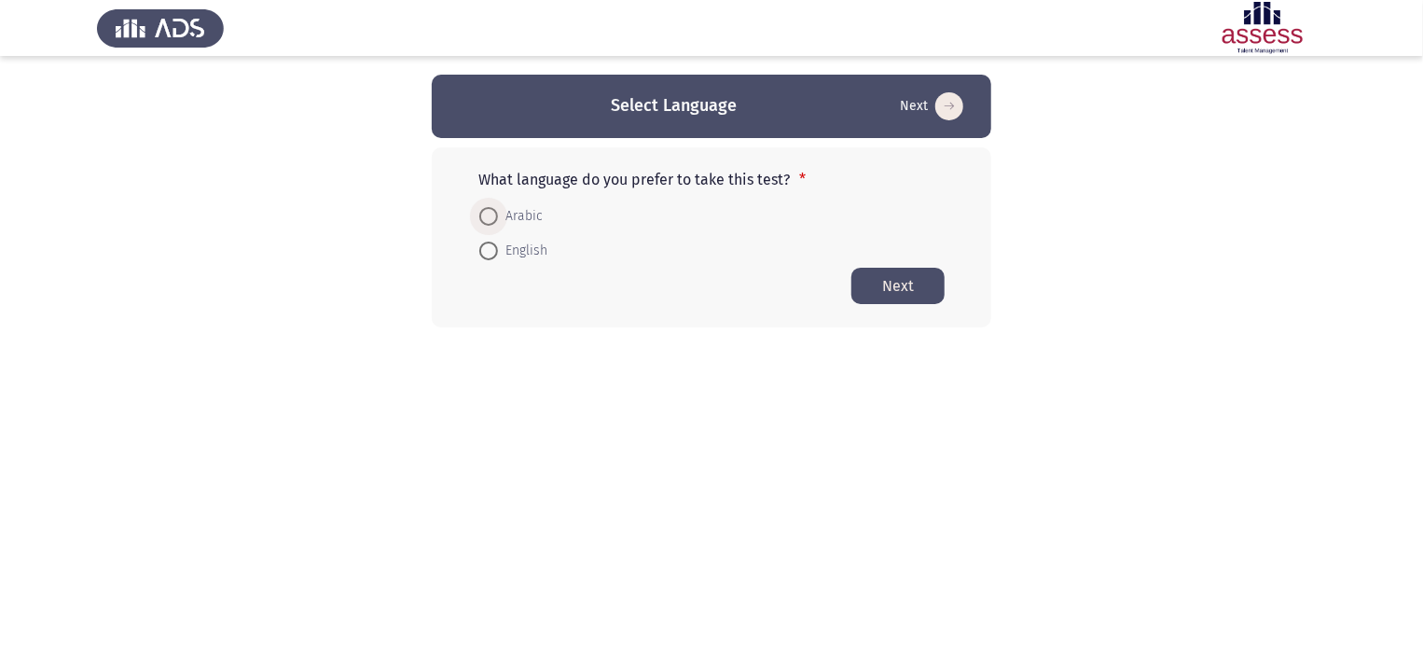
click at [486, 217] on span at bounding box center [488, 216] width 19 height 19
click at [486, 217] on input "Arabic" at bounding box center [488, 216] width 19 height 19
radio input "true"
click at [895, 291] on button "Next" at bounding box center [898, 285] width 93 height 36
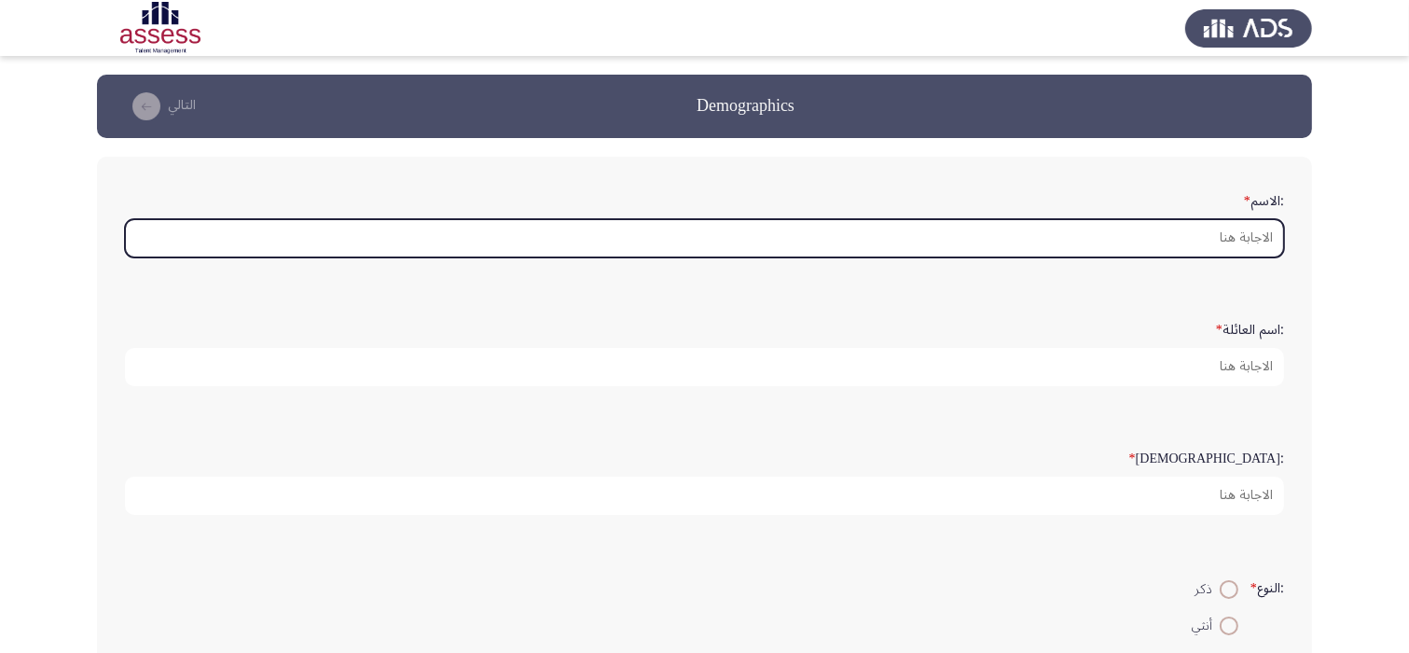
click at [1120, 222] on input ":الاسم *" at bounding box center [704, 238] width 1159 height 38
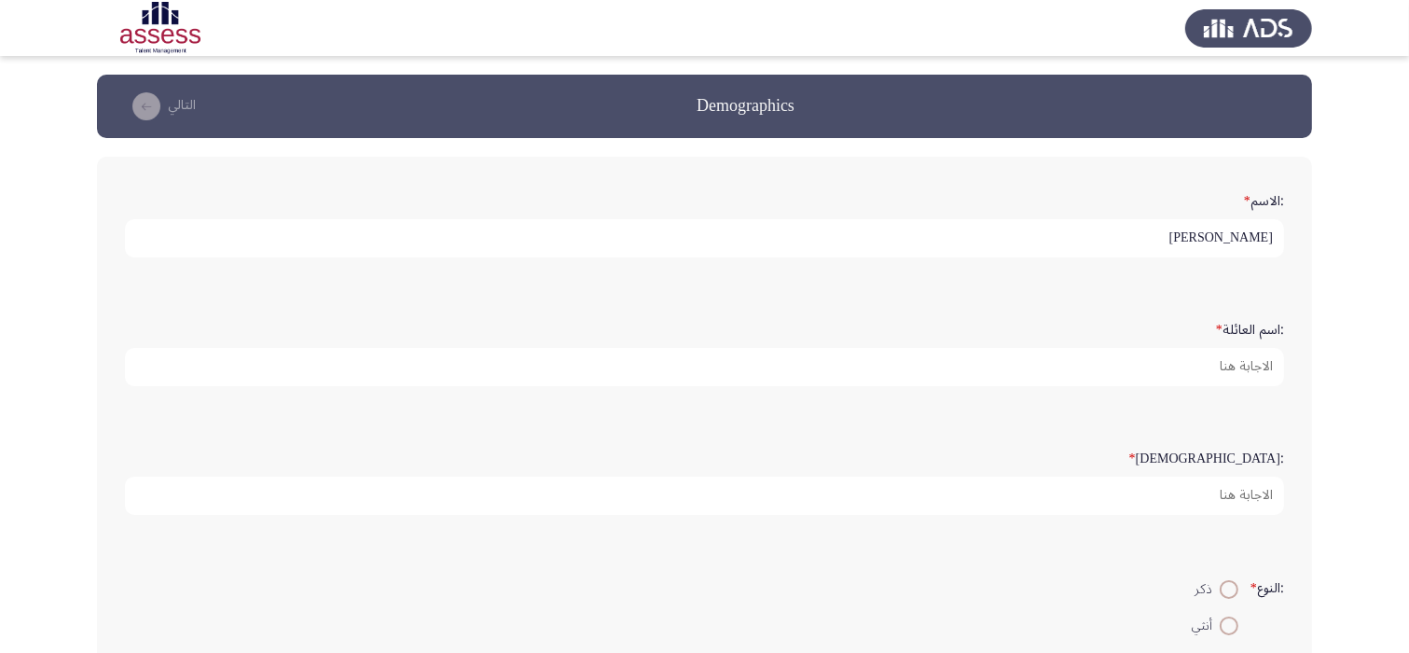
type input "[PERSON_NAME]"
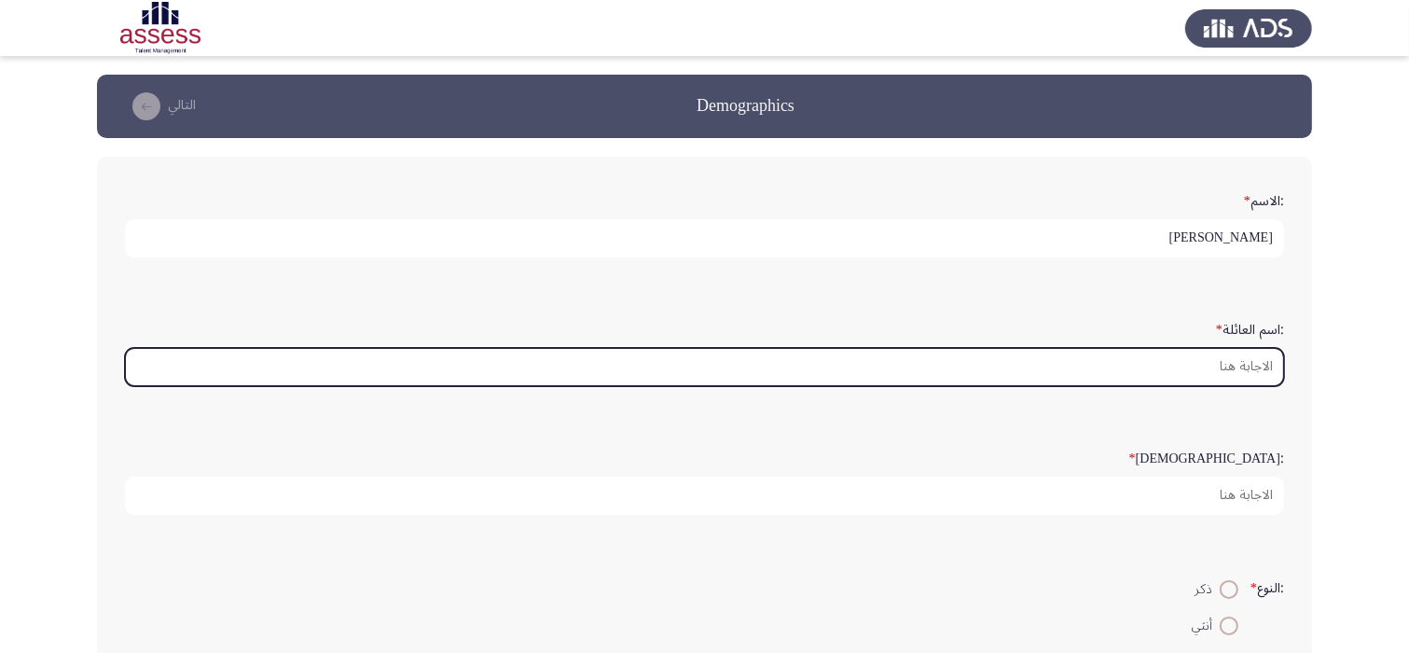
click at [1194, 368] on input ":اسم العائلة *" at bounding box center [704, 367] width 1159 height 38
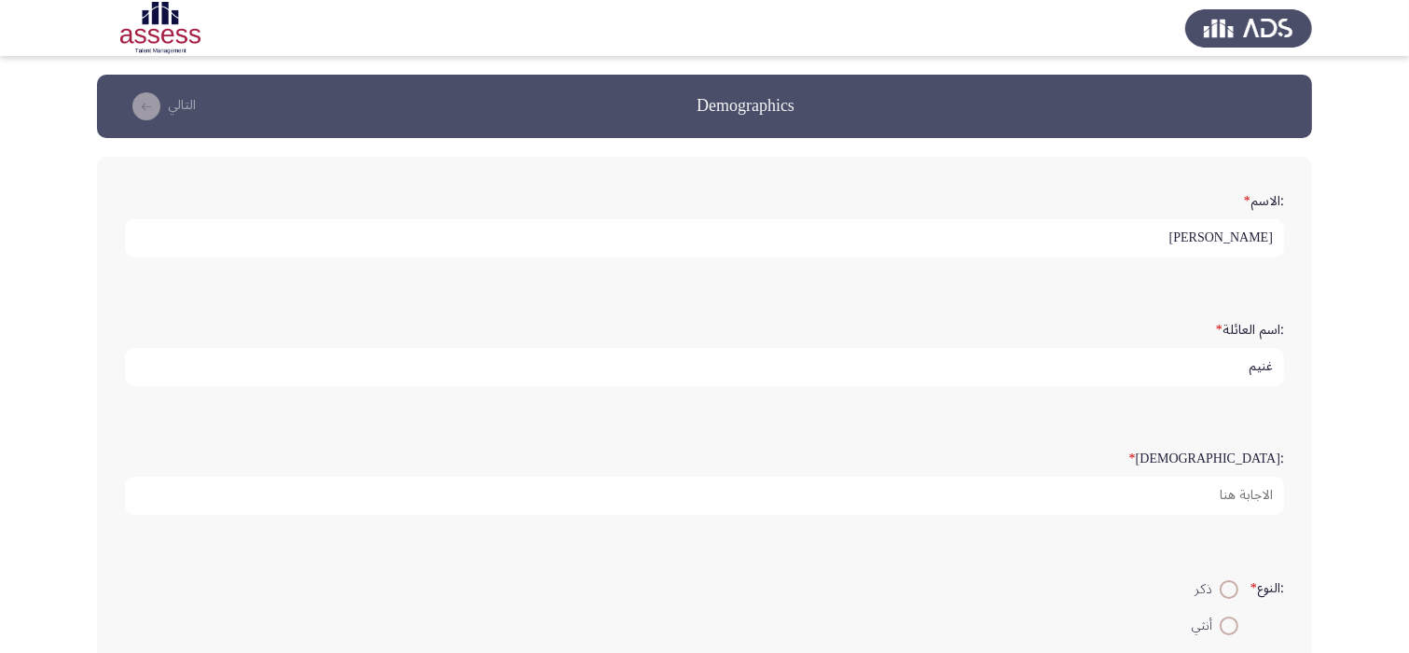
click at [1194, 368] on input "غنيم" at bounding box center [704, 367] width 1159 height 38
type input "غنيم"
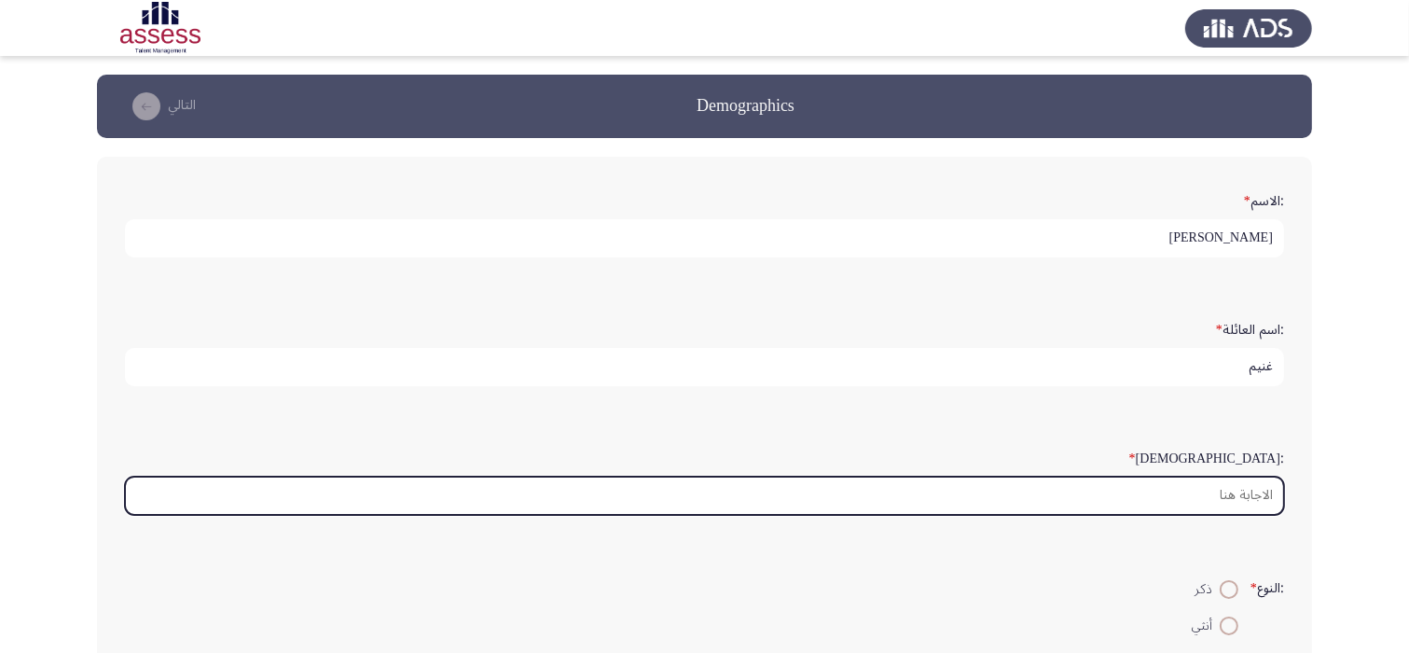
click at [1231, 492] on input ":السن *" at bounding box center [704, 496] width 1159 height 38
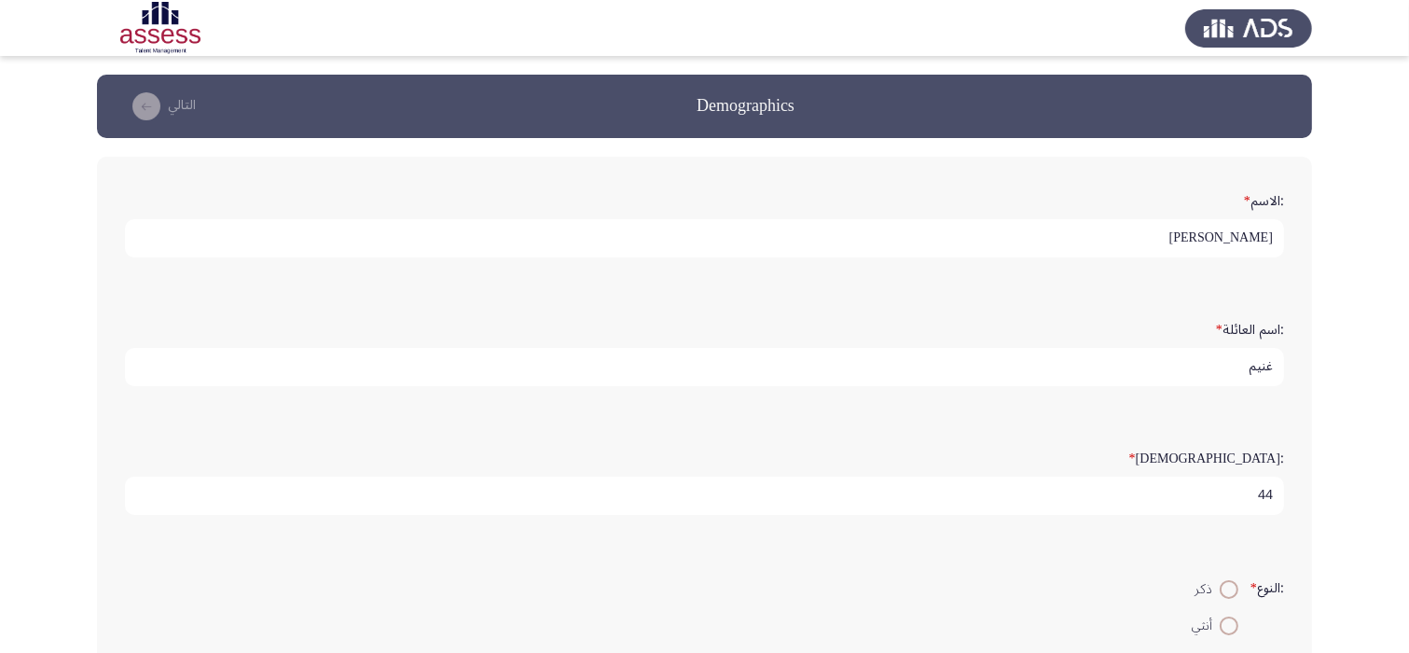
type input "44"
click at [1230, 586] on span at bounding box center [1229, 589] width 19 height 19
click at [1230, 586] on input "ذكر" at bounding box center [1229, 589] width 19 height 19
radio input "true"
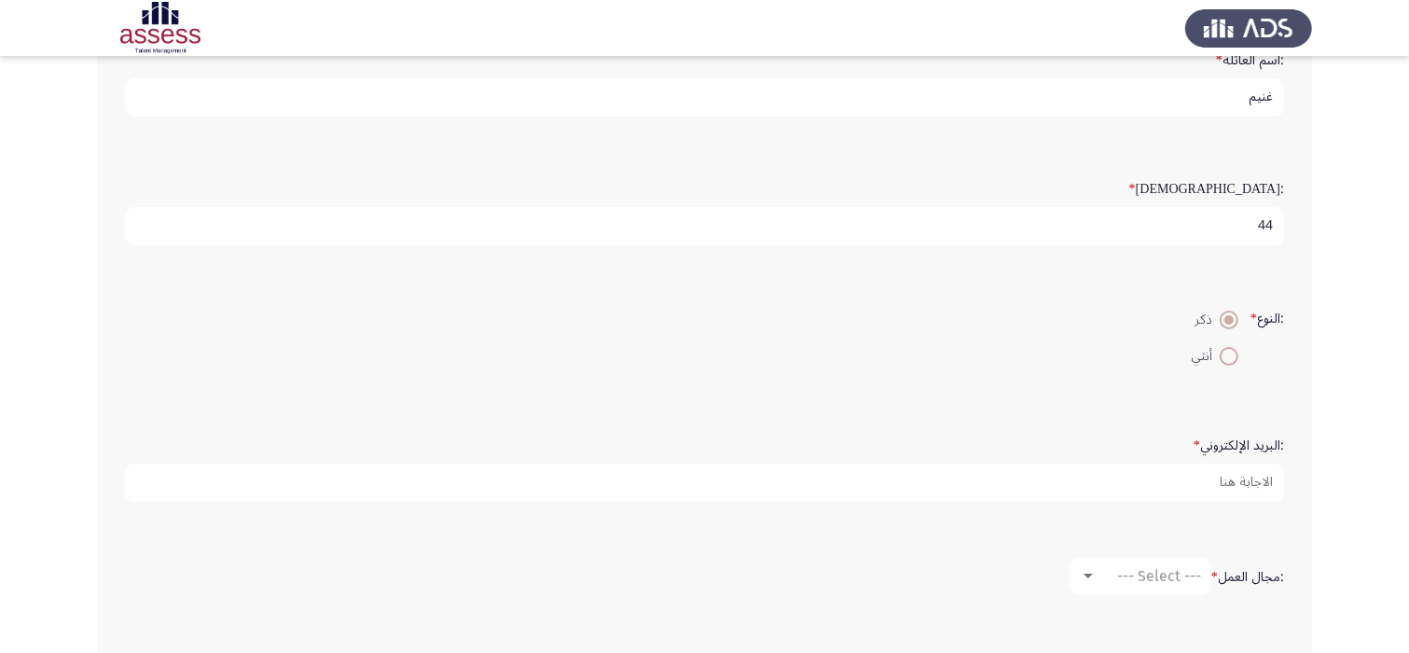
scroll to position [271, 0]
drag, startPoint x: 1223, startPoint y: 443, endPoint x: 1241, endPoint y: 463, distance: 27.0
click at [1241, 463] on form ":البريد الإلكتروني *" at bounding box center [704, 463] width 1159 height 73
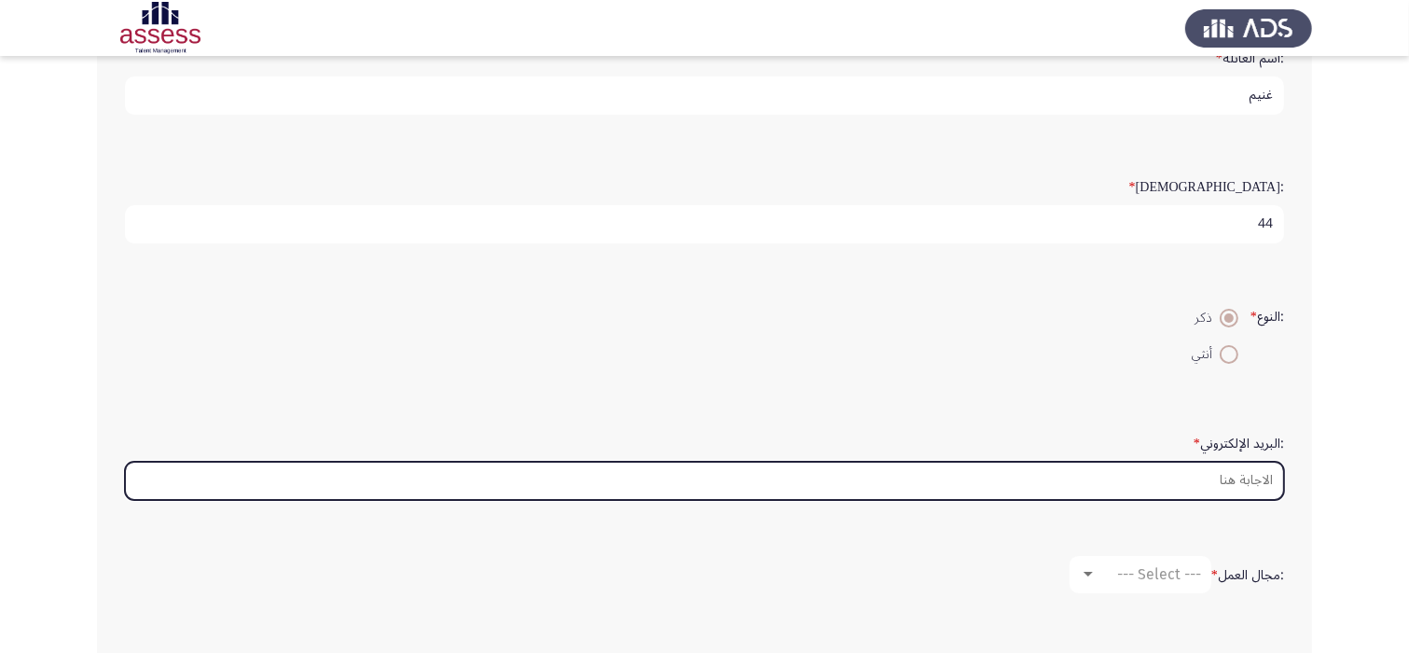
click at [1243, 465] on input ":البريد الإلكتروني *" at bounding box center [704, 481] width 1159 height 38
click at [1198, 466] on input ":البريد الإلكتروني *" at bounding box center [704, 481] width 1159 height 38
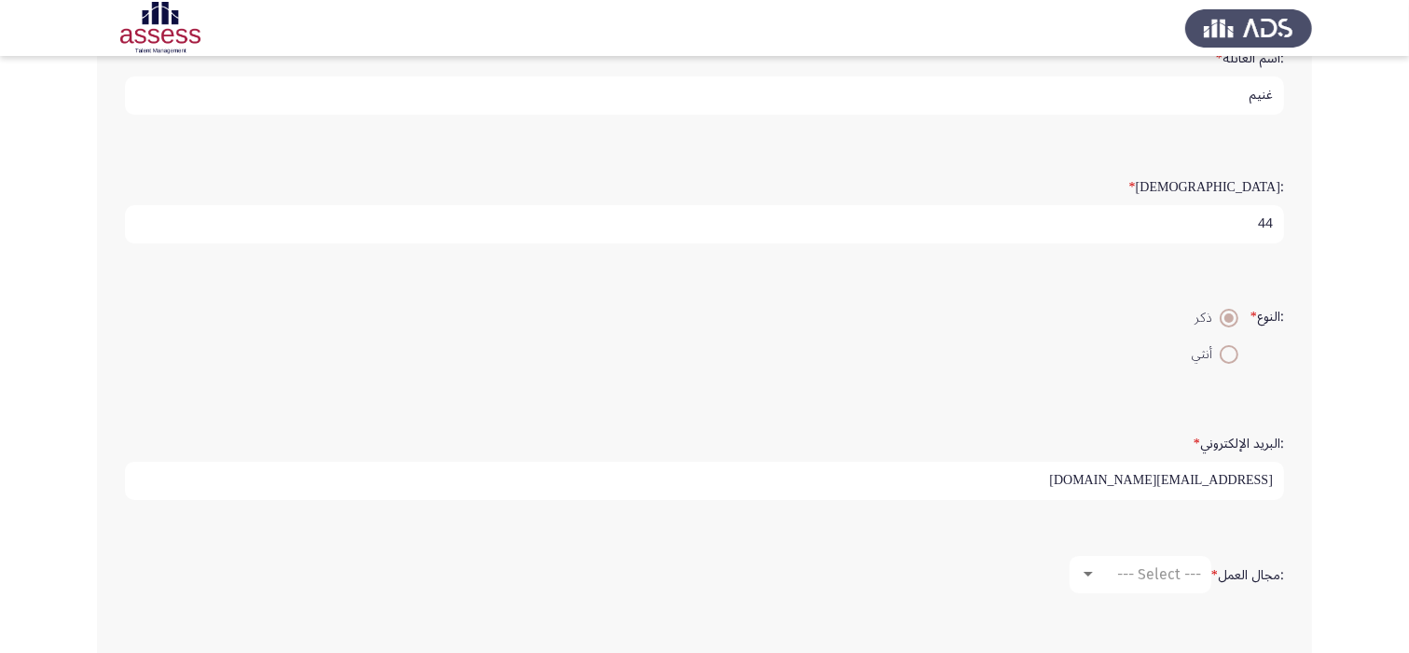
type input "[EMAIL_ADDRESS][DOMAIN_NAME]"
click at [1191, 566] on span "--- Select ---" at bounding box center [1159, 574] width 84 height 18
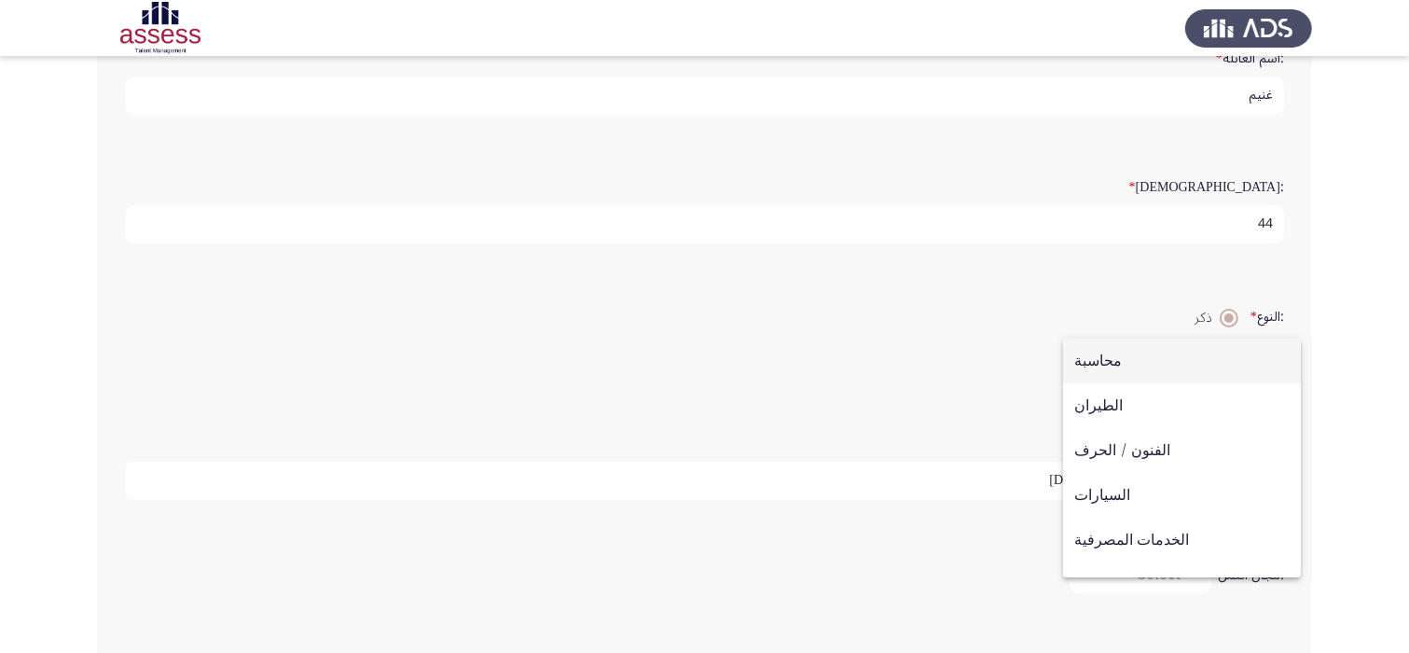
drag, startPoint x: 1279, startPoint y: 373, endPoint x: 1268, endPoint y: 376, distance: 11.5
click at [1268, 376] on div "محاسبة الطيران الفنون / الحرف السيارات الخدمات المصرفية منظمة مدنية / اجتماعية …" at bounding box center [704, 326] width 1409 height 653
click at [1279, 414] on div at bounding box center [704, 326] width 1409 height 653
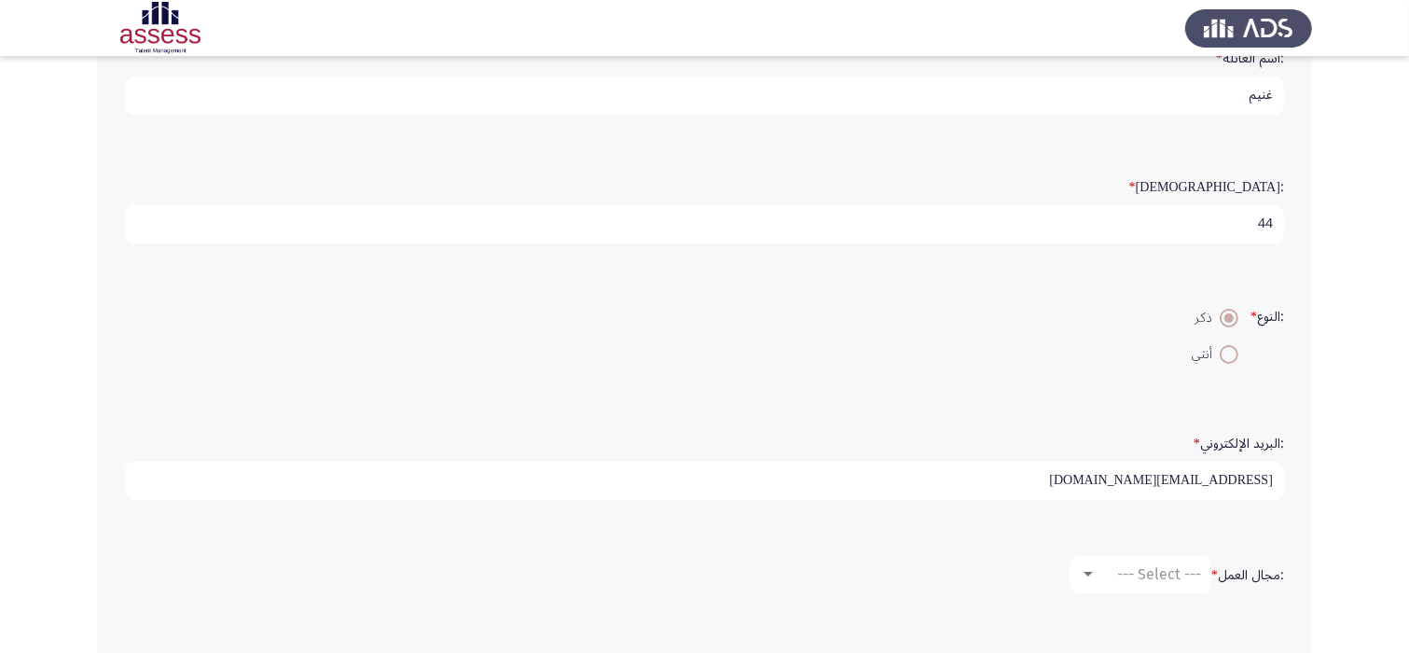
click at [1275, 409] on div ":البريد الإلكتروني * [EMAIL_ADDRESS][DOMAIN_NAME]" at bounding box center [705, 463] width 1178 height 129
click at [1084, 572] on div at bounding box center [1088, 574] width 9 height 5
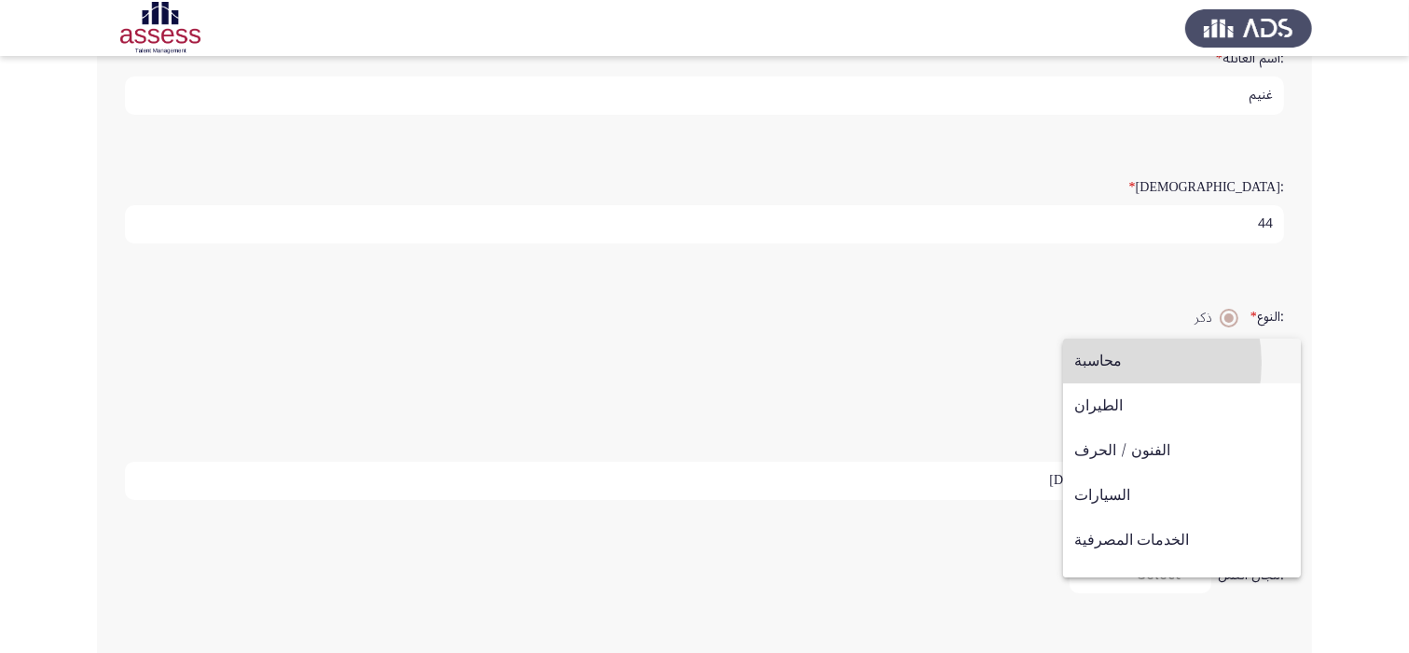
click at [1102, 363] on span "محاسبة" at bounding box center [1182, 361] width 214 height 45
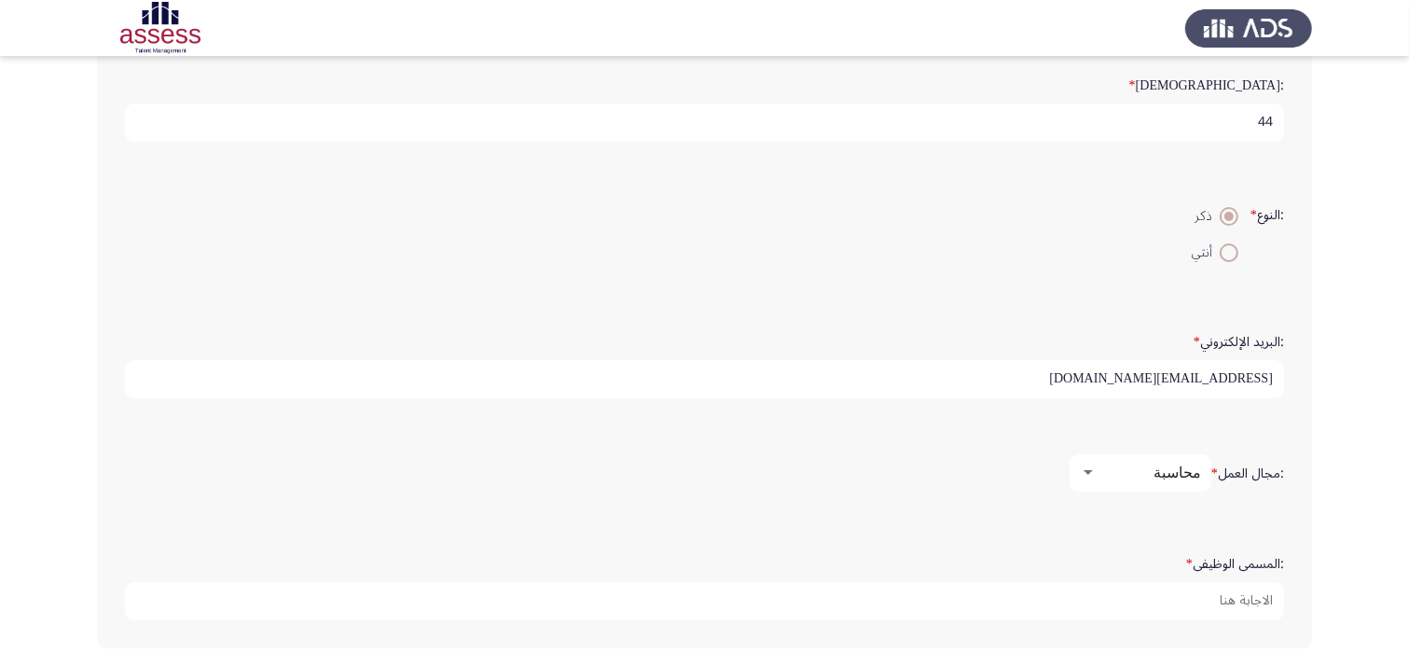
scroll to position [435, 0]
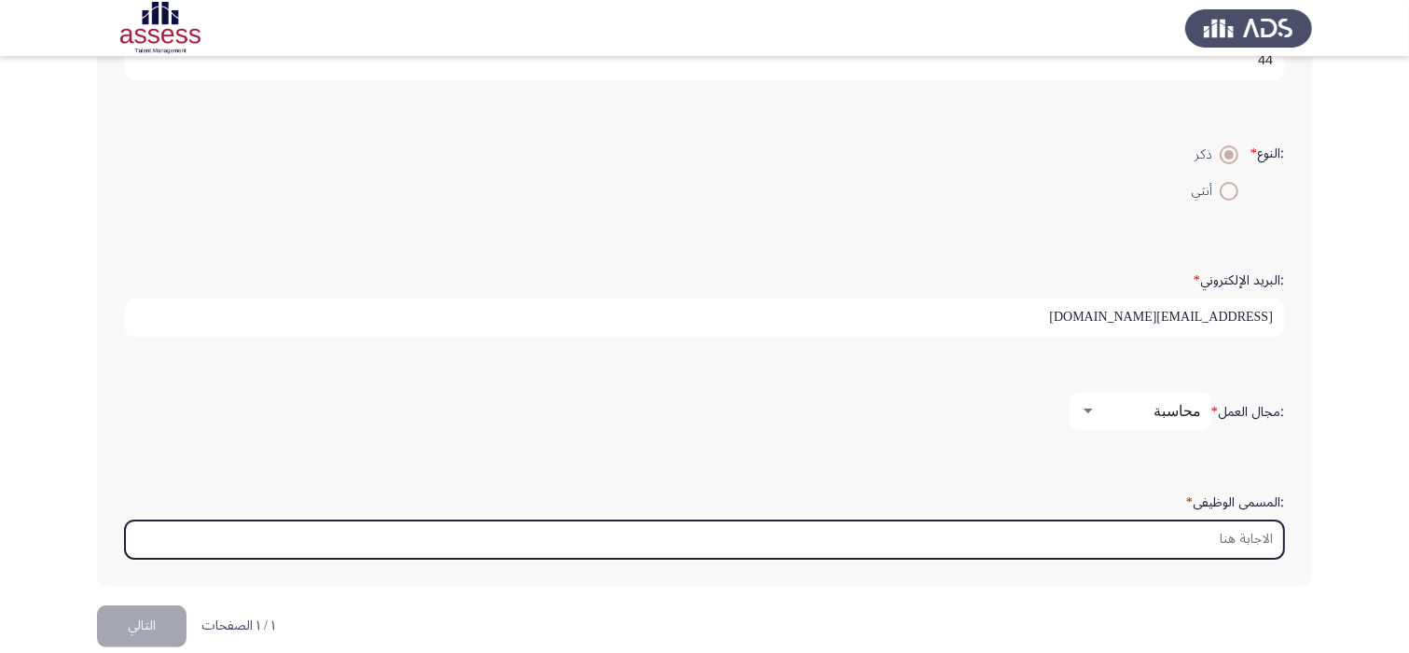
click at [1246, 544] on input ":المسمى الوظيفى *" at bounding box center [704, 539] width 1159 height 38
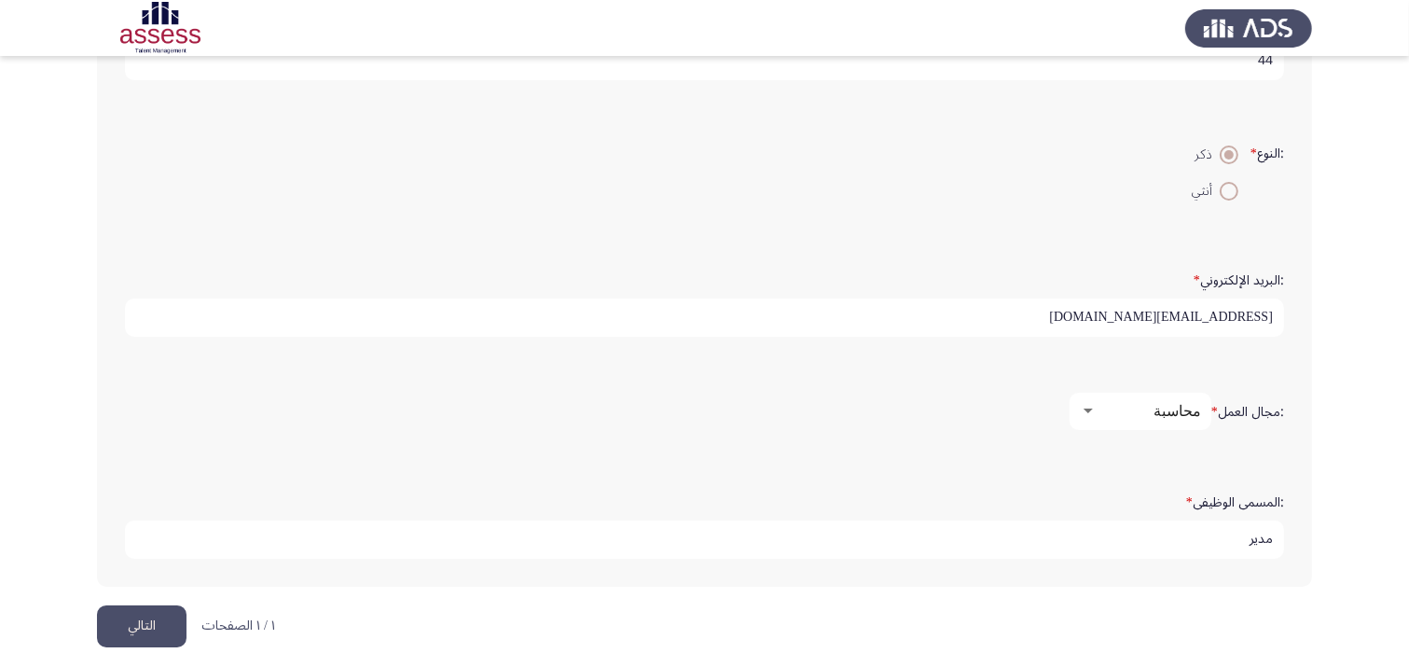
click at [1246, 544] on input "مدير" at bounding box center [704, 539] width 1159 height 38
type input "مدير ادارة الحسابات"
click at [143, 621] on button "التالي" at bounding box center [142, 626] width 90 height 42
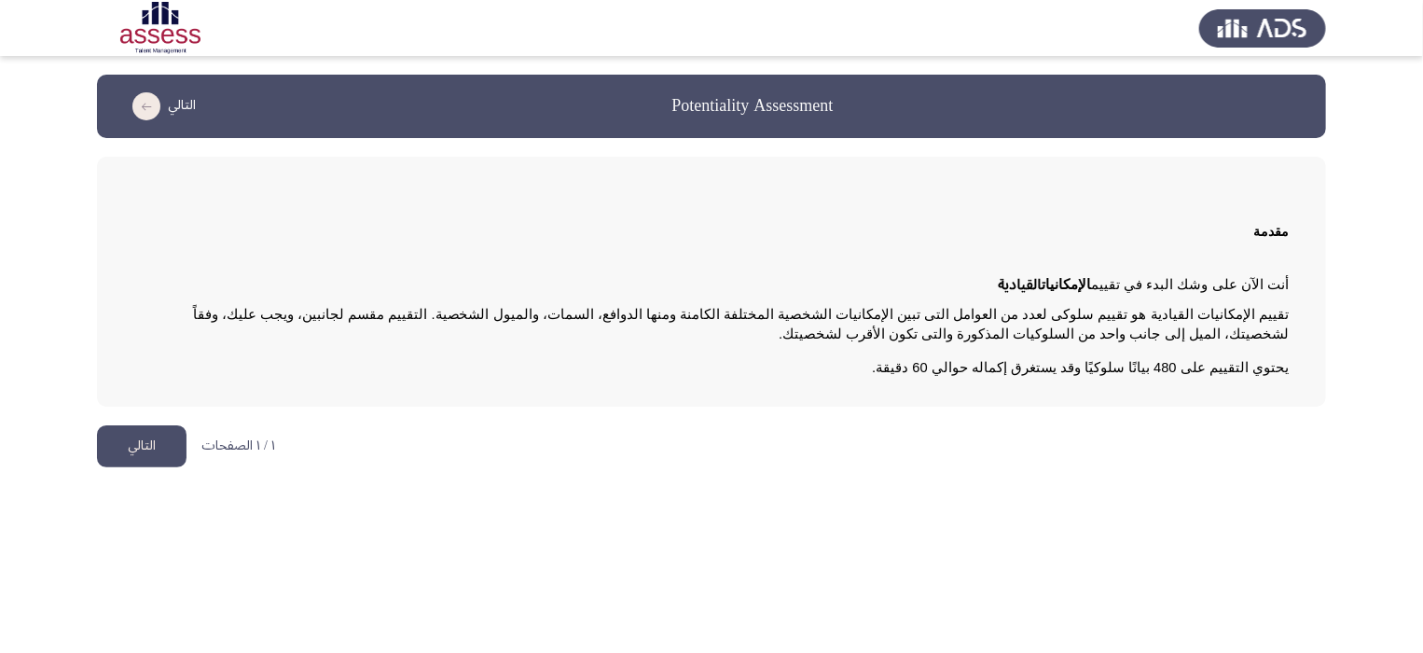
click at [100, 452] on button "التالي" at bounding box center [142, 446] width 90 height 42
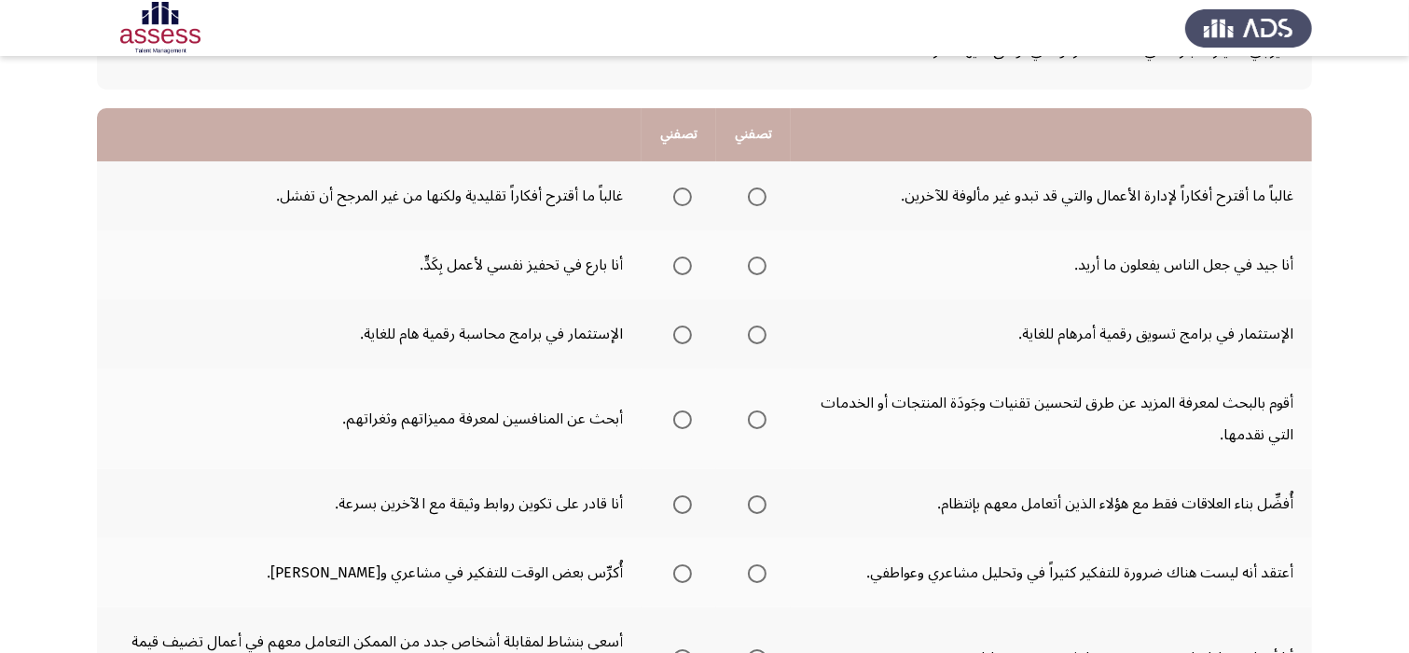
scroll to position [149, 0]
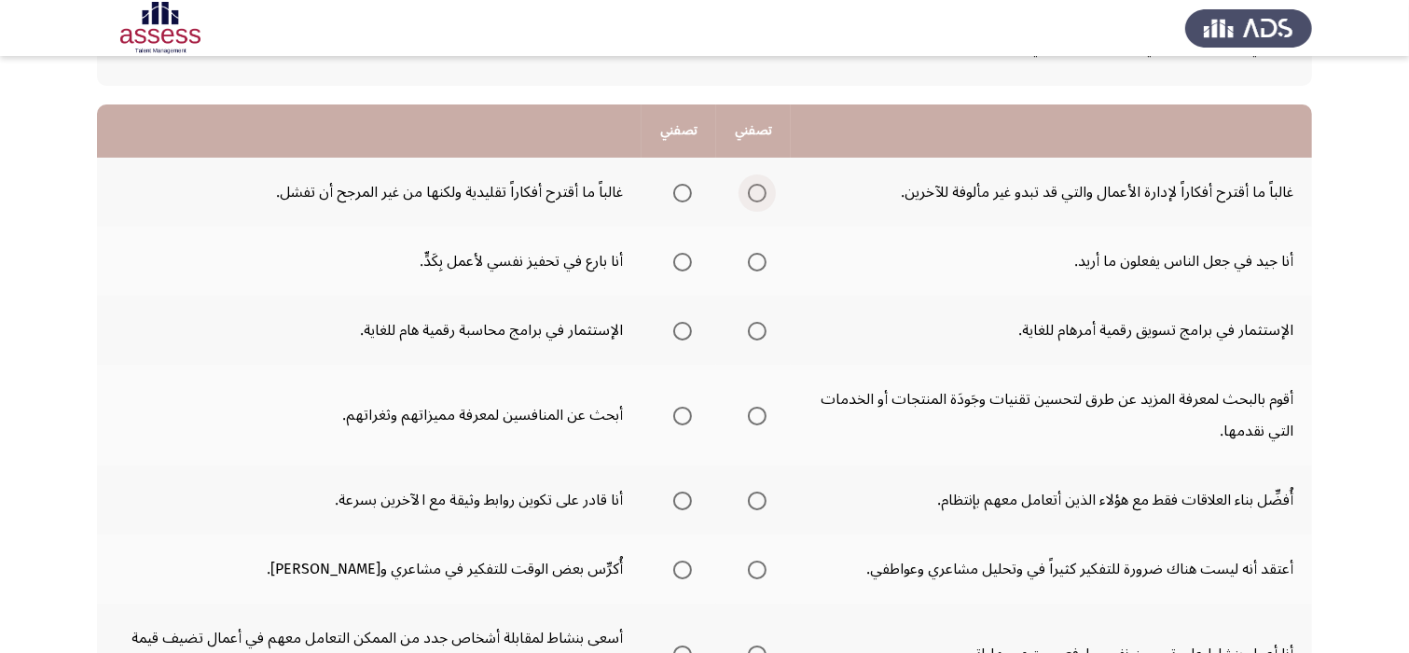
click at [757, 197] on span "Select an option" at bounding box center [757, 193] width 19 height 19
click at [757, 197] on input "Select an option" at bounding box center [757, 193] width 19 height 19
click at [680, 267] on span "Select an option" at bounding box center [682, 262] width 19 height 19
click at [680, 267] on input "Select an option" at bounding box center [682, 262] width 19 height 19
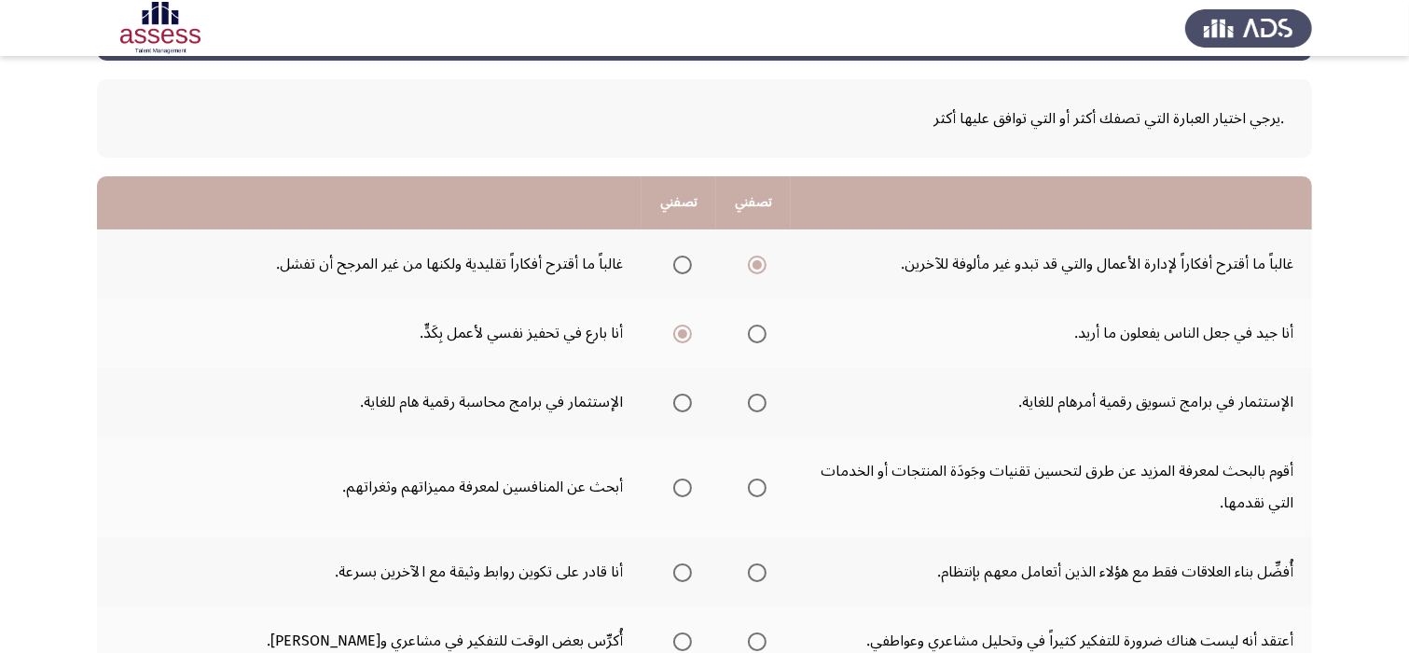
scroll to position [75, 0]
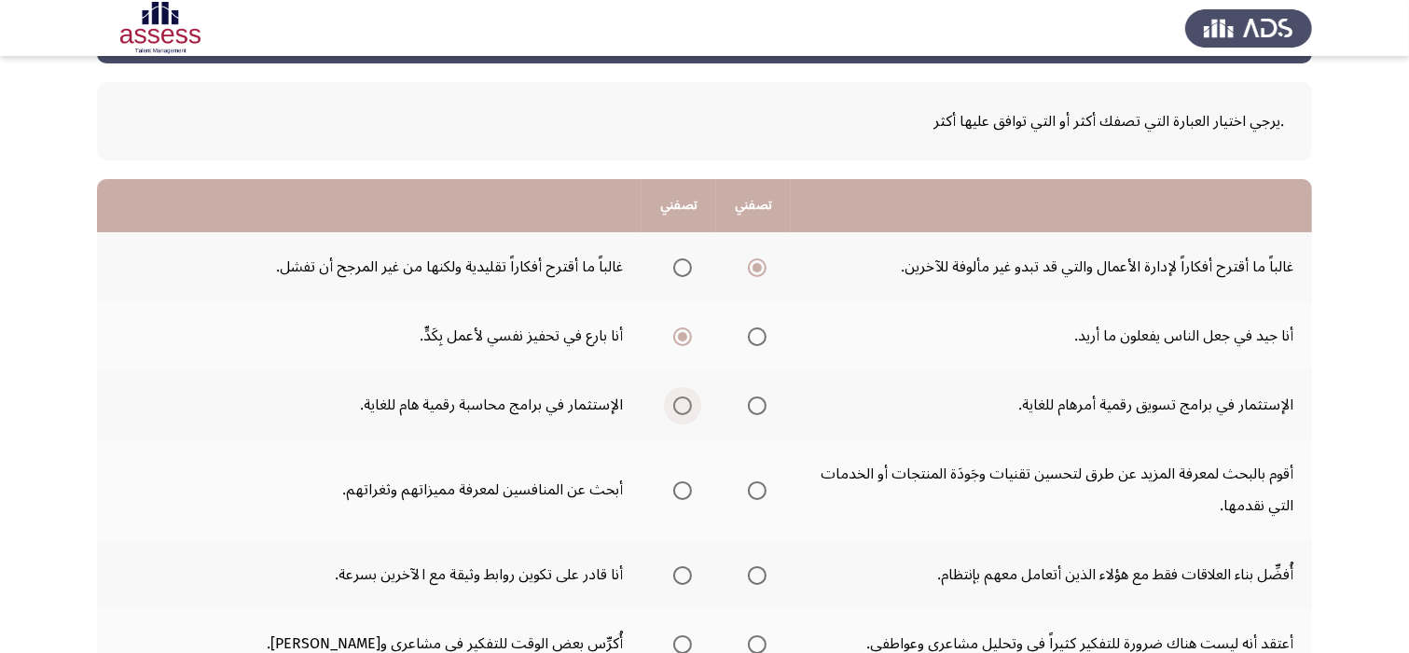
click at [683, 400] on span "Select an option" at bounding box center [682, 405] width 19 height 19
click at [683, 400] on input "Select an option" at bounding box center [682, 405] width 19 height 19
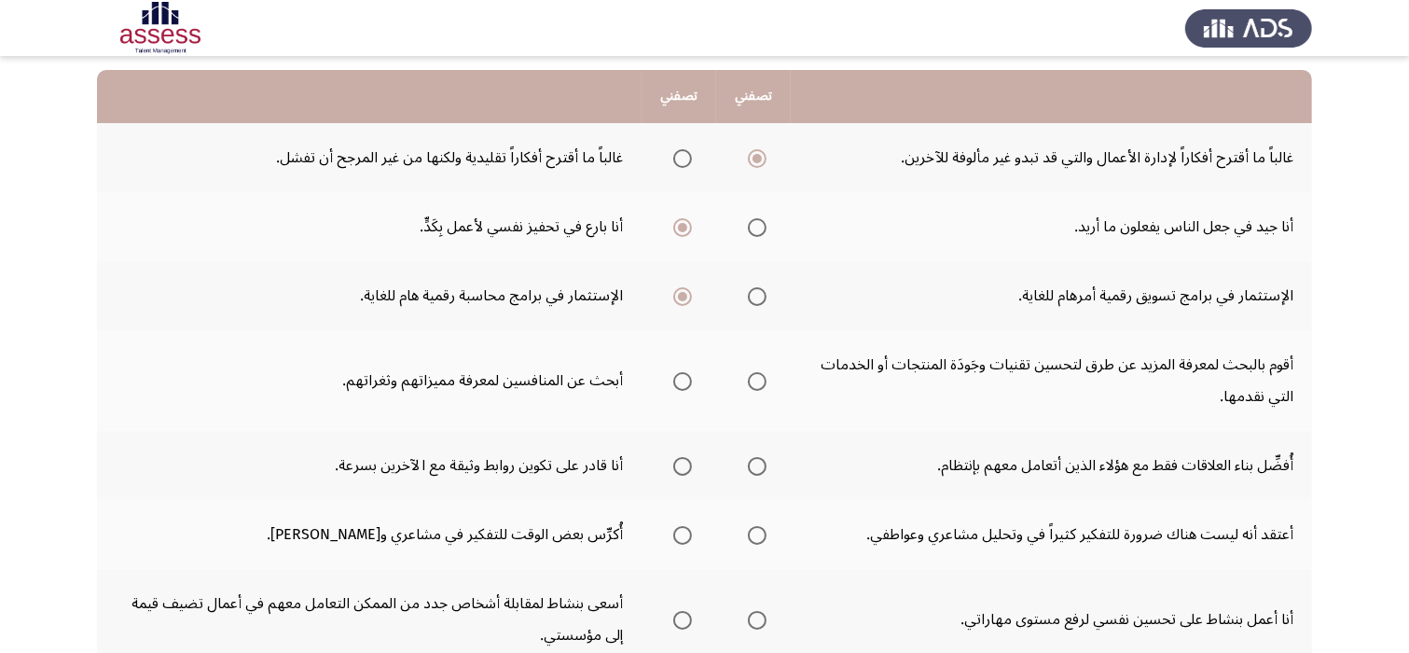
scroll to position [187, 0]
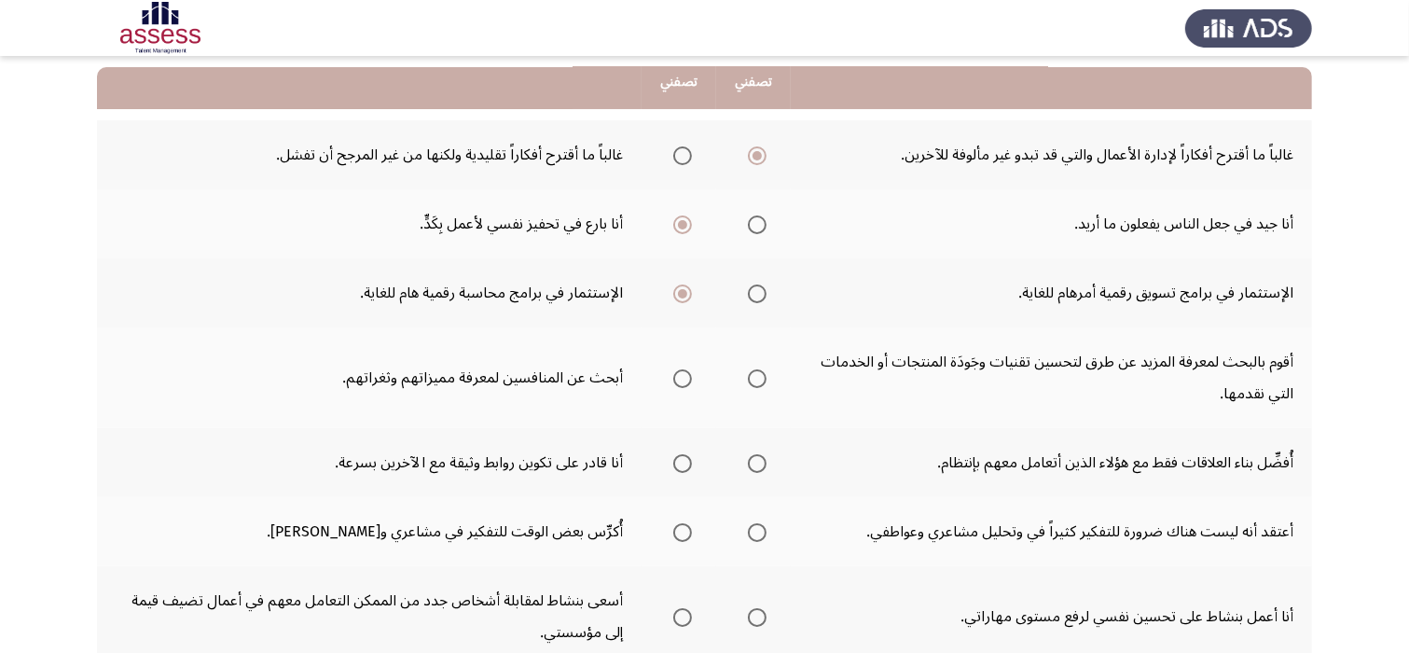
click at [686, 381] on span "Select an option" at bounding box center [682, 378] width 19 height 19
click at [686, 381] on input "Select an option" at bounding box center [682, 378] width 19 height 19
click at [678, 383] on span "Select an option" at bounding box center [682, 378] width 19 height 19
click at [678, 383] on input "Select an option" at bounding box center [682, 378] width 19 height 19
drag, startPoint x: 678, startPoint y: 380, endPoint x: 755, endPoint y: 370, distance: 77.0
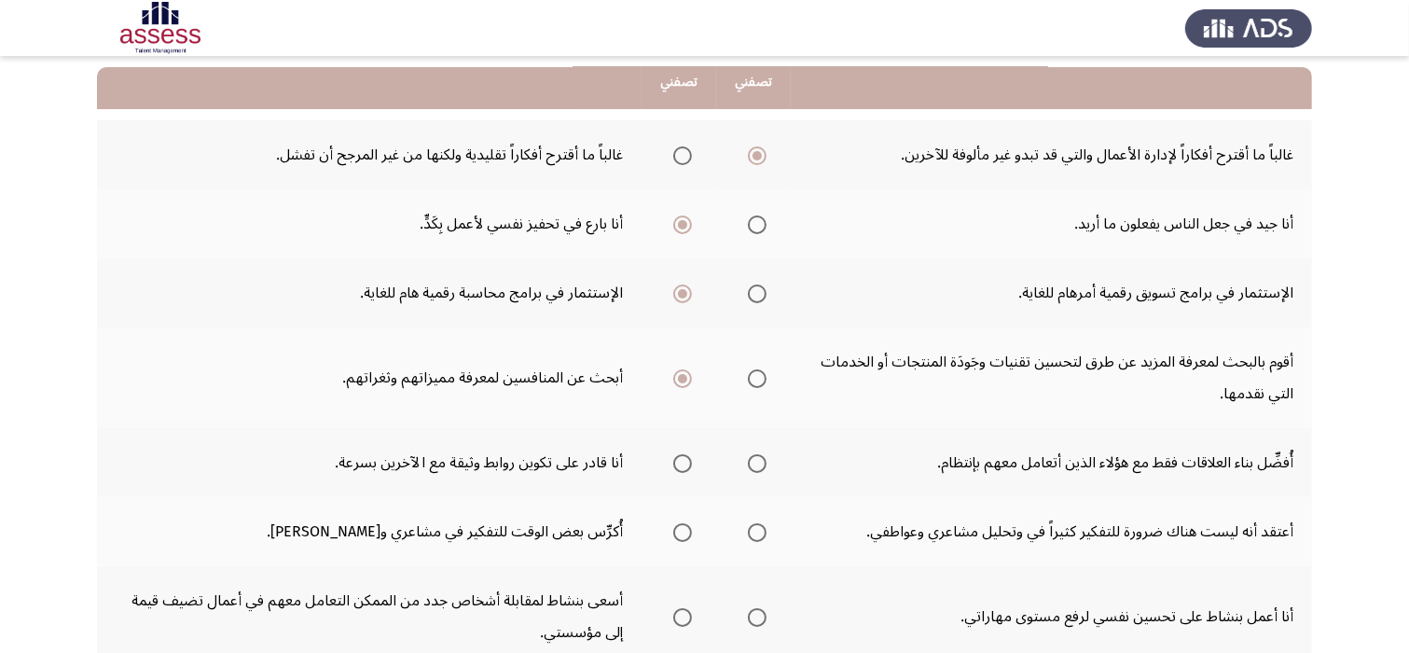
click at [755, 370] on tr "أقوم بالبحث لمعرفة المزيد عن طرق لتحسين تقنيات وجَودَة المنتجات أو الخدمات التي…" at bounding box center [704, 377] width 1215 height 101
click at [755, 370] on span "Select an option" at bounding box center [757, 378] width 19 height 19
click at [755, 370] on input "Select an option" at bounding box center [757, 378] width 19 height 19
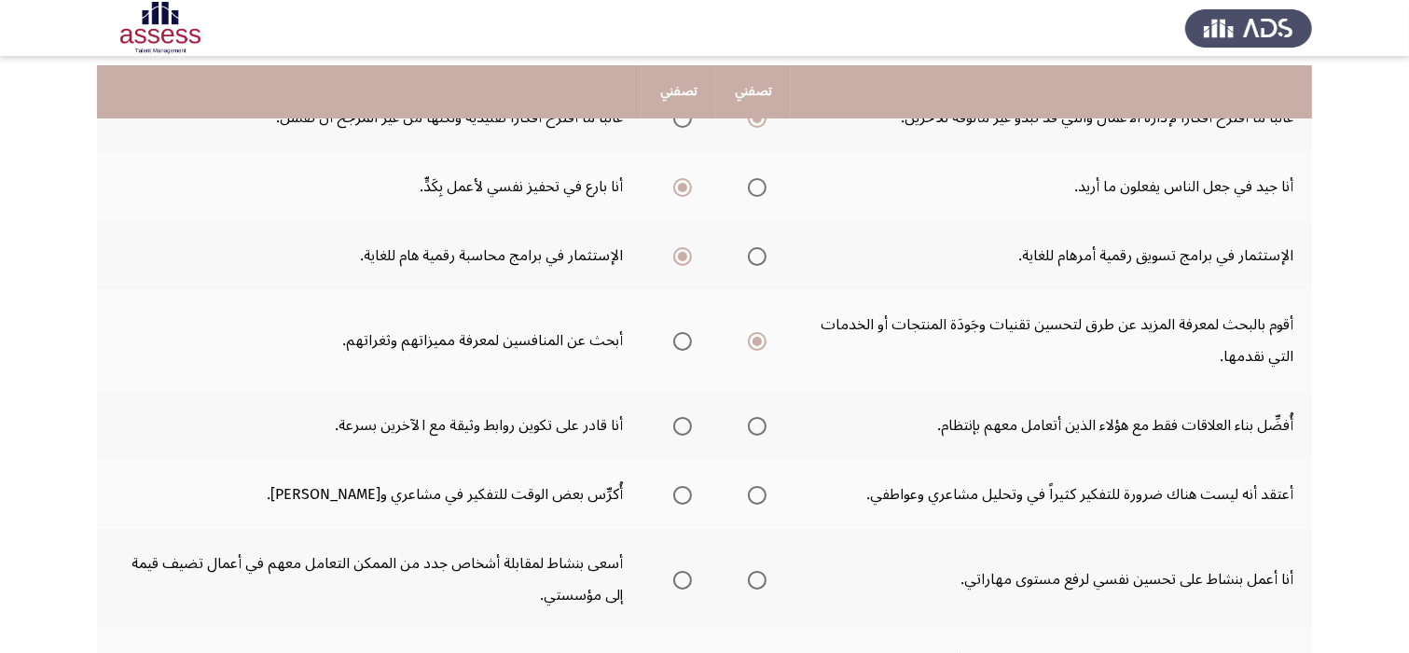
scroll to position [261, 0]
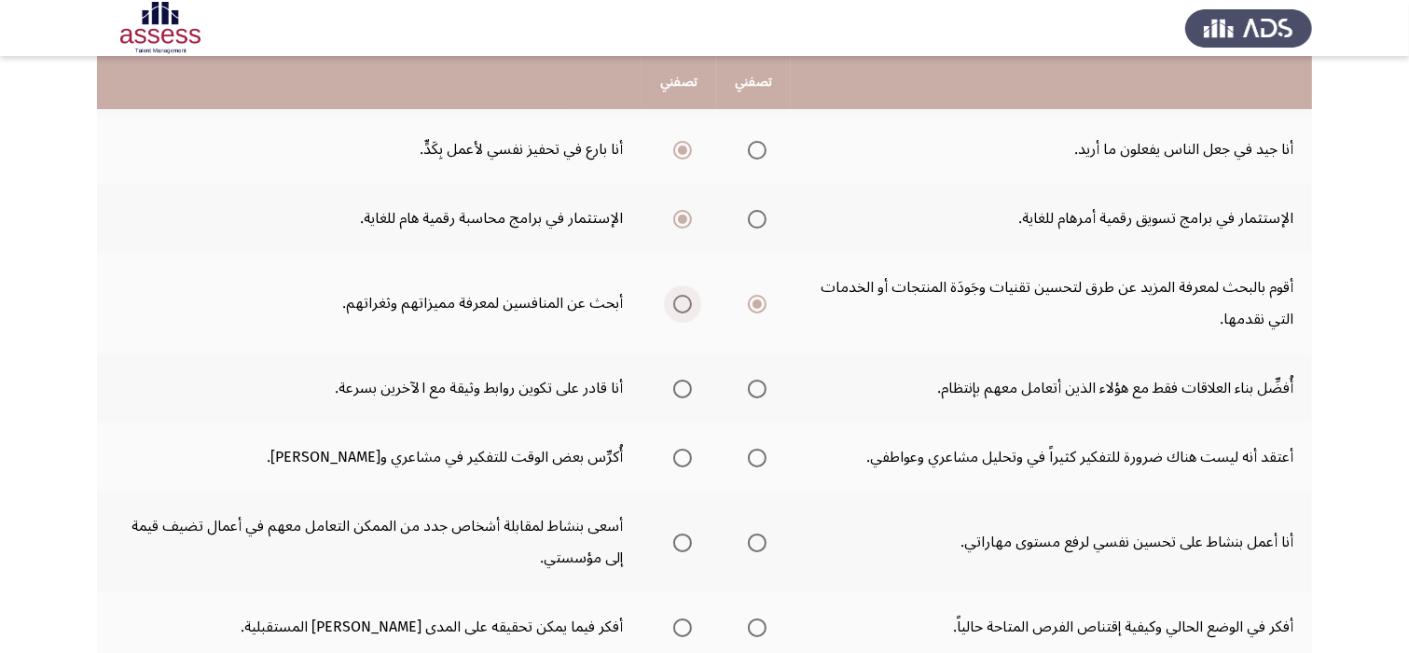
click at [683, 298] on span "Select an option" at bounding box center [682, 304] width 19 height 19
click at [683, 298] on input "Select an option" at bounding box center [682, 304] width 19 height 19
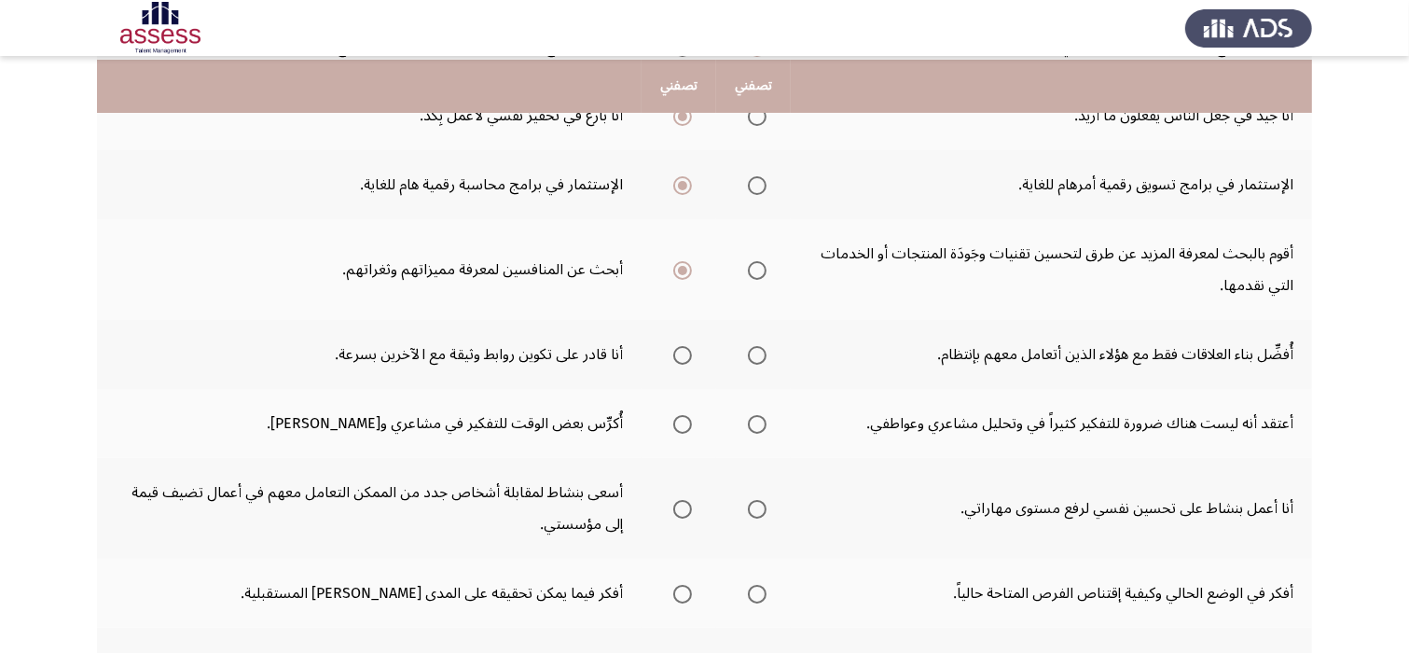
scroll to position [298, 0]
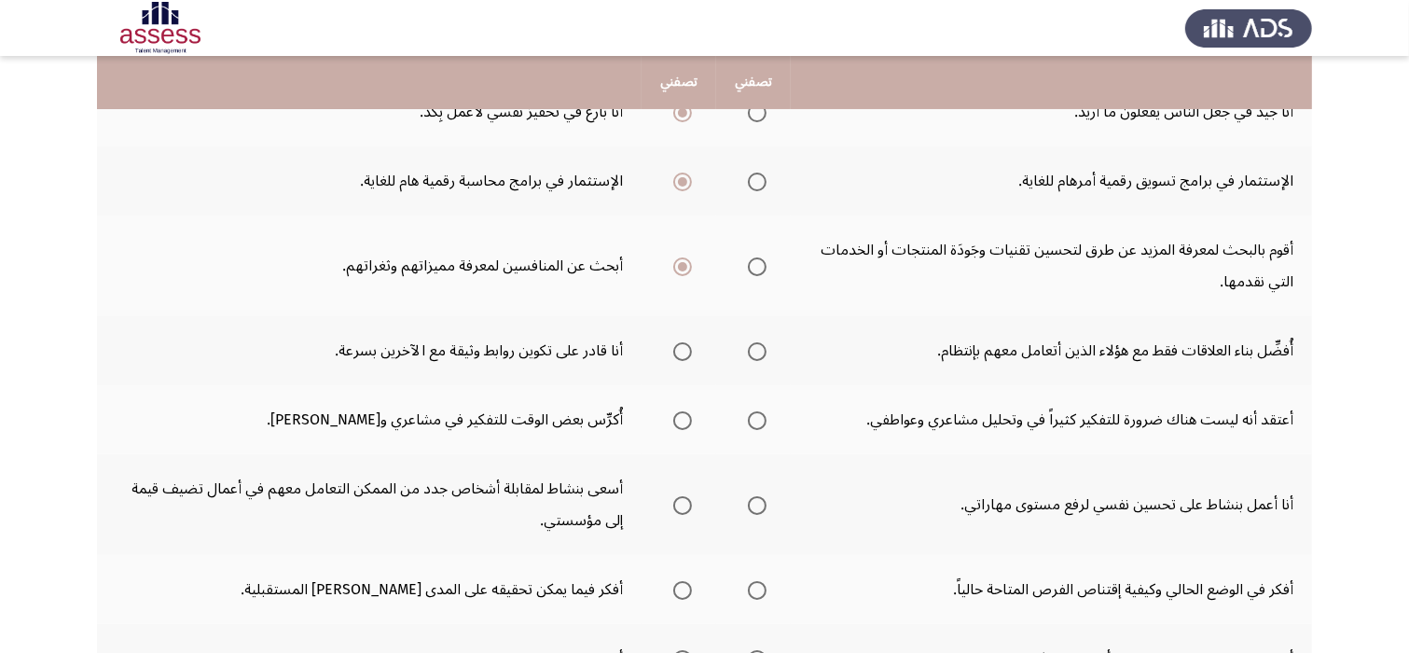
click at [678, 351] on span "Select an option" at bounding box center [682, 351] width 19 height 19
click at [678, 351] on input "Select an option" at bounding box center [682, 351] width 19 height 19
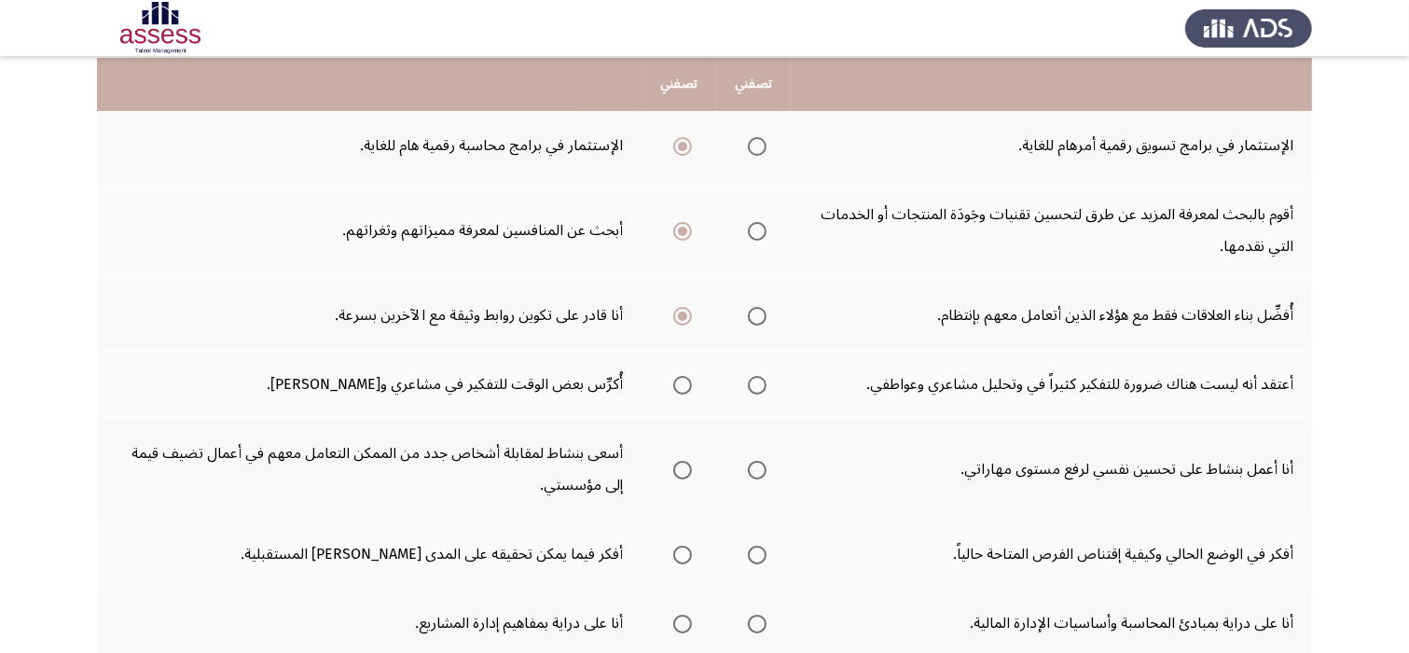
scroll to position [336, 0]
click at [679, 384] on span "Select an option" at bounding box center [682, 383] width 19 height 19
click at [679, 384] on input "Select an option" at bounding box center [682, 383] width 19 height 19
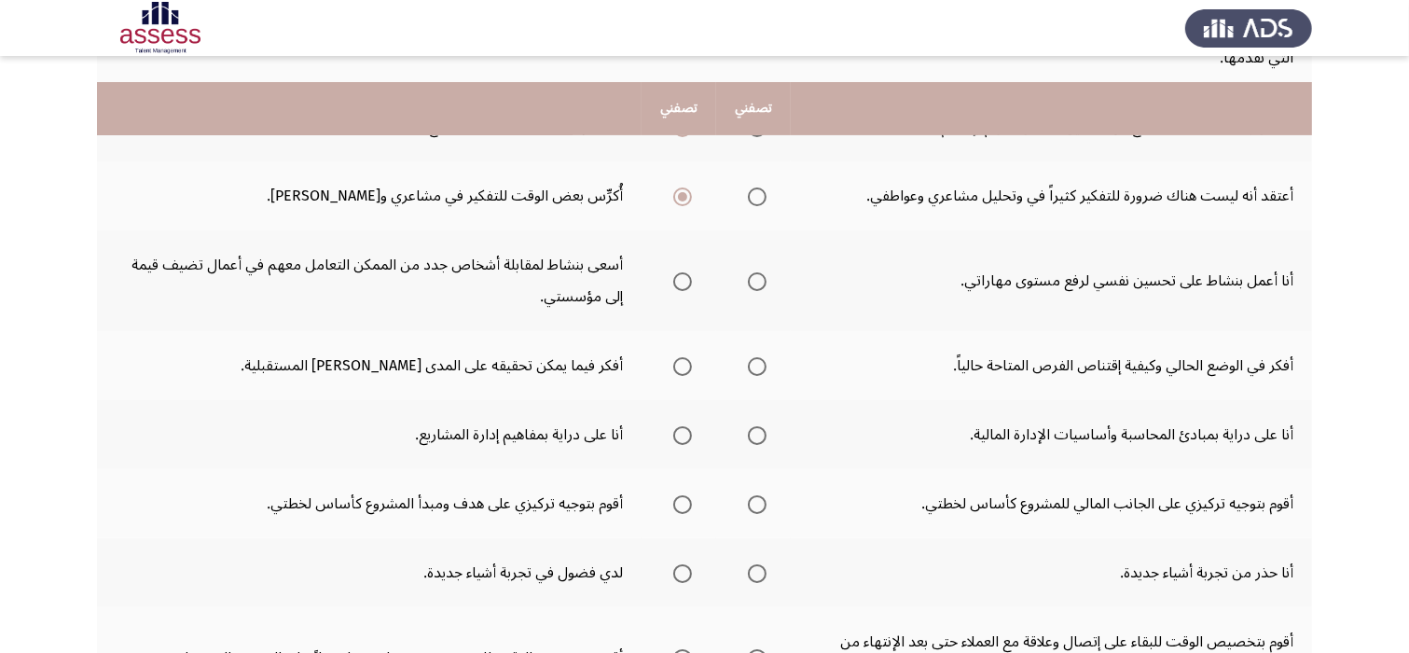
scroll to position [560, 0]
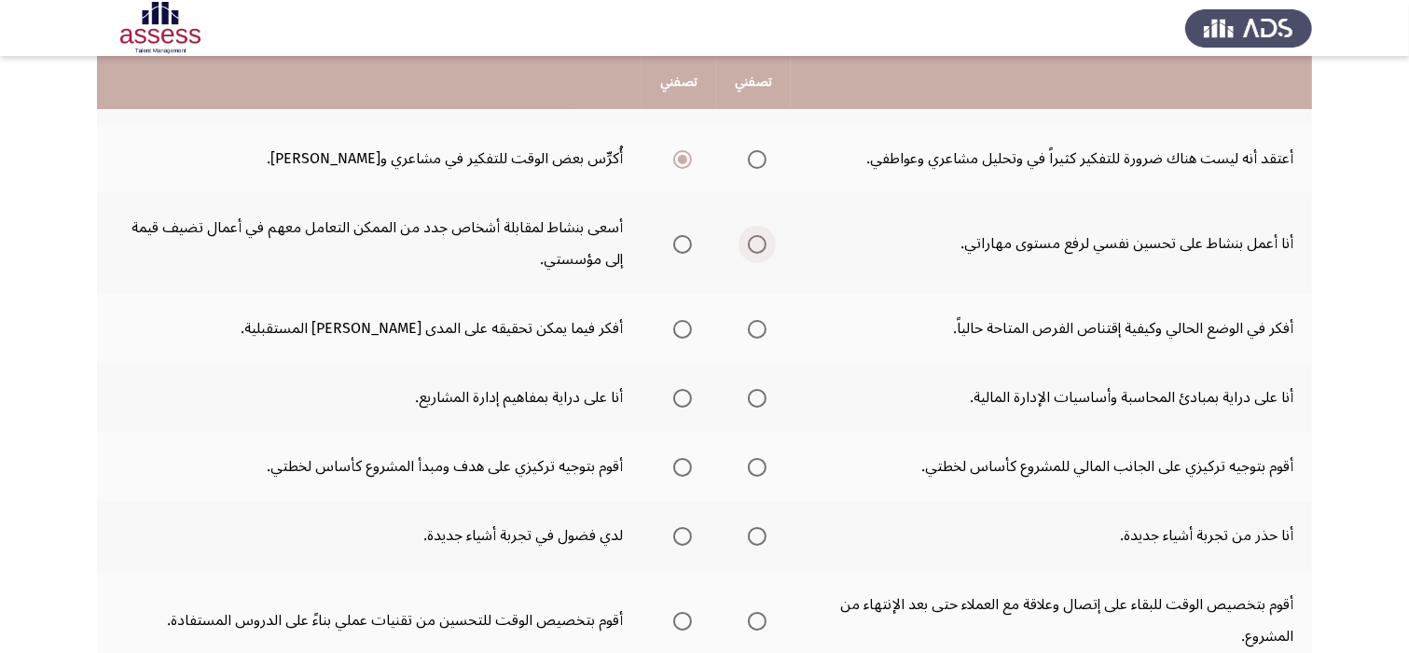
click at [752, 238] on span "Select an option" at bounding box center [757, 244] width 19 height 19
click at [752, 238] on input "Select an option" at bounding box center [757, 244] width 19 height 19
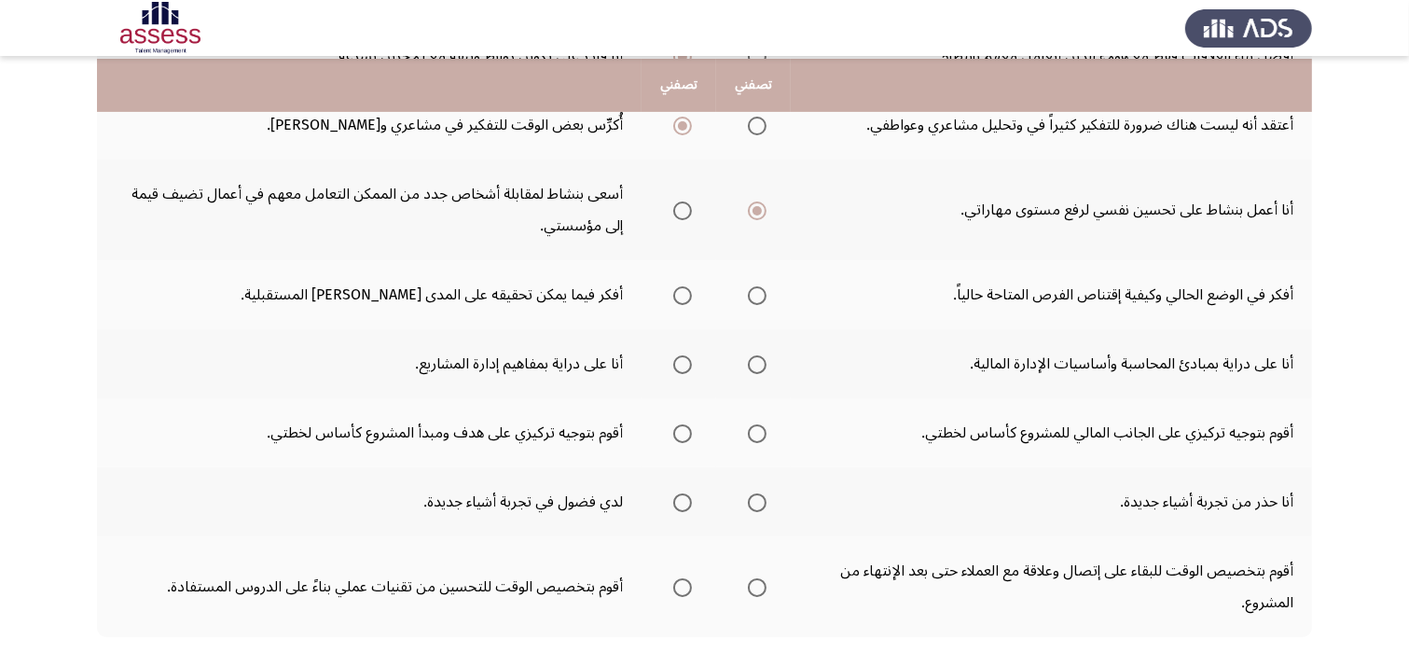
scroll to position [597, 0]
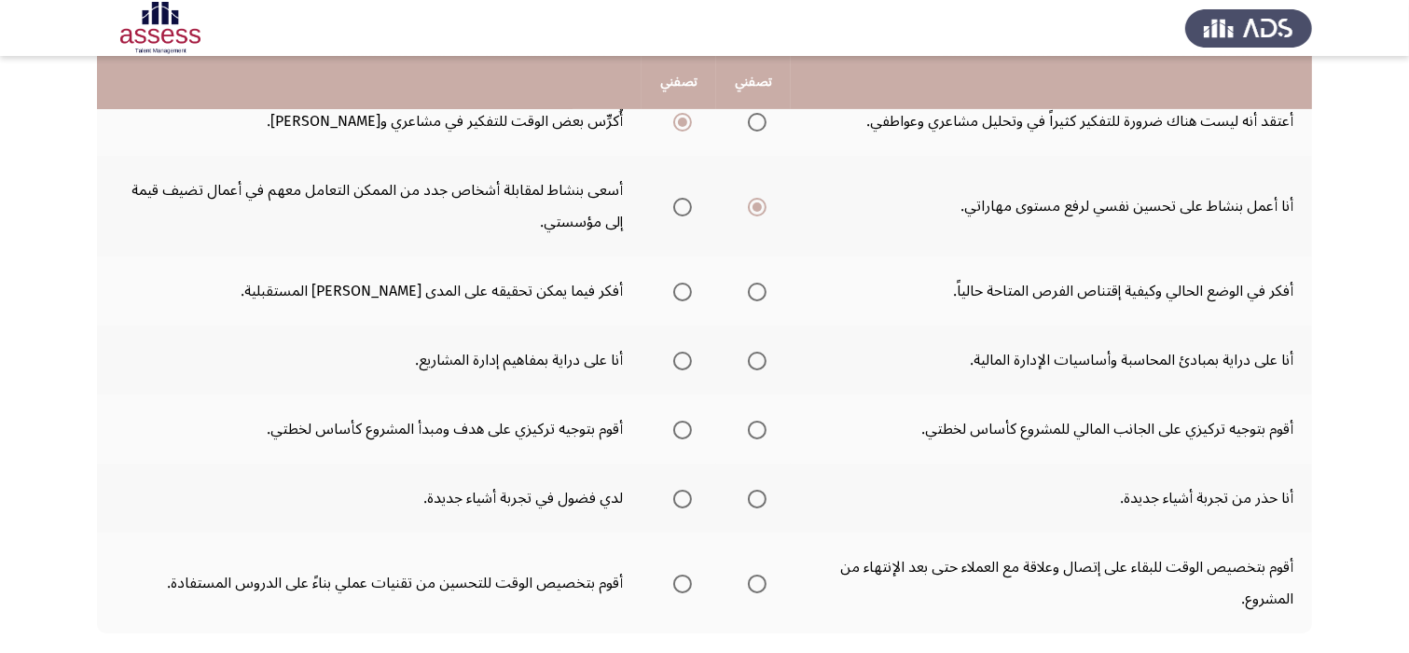
drag, startPoint x: 683, startPoint y: 296, endPoint x: 754, endPoint y: 286, distance: 71.5
click at [754, 286] on tr "أفكر في الوضع الحالي وكيفية إقتناص الفرص المتاحة حالياً. أفكر فيما يمكن تحقيقه …" at bounding box center [704, 290] width 1215 height 69
click at [754, 286] on span "Select an option" at bounding box center [757, 292] width 19 height 19
click at [754, 286] on input "Select an option" at bounding box center [757, 292] width 19 height 19
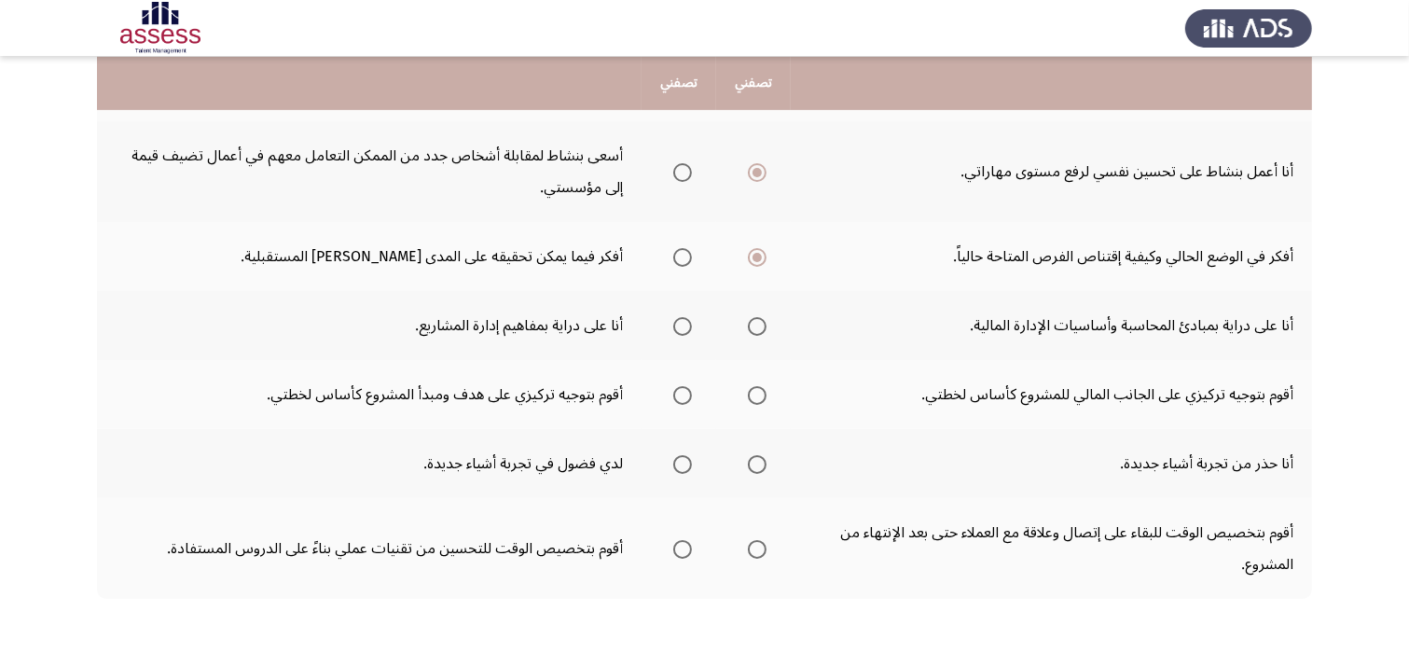
scroll to position [634, 0]
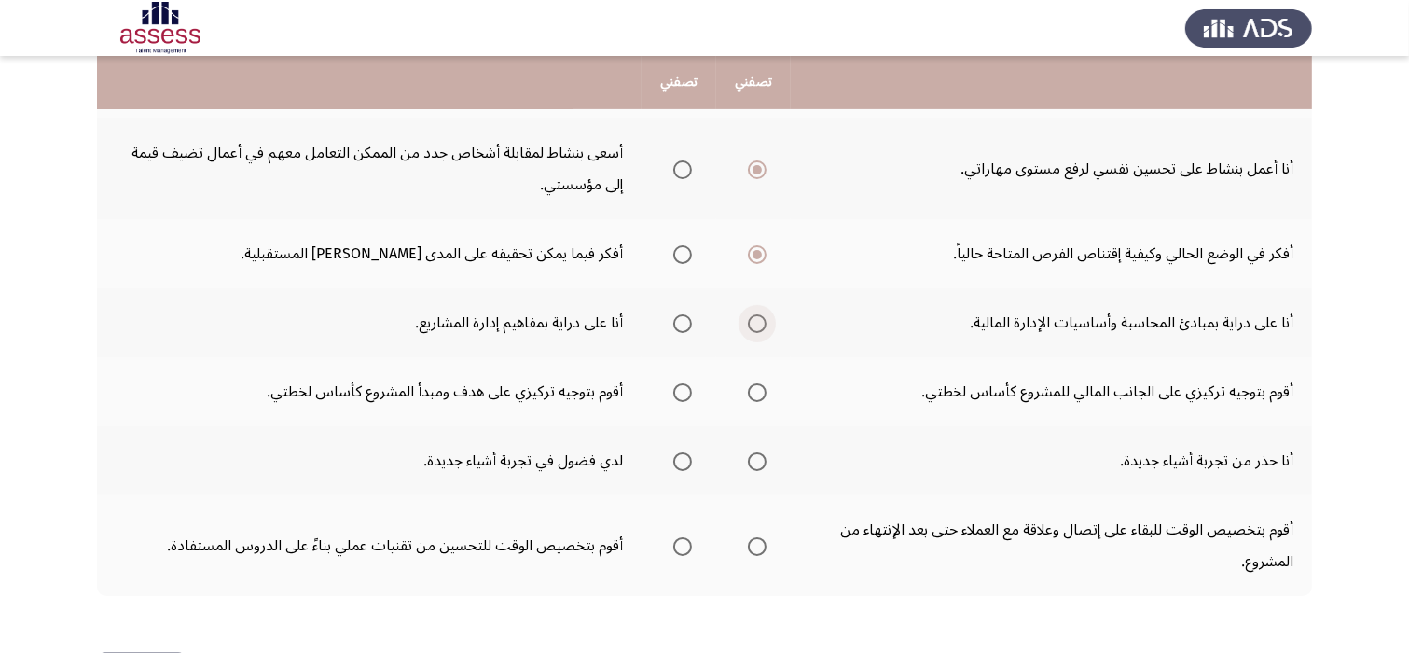
click at [751, 318] on span "Select an option" at bounding box center [757, 323] width 19 height 19
click at [751, 318] on input "Select an option" at bounding box center [757, 323] width 19 height 19
click at [757, 386] on span "Select an option" at bounding box center [757, 392] width 19 height 19
click at [757, 386] on input "Select an option" at bounding box center [757, 392] width 19 height 19
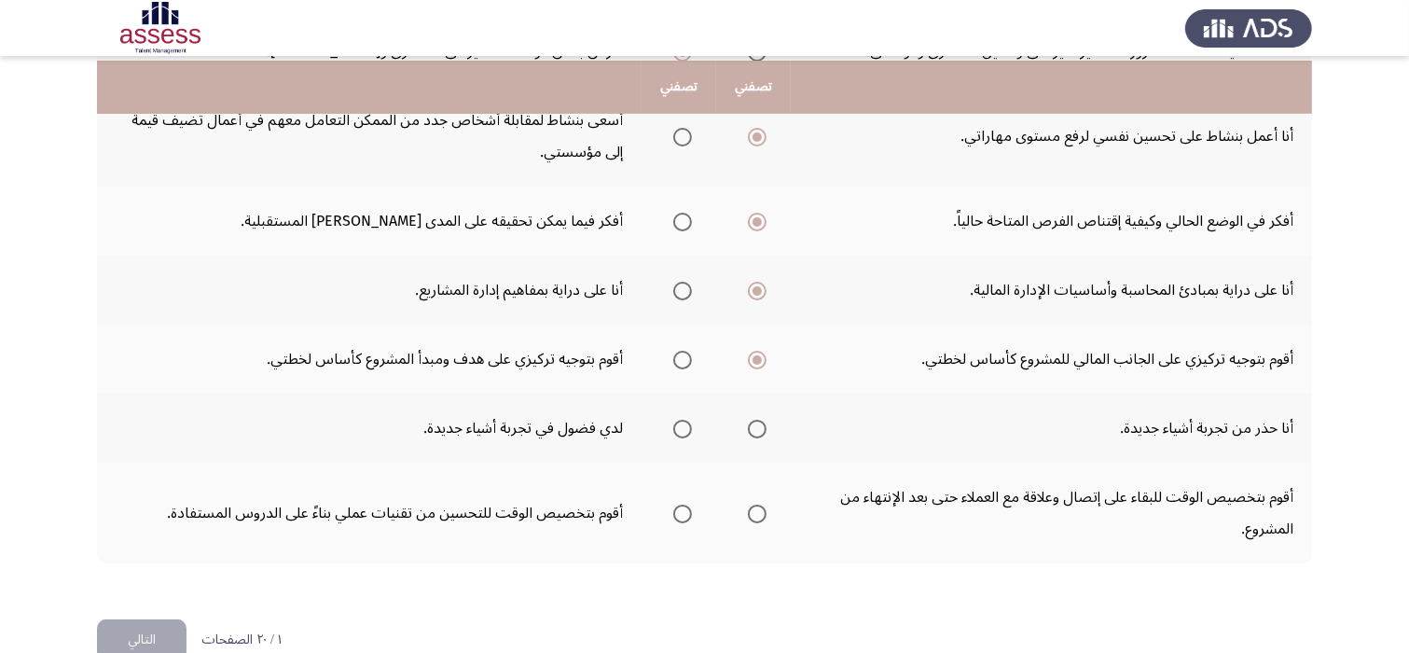
scroll to position [672, 0]
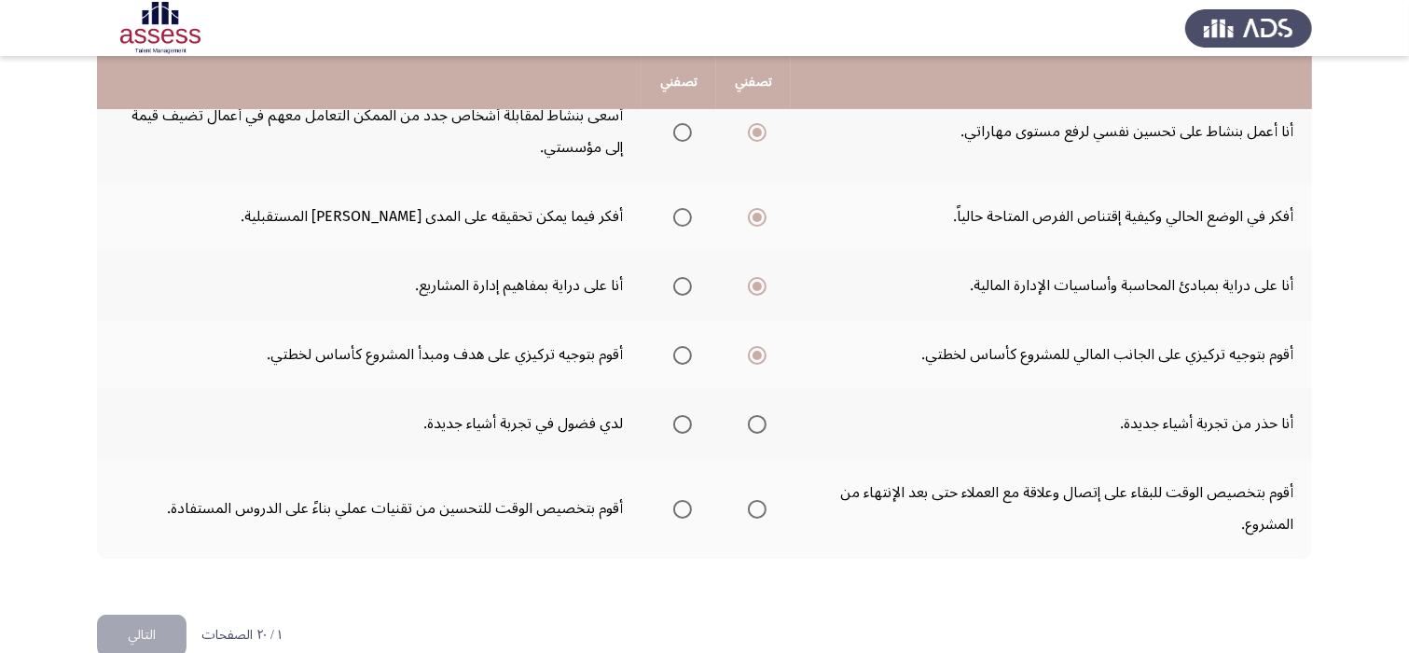
click at [749, 426] on span "Select an option" at bounding box center [757, 424] width 19 height 19
click at [749, 426] on input "Select an option" at bounding box center [757, 424] width 19 height 19
click at [750, 510] on span "Select an option" at bounding box center [757, 509] width 19 height 19
click at [750, 510] on input "Select an option" at bounding box center [757, 509] width 19 height 19
click at [157, 630] on button "التالي" at bounding box center [142, 636] width 90 height 42
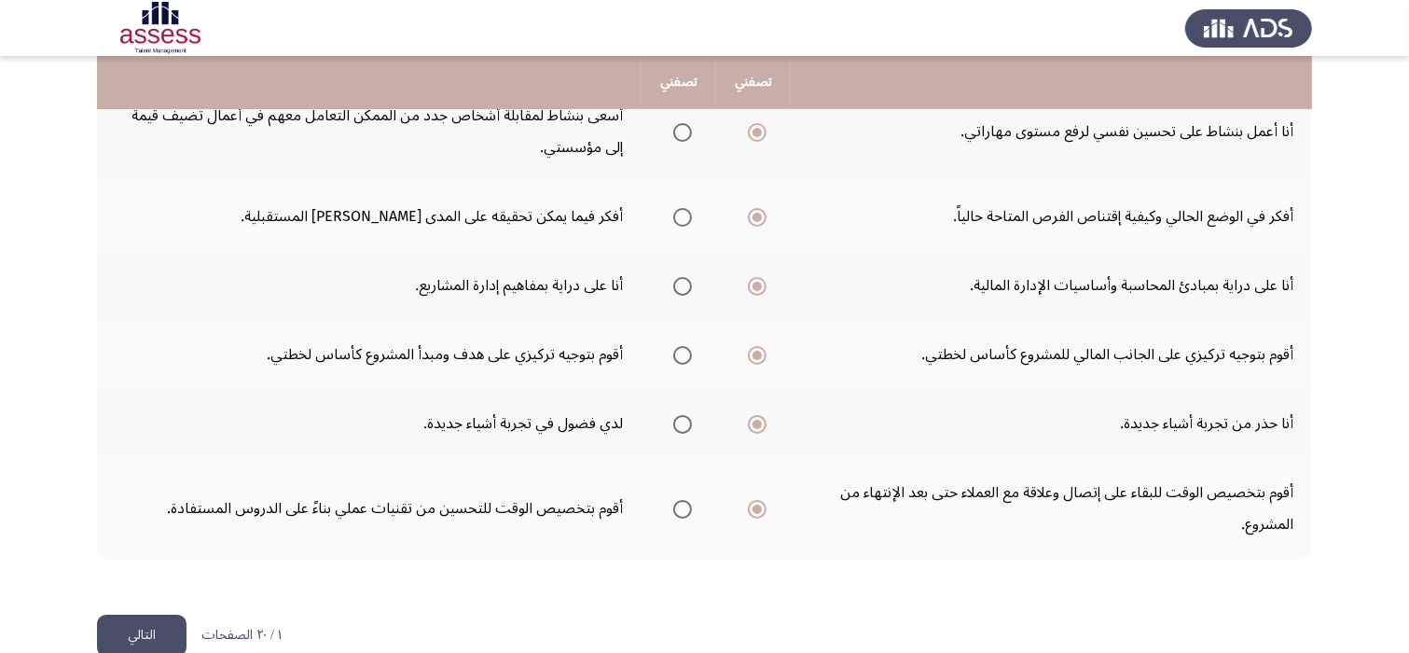
scroll to position [0, 0]
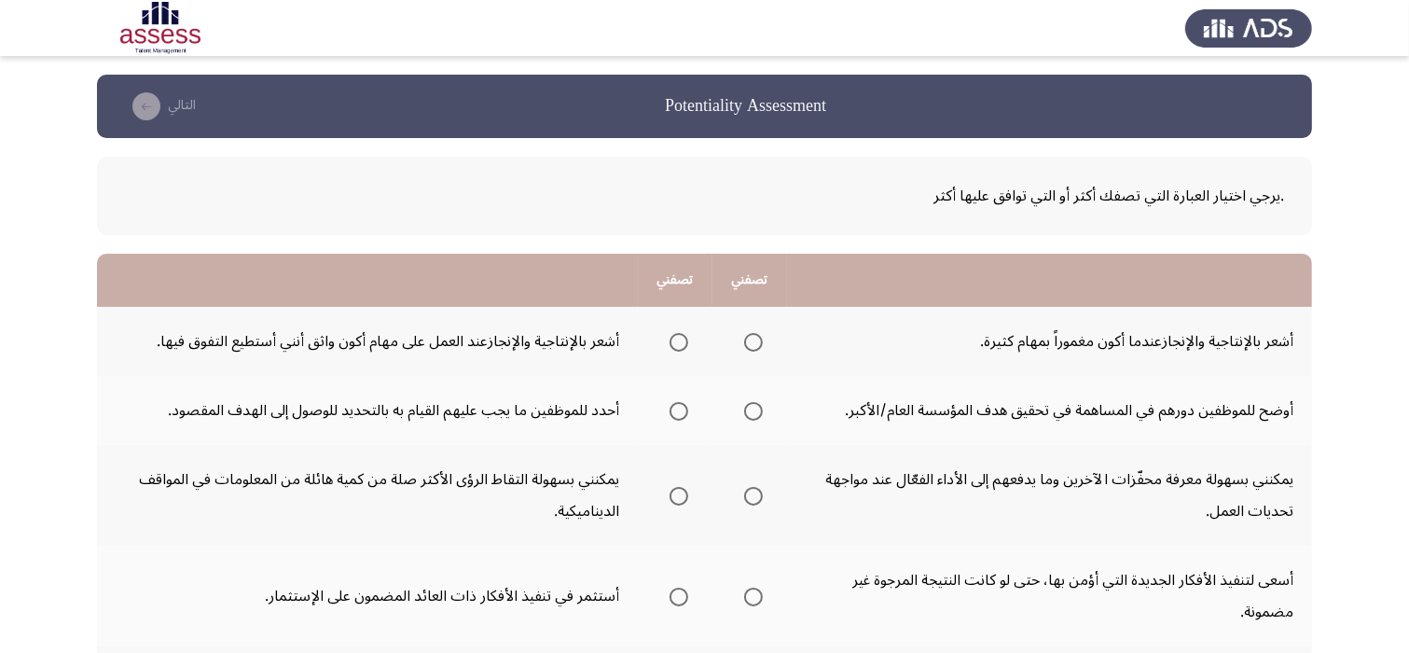
click at [157, 630] on td "أستثمر في تنفيذ الأفكار ذات العائد المضمون على الإستثمار." at bounding box center [367, 596] width 541 height 101
drag, startPoint x: 674, startPoint y: 350, endPoint x: 752, endPoint y: 343, distance: 77.7
click at [752, 343] on tr "أشعر بالإنتاجية والإنجازعندما أكون مغموراً بمهام كثيرة. أشعر بالإنتاجية والإنجا…" at bounding box center [704, 341] width 1215 height 69
click at [752, 343] on span "Select an option" at bounding box center [753, 342] width 19 height 19
click at [752, 343] on input "Select an option" at bounding box center [753, 342] width 19 height 19
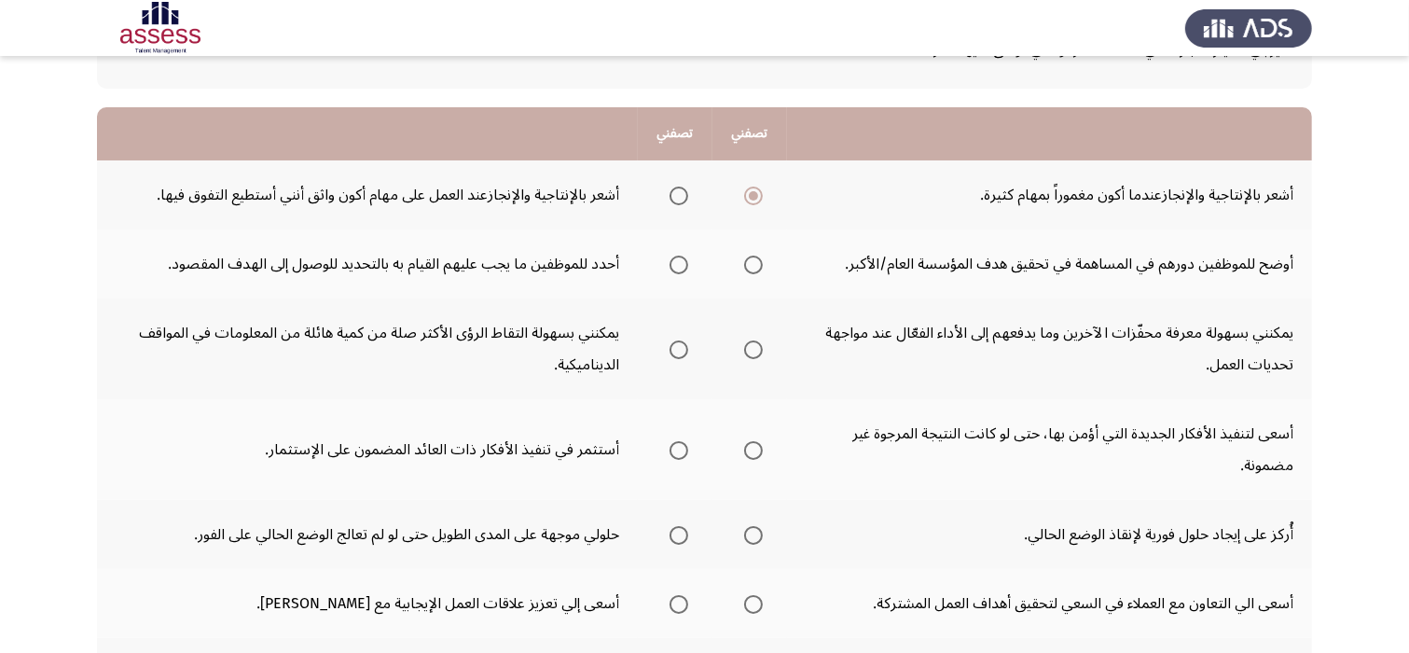
scroll to position [149, 0]
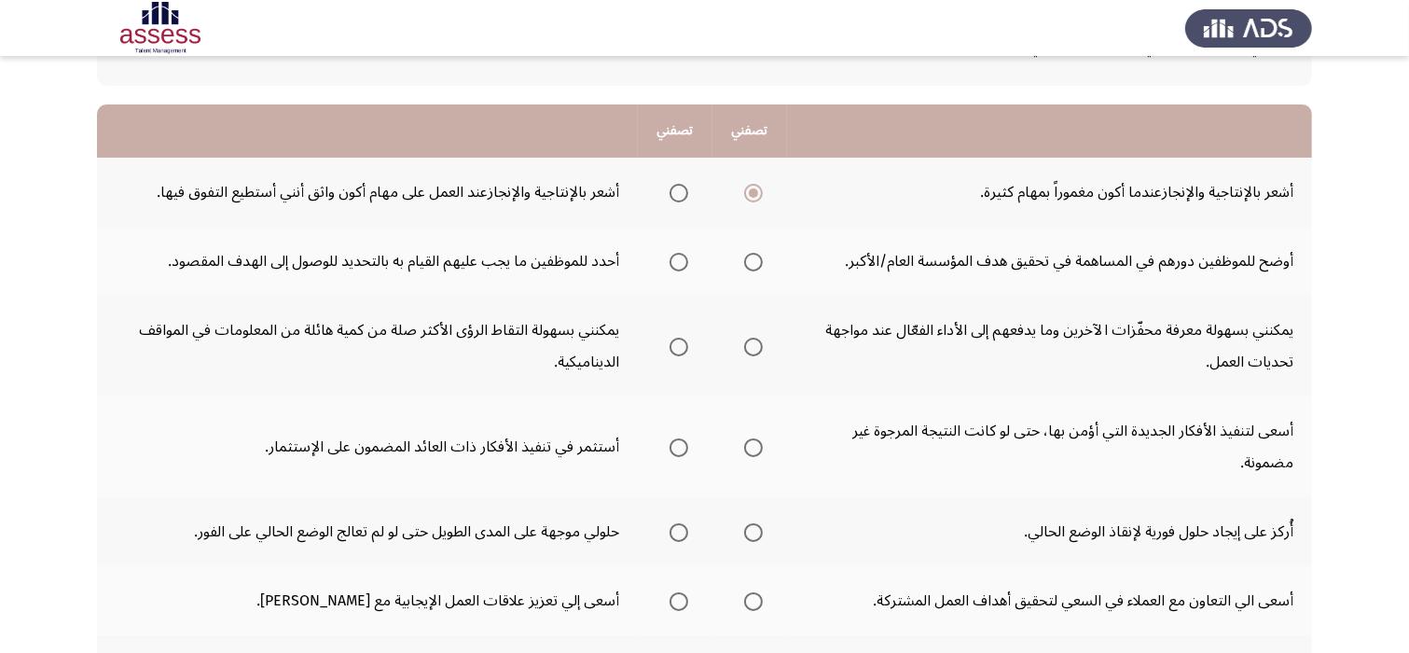
drag, startPoint x: 721, startPoint y: 428, endPoint x: 856, endPoint y: 428, distance: 135.2
click at [856, 428] on tr "أسعى لتنفيذ الأفكار الجديدة التي أؤمن بها، حتى لو كانت النتيجة المرجوة غير مضمو…" at bounding box center [704, 446] width 1215 height 101
click at [679, 260] on span "Select an option" at bounding box center [679, 262] width 19 height 19
click at [679, 260] on input "Select an option" at bounding box center [679, 262] width 19 height 19
drag, startPoint x: 747, startPoint y: 353, endPoint x: 765, endPoint y: 339, distance: 22.6
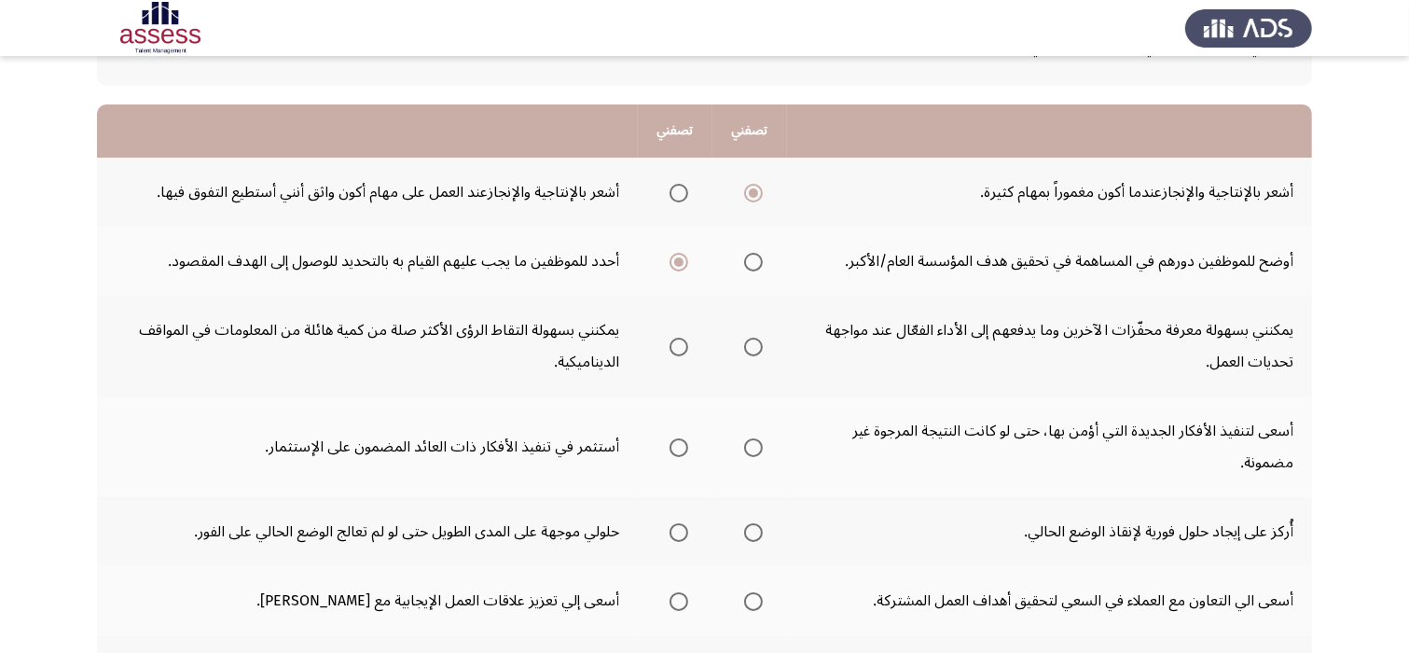
click at [763, 339] on span "Select an option" at bounding box center [753, 347] width 19 height 19
click at [763, 339] on input "Select an option" at bounding box center [753, 347] width 19 height 19
click at [763, 339] on span "Select an option" at bounding box center [753, 347] width 19 height 19
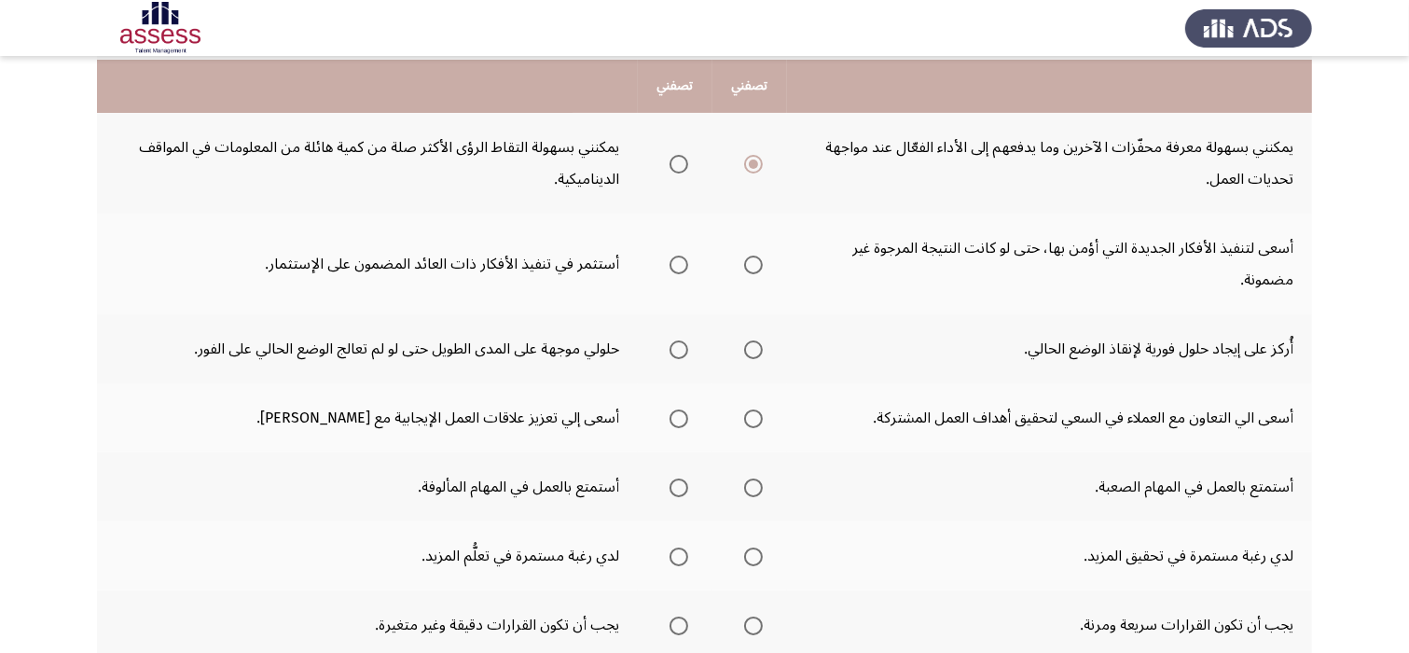
scroll to position [336, 0]
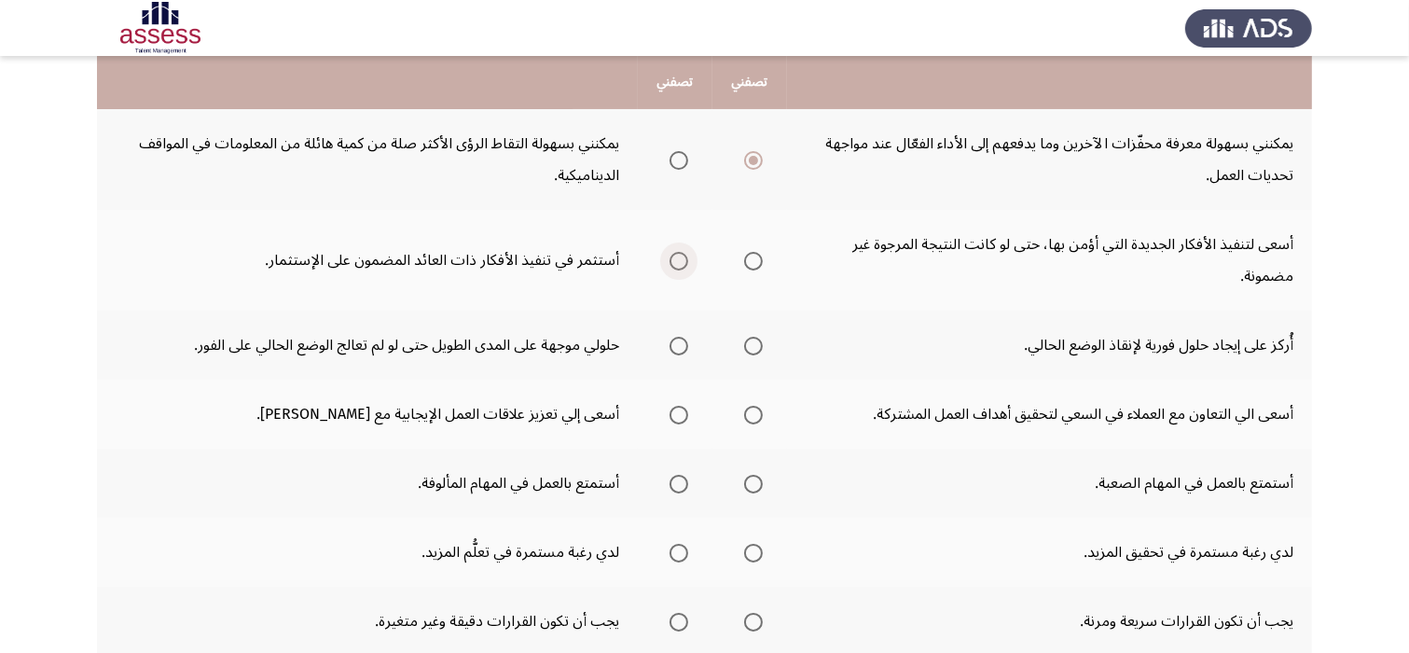
click at [684, 258] on span "Select an option" at bounding box center [679, 261] width 19 height 19
click at [684, 258] on input "Select an option" at bounding box center [679, 261] width 19 height 19
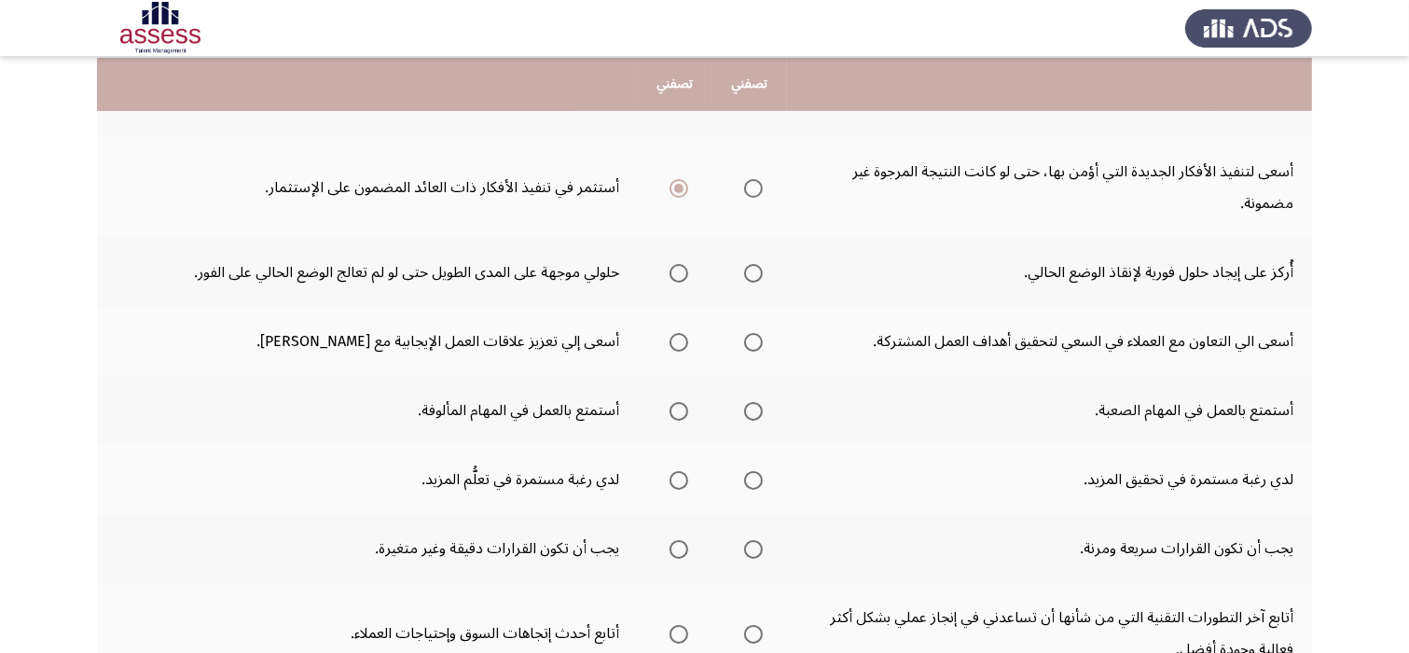
scroll to position [410, 0]
click at [753, 264] on span "Select an option" at bounding box center [753, 271] width 19 height 19
click at [753, 264] on input "Select an option" at bounding box center [753, 271] width 19 height 19
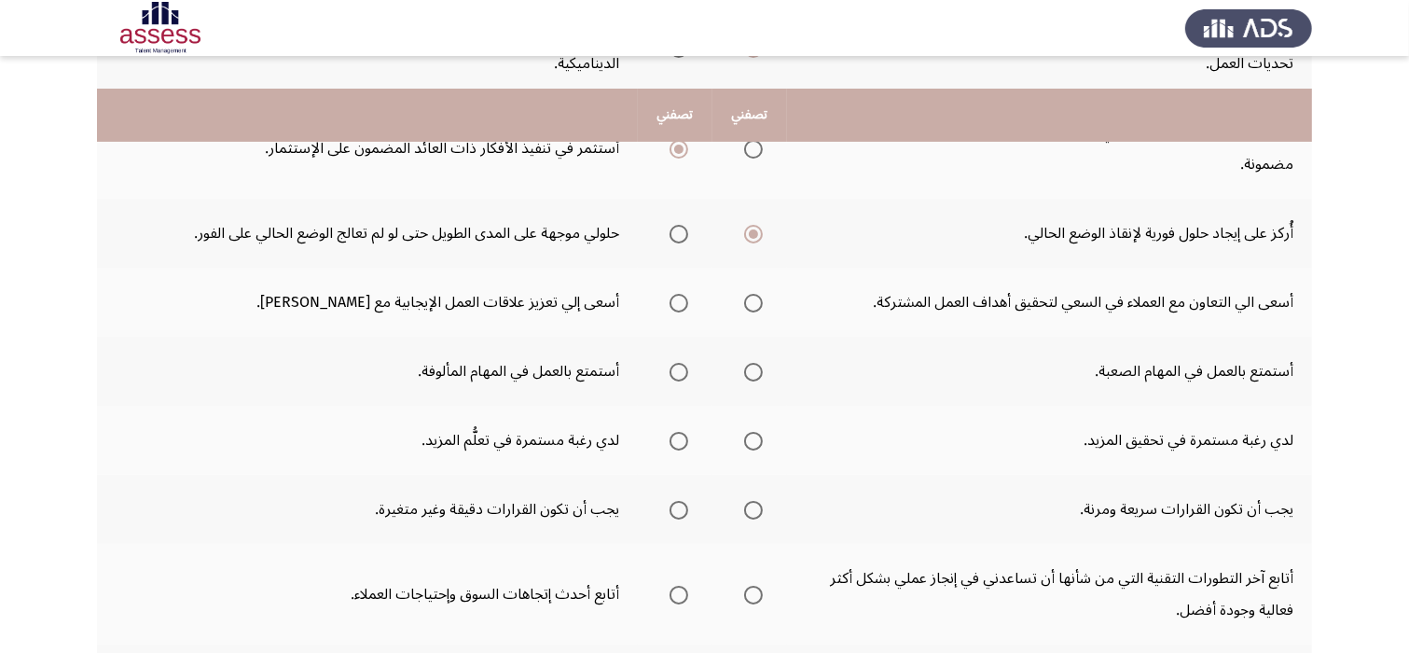
scroll to position [485, 0]
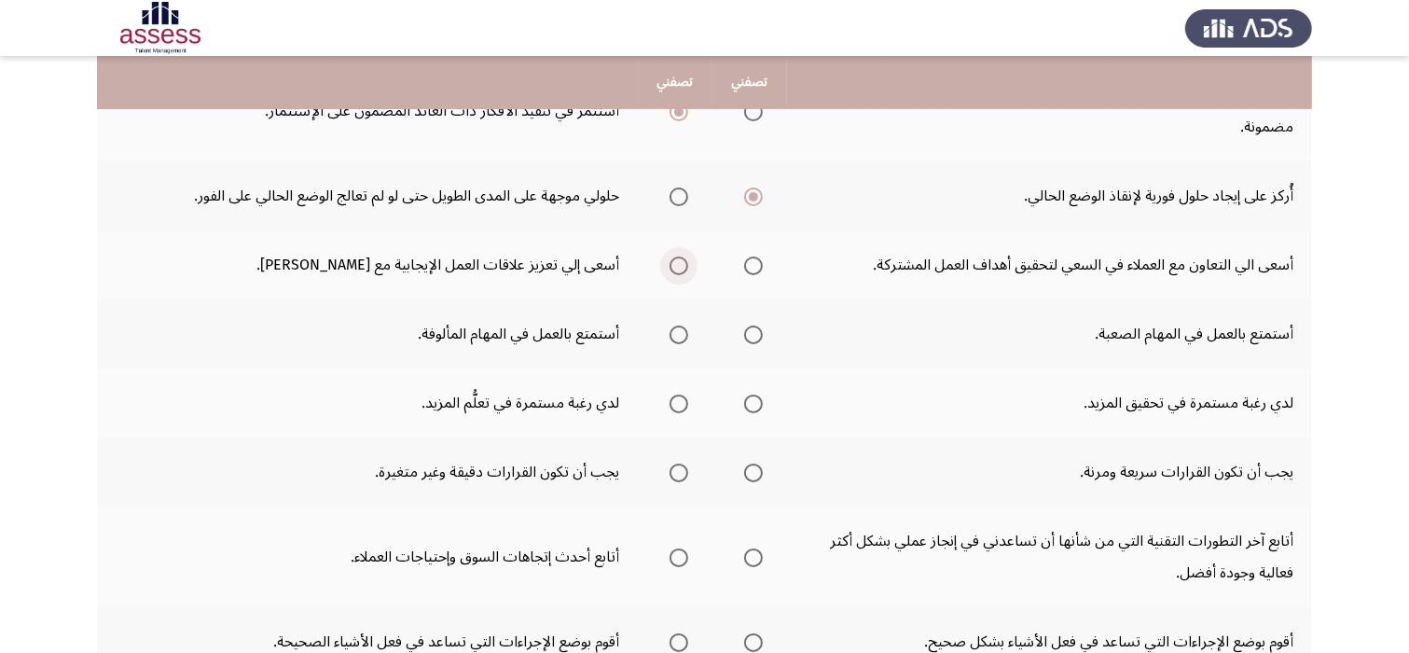
click at [677, 266] on span "Select an option" at bounding box center [679, 265] width 19 height 19
click at [677, 266] on input "Select an option" at bounding box center [679, 265] width 19 height 19
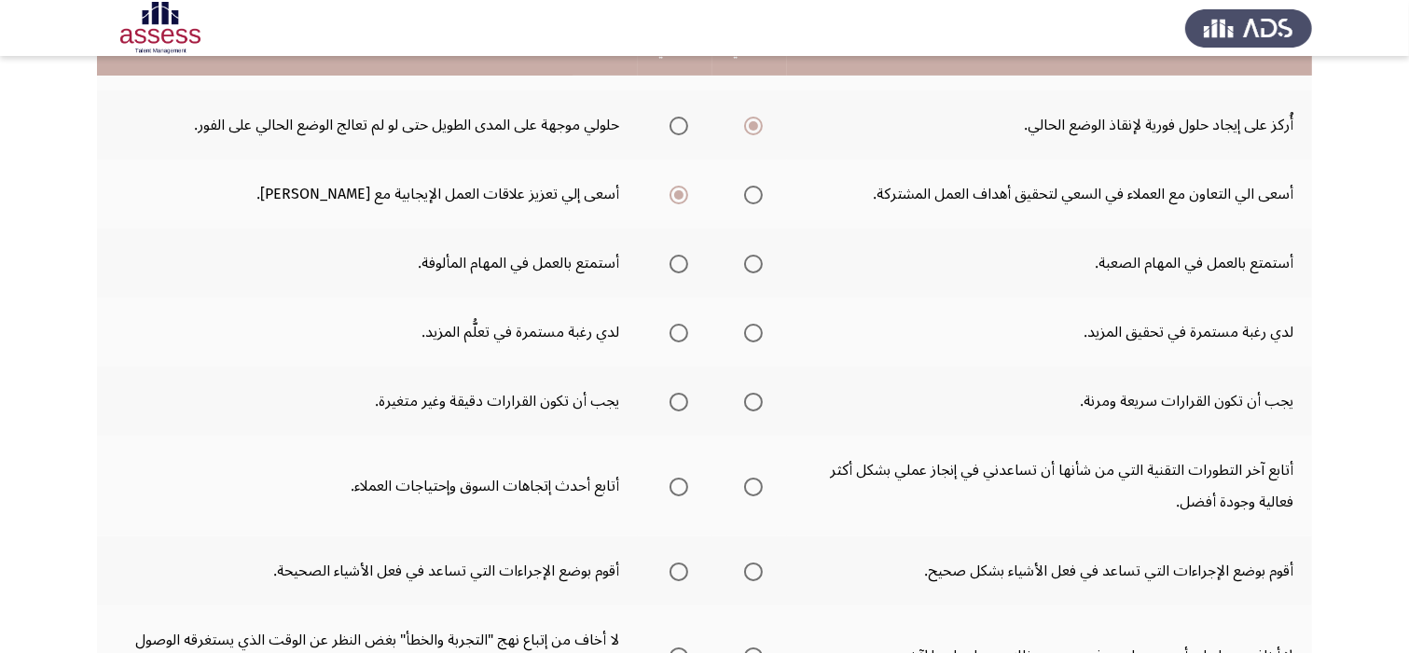
scroll to position [560, 0]
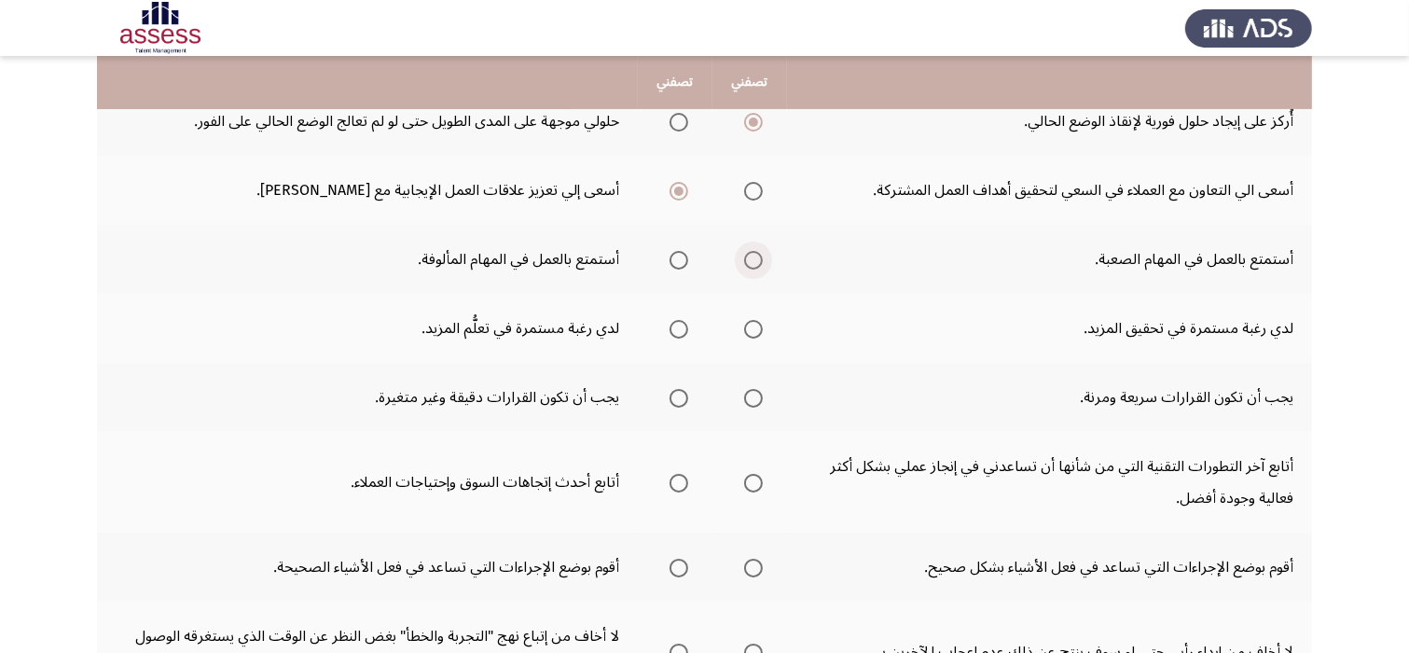
click at [751, 256] on span "Select an option" at bounding box center [753, 260] width 19 height 19
click at [751, 256] on input "Select an option" at bounding box center [753, 260] width 19 height 19
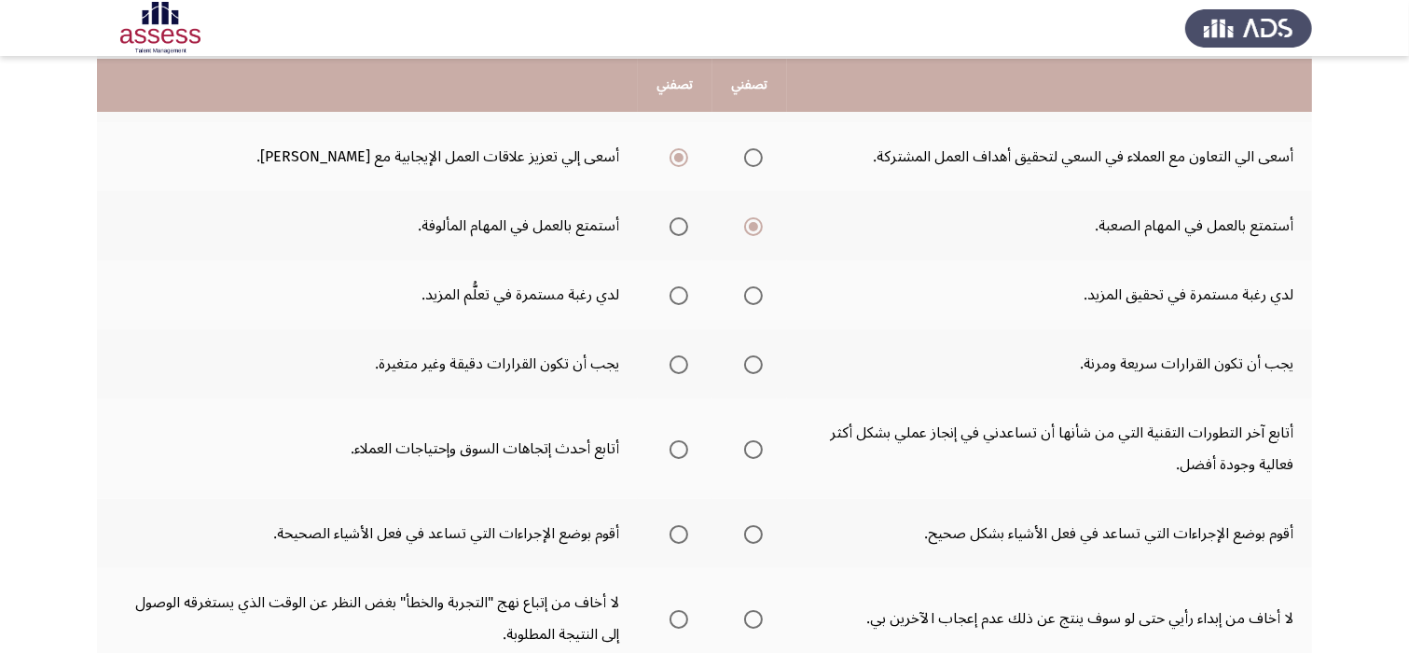
scroll to position [597, 0]
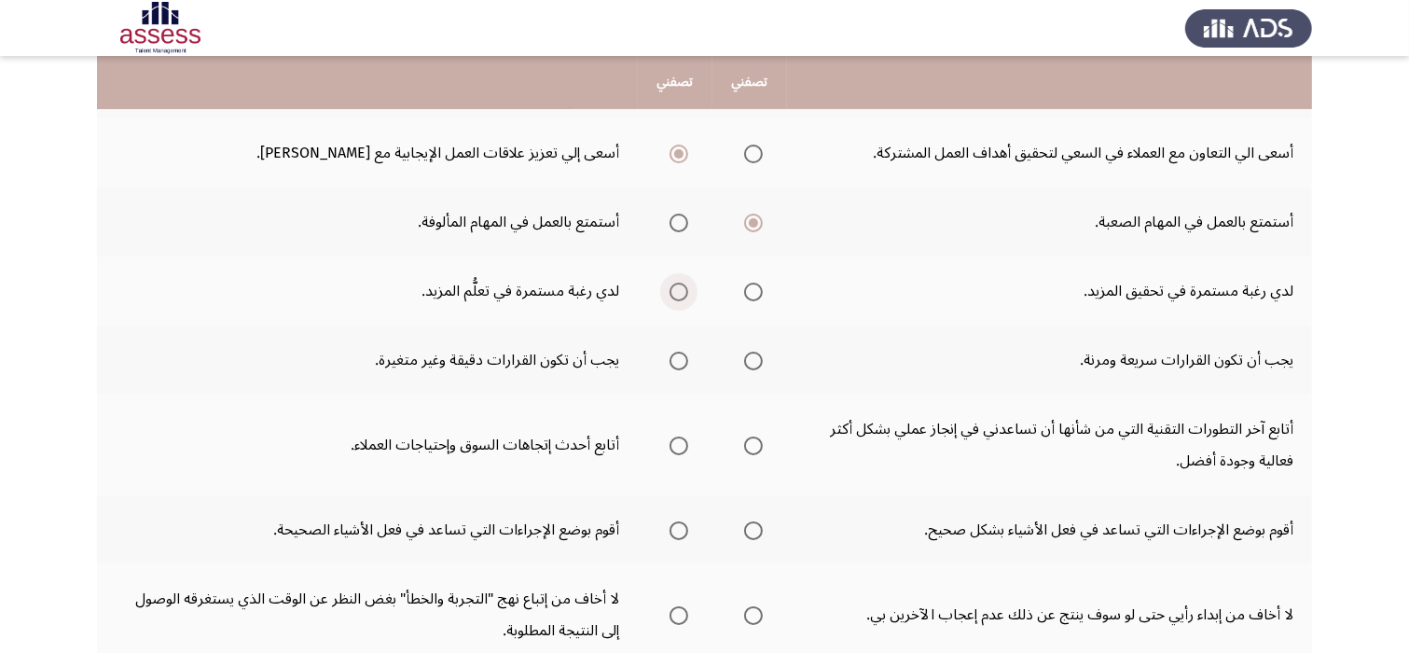
click at [671, 283] on label "Select an option" at bounding box center [675, 292] width 26 height 19
click at [671, 283] on input "Select an option" at bounding box center [679, 292] width 19 height 19
click at [754, 359] on span "Select an option" at bounding box center [753, 361] width 19 height 19
click at [754, 359] on input "Select an option" at bounding box center [753, 361] width 19 height 19
click at [754, 359] on span "Select an option" at bounding box center [753, 360] width 9 height 9
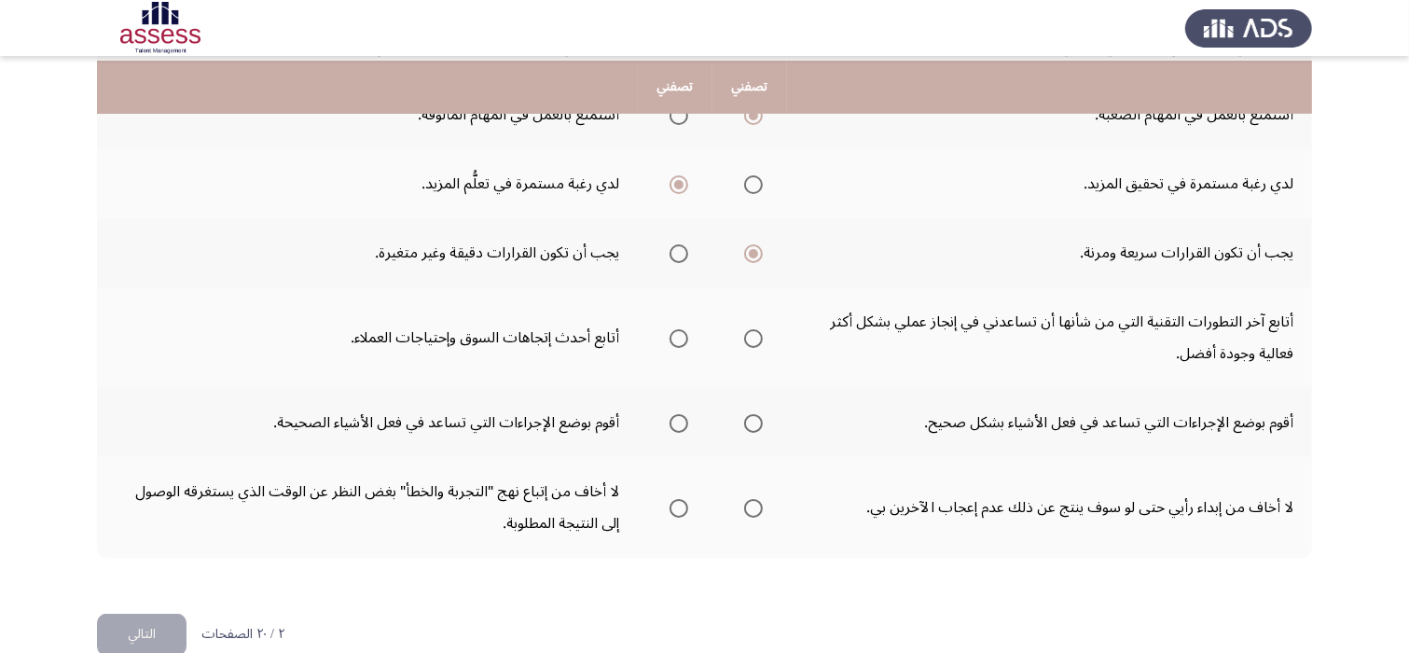
scroll to position [709, 0]
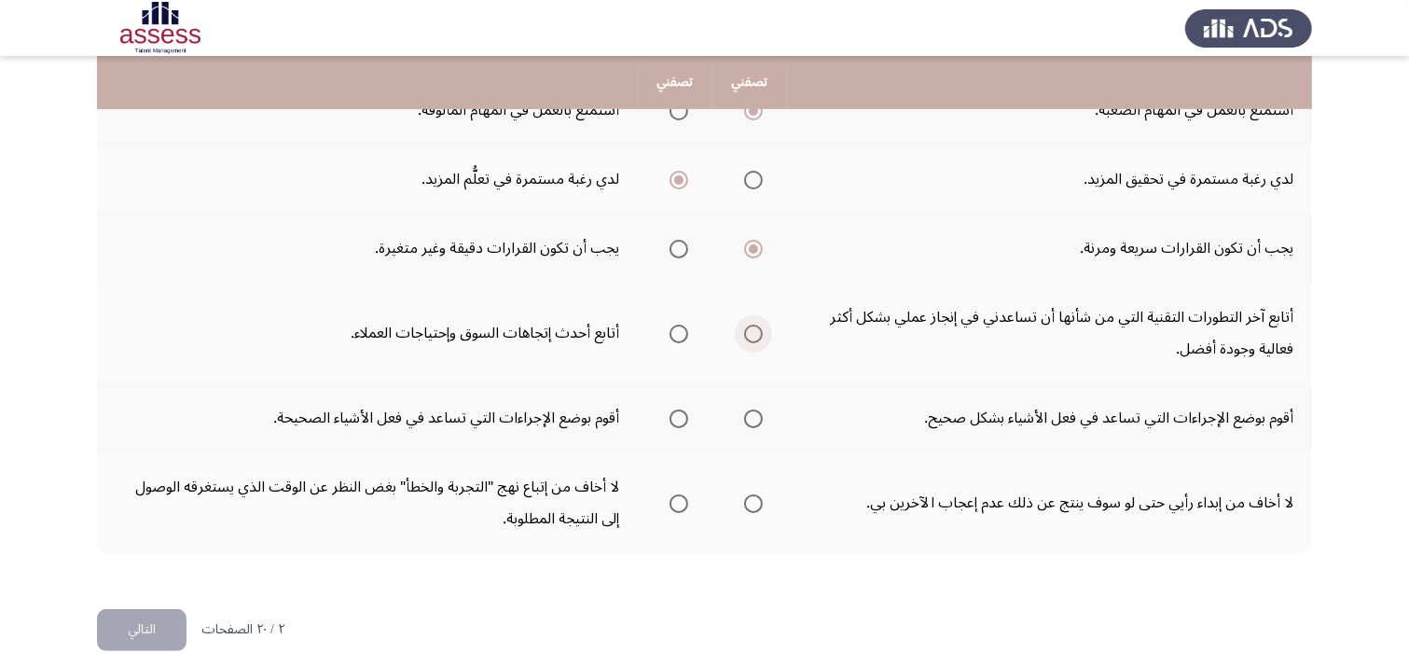
click at [760, 328] on span "Select an option" at bounding box center [753, 334] width 19 height 19
click at [760, 328] on input "Select an option" at bounding box center [753, 334] width 19 height 19
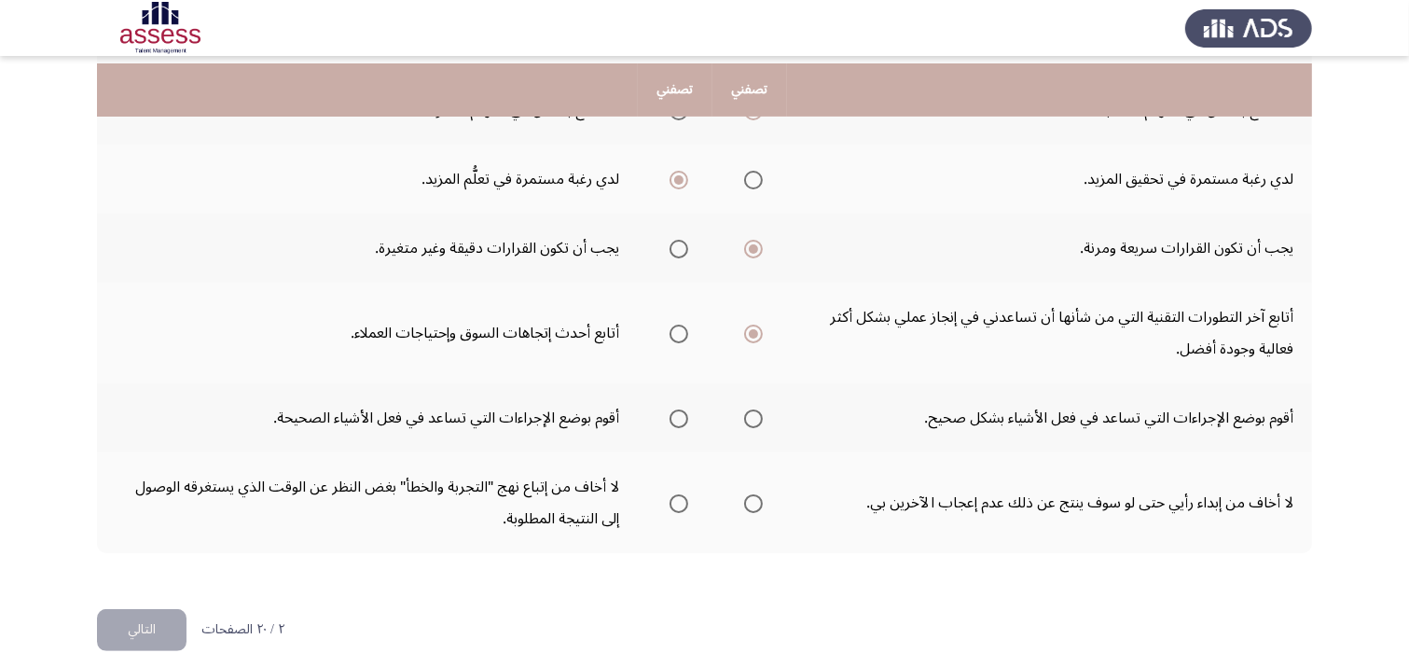
scroll to position [733, 0]
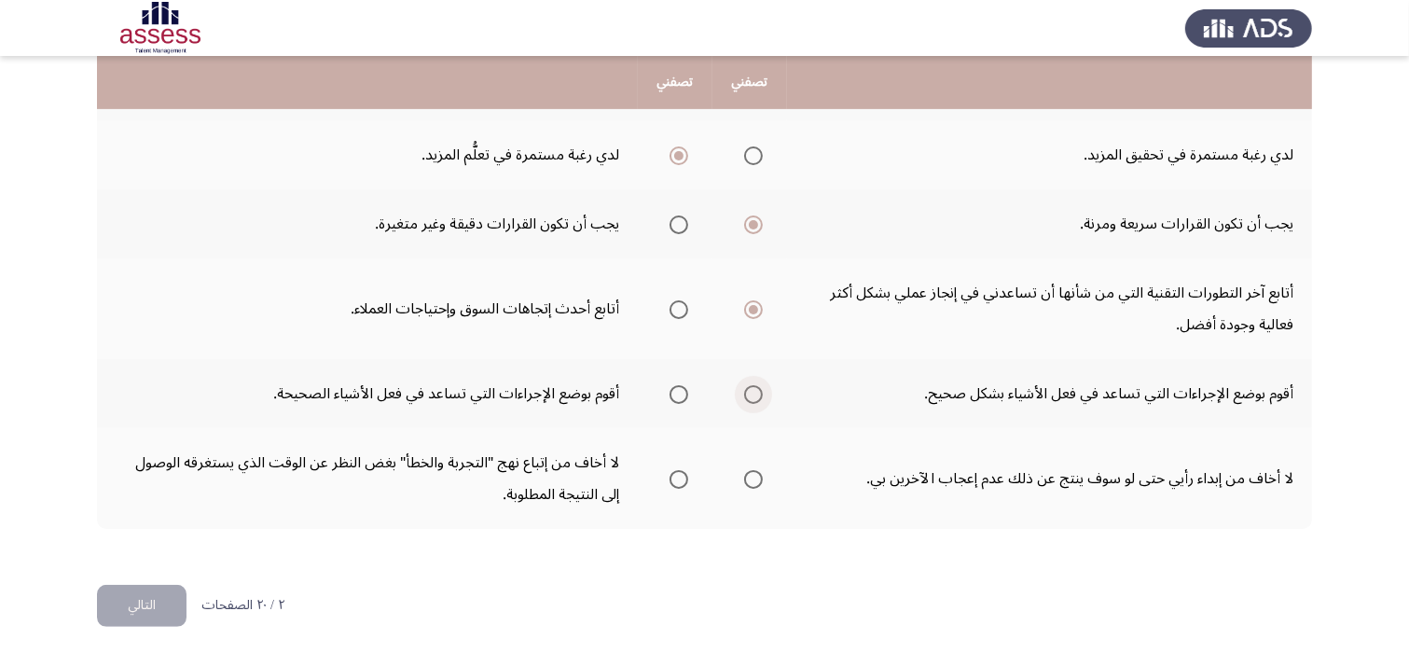
click at [750, 393] on span "Select an option" at bounding box center [753, 394] width 19 height 19
click at [750, 393] on input "Select an option" at bounding box center [753, 394] width 19 height 19
click at [757, 473] on span "Select an option" at bounding box center [753, 479] width 19 height 19
click at [757, 473] on input "Select an option" at bounding box center [753, 479] width 19 height 19
click at [160, 595] on button "التالي" at bounding box center [142, 606] width 90 height 42
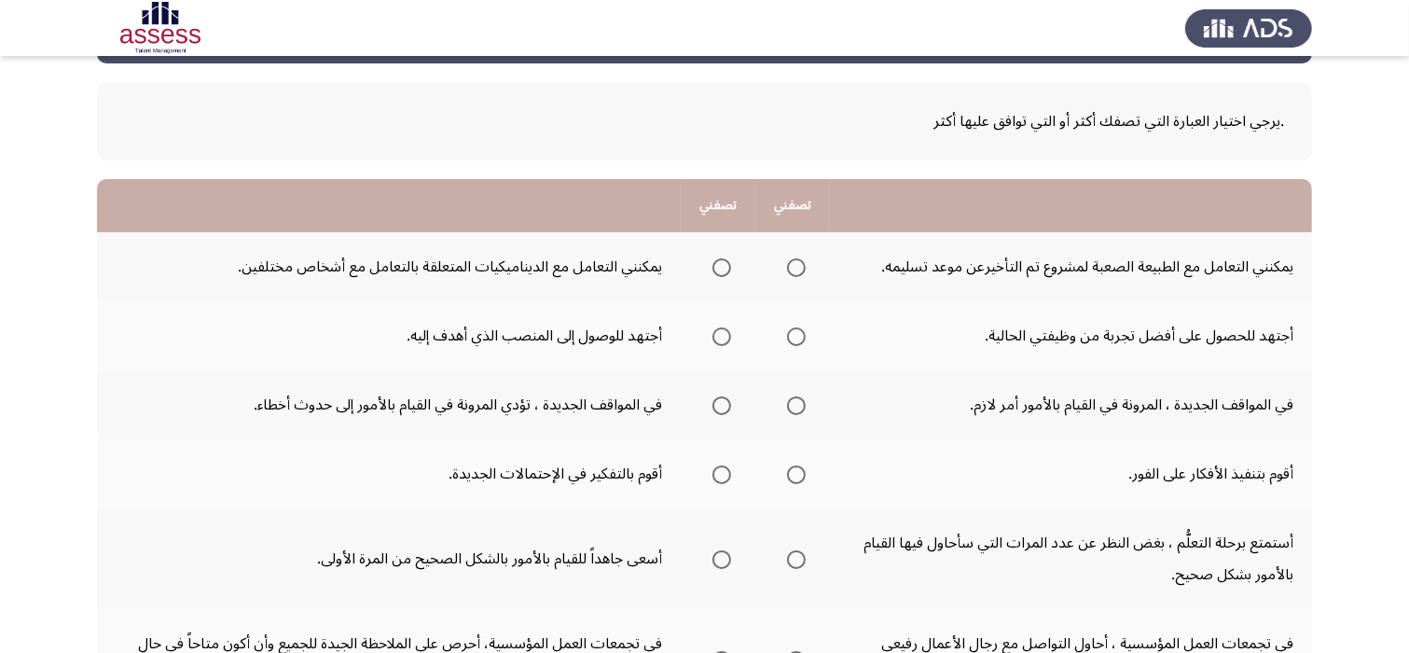
scroll to position [112, 0]
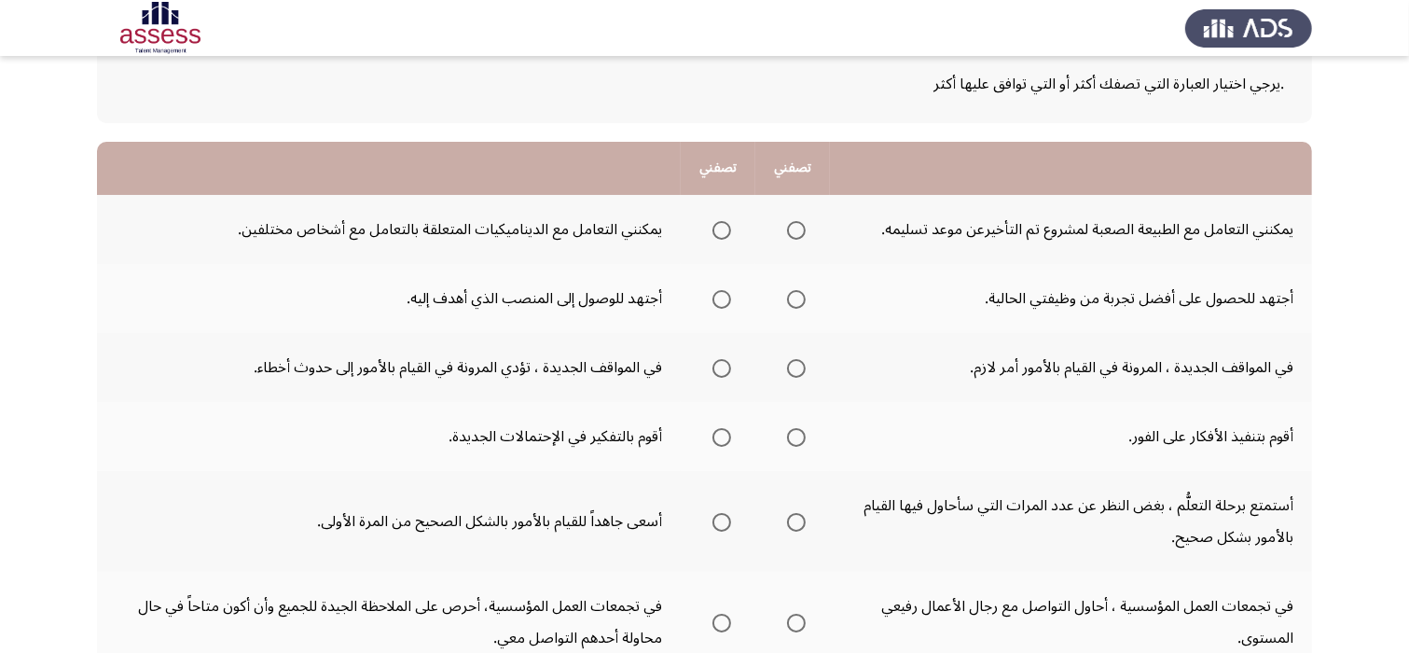
click at [798, 225] on span "Select an option" at bounding box center [796, 230] width 19 height 19
click at [798, 225] on input "Select an option" at bounding box center [796, 230] width 19 height 19
click at [720, 302] on span "Select an option" at bounding box center [722, 299] width 19 height 19
click at [720, 302] on input "Select an option" at bounding box center [722, 299] width 19 height 19
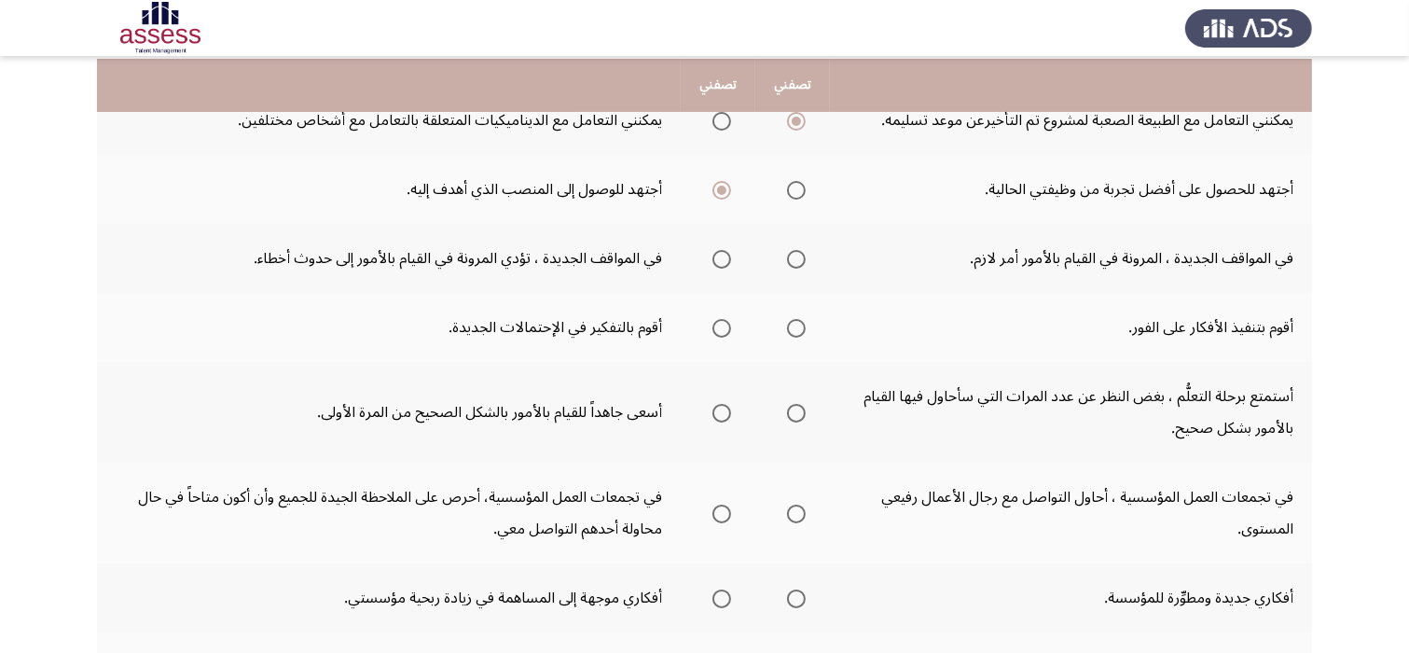
scroll to position [224, 0]
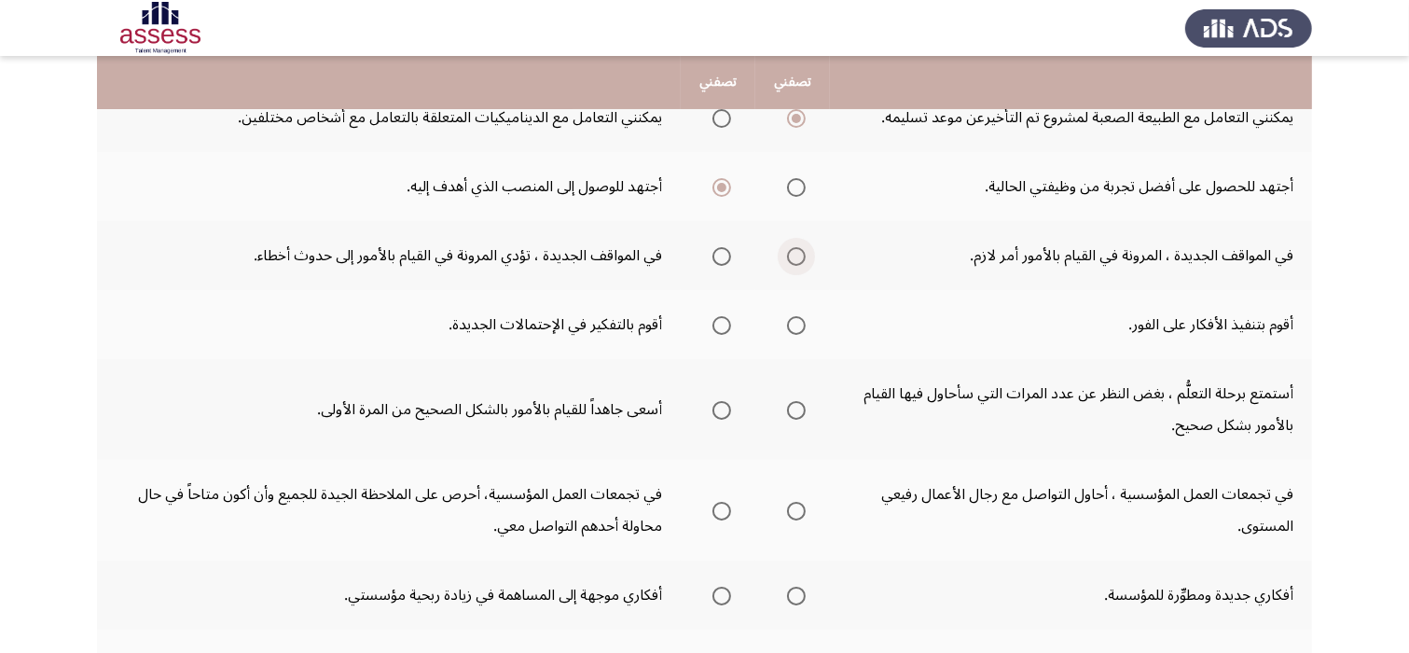
click at [806, 262] on span "Select an option" at bounding box center [796, 256] width 19 height 19
click at [806, 262] on input "Select an option" at bounding box center [796, 256] width 19 height 19
click at [723, 326] on span "Select an option" at bounding box center [722, 325] width 19 height 19
click at [723, 326] on input "Select an option" at bounding box center [722, 325] width 19 height 19
click at [791, 414] on span "Select an option" at bounding box center [796, 410] width 19 height 19
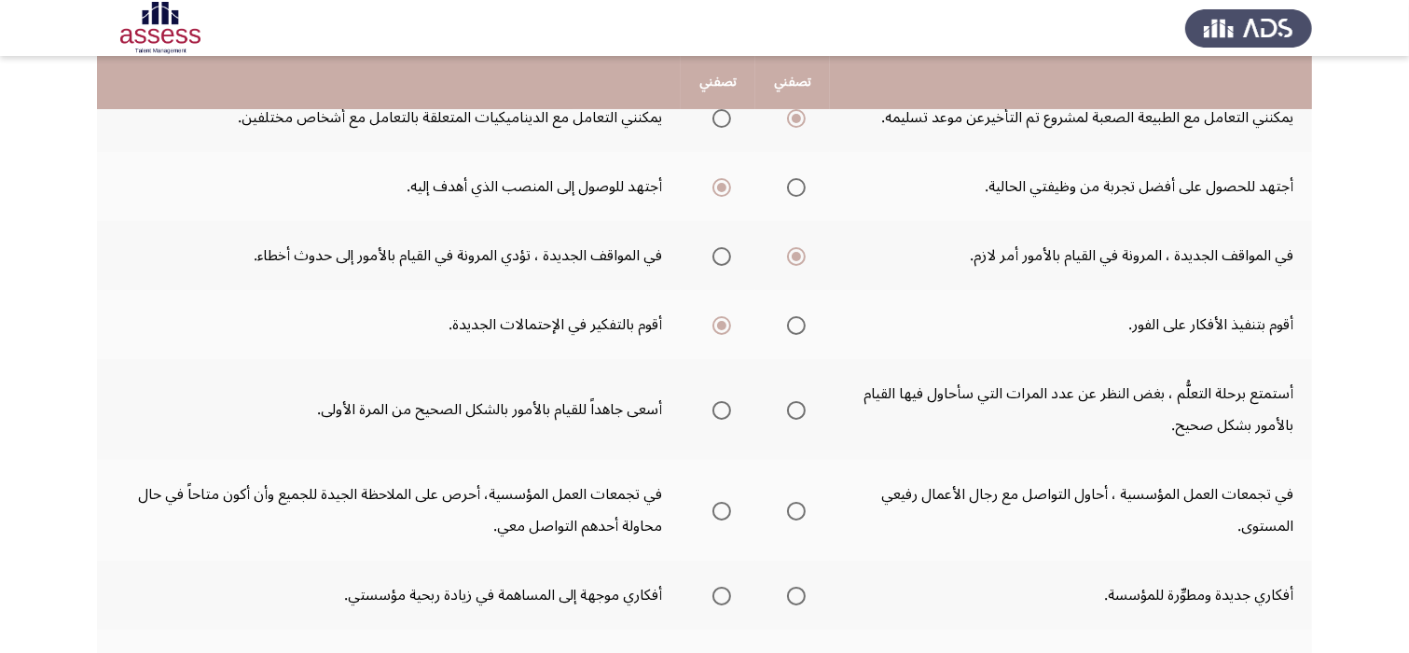
click at [791, 414] on input "Select an option" at bounding box center [796, 410] width 19 height 19
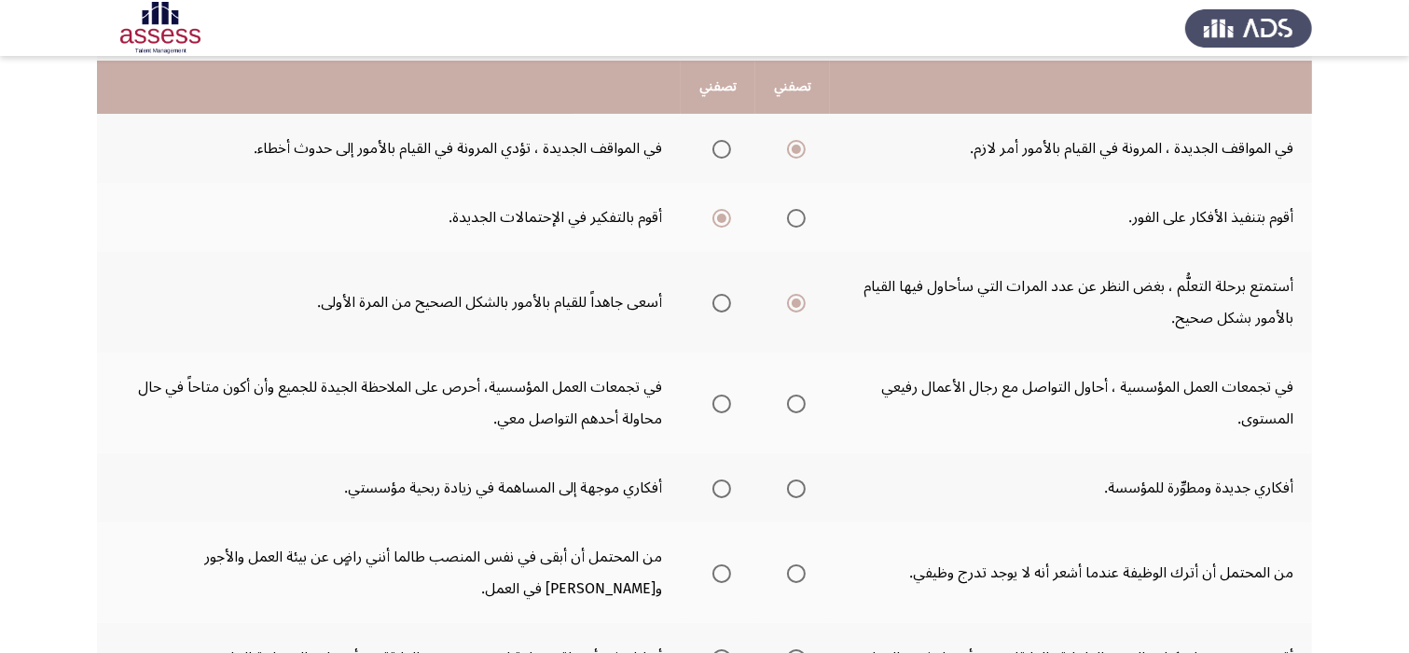
scroll to position [336, 0]
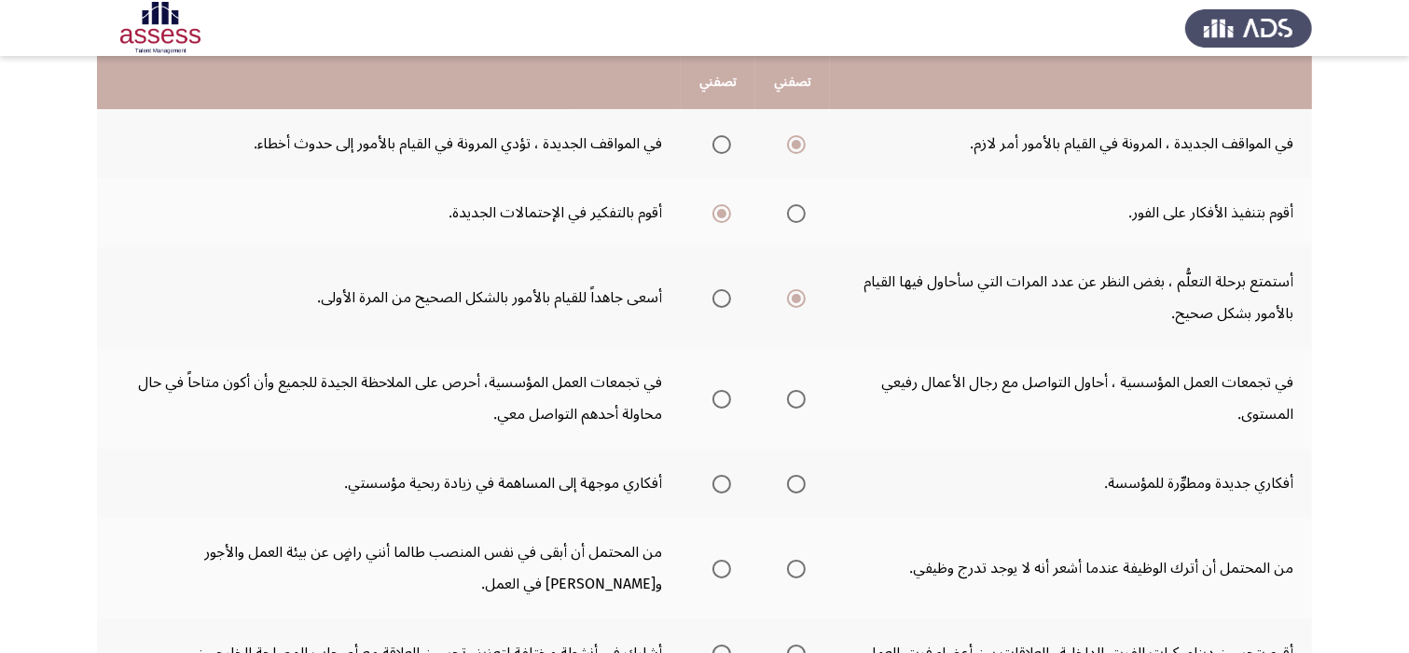
click at [726, 409] on mat-radio-group "Select an option" at bounding box center [718, 398] width 26 height 32
click at [719, 398] on span "Select an option" at bounding box center [722, 399] width 19 height 19
click at [719, 398] on input "Select an option" at bounding box center [722, 399] width 19 height 19
click at [728, 483] on span "Select an option" at bounding box center [722, 484] width 19 height 19
click at [728, 483] on input "Select an option" at bounding box center [722, 484] width 19 height 19
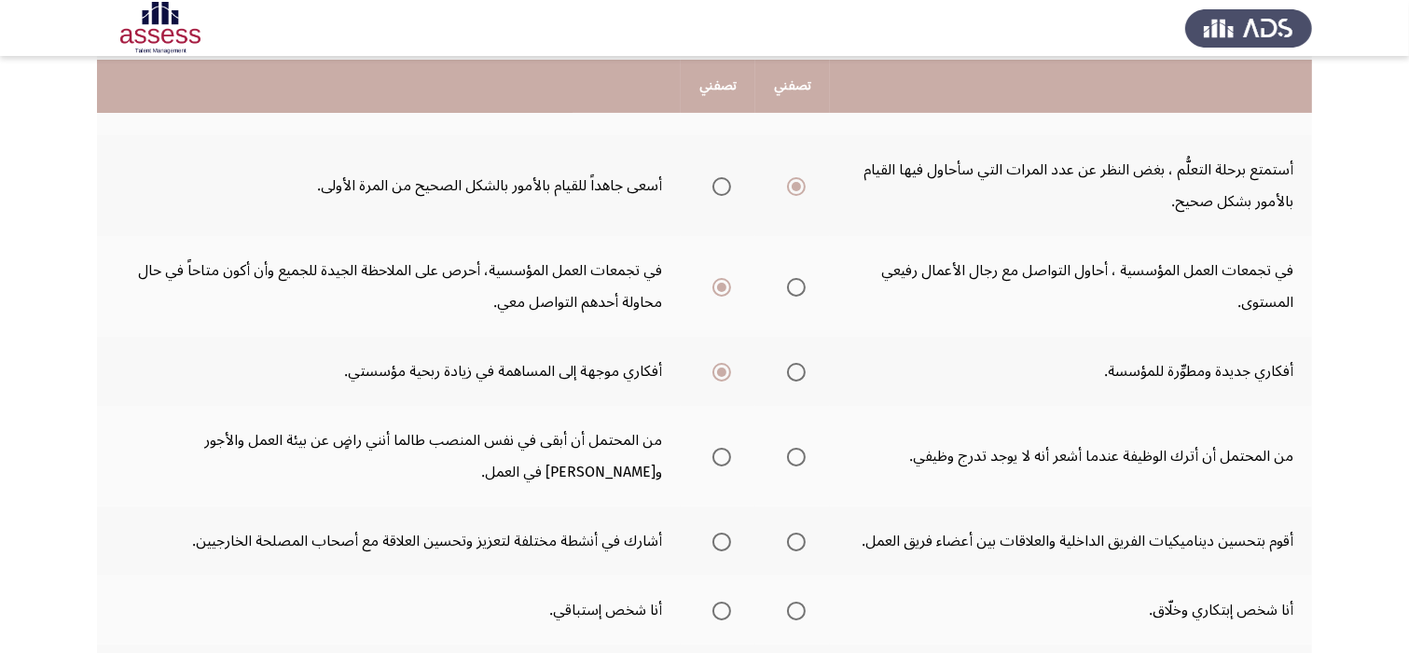
scroll to position [485, 0]
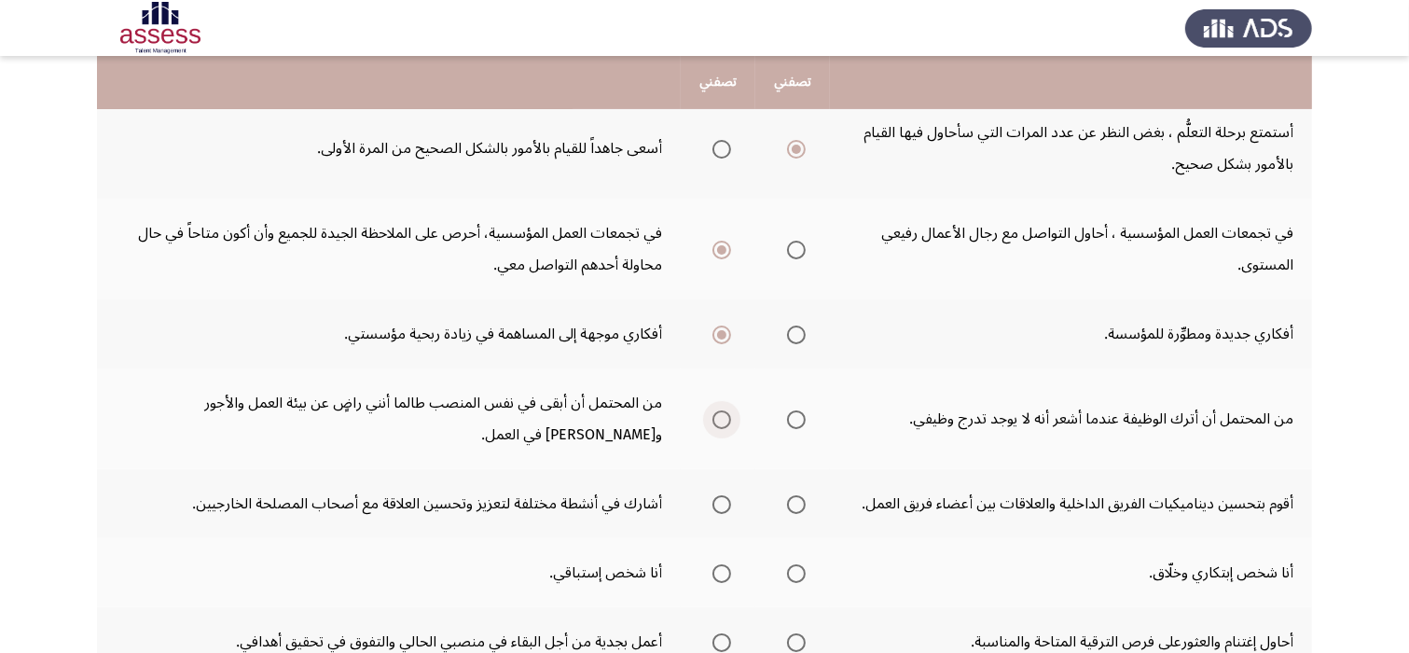
click at [724, 421] on span "Select an option" at bounding box center [722, 419] width 19 height 19
click at [724, 421] on input "Select an option" at bounding box center [722, 419] width 19 height 19
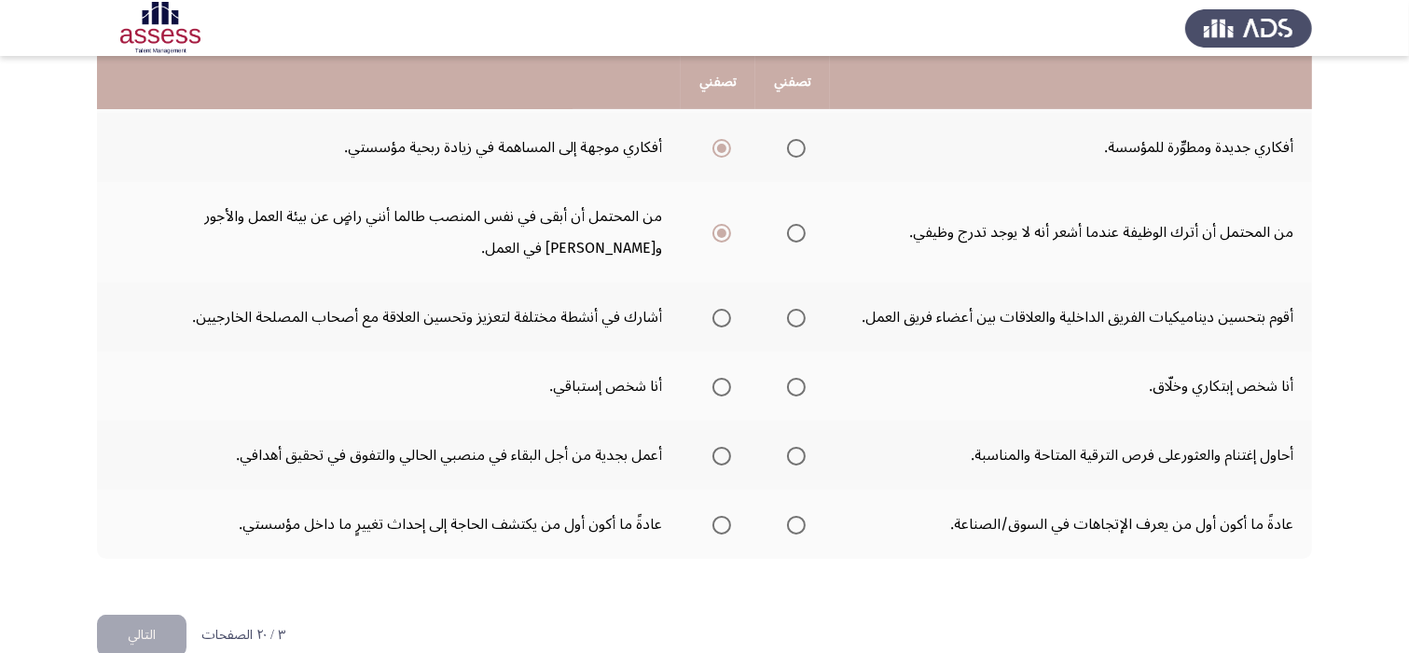
scroll to position [701, 0]
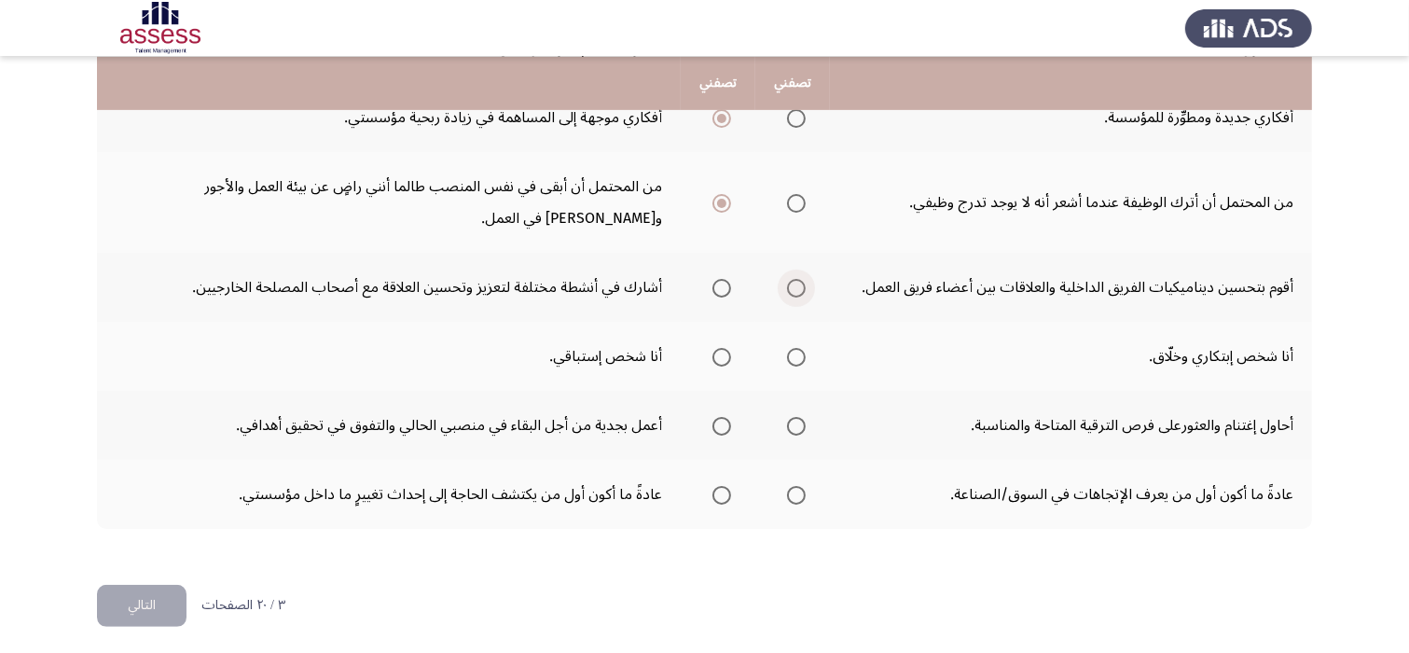
click at [794, 284] on span "Select an option" at bounding box center [796, 288] width 19 height 19
click at [794, 284] on input "Select an option" at bounding box center [796, 288] width 19 height 19
click at [794, 284] on span "Select an option" at bounding box center [796, 288] width 9 height 9
click at [802, 361] on mat-radio-group "Select an option" at bounding box center [793, 356] width 26 height 32
click at [801, 354] on span "Select an option" at bounding box center [796, 357] width 19 height 19
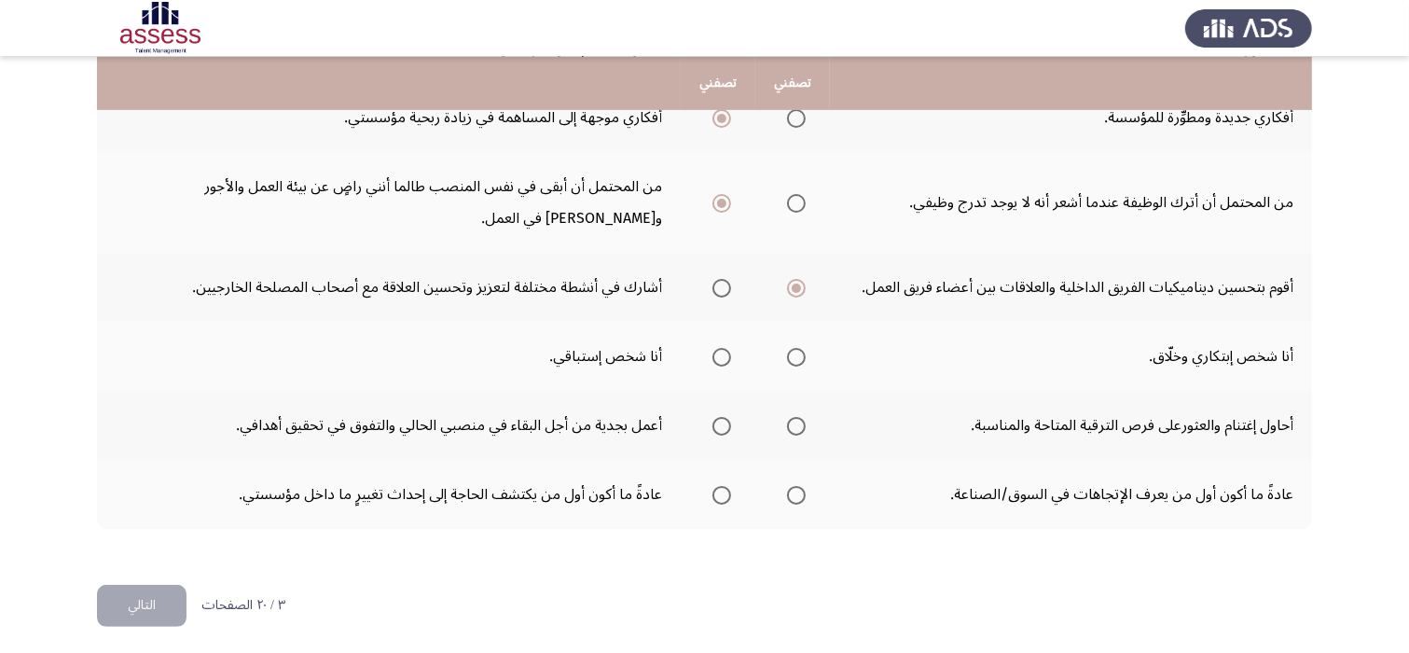
click at [801, 354] on input "Select an option" at bounding box center [796, 357] width 19 height 19
click at [803, 420] on span "Select an option" at bounding box center [796, 426] width 19 height 19
click at [803, 420] on input "Select an option" at bounding box center [796, 426] width 19 height 19
click at [730, 488] on span "Select an option" at bounding box center [722, 495] width 19 height 19
click at [730, 488] on input "Select an option" at bounding box center [722, 495] width 19 height 19
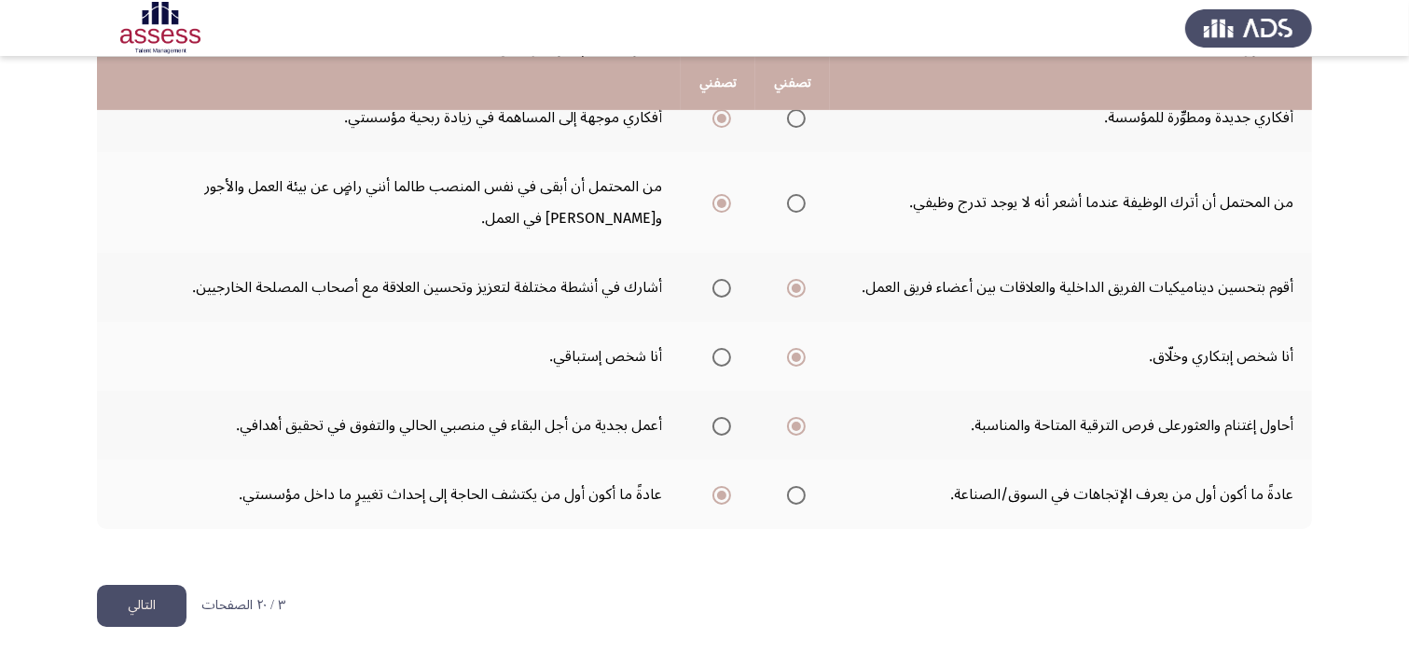
click at [133, 591] on button "التالي" at bounding box center [142, 606] width 90 height 42
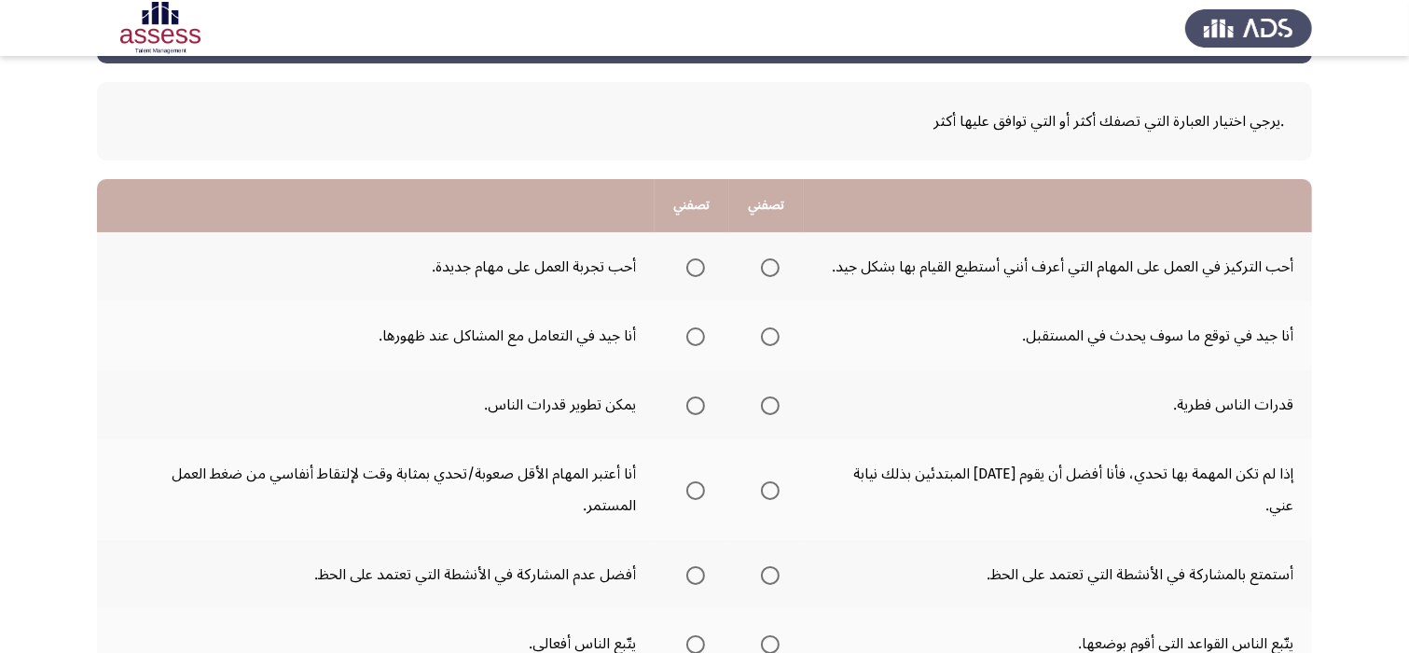
scroll to position [112, 0]
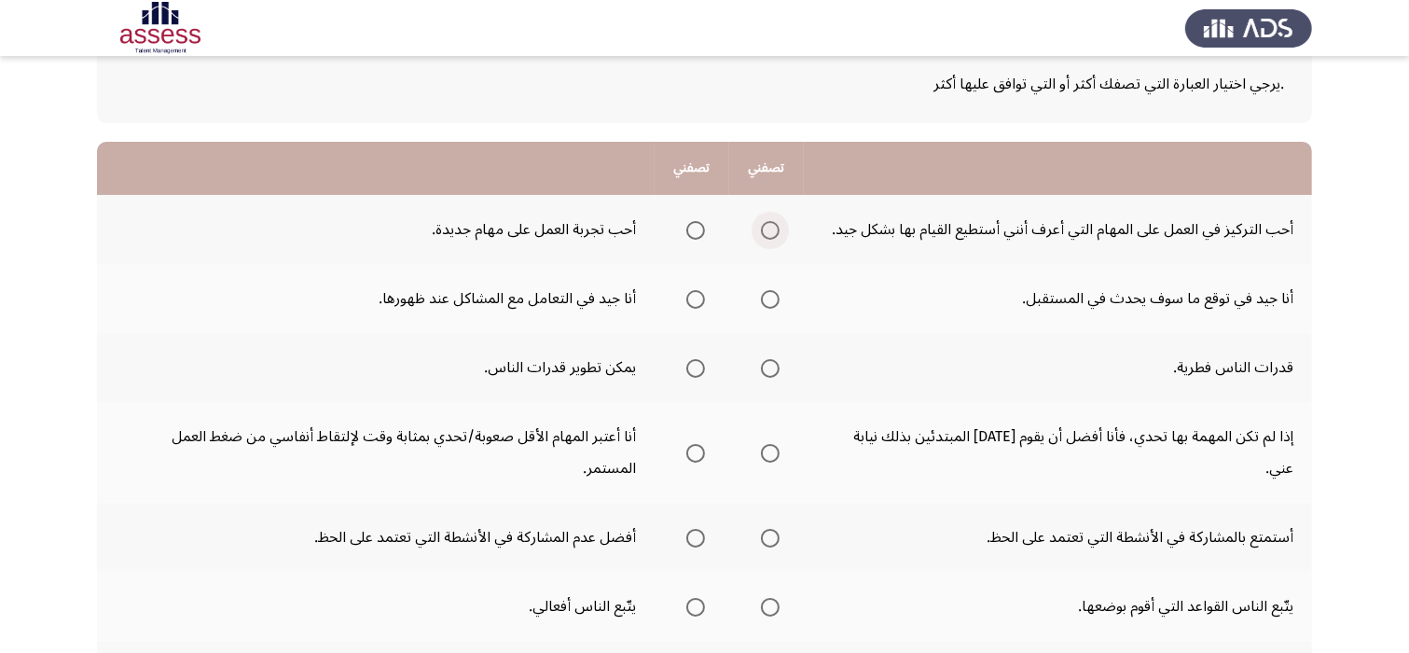
click at [769, 232] on span "Select an option" at bounding box center [770, 230] width 19 height 19
click at [769, 232] on input "Select an option" at bounding box center [770, 230] width 19 height 19
click at [701, 299] on span "Select an option" at bounding box center [695, 299] width 19 height 19
click at [701, 299] on input "Select an option" at bounding box center [695, 299] width 19 height 19
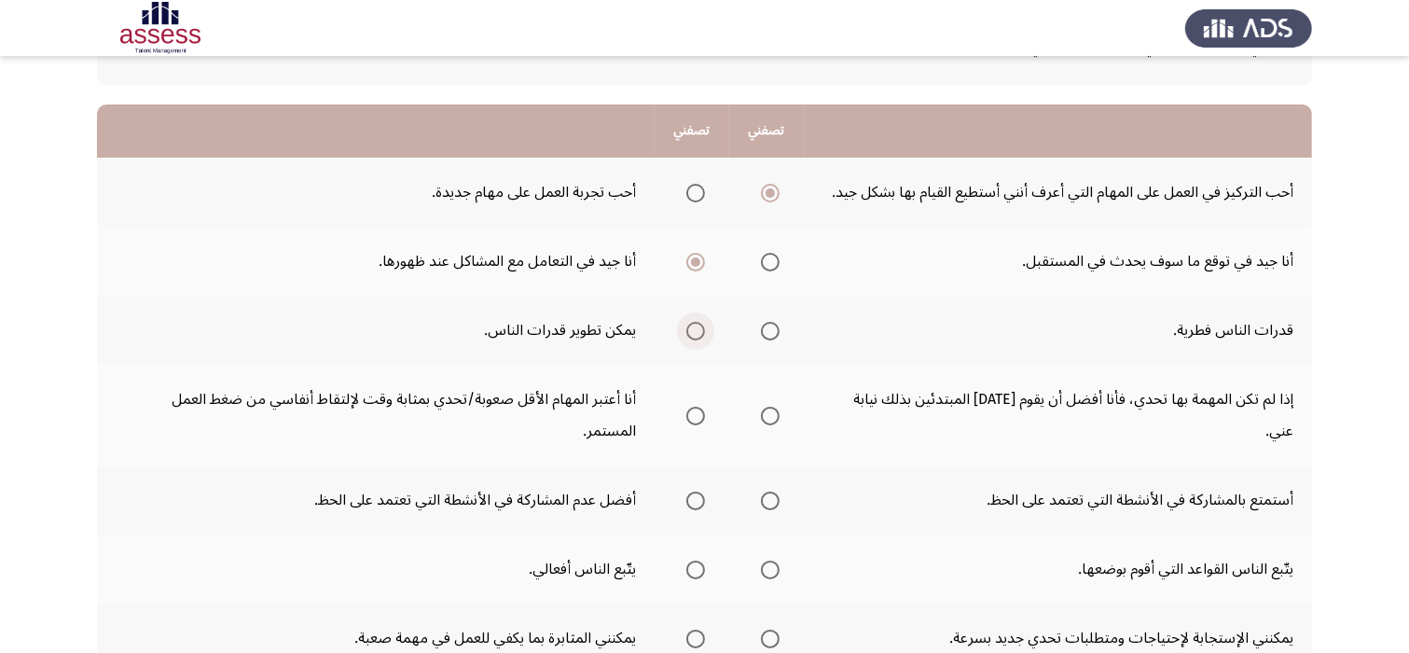
click at [689, 327] on span "Select an option" at bounding box center [695, 331] width 19 height 19
click at [689, 327] on input "Select an option" at bounding box center [695, 331] width 19 height 19
click at [774, 407] on span "Select an option" at bounding box center [770, 416] width 19 height 19
click at [774, 407] on input "Select an option" at bounding box center [770, 416] width 19 height 19
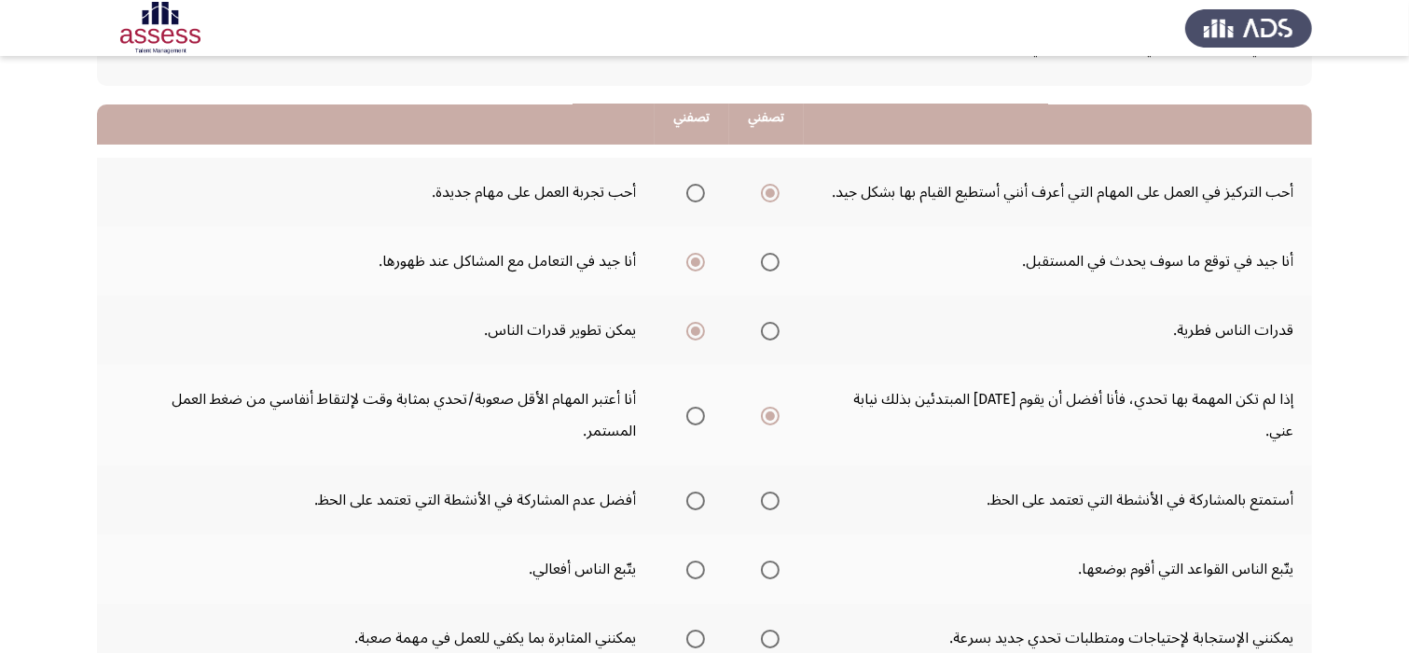
scroll to position [187, 0]
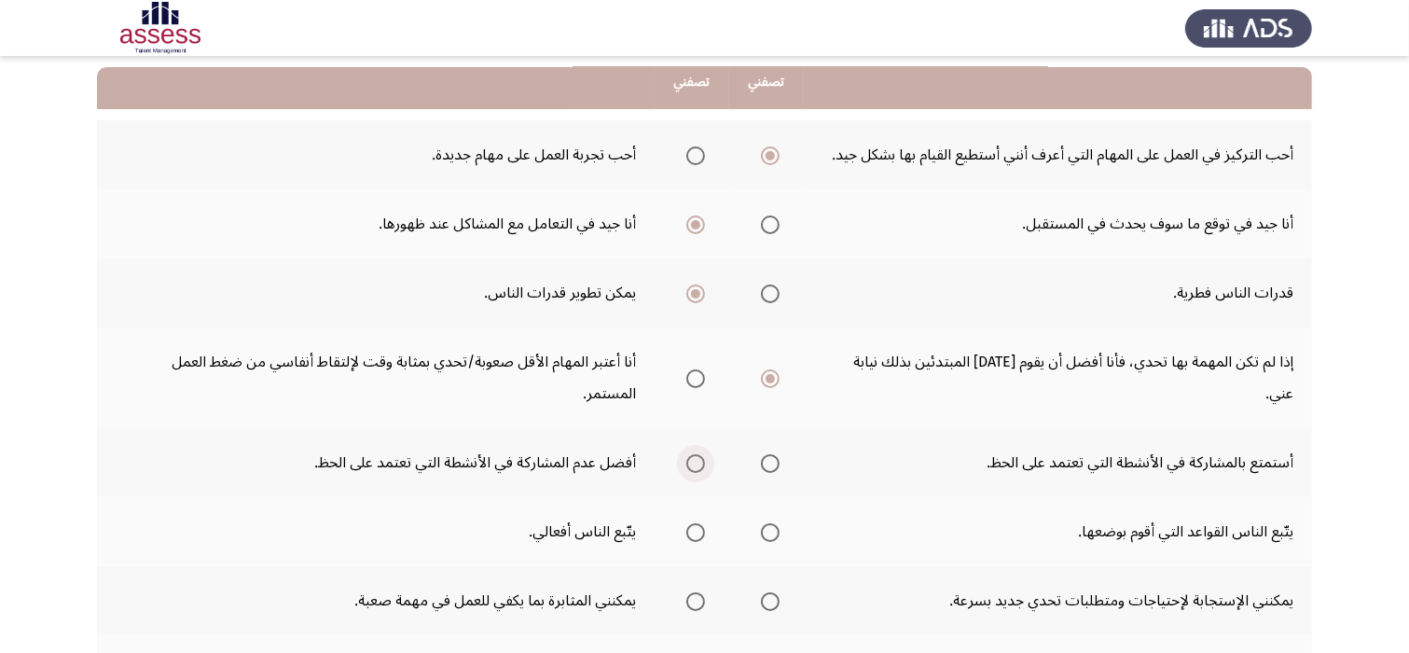
click at [701, 454] on span "Select an option" at bounding box center [695, 463] width 19 height 19
click at [701, 454] on input "Select an option" at bounding box center [695, 463] width 19 height 19
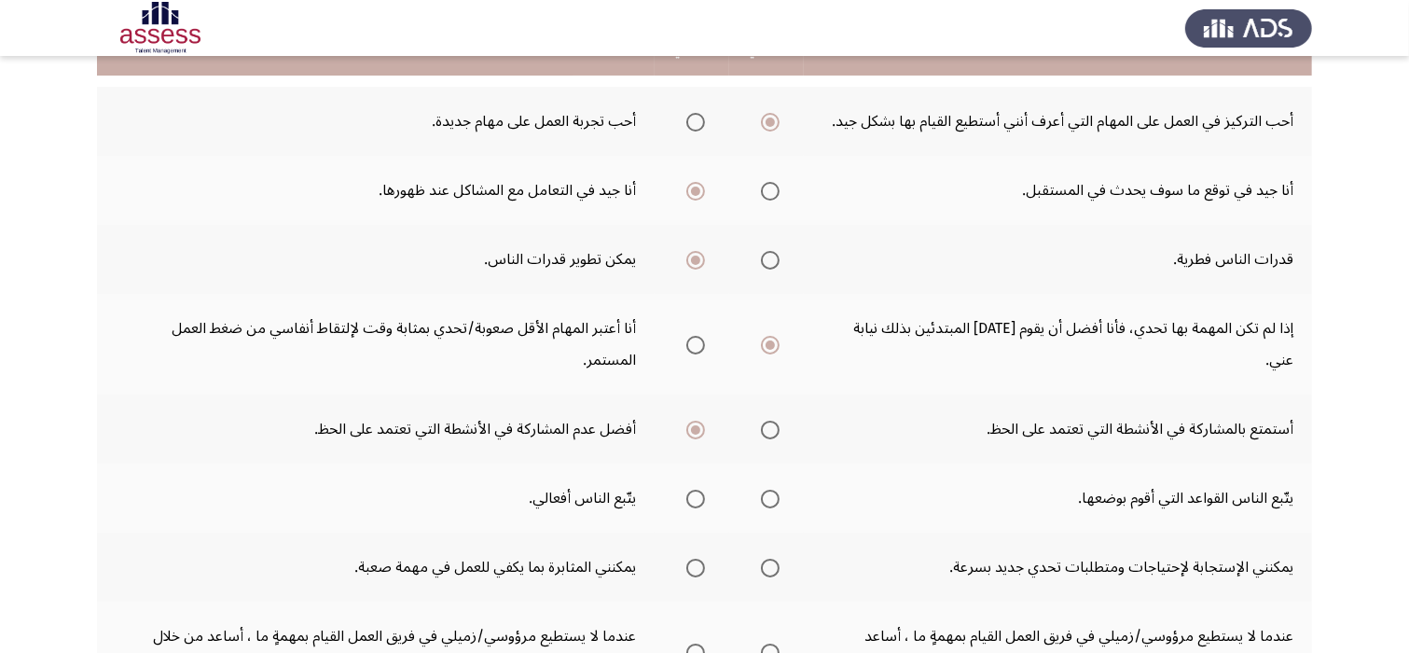
scroll to position [224, 0]
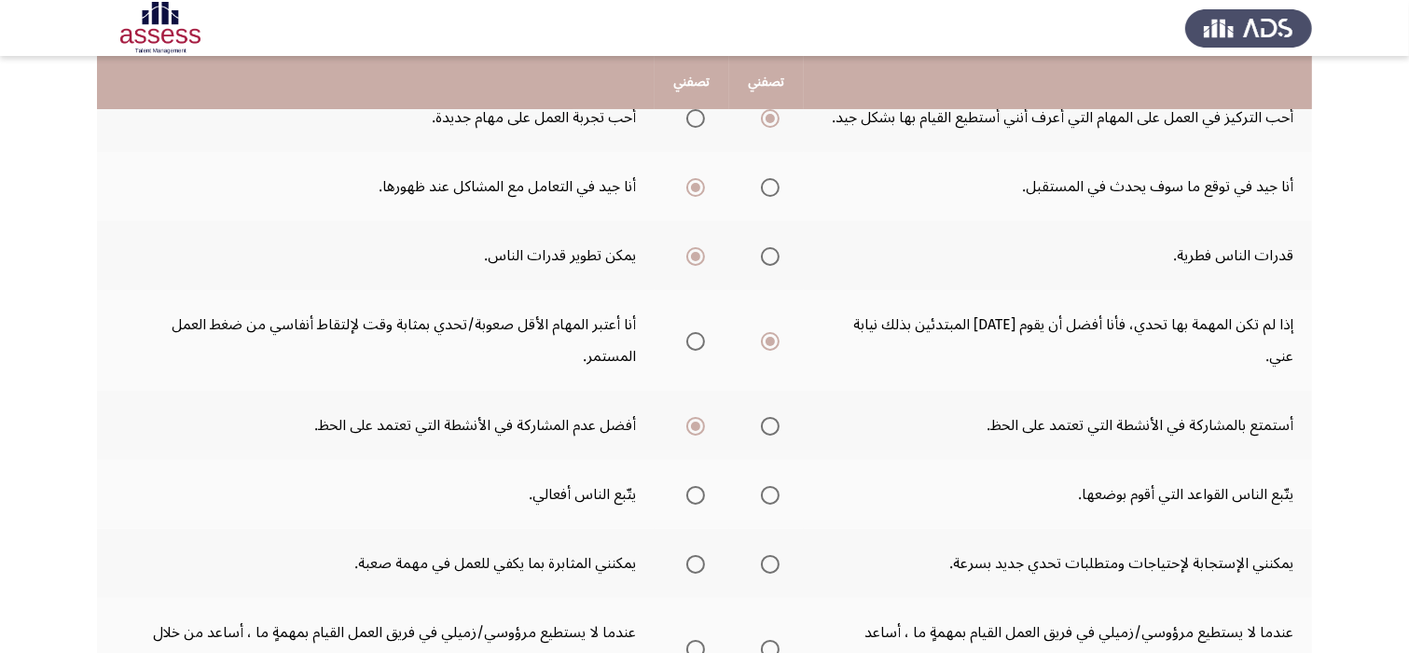
click at [766, 478] on mat-radio-group "Select an option" at bounding box center [767, 494] width 26 height 32
click at [769, 486] on span "Select an option" at bounding box center [770, 495] width 19 height 19
click at [769, 486] on input "Select an option" at bounding box center [770, 495] width 19 height 19
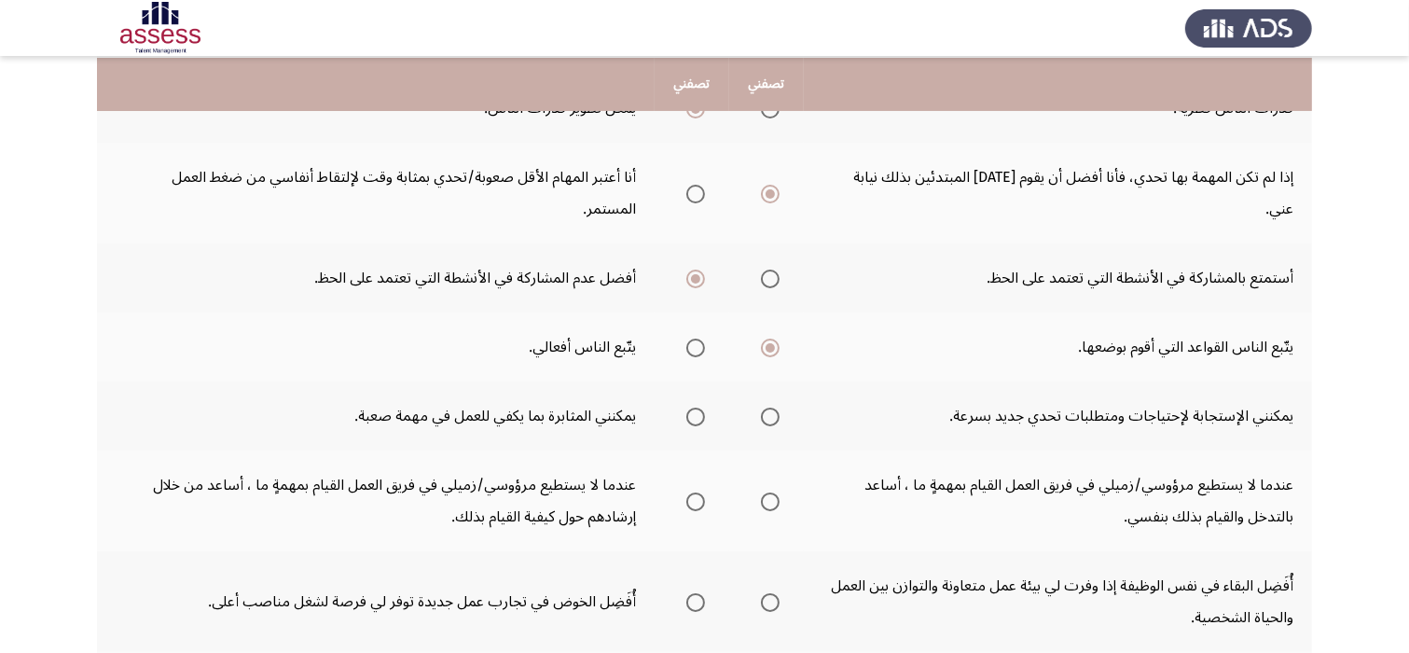
scroll to position [373, 0]
click at [696, 406] on span "Select an option" at bounding box center [695, 415] width 19 height 19
click at [696, 406] on input "Select an option" at bounding box center [695, 415] width 19 height 19
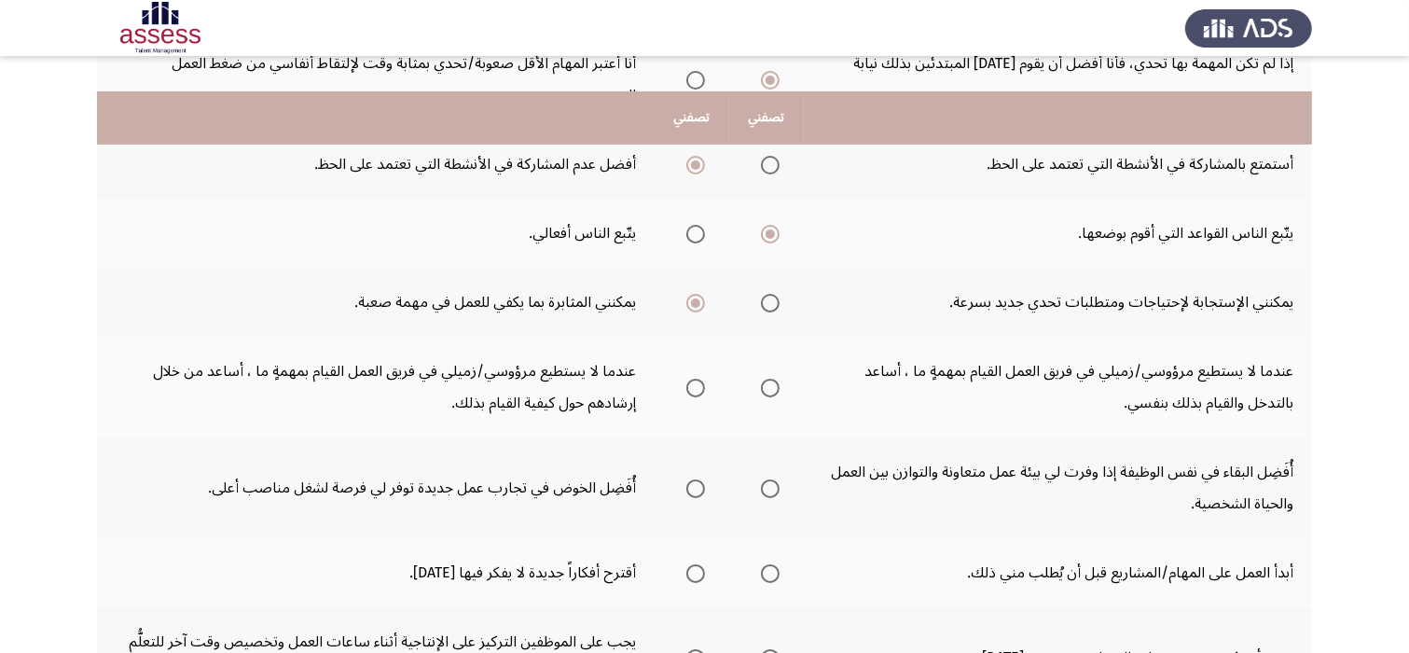
scroll to position [522, 0]
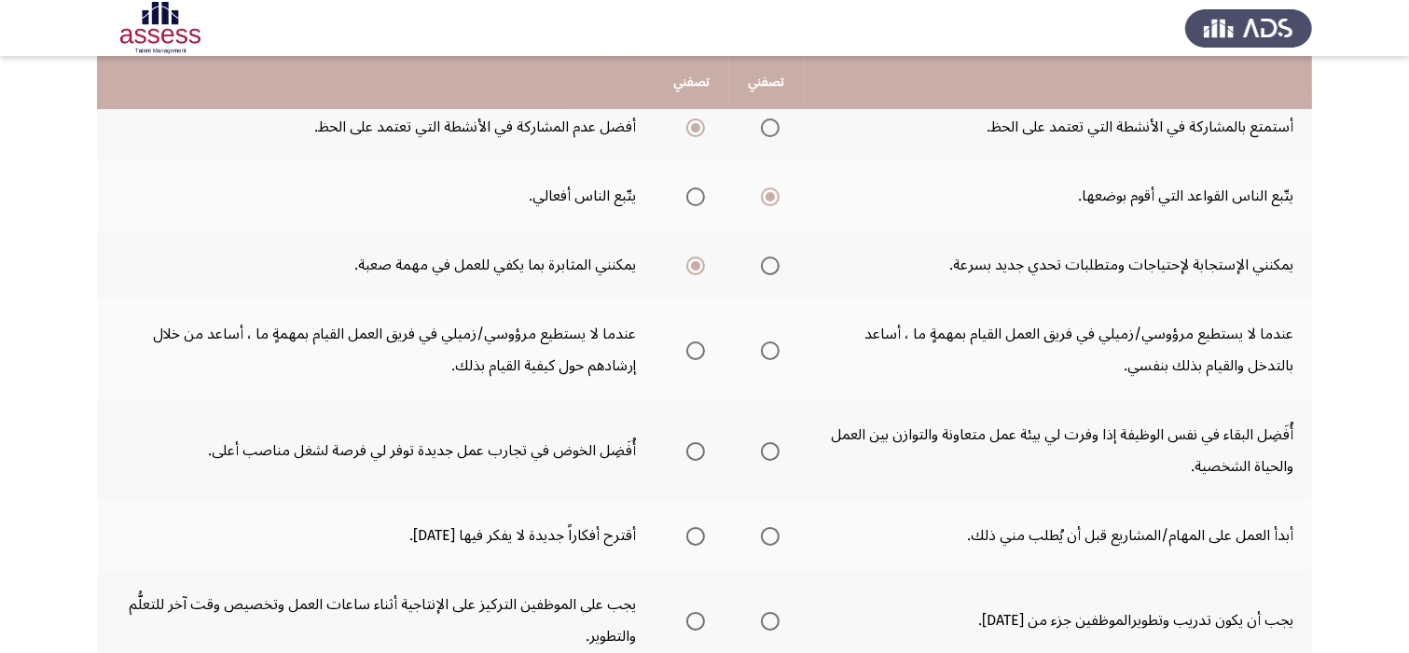
click at [697, 341] on span "Select an option" at bounding box center [695, 350] width 19 height 19
click at [697, 341] on input "Select an option" at bounding box center [695, 350] width 19 height 19
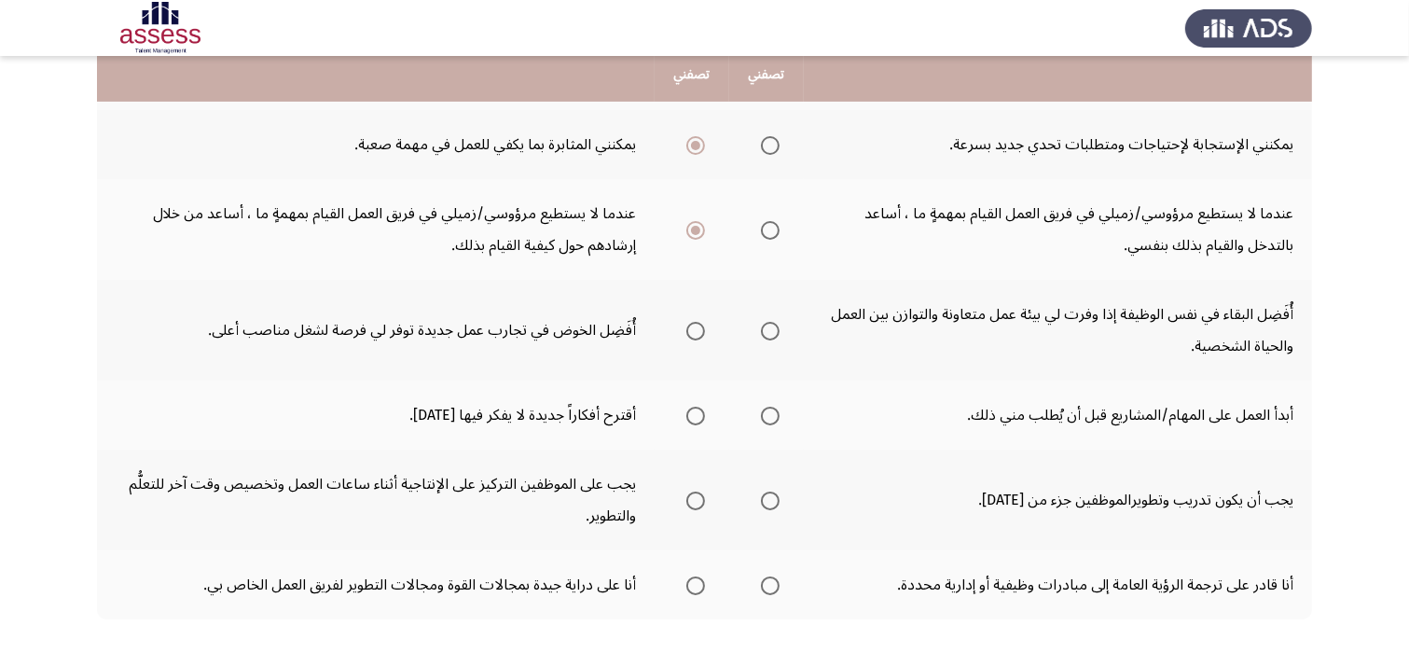
scroll to position [672, 0]
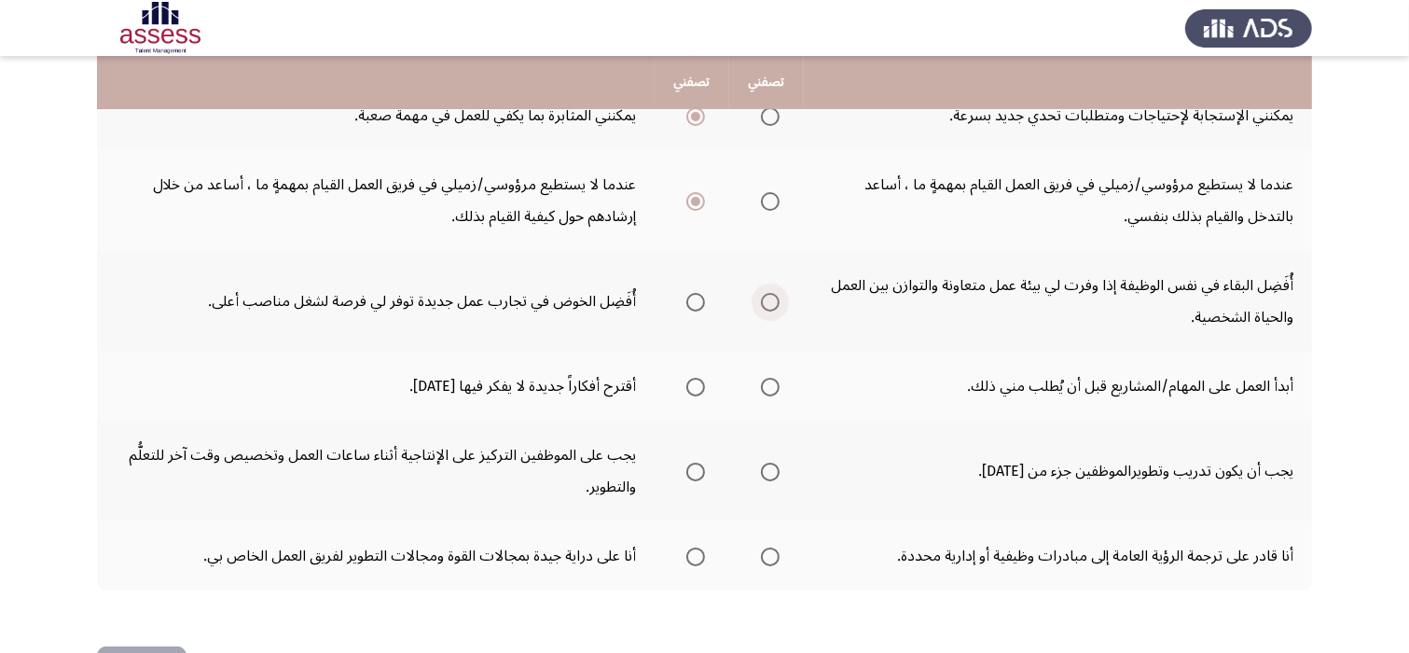
click at [771, 293] on span "Select an option" at bounding box center [770, 302] width 19 height 19
click at [771, 293] on input "Select an option" at bounding box center [770, 302] width 19 height 19
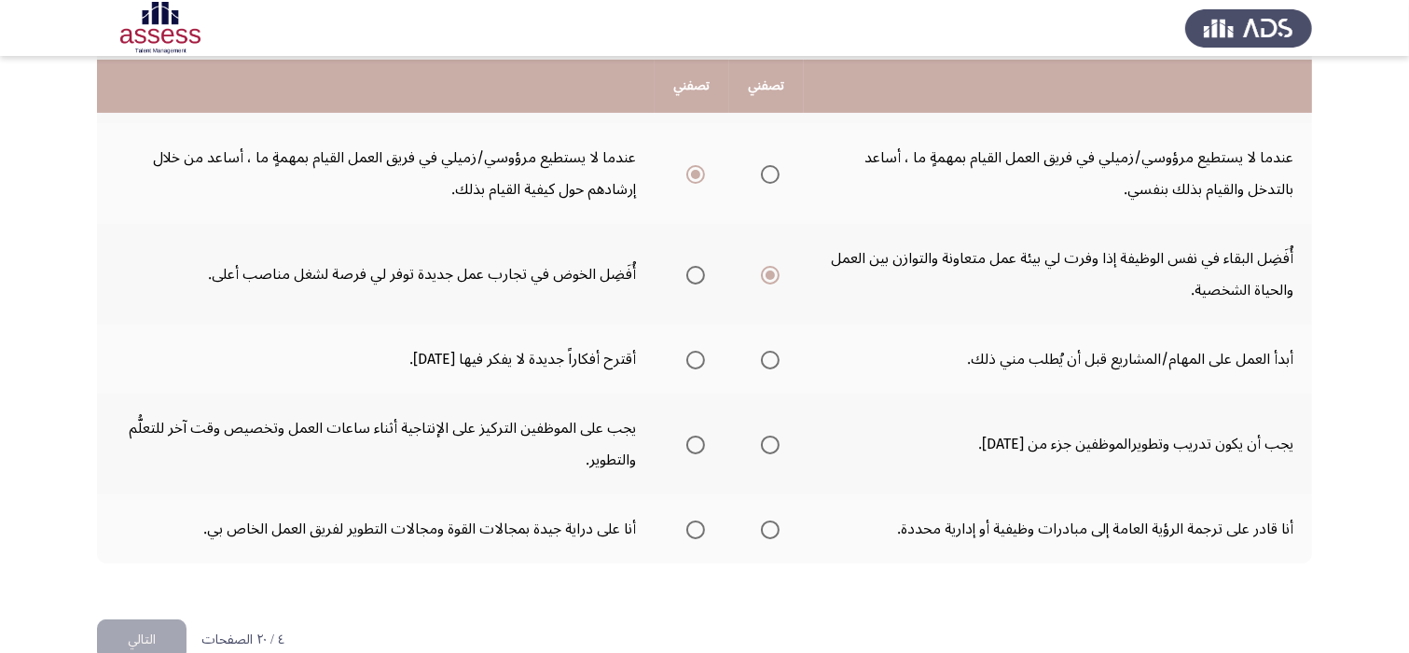
scroll to position [701, 0]
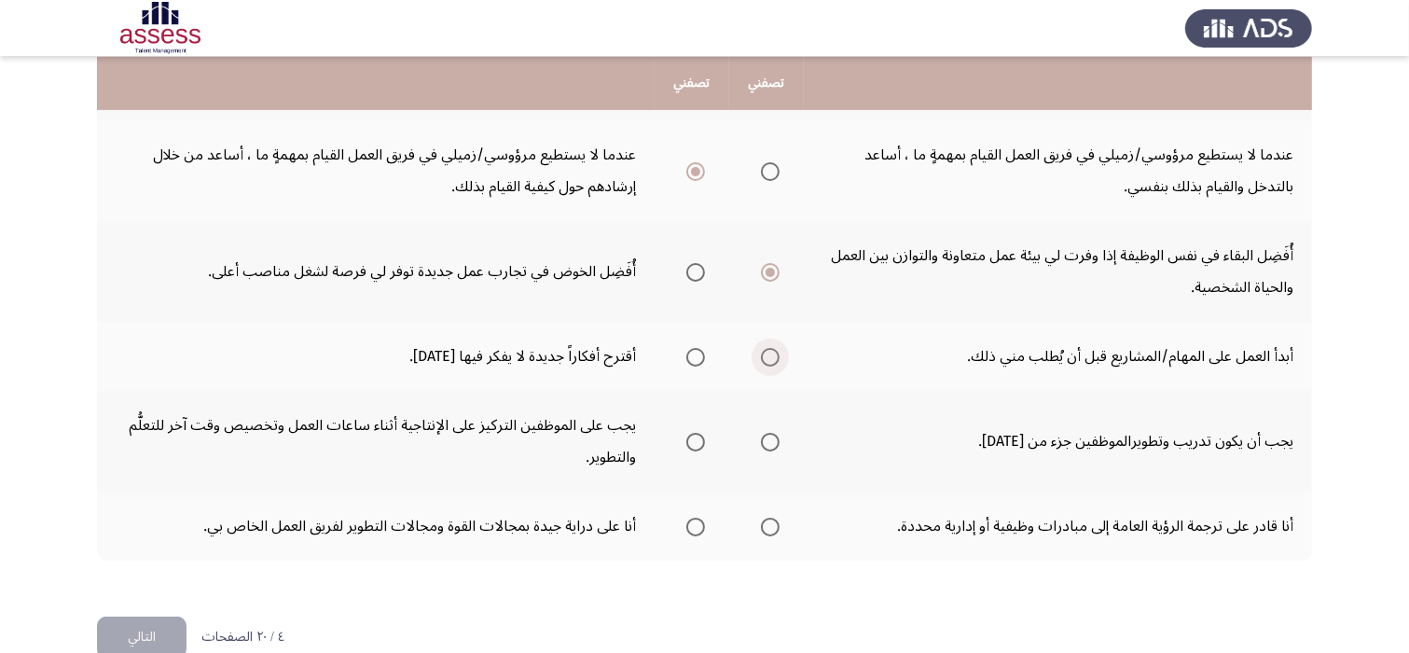
click at [772, 348] on span "Select an option" at bounding box center [770, 357] width 19 height 19
click at [772, 348] on input "Select an option" at bounding box center [770, 357] width 19 height 19
click at [772, 433] on span "Select an option" at bounding box center [770, 442] width 19 height 19
click at [772, 433] on input "Select an option" at bounding box center [770, 442] width 19 height 19
drag, startPoint x: 772, startPoint y: 412, endPoint x: 787, endPoint y: 424, distance: 19.2
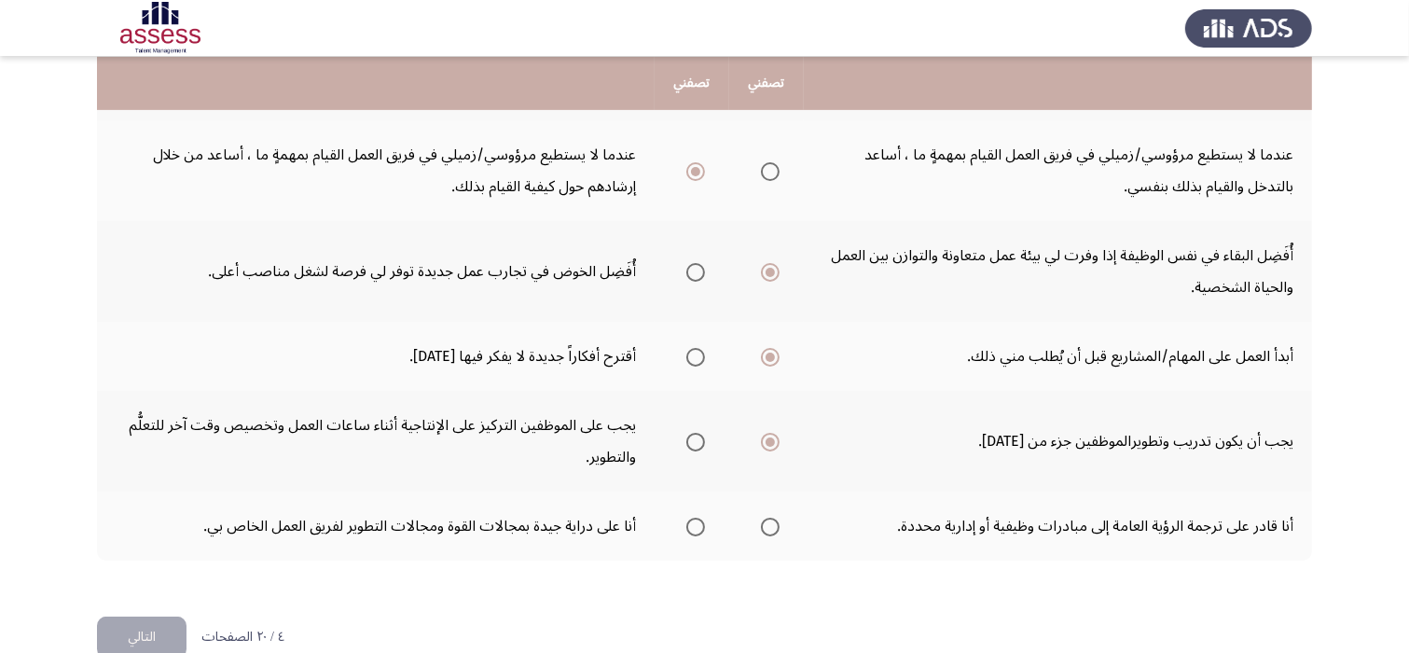
click at [787, 424] on th at bounding box center [766, 441] width 75 height 101
click at [775, 518] on span "Select an option" at bounding box center [770, 527] width 19 height 19
click at [775, 518] on input "Select an option" at bounding box center [770, 527] width 19 height 19
click at [695, 518] on span "Select an option" at bounding box center [695, 527] width 19 height 19
click at [695, 518] on input "Select an option" at bounding box center [695, 527] width 19 height 19
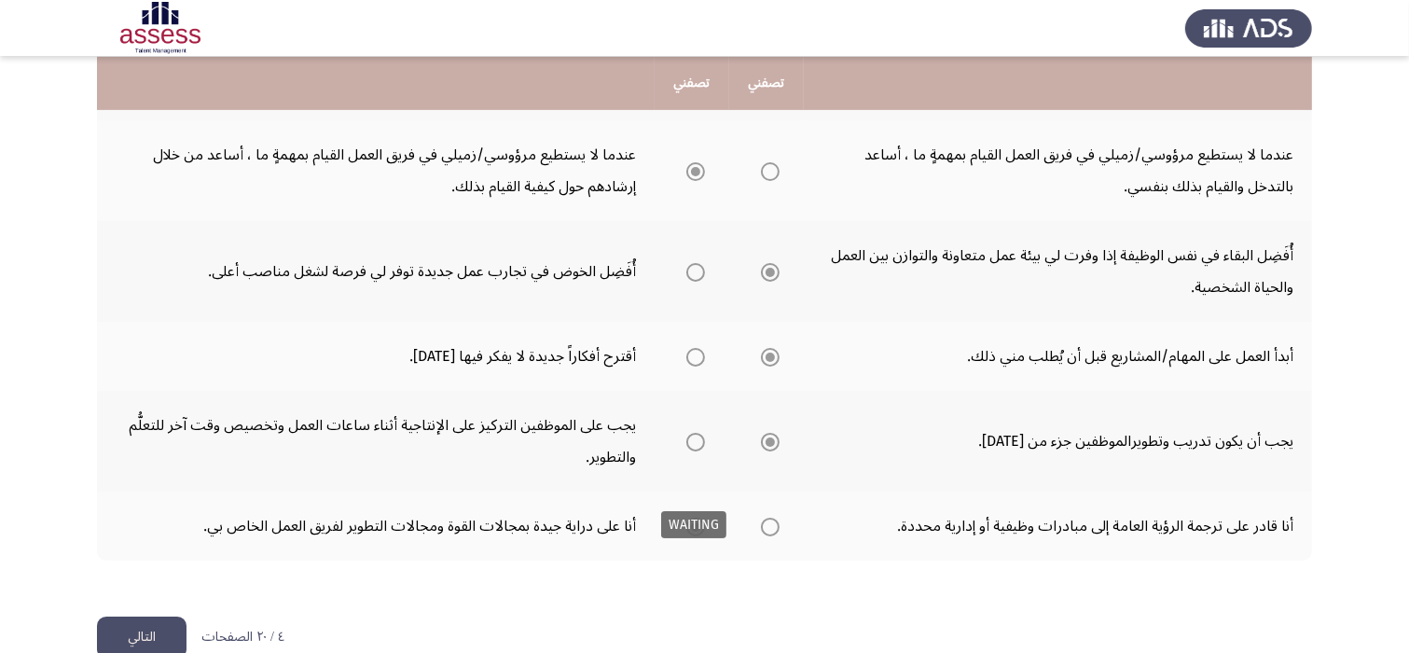
click at [695, 518] on span "Select an option" at bounding box center [695, 527] width 19 height 19
click at [172, 617] on button "التالي" at bounding box center [142, 638] width 90 height 42
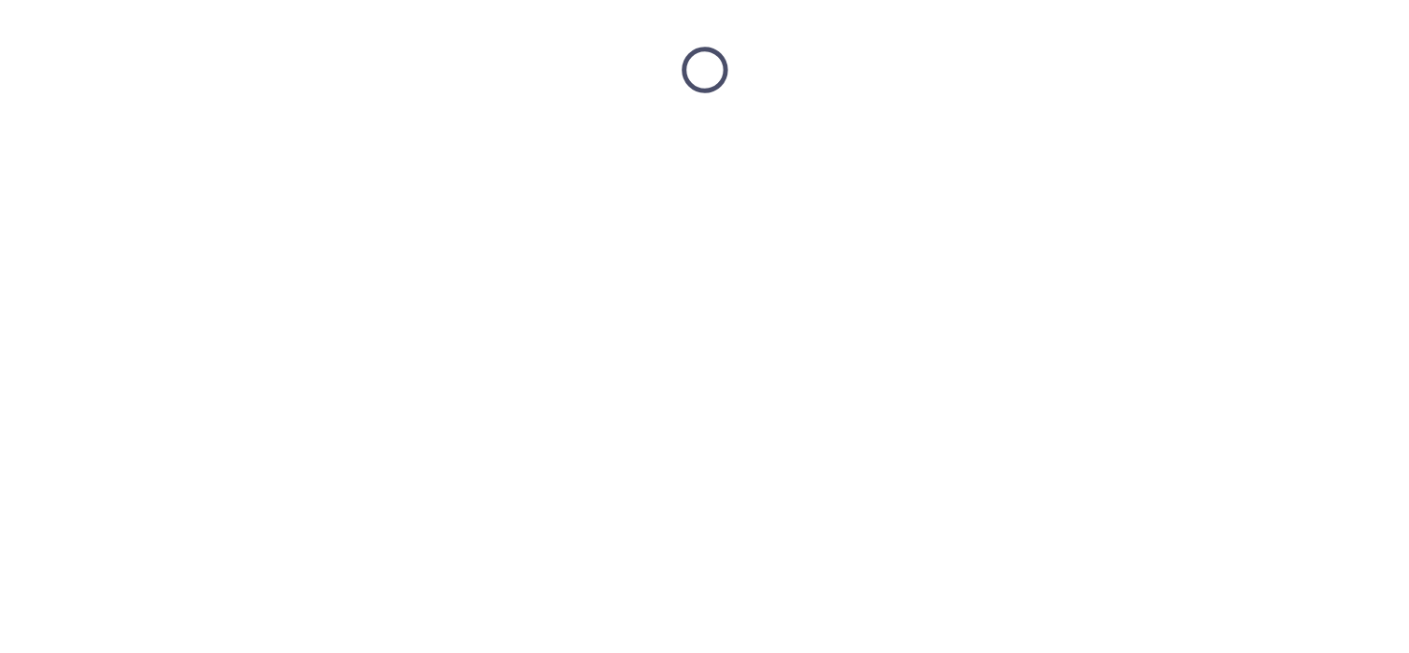
scroll to position [0, 0]
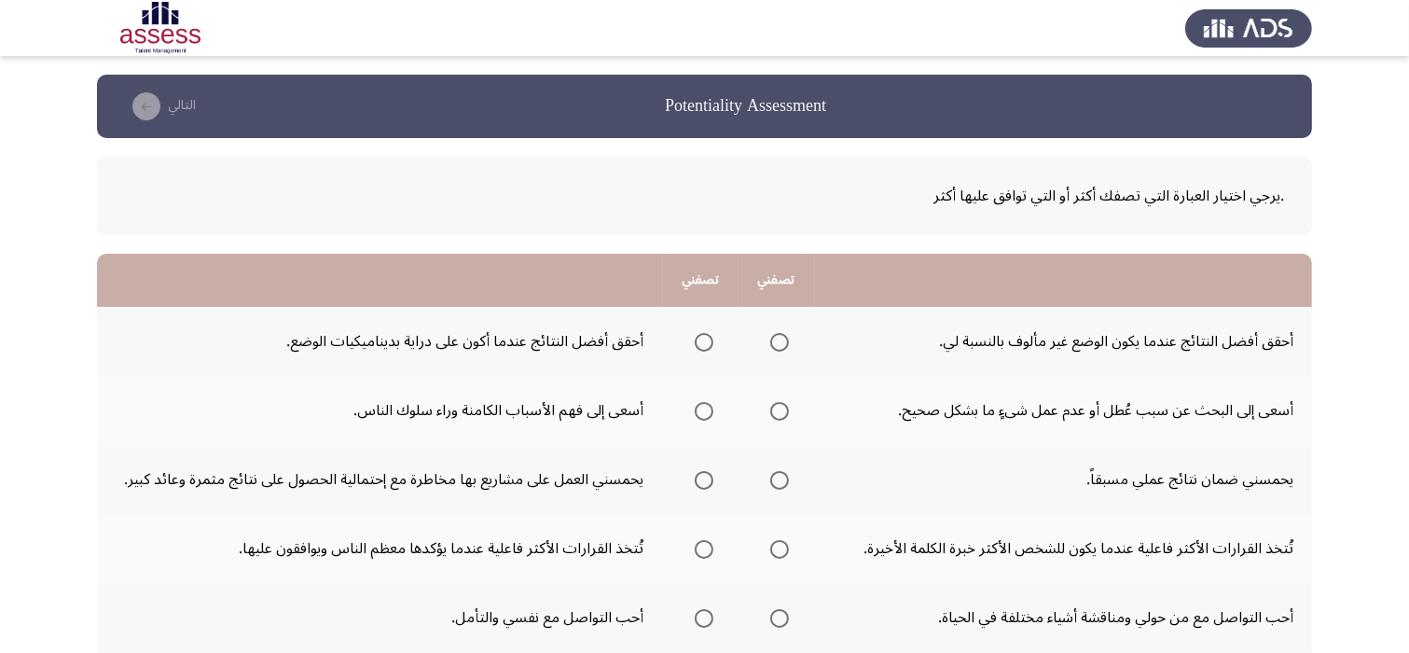
click at [172, 589] on html "Potentiality Assessment التالي .يرجي اختيار العبارة التي تصفك أكثر أو التي تواف…" at bounding box center [704, 633] width 1409 height 1266
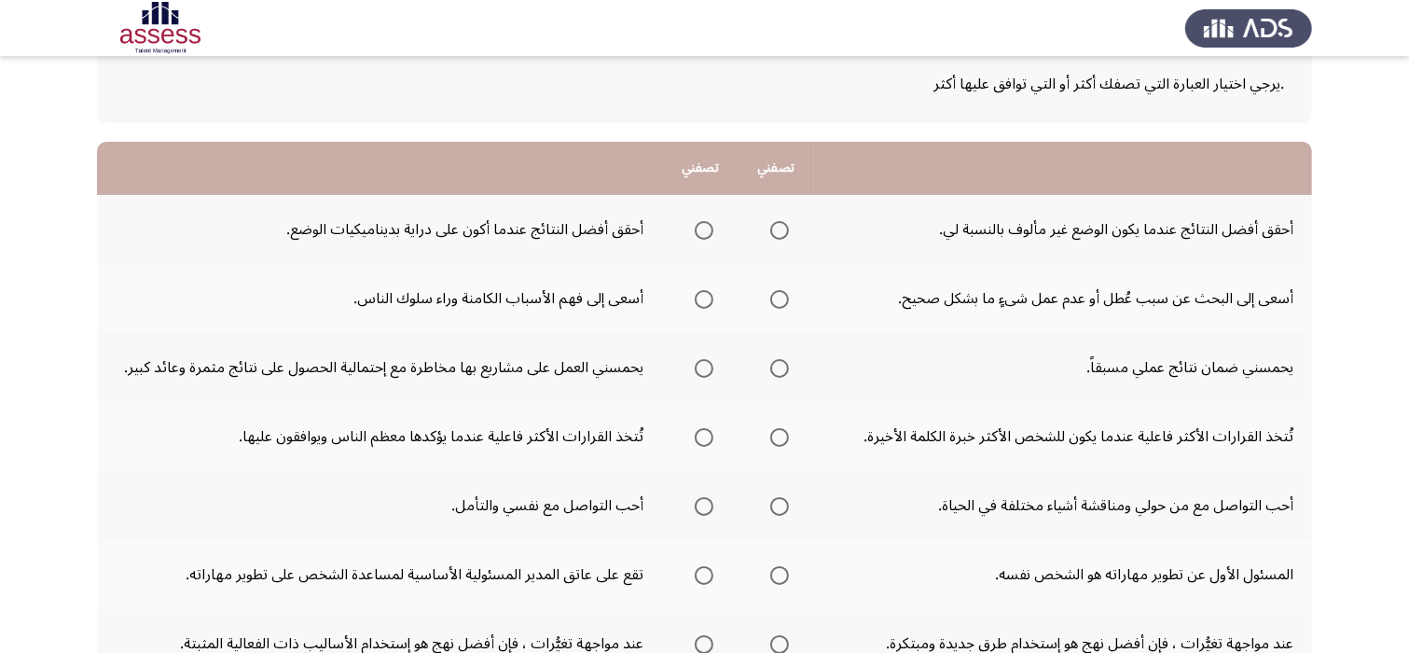
scroll to position [149, 0]
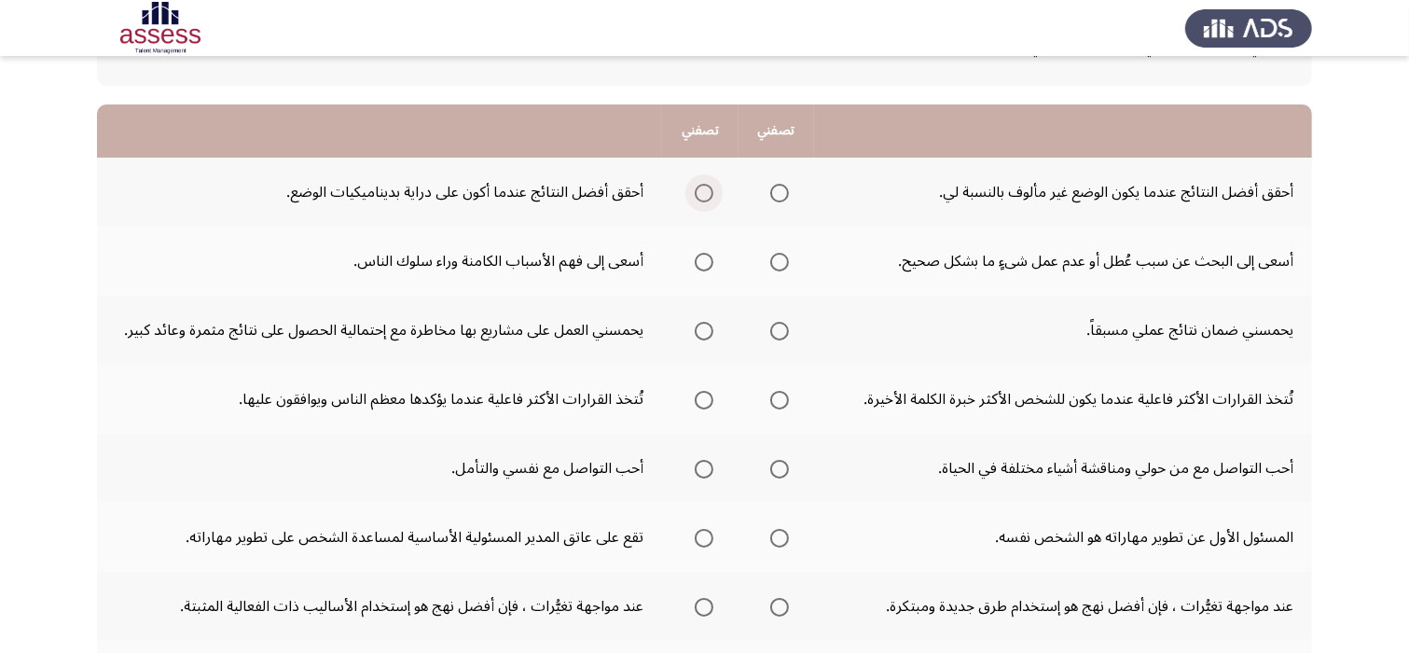
click at [701, 197] on span "Select an option" at bounding box center [704, 193] width 19 height 19
click at [701, 197] on input "Select an option" at bounding box center [704, 193] width 19 height 19
click at [775, 260] on span "Select an option" at bounding box center [779, 262] width 19 height 19
click at [775, 260] on input "Select an option" at bounding box center [779, 262] width 19 height 19
click at [779, 334] on span "Select an option" at bounding box center [779, 331] width 19 height 19
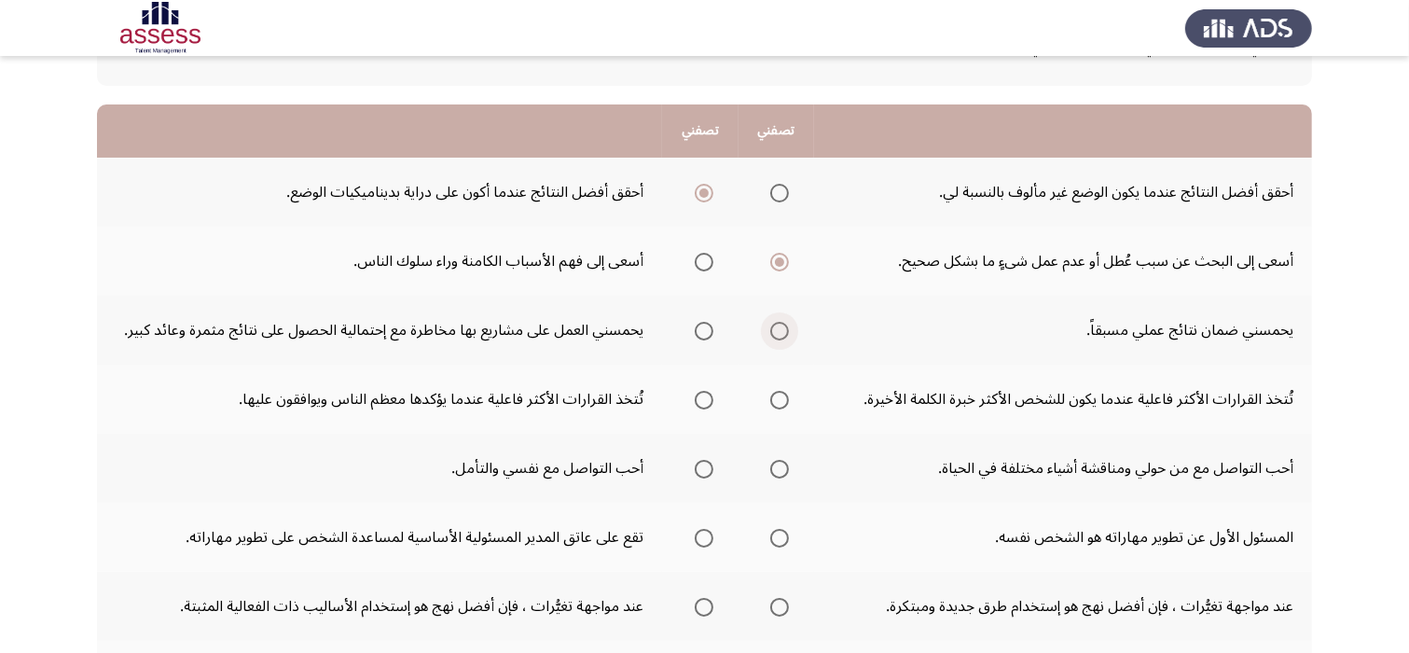
click at [779, 334] on input "Select an option" at bounding box center [779, 331] width 19 height 19
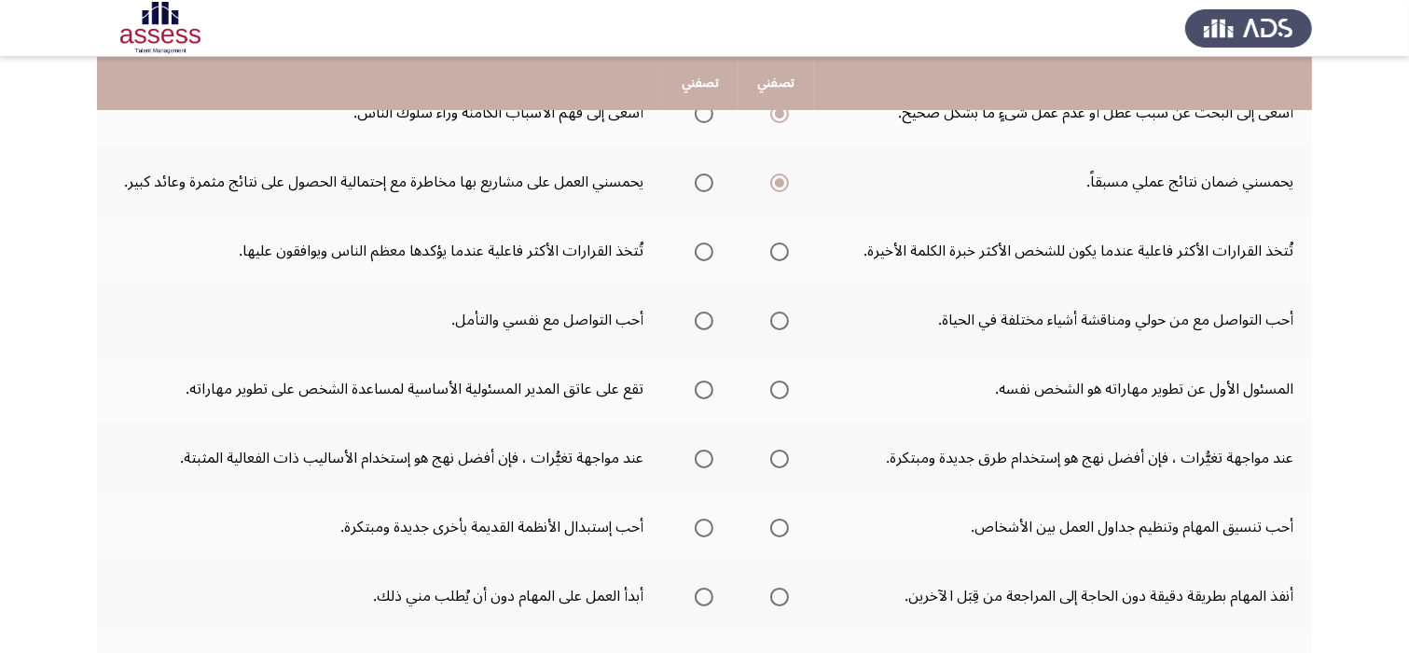
scroll to position [298, 0]
click at [775, 251] on span "Select an option" at bounding box center [779, 251] width 19 height 19
click at [775, 251] on input "Select an option" at bounding box center [779, 251] width 19 height 19
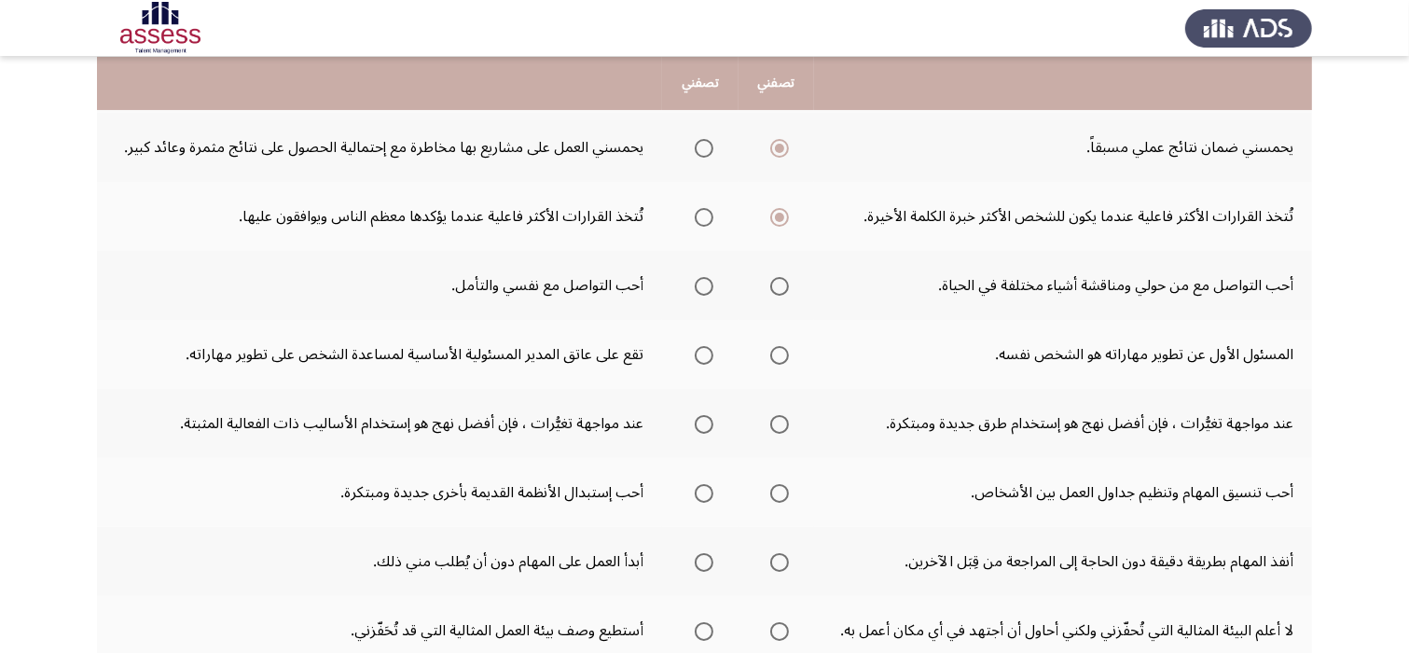
scroll to position [336, 0]
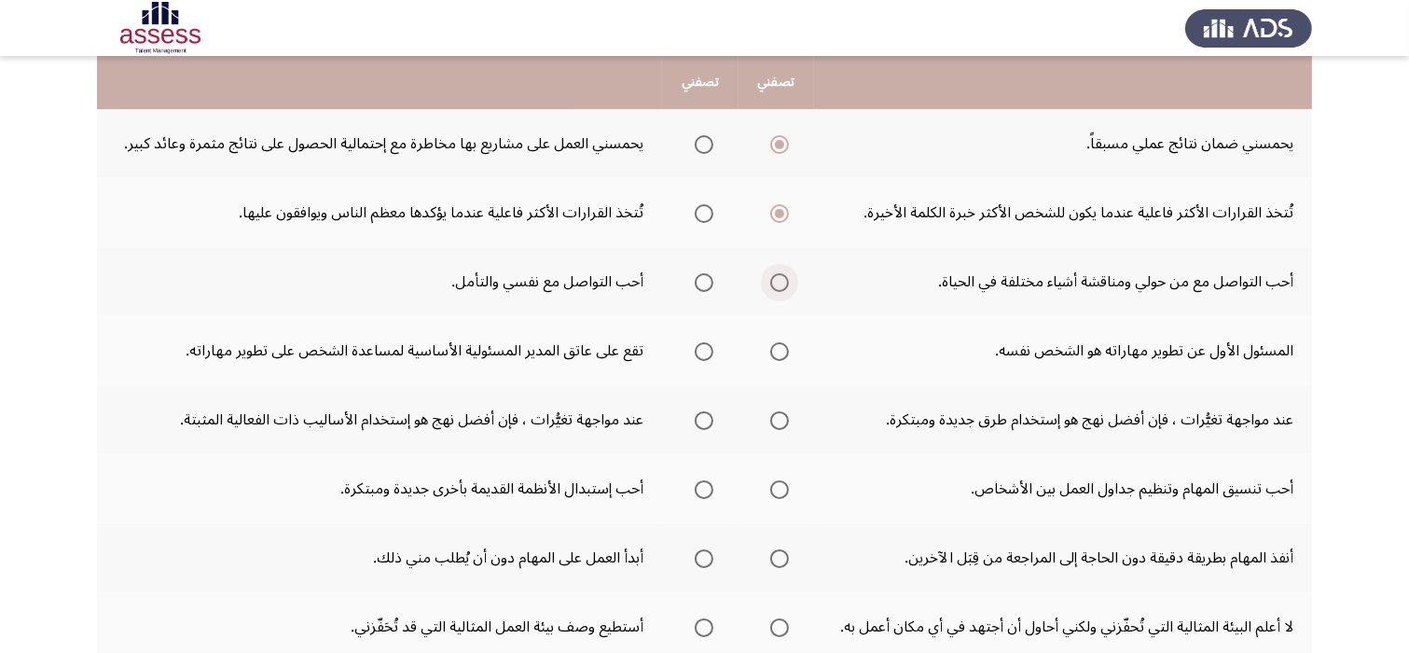
click at [779, 283] on span "Select an option" at bounding box center [779, 282] width 19 height 19
click at [779, 283] on input "Select an option" at bounding box center [779, 282] width 19 height 19
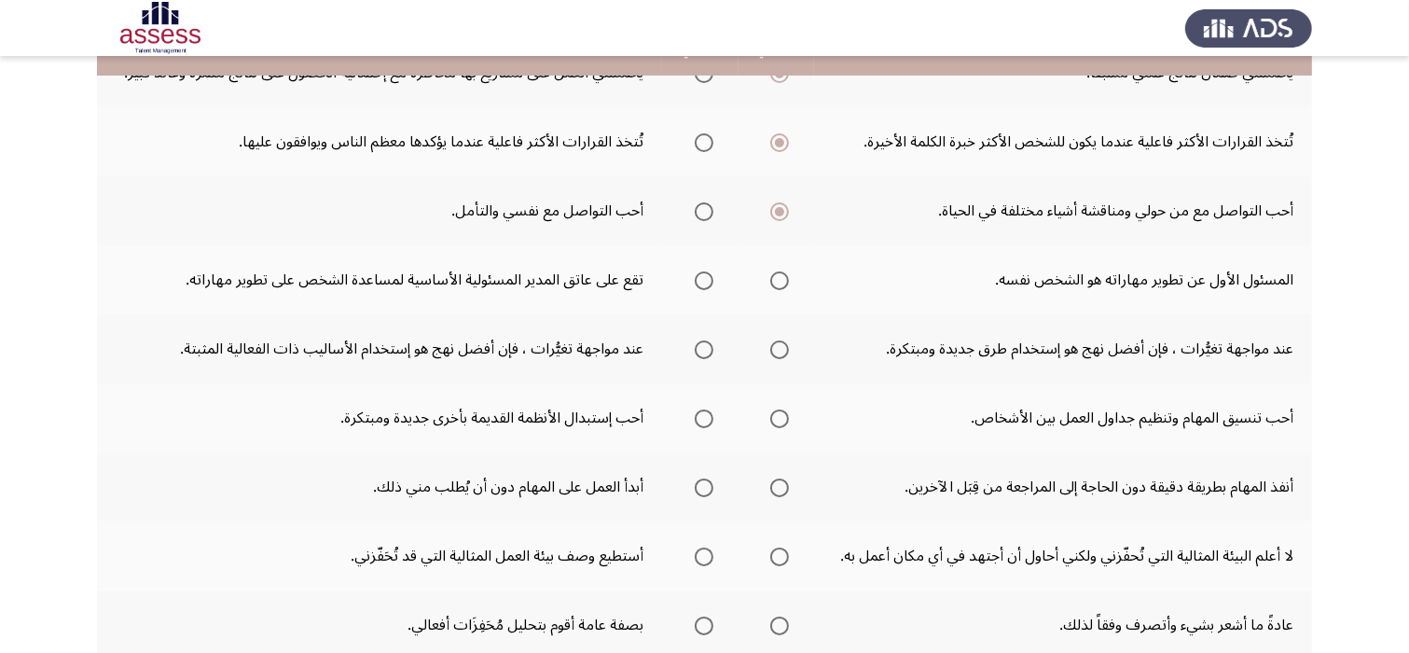
scroll to position [410, 0]
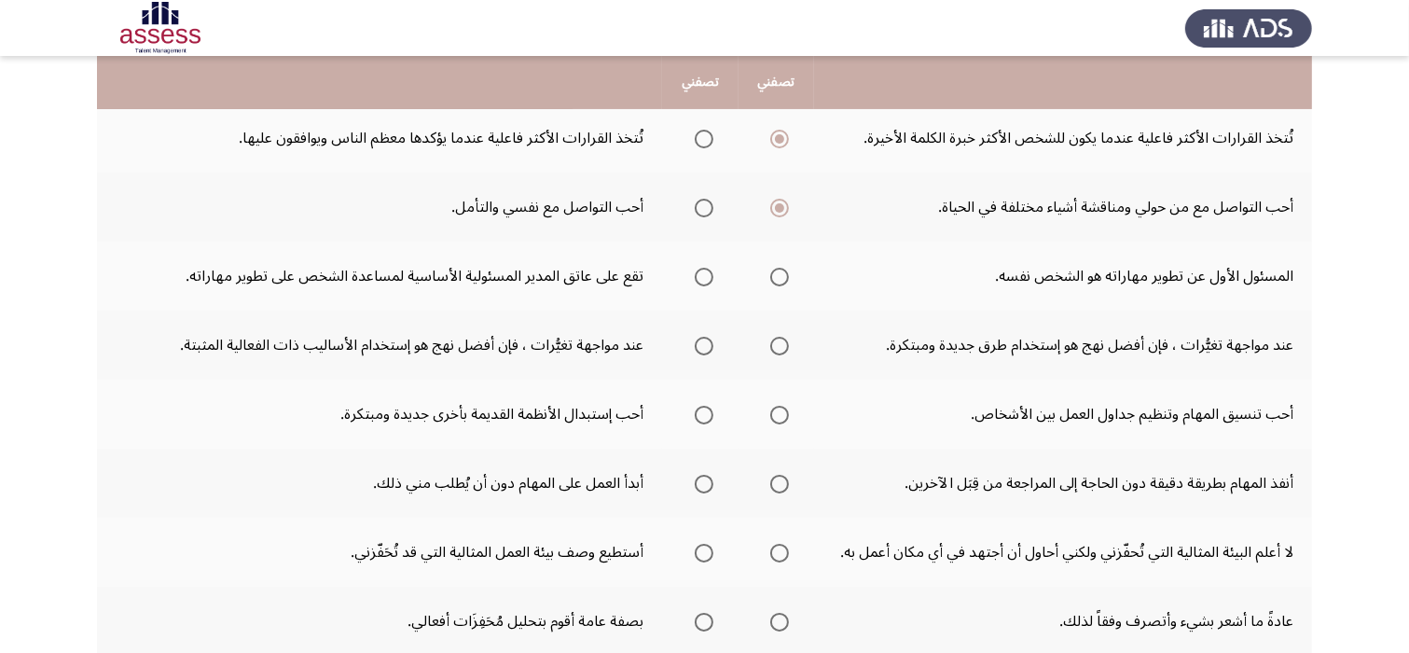
click at [771, 278] on span "Select an option" at bounding box center [779, 277] width 19 height 19
click at [771, 278] on input "Select an option" at bounding box center [779, 277] width 19 height 19
click at [713, 344] on span "Select an option" at bounding box center [704, 346] width 19 height 19
click at [713, 344] on input "Select an option" at bounding box center [704, 346] width 19 height 19
click at [778, 350] on span "Select an option" at bounding box center [779, 346] width 19 height 19
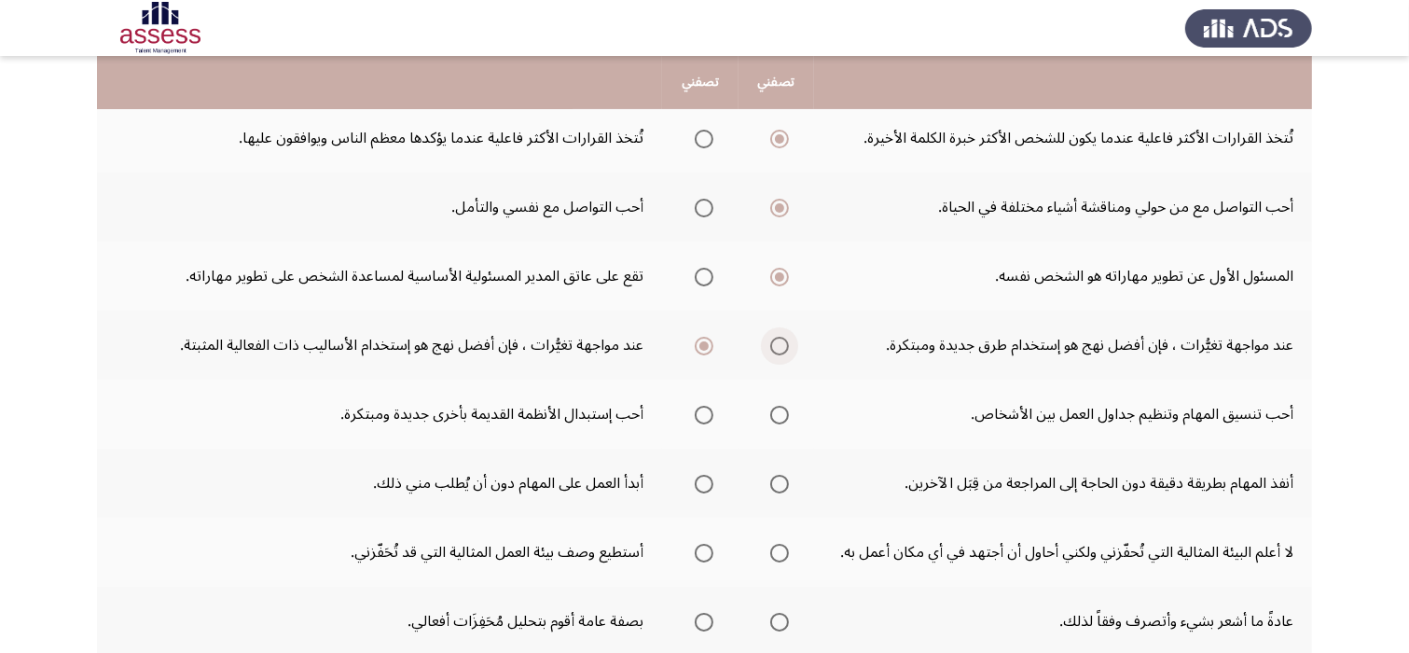
click at [778, 350] on input "Select an option" at bounding box center [779, 346] width 19 height 19
click at [706, 348] on span "Select an option" at bounding box center [704, 346] width 19 height 19
click at [706, 348] on input "Select an option" at bounding box center [704, 346] width 19 height 19
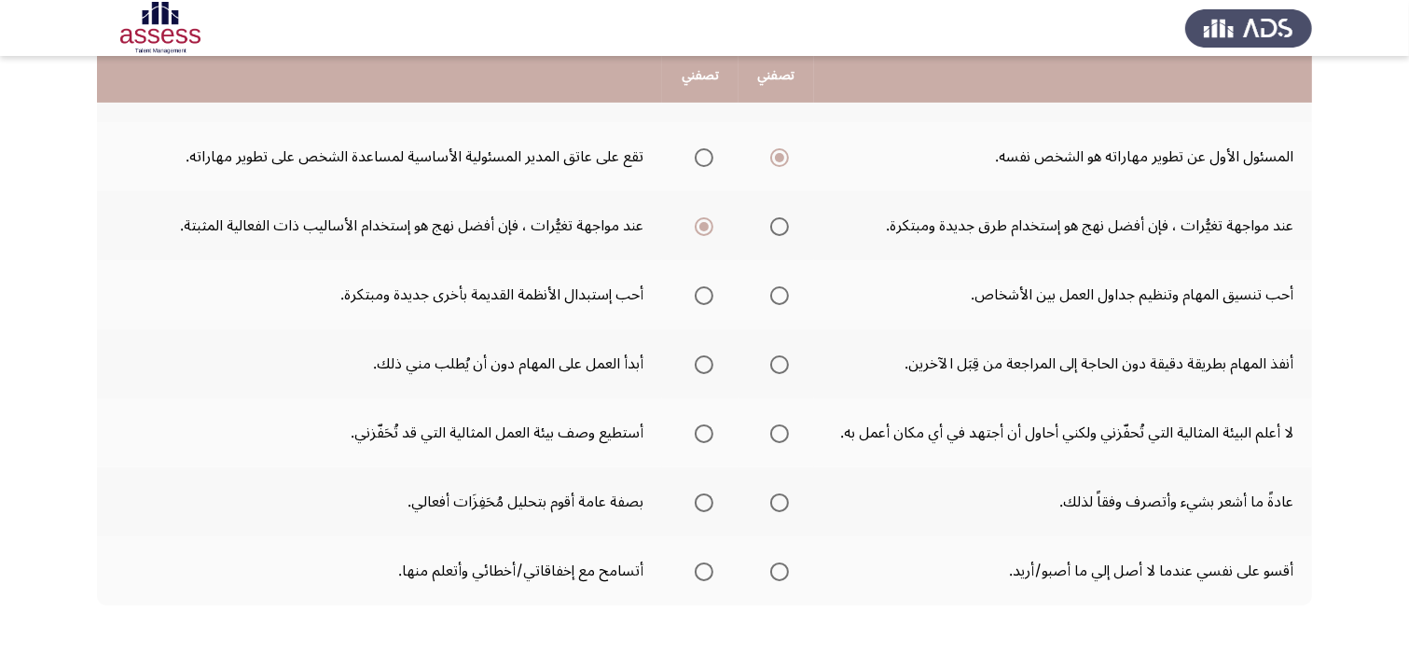
scroll to position [560, 0]
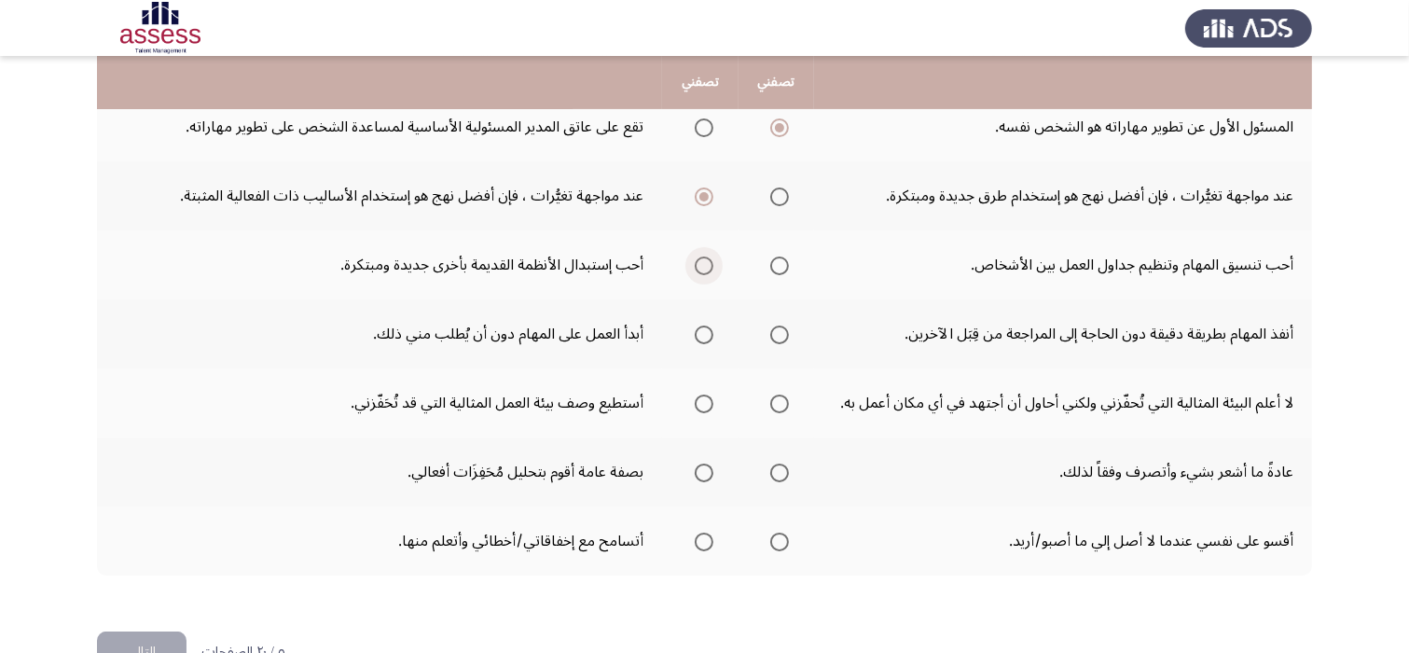
click at [703, 270] on span "Select an option" at bounding box center [704, 265] width 19 height 19
click at [703, 270] on input "Select an option" at bounding box center [704, 265] width 19 height 19
click at [782, 331] on span "Select an option" at bounding box center [779, 335] width 19 height 19
click at [782, 331] on input "Select an option" at bounding box center [779, 335] width 19 height 19
click at [782, 397] on span "Select an option" at bounding box center [779, 404] width 19 height 19
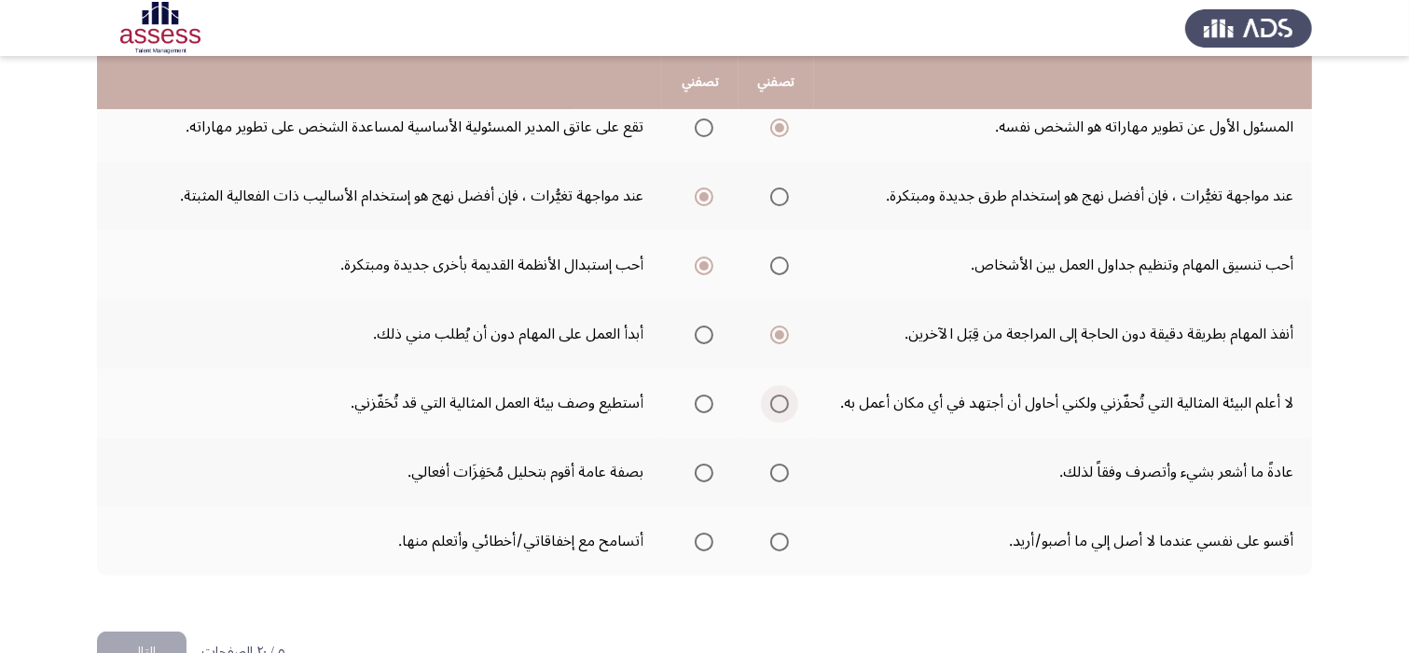
click at [782, 397] on input "Select an option" at bounding box center [779, 404] width 19 height 19
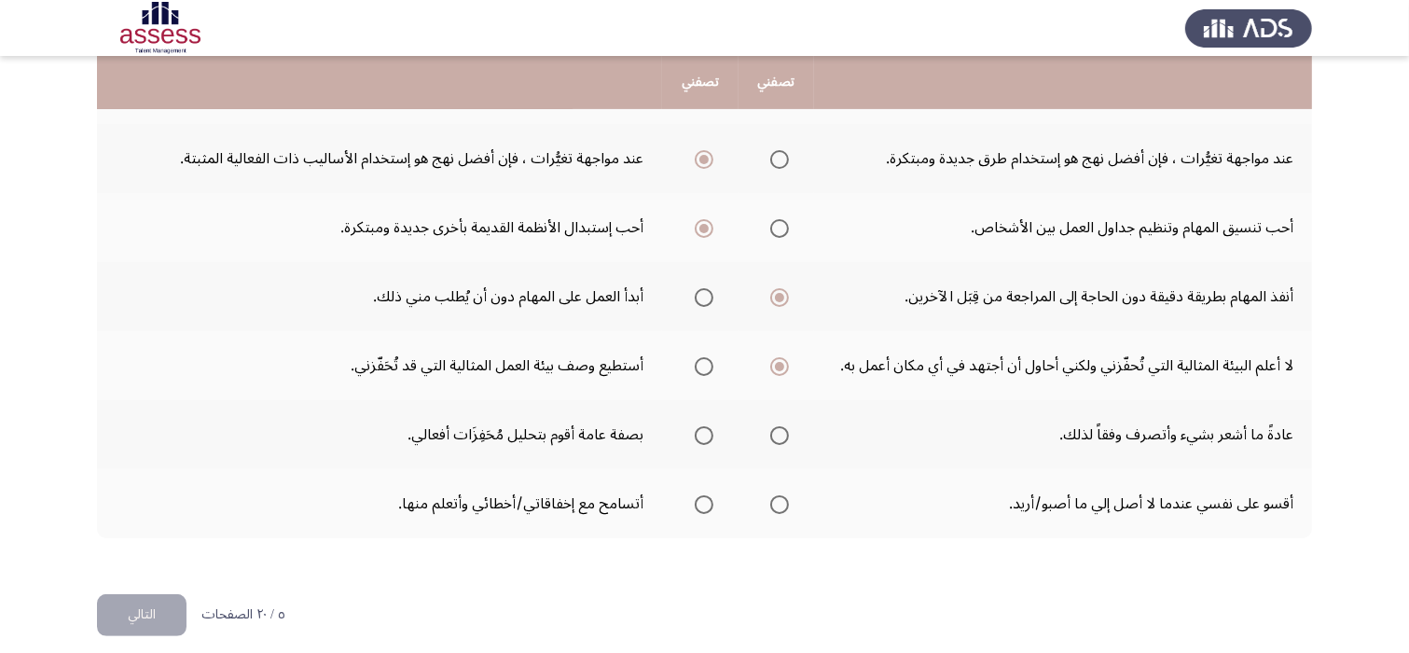
scroll to position [608, 0]
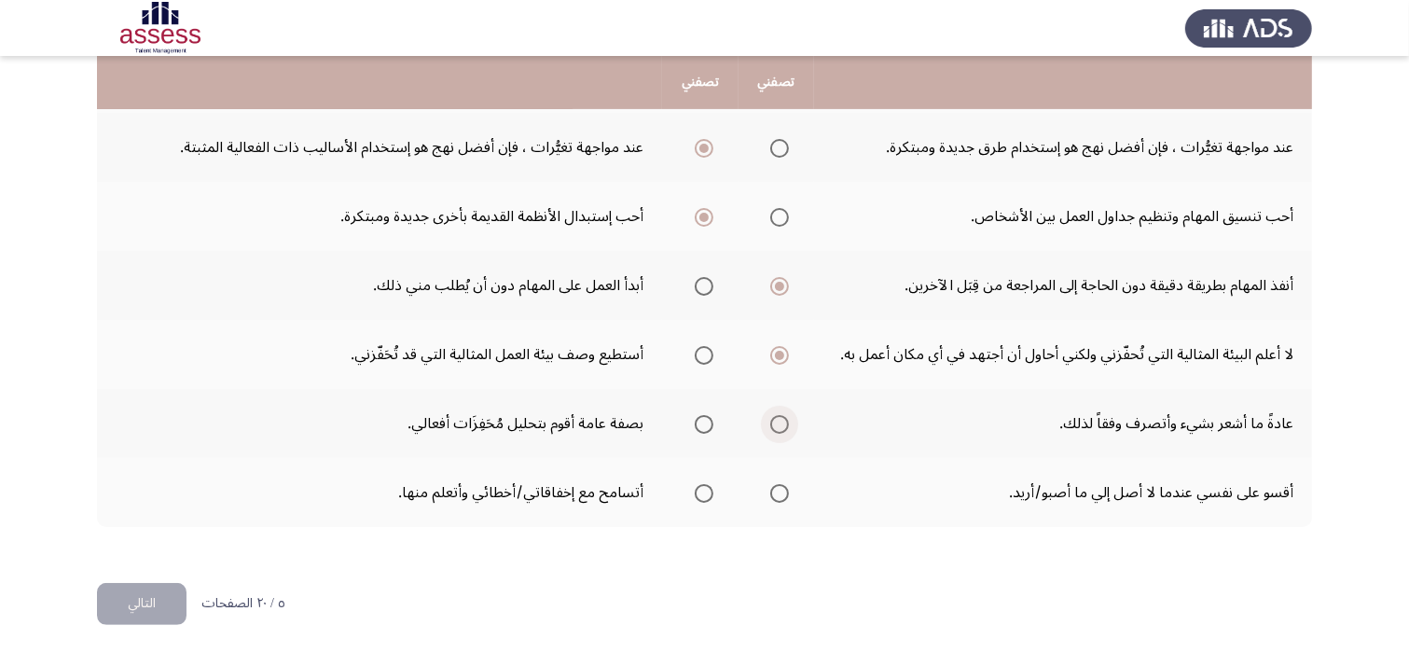
click at [778, 421] on span "Select an option" at bounding box center [779, 424] width 19 height 19
click at [778, 421] on input "Select an option" at bounding box center [779, 424] width 19 height 19
click at [698, 488] on span "Select an option" at bounding box center [704, 493] width 19 height 19
click at [698, 488] on input "Select an option" at bounding box center [704, 493] width 19 height 19
click at [111, 595] on button "التالي" at bounding box center [142, 604] width 90 height 42
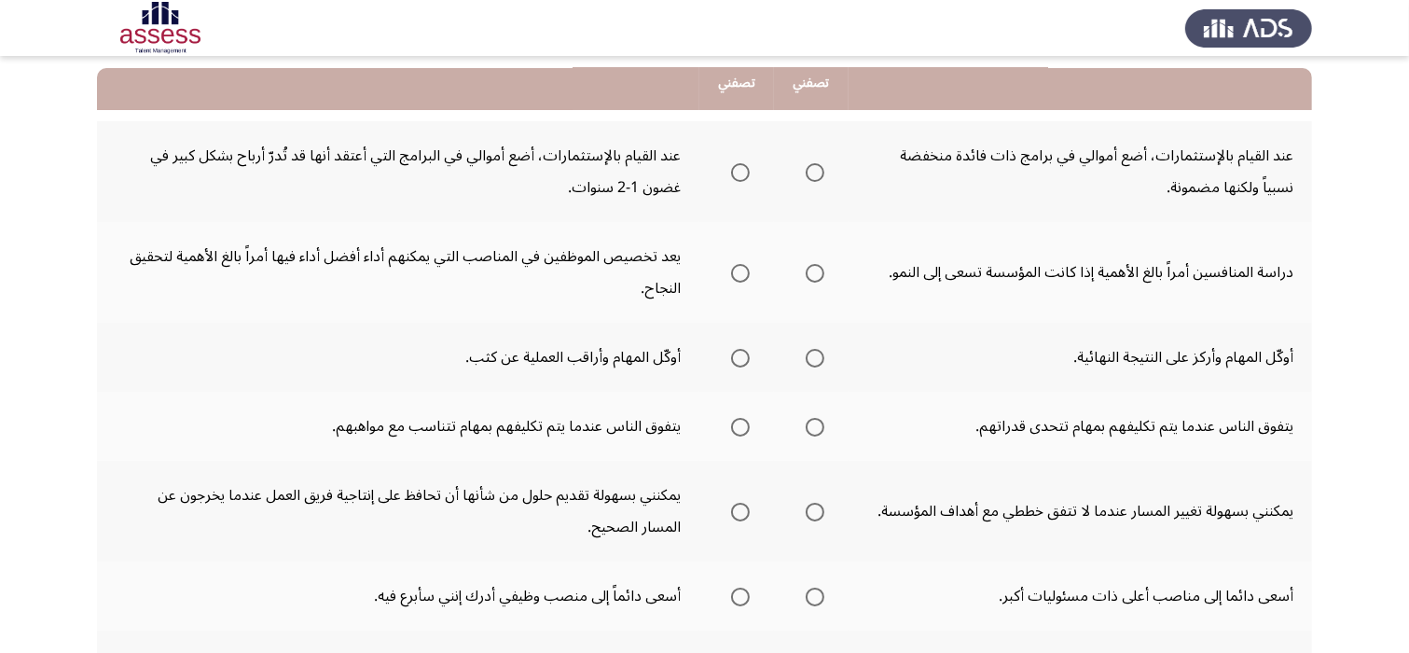
scroll to position [187, 0]
click at [817, 174] on span "Select an option" at bounding box center [815, 171] width 19 height 19
click at [817, 174] on input "Select an option" at bounding box center [815, 171] width 19 height 19
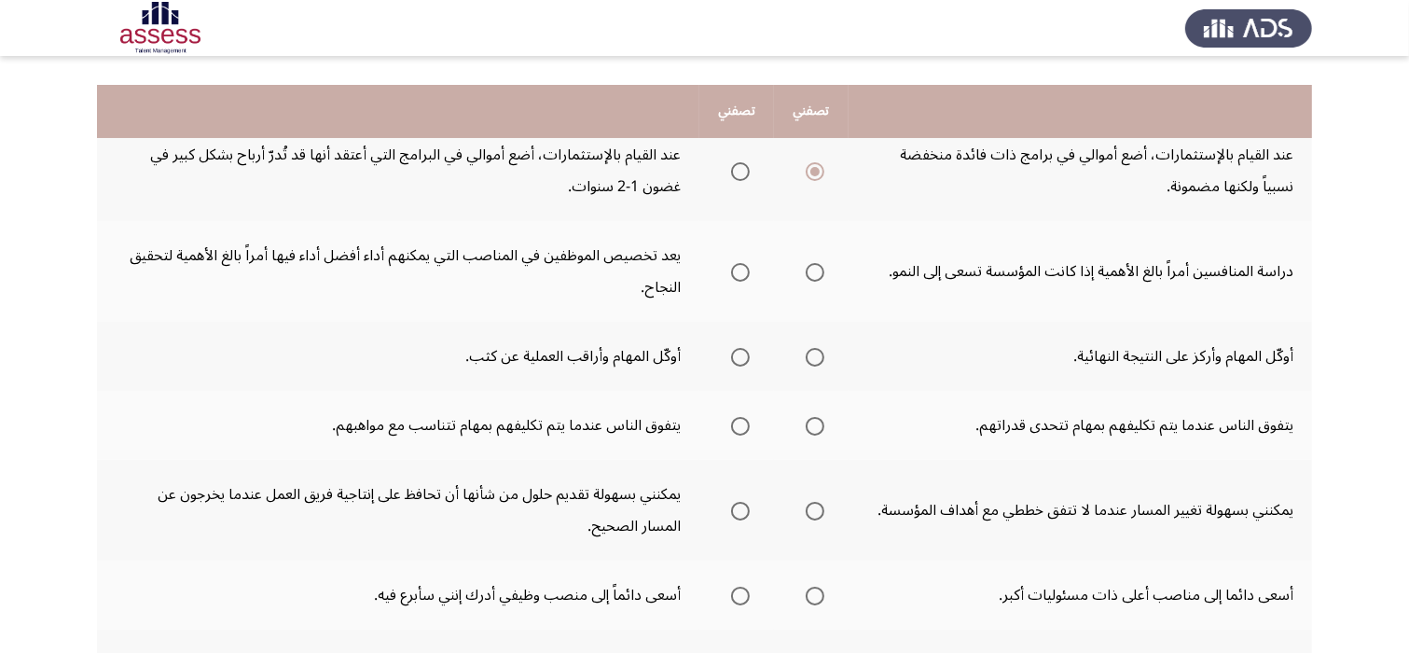
scroll to position [224, 0]
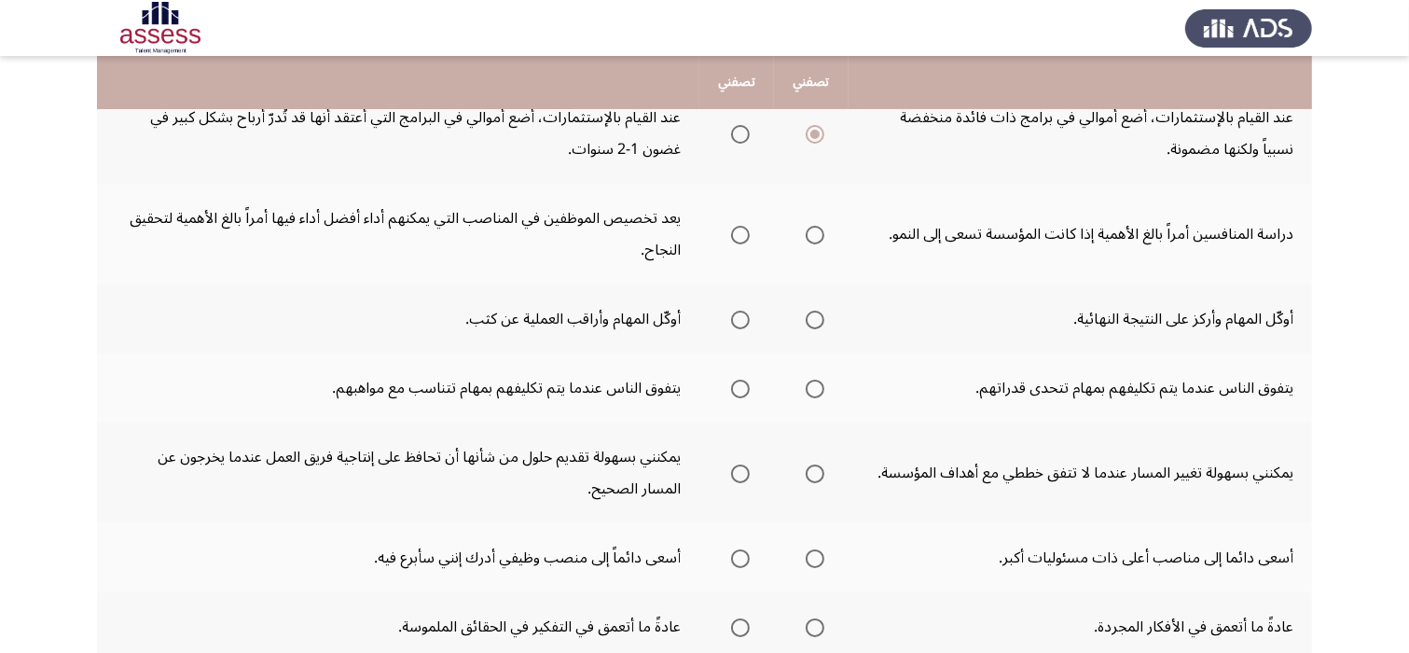
click at [821, 236] on span "Select an option" at bounding box center [815, 235] width 19 height 19
click at [821, 236] on input "Select an option" at bounding box center [815, 235] width 19 height 19
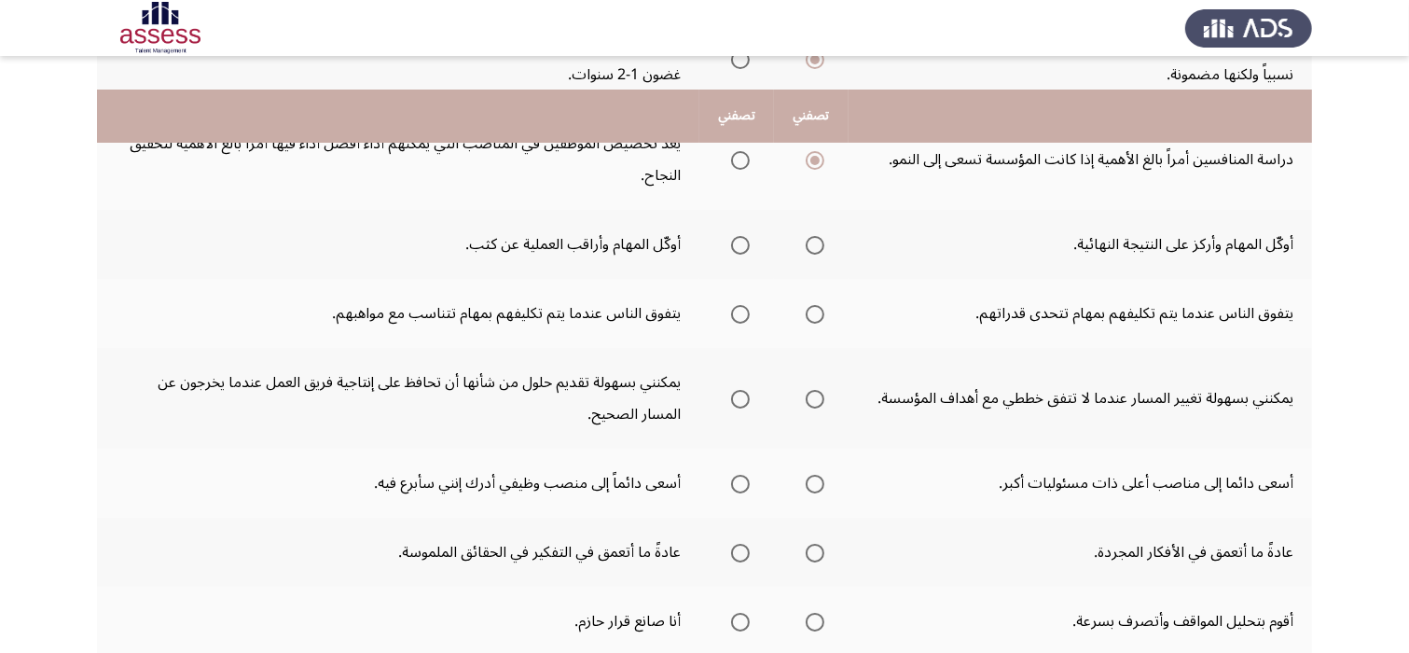
scroll to position [336, 0]
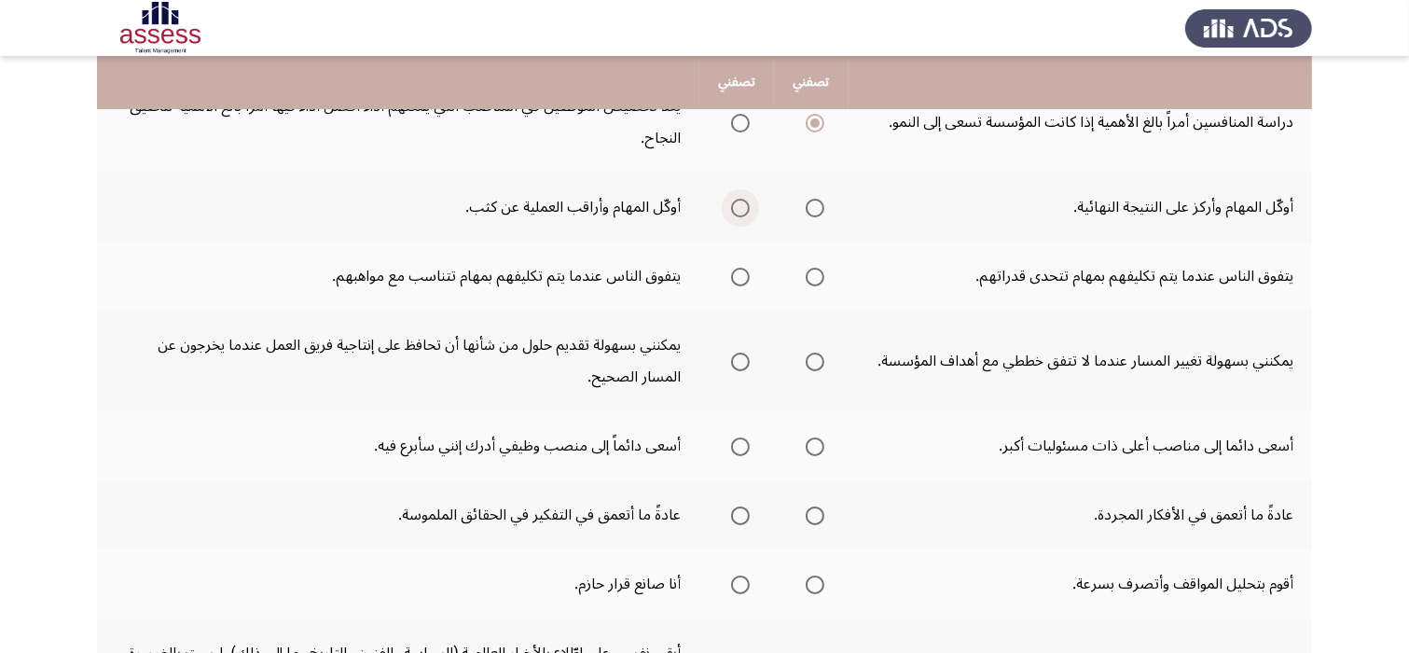
click at [739, 208] on span "Select an option" at bounding box center [740, 208] width 19 height 19
click at [739, 208] on input "Select an option" at bounding box center [740, 208] width 19 height 19
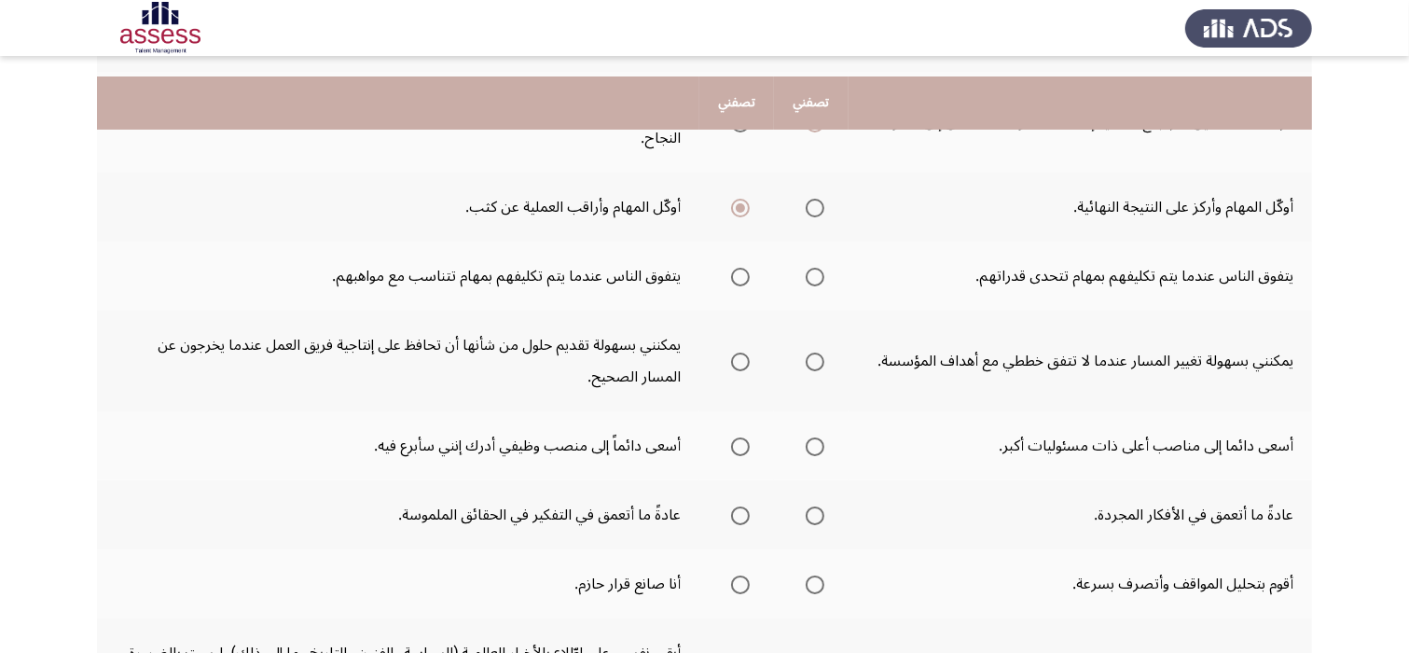
scroll to position [373, 0]
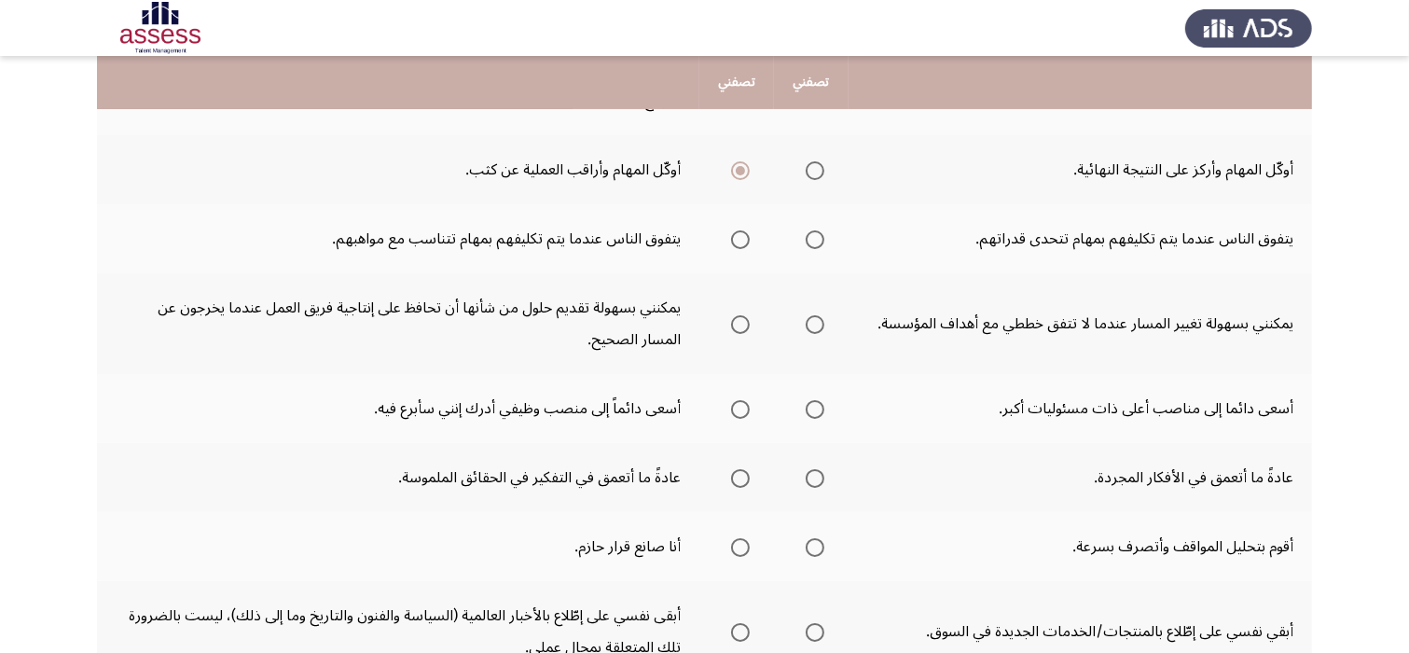
click at [816, 233] on span "Select an option" at bounding box center [815, 239] width 19 height 19
click at [816, 233] on input "Select an option" at bounding box center [815, 239] width 19 height 19
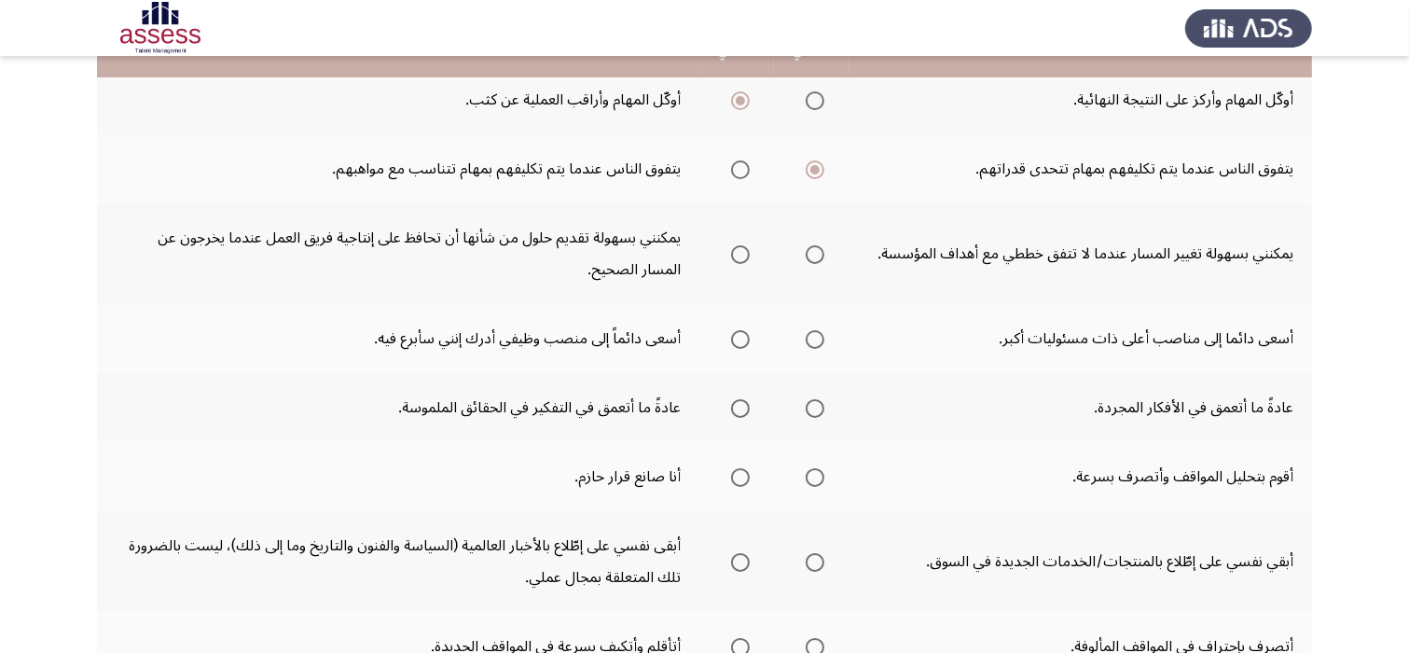
scroll to position [448, 0]
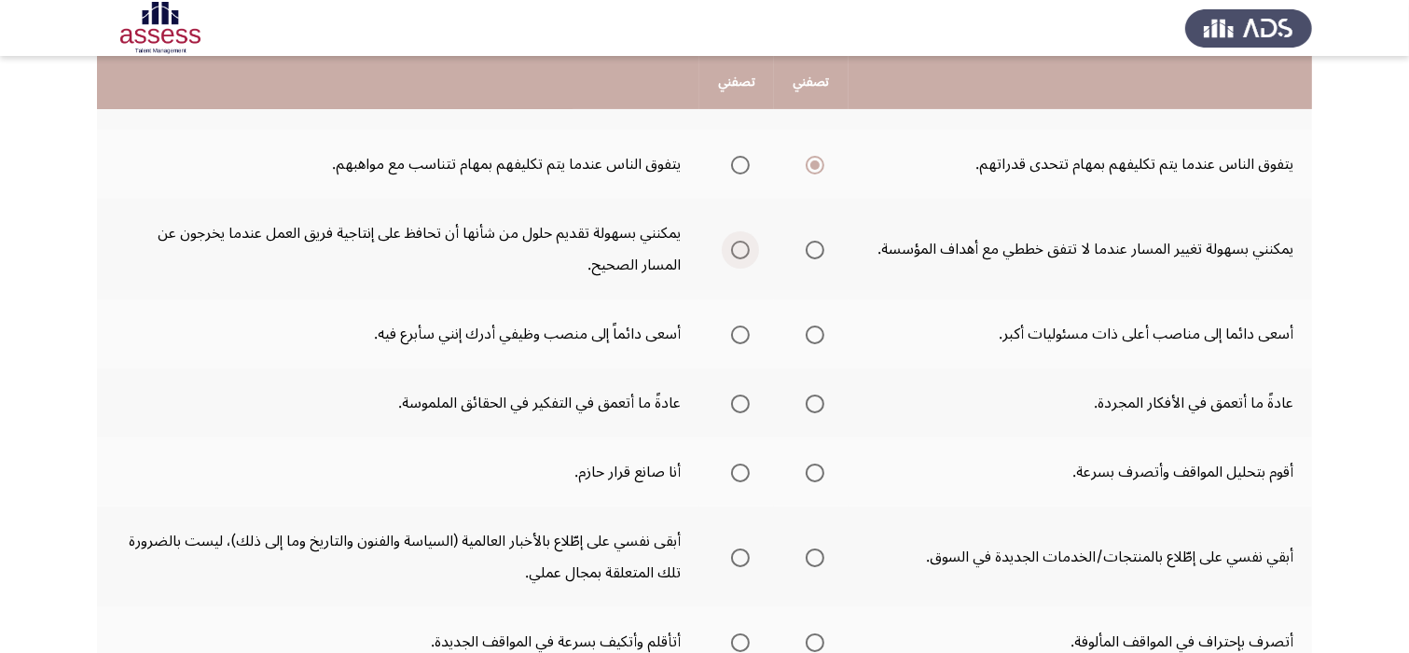
click at [744, 255] on span "Select an option" at bounding box center [740, 250] width 19 height 19
click at [744, 255] on input "Select an option" at bounding box center [740, 250] width 19 height 19
click at [742, 326] on span "Select an option" at bounding box center [740, 335] width 19 height 19
click at [742, 326] on input "Select an option" at bounding box center [740, 335] width 19 height 19
click at [746, 398] on span "Select an option" at bounding box center [740, 404] width 19 height 19
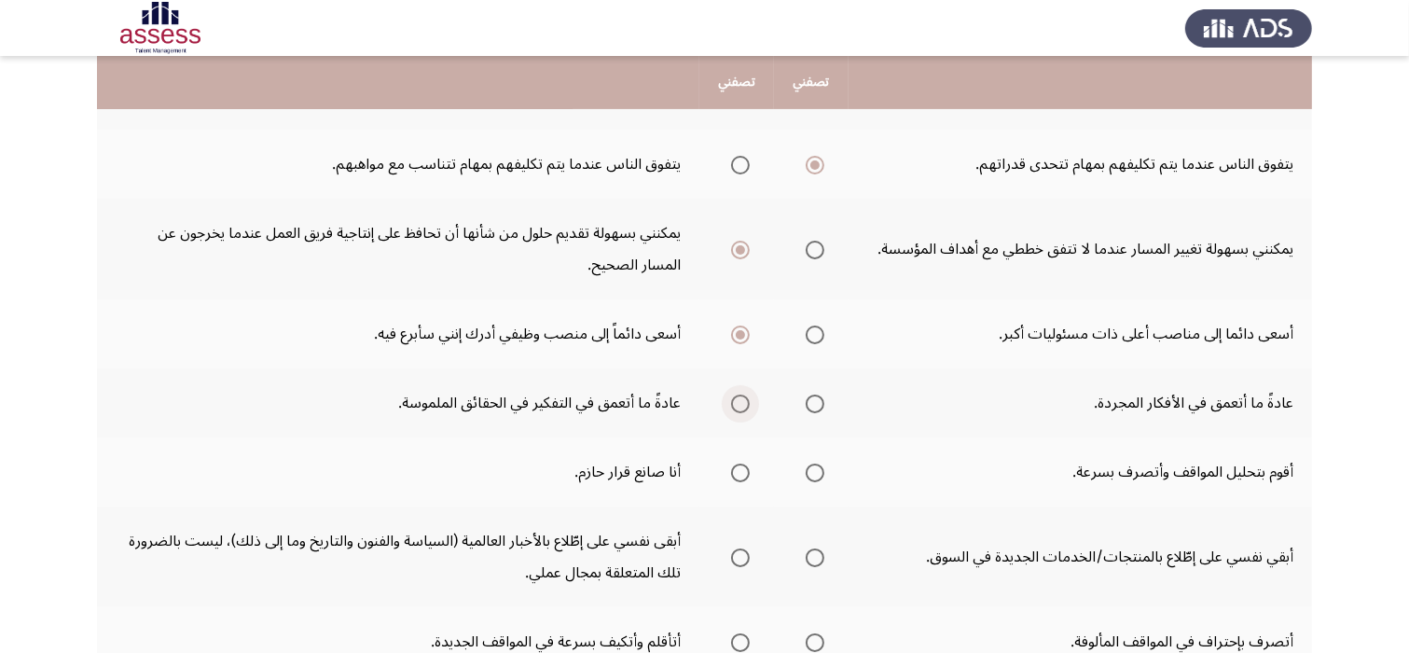
click at [746, 398] on input "Select an option" at bounding box center [740, 404] width 19 height 19
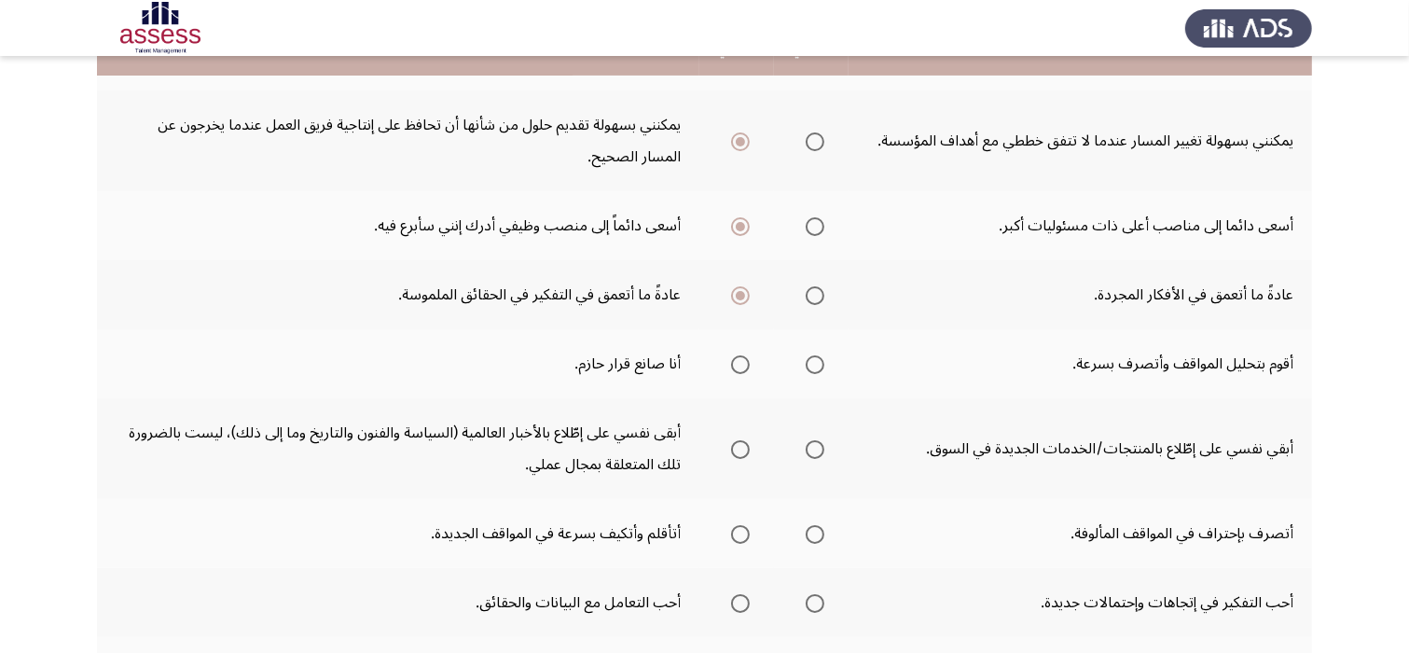
scroll to position [560, 0]
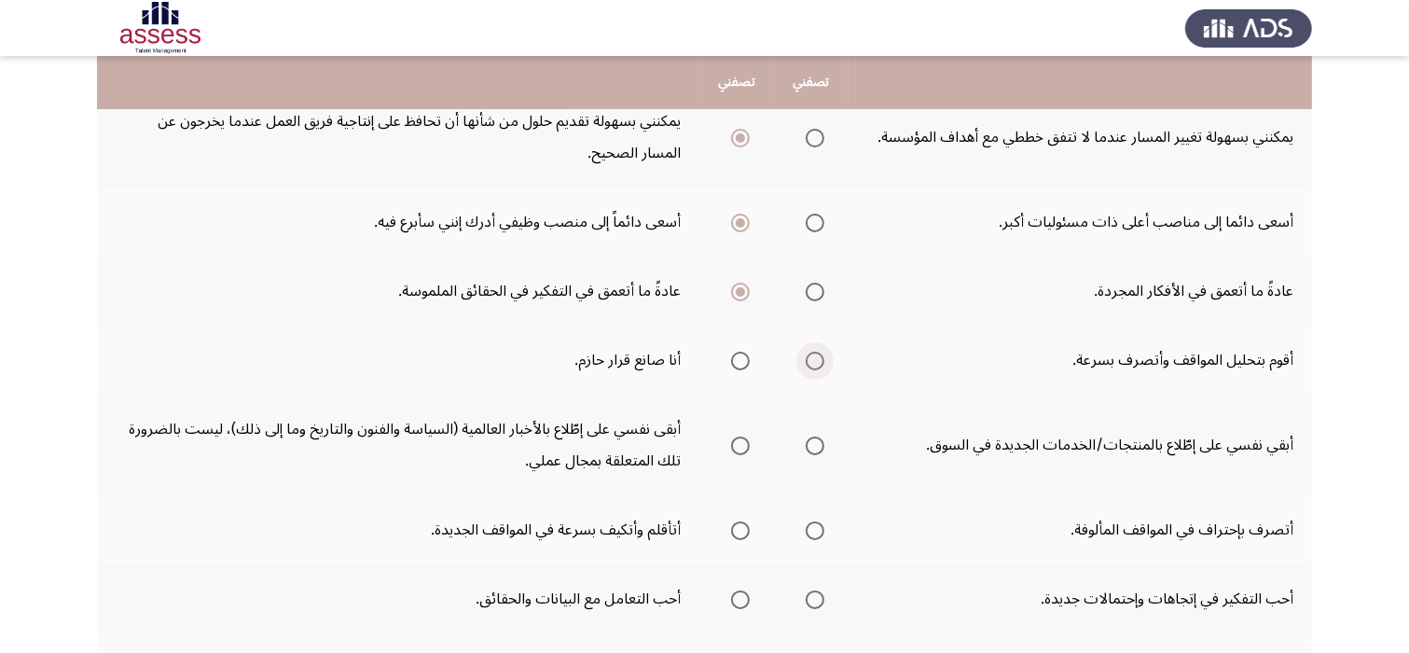
click at [817, 363] on span "Select an option" at bounding box center [815, 361] width 19 height 19
click at [817, 363] on input "Select an option" at bounding box center [815, 361] width 19 height 19
drag, startPoint x: 791, startPoint y: 443, endPoint x: 827, endPoint y: 437, distance: 36.8
click at [827, 437] on th at bounding box center [811, 445] width 75 height 101
click at [825, 437] on span "Select an option" at bounding box center [815, 446] width 19 height 19
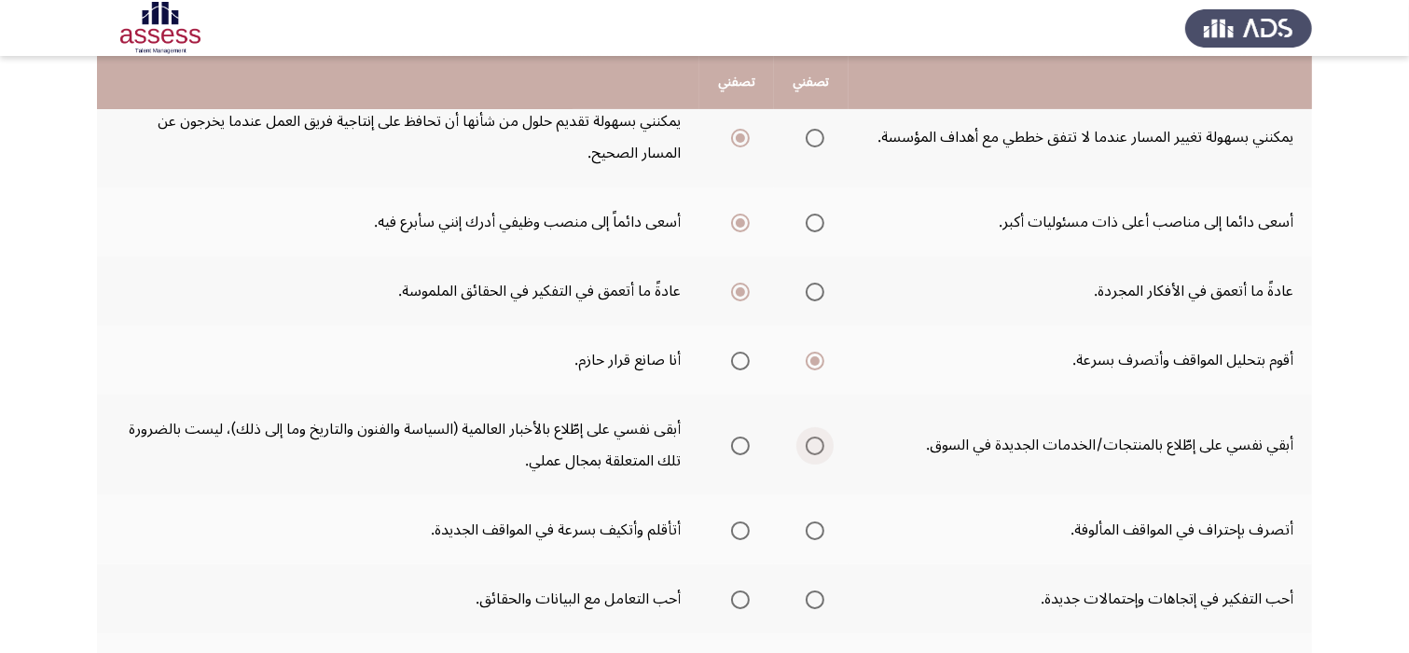
click at [825, 437] on input "Select an option" at bounding box center [815, 446] width 19 height 19
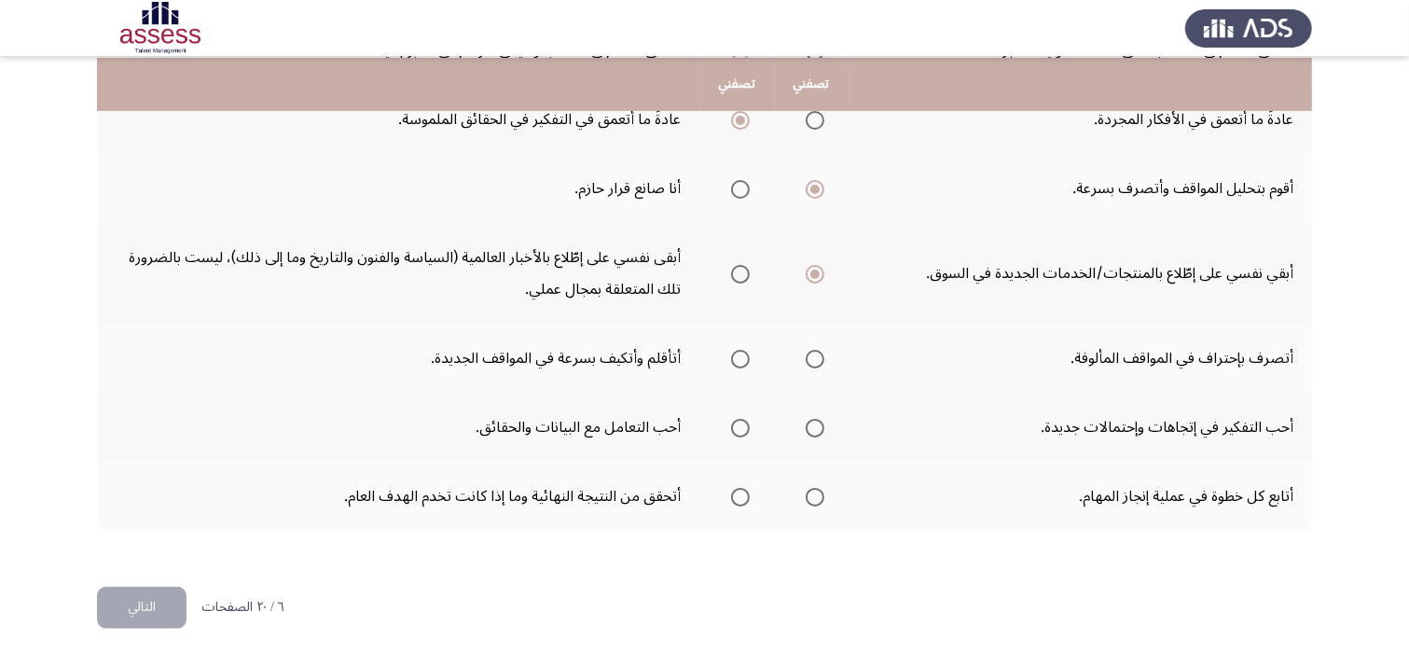
scroll to position [733, 0]
click at [821, 352] on span "Select an option" at bounding box center [815, 357] width 19 height 19
click at [821, 352] on input "Select an option" at bounding box center [815, 357] width 19 height 19
click at [745, 422] on span "Select an option" at bounding box center [740, 426] width 19 height 19
click at [745, 422] on input "Select an option" at bounding box center [740, 426] width 19 height 19
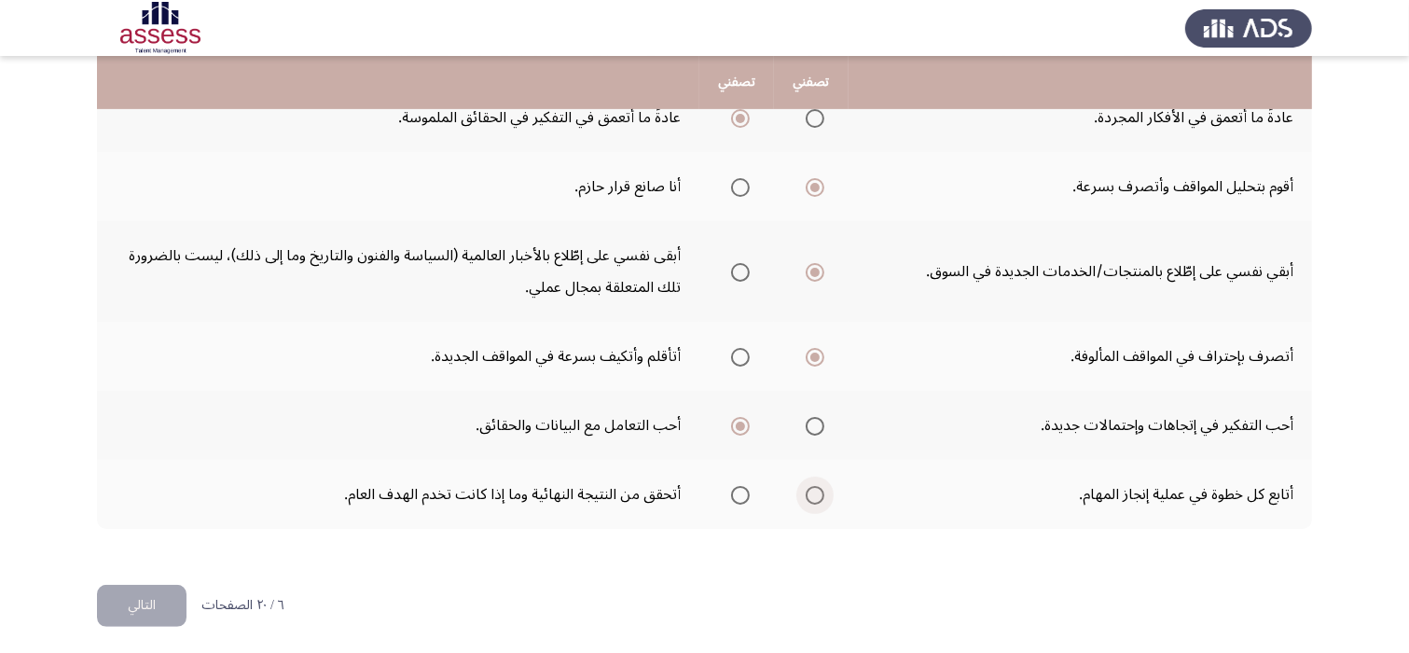
click at [824, 495] on span "Select an option" at bounding box center [815, 495] width 19 height 19
click at [824, 495] on input "Select an option" at bounding box center [815, 495] width 19 height 19
click at [163, 585] on button "التالي" at bounding box center [142, 606] width 90 height 42
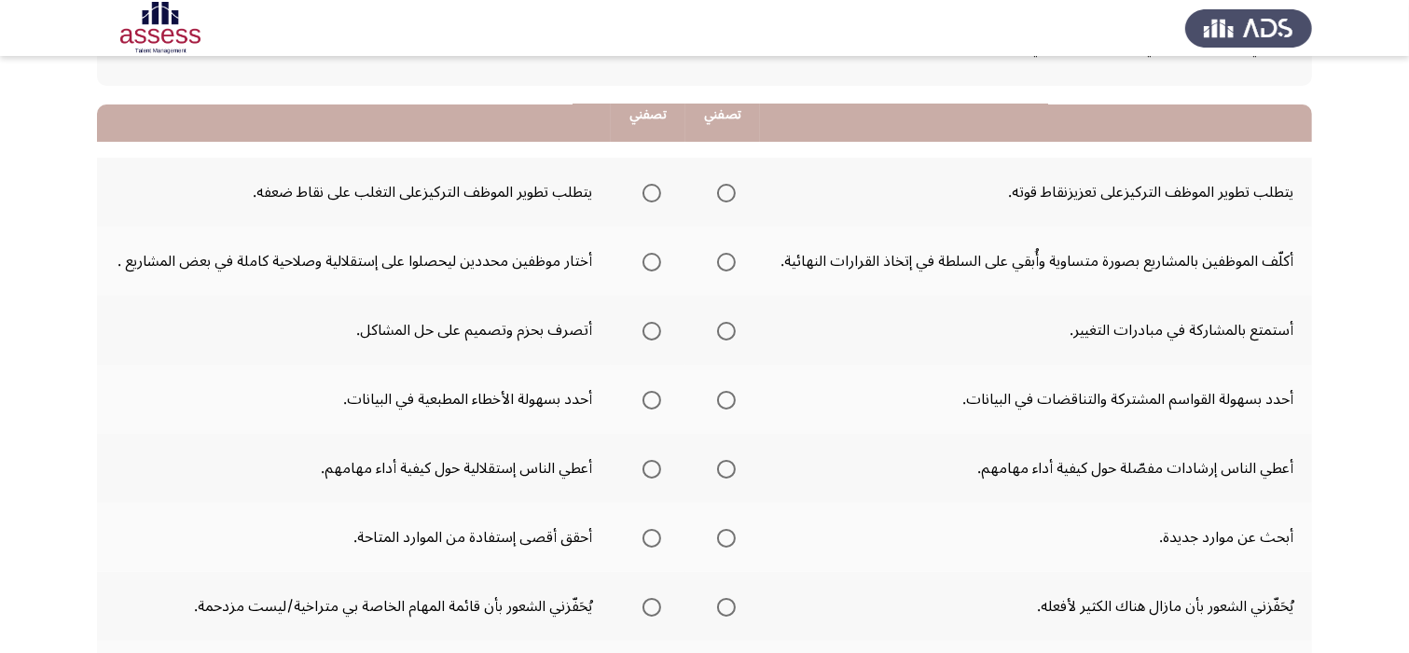
scroll to position [187, 0]
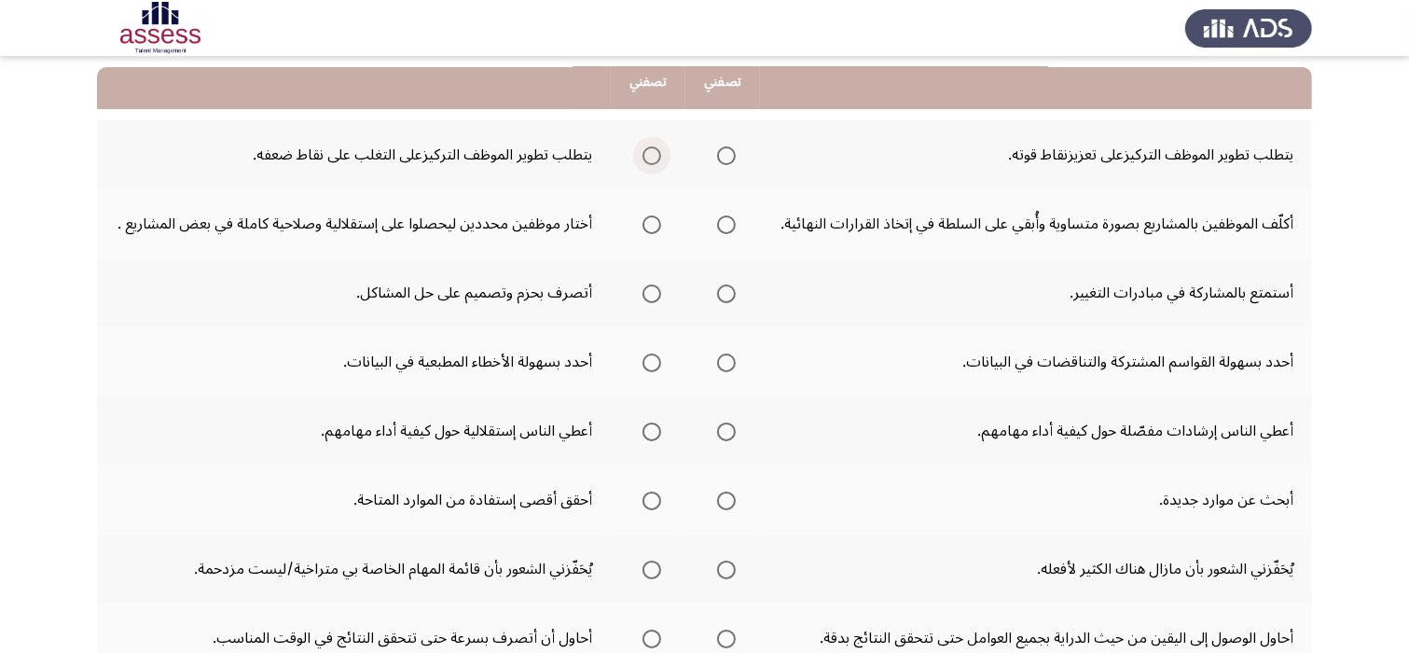
click at [656, 155] on span "Select an option" at bounding box center [652, 155] width 19 height 19
click at [656, 155] on input "Select an option" at bounding box center [652, 155] width 19 height 19
click at [653, 219] on span "Select an option" at bounding box center [652, 224] width 19 height 19
click at [653, 219] on input "Select an option" at bounding box center [652, 224] width 19 height 19
click at [657, 288] on span "Select an option" at bounding box center [652, 293] width 19 height 19
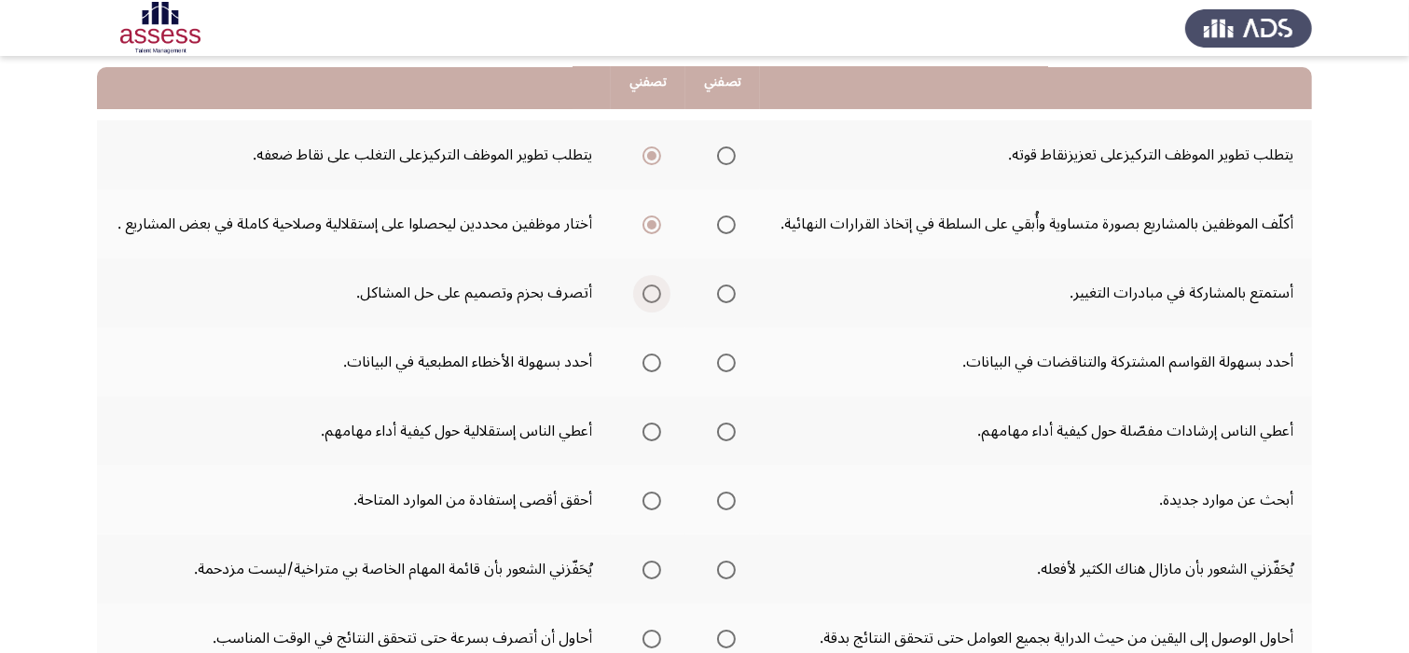
click at [657, 288] on input "Select an option" at bounding box center [652, 293] width 19 height 19
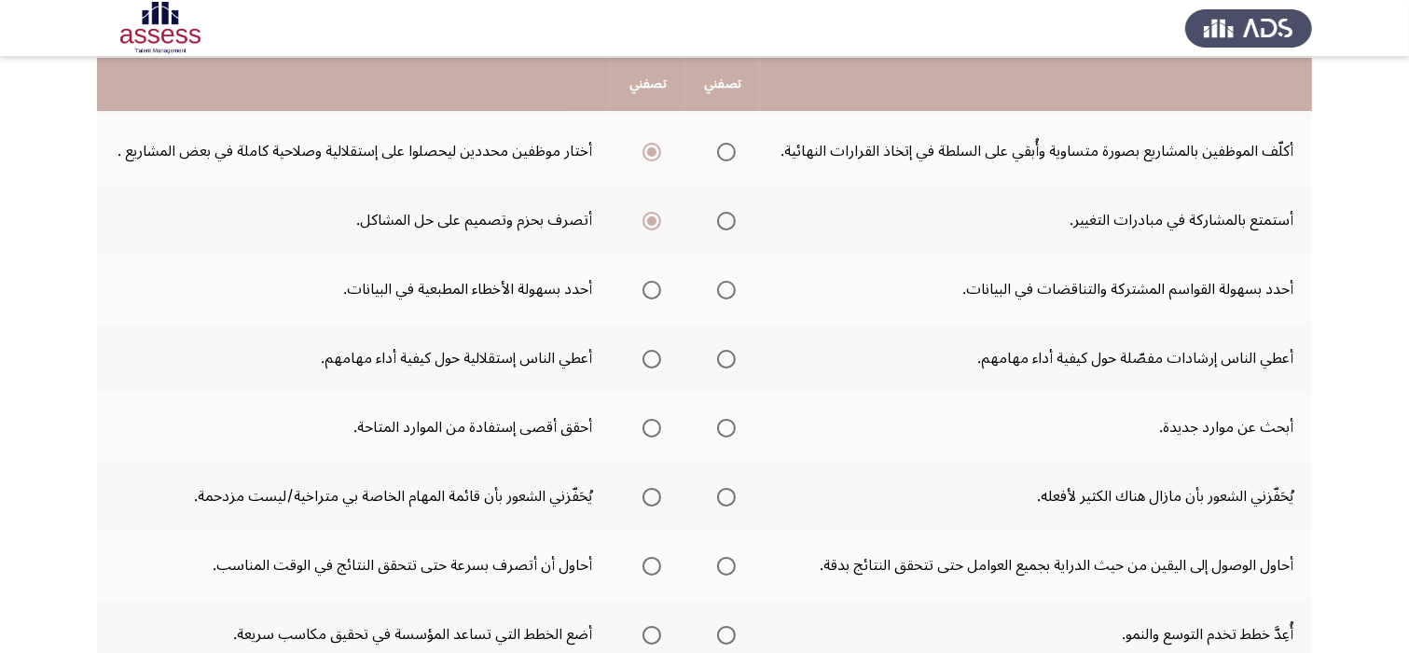
scroll to position [261, 0]
click at [653, 288] on span "Select an option" at bounding box center [652, 288] width 19 height 19
click at [653, 288] on input "Select an option" at bounding box center [652, 288] width 19 height 19
click at [722, 355] on span "Select an option" at bounding box center [726, 357] width 19 height 19
click at [722, 355] on input "Select an option" at bounding box center [726, 357] width 19 height 19
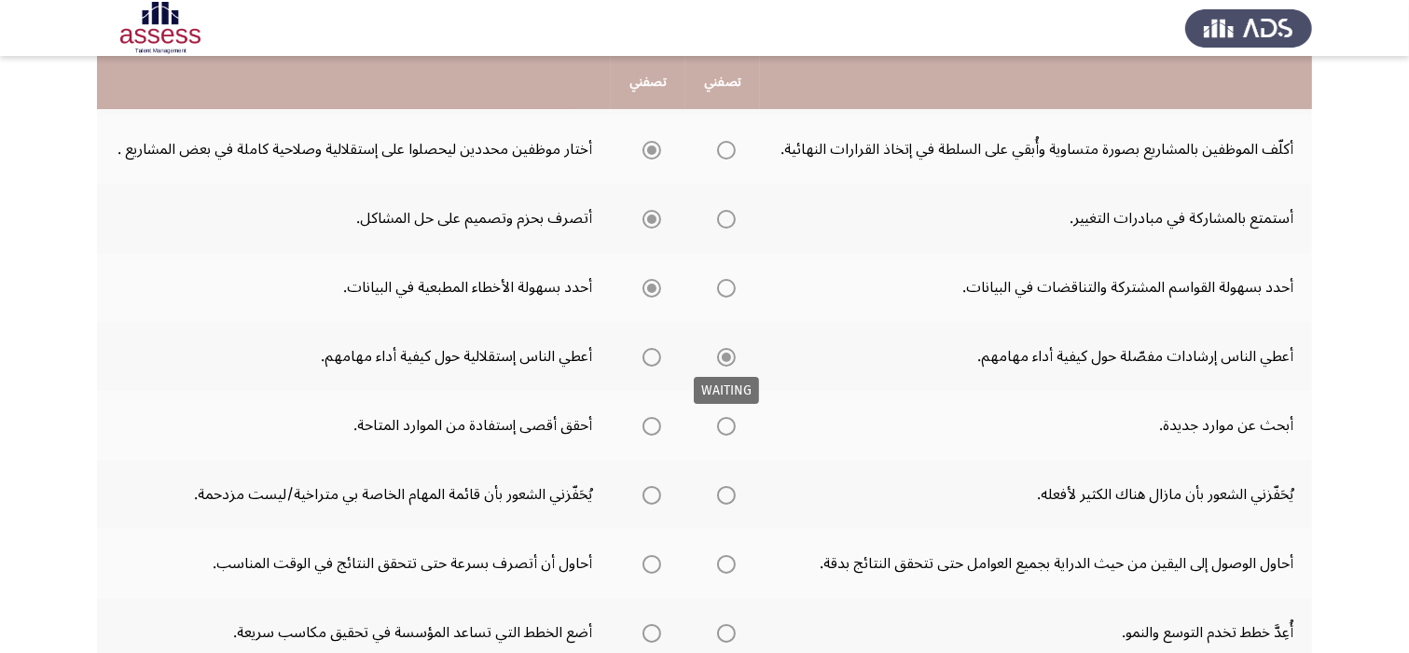
click at [722, 355] on span "Select an option" at bounding box center [726, 357] width 19 height 19
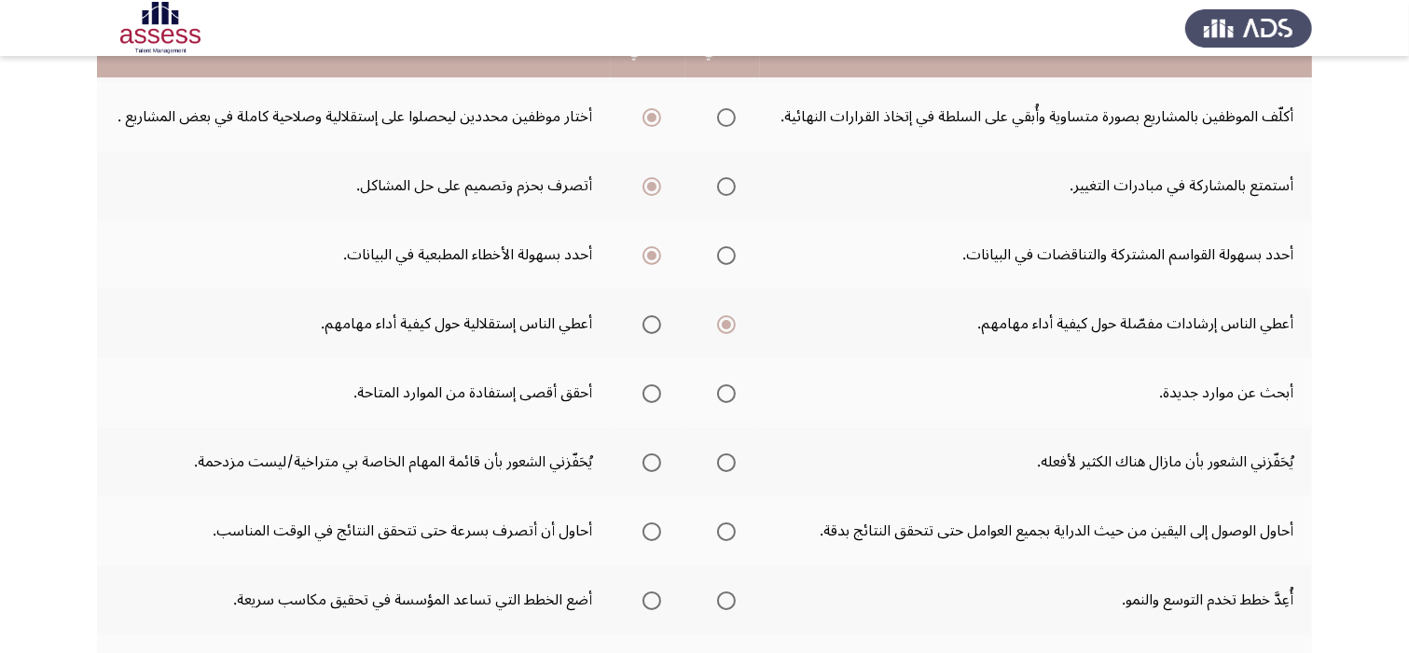
scroll to position [298, 0]
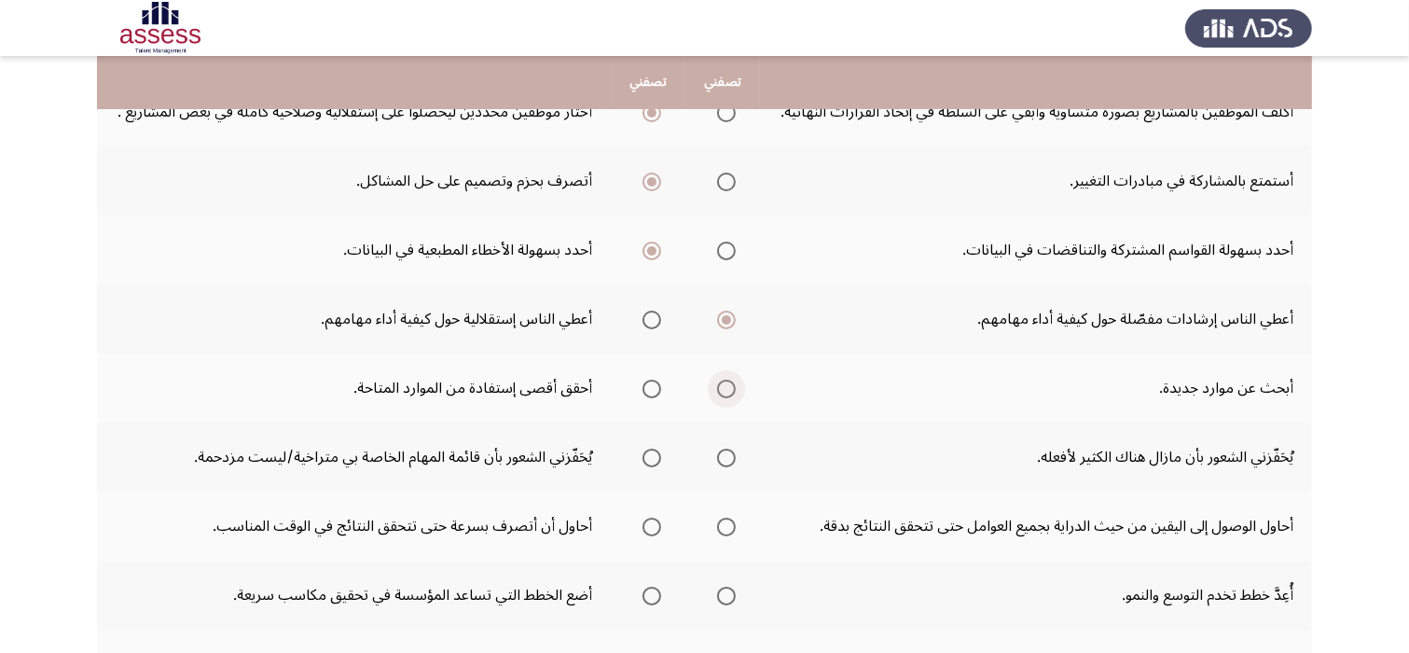
click at [734, 387] on span "Select an option" at bounding box center [726, 389] width 19 height 19
click at [734, 387] on input "Select an option" at bounding box center [726, 389] width 19 height 19
click at [655, 394] on span "Select an option" at bounding box center [652, 389] width 19 height 19
click at [655, 394] on input "Select an option" at bounding box center [652, 389] width 19 height 19
click at [728, 464] on span "Select an option" at bounding box center [726, 458] width 19 height 19
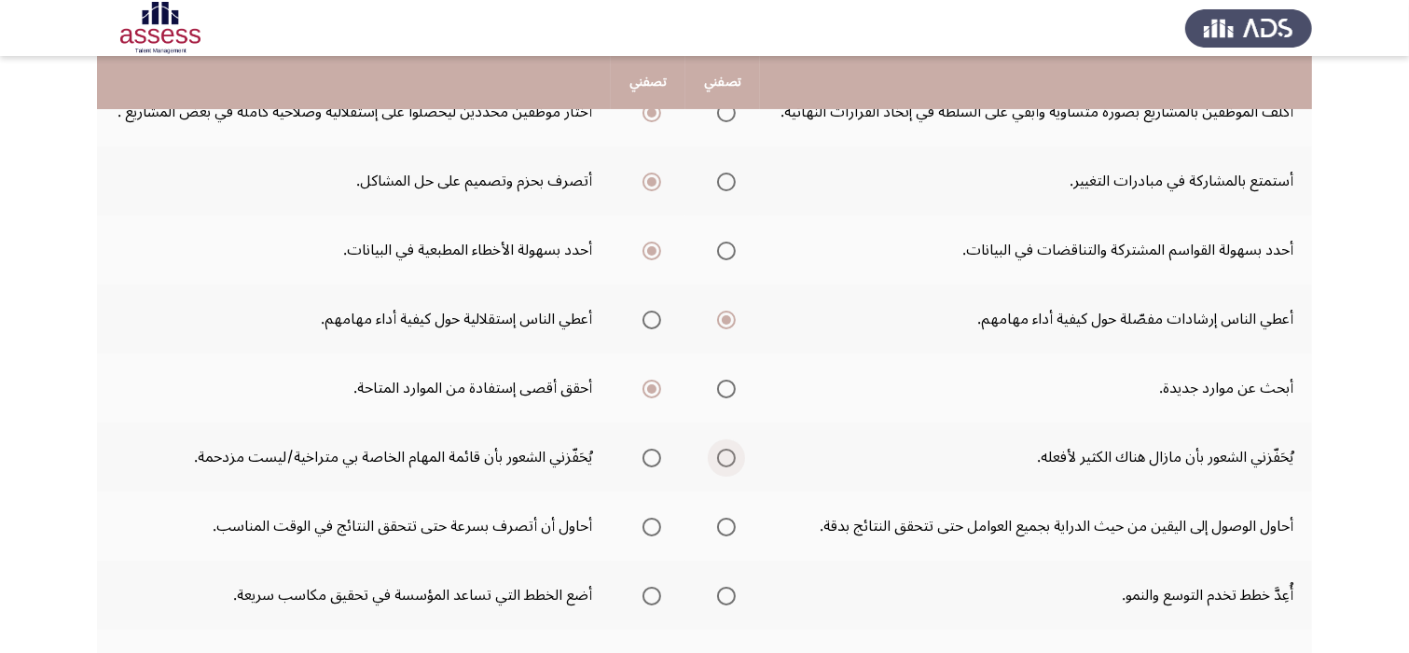
click at [728, 464] on input "Select an option" at bounding box center [726, 458] width 19 height 19
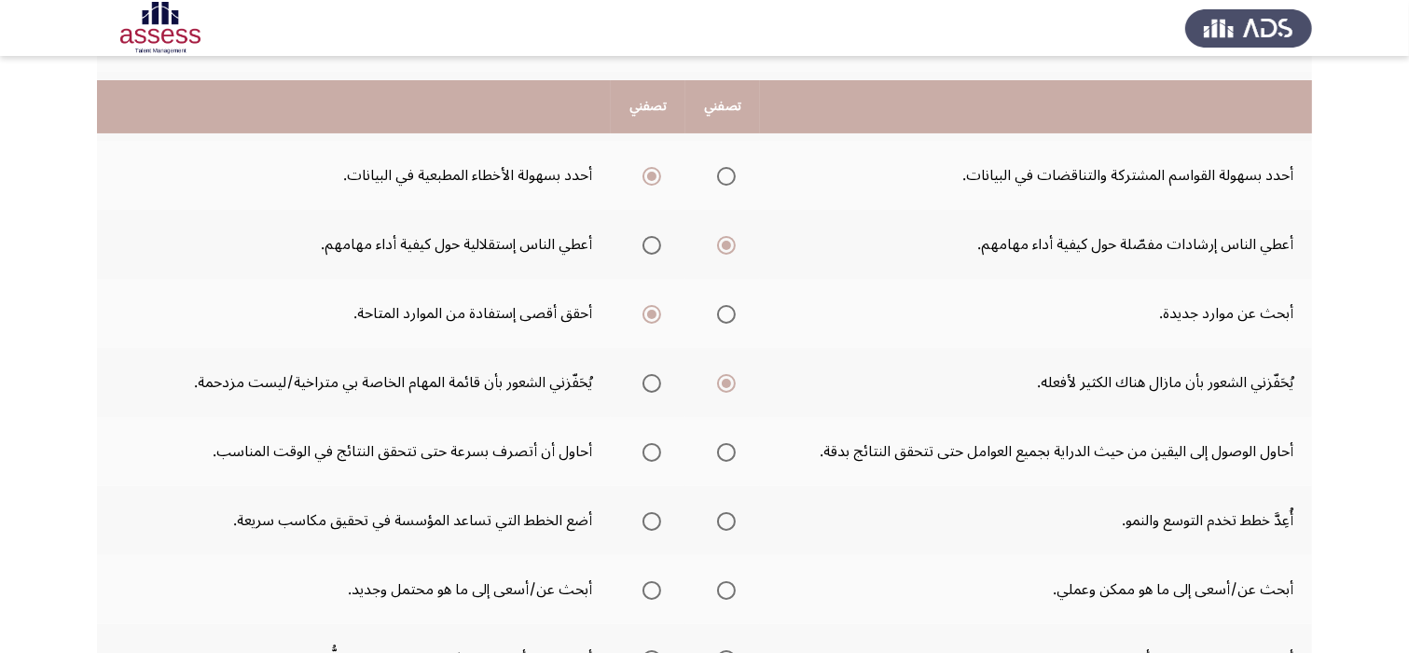
scroll to position [410, 0]
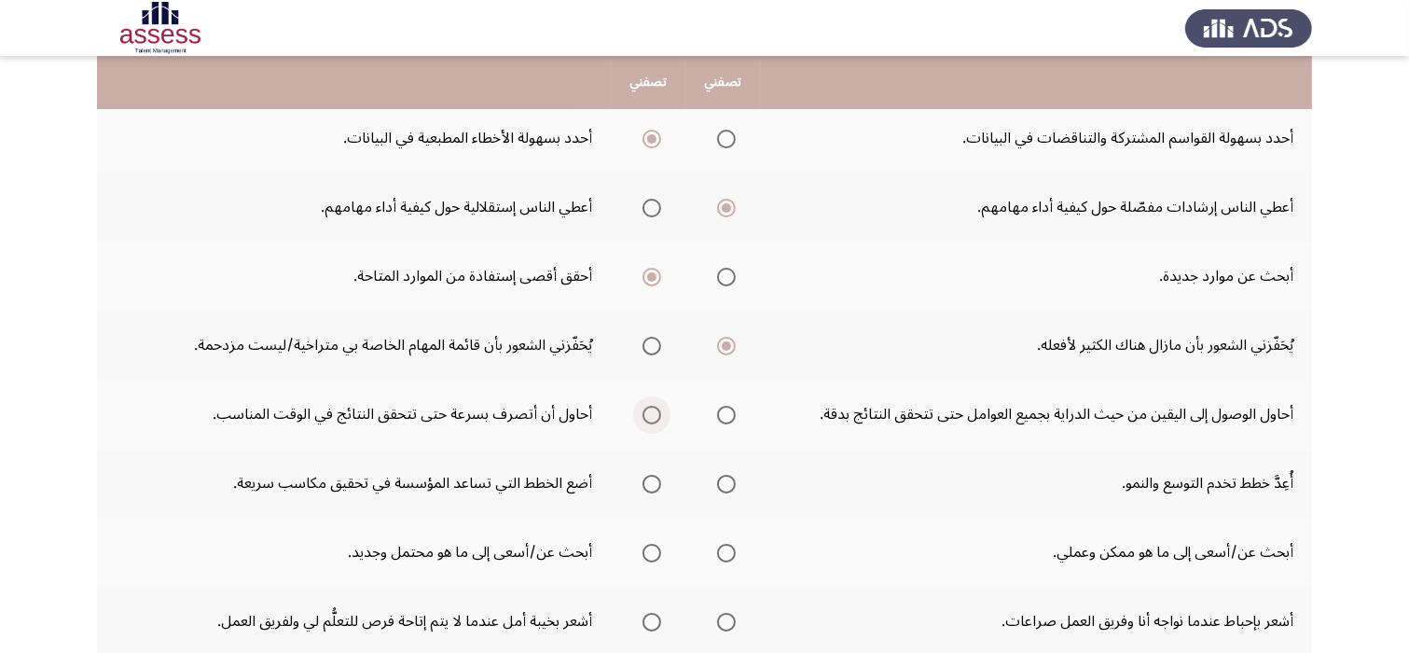
click at [654, 409] on span "Select an option" at bounding box center [652, 415] width 19 height 19
click at [654, 409] on input "Select an option" at bounding box center [652, 415] width 19 height 19
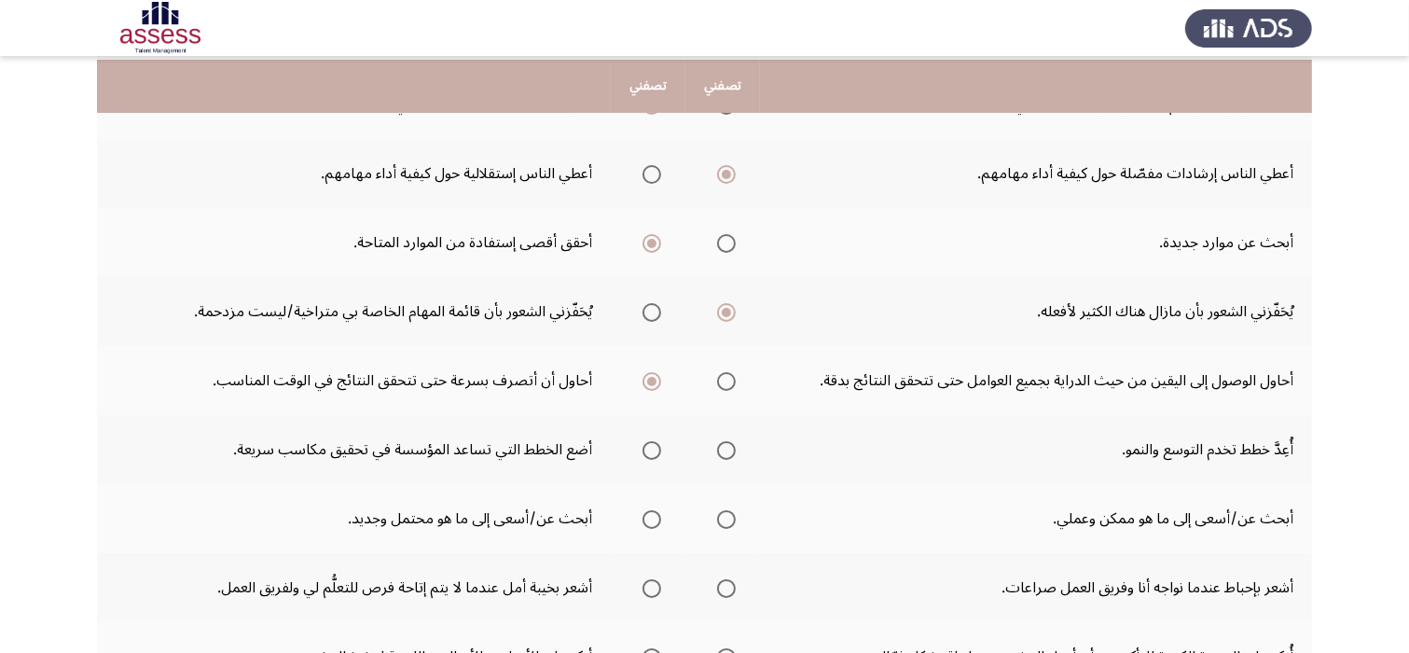
scroll to position [448, 0]
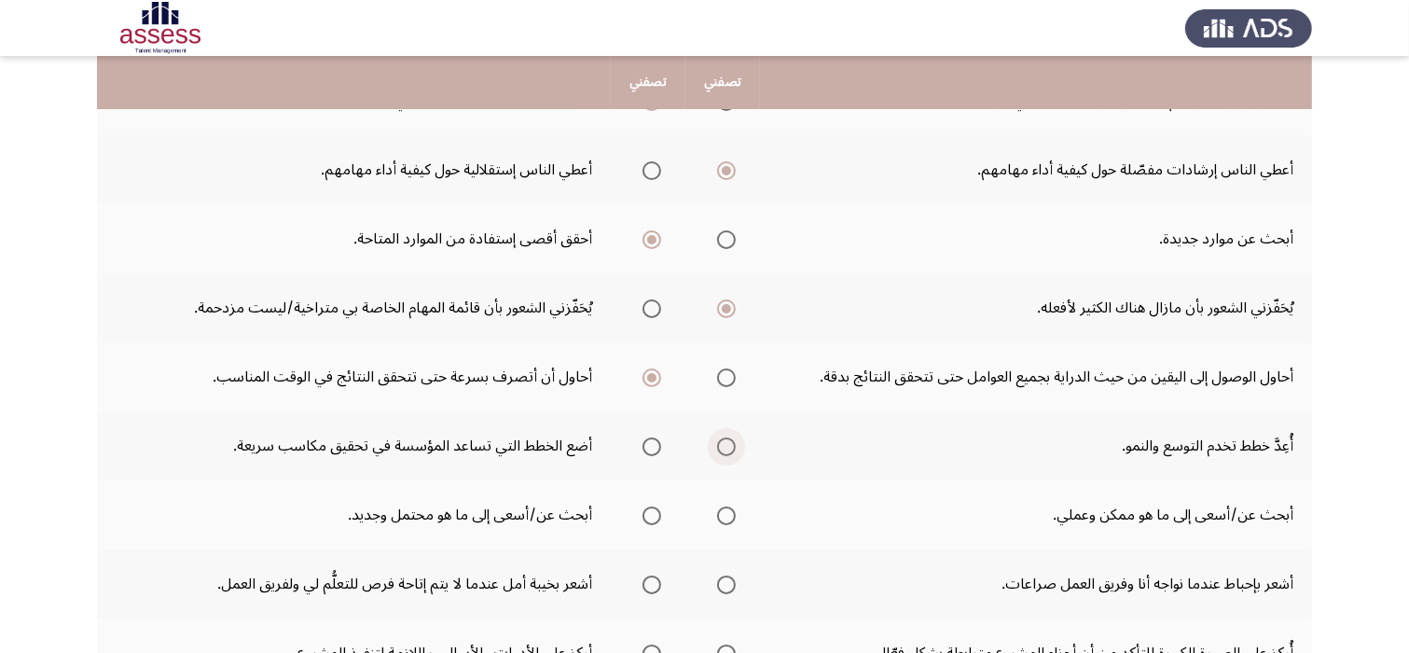
click at [728, 442] on span "Select an option" at bounding box center [726, 446] width 19 height 19
click at [728, 442] on input "Select an option" at bounding box center [726, 446] width 19 height 19
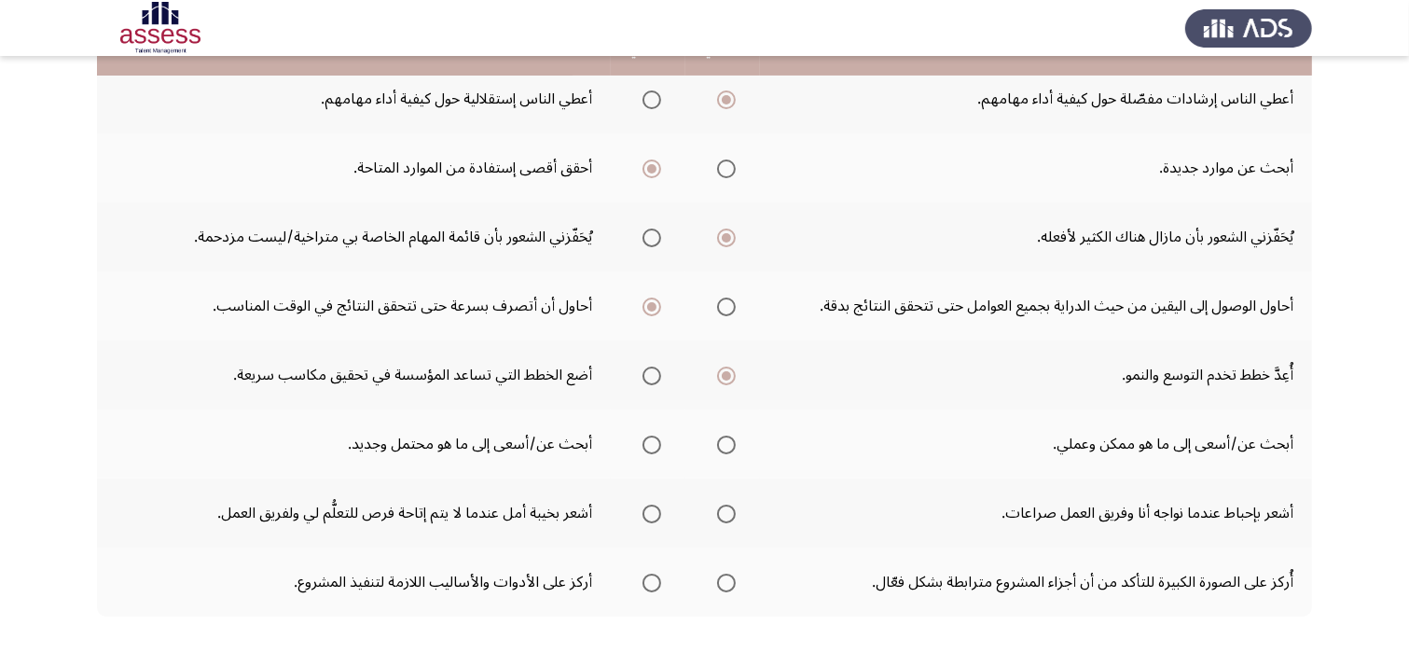
scroll to position [522, 0]
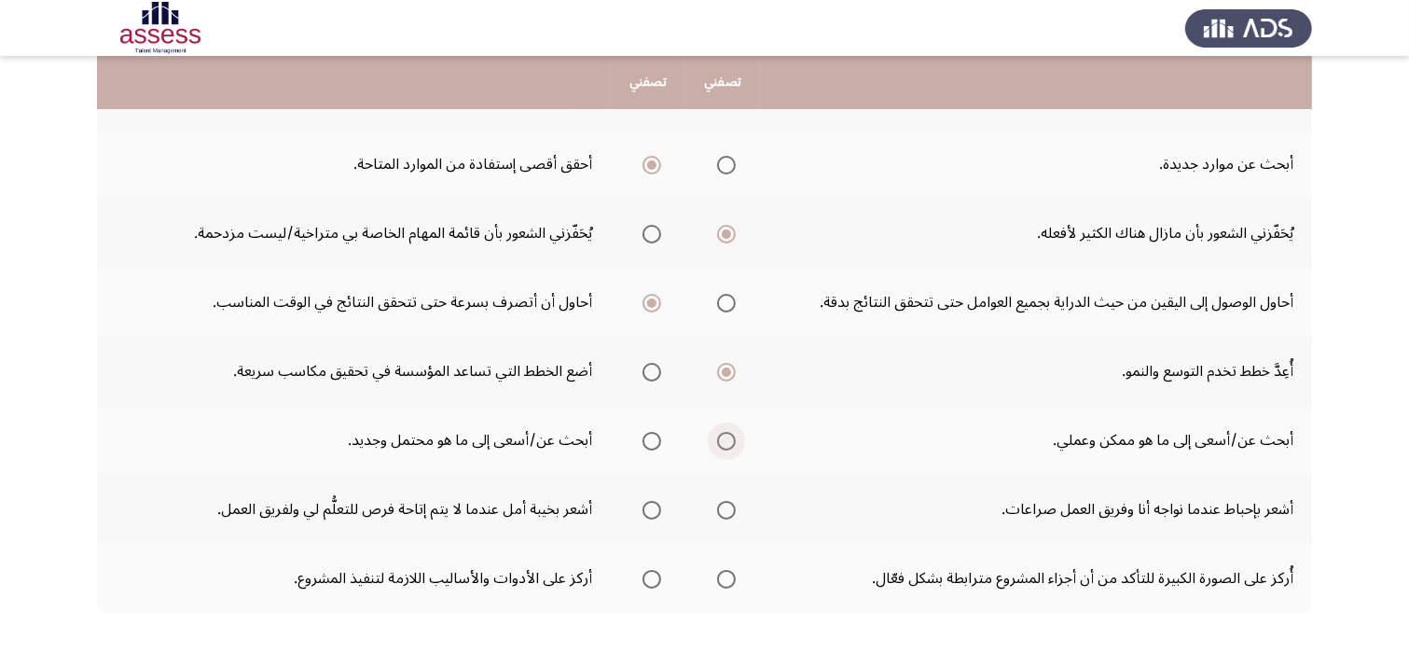
click at [729, 437] on span "Select an option" at bounding box center [726, 441] width 19 height 19
click at [729, 437] on input "Select an option" at bounding box center [726, 441] width 19 height 19
click at [729, 437] on span "Select an option" at bounding box center [726, 441] width 9 height 9
click at [729, 437] on input "Select an option" at bounding box center [726, 441] width 19 height 19
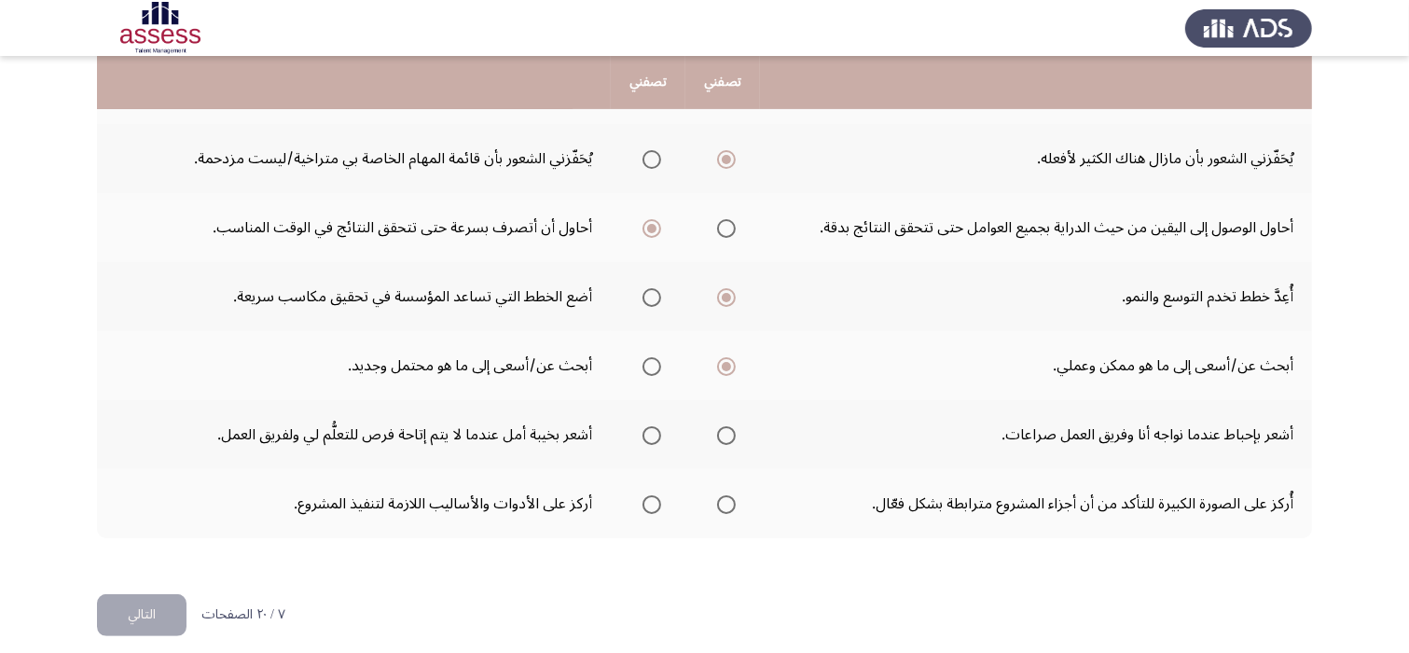
scroll to position [608, 0]
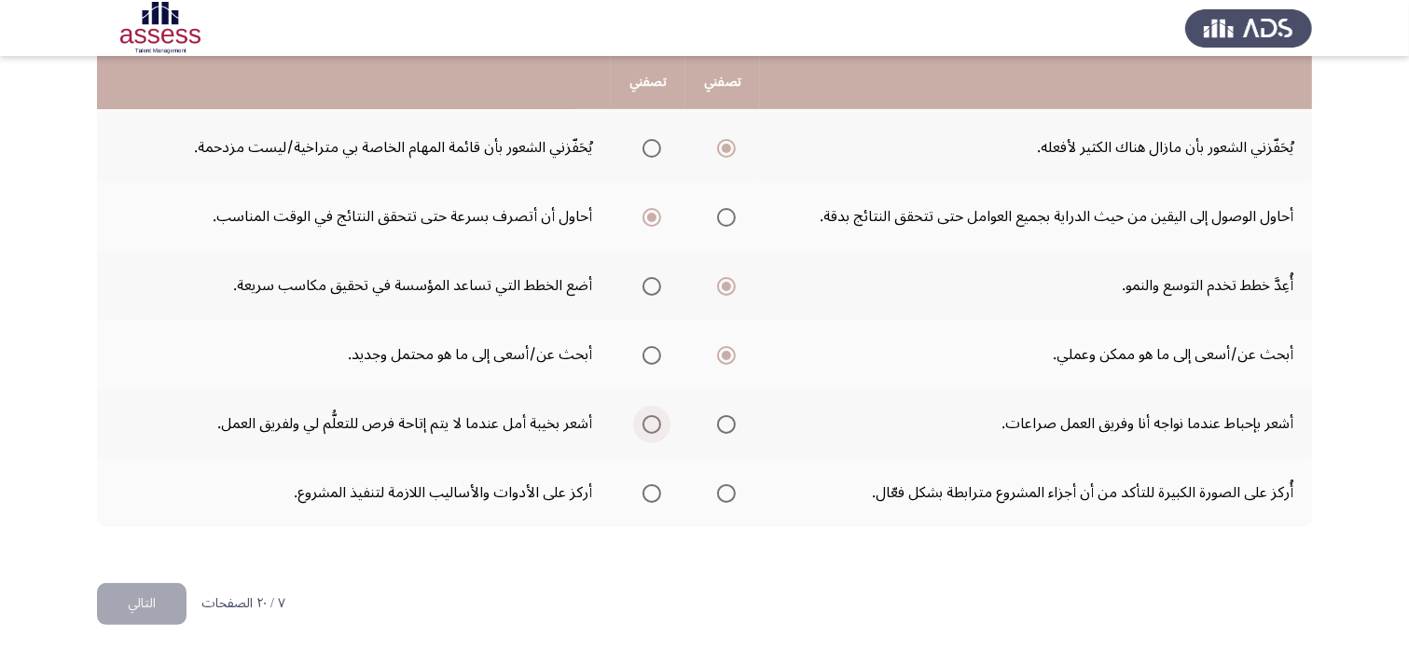
click at [659, 424] on span "Select an option" at bounding box center [652, 424] width 19 height 19
click at [659, 424] on input "Select an option" at bounding box center [652, 424] width 19 height 19
click at [660, 492] on span "Select an option" at bounding box center [652, 493] width 19 height 19
click at [660, 492] on input "Select an option" at bounding box center [652, 493] width 19 height 19
click at [160, 597] on button "التالي" at bounding box center [142, 604] width 90 height 42
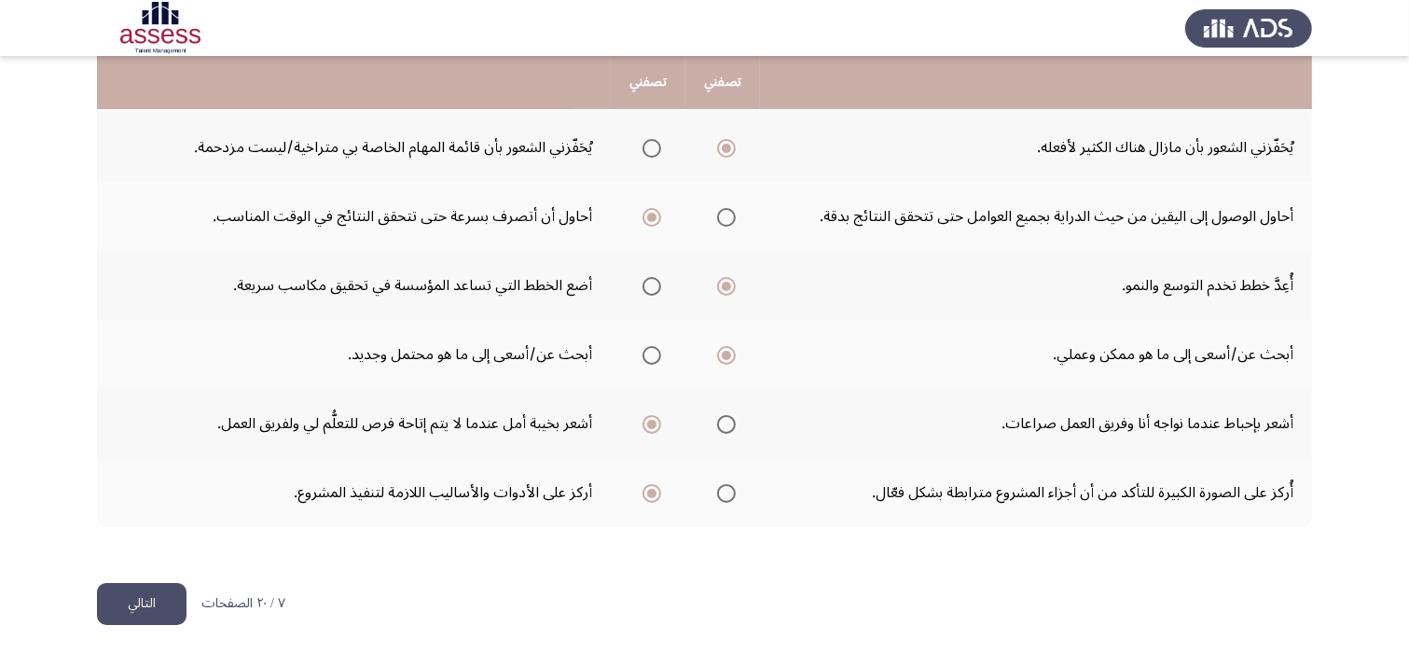
scroll to position [0, 0]
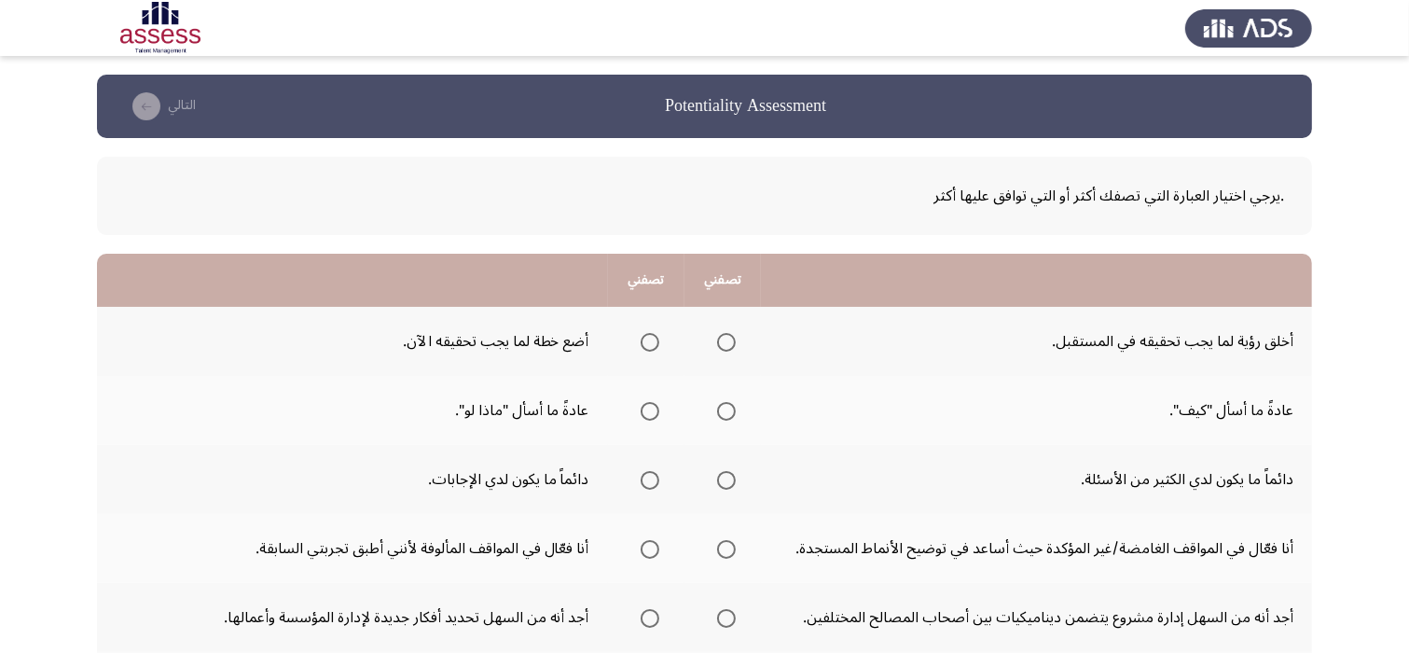
click at [613, 462] on th at bounding box center [646, 479] width 76 height 69
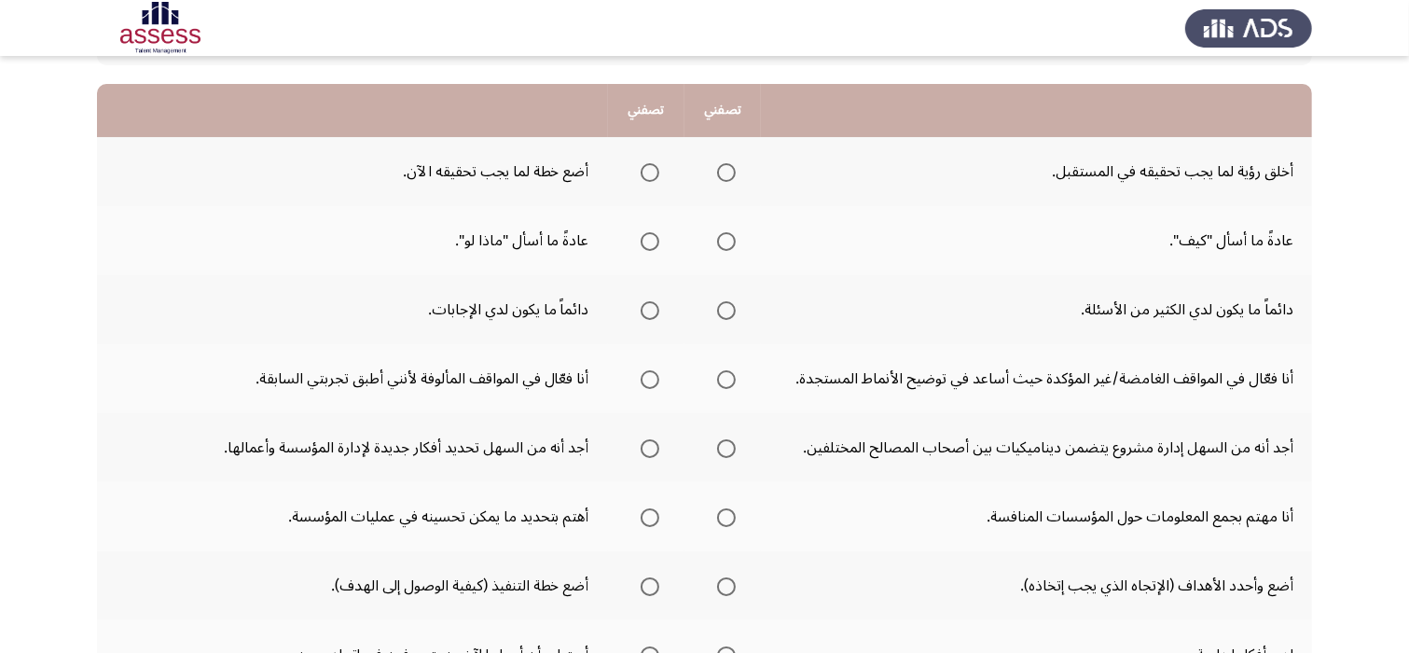
scroll to position [187, 0]
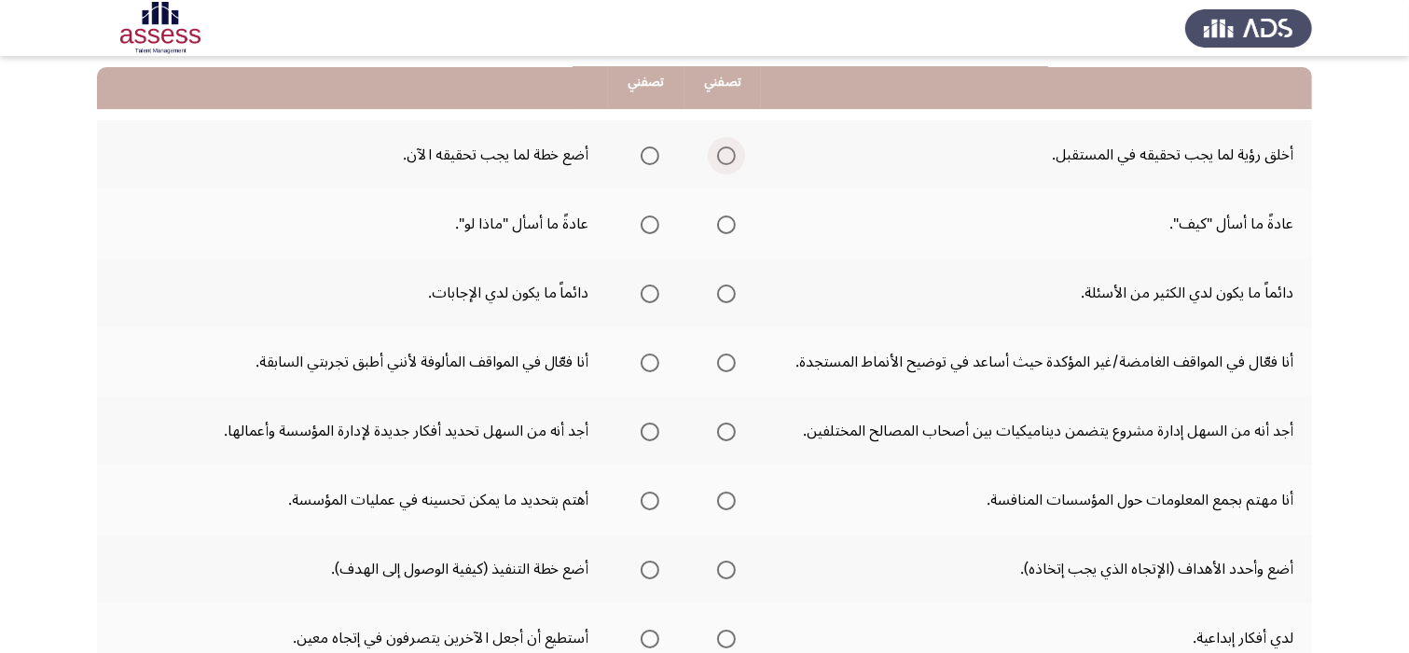
click at [733, 150] on span "Select an option" at bounding box center [726, 155] width 19 height 19
click at [733, 150] on input "Select an option" at bounding box center [726, 155] width 19 height 19
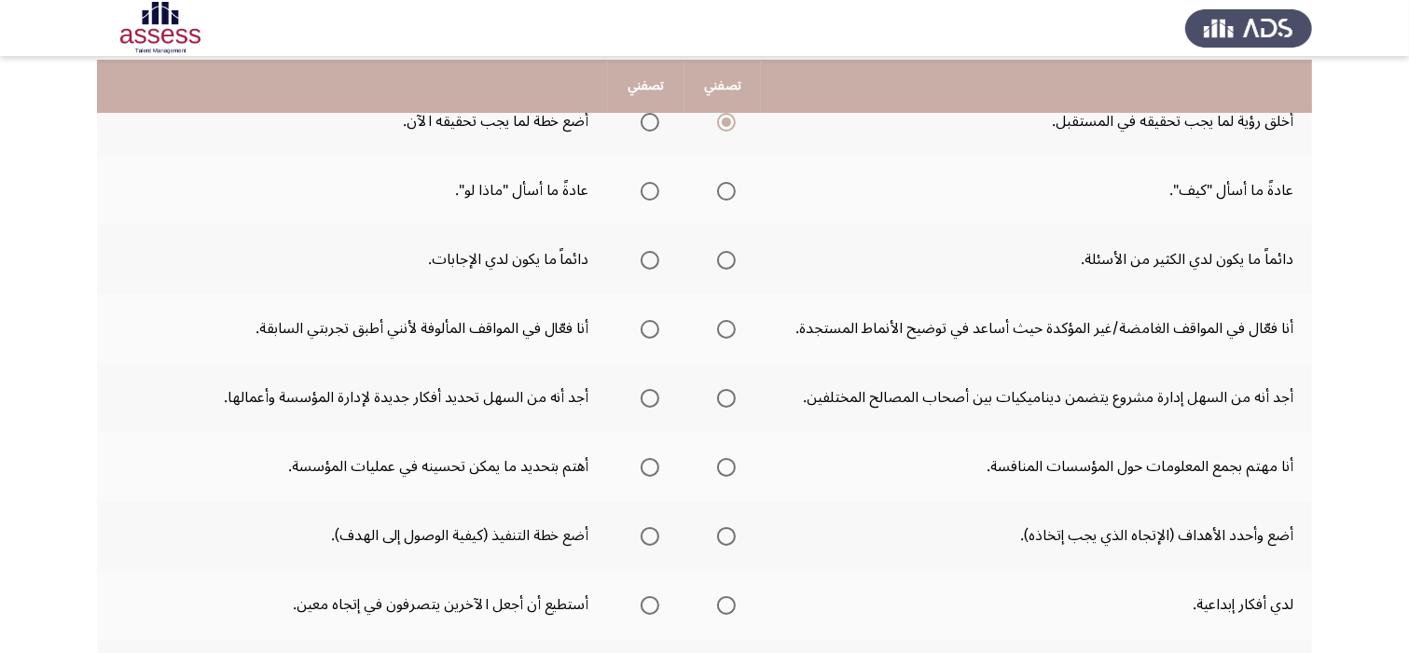
scroll to position [224, 0]
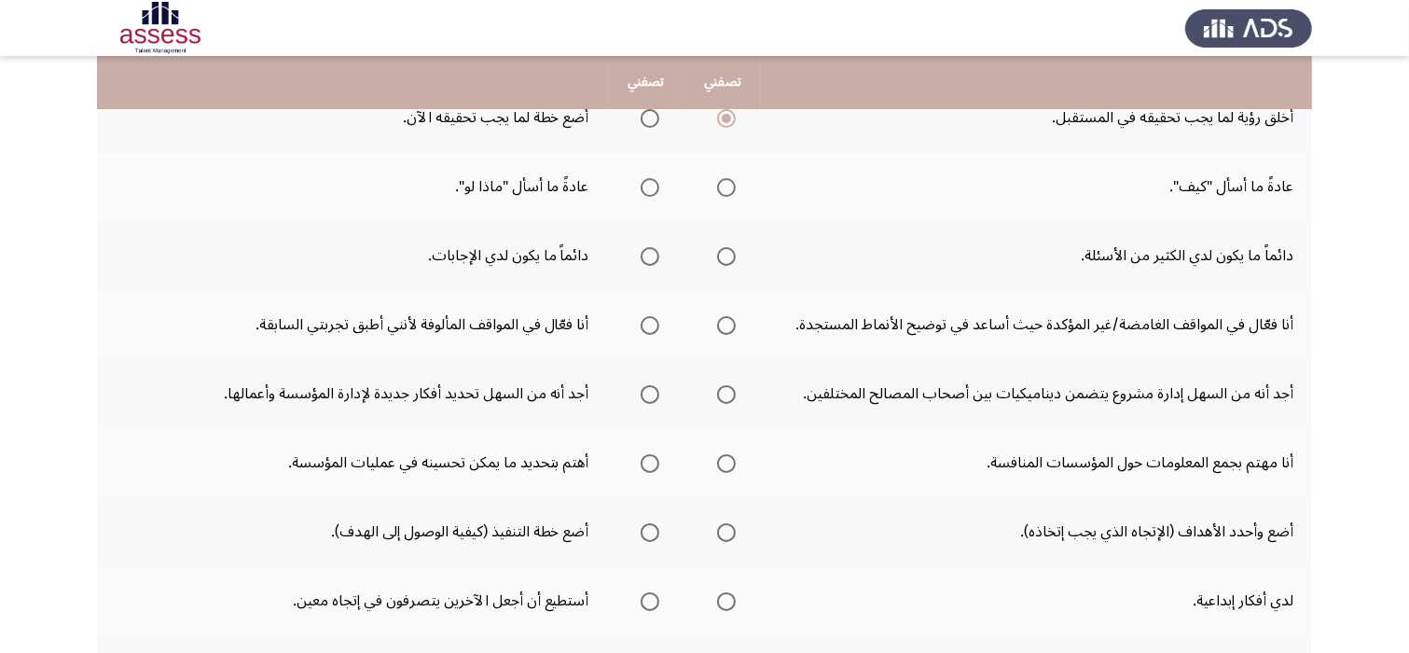
click at [724, 193] on span "Select an option" at bounding box center [726, 187] width 19 height 19
click at [724, 193] on input "Select an option" at bounding box center [726, 187] width 19 height 19
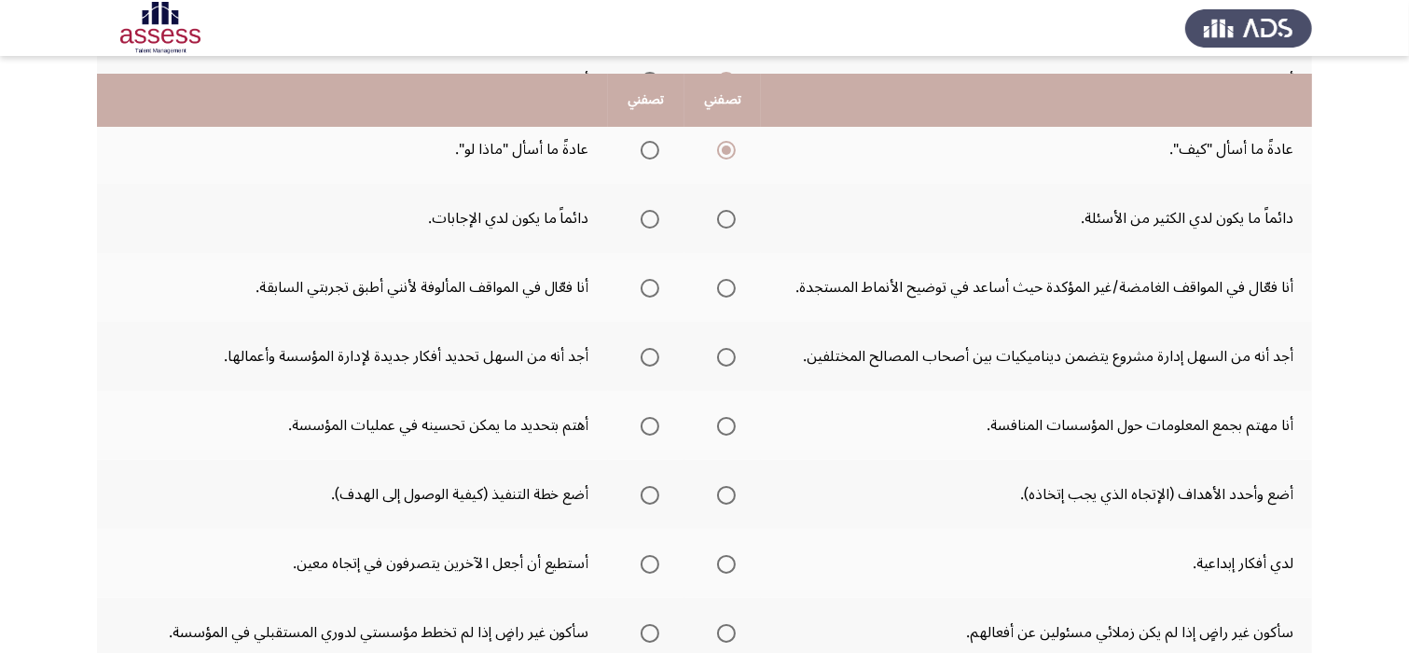
scroll to position [298, 0]
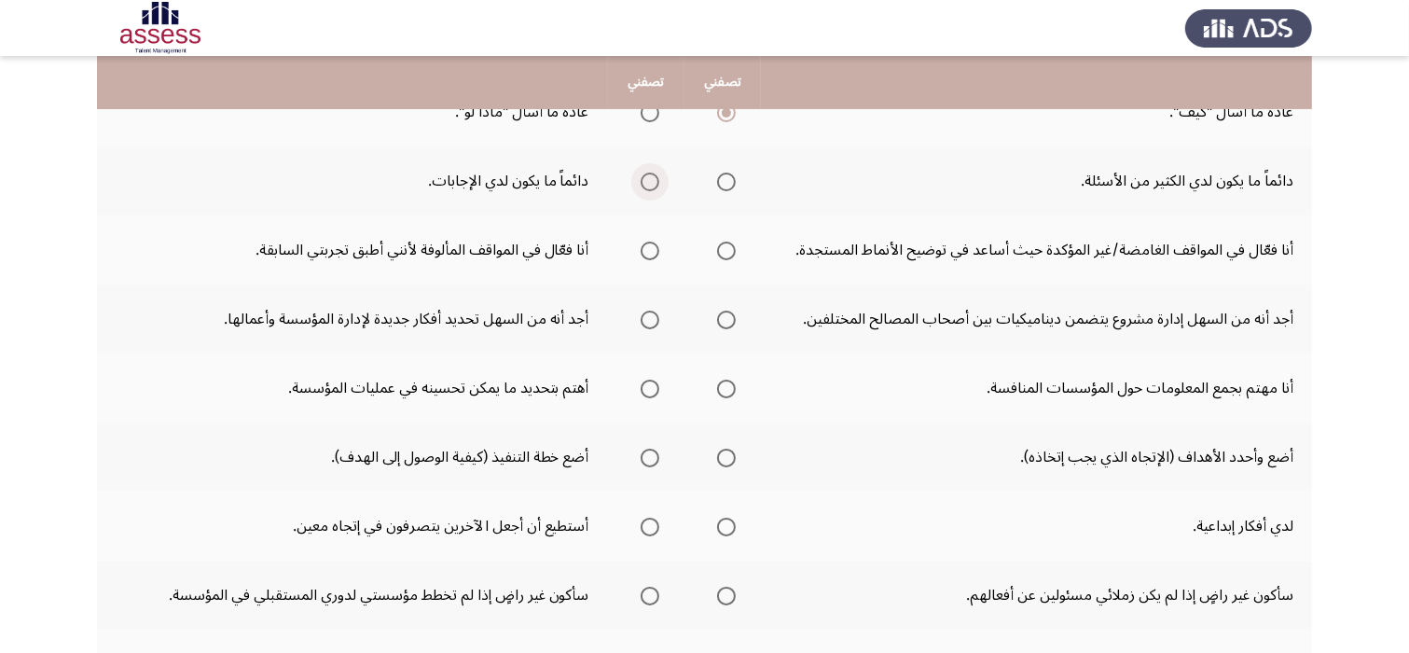
click at [646, 187] on span "Select an option" at bounding box center [650, 182] width 19 height 19
click at [646, 187] on input "Select an option" at bounding box center [650, 182] width 19 height 19
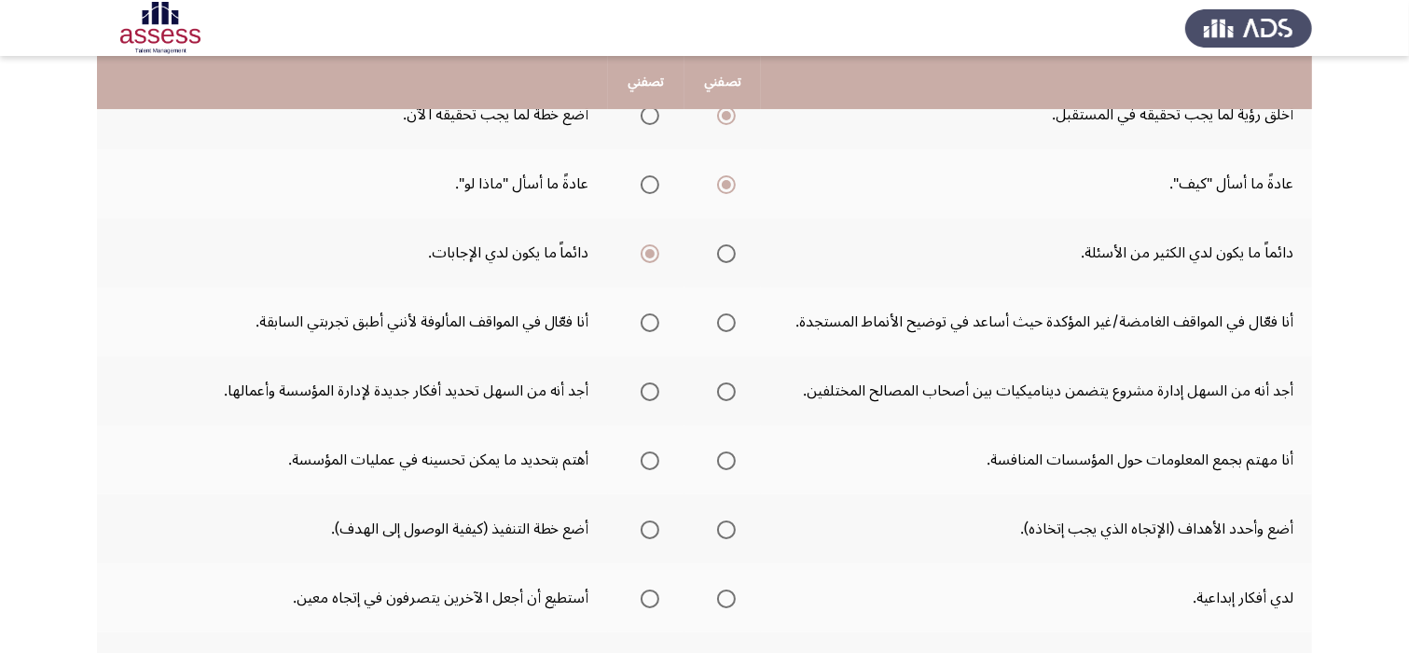
scroll to position [224, 0]
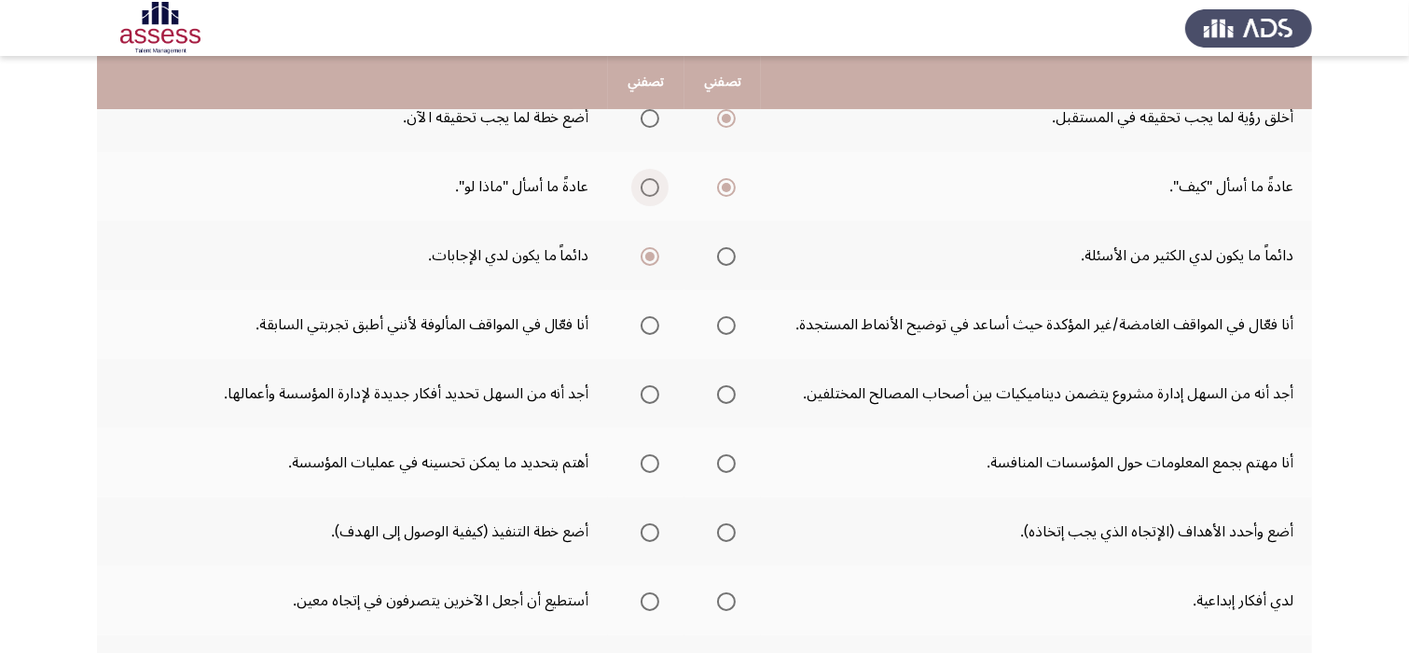
click at [644, 189] on span "Select an option" at bounding box center [650, 187] width 19 height 19
click at [644, 189] on input "Select an option" at bounding box center [650, 187] width 19 height 19
click at [647, 316] on span "Select an option" at bounding box center [650, 325] width 19 height 19
click at [647, 316] on input "Select an option" at bounding box center [650, 325] width 19 height 19
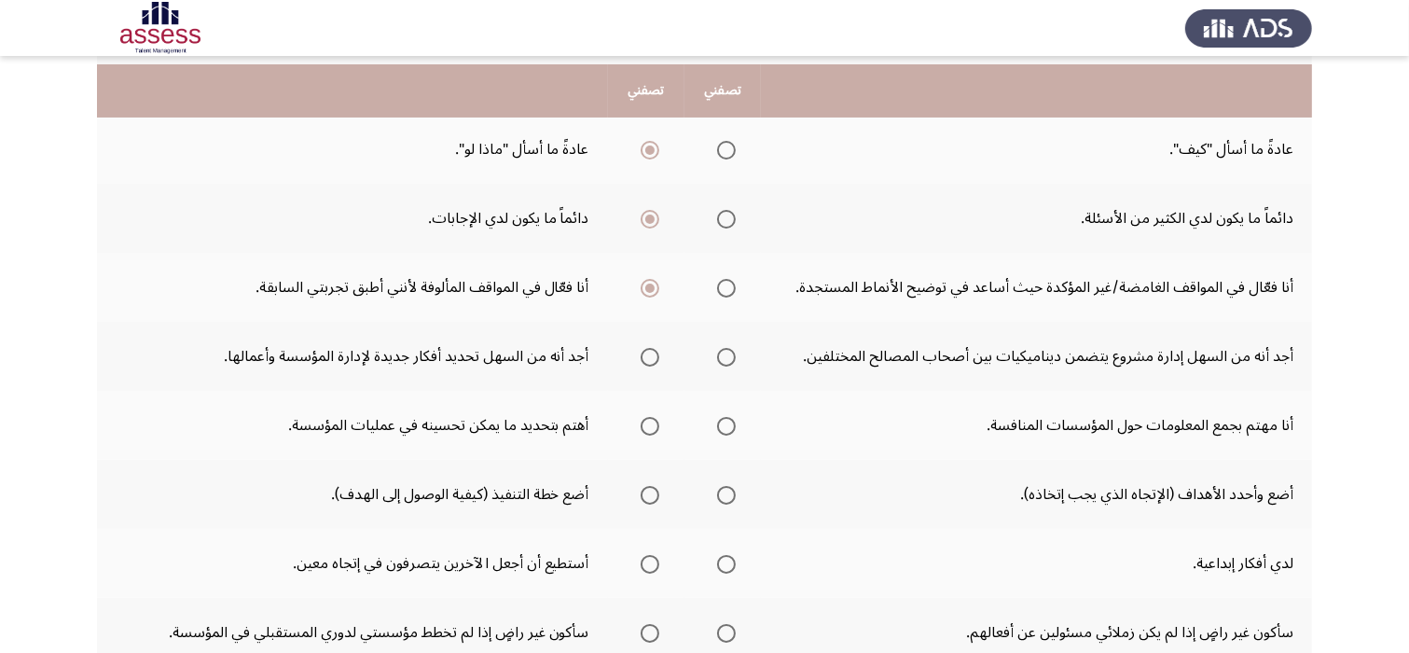
scroll to position [298, 0]
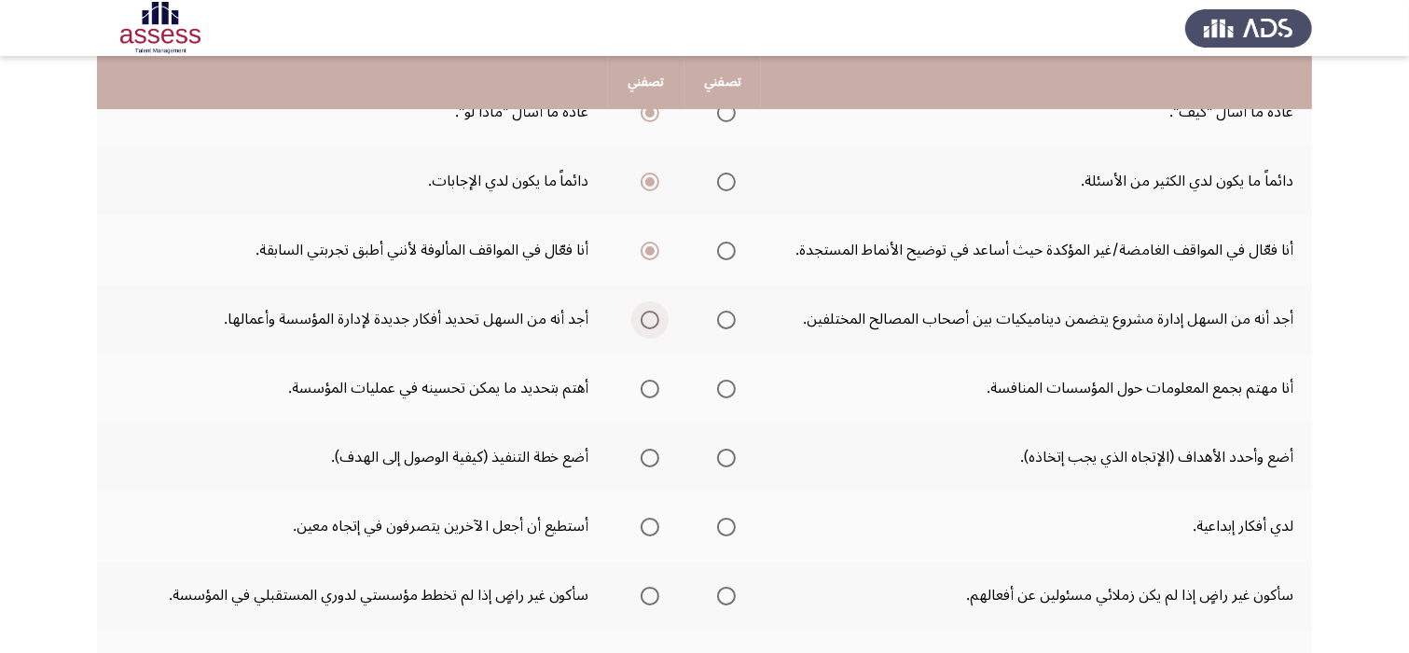
click at [648, 320] on span "Select an option" at bounding box center [650, 320] width 19 height 19
click at [648, 320] on input "Select an option" at bounding box center [650, 320] width 19 height 19
click at [645, 392] on span "Select an option" at bounding box center [650, 389] width 19 height 19
click at [645, 392] on input "Select an option" at bounding box center [650, 389] width 19 height 19
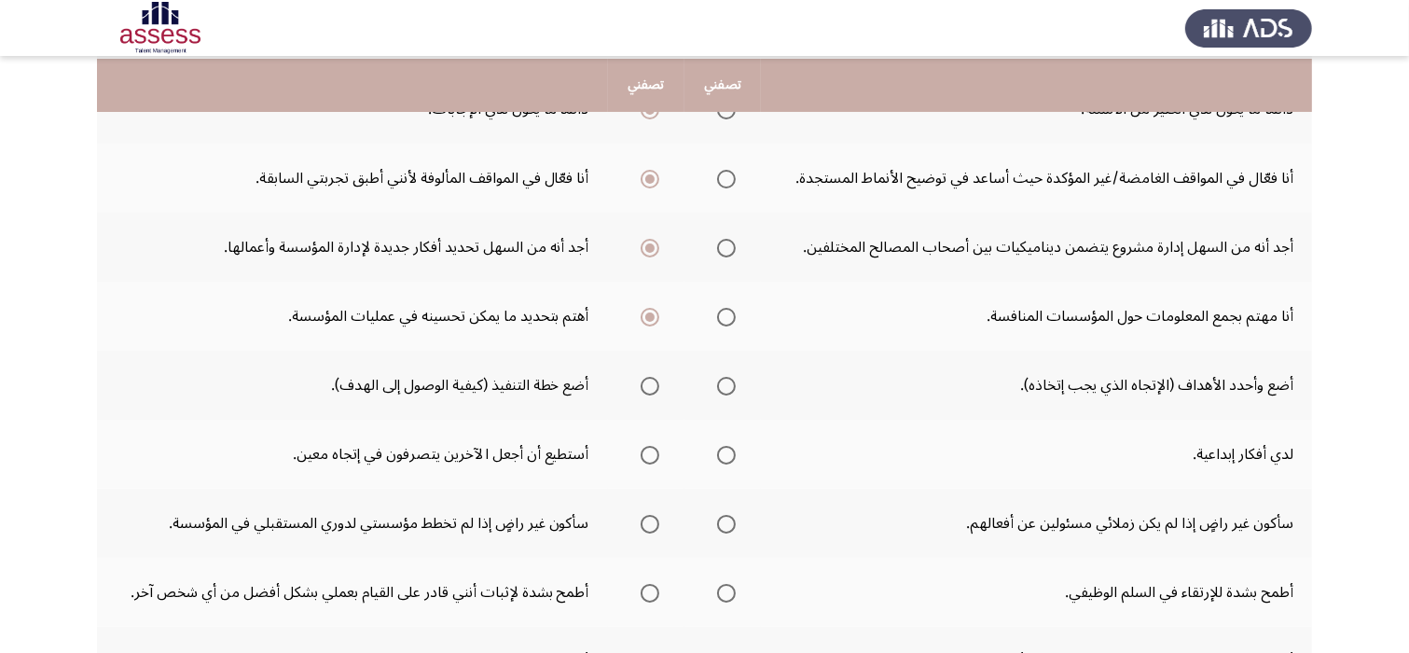
scroll to position [373, 0]
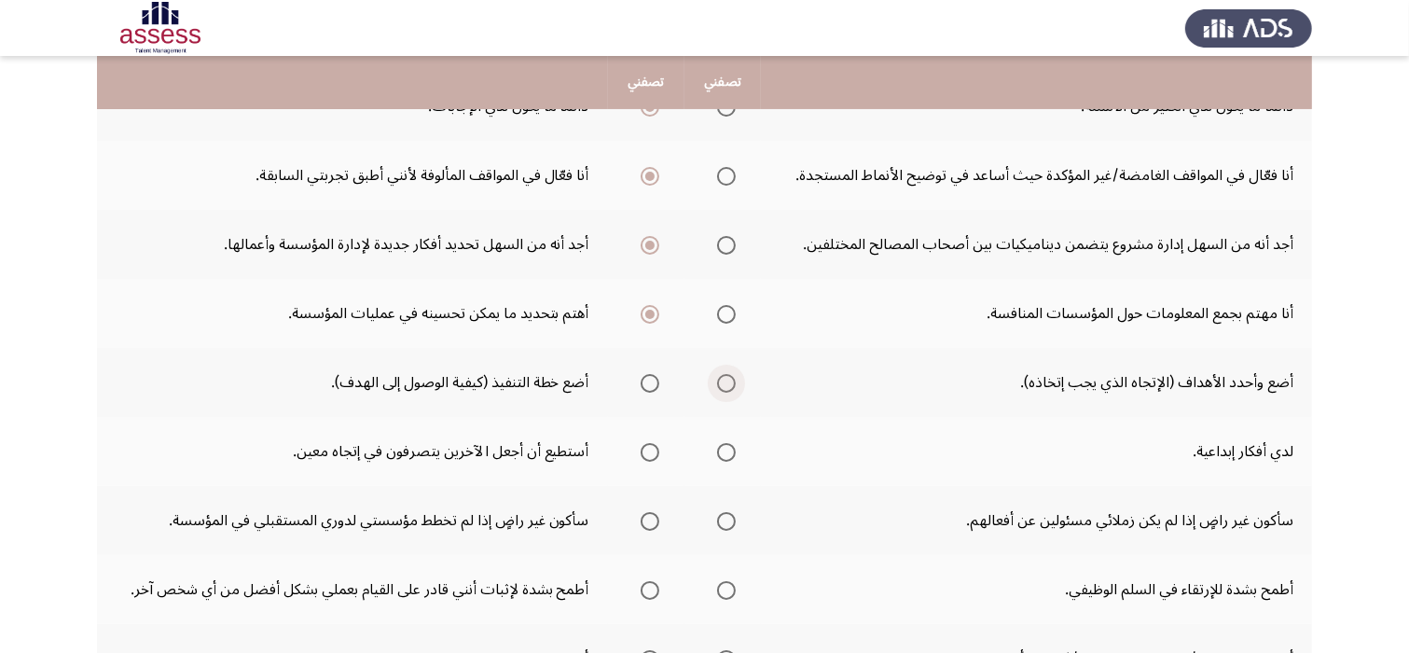
click at [724, 379] on span "Select an option" at bounding box center [726, 383] width 19 height 19
click at [724, 379] on input "Select an option" at bounding box center [726, 383] width 19 height 19
click at [646, 448] on span "Select an option" at bounding box center [650, 452] width 19 height 19
click at [646, 448] on input "Select an option" at bounding box center [650, 452] width 19 height 19
click at [723, 520] on span "Select an option" at bounding box center [726, 521] width 19 height 19
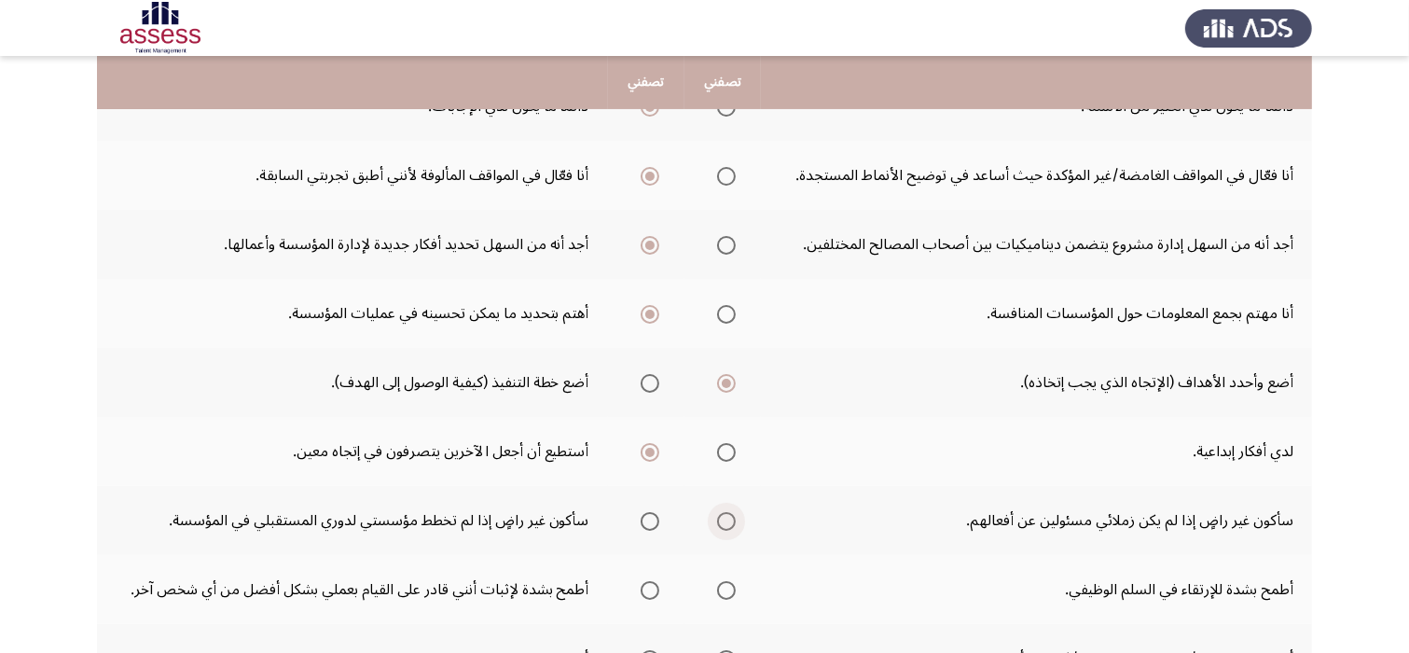
click at [723, 520] on input "Select an option" at bounding box center [726, 521] width 19 height 19
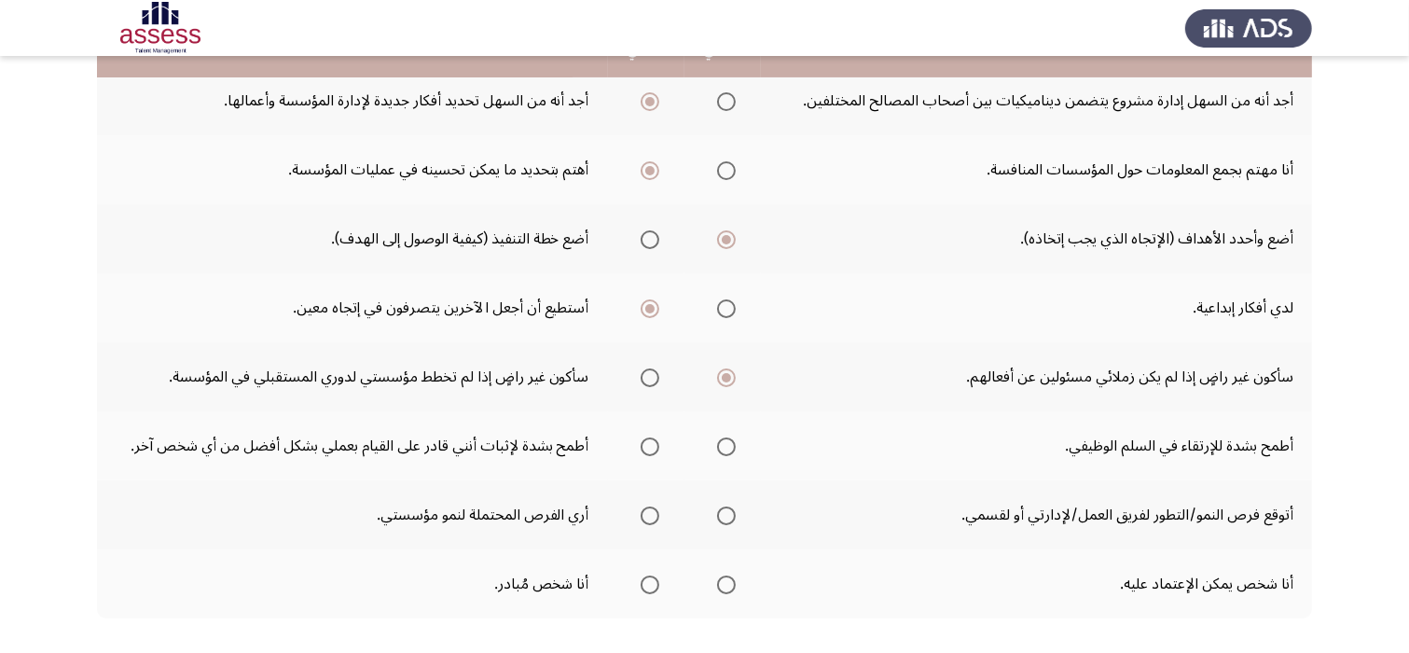
scroll to position [522, 0]
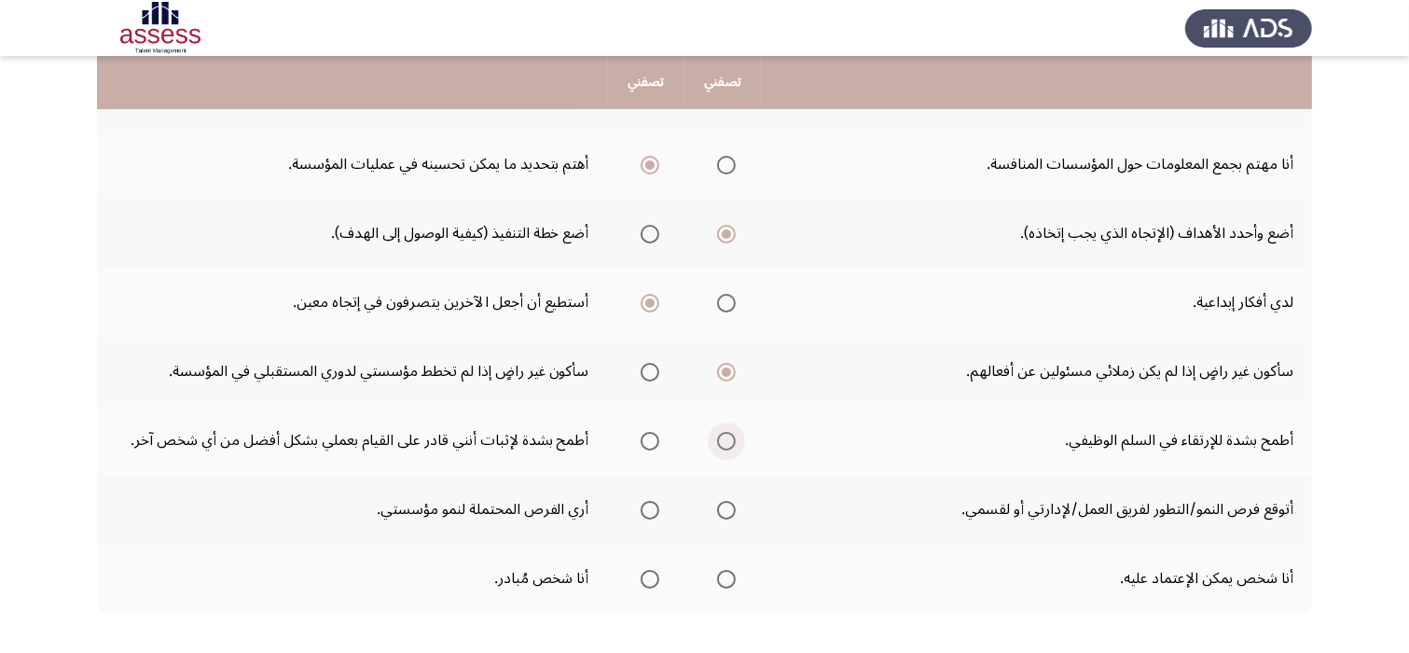
click at [722, 443] on span "Select an option" at bounding box center [726, 441] width 19 height 19
click at [722, 443] on input "Select an option" at bounding box center [726, 441] width 19 height 19
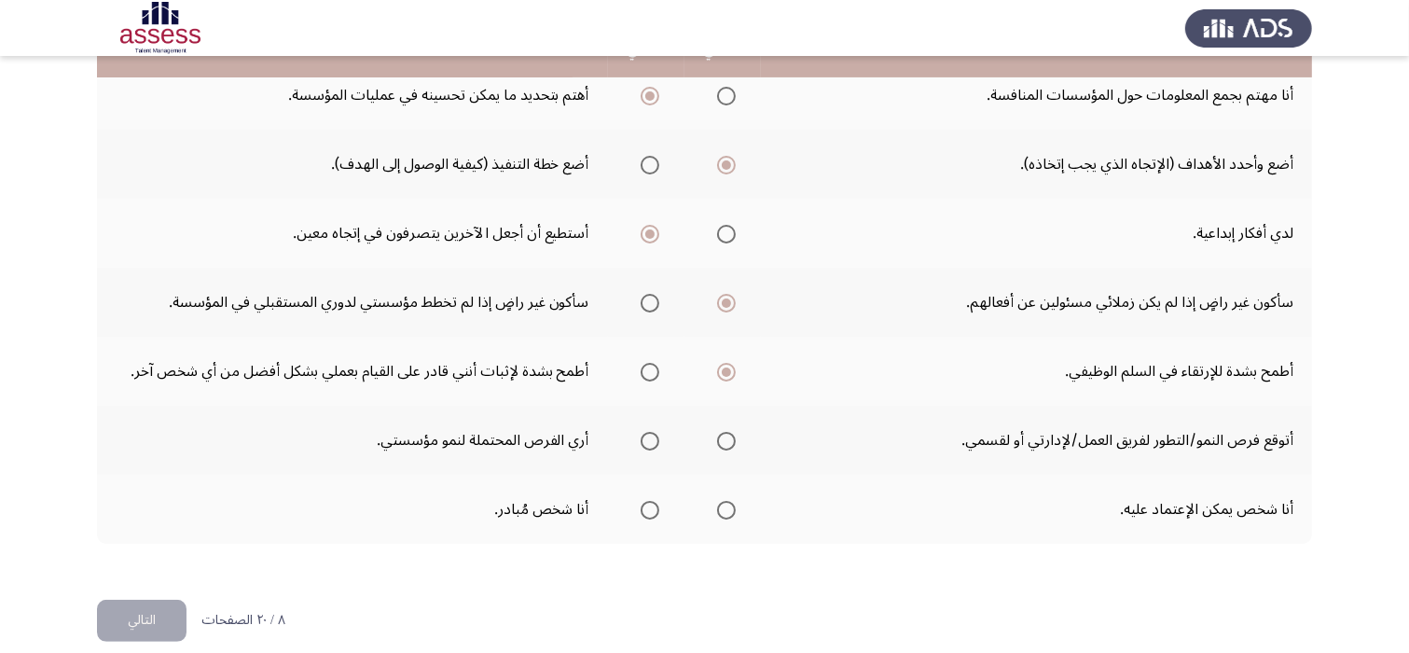
scroll to position [597, 0]
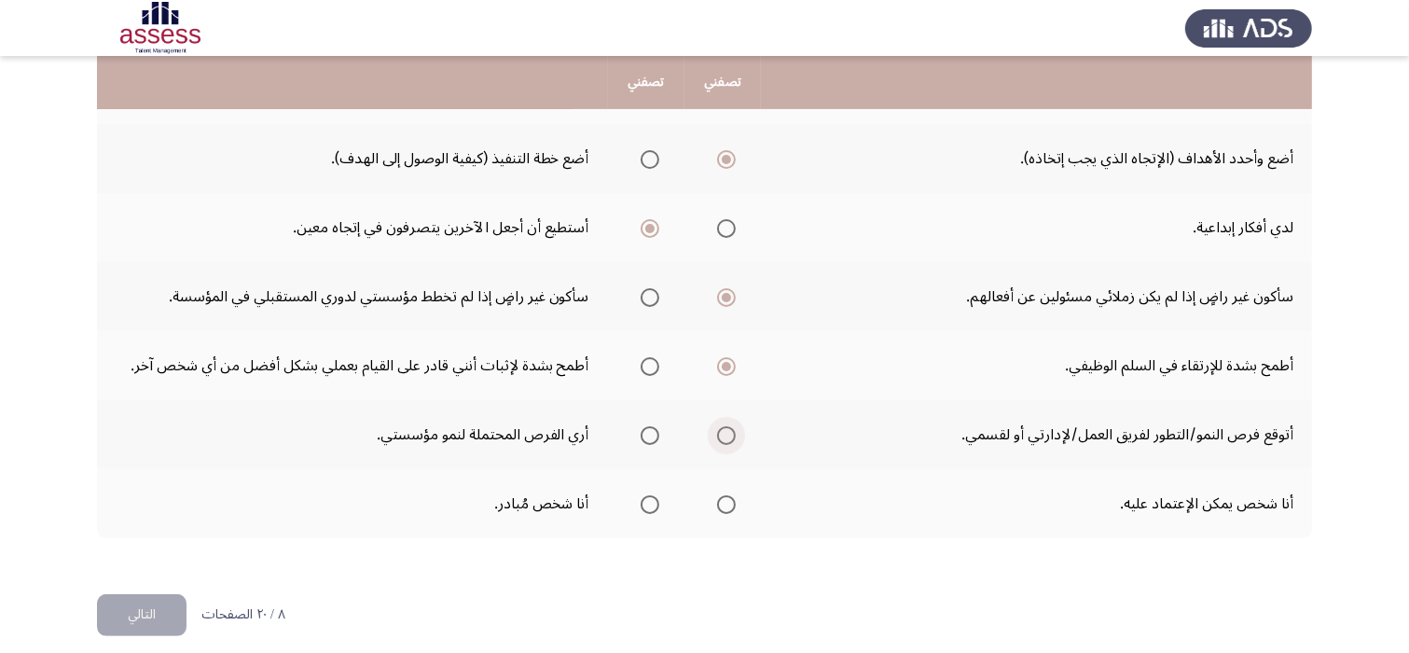
click at [717, 429] on span "Select an option" at bounding box center [726, 435] width 19 height 19
click at [717, 429] on input "Select an option" at bounding box center [726, 435] width 19 height 19
click at [717, 429] on span "Select an option" at bounding box center [726, 435] width 19 height 19
click at [741, 504] on th at bounding box center [723, 503] width 76 height 69
click at [725, 502] on span "Select an option" at bounding box center [726, 504] width 19 height 19
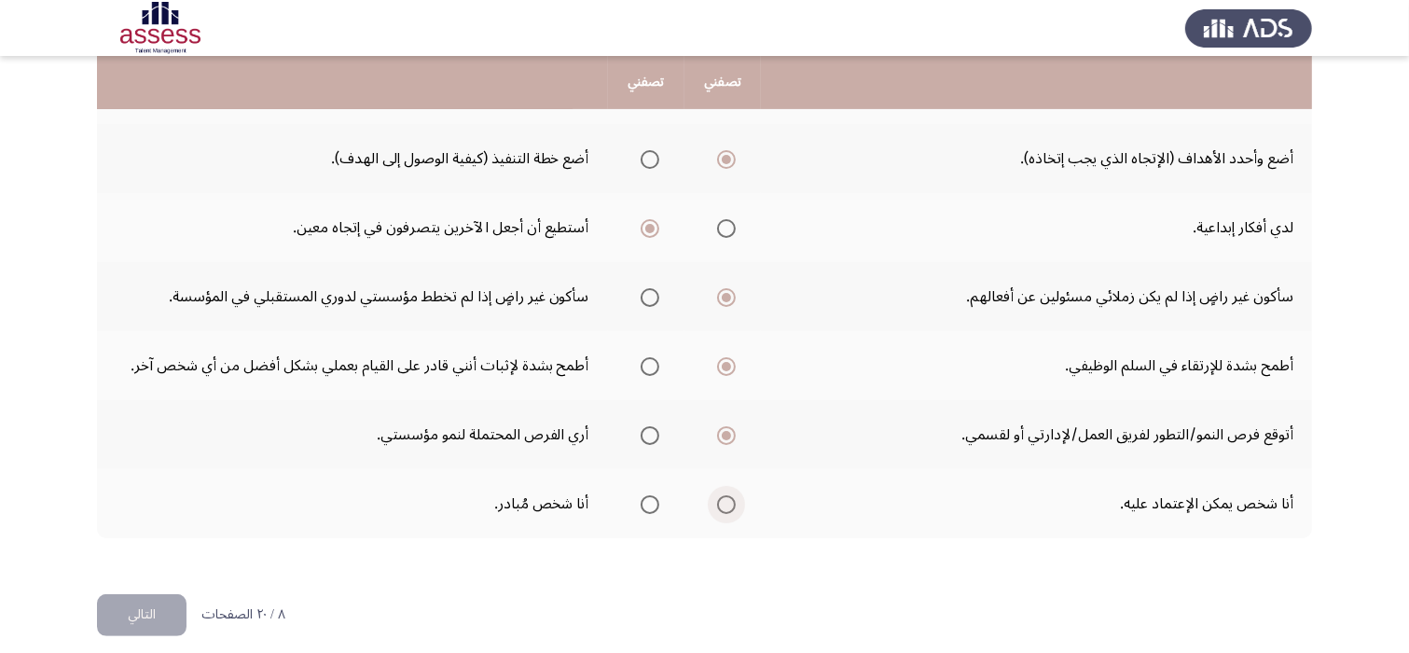
click at [725, 502] on input "Select an option" at bounding box center [726, 504] width 19 height 19
click at [161, 615] on button "التالي" at bounding box center [142, 615] width 90 height 42
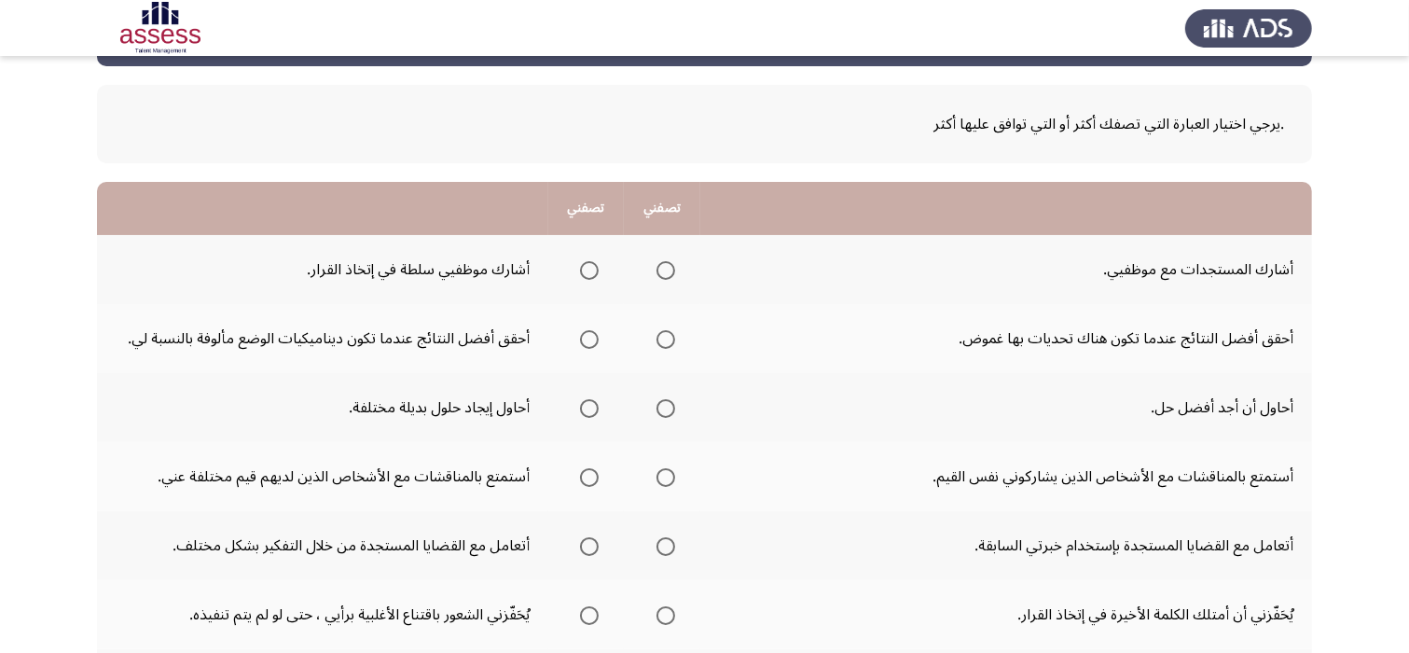
scroll to position [75, 0]
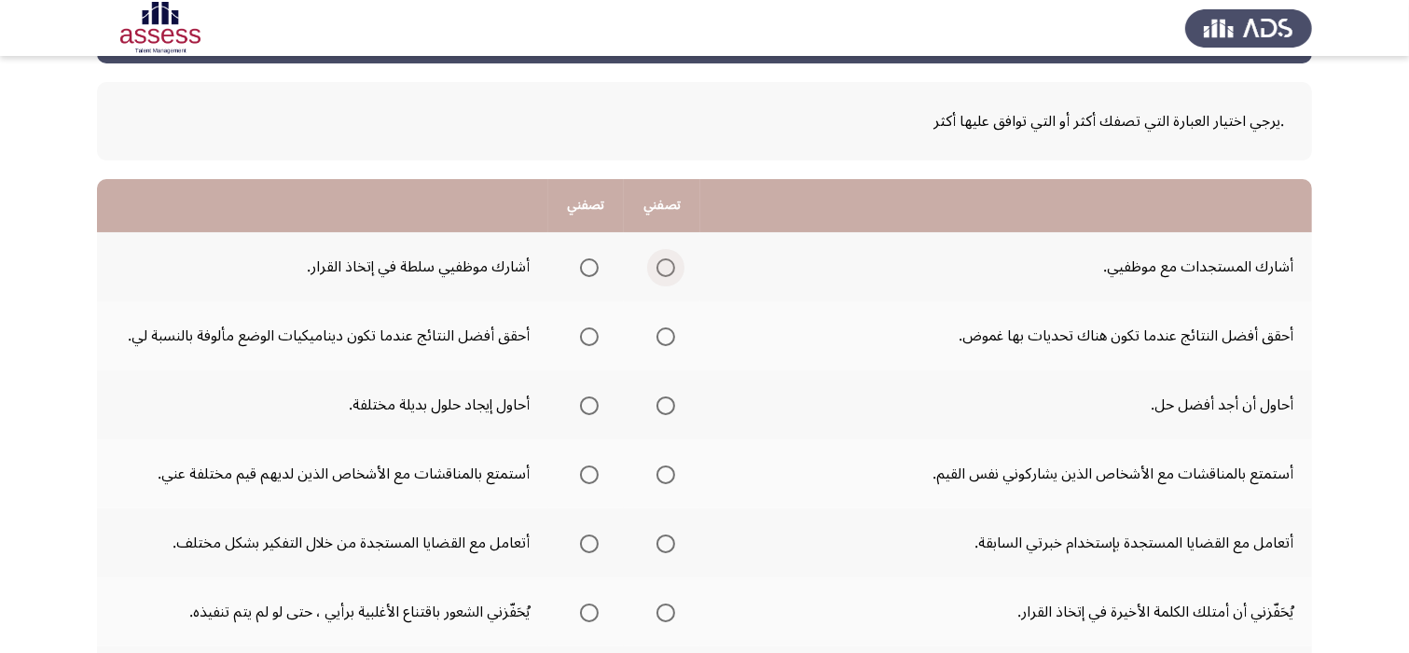
click at [670, 264] on span "Select an option" at bounding box center [666, 267] width 19 height 19
click at [670, 264] on input "Select an option" at bounding box center [666, 267] width 19 height 19
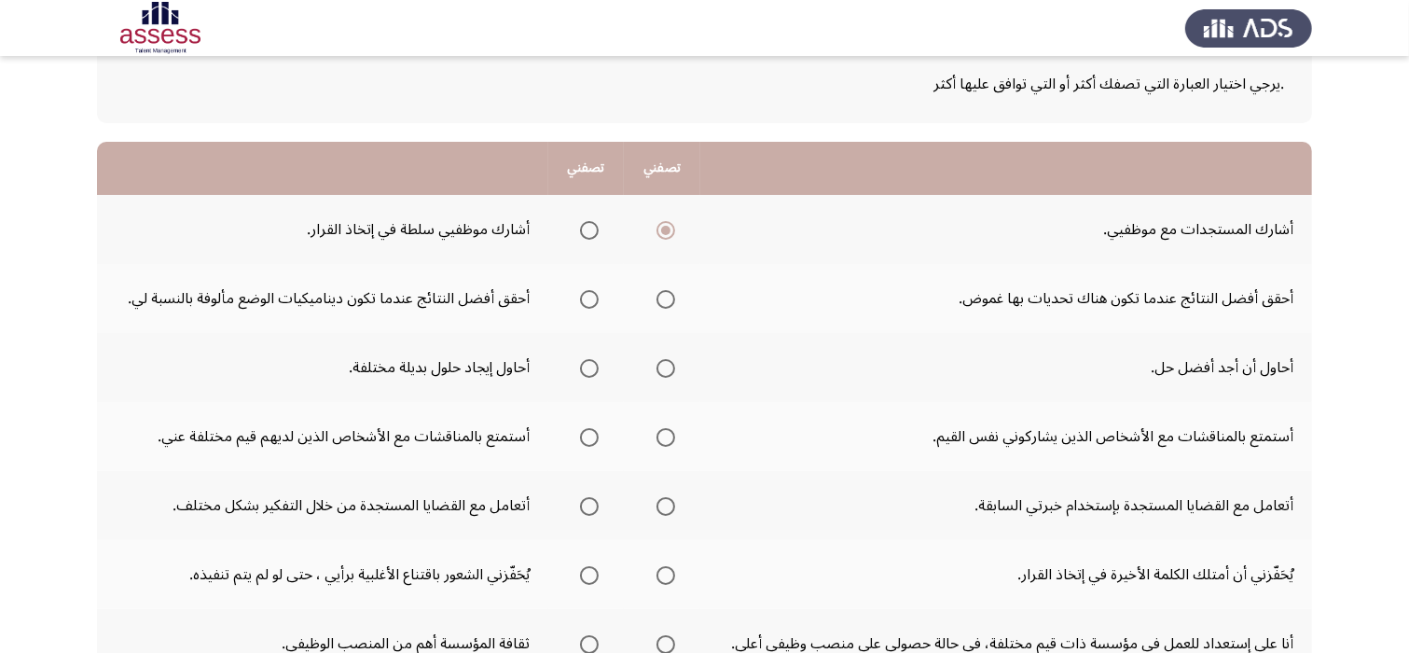
scroll to position [149, 0]
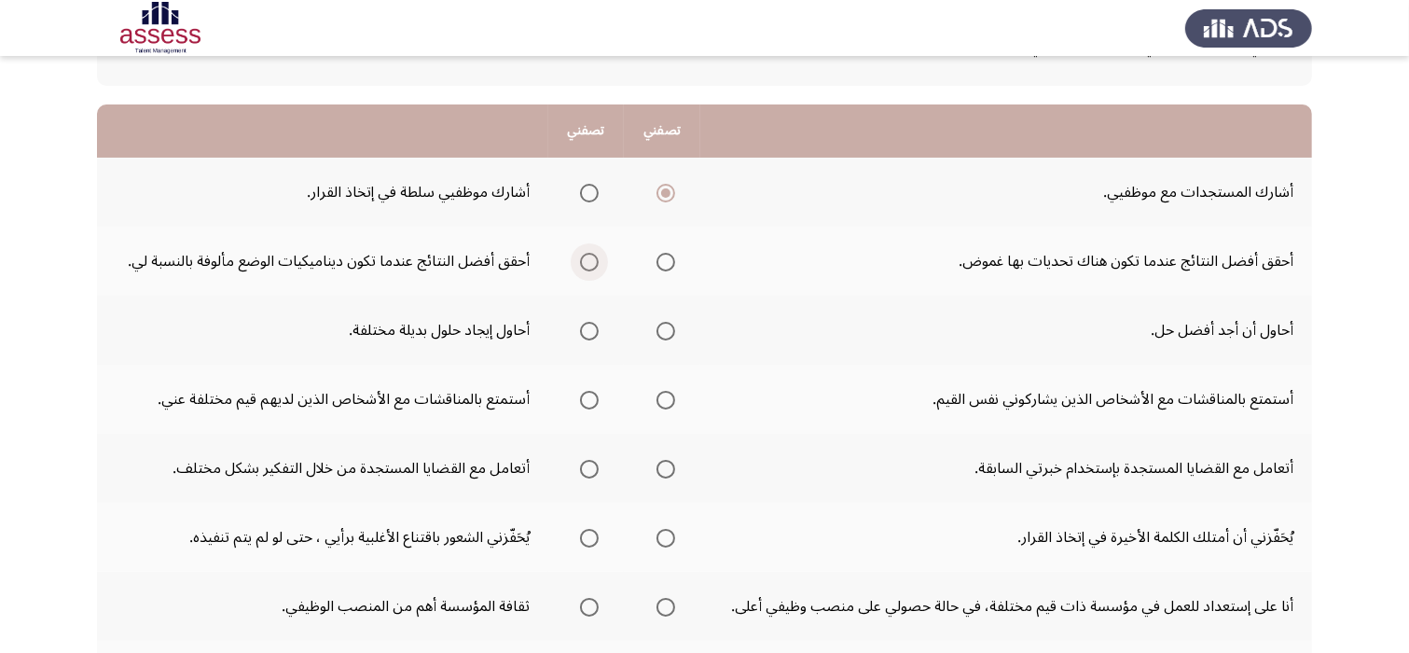
click at [588, 254] on span "Select an option" at bounding box center [589, 262] width 19 height 19
click at [588, 254] on input "Select an option" at bounding box center [589, 262] width 19 height 19
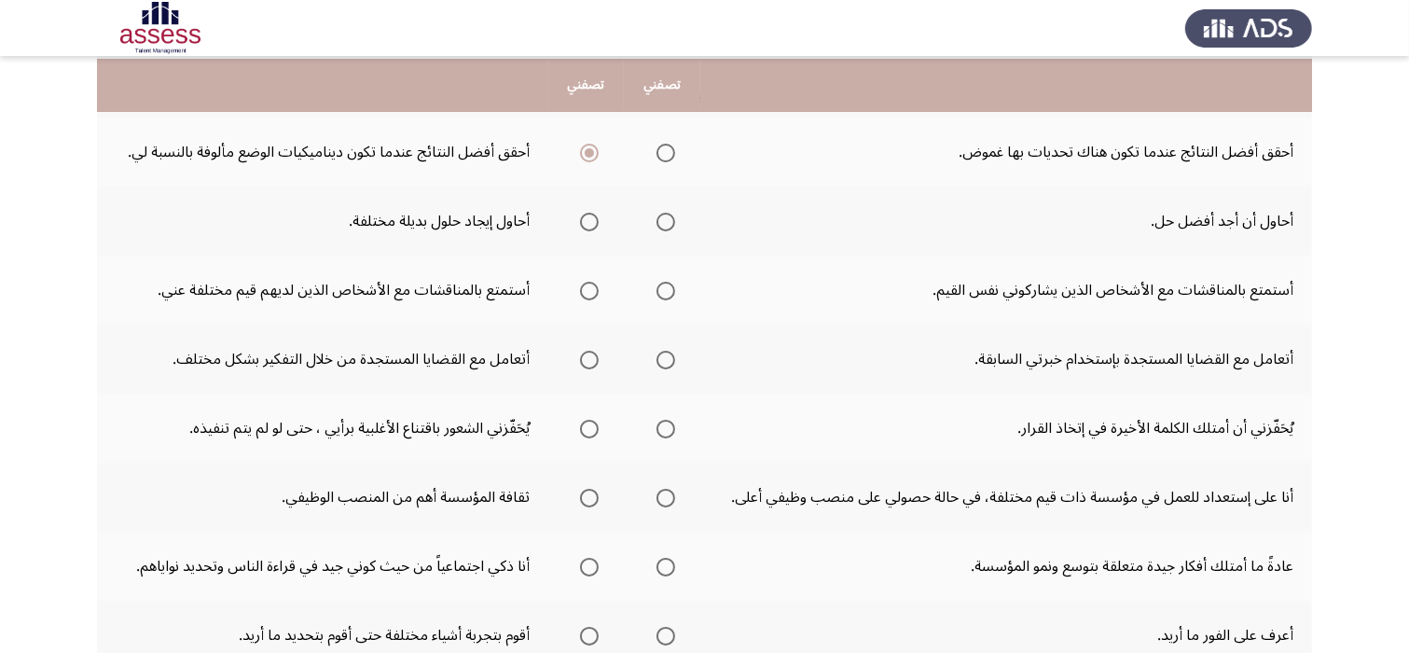
scroll to position [261, 0]
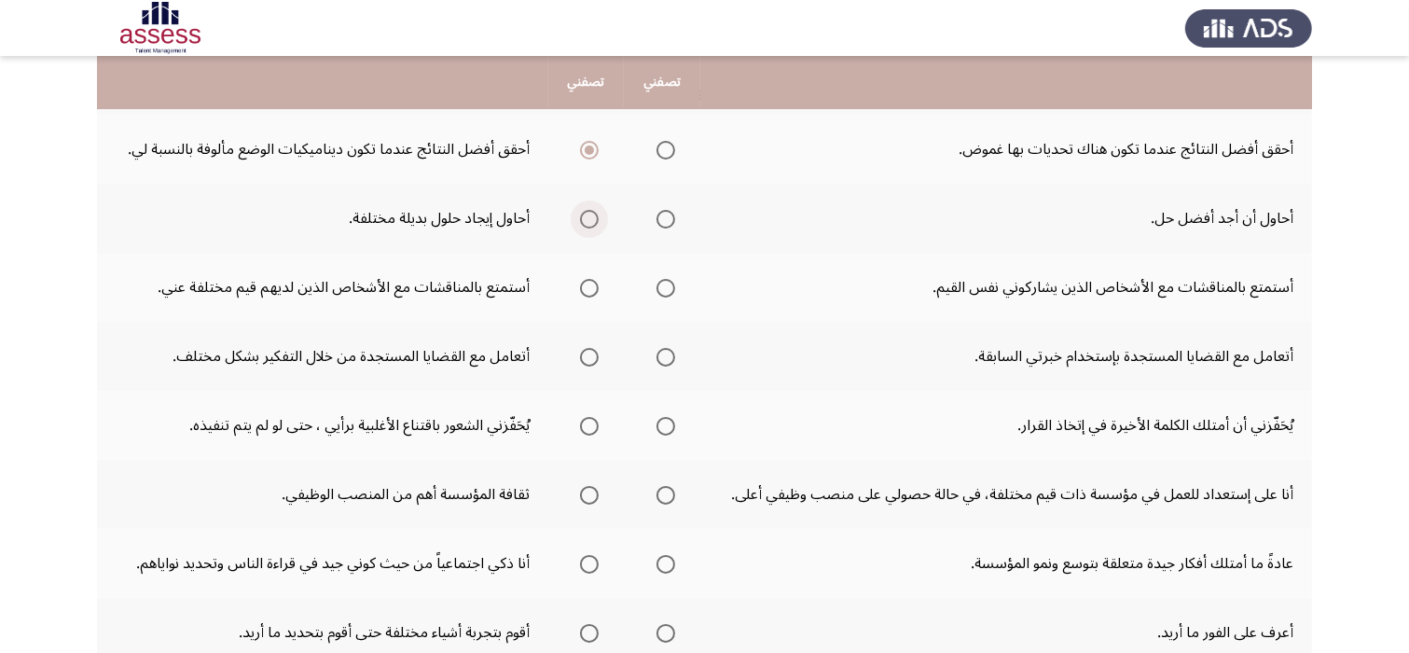
click at [589, 216] on span "Select an option" at bounding box center [589, 219] width 19 height 19
click at [589, 216] on input "Select an option" at bounding box center [589, 219] width 19 height 19
click at [593, 287] on span "Select an option" at bounding box center [589, 288] width 19 height 19
click at [593, 287] on input "Select an option" at bounding box center [589, 288] width 19 height 19
click at [668, 361] on span "Select an option" at bounding box center [666, 357] width 19 height 19
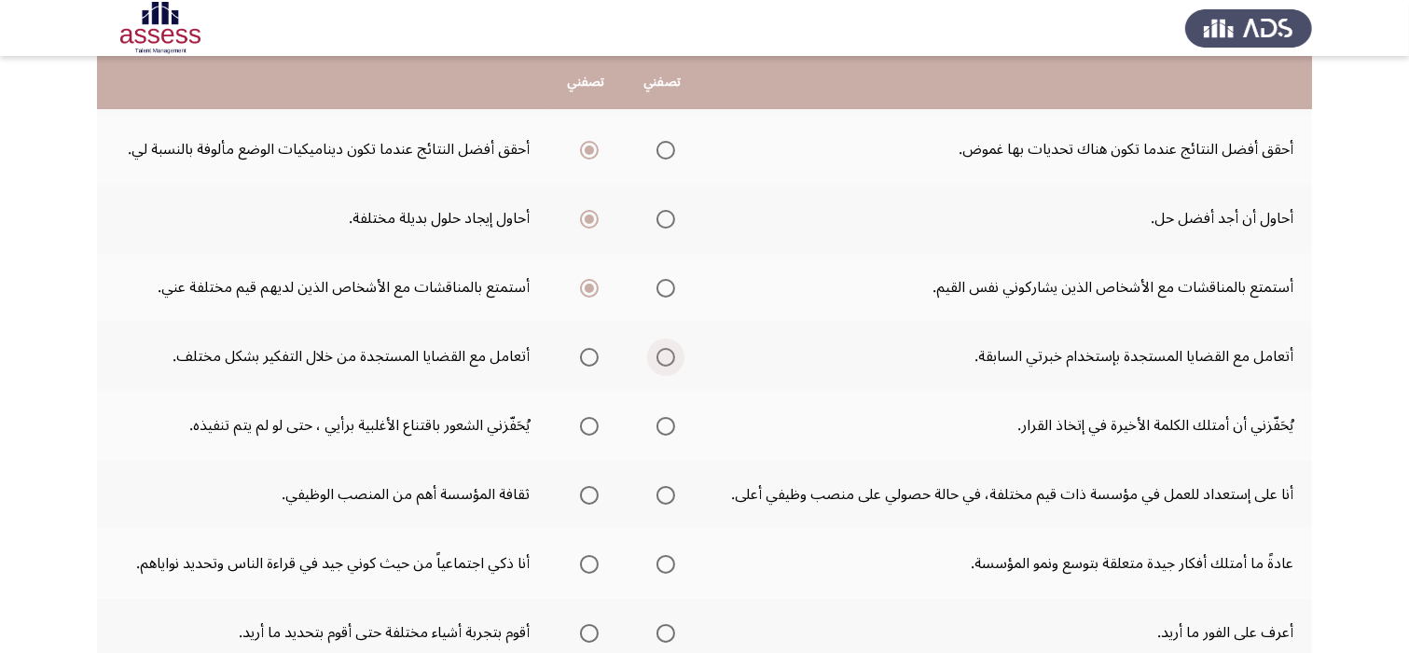
click at [668, 361] on input "Select an option" at bounding box center [666, 357] width 19 height 19
click at [672, 514] on th at bounding box center [662, 494] width 76 height 69
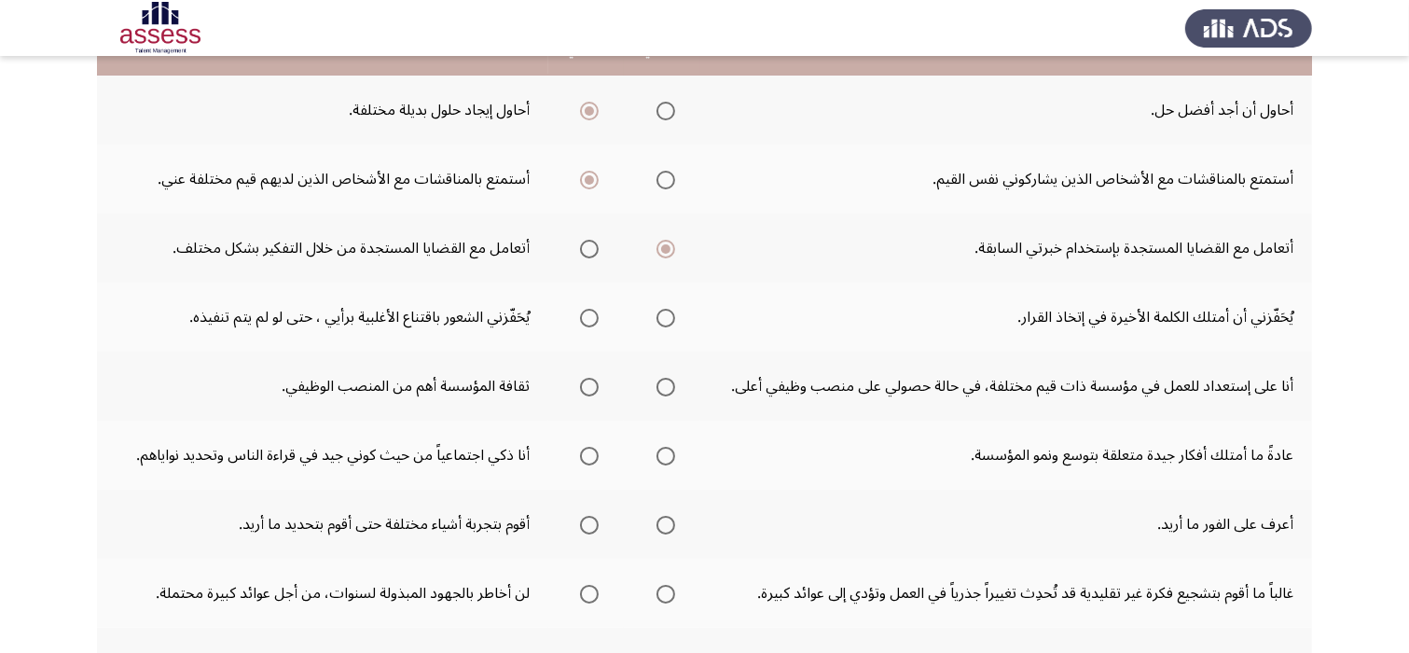
scroll to position [373, 0]
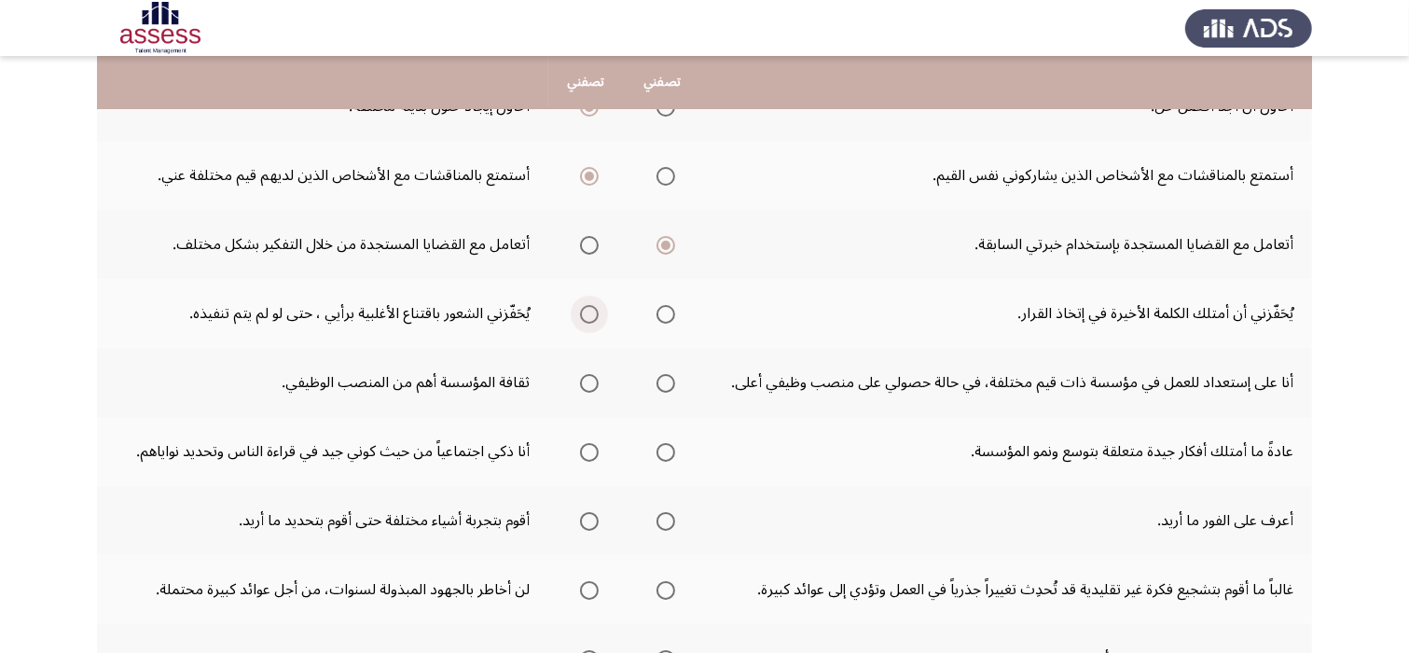
click at [596, 312] on span "Select an option" at bounding box center [589, 314] width 19 height 19
click at [596, 312] on input "Select an option" at bounding box center [589, 314] width 19 height 19
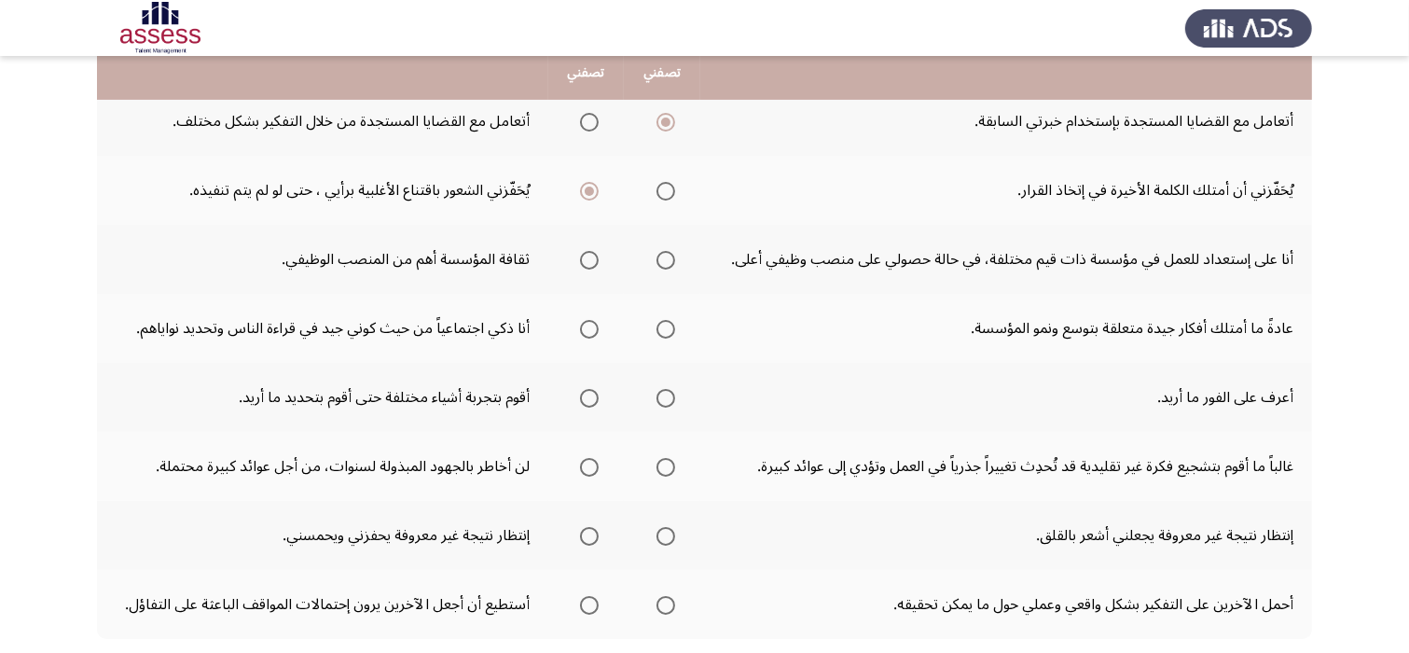
scroll to position [522, 0]
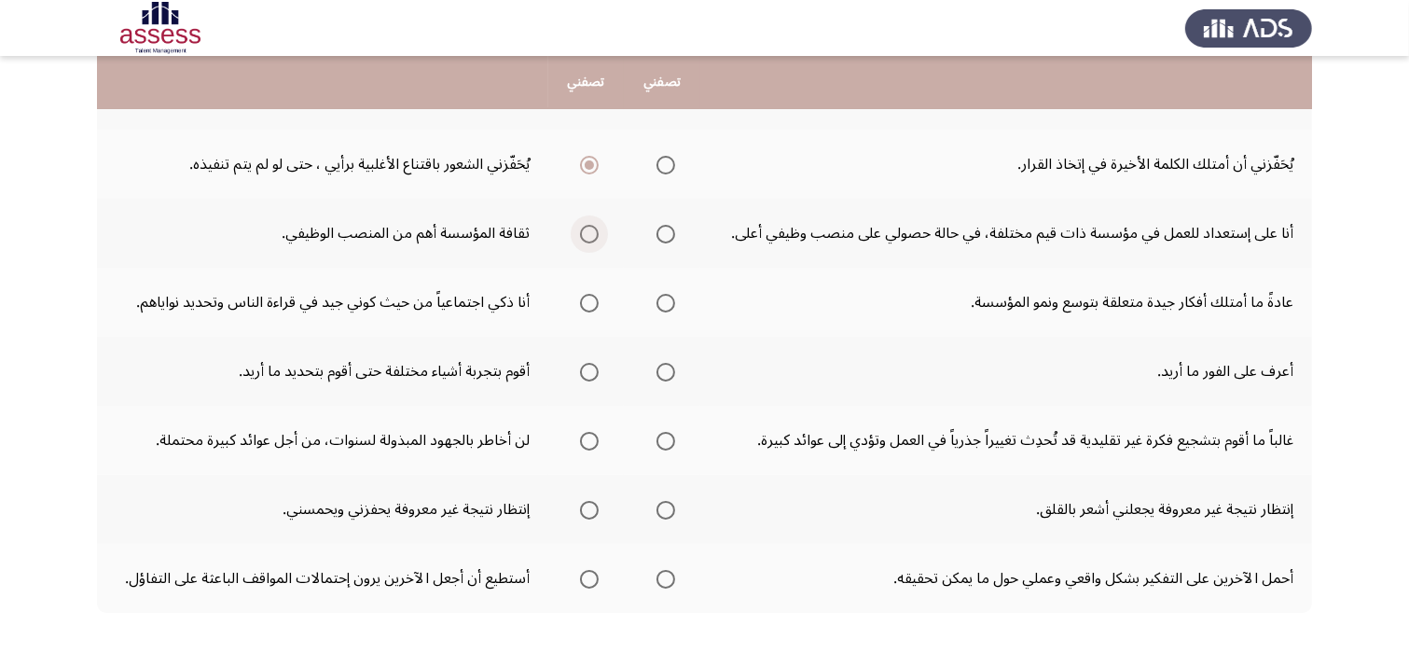
click at [589, 233] on span "Select an option" at bounding box center [589, 234] width 19 height 19
click at [589, 233] on input "Select an option" at bounding box center [589, 234] width 19 height 19
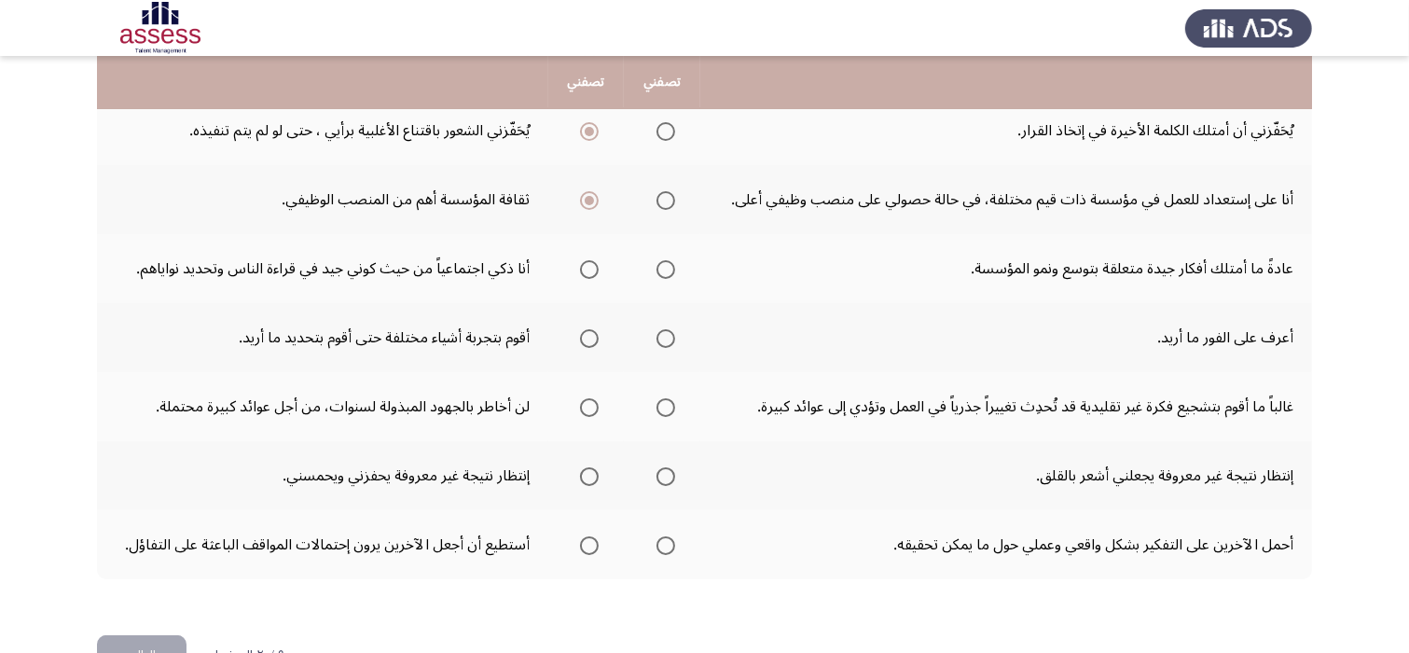
scroll to position [560, 0]
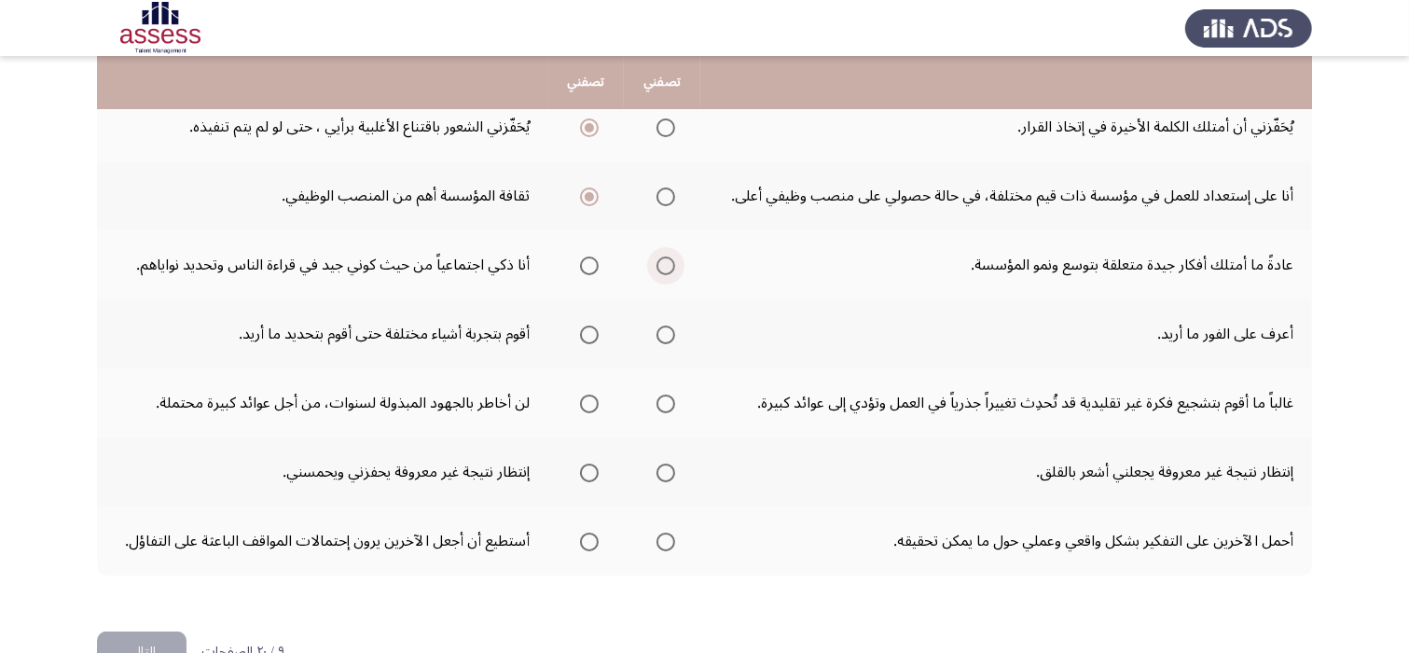
click at [662, 268] on span "Select an option" at bounding box center [666, 265] width 19 height 19
click at [662, 268] on input "Select an option" at bounding box center [666, 265] width 19 height 19
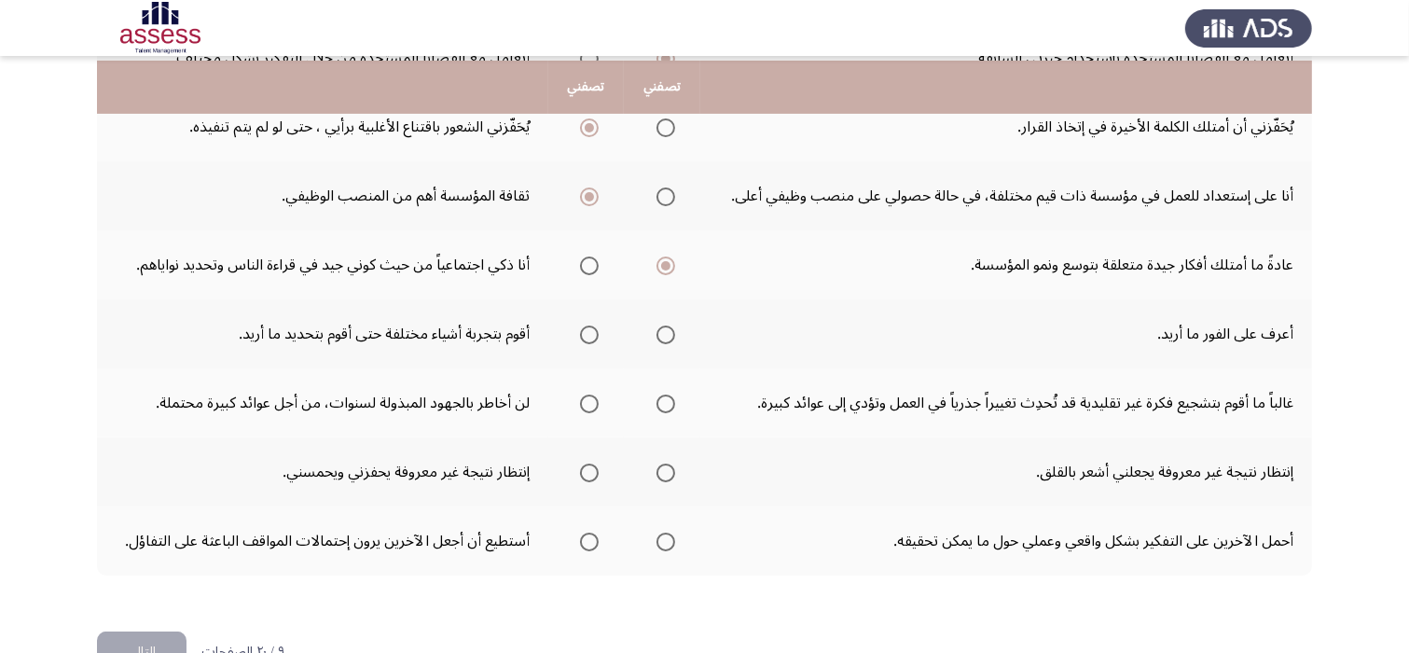
scroll to position [597, 0]
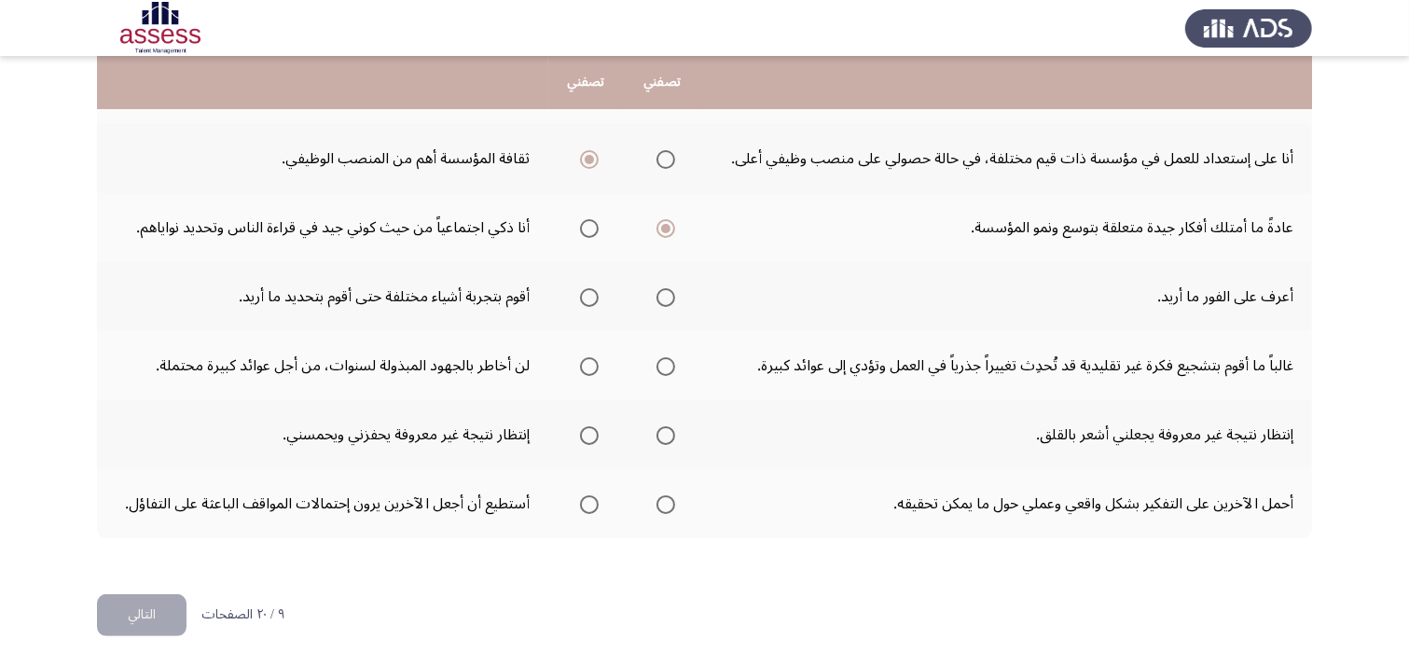
click at [666, 293] on span "Select an option" at bounding box center [666, 297] width 19 height 19
click at [666, 293] on input "Select an option" at bounding box center [666, 297] width 19 height 19
click at [590, 364] on span "Select an option" at bounding box center [589, 366] width 19 height 19
click at [590, 364] on input "Select an option" at bounding box center [589, 366] width 19 height 19
click at [670, 437] on span "Select an option" at bounding box center [666, 435] width 19 height 19
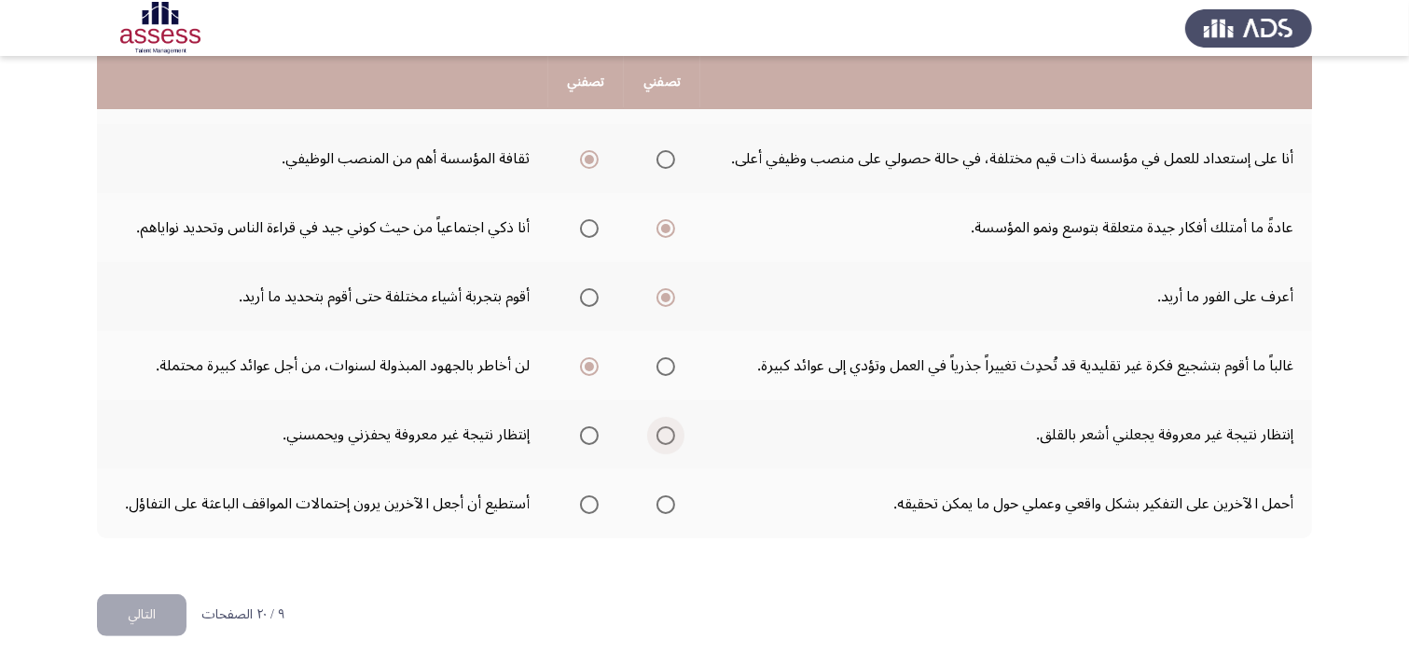
click at [670, 437] on input "Select an option" at bounding box center [666, 435] width 19 height 19
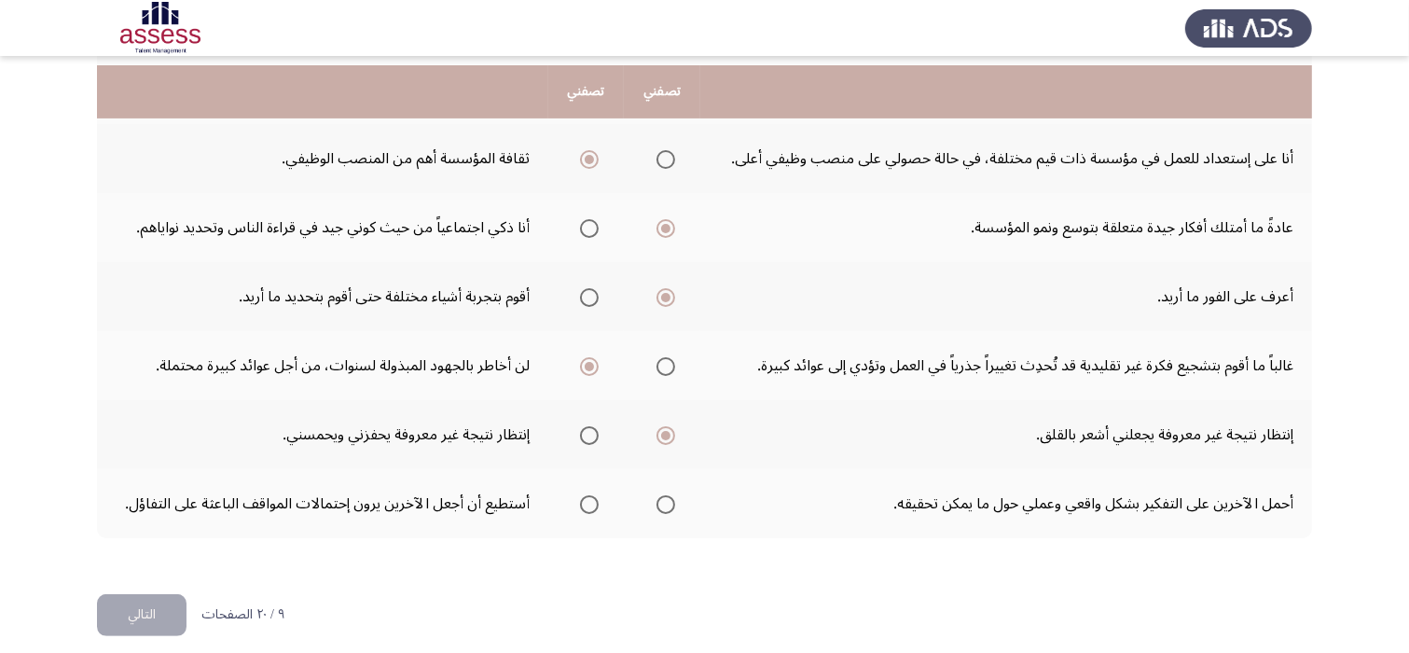
scroll to position [608, 0]
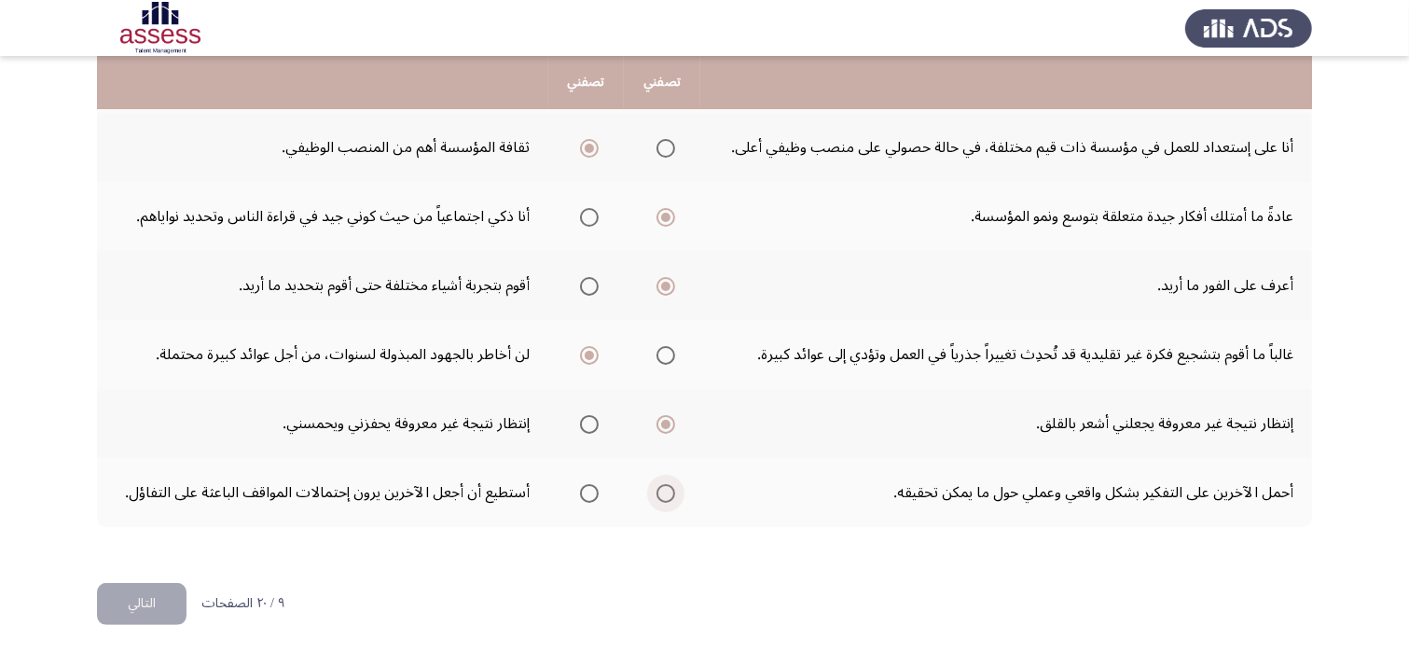
click at [661, 484] on span "Select an option" at bounding box center [666, 493] width 19 height 19
click at [661, 484] on input "Select an option" at bounding box center [666, 493] width 19 height 19
click at [156, 599] on button "التالي" at bounding box center [142, 604] width 90 height 42
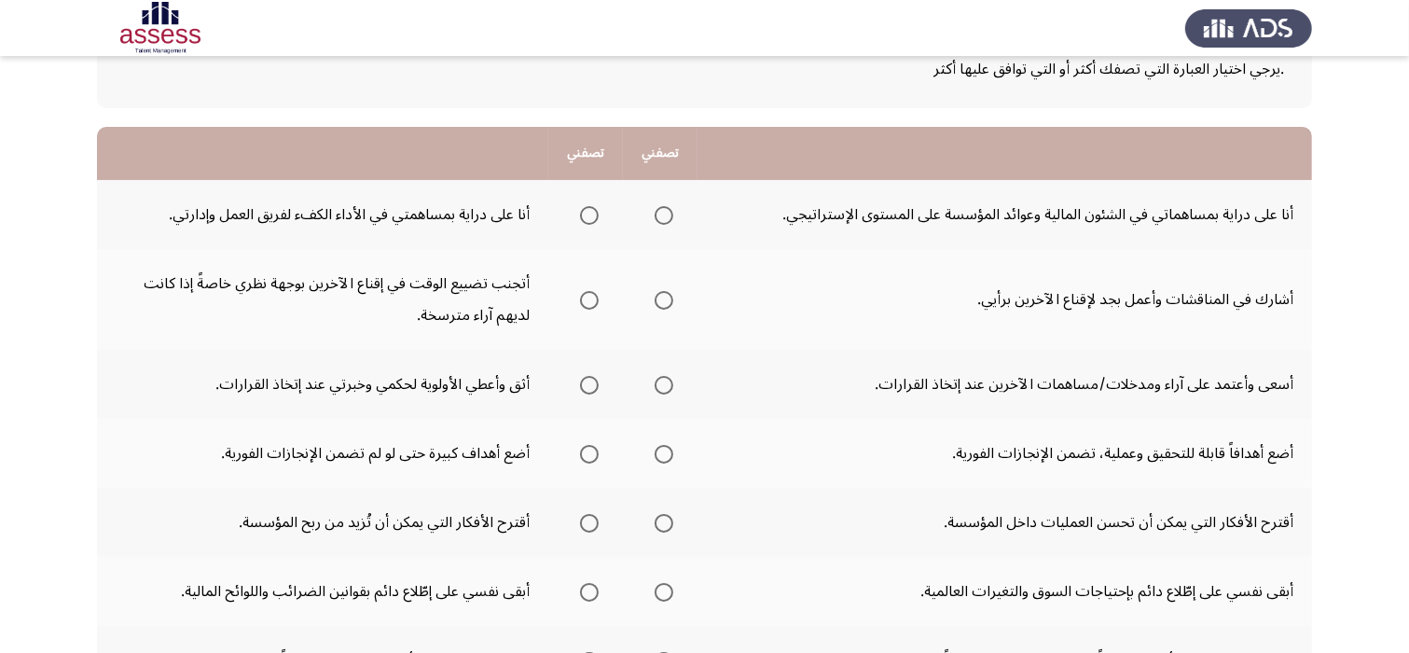
scroll to position [149, 0]
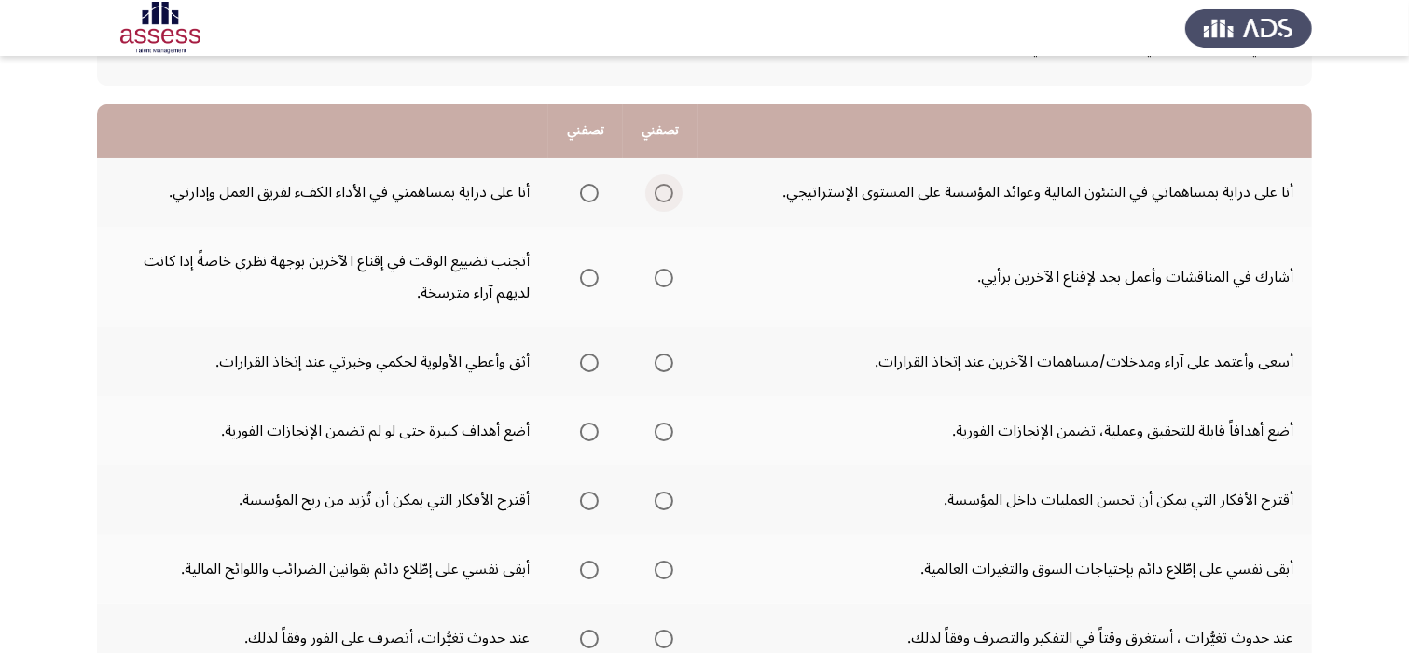
click at [660, 187] on span "Select an option" at bounding box center [664, 193] width 19 height 19
click at [660, 187] on input "Select an option" at bounding box center [664, 193] width 19 height 19
click at [660, 270] on span "Select an option" at bounding box center [664, 278] width 19 height 19
click at [660, 270] on input "Select an option" at bounding box center [664, 278] width 19 height 19
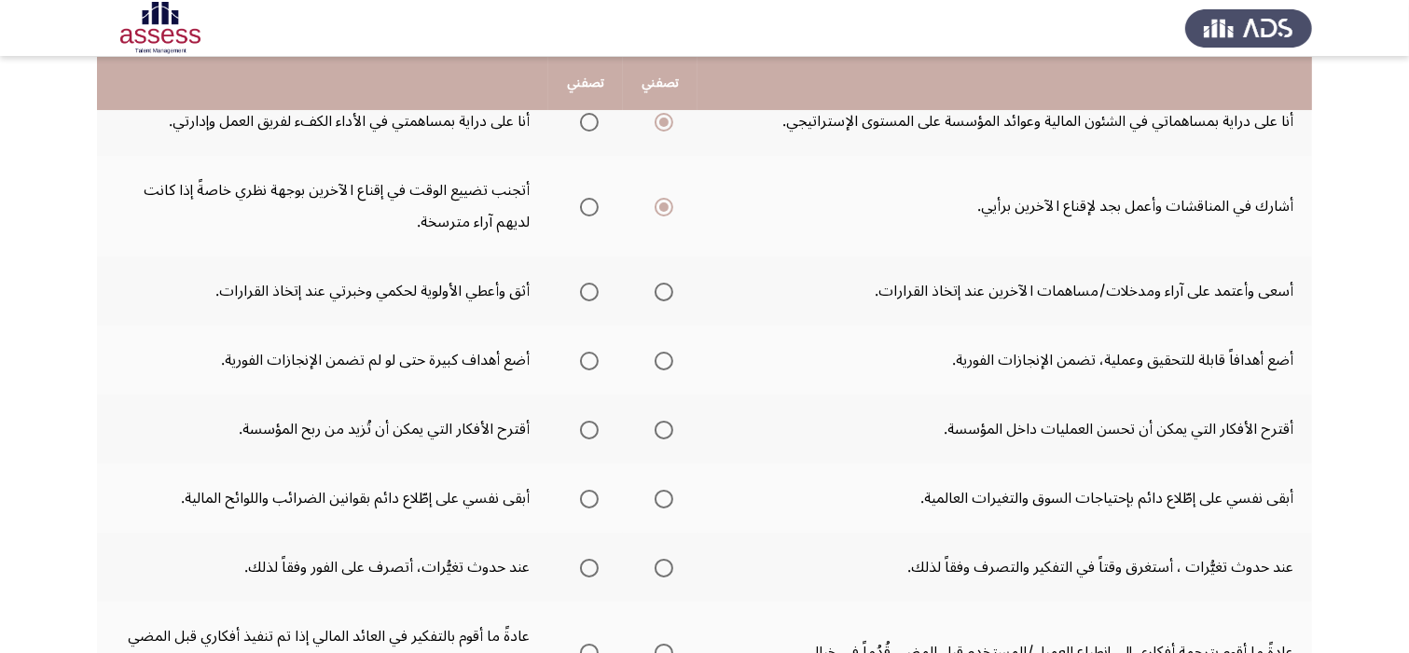
scroll to position [224, 0]
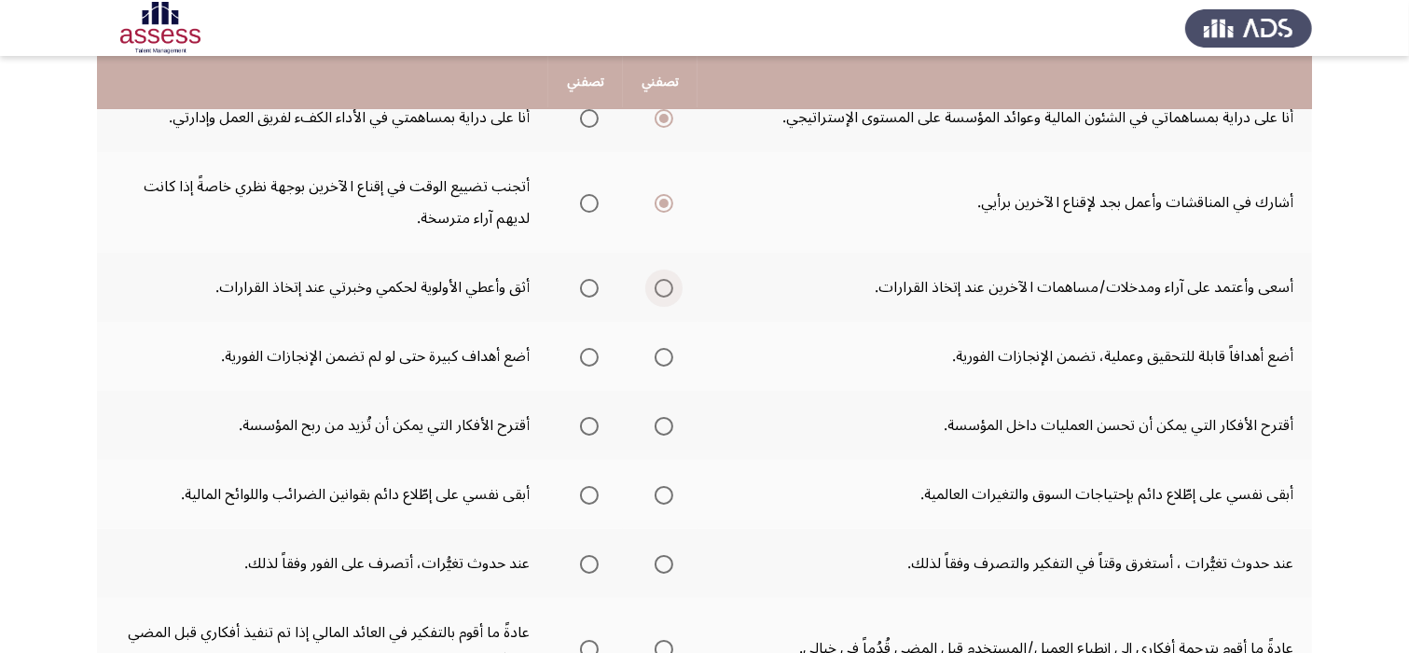
click at [663, 280] on span "Select an option" at bounding box center [664, 288] width 19 height 19
click at [663, 280] on input "Select an option" at bounding box center [664, 288] width 19 height 19
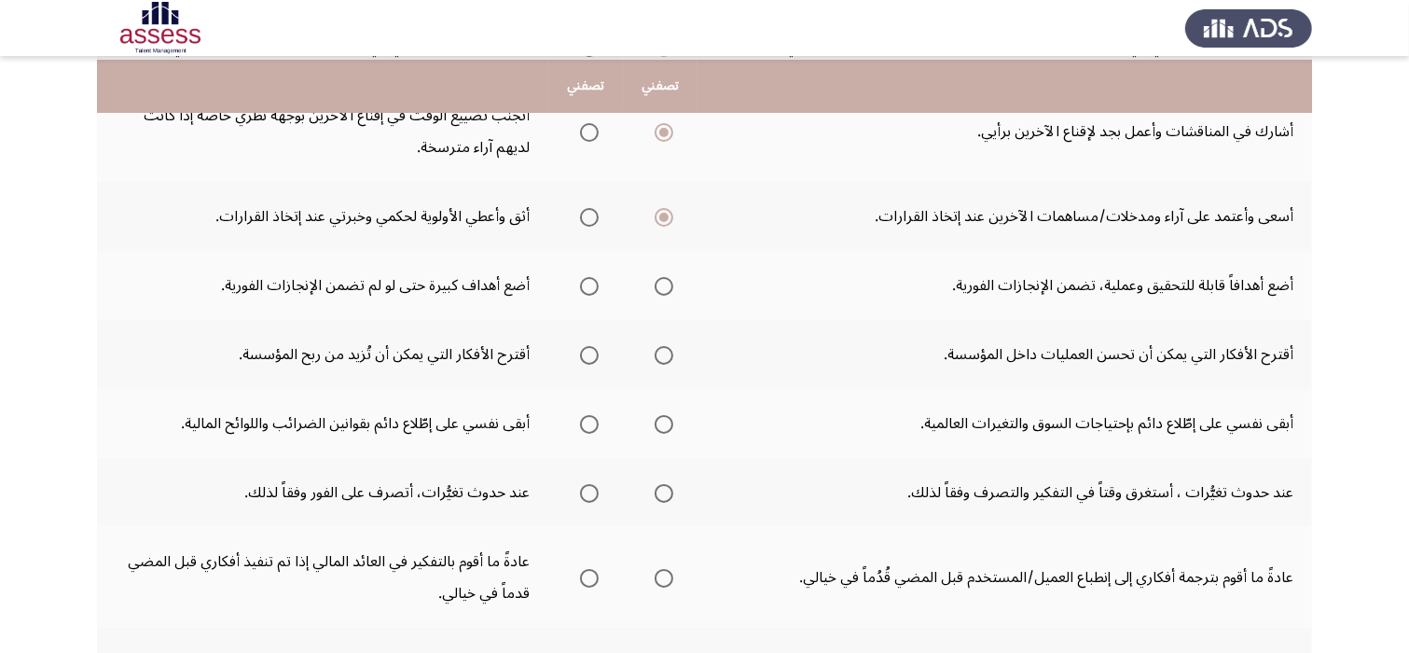
scroll to position [298, 0]
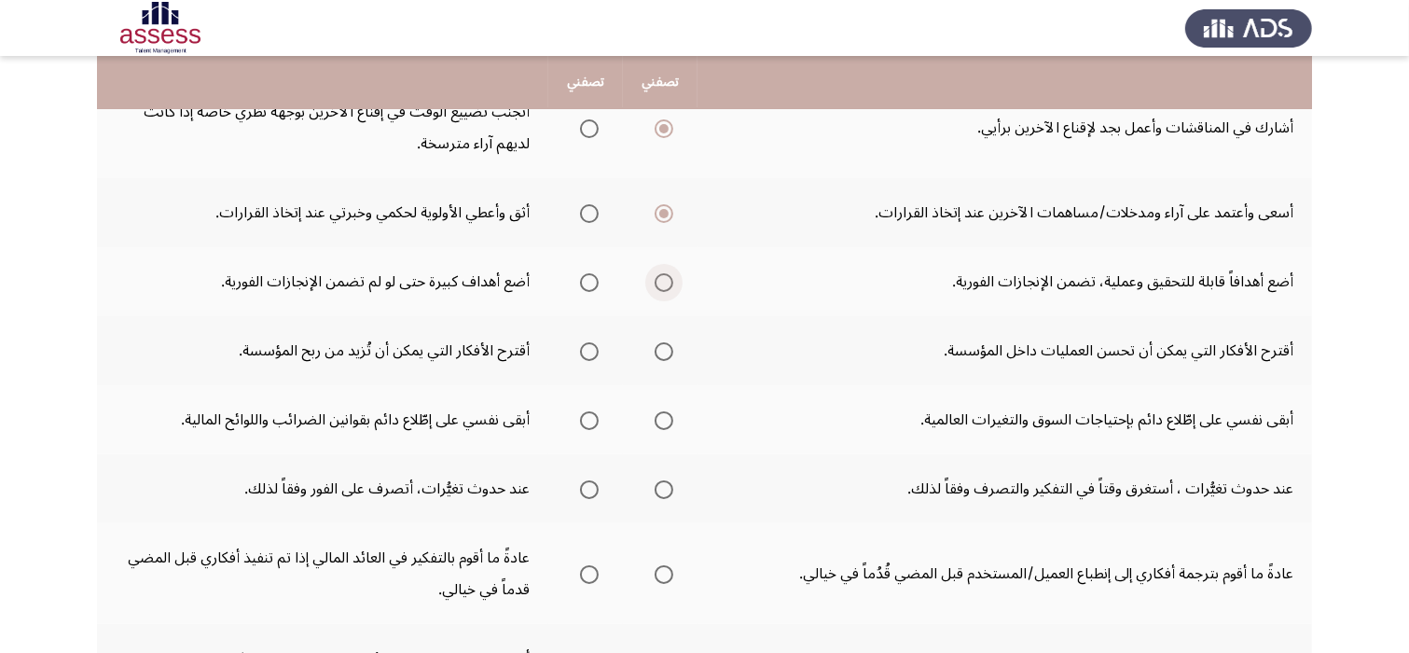
click at [664, 278] on span "Select an option" at bounding box center [664, 282] width 19 height 19
click at [664, 278] on input "Select an option" at bounding box center [664, 282] width 19 height 19
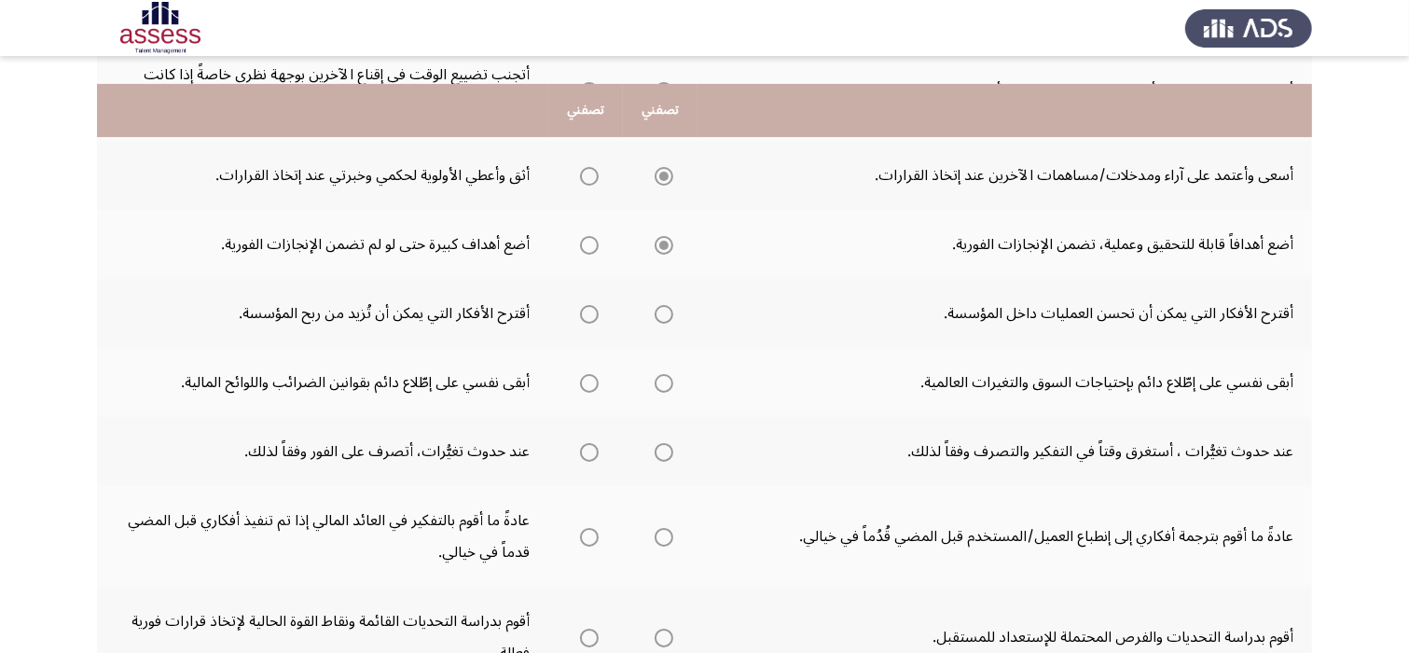
scroll to position [373, 0]
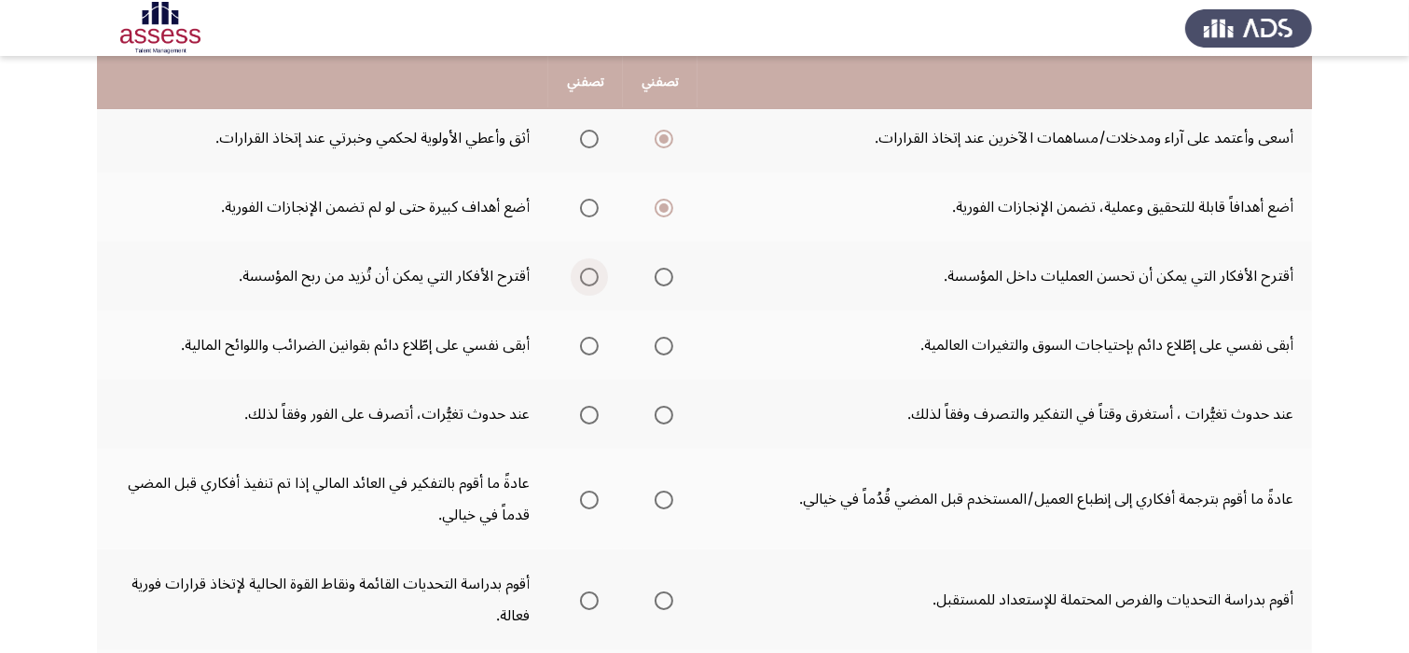
click at [589, 272] on span "Select an option" at bounding box center [589, 277] width 19 height 19
click at [589, 272] on input "Select an option" at bounding box center [589, 277] width 19 height 19
click at [586, 350] on span "Select an option" at bounding box center [589, 346] width 19 height 19
click at [586, 350] on input "Select an option" at bounding box center [589, 346] width 19 height 19
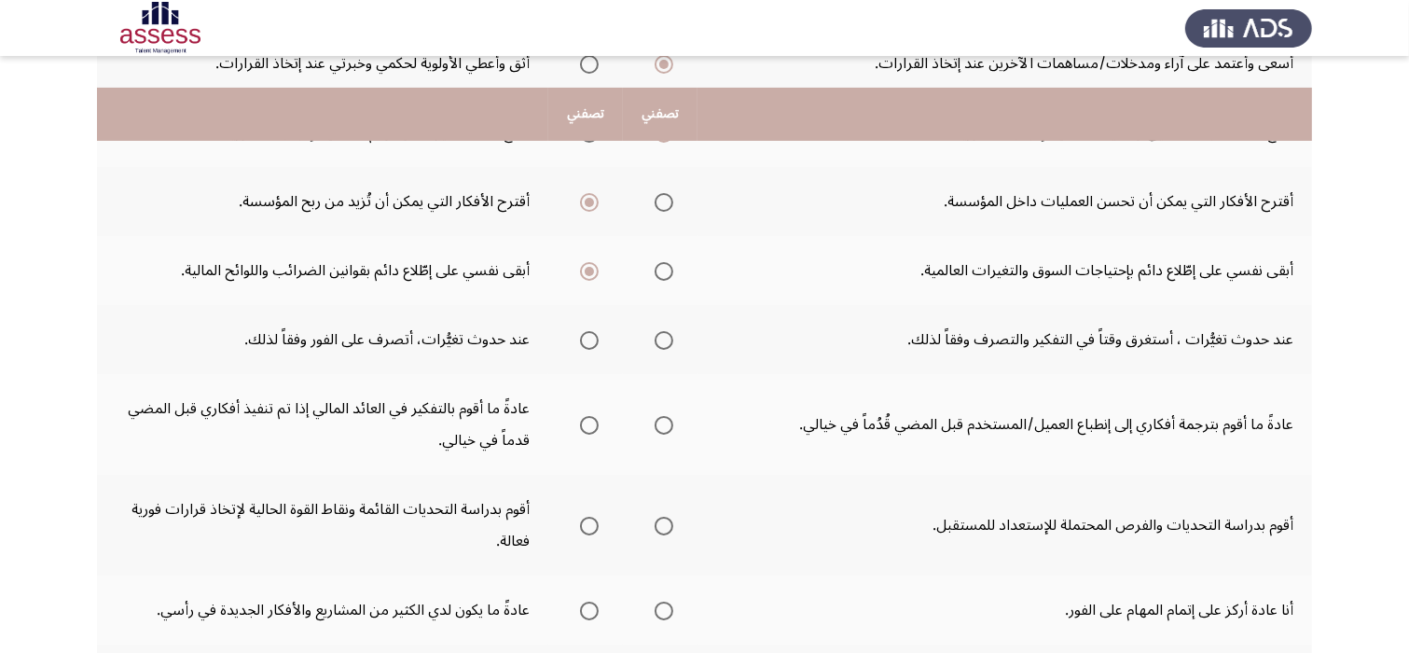
scroll to position [485, 0]
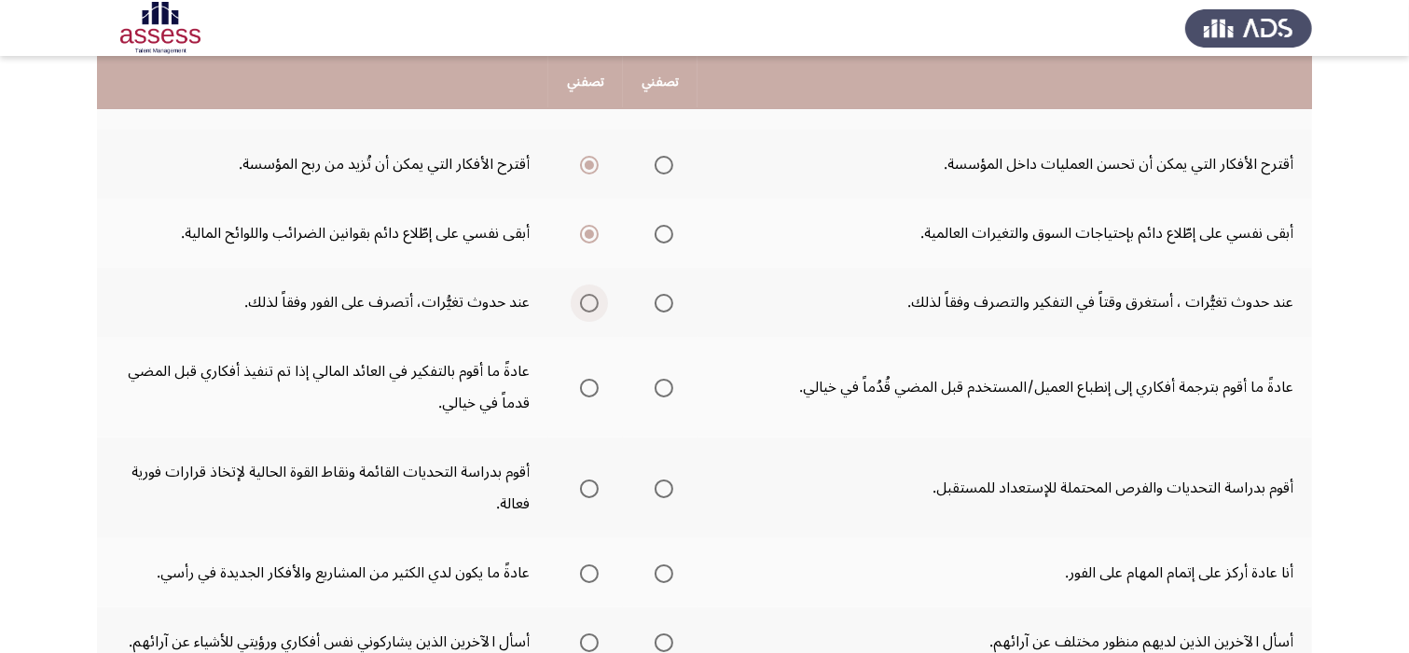
click at [596, 300] on span "Select an option" at bounding box center [589, 303] width 19 height 19
click at [596, 300] on input "Select an option" at bounding box center [589, 303] width 19 height 19
click at [593, 380] on span "Select an option" at bounding box center [589, 388] width 19 height 19
click at [593, 380] on input "Select an option" at bounding box center [589, 388] width 19 height 19
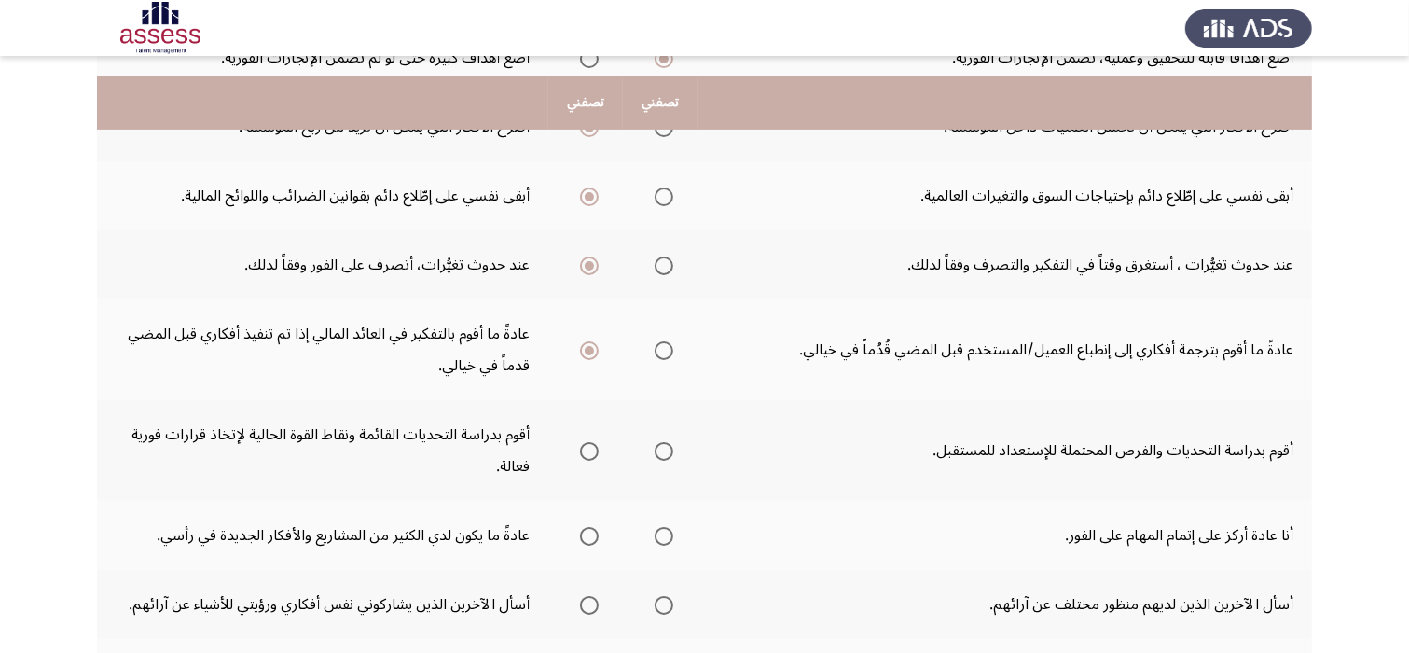
scroll to position [560, 0]
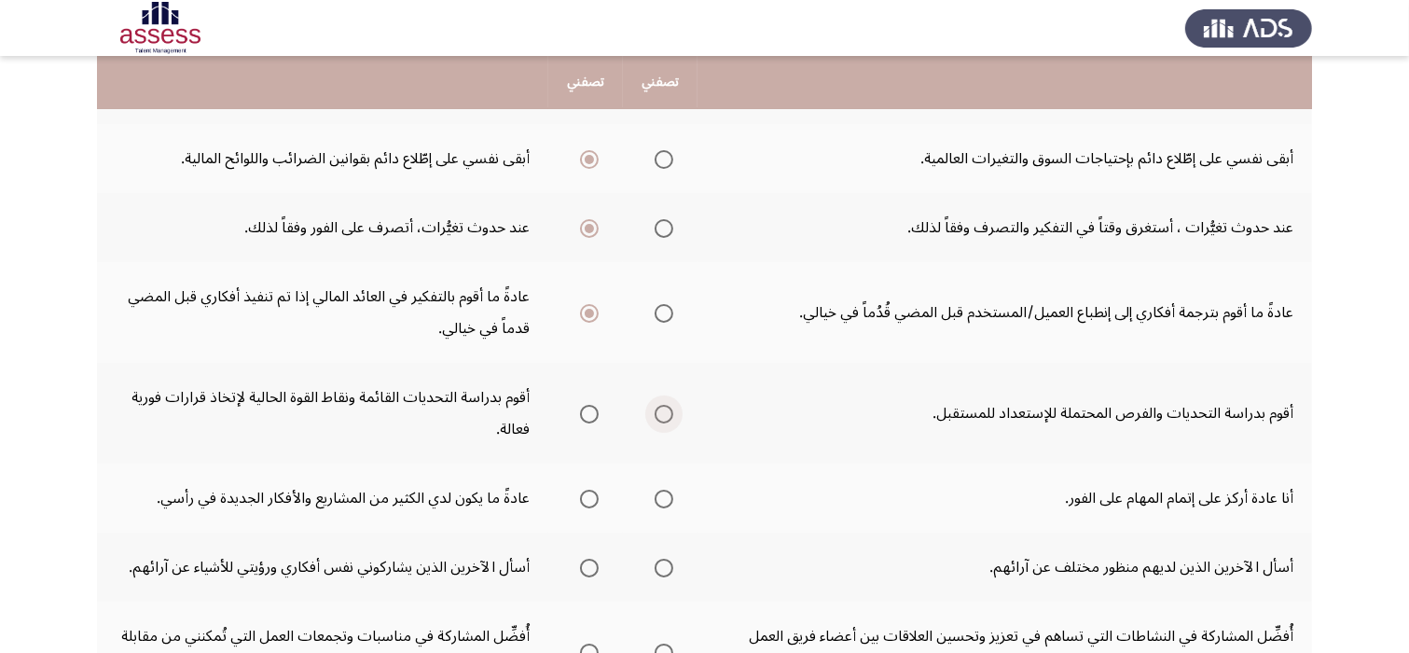
click at [660, 405] on span "Select an option" at bounding box center [664, 414] width 19 height 19
click at [660, 405] on input "Select an option" at bounding box center [664, 414] width 19 height 19
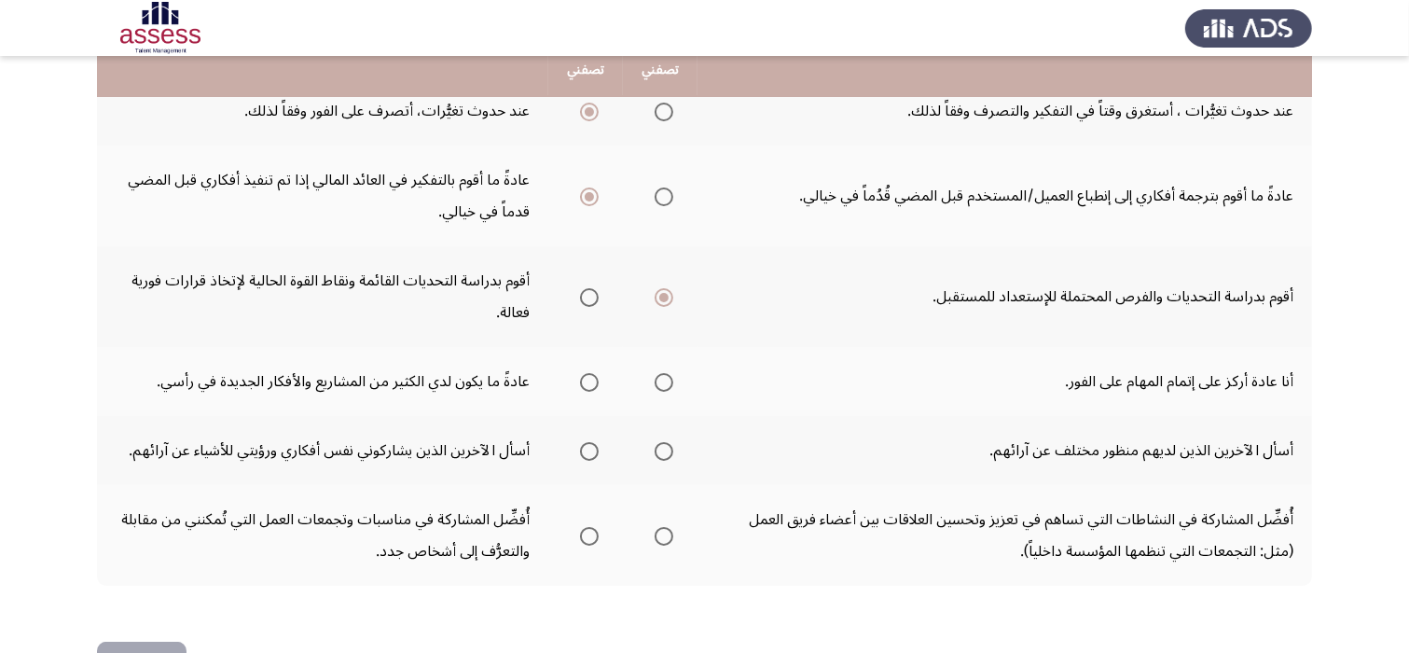
scroll to position [709, 0]
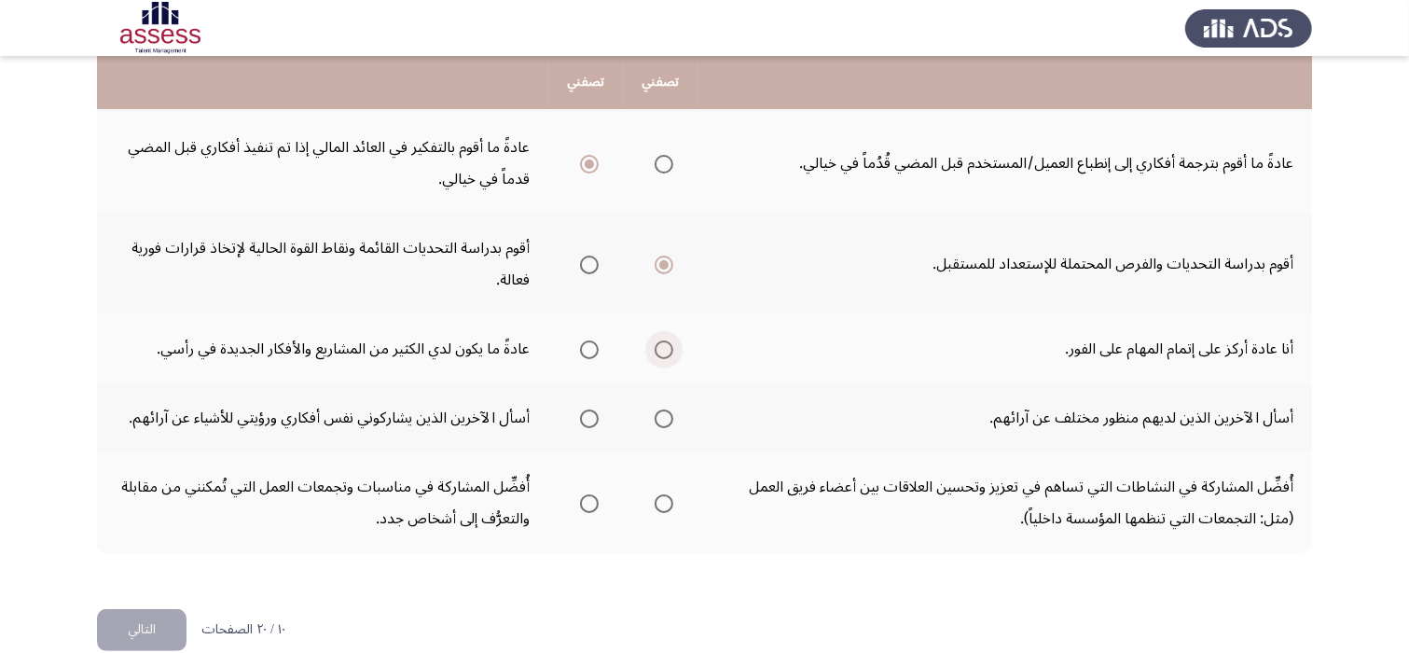
click at [669, 350] on span "Select an option" at bounding box center [664, 349] width 19 height 19
click at [669, 350] on input "Select an option" at bounding box center [664, 349] width 19 height 19
click at [588, 413] on span "Select an option" at bounding box center [589, 418] width 19 height 19
click at [588, 413] on input "Select an option" at bounding box center [589, 418] width 19 height 19
click at [588, 501] on span "Select an option" at bounding box center [589, 503] width 19 height 19
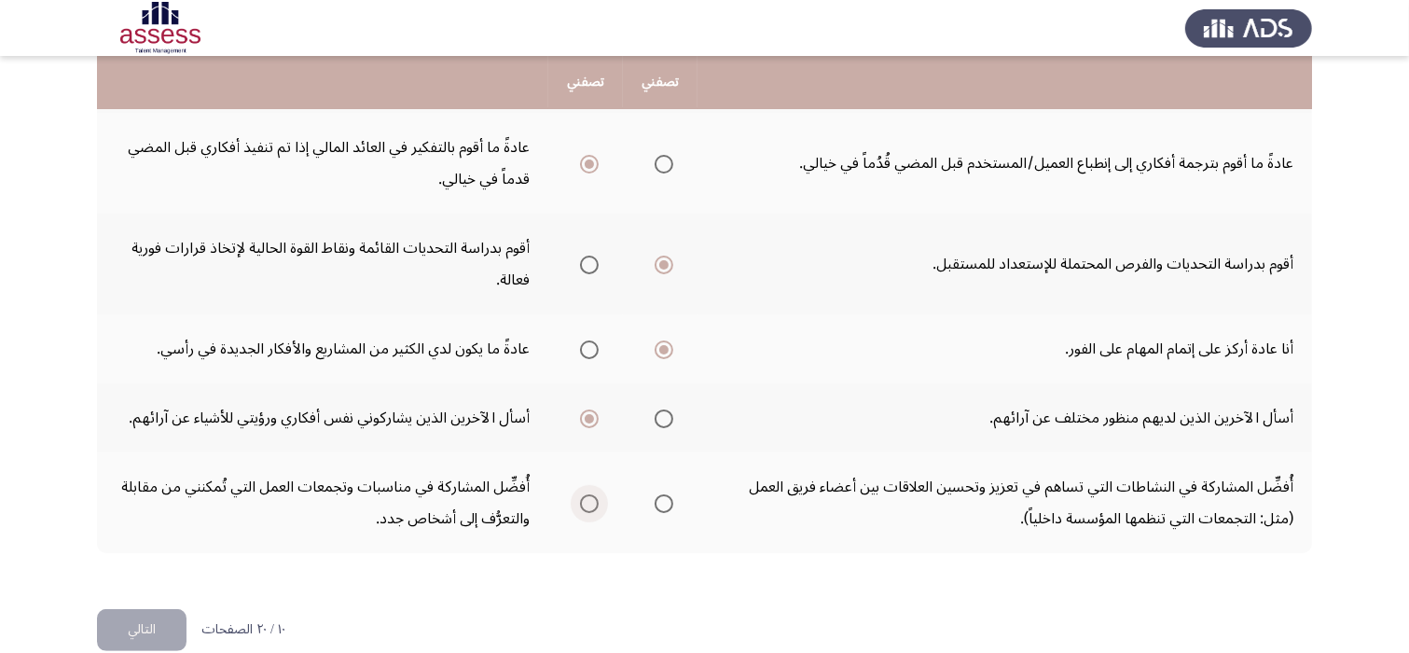
click at [588, 501] on input "Select an option" at bounding box center [589, 503] width 19 height 19
click at [134, 621] on button "التالي" at bounding box center [142, 630] width 90 height 42
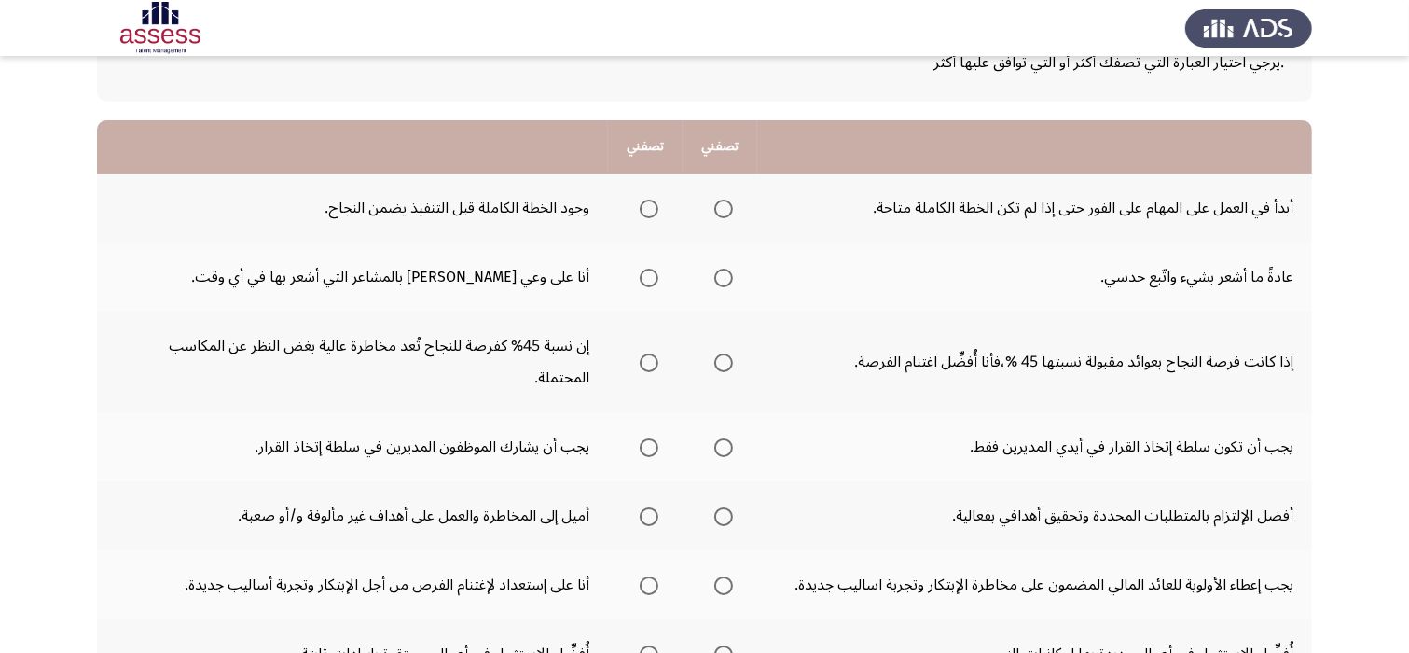
scroll to position [149, 0]
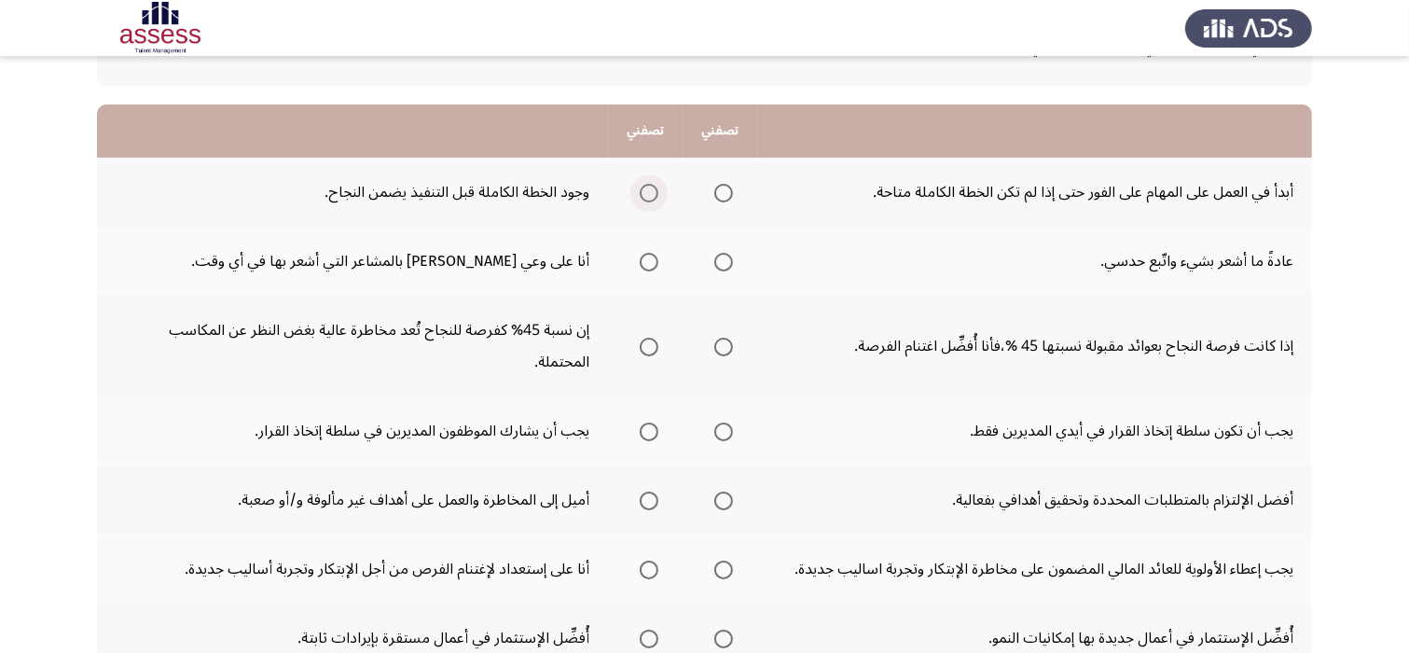
click at [645, 193] on span "Select an option" at bounding box center [649, 193] width 19 height 19
click at [645, 193] on input "Select an option" at bounding box center [649, 193] width 19 height 19
click at [648, 259] on span "Select an option" at bounding box center [649, 262] width 19 height 19
click at [648, 259] on input "Select an option" at bounding box center [649, 262] width 19 height 19
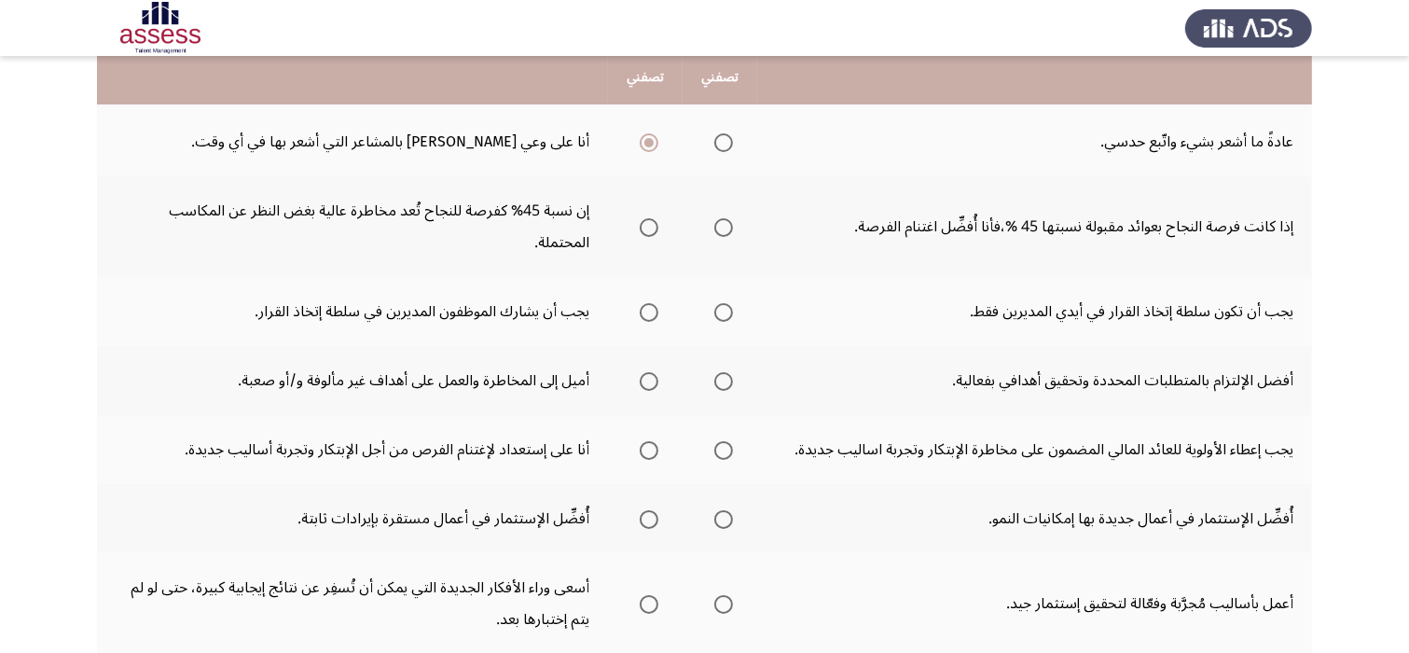
scroll to position [298, 0]
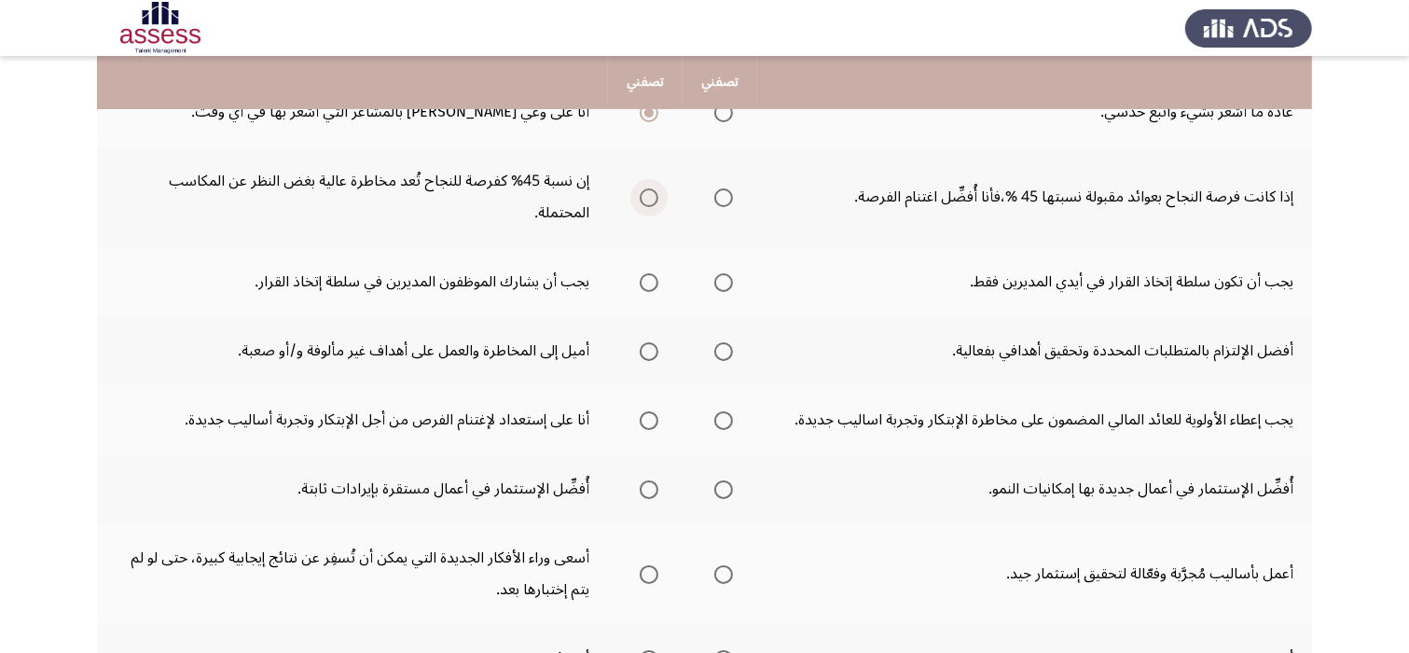
click at [650, 201] on span "Select an option" at bounding box center [649, 197] width 19 height 19
click at [650, 201] on input "Select an option" at bounding box center [649, 197] width 19 height 19
click at [651, 280] on span "Select an option" at bounding box center [649, 282] width 19 height 19
click at [651, 280] on input "Select an option" at bounding box center [649, 282] width 19 height 19
click at [724, 348] on span "Select an option" at bounding box center [723, 351] width 19 height 19
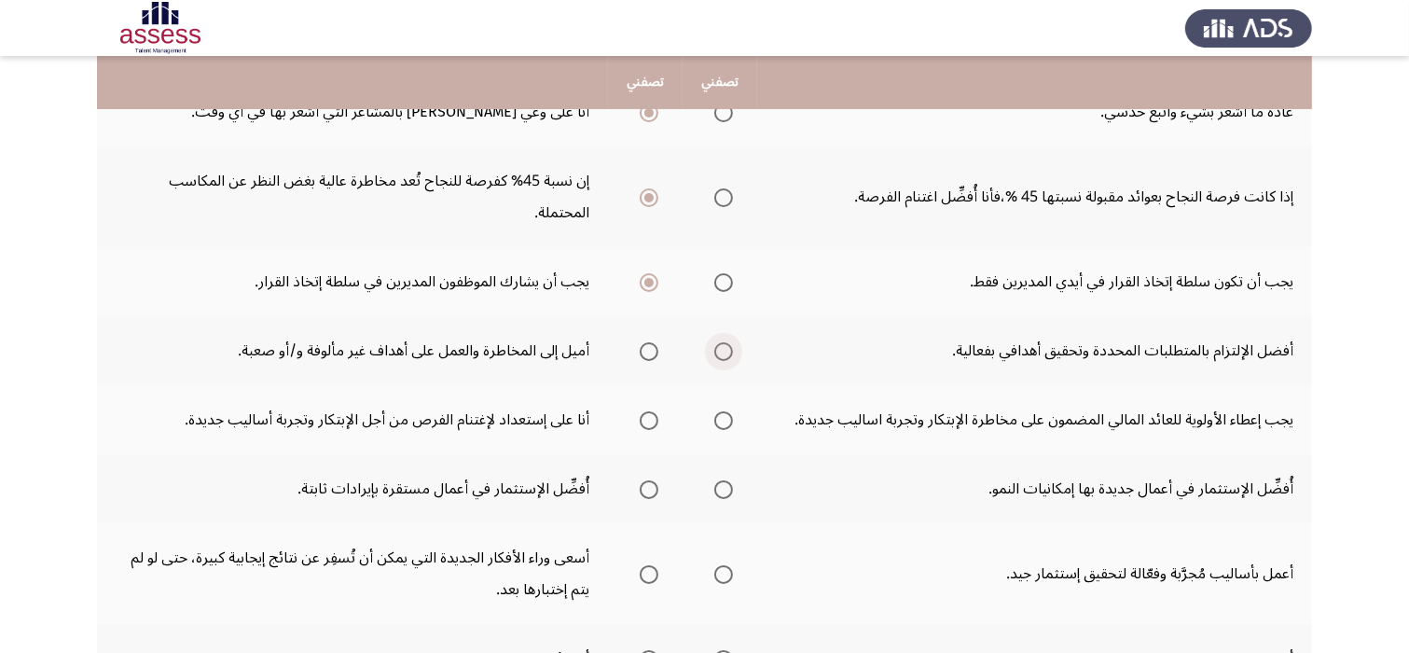
click at [724, 348] on input "Select an option" at bounding box center [723, 351] width 19 height 19
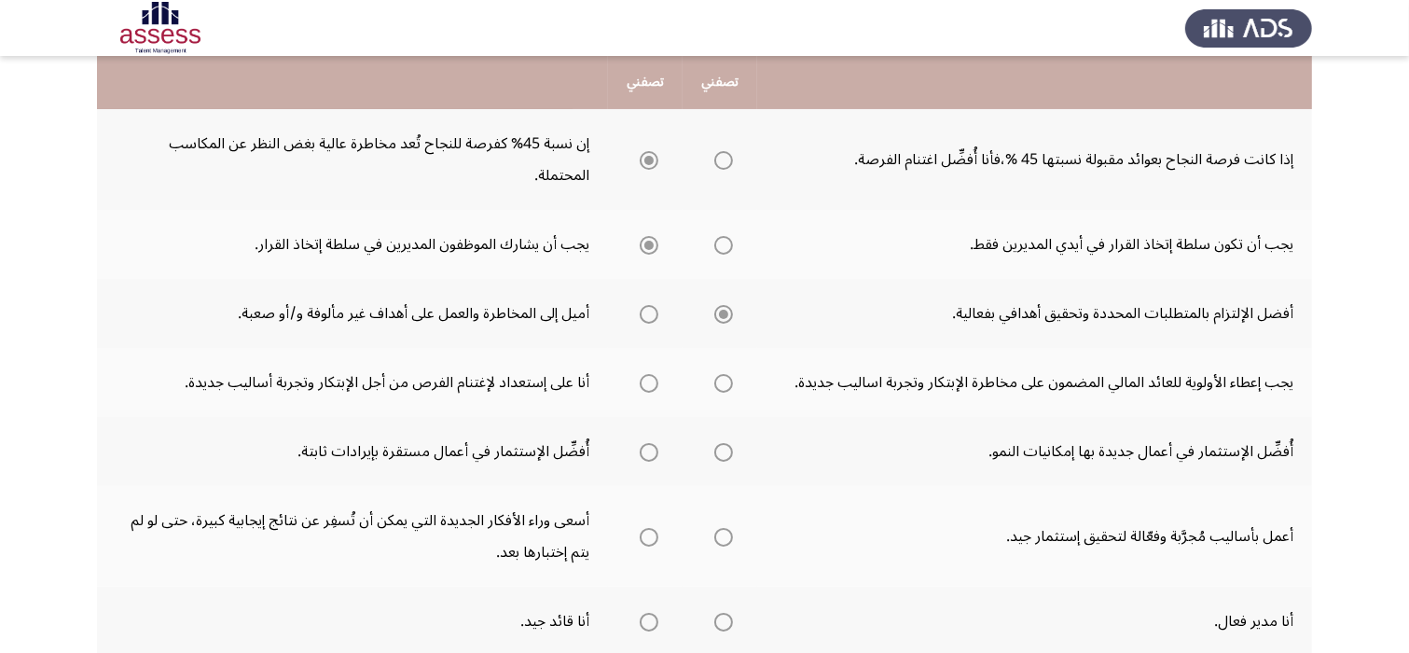
scroll to position [373, 0]
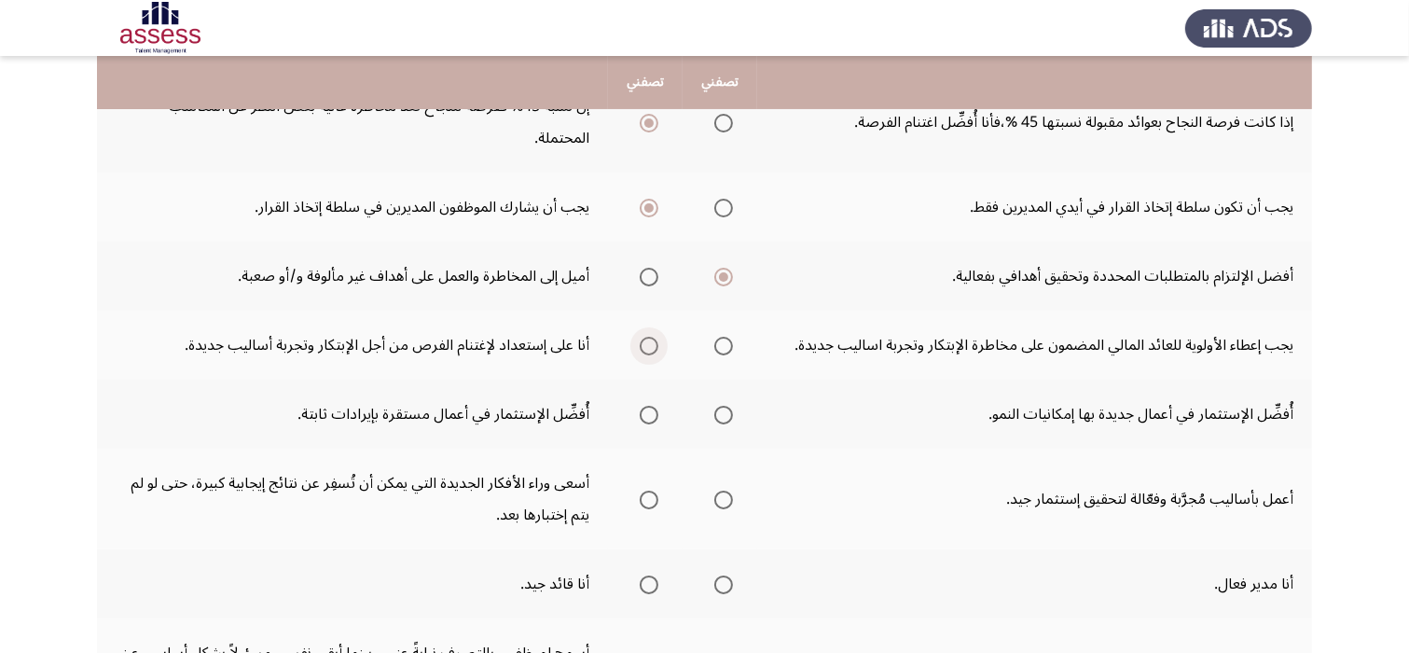
click at [645, 340] on span "Select an option" at bounding box center [649, 346] width 19 height 19
click at [645, 340] on input "Select an option" at bounding box center [649, 346] width 19 height 19
click at [659, 415] on span "Select an option" at bounding box center [649, 415] width 19 height 19
click at [659, 415] on input "Select an option" at bounding box center [649, 415] width 19 height 19
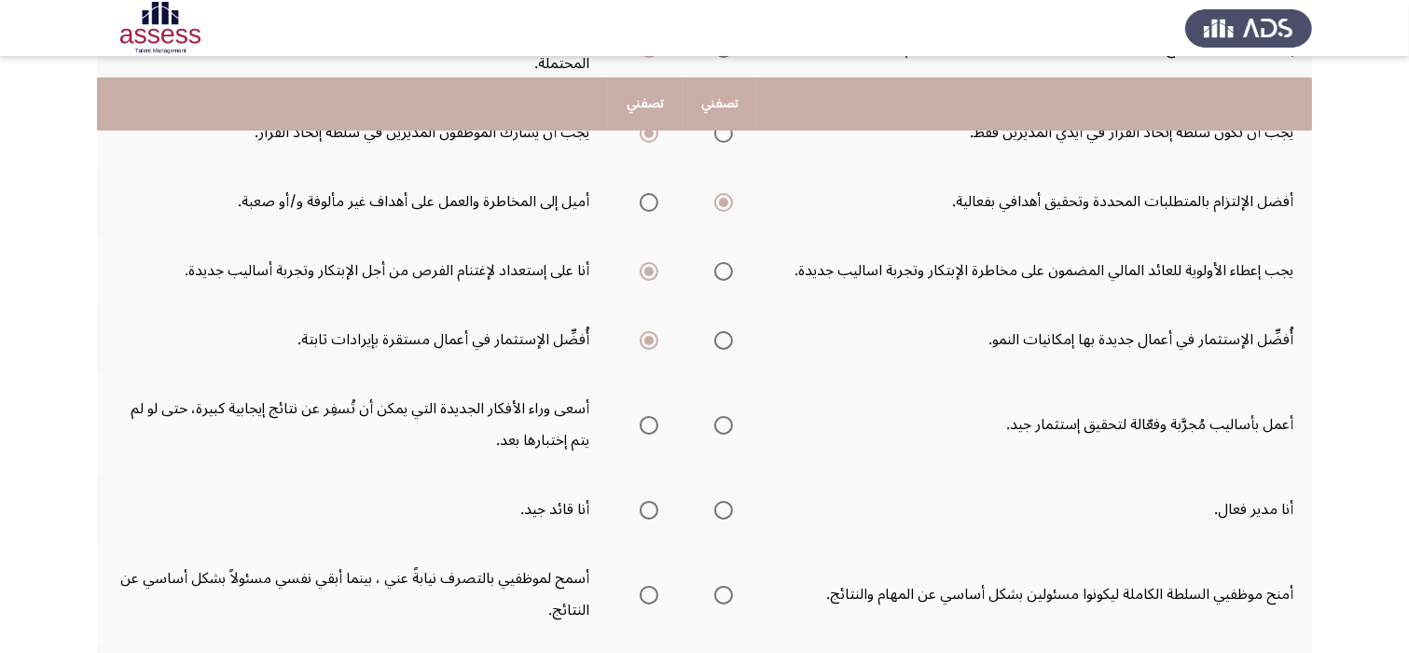
scroll to position [485, 0]
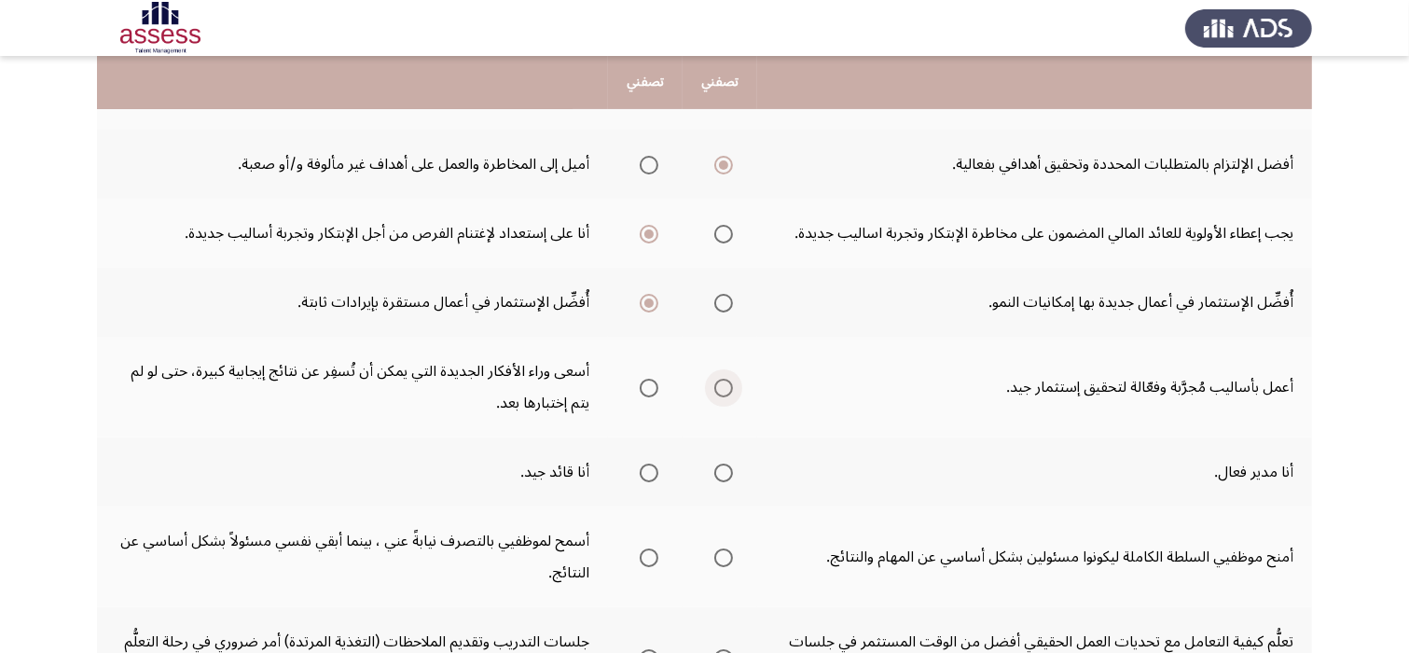
click at [713, 379] on label "Select an option" at bounding box center [720, 388] width 26 height 19
click at [714, 379] on input "Select an option" at bounding box center [723, 388] width 19 height 19
click at [722, 467] on span "Select an option" at bounding box center [723, 473] width 19 height 19
click at [722, 467] on input "Select an option" at bounding box center [723, 473] width 19 height 19
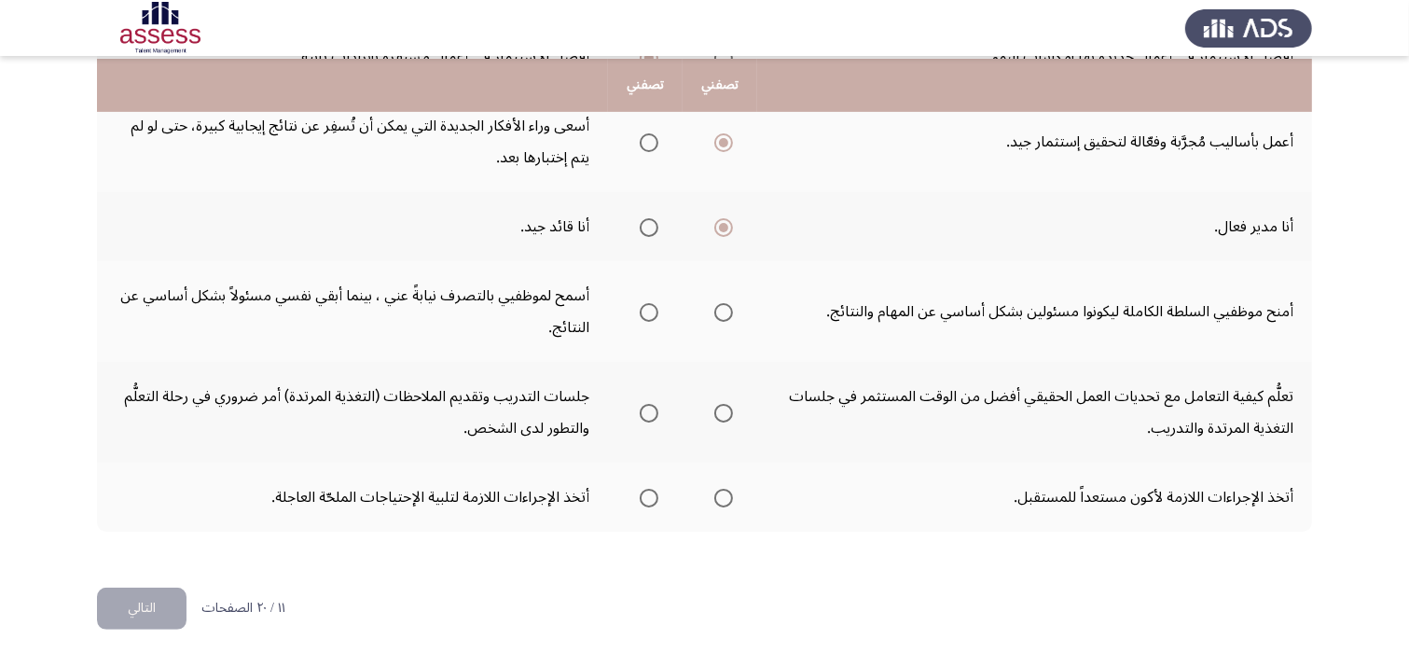
scroll to position [733, 0]
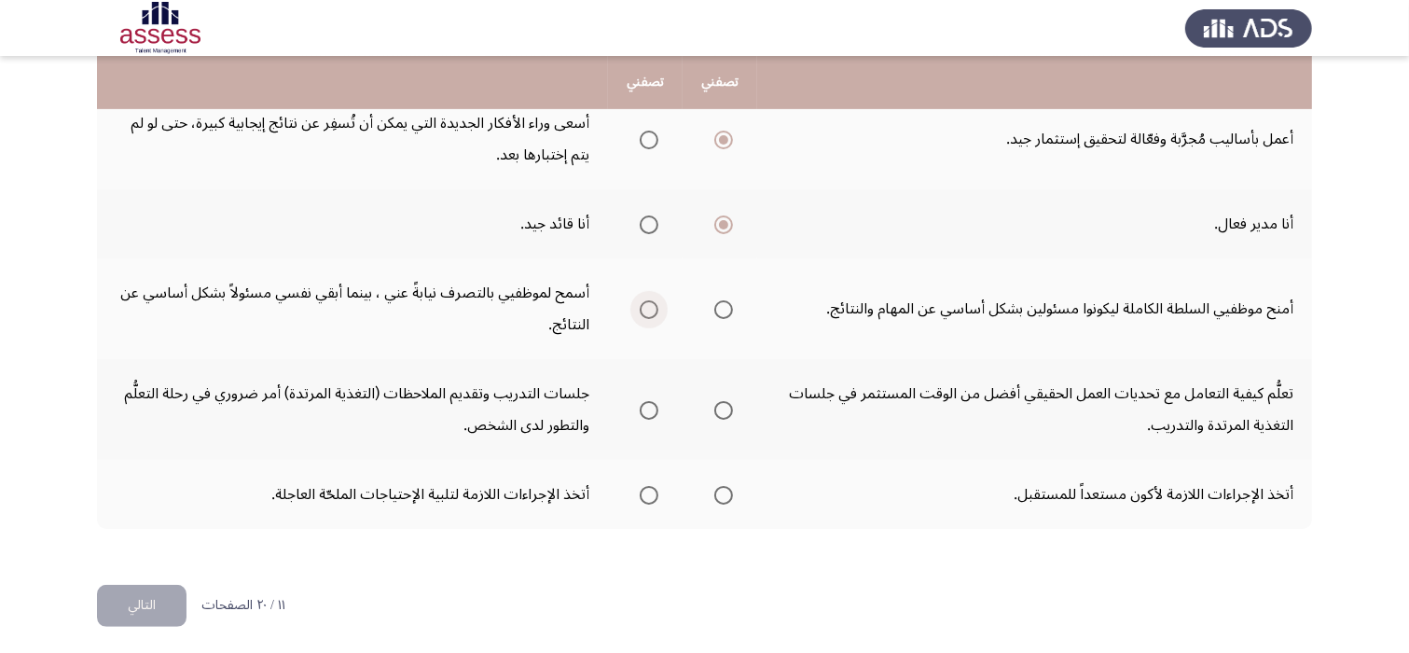
click at [647, 308] on span "Select an option" at bounding box center [649, 309] width 19 height 19
click at [647, 308] on input "Select an option" at bounding box center [649, 309] width 19 height 19
click at [649, 406] on span "Select an option" at bounding box center [649, 410] width 19 height 19
click at [649, 406] on input "Select an option" at bounding box center [649, 410] width 19 height 19
drag, startPoint x: 787, startPoint y: 409, endPoint x: 792, endPoint y: 395, distance: 15.6
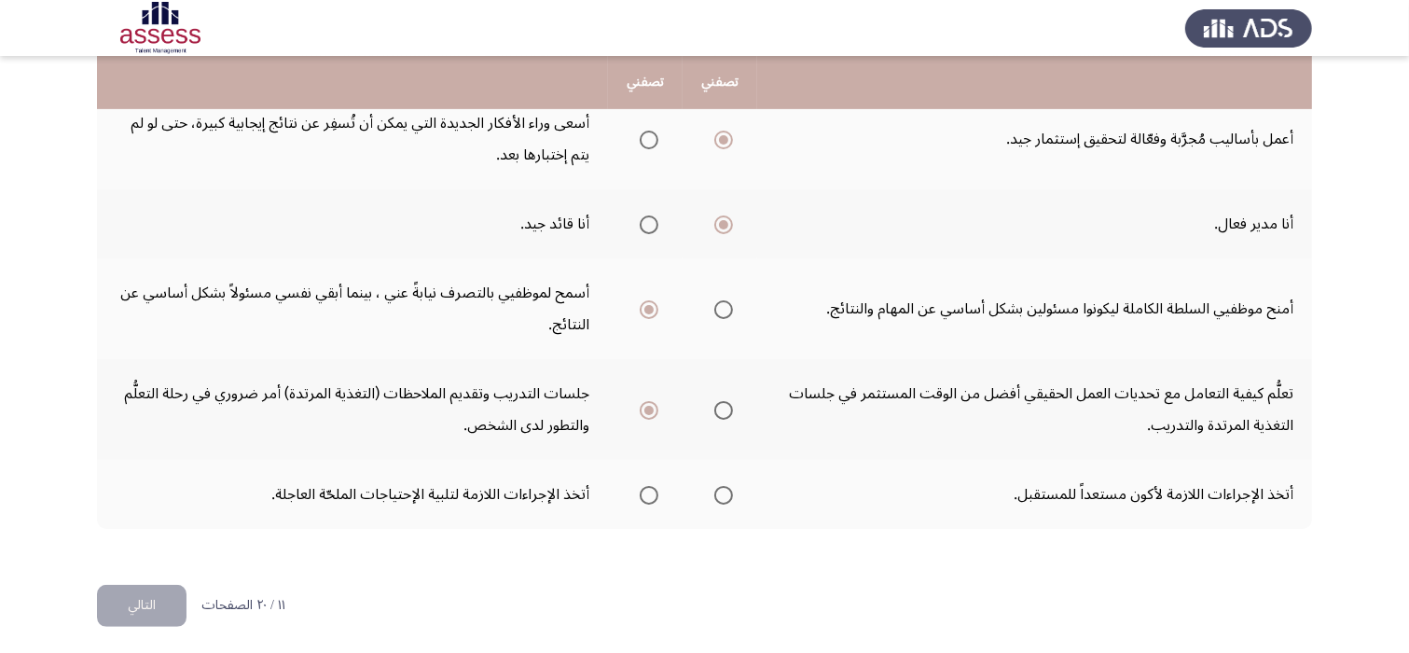
click at [792, 395] on td "تعلُّم كيفية التعامل مع تحديات العمل الحقيقي أفضل من الوقت المستثمر في جلسات ال…" at bounding box center [1034, 409] width 555 height 101
click at [724, 486] on span "Select an option" at bounding box center [723, 495] width 19 height 19
click at [724, 486] on input "Select an option" at bounding box center [723, 495] width 19 height 19
click at [154, 596] on button "التالي" at bounding box center [142, 606] width 90 height 42
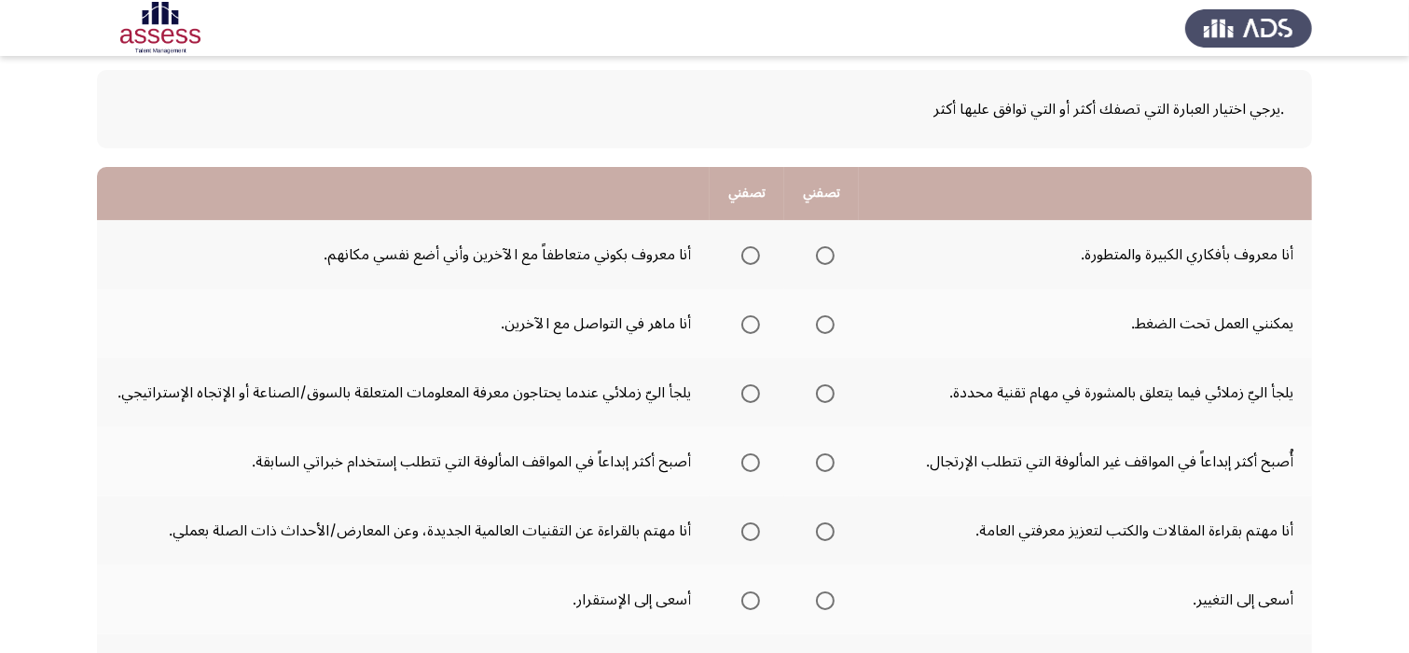
scroll to position [112, 0]
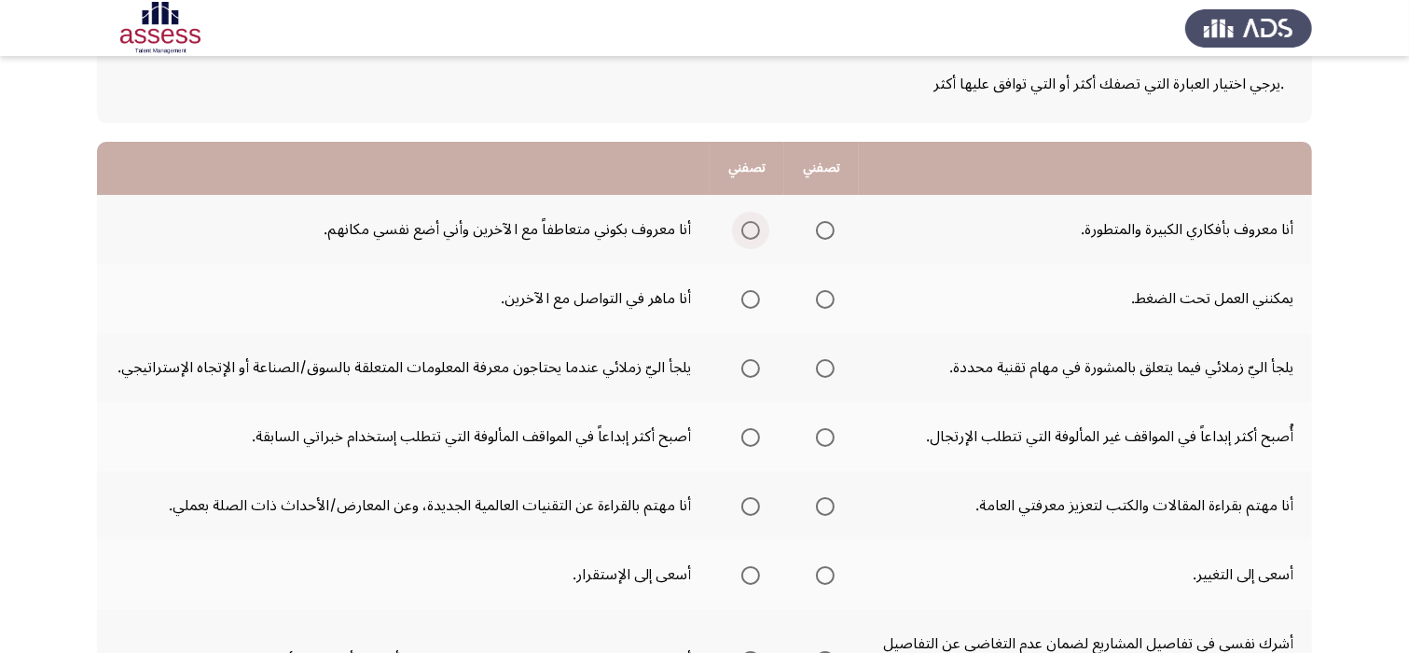
click at [751, 227] on span "Select an option" at bounding box center [751, 230] width 19 height 19
click at [751, 227] on input "Select an option" at bounding box center [751, 230] width 19 height 19
click at [826, 301] on span "Select an option" at bounding box center [825, 299] width 19 height 19
click at [826, 301] on input "Select an option" at bounding box center [825, 299] width 19 height 19
click at [831, 372] on span "Select an option" at bounding box center [825, 368] width 19 height 19
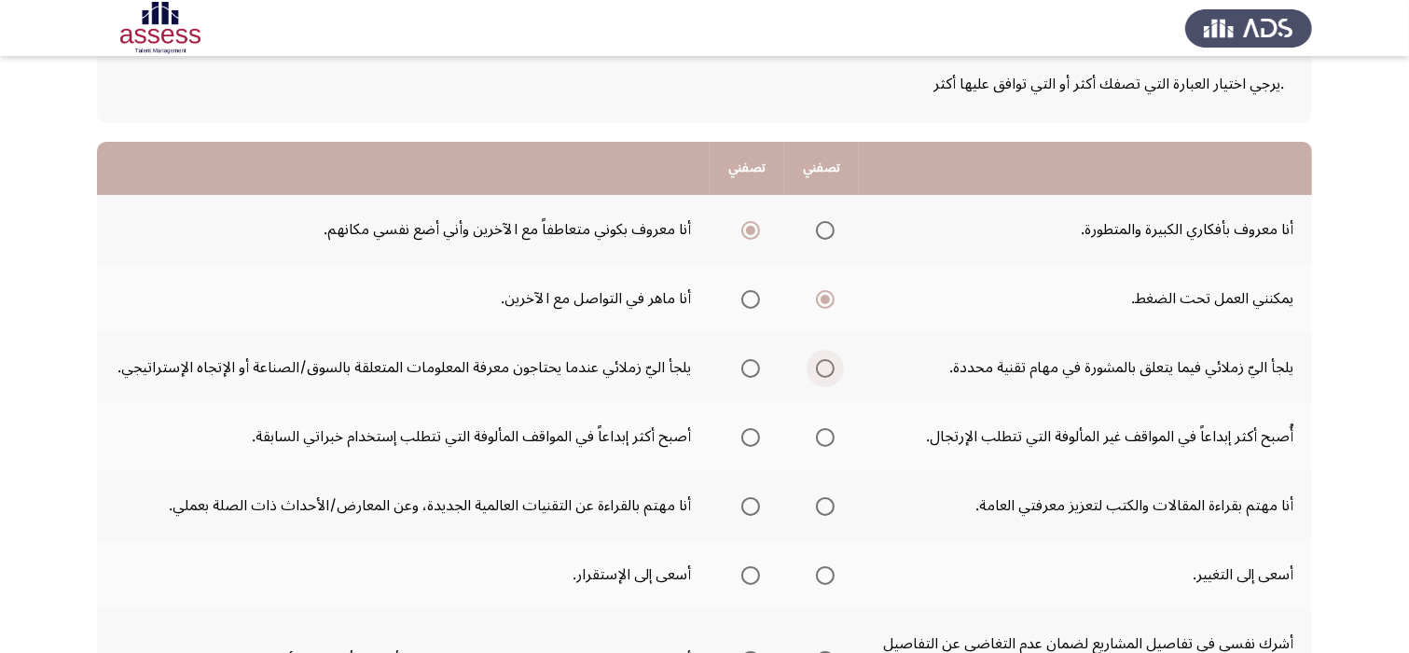
click at [831, 372] on input "Select an option" at bounding box center [825, 368] width 19 height 19
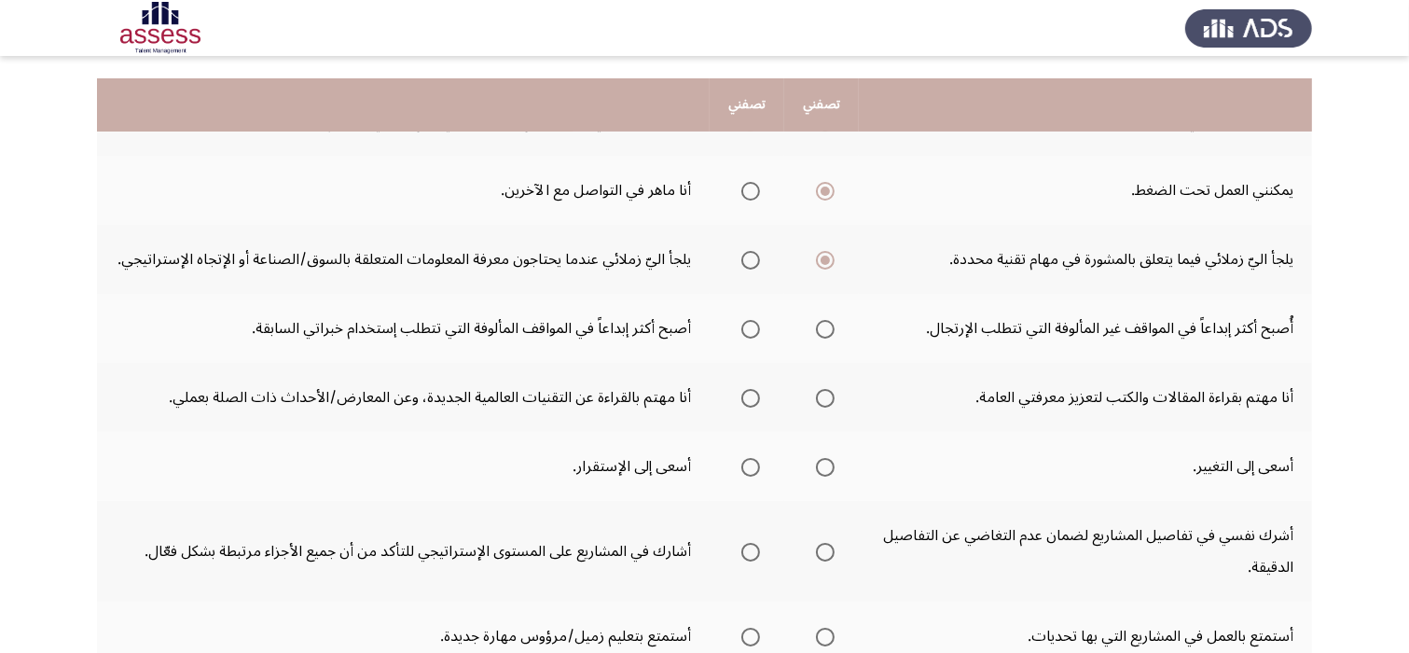
scroll to position [261, 0]
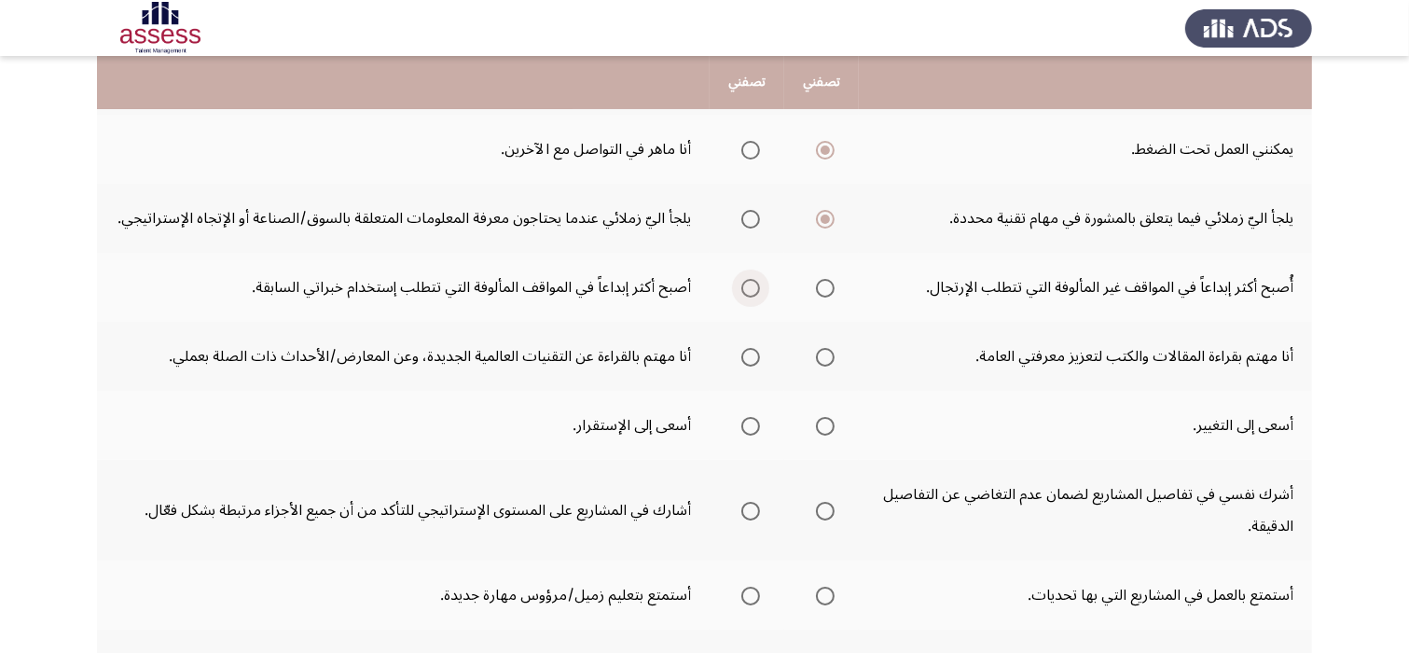
click at [754, 286] on span "Select an option" at bounding box center [751, 288] width 19 height 19
click at [754, 286] on input "Select an option" at bounding box center [751, 288] width 19 height 19
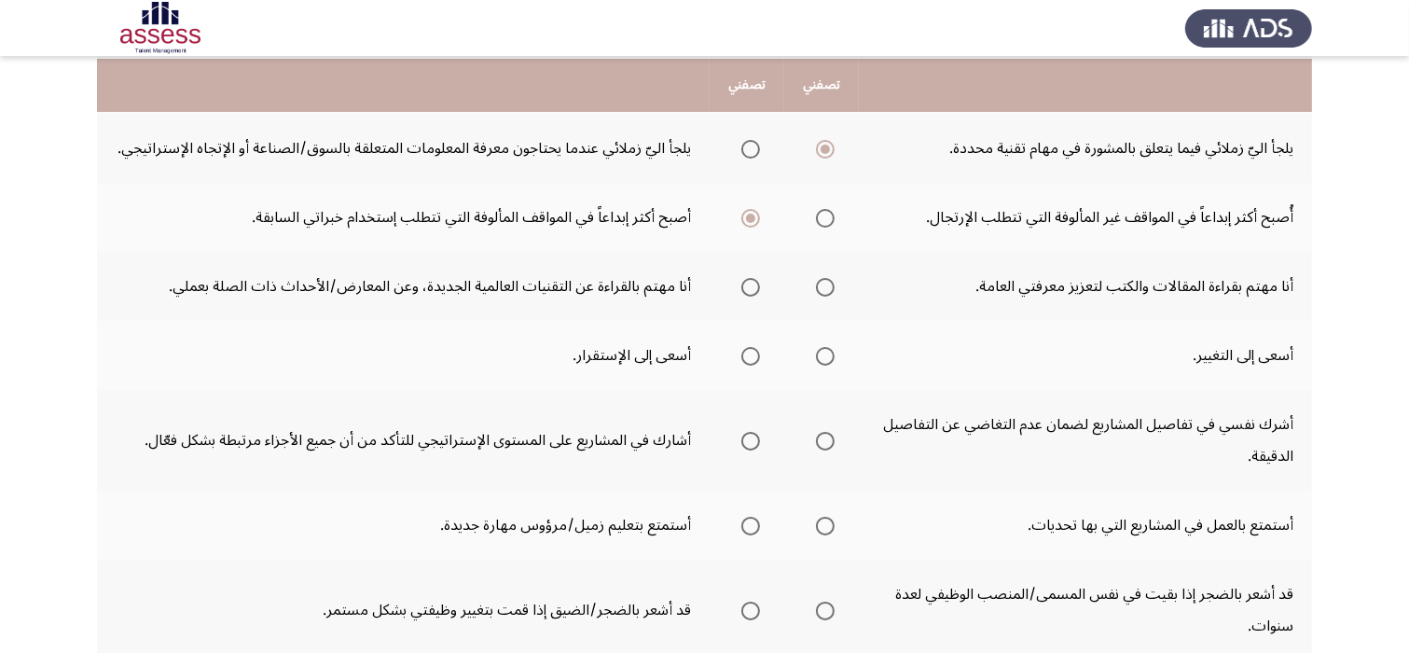
scroll to position [336, 0]
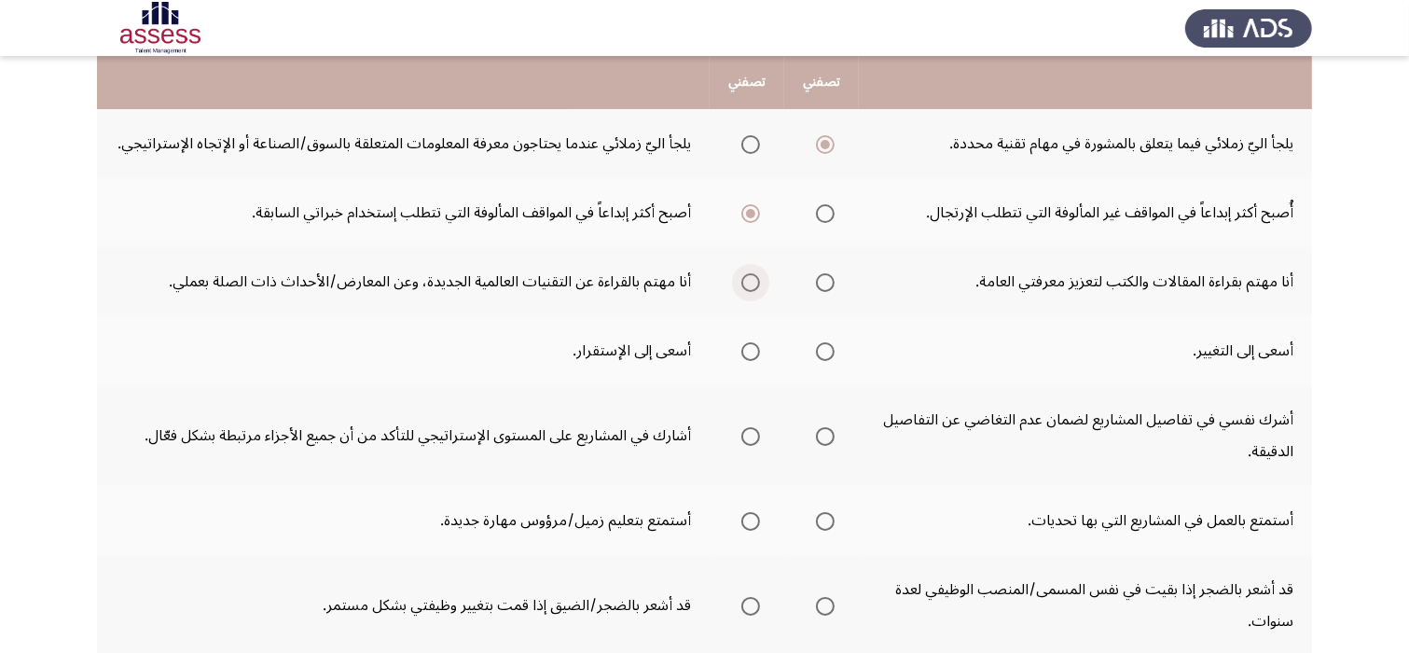
click at [751, 281] on span "Select an option" at bounding box center [751, 282] width 19 height 19
click at [751, 281] on input "Select an option" at bounding box center [751, 282] width 19 height 19
click at [826, 350] on span "Select an option" at bounding box center [825, 351] width 19 height 19
click at [826, 350] on input "Select an option" at bounding box center [825, 351] width 19 height 19
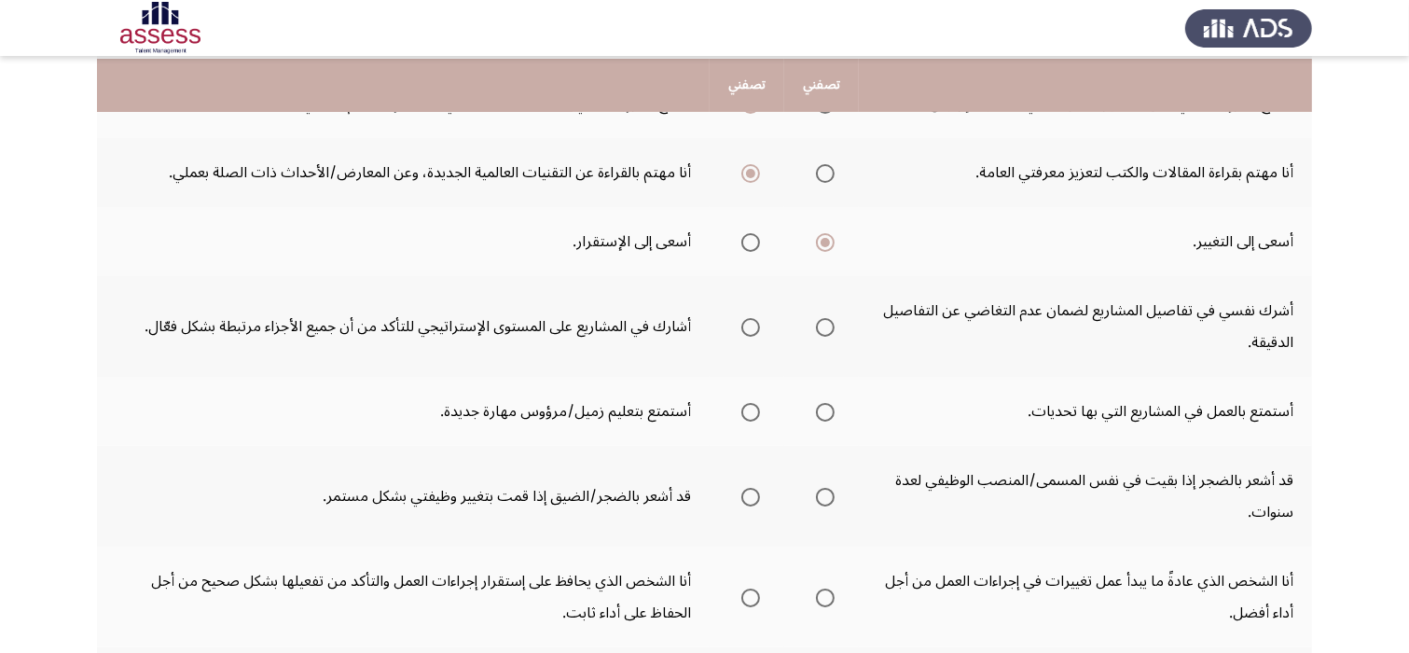
scroll to position [448, 0]
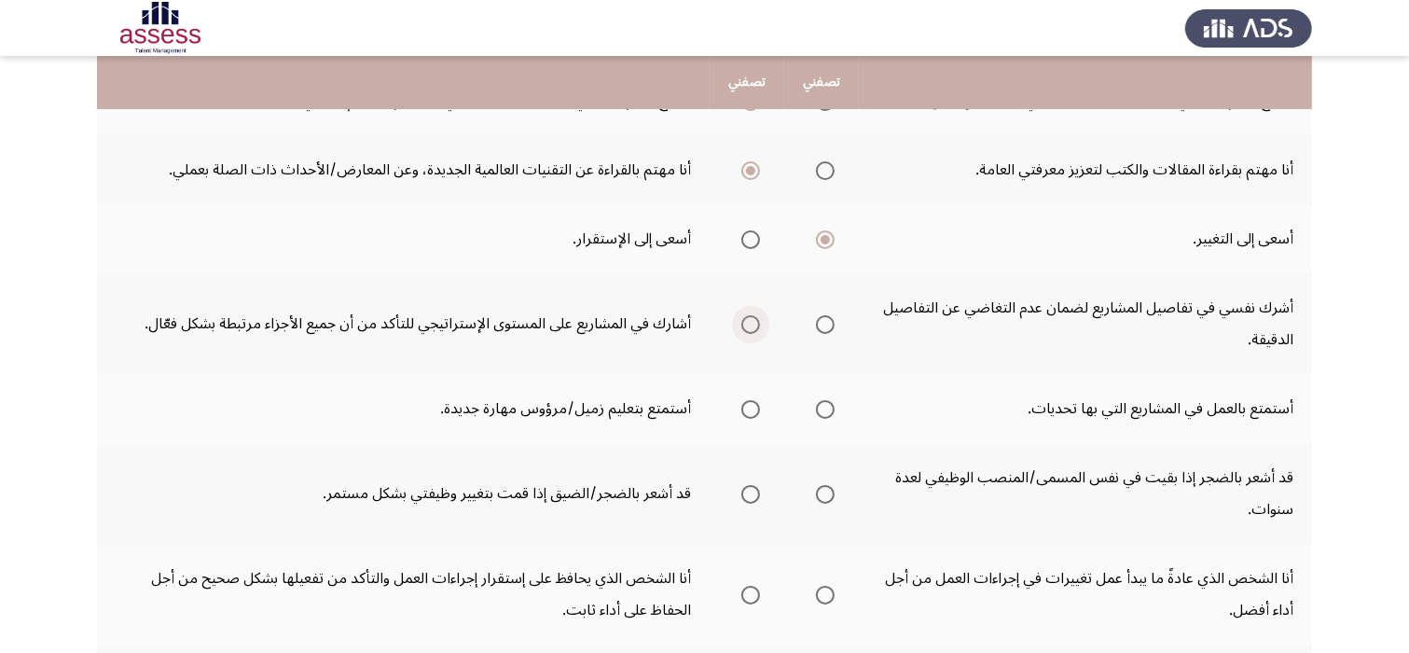
click at [756, 325] on span "Select an option" at bounding box center [751, 324] width 19 height 19
click at [756, 325] on input "Select an option" at bounding box center [751, 324] width 19 height 19
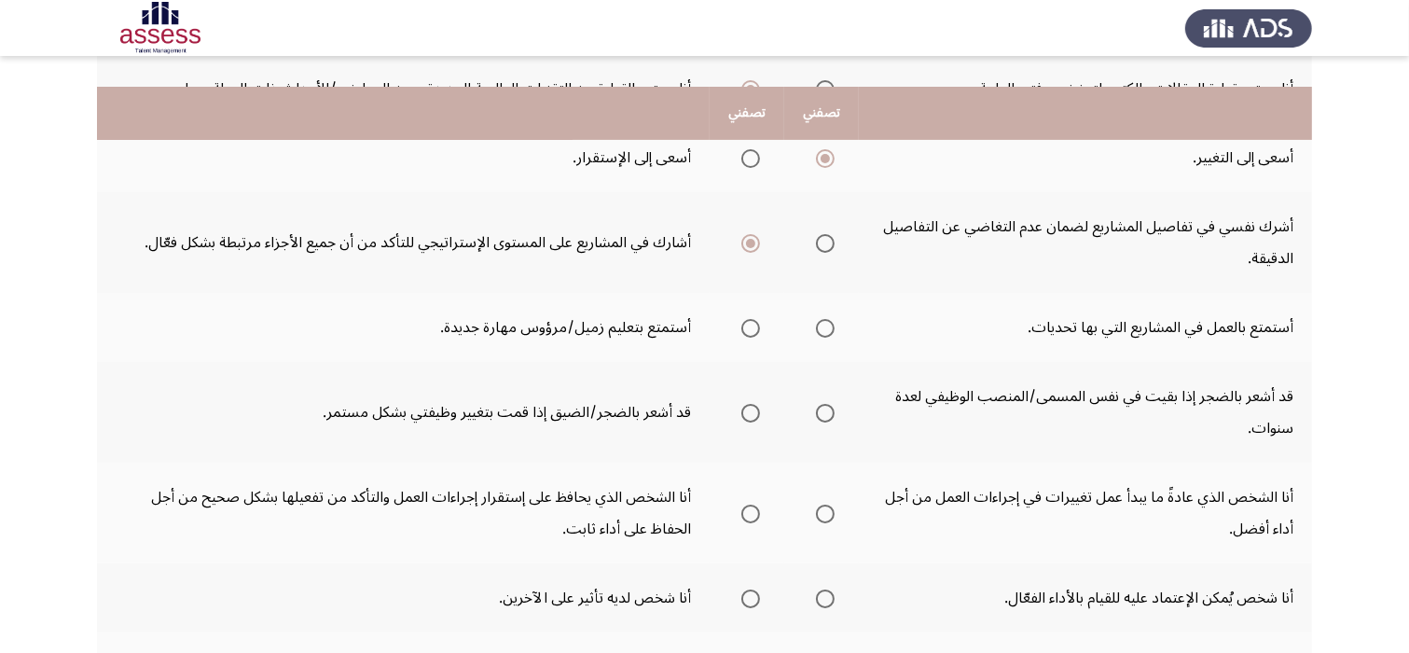
scroll to position [560, 0]
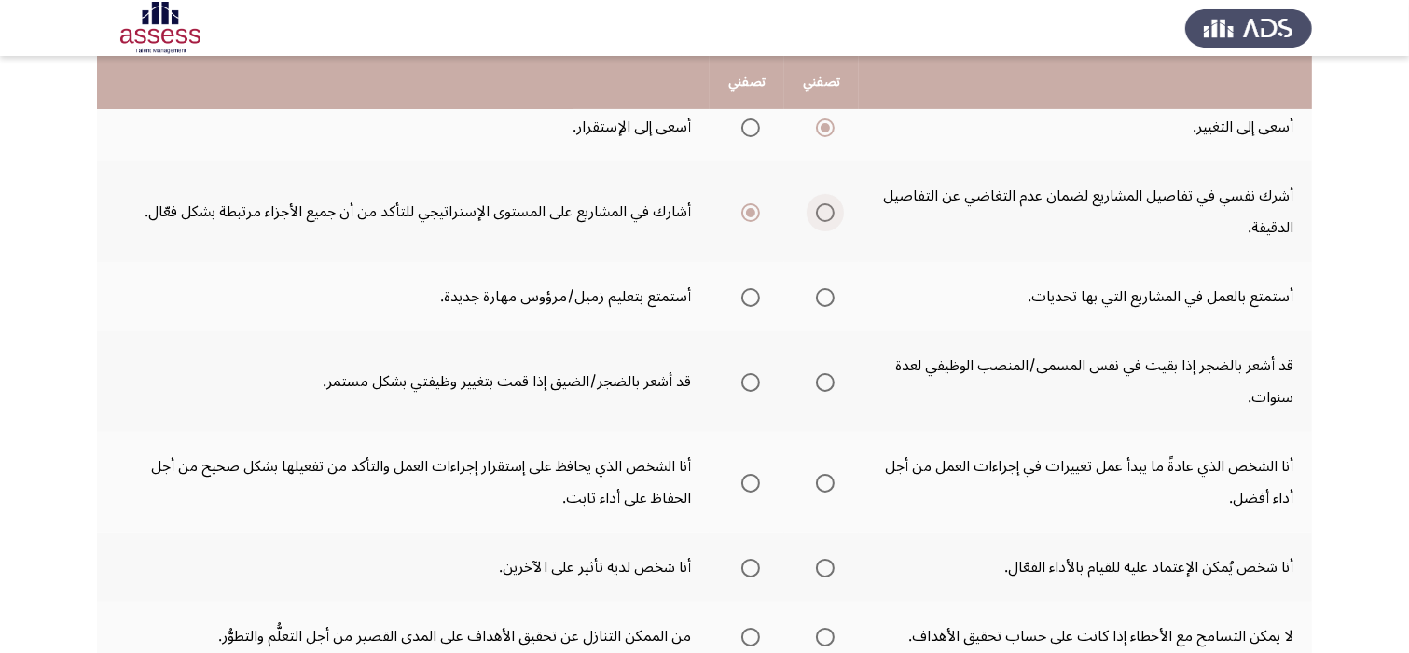
click at [826, 215] on span "Select an option" at bounding box center [825, 212] width 19 height 19
click at [826, 215] on input "Select an option" at bounding box center [825, 212] width 19 height 19
click at [747, 295] on span "Select an option" at bounding box center [751, 297] width 19 height 19
click at [747, 295] on input "Select an option" at bounding box center [751, 297] width 19 height 19
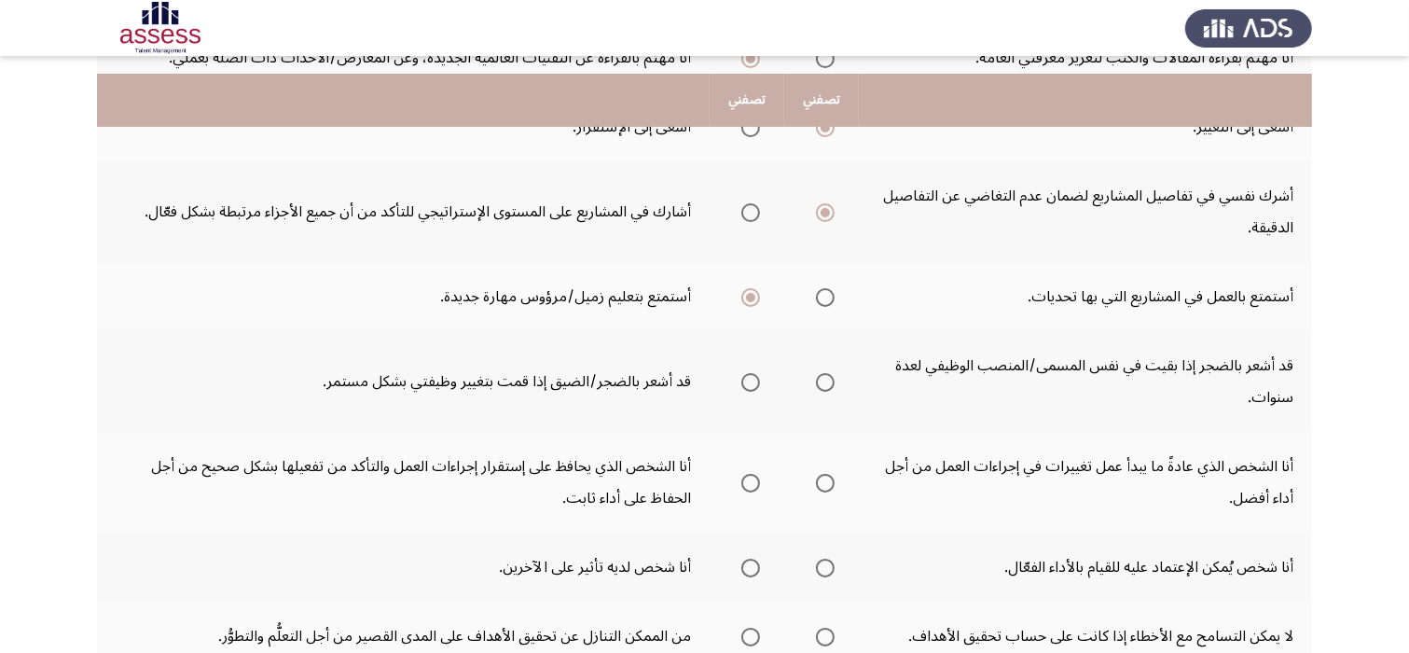
scroll to position [597, 0]
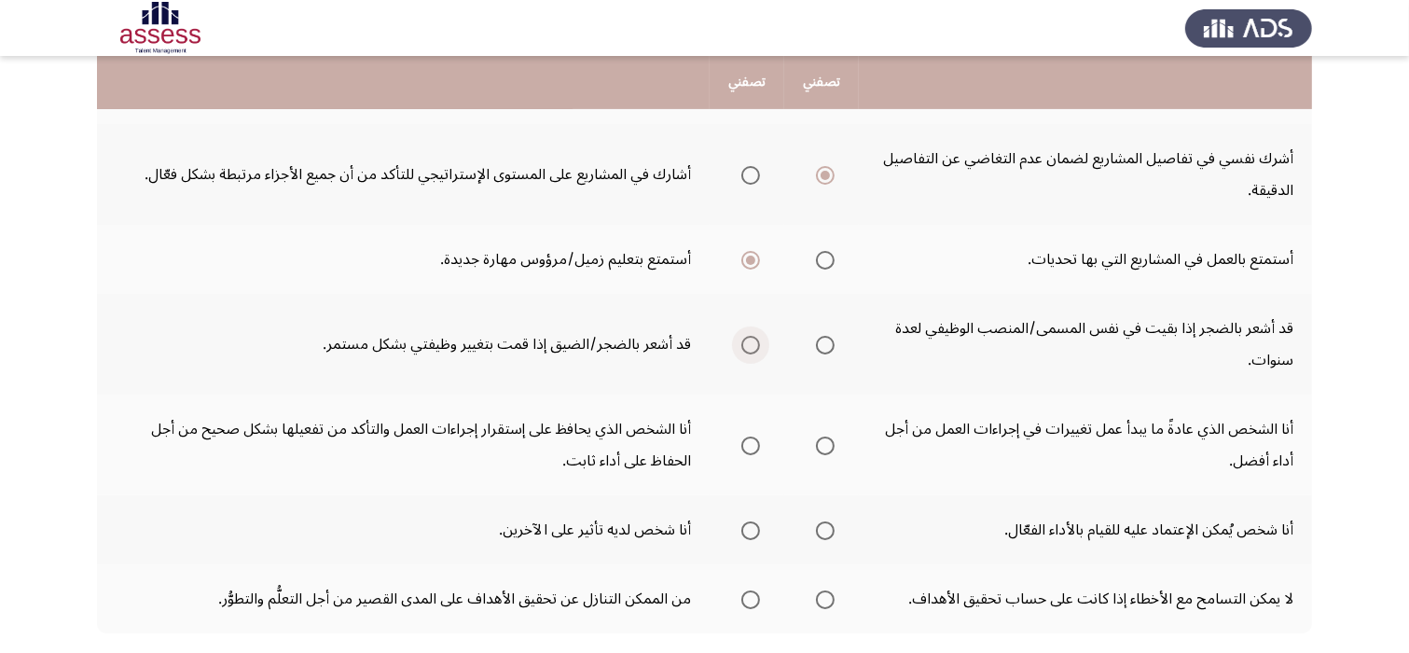
click at [754, 339] on span "Select an option" at bounding box center [751, 345] width 19 height 19
click at [754, 339] on input "Select an option" at bounding box center [751, 345] width 19 height 19
click at [822, 343] on span "Select an option" at bounding box center [825, 345] width 19 height 19
click at [822, 343] on input "Select an option" at bounding box center [825, 345] width 19 height 19
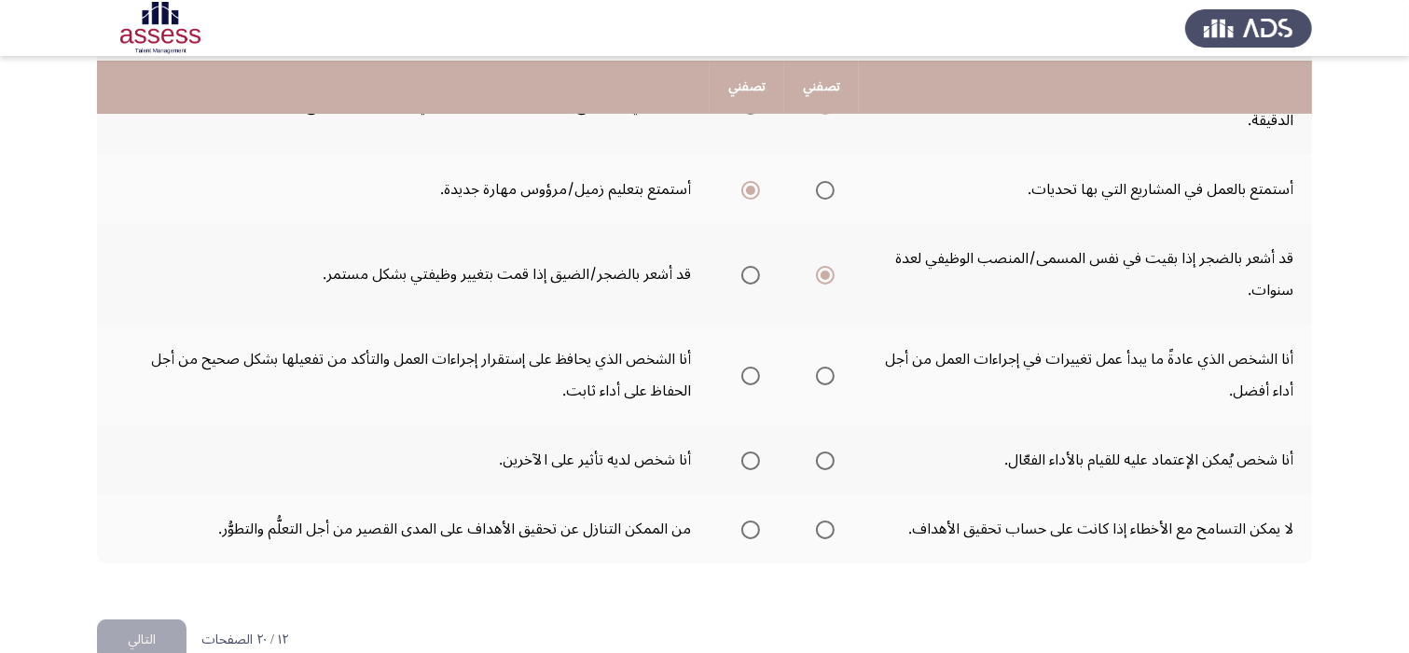
scroll to position [672, 0]
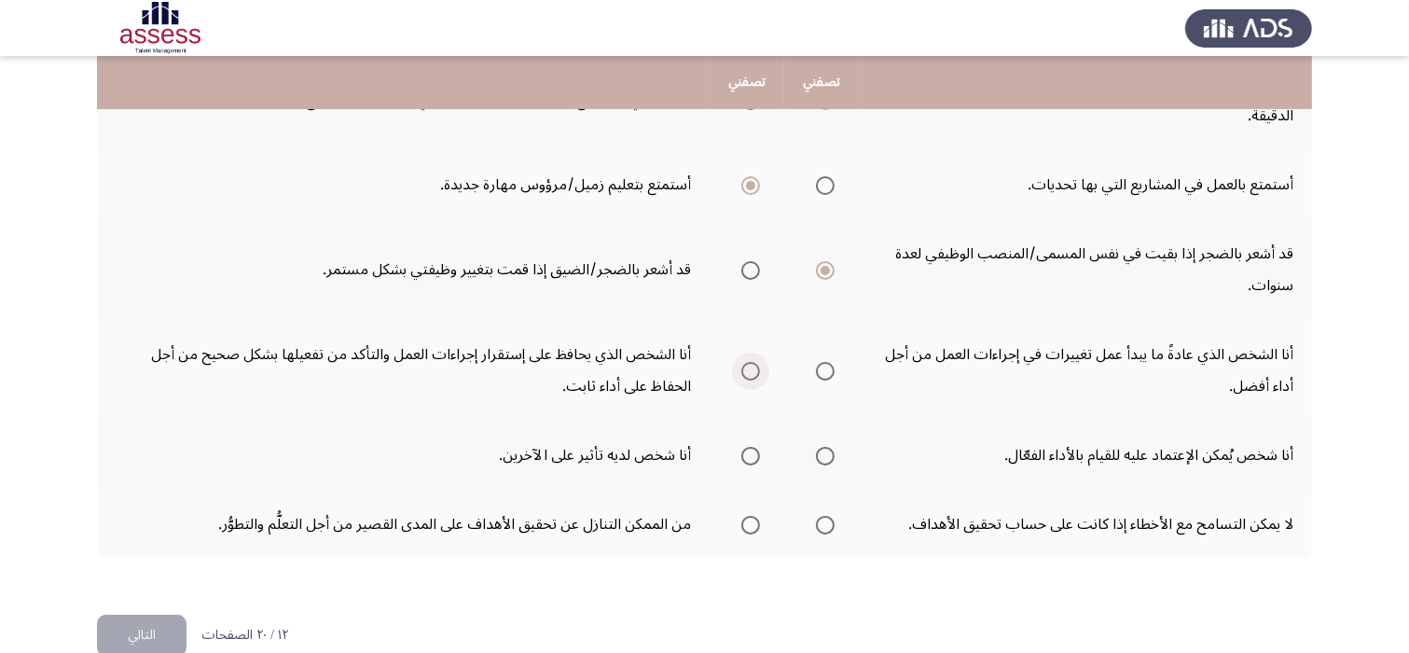
click at [754, 362] on span "Select an option" at bounding box center [751, 371] width 19 height 19
click at [754, 362] on input "Select an option" at bounding box center [751, 371] width 19 height 19
click at [821, 522] on span "Select an option" at bounding box center [825, 525] width 19 height 19
click at [821, 522] on input "Select an option" at bounding box center [825, 525] width 19 height 19
click at [814, 451] on label "Select an option" at bounding box center [822, 456] width 26 height 19
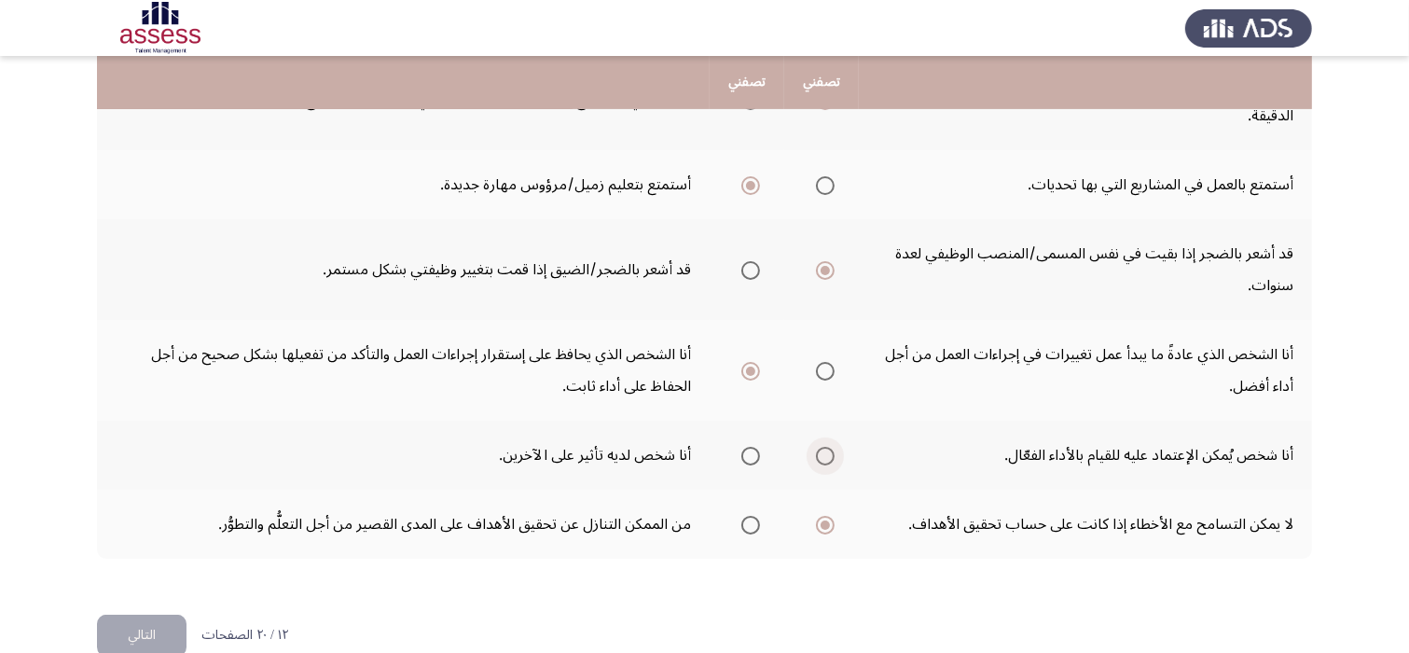
click at [816, 451] on input "Select an option" at bounding box center [825, 456] width 19 height 19
click at [138, 628] on button "التالي" at bounding box center [142, 636] width 90 height 42
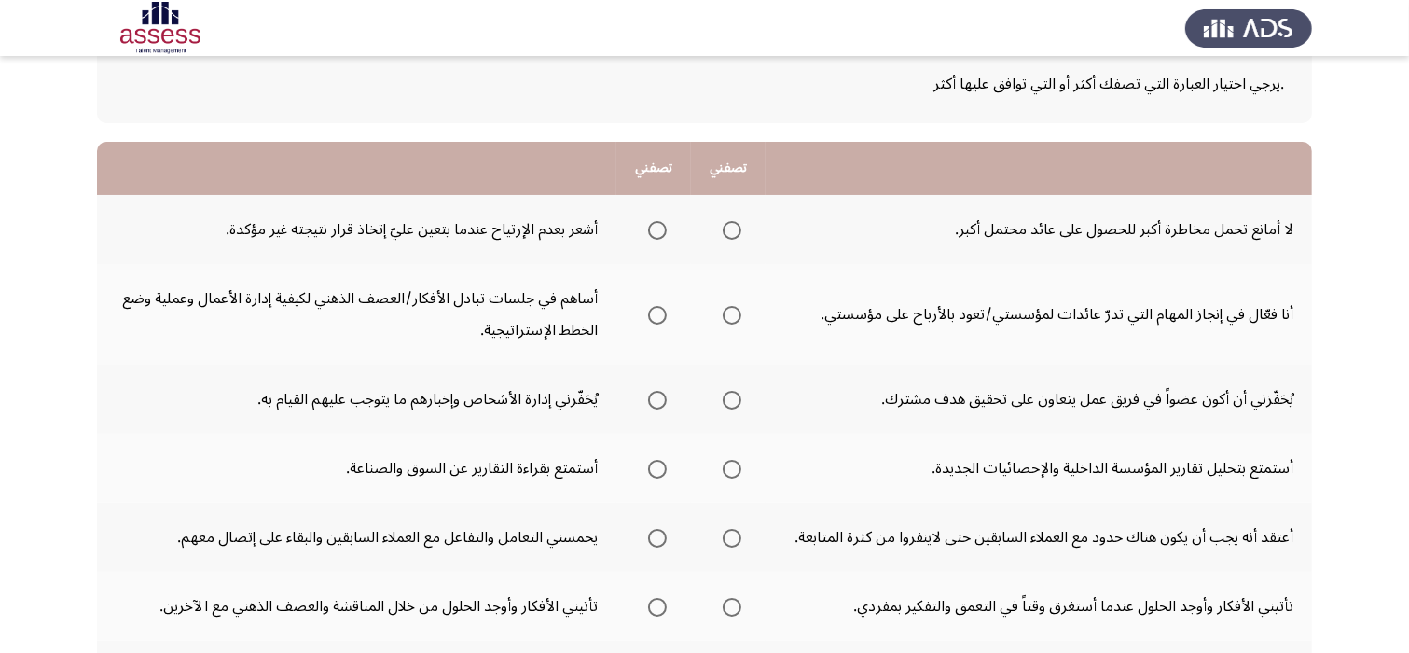
scroll to position [149, 0]
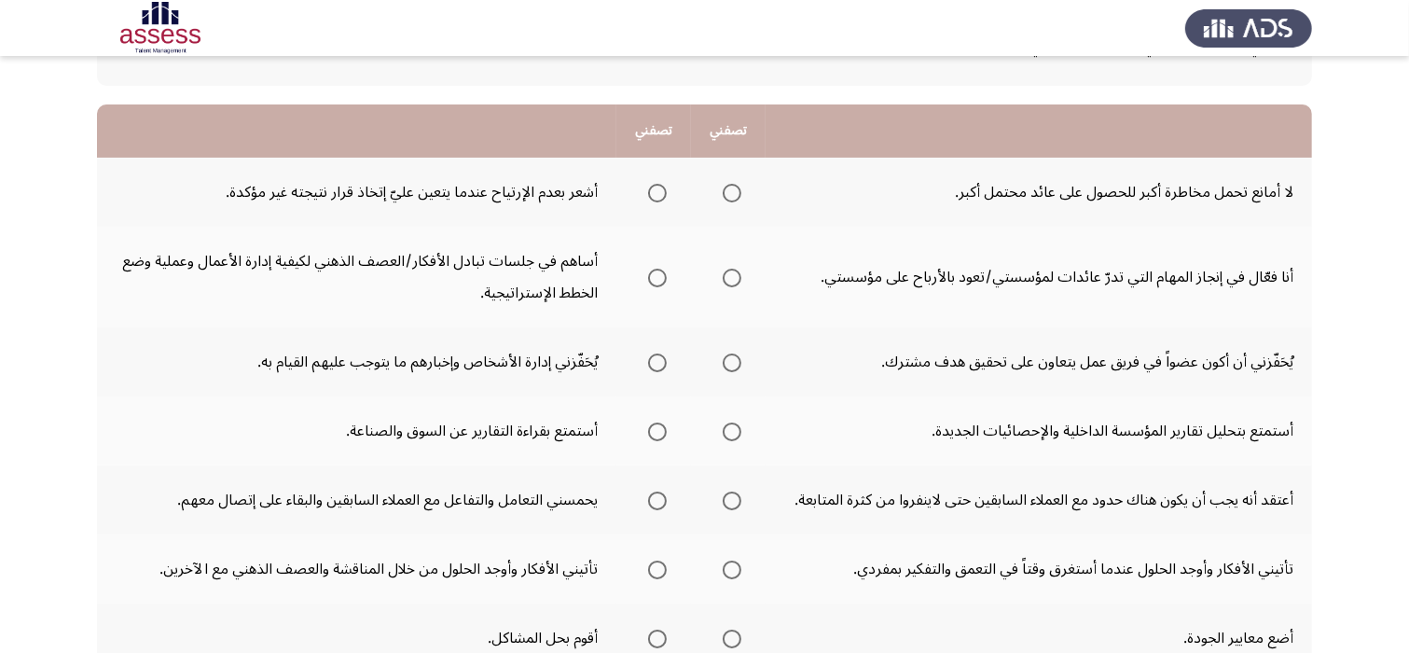
click at [657, 193] on span "Select an option" at bounding box center [657, 193] width 19 height 19
click at [657, 193] on input "Select an option" at bounding box center [657, 193] width 19 height 19
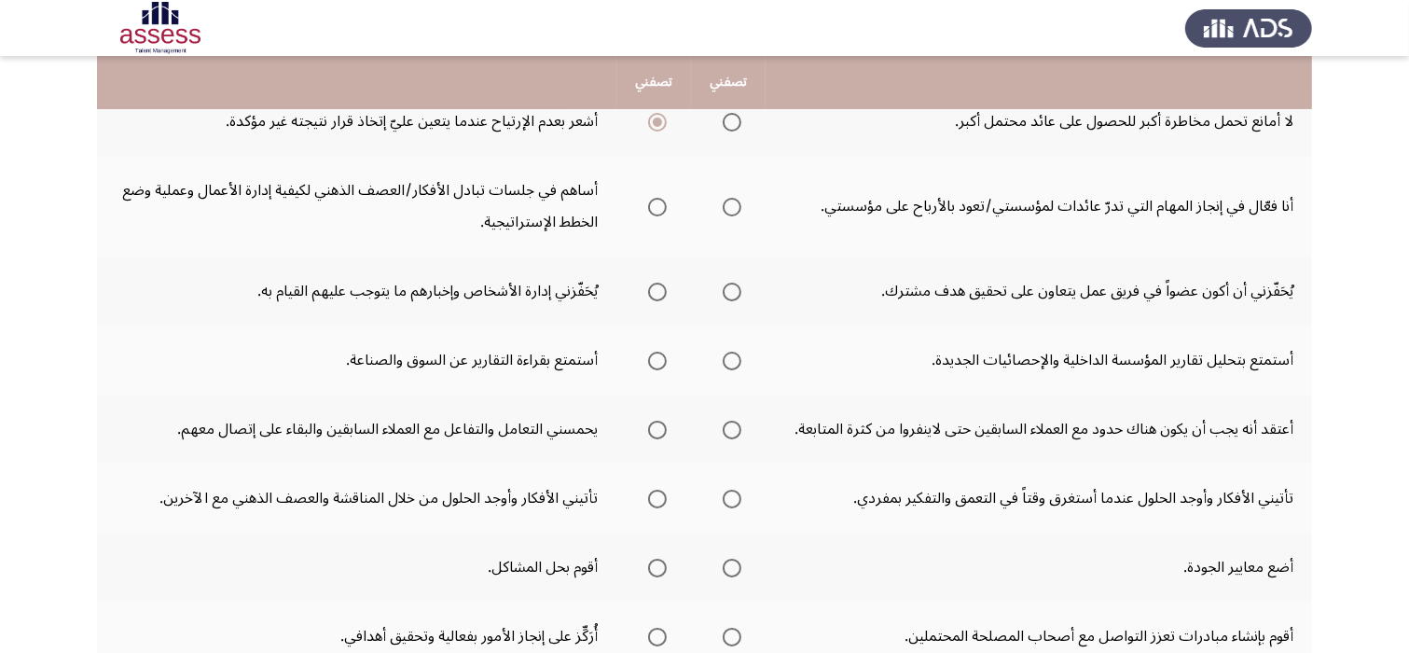
scroll to position [224, 0]
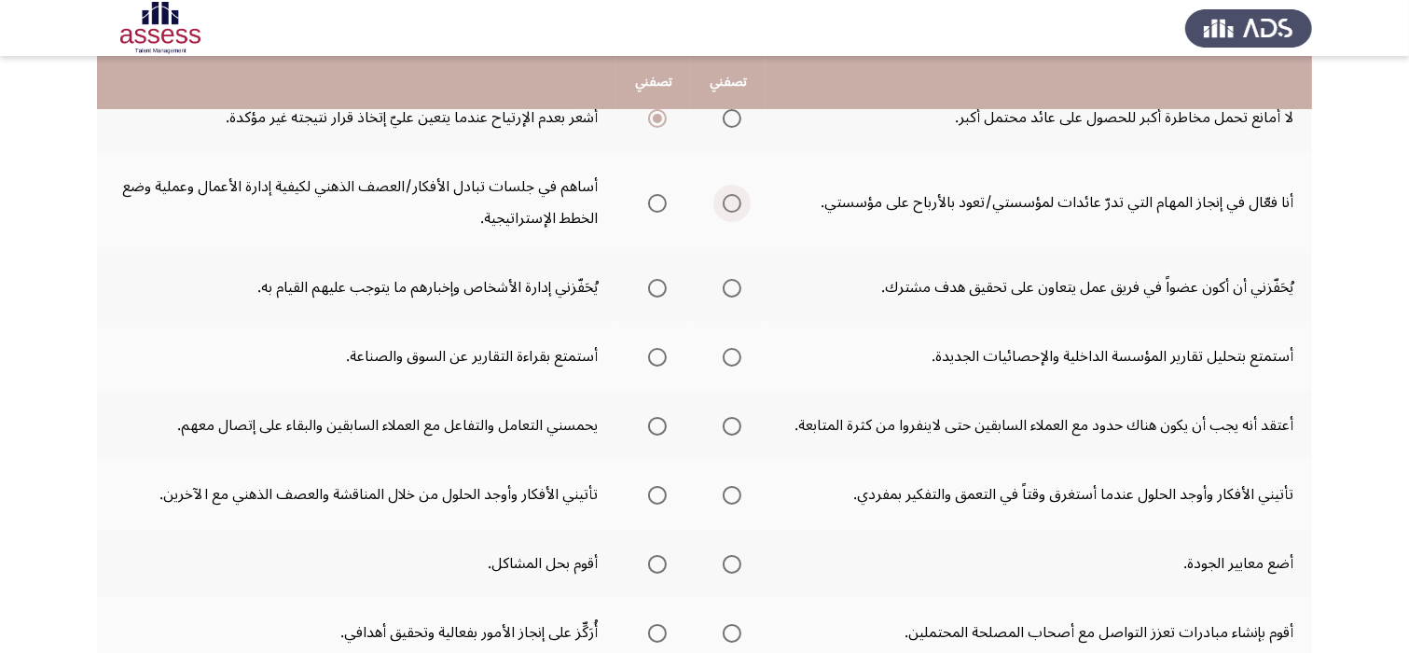
click at [734, 204] on span "Select an option" at bounding box center [732, 203] width 19 height 19
click at [734, 204] on input "Select an option" at bounding box center [732, 203] width 19 height 19
click at [734, 204] on span "Select an option" at bounding box center [732, 203] width 9 height 9
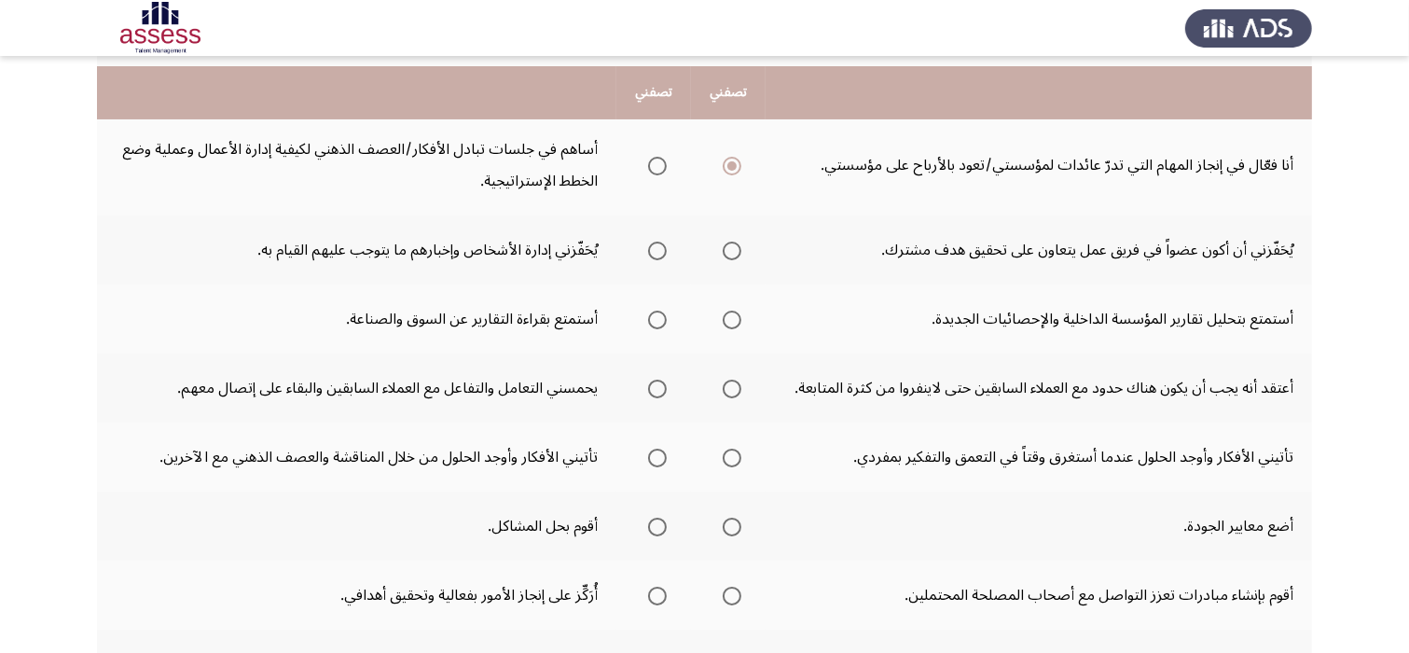
scroll to position [298, 0]
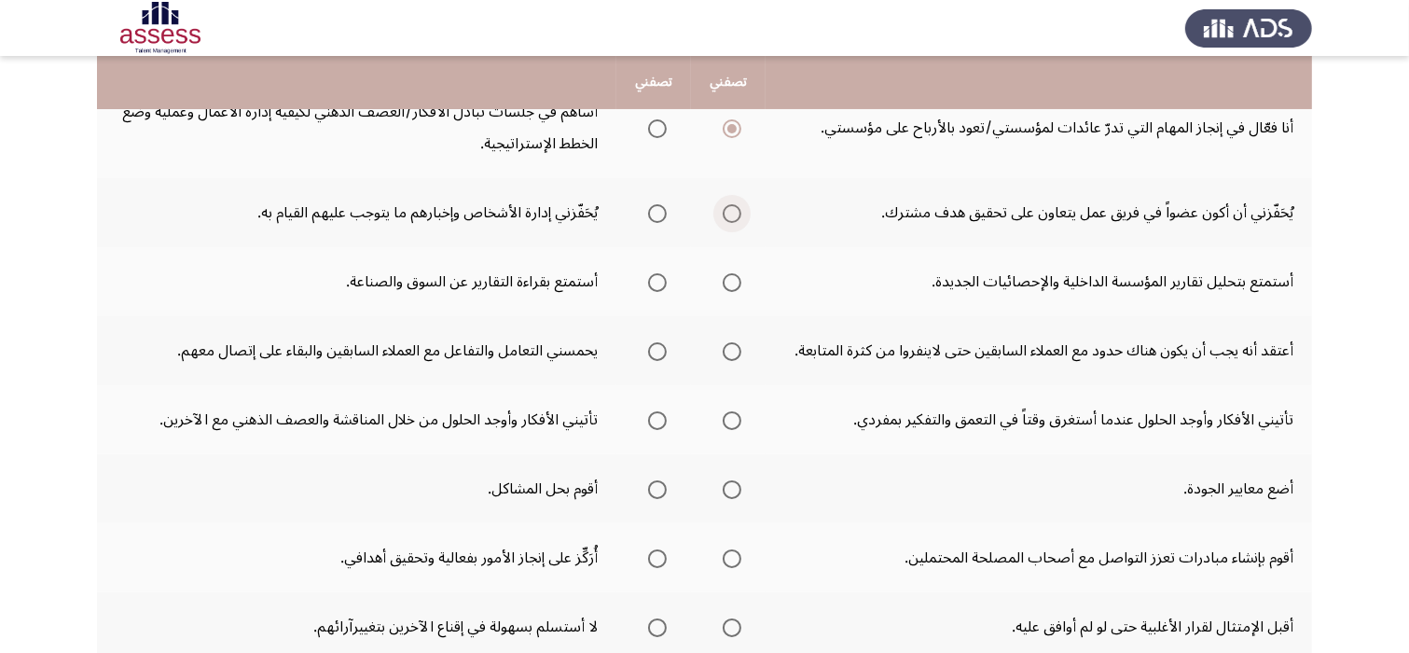
click at [733, 219] on span "Select an option" at bounding box center [732, 213] width 19 height 19
click at [733, 219] on input "Select an option" at bounding box center [732, 213] width 19 height 19
click at [728, 281] on span "Select an option" at bounding box center [732, 282] width 19 height 19
click at [728, 281] on input "Select an option" at bounding box center [732, 282] width 19 height 19
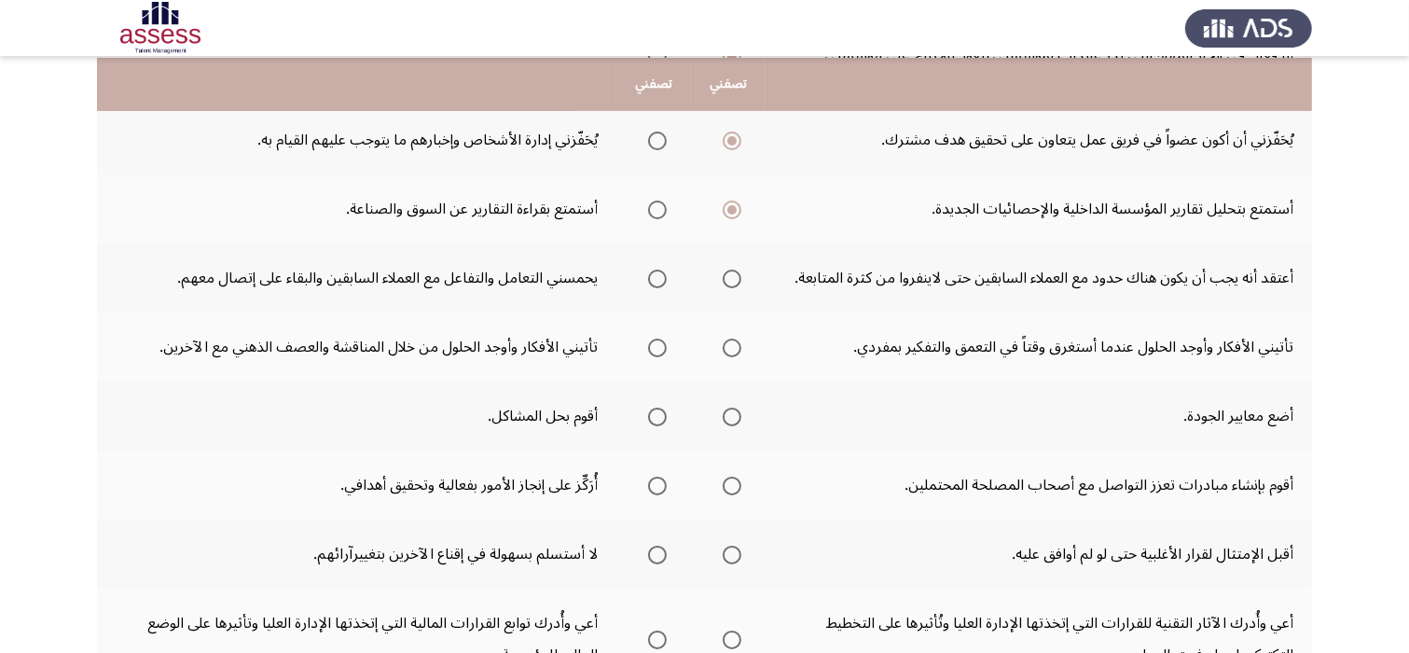
scroll to position [373, 0]
click at [661, 273] on span "Select an option" at bounding box center [657, 277] width 19 height 19
click at [661, 273] on input "Select an option" at bounding box center [657, 277] width 19 height 19
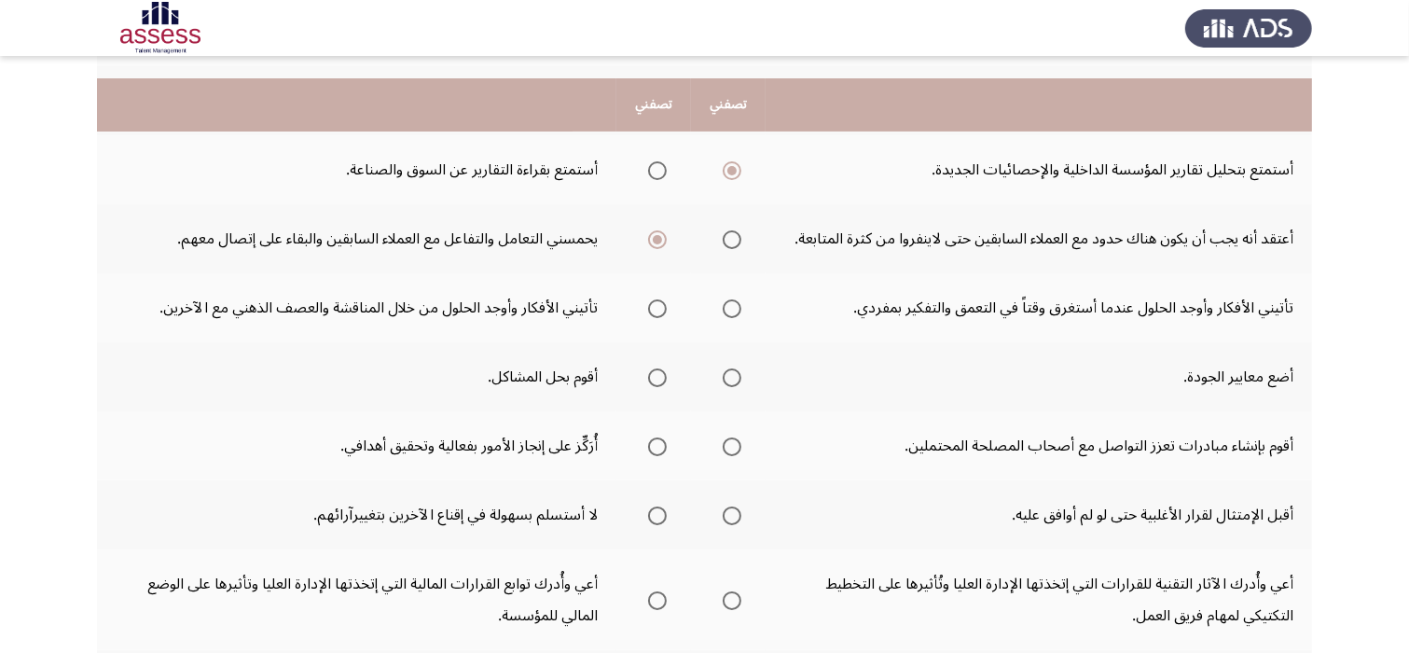
scroll to position [448, 0]
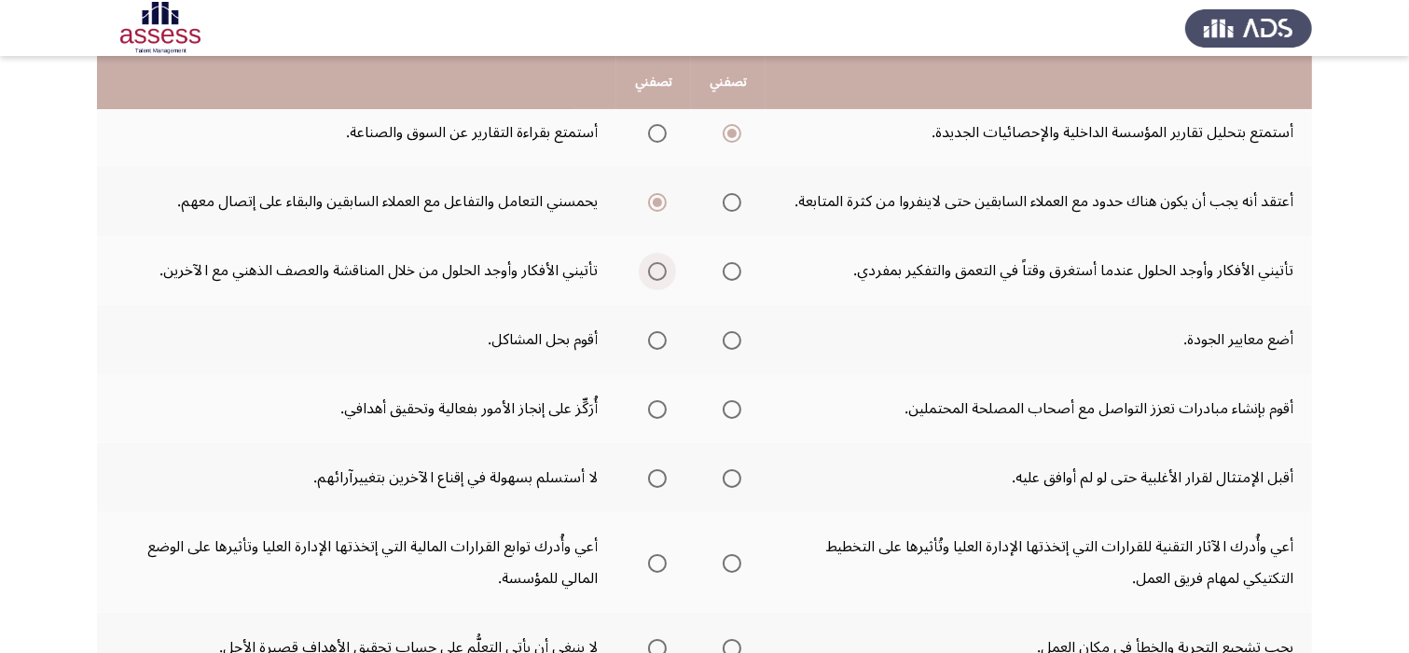
click at [657, 270] on span "Select an option" at bounding box center [657, 271] width 19 height 19
click at [657, 270] on input "Select an option" at bounding box center [657, 271] width 19 height 19
click at [654, 335] on span "Select an option" at bounding box center [657, 340] width 19 height 19
click at [654, 335] on input "Select an option" at bounding box center [657, 340] width 19 height 19
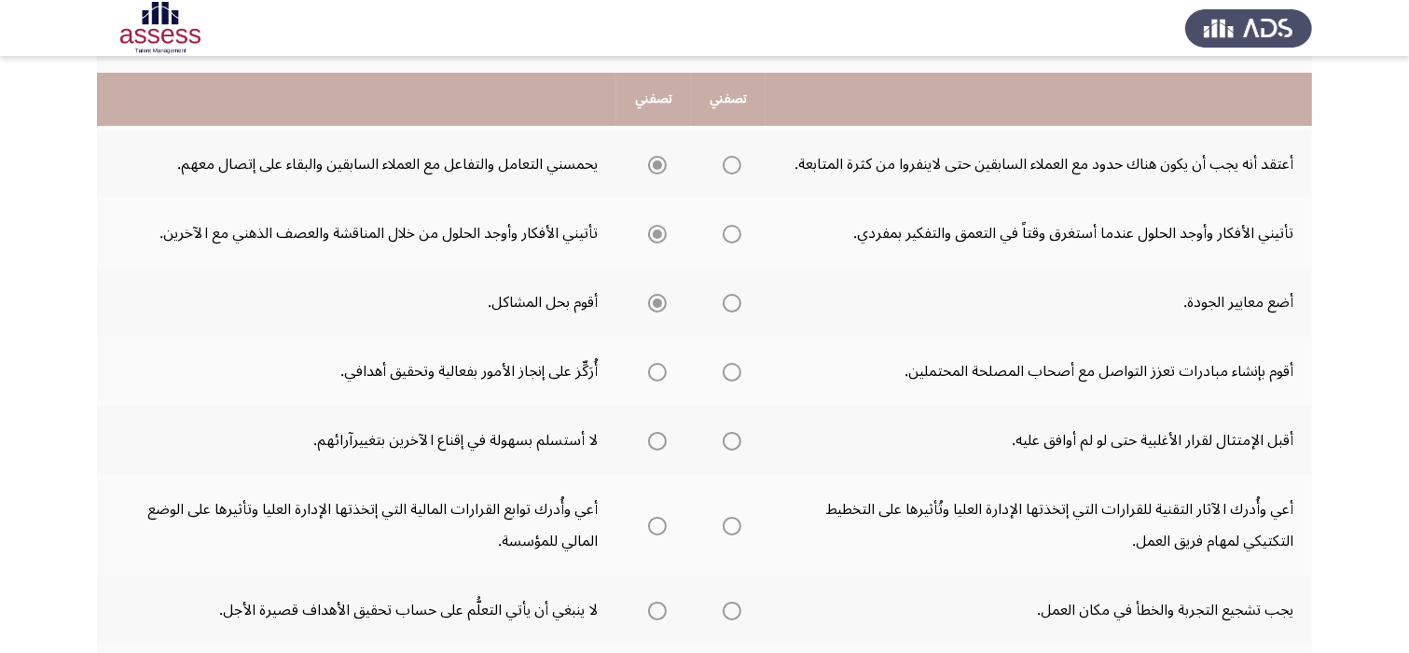
scroll to position [522, 0]
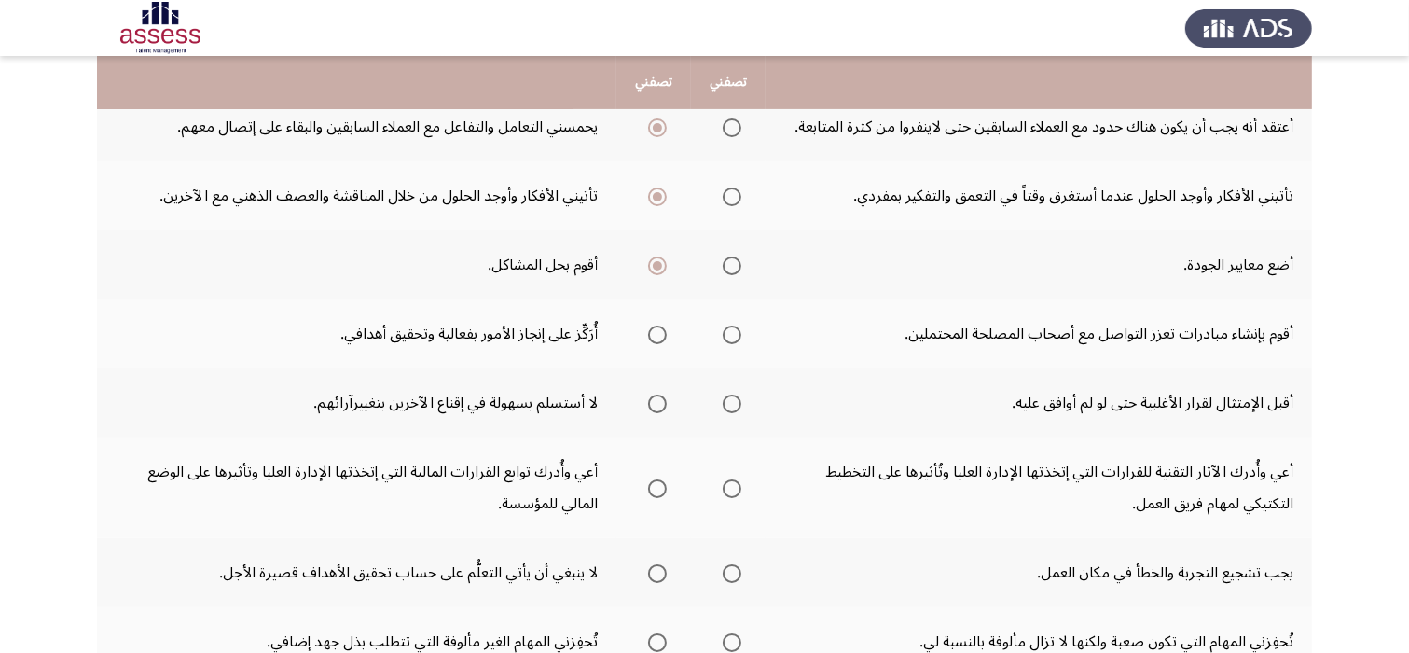
click at [652, 327] on span "Select an option" at bounding box center [657, 335] width 19 height 19
click at [652, 327] on input "Select an option" at bounding box center [657, 335] width 19 height 19
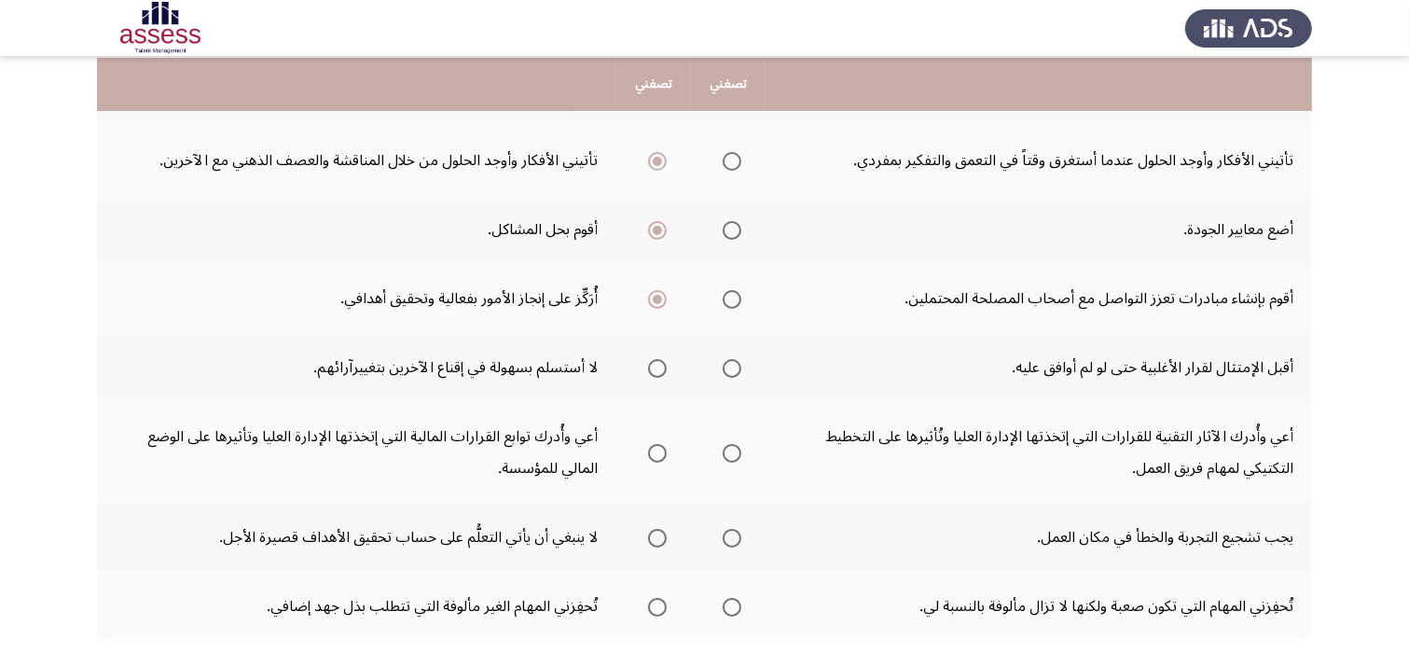
scroll to position [560, 0]
click at [664, 368] on span "Select an option" at bounding box center [657, 366] width 19 height 19
click at [664, 368] on input "Select an option" at bounding box center [657, 366] width 19 height 19
click at [734, 366] on span "Select an option" at bounding box center [732, 366] width 19 height 19
click at [734, 366] on input "Select an option" at bounding box center [732, 366] width 19 height 19
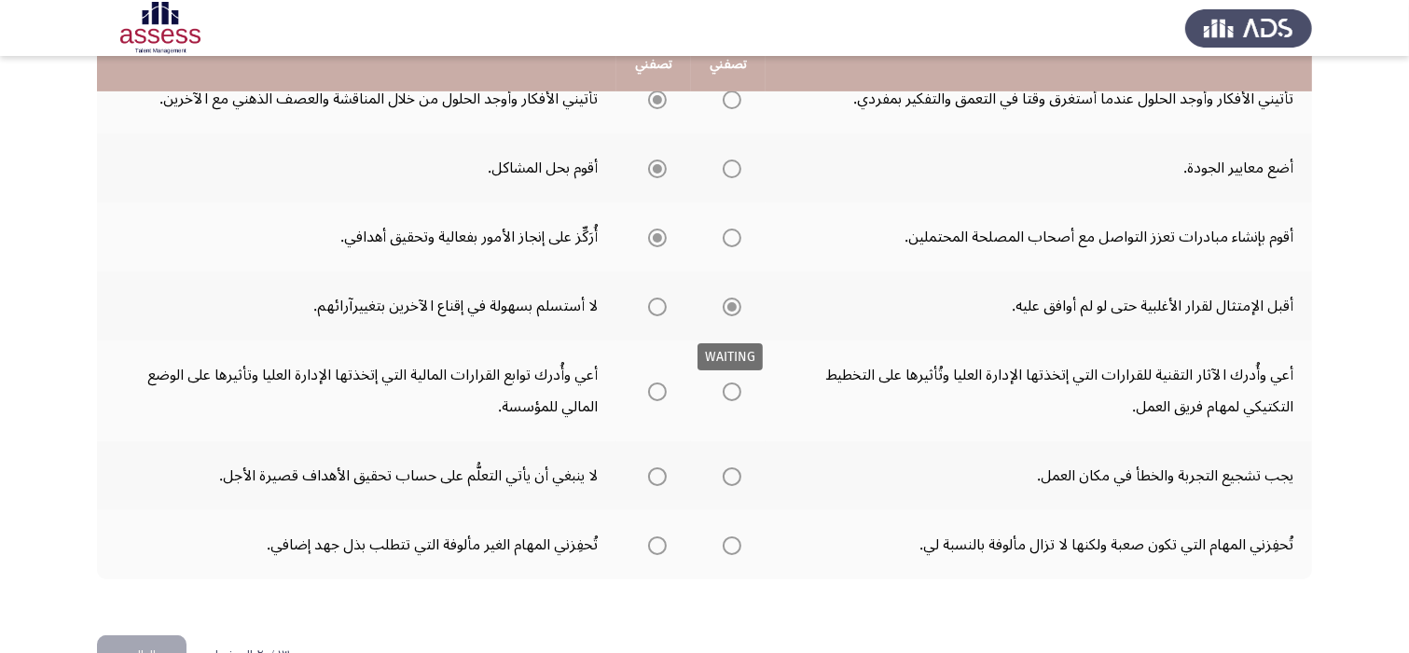
scroll to position [634, 0]
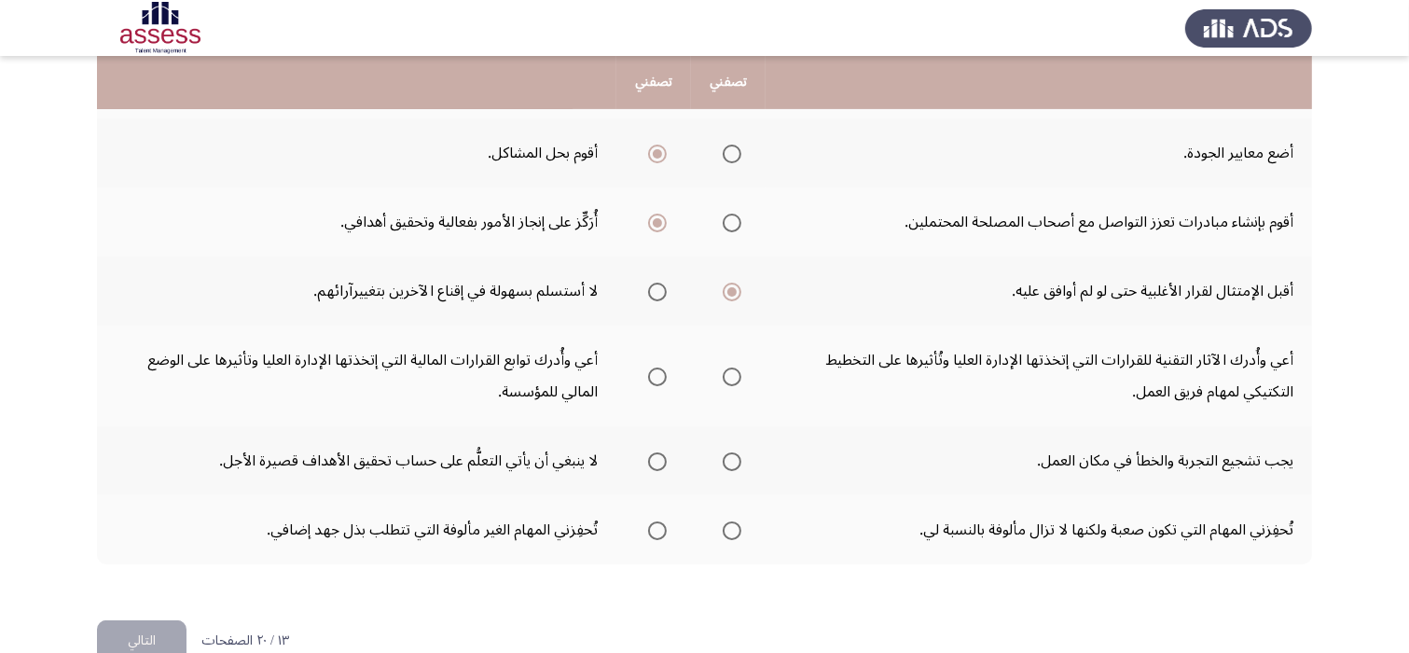
click at [653, 374] on span "Select an option" at bounding box center [657, 376] width 19 height 19
click at [653, 374] on input "Select an option" at bounding box center [657, 376] width 19 height 19
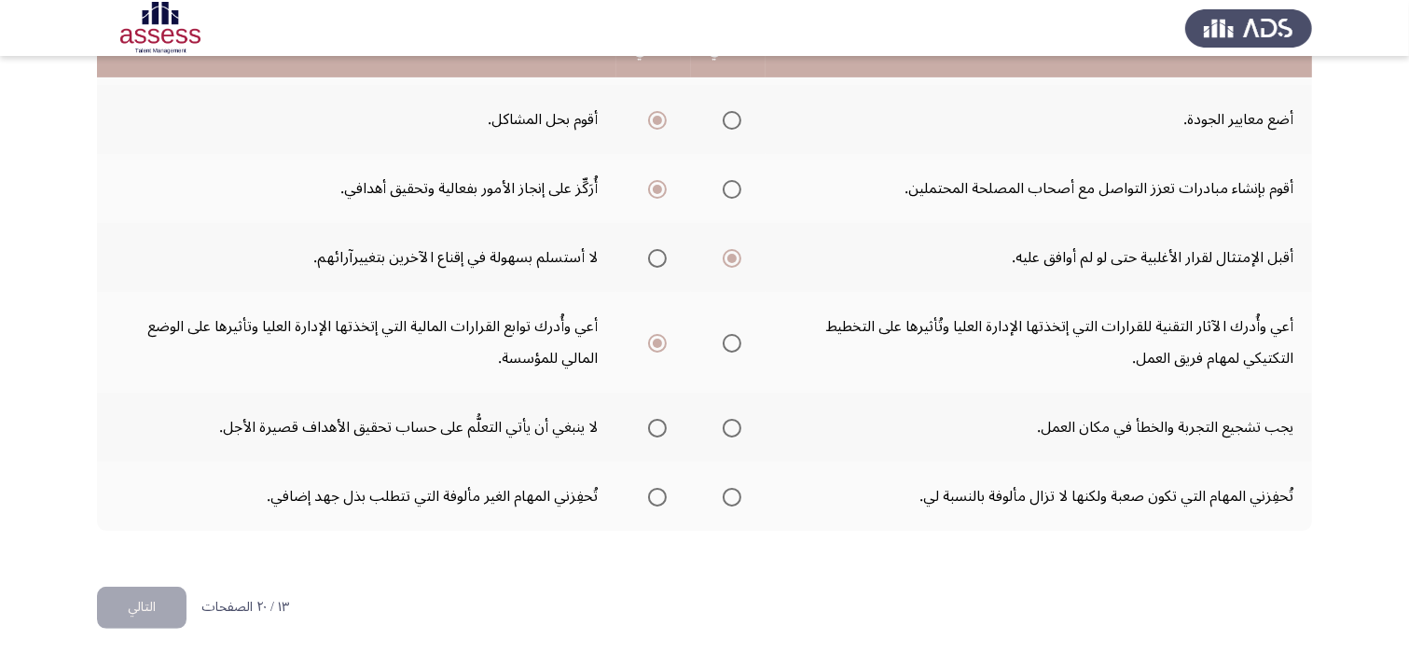
scroll to position [671, 0]
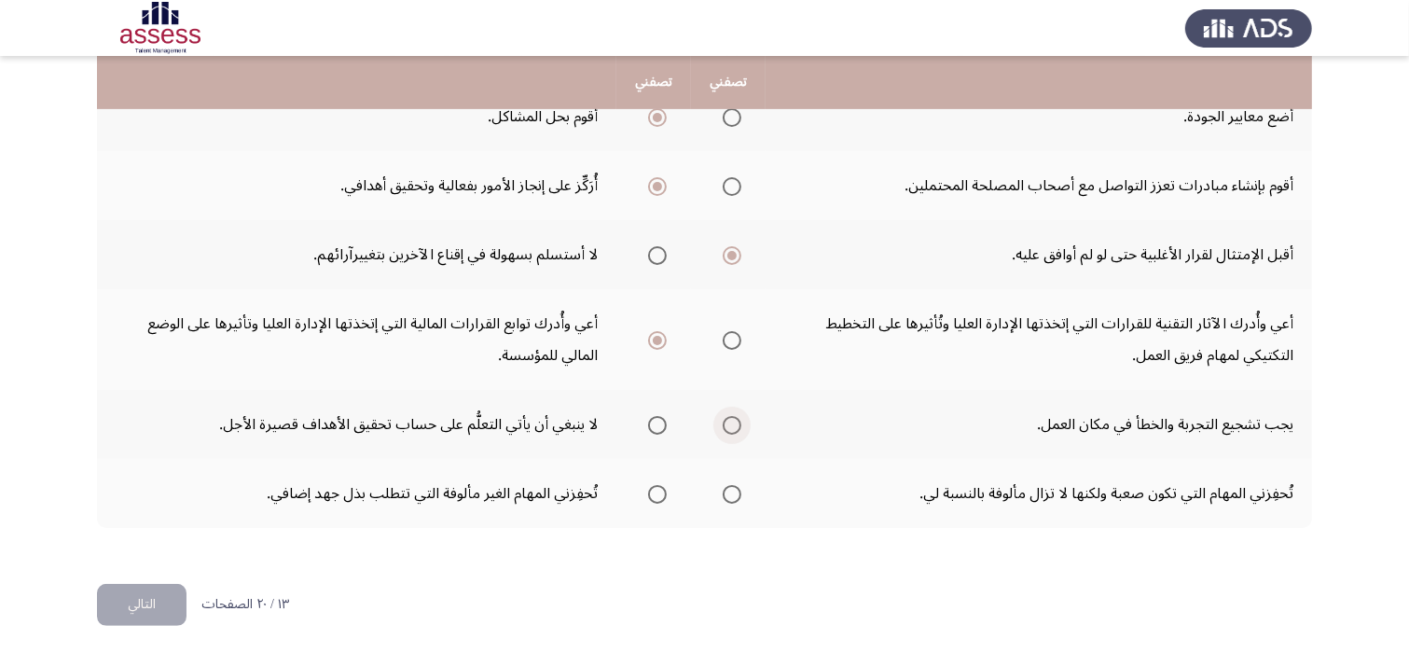
click at [731, 423] on span "Select an option" at bounding box center [732, 425] width 19 height 19
click at [731, 423] on input "Select an option" at bounding box center [732, 425] width 19 height 19
click at [741, 487] on span "Select an option" at bounding box center [732, 494] width 19 height 19
click at [741, 487] on input "Select an option" at bounding box center [732, 494] width 19 height 19
click at [149, 589] on button "التالي" at bounding box center [142, 605] width 90 height 42
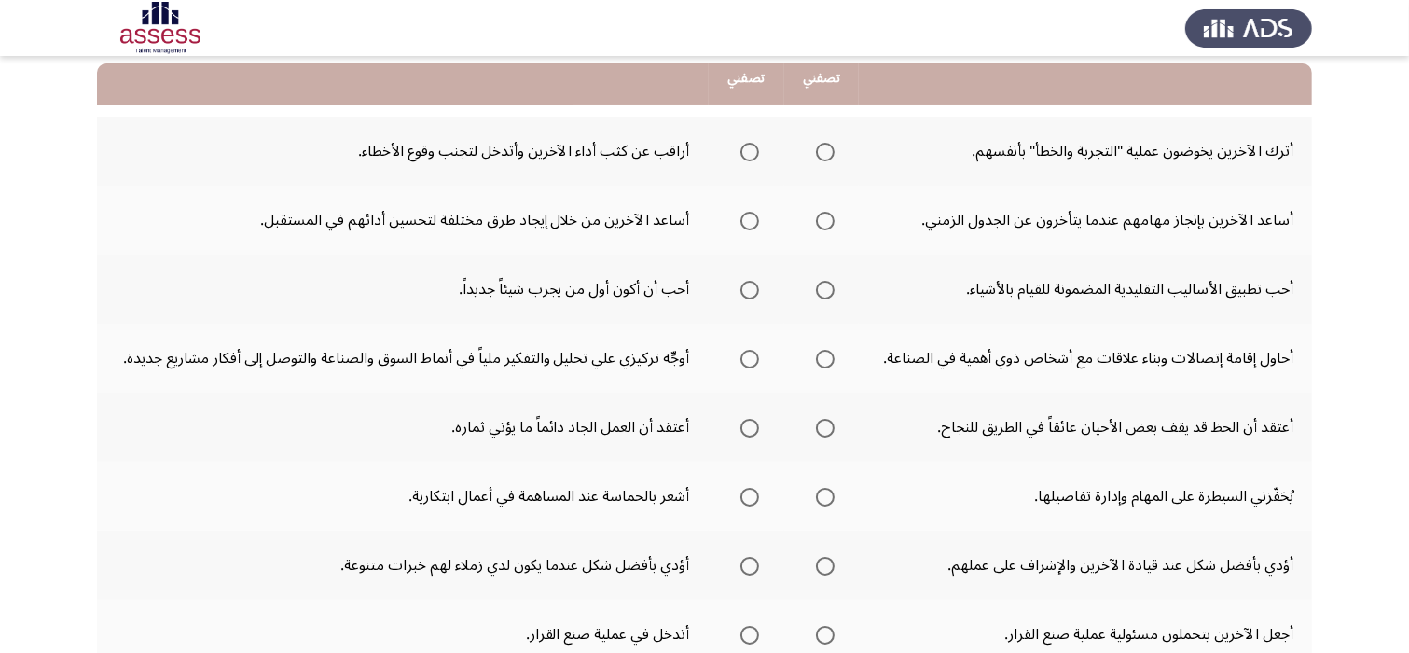
scroll to position [187, 0]
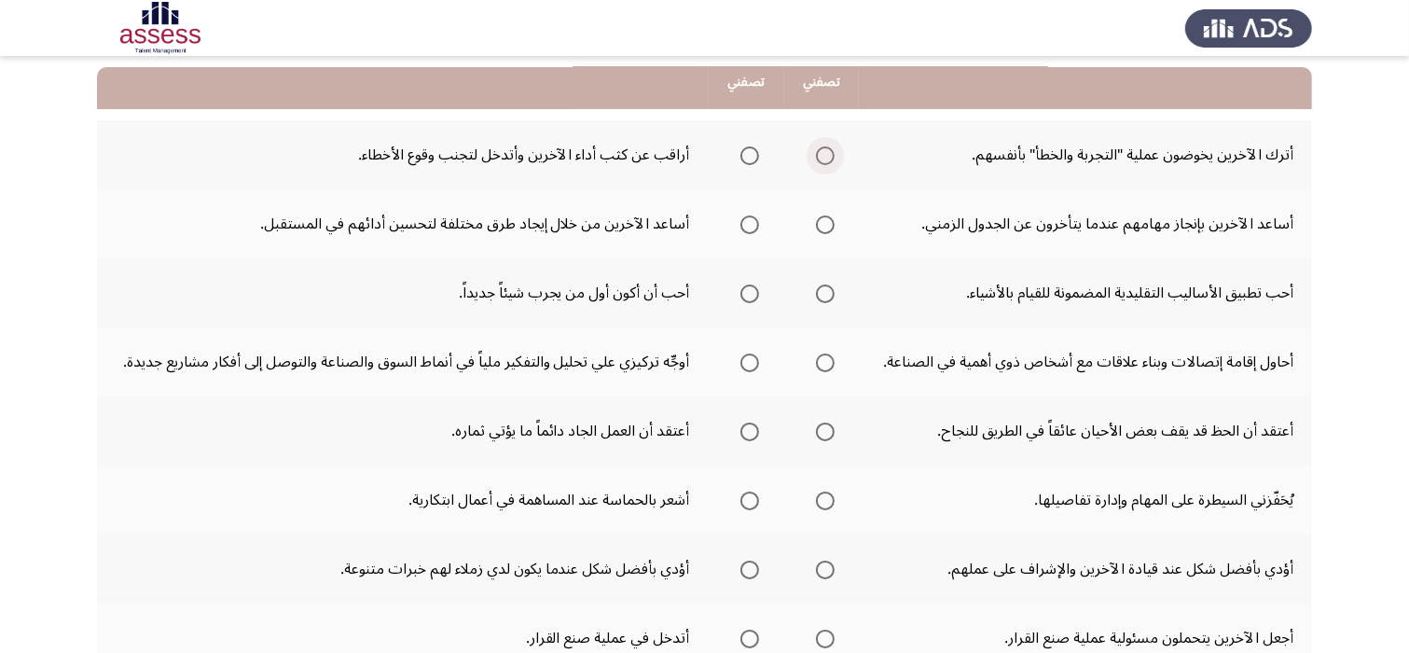
click at [824, 159] on span "Select an option" at bounding box center [825, 155] width 19 height 19
click at [824, 159] on input "Select an option" at bounding box center [825, 155] width 19 height 19
click at [830, 222] on span "Select an option" at bounding box center [825, 224] width 19 height 19
click at [830, 222] on input "Select an option" at bounding box center [825, 224] width 19 height 19
click at [751, 297] on span "Select an option" at bounding box center [750, 293] width 19 height 19
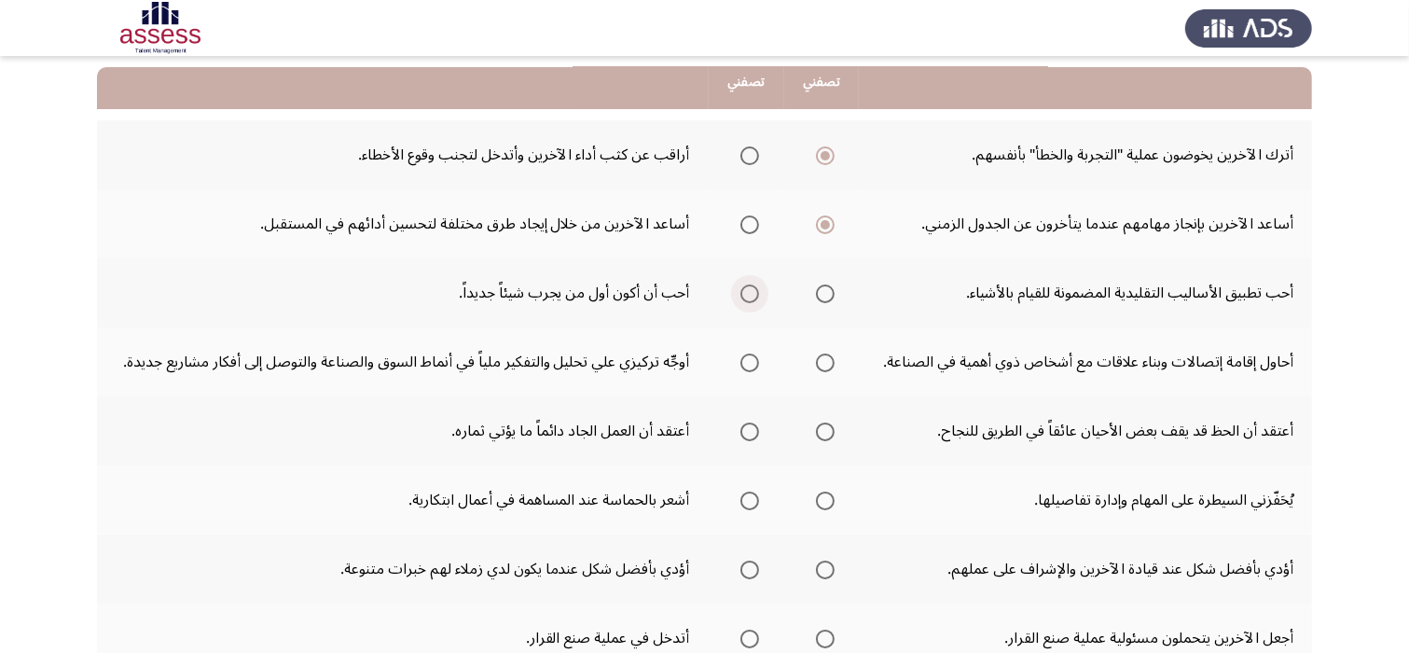
click at [751, 297] on input "Select an option" at bounding box center [750, 293] width 19 height 19
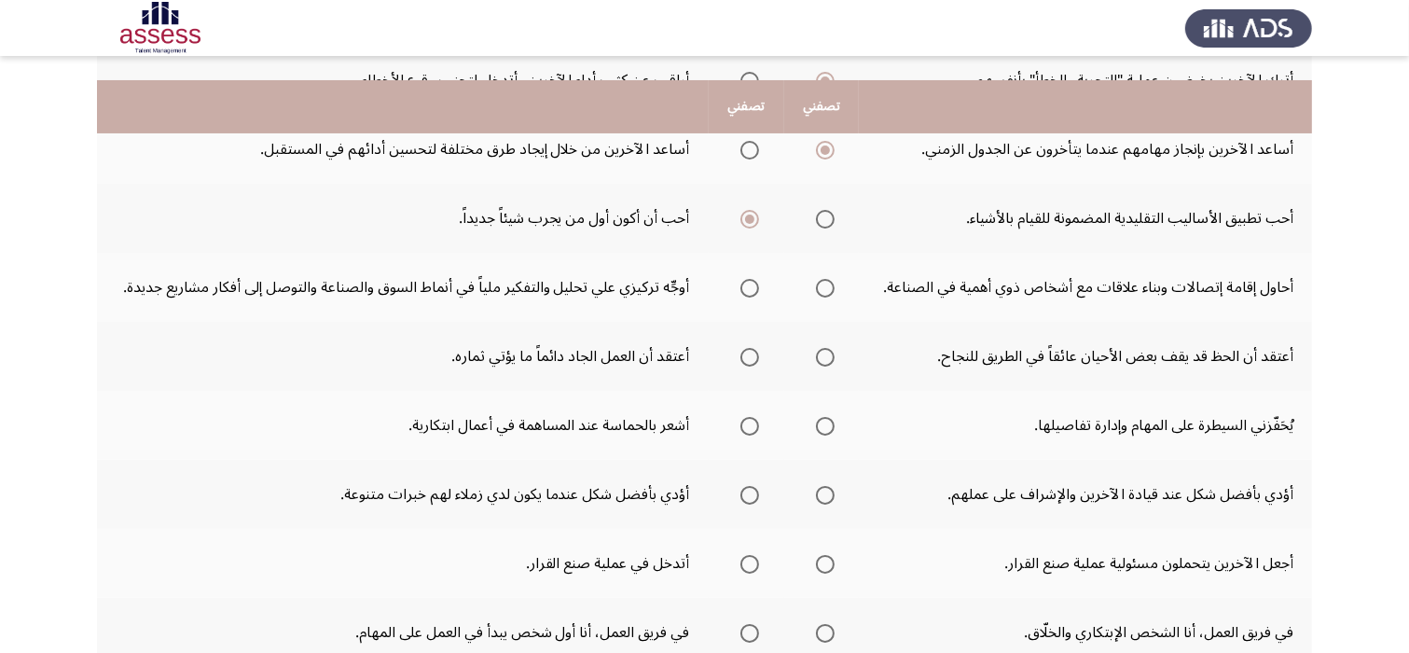
scroll to position [298, 0]
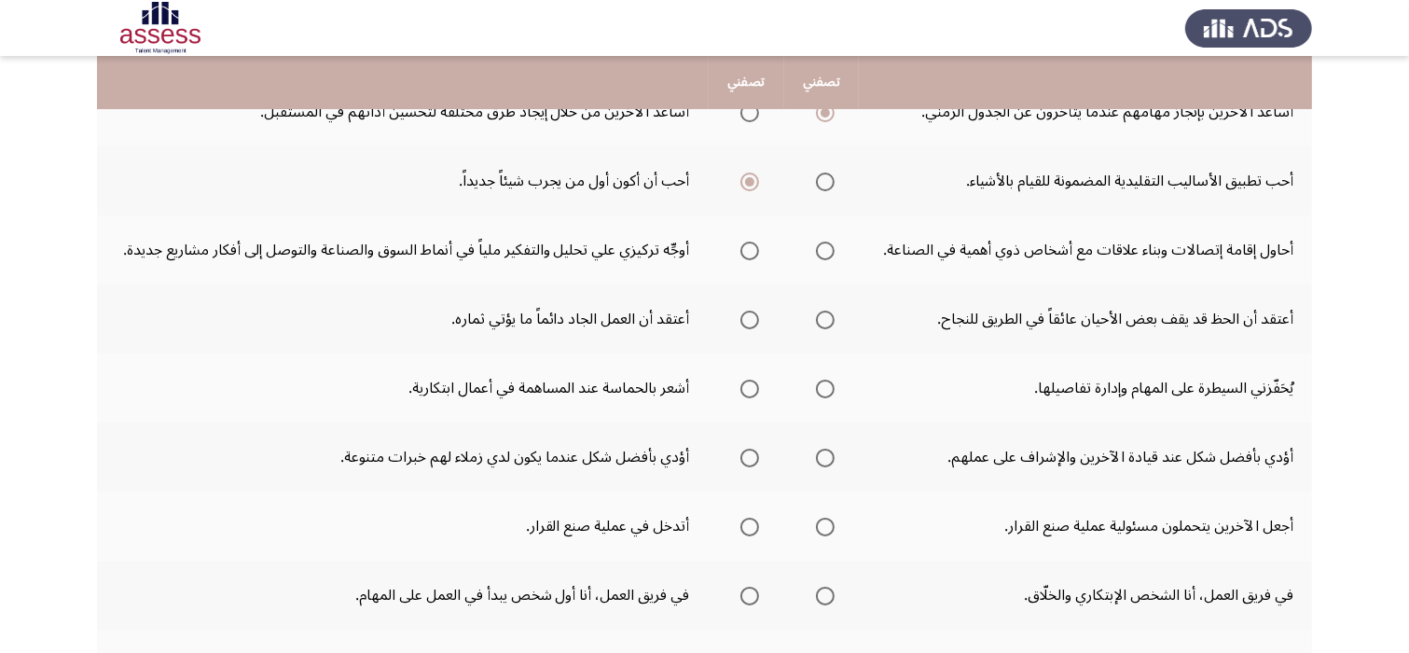
click at [836, 256] on th at bounding box center [822, 249] width 76 height 69
click at [746, 252] on span "Select an option" at bounding box center [750, 251] width 19 height 19
click at [746, 252] on input "Select an option" at bounding box center [750, 251] width 19 height 19
click at [744, 319] on span "Select an option" at bounding box center [750, 320] width 19 height 19
click at [744, 319] on input "Select an option" at bounding box center [750, 320] width 19 height 19
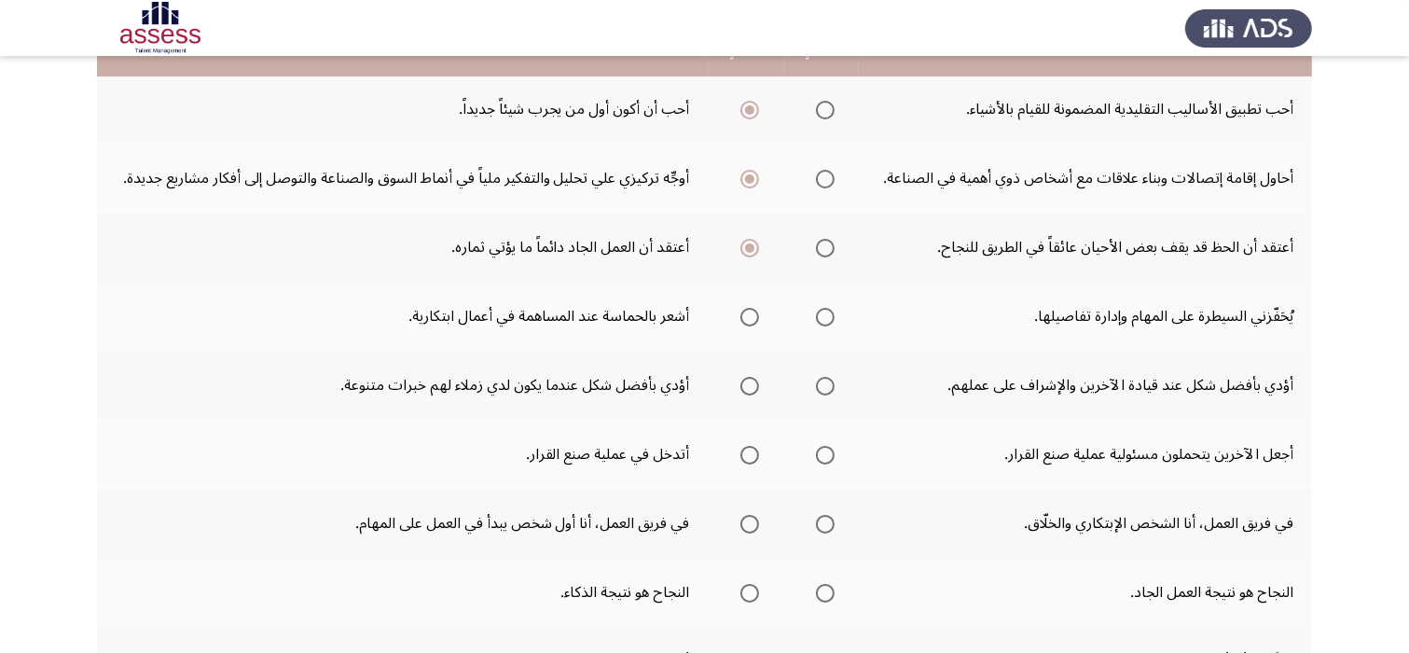
scroll to position [373, 0]
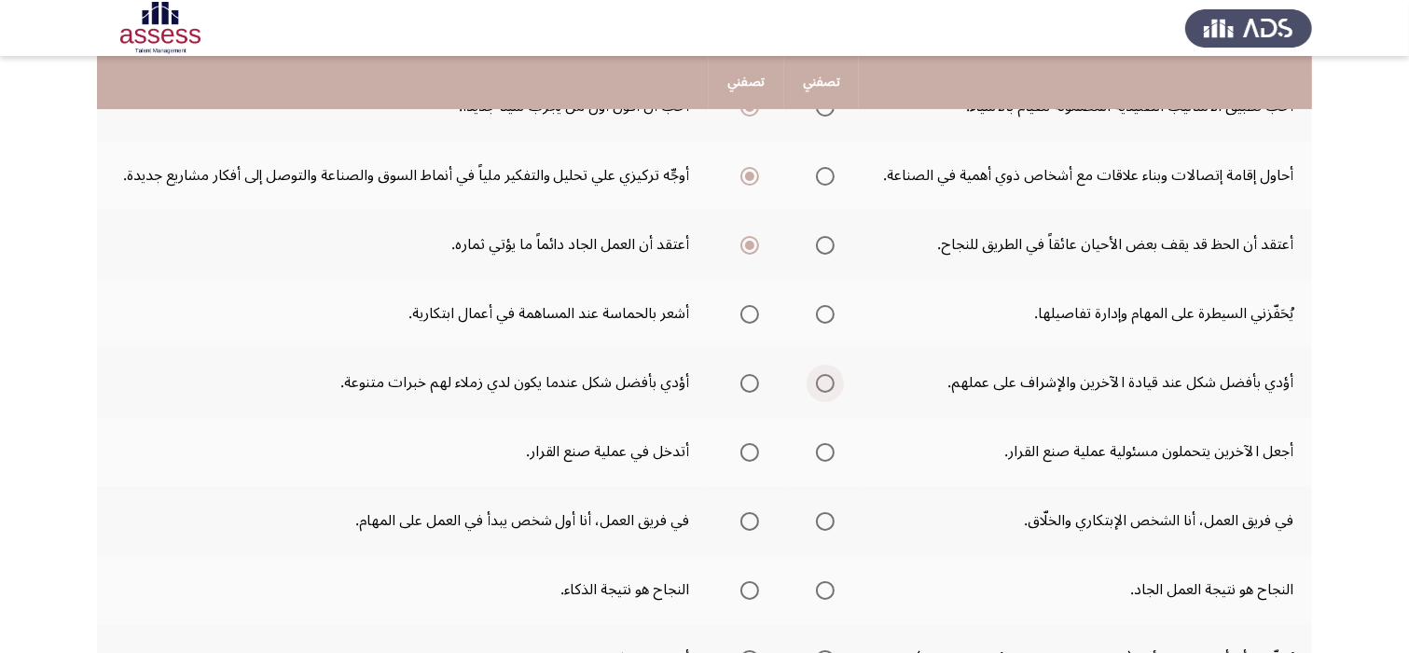
click at [829, 388] on span "Select an option" at bounding box center [825, 383] width 19 height 19
click at [829, 388] on input "Select an option" at bounding box center [825, 383] width 19 height 19
click at [749, 312] on span "Select an option" at bounding box center [750, 314] width 19 height 19
click at [749, 312] on input "Select an option" at bounding box center [750, 314] width 19 height 19
click at [742, 383] on span "Select an option" at bounding box center [750, 383] width 19 height 19
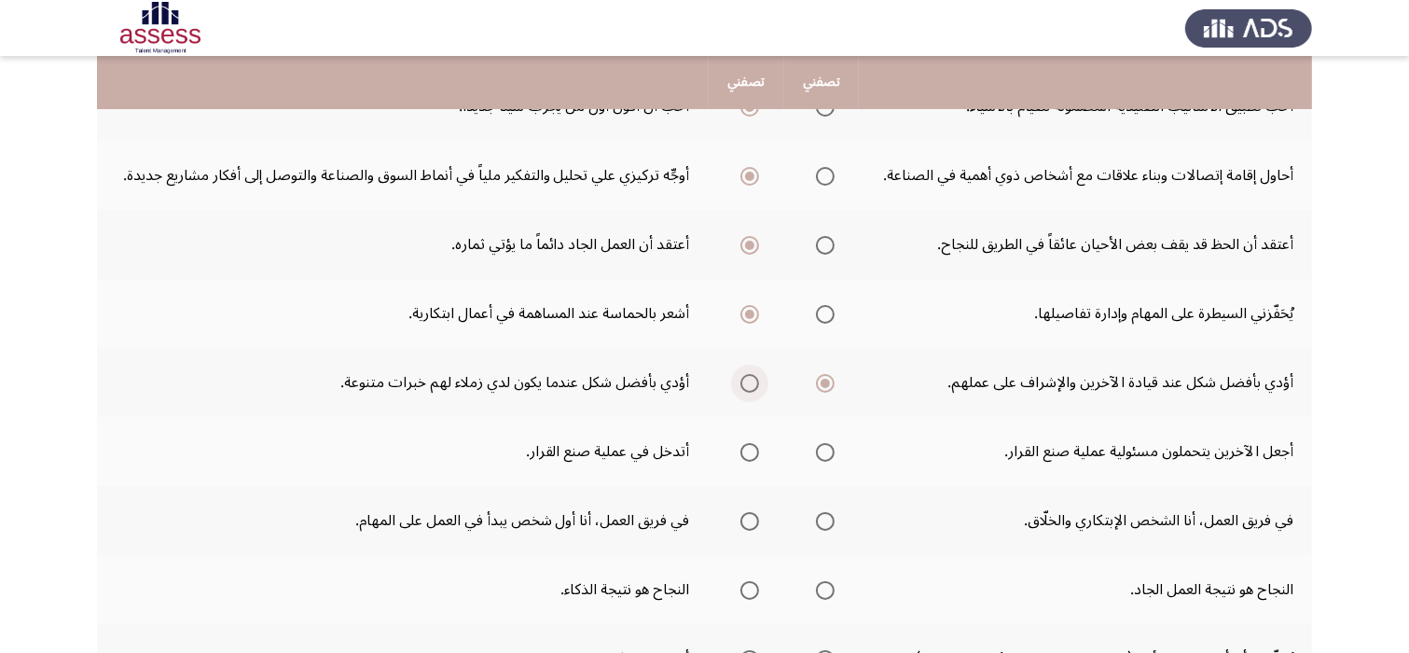
click at [742, 383] on input "Select an option" at bounding box center [750, 383] width 19 height 19
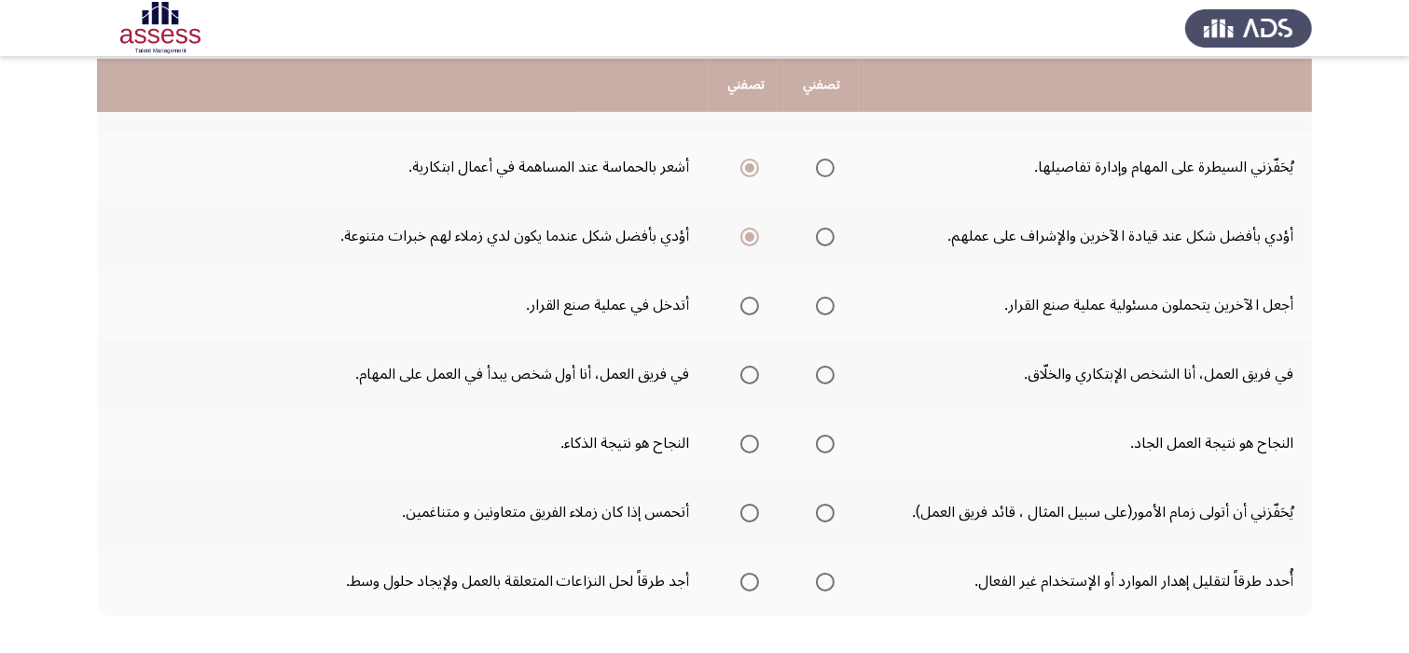
scroll to position [522, 0]
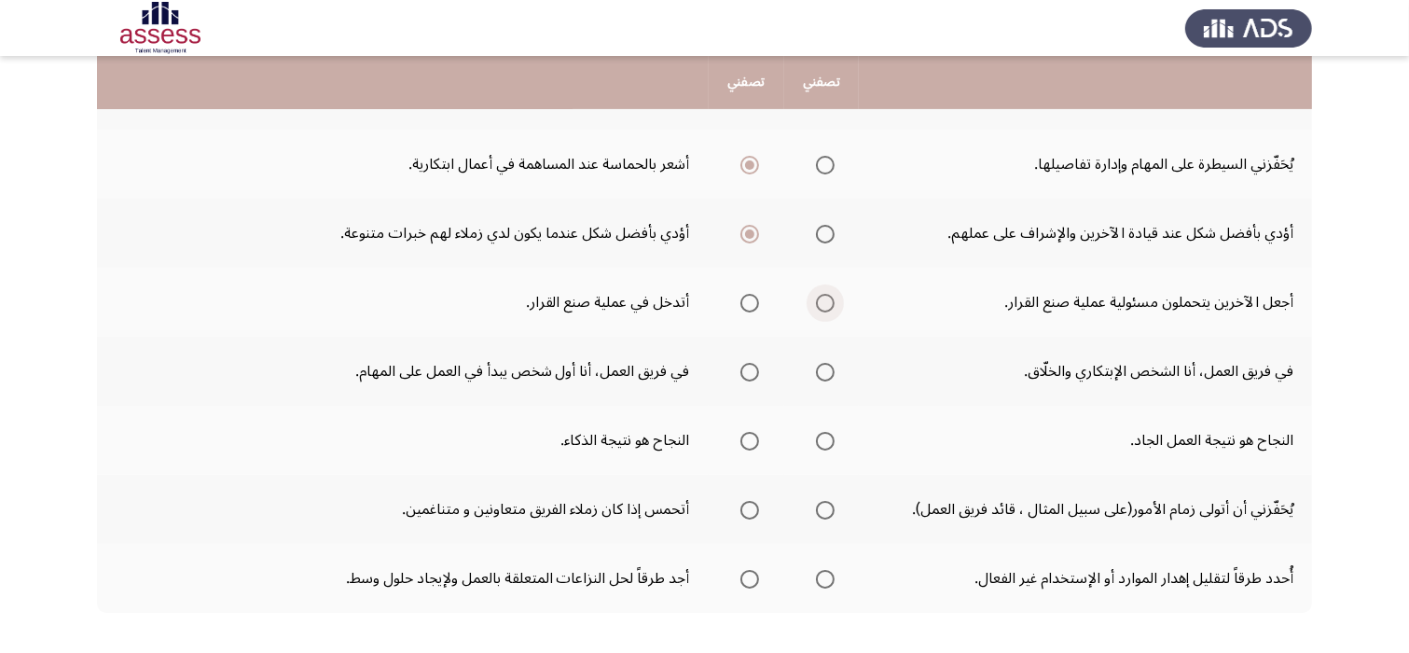
click at [828, 300] on span "Select an option" at bounding box center [825, 303] width 19 height 19
click at [828, 300] on input "Select an option" at bounding box center [825, 303] width 19 height 19
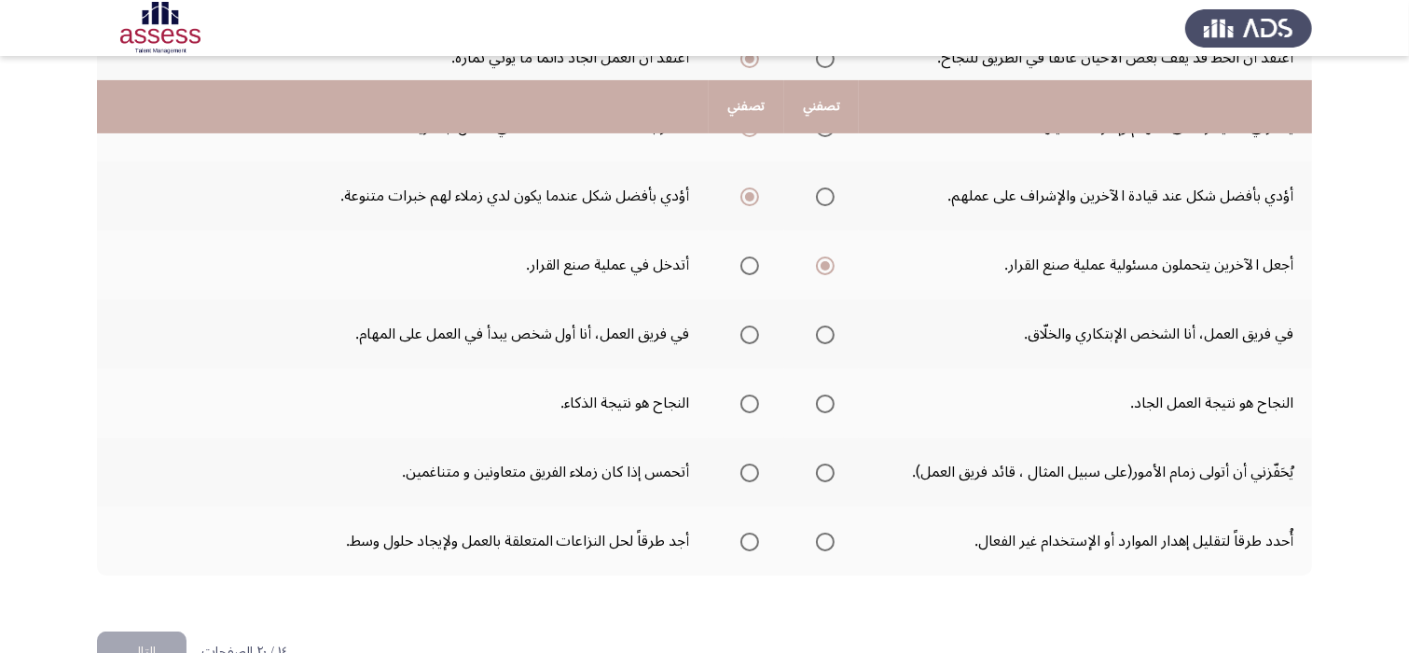
scroll to position [597, 0]
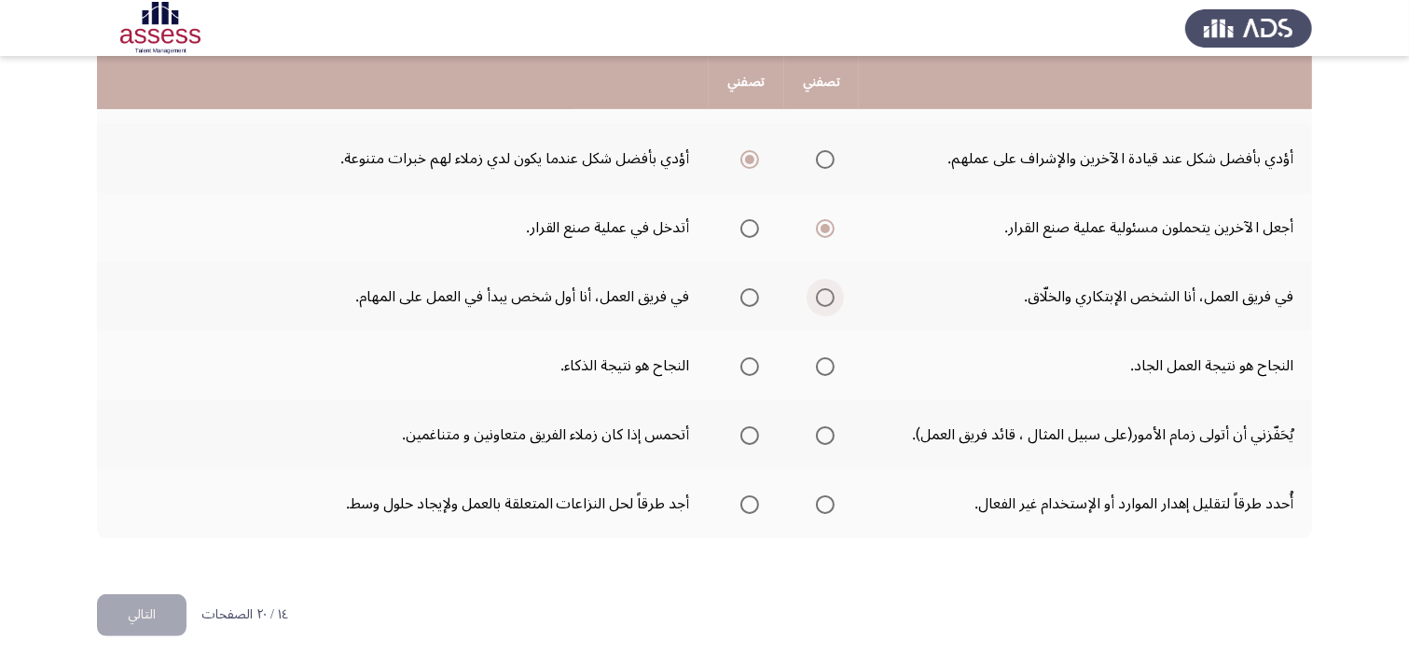
click at [823, 297] on span "Select an option" at bounding box center [825, 297] width 19 height 19
click at [823, 297] on input "Select an option" at bounding box center [825, 297] width 19 height 19
click at [829, 365] on span "Select an option" at bounding box center [825, 366] width 19 height 19
click at [829, 365] on input "Select an option" at bounding box center [825, 366] width 19 height 19
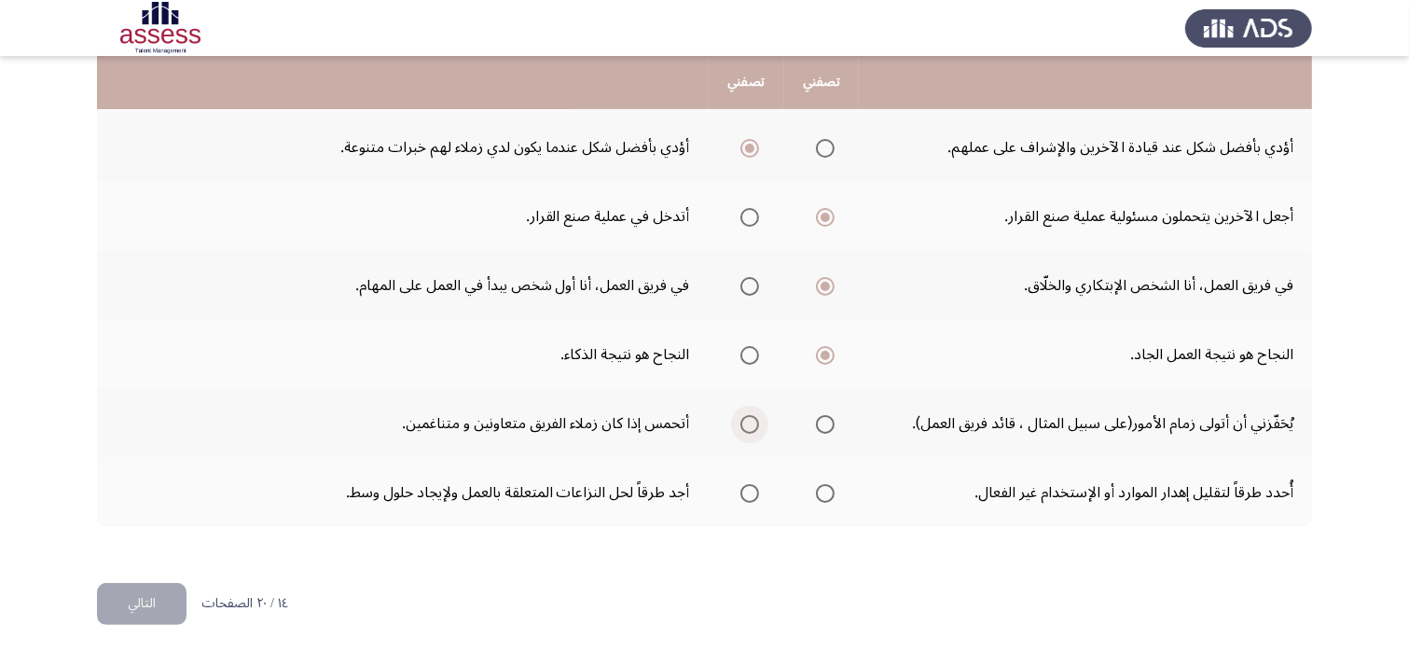
click at [755, 417] on span "Select an option" at bounding box center [750, 424] width 19 height 19
click at [755, 417] on input "Select an option" at bounding box center [750, 424] width 19 height 19
click at [754, 492] on span "Select an option" at bounding box center [750, 493] width 19 height 19
click at [754, 492] on input "Select an option" at bounding box center [750, 493] width 19 height 19
click at [146, 603] on button "التالي" at bounding box center [142, 604] width 90 height 42
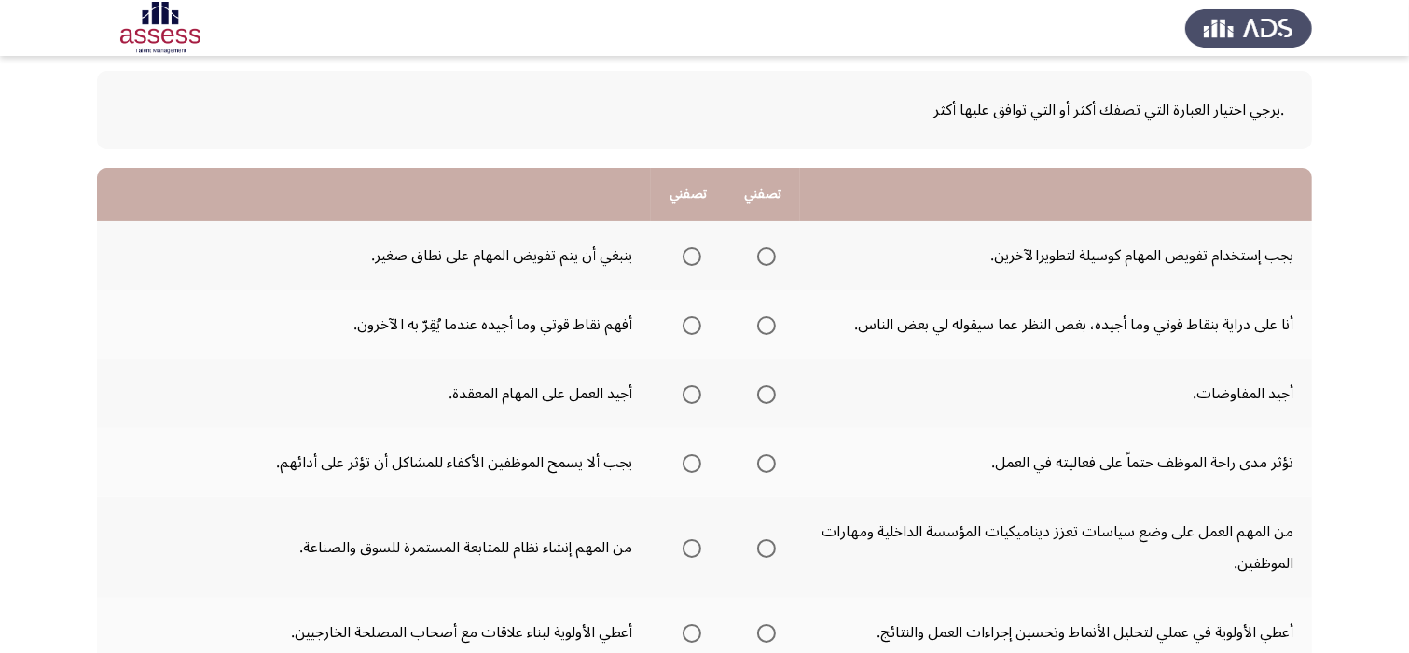
scroll to position [149, 0]
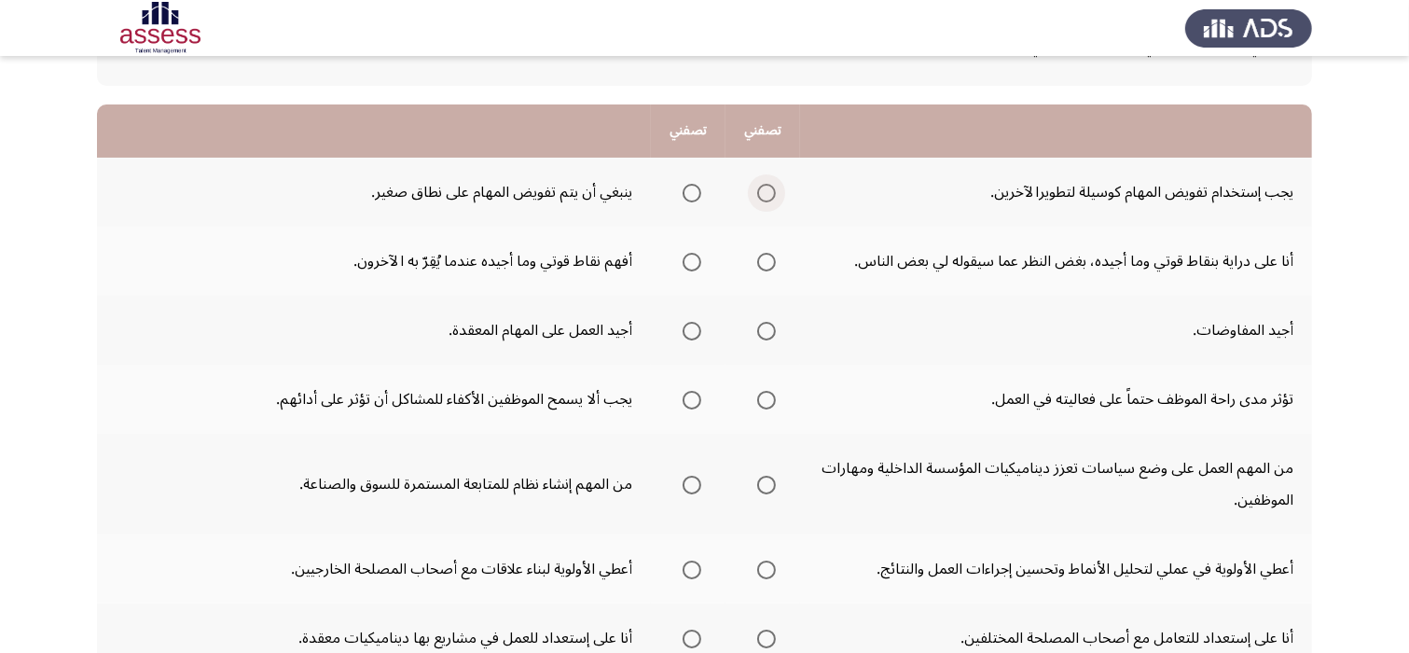
click at [773, 193] on span "Select an option" at bounding box center [766, 193] width 19 height 19
click at [773, 193] on input "Select an option" at bounding box center [766, 193] width 19 height 19
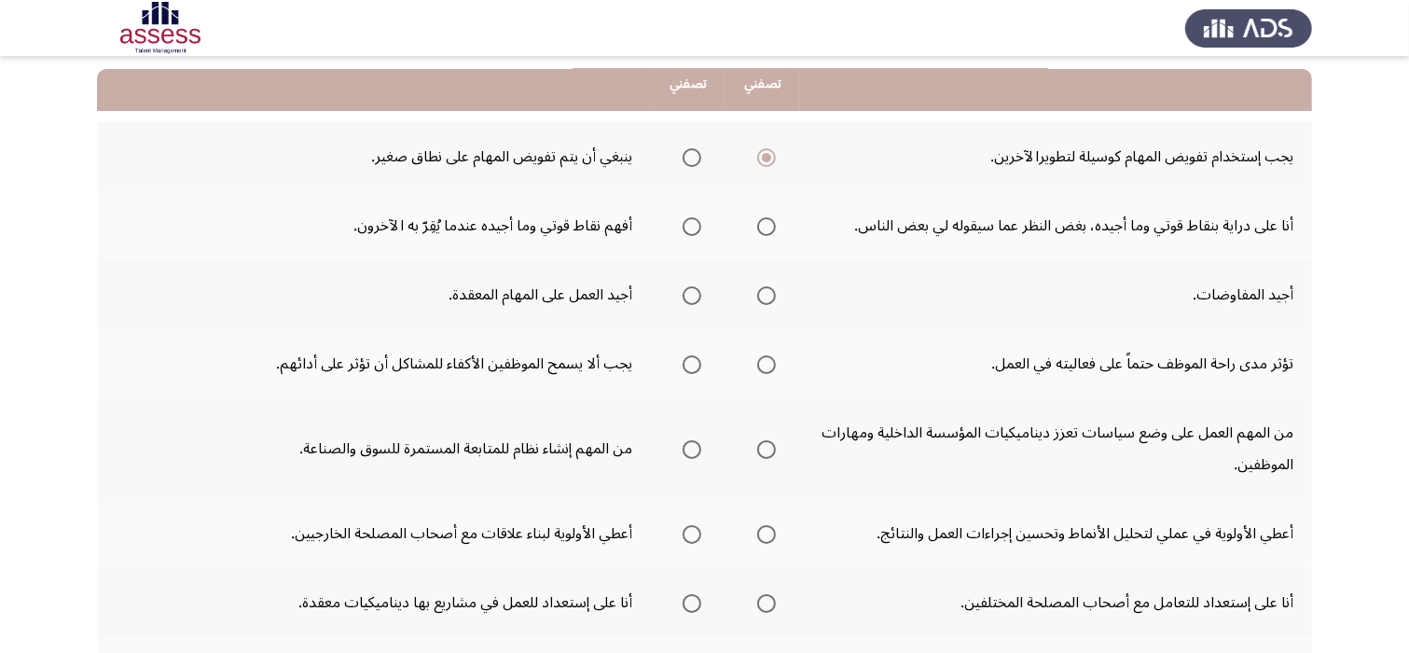
scroll to position [187, 0]
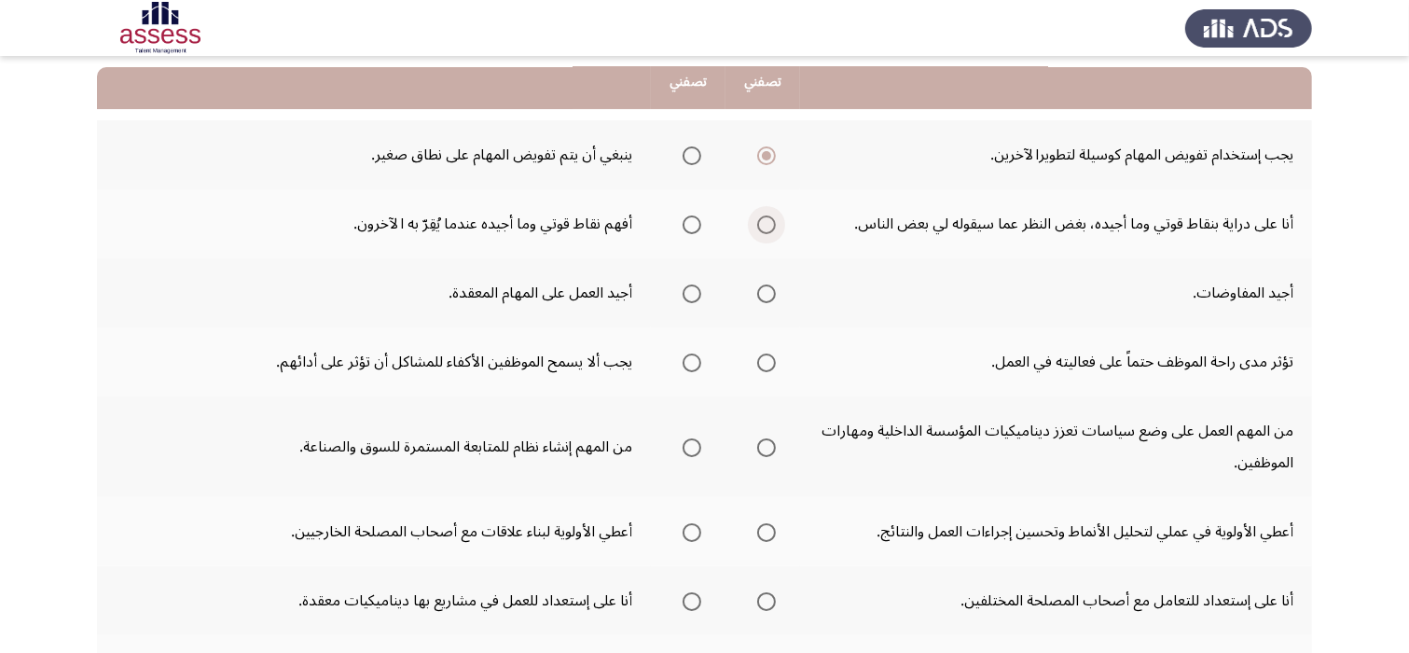
click at [764, 226] on span "Select an option" at bounding box center [766, 224] width 19 height 19
click at [764, 226] on input "Select an option" at bounding box center [766, 224] width 19 height 19
click at [709, 320] on th at bounding box center [688, 292] width 75 height 69
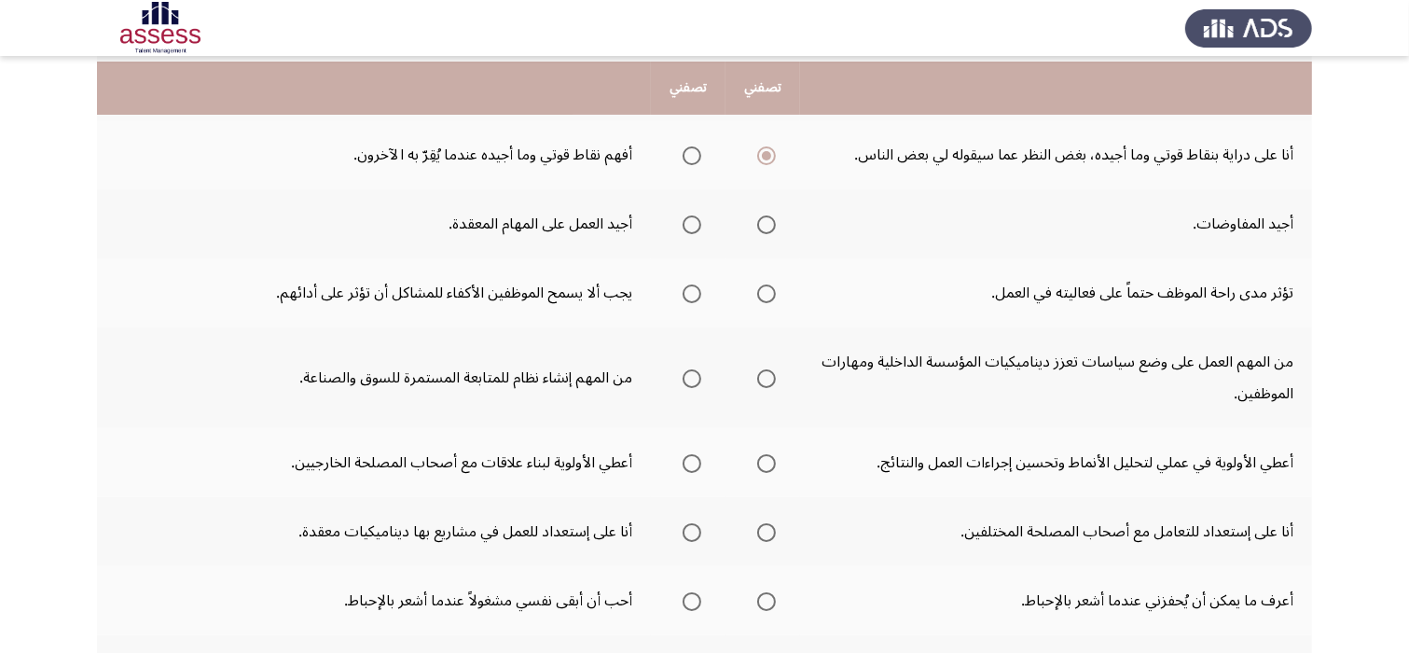
scroll to position [261, 0]
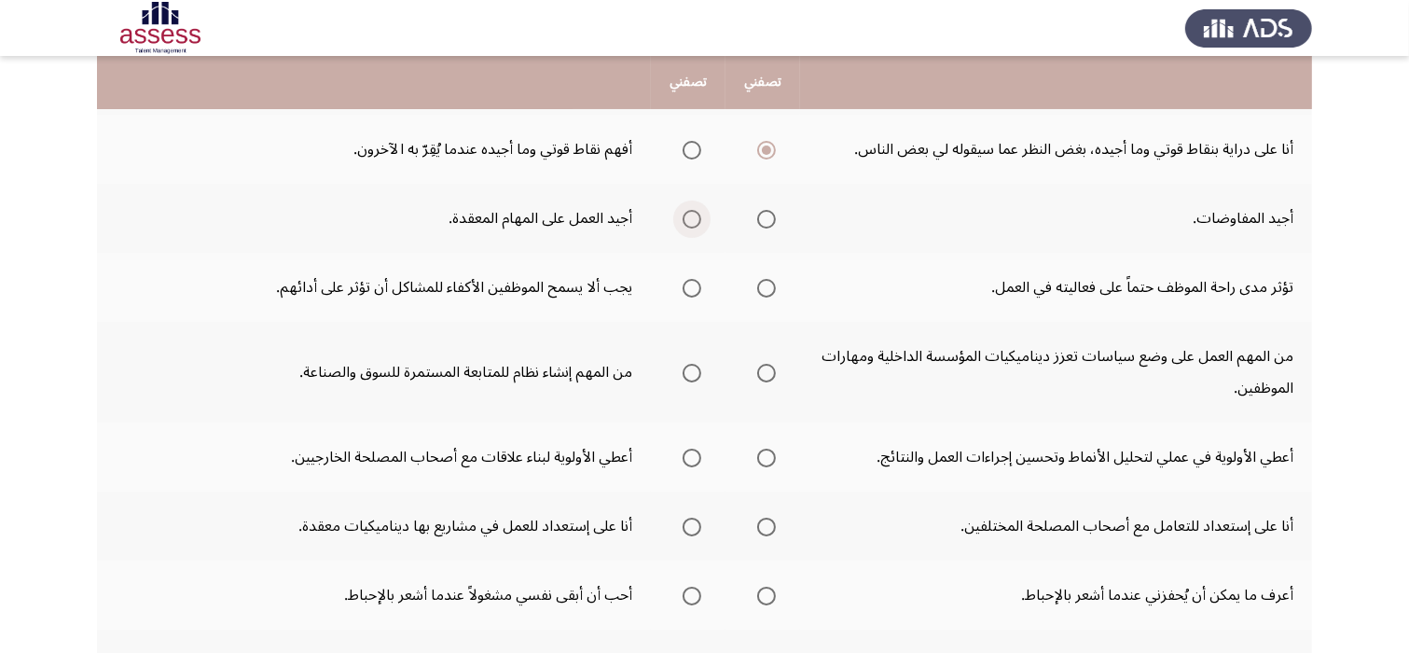
click at [688, 218] on span "Select an option" at bounding box center [692, 219] width 19 height 19
click at [688, 218] on input "Select an option" at bounding box center [692, 219] width 19 height 19
click at [764, 287] on span "Select an option" at bounding box center [766, 288] width 19 height 19
click at [764, 287] on input "Select an option" at bounding box center [766, 288] width 19 height 19
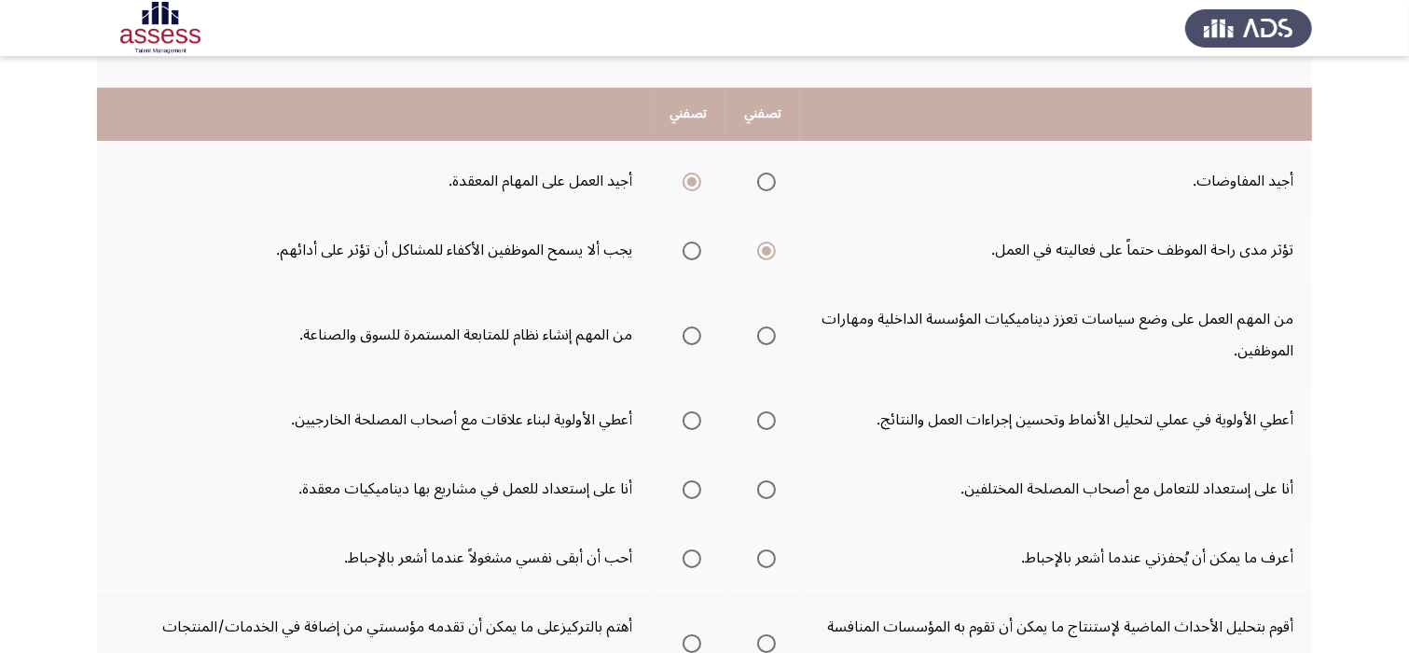
scroll to position [336, 0]
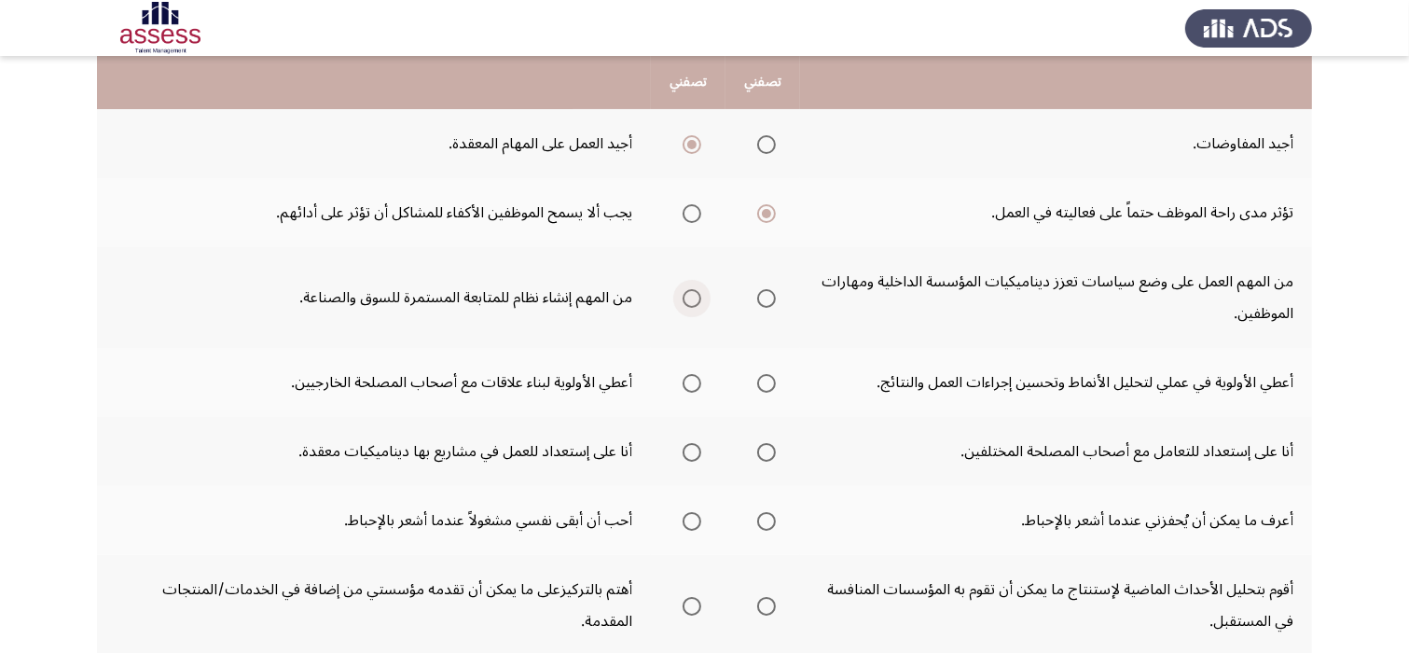
click at [685, 289] on span "Select an option" at bounding box center [692, 298] width 19 height 19
click at [685, 289] on input "Select an option" at bounding box center [692, 298] width 19 height 19
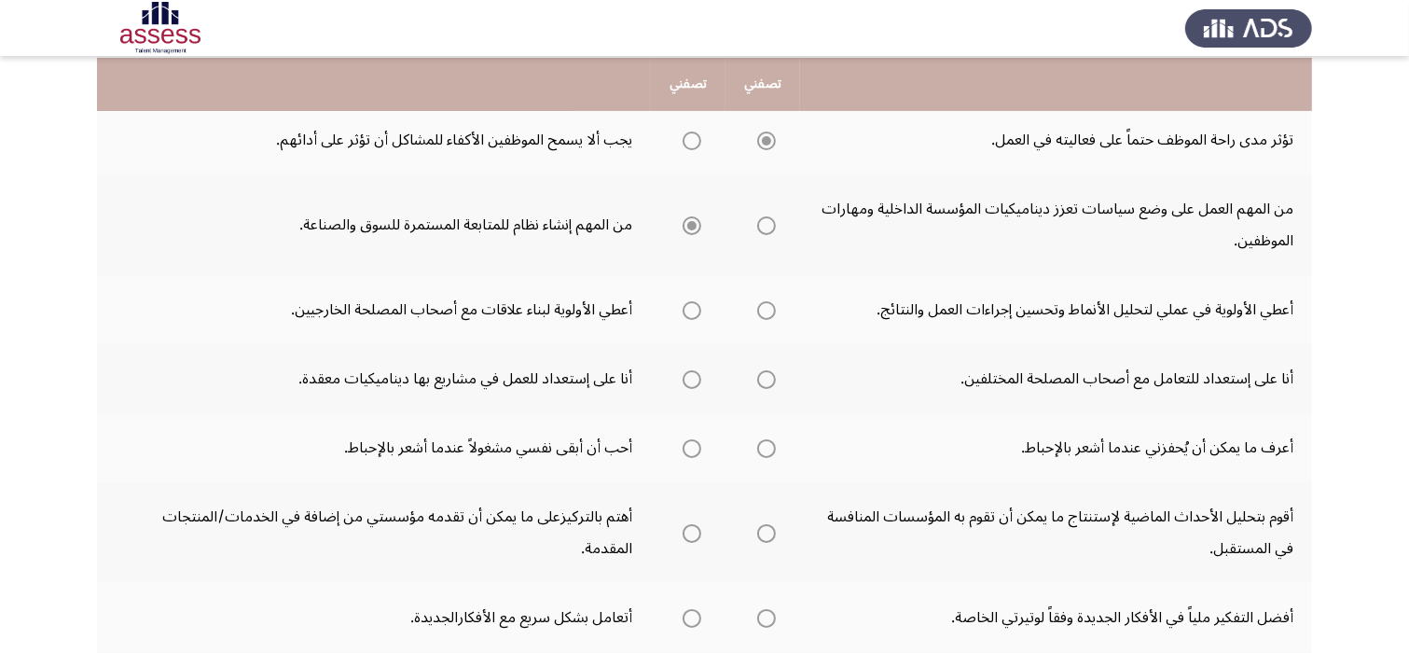
scroll to position [410, 0]
click at [774, 307] on span "Select an option" at bounding box center [766, 308] width 19 height 19
click at [774, 307] on input "Select an option" at bounding box center [766, 308] width 19 height 19
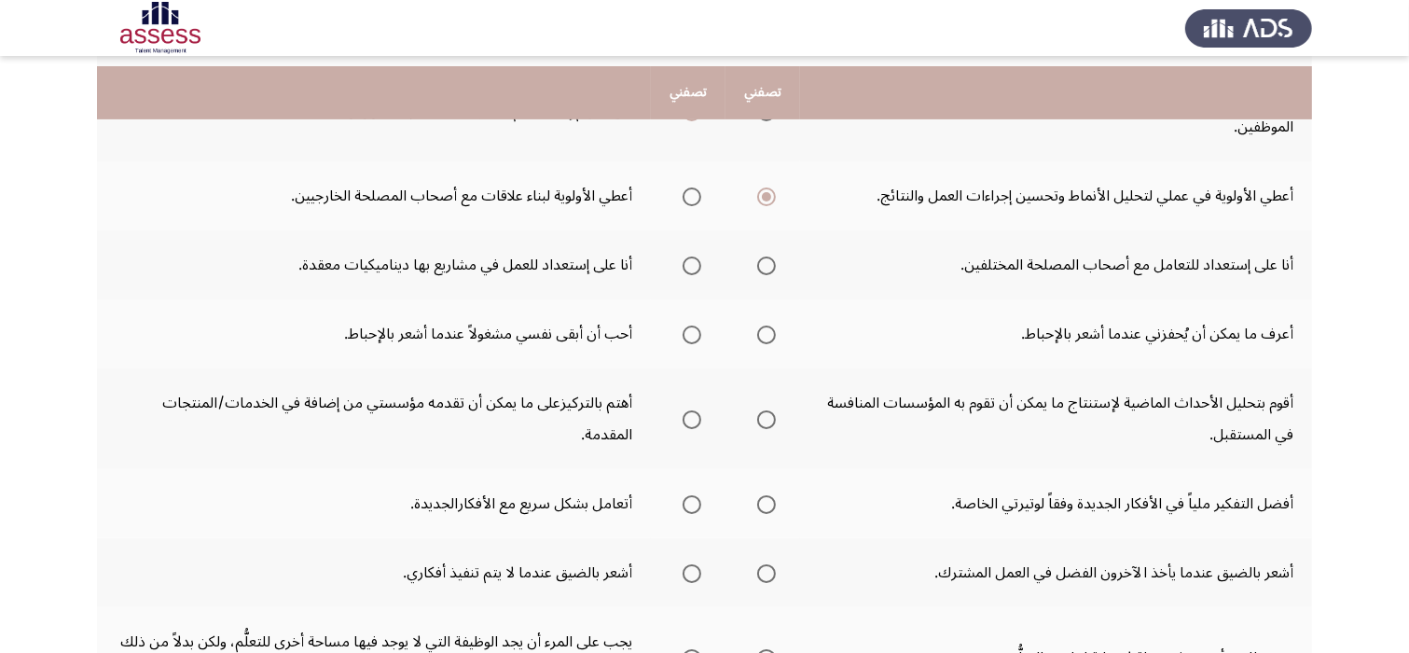
scroll to position [560, 0]
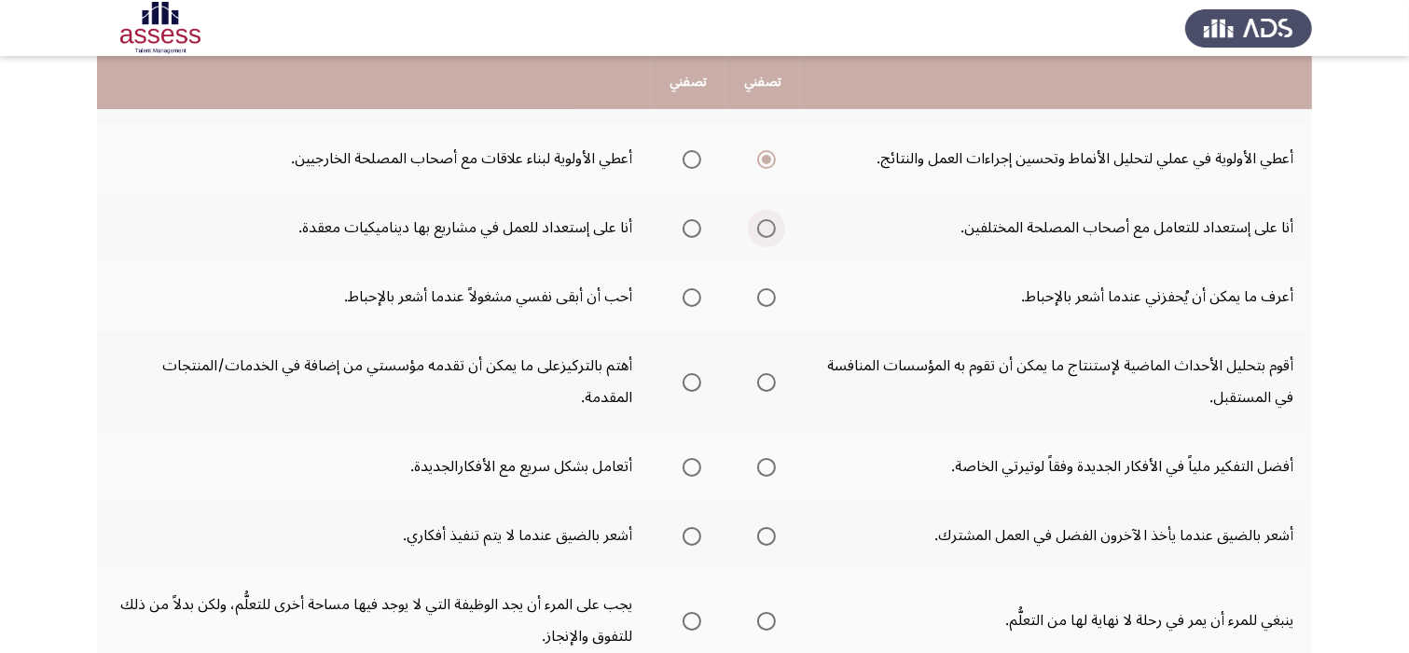
click at [769, 227] on span "Select an option" at bounding box center [766, 228] width 19 height 19
click at [769, 227] on input "Select an option" at bounding box center [766, 228] width 19 height 19
click at [694, 293] on span "Select an option" at bounding box center [692, 297] width 19 height 19
click at [694, 293] on input "Select an option" at bounding box center [692, 297] width 19 height 19
click at [773, 376] on span "Select an option" at bounding box center [766, 382] width 19 height 19
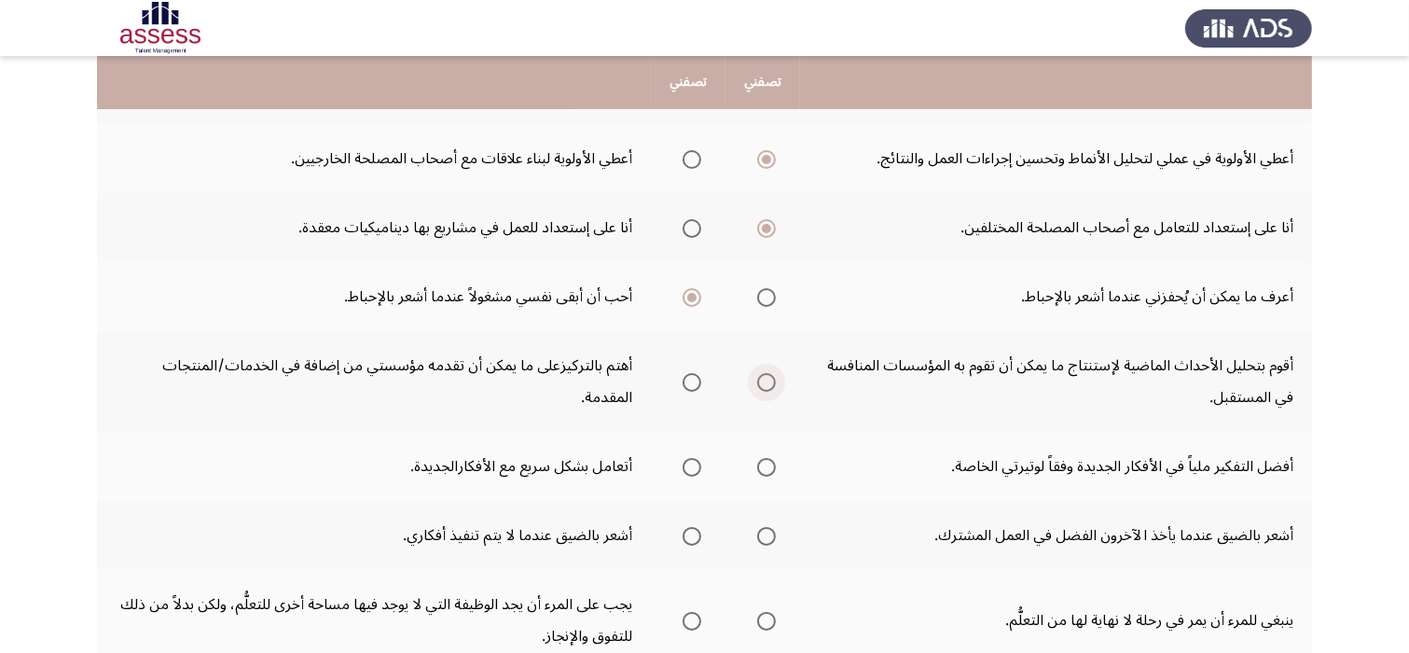
click at [773, 376] on input "Select an option" at bounding box center [766, 382] width 19 height 19
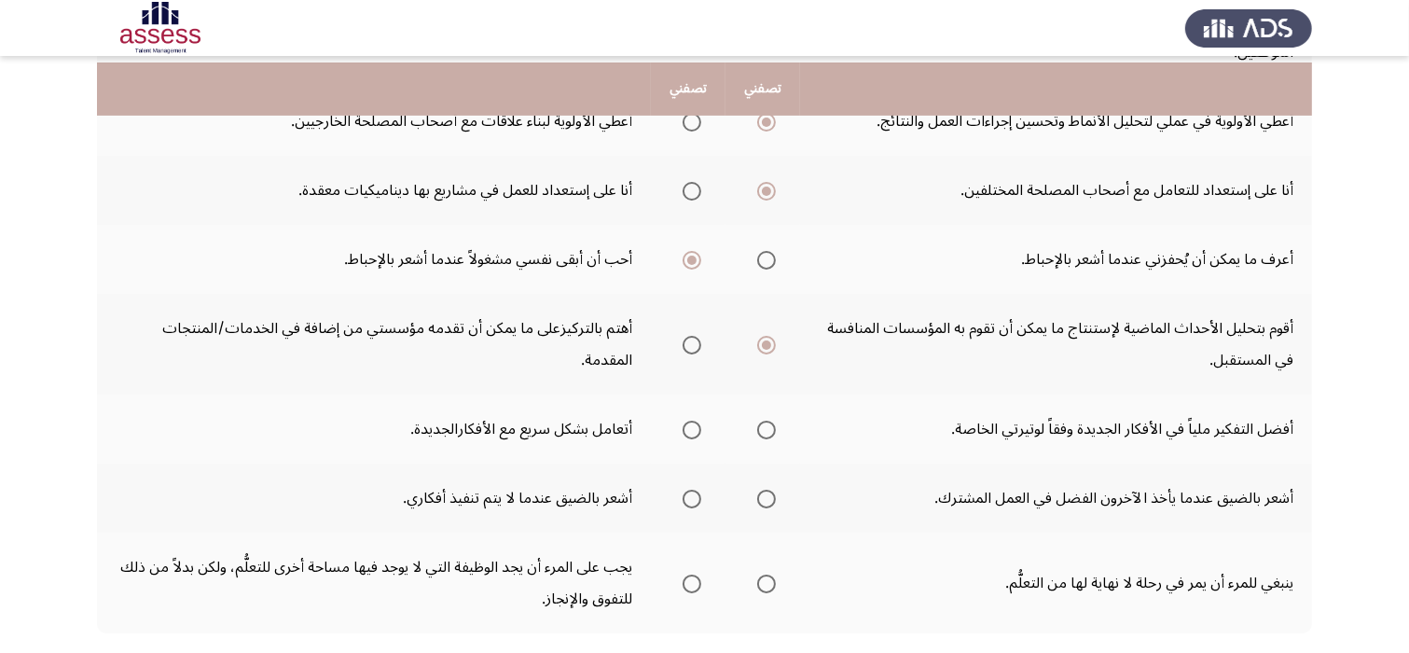
scroll to position [634, 0]
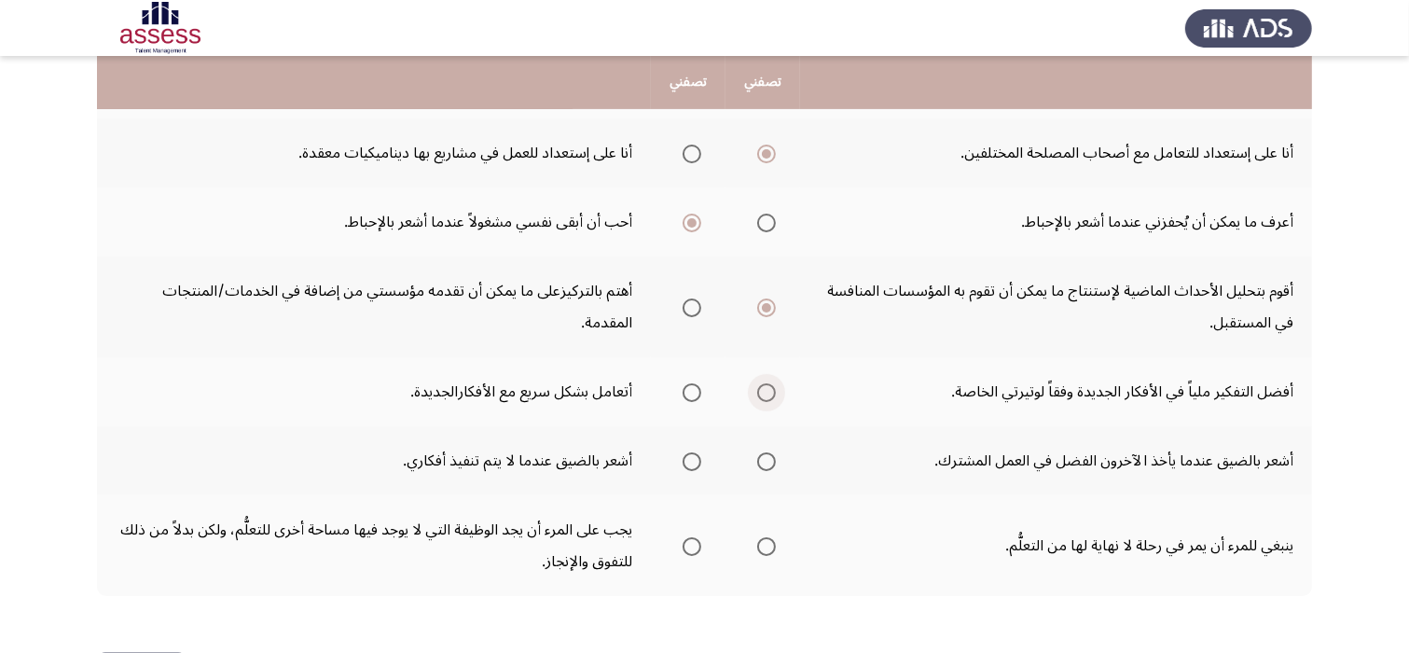
click at [761, 386] on span "Select an option" at bounding box center [766, 392] width 19 height 19
click at [761, 386] on input "Select an option" at bounding box center [766, 392] width 19 height 19
click at [766, 462] on span "Select an option" at bounding box center [766, 461] width 19 height 19
click at [766, 462] on input "Select an option" at bounding box center [766, 461] width 19 height 19
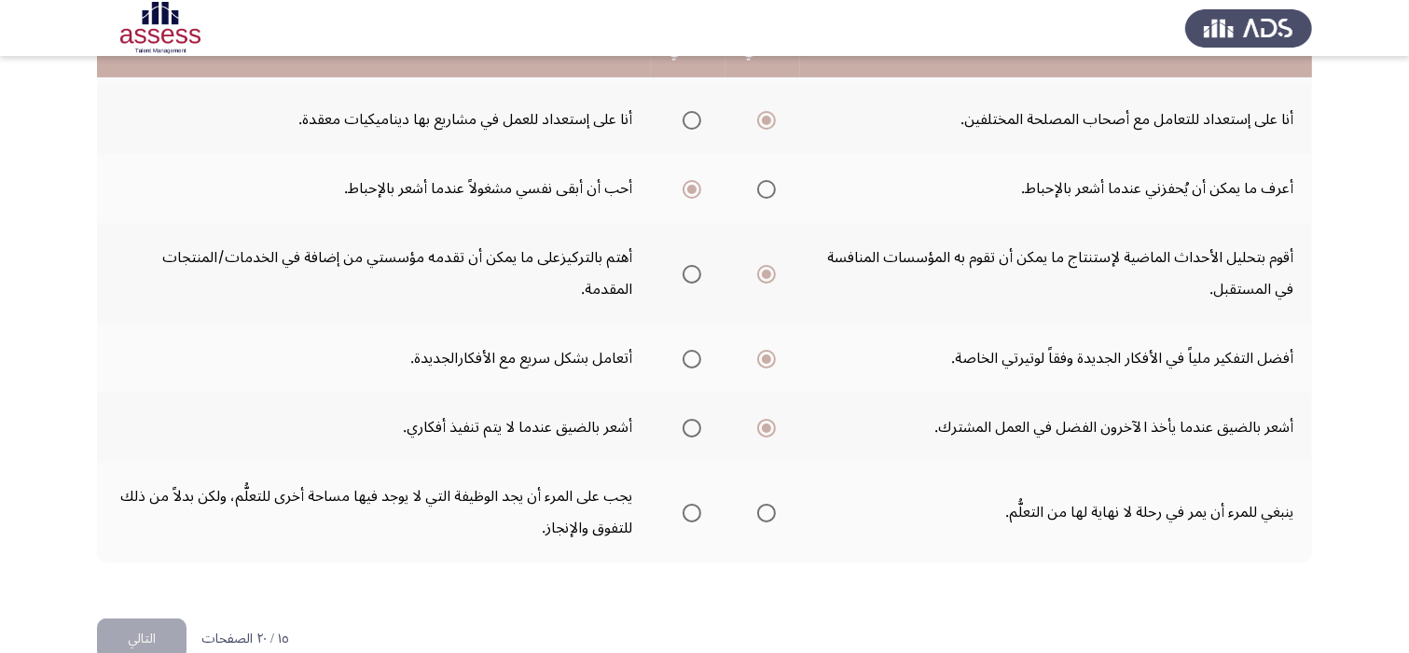
scroll to position [672, 0]
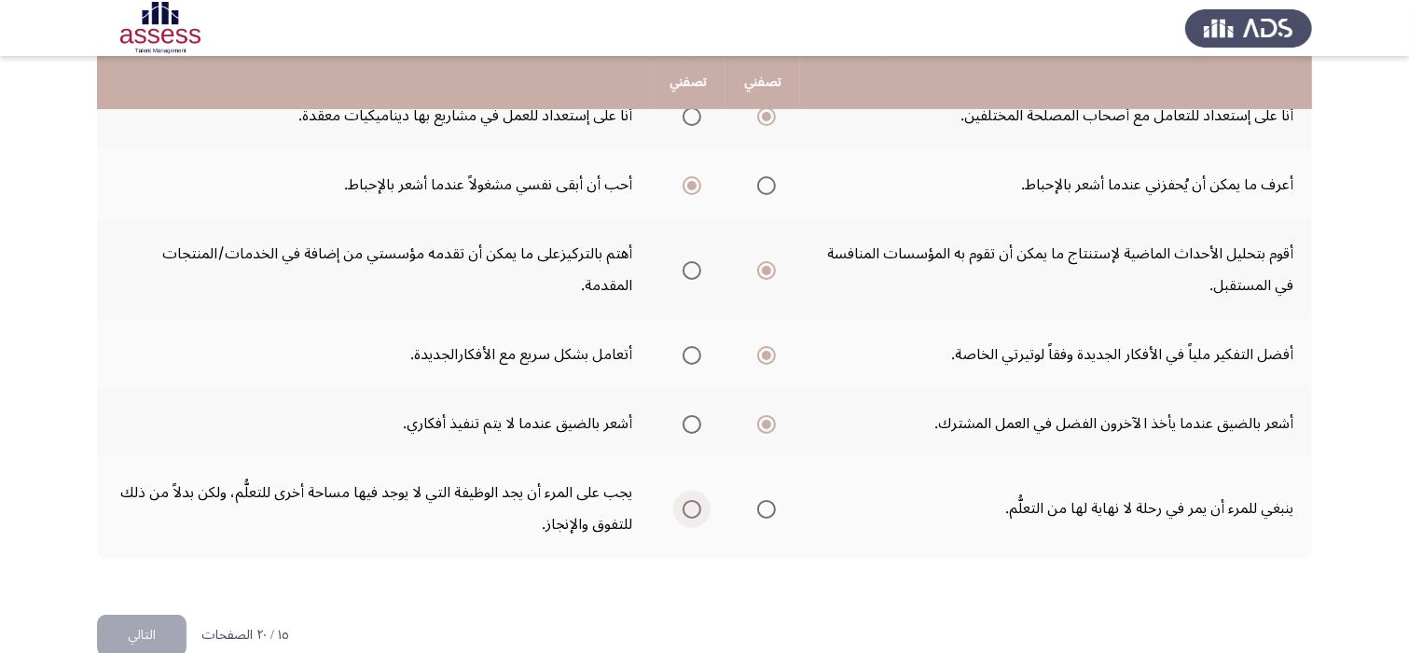
click at [686, 506] on span "Select an option" at bounding box center [692, 509] width 19 height 19
click at [686, 506] on input "Select an option" at bounding box center [692, 509] width 19 height 19
click at [776, 506] on span "Select an option" at bounding box center [766, 509] width 19 height 19
click at [776, 506] on input "Select an option" at bounding box center [766, 509] width 19 height 19
click at [173, 622] on button "التالي" at bounding box center [142, 636] width 90 height 42
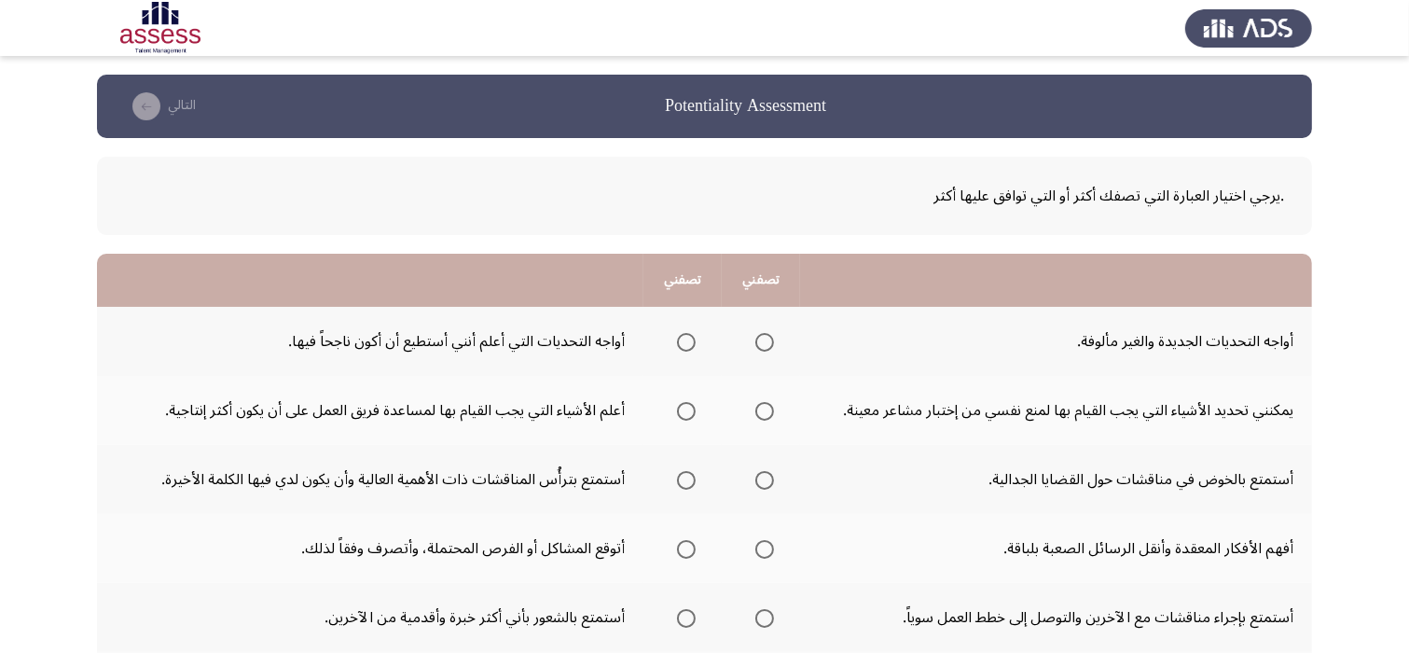
scroll to position [37, 0]
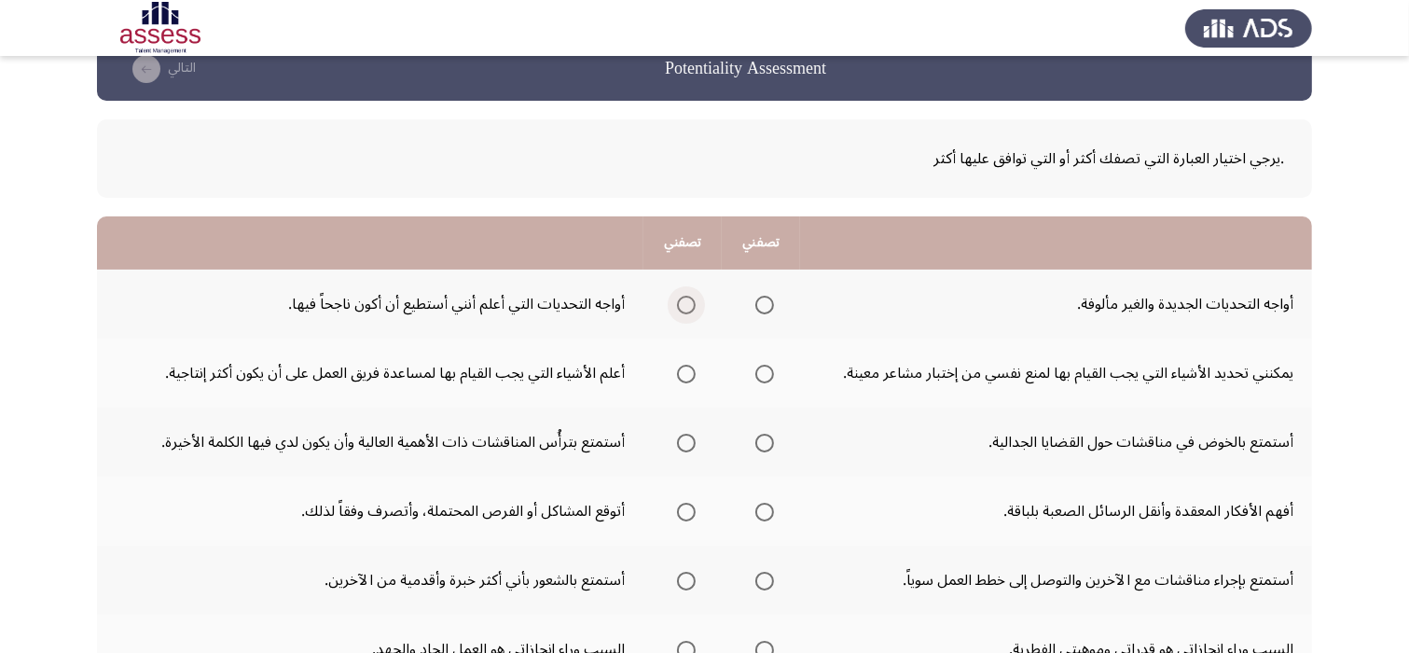
click at [681, 305] on span "Select an option" at bounding box center [686, 305] width 19 height 19
click at [681, 305] on input "Select an option" at bounding box center [686, 305] width 19 height 19
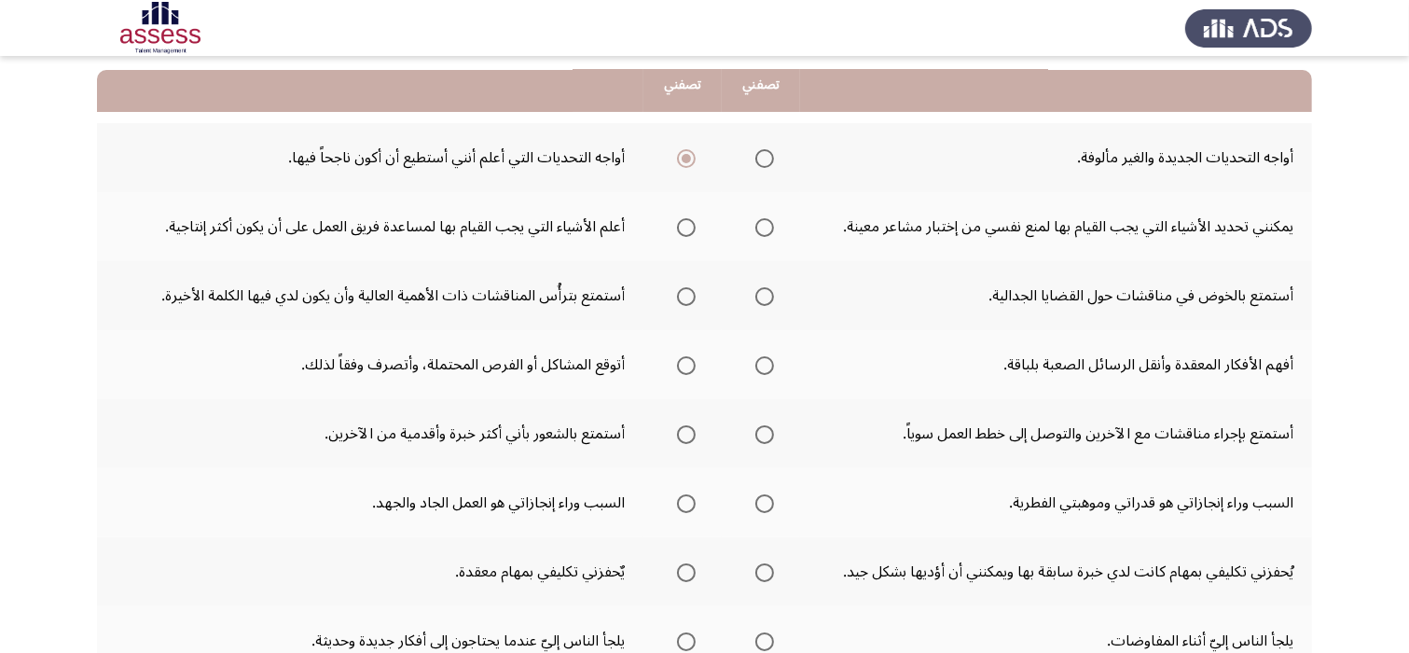
scroll to position [187, 0]
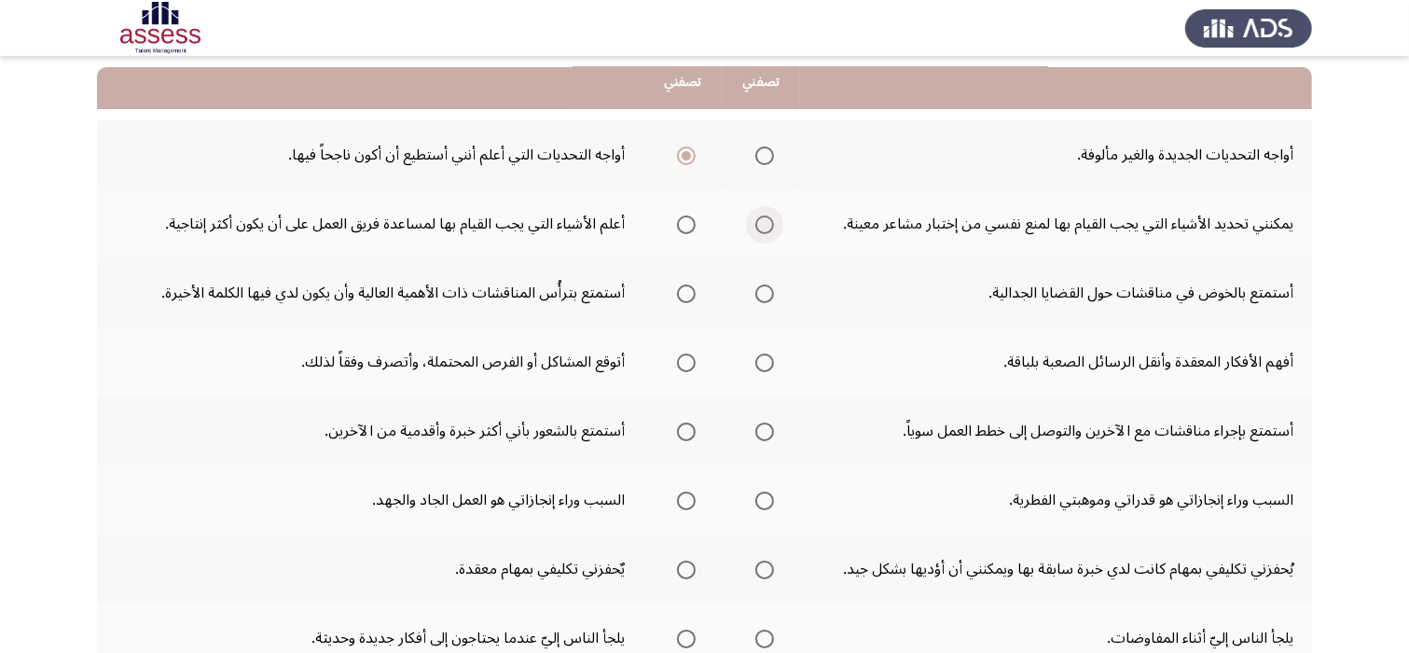
click at [761, 221] on span "Select an option" at bounding box center [765, 224] width 19 height 19
click at [761, 221] on input "Select an option" at bounding box center [765, 224] width 19 height 19
click at [677, 222] on span "Select an option" at bounding box center [686, 224] width 19 height 19
click at [677, 222] on input "Select an option" at bounding box center [686, 224] width 19 height 19
click at [760, 299] on span "Select an option" at bounding box center [765, 293] width 19 height 19
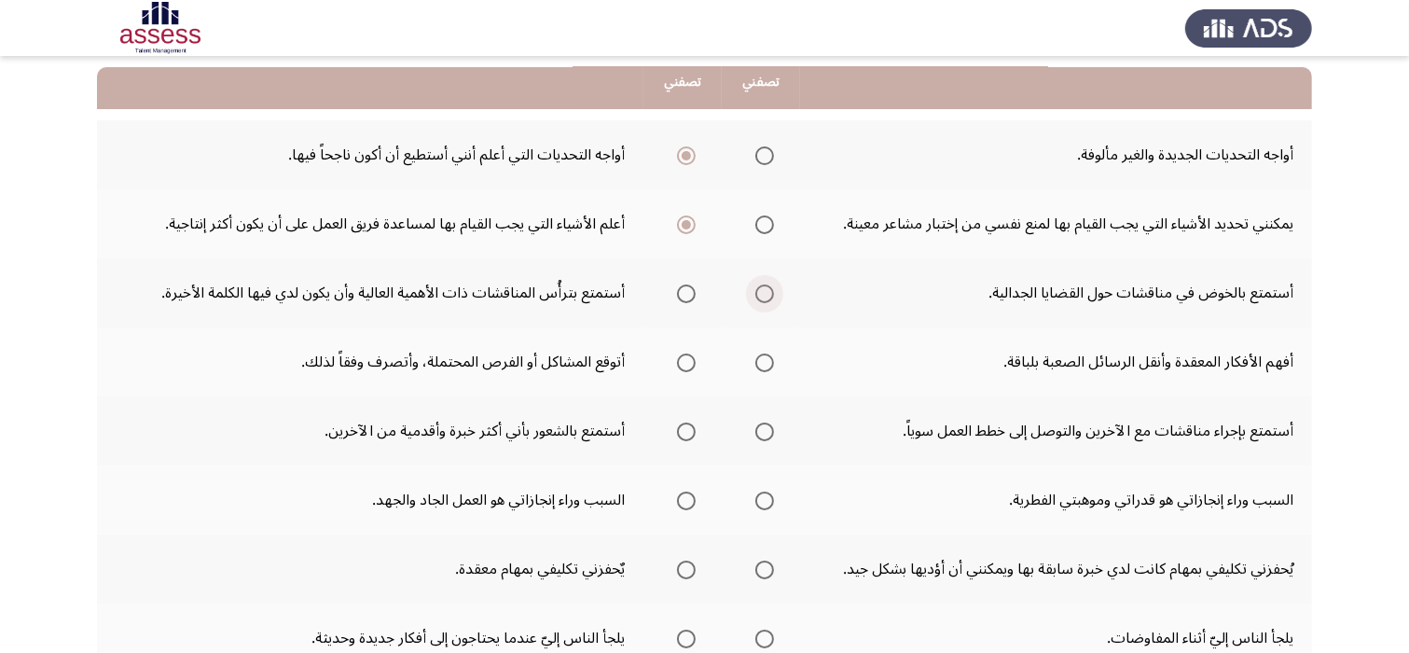
click at [760, 299] on input "Select an option" at bounding box center [765, 293] width 19 height 19
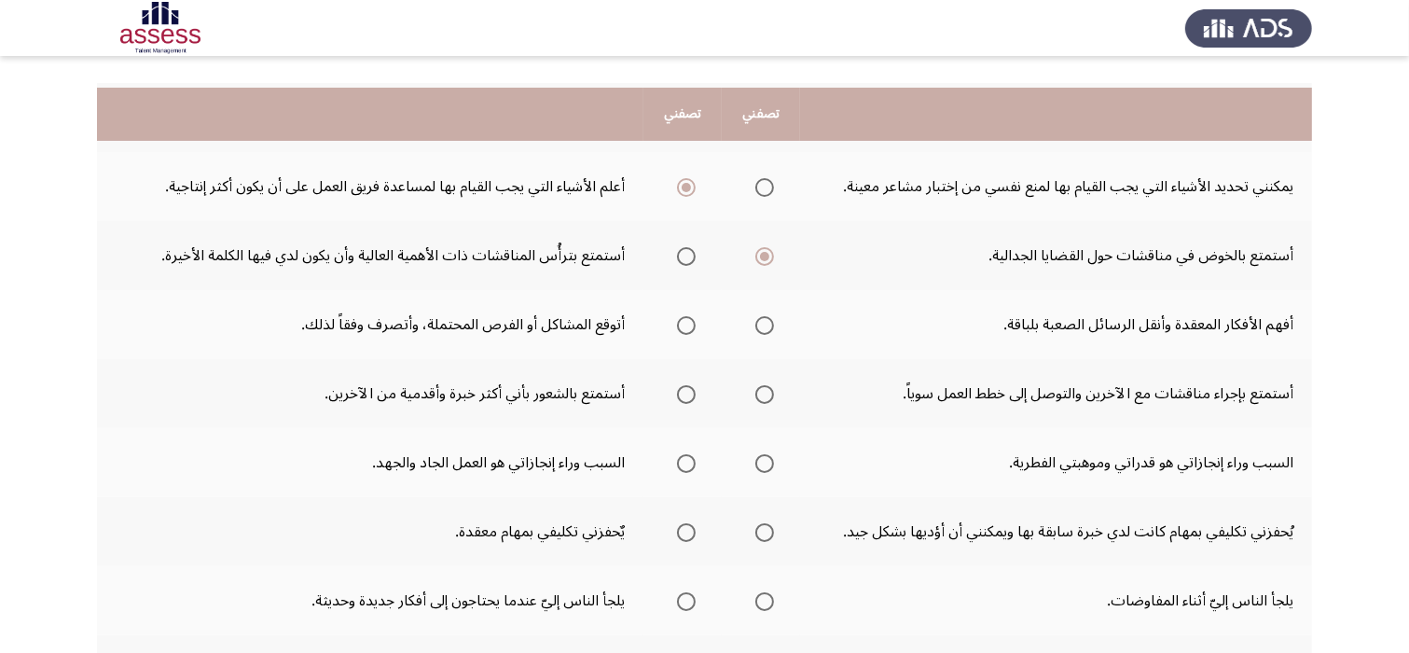
scroll to position [261, 0]
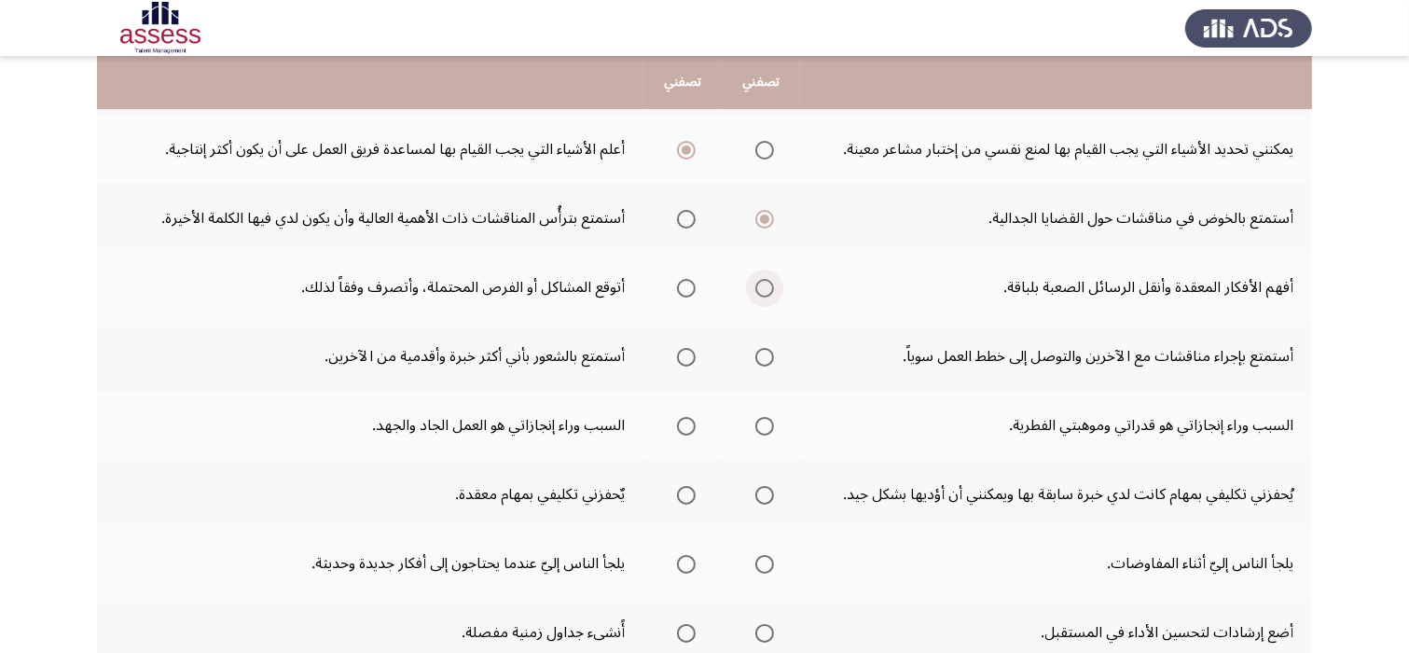
click at [757, 293] on span "Select an option" at bounding box center [765, 288] width 19 height 19
click at [757, 293] on input "Select an option" at bounding box center [765, 288] width 19 height 19
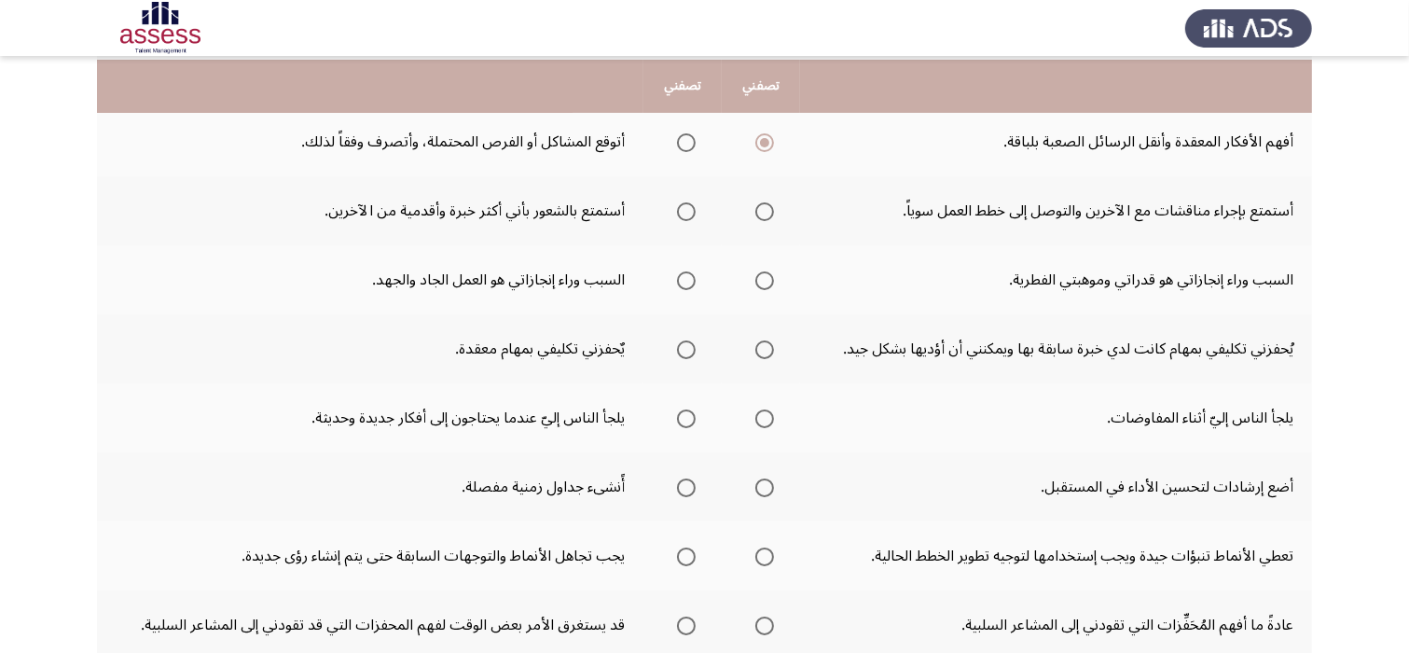
scroll to position [410, 0]
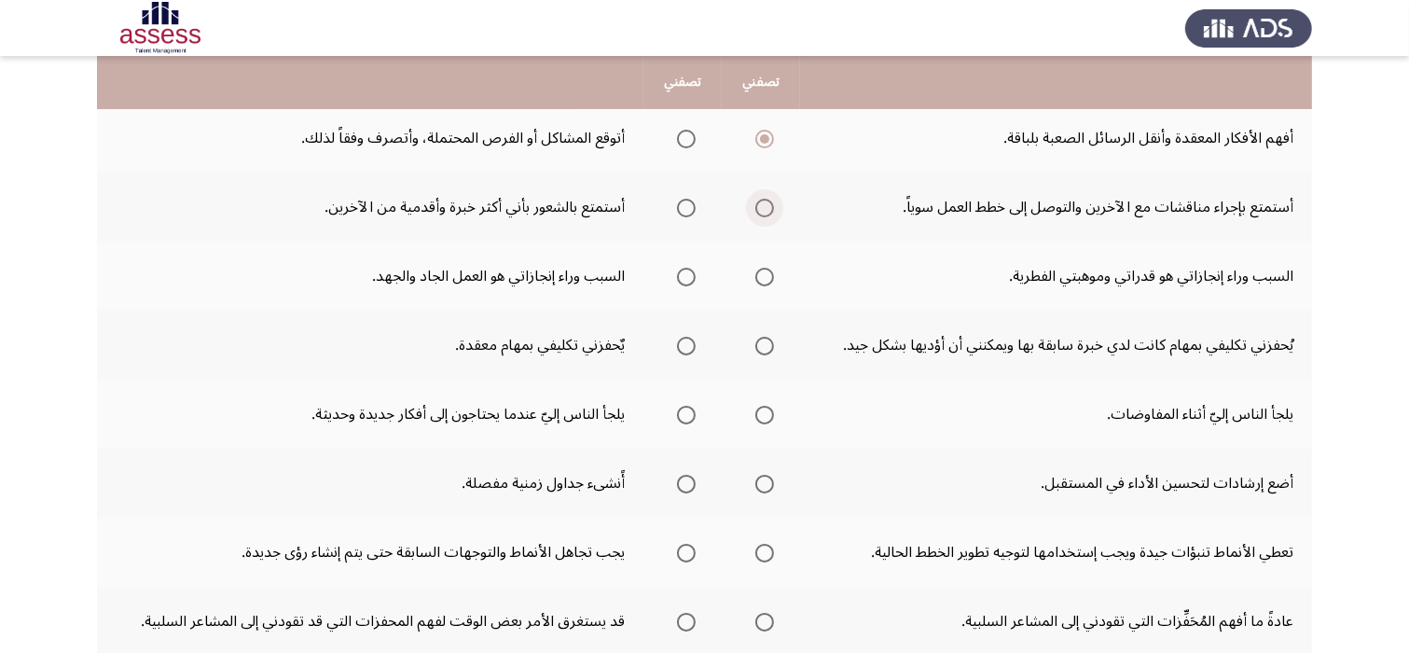
click at [765, 208] on span "Select an option" at bounding box center [765, 208] width 19 height 19
click at [765, 208] on input "Select an option" at bounding box center [765, 208] width 19 height 19
click at [670, 275] on label "Select an option" at bounding box center [683, 277] width 26 height 19
click at [677, 275] on input "Select an option" at bounding box center [686, 277] width 19 height 19
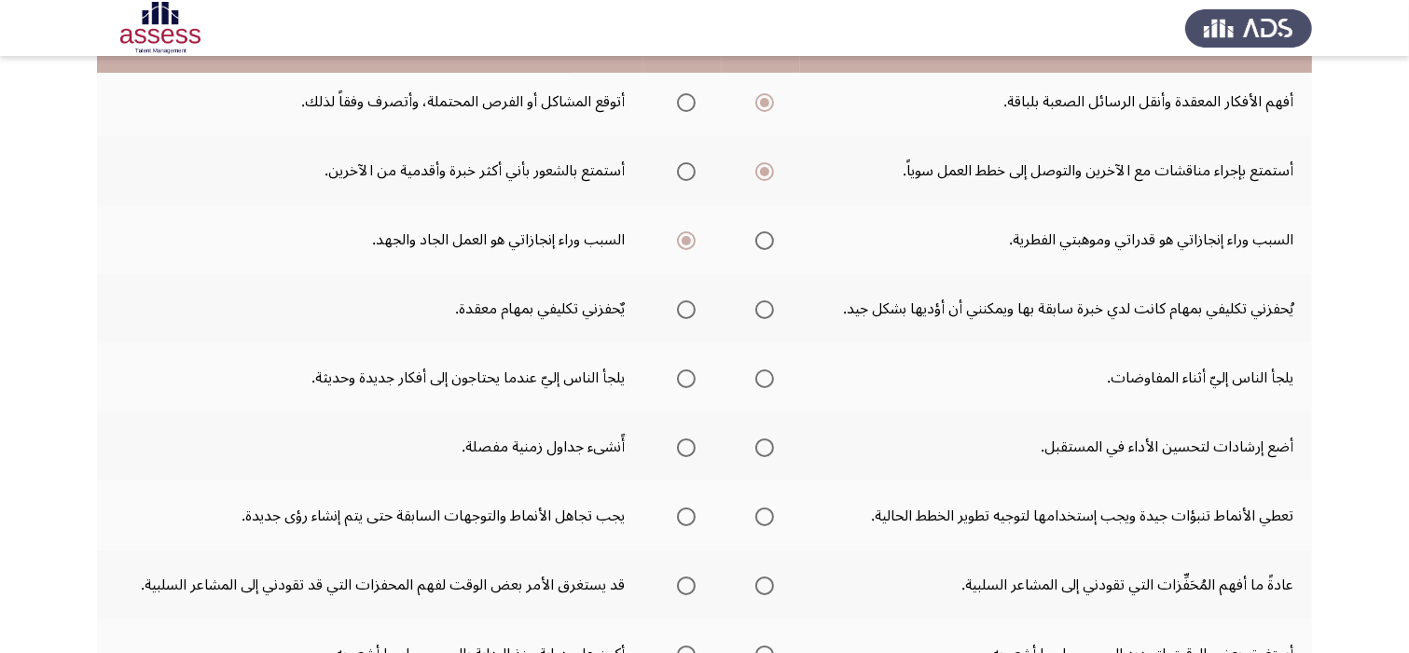
scroll to position [448, 0]
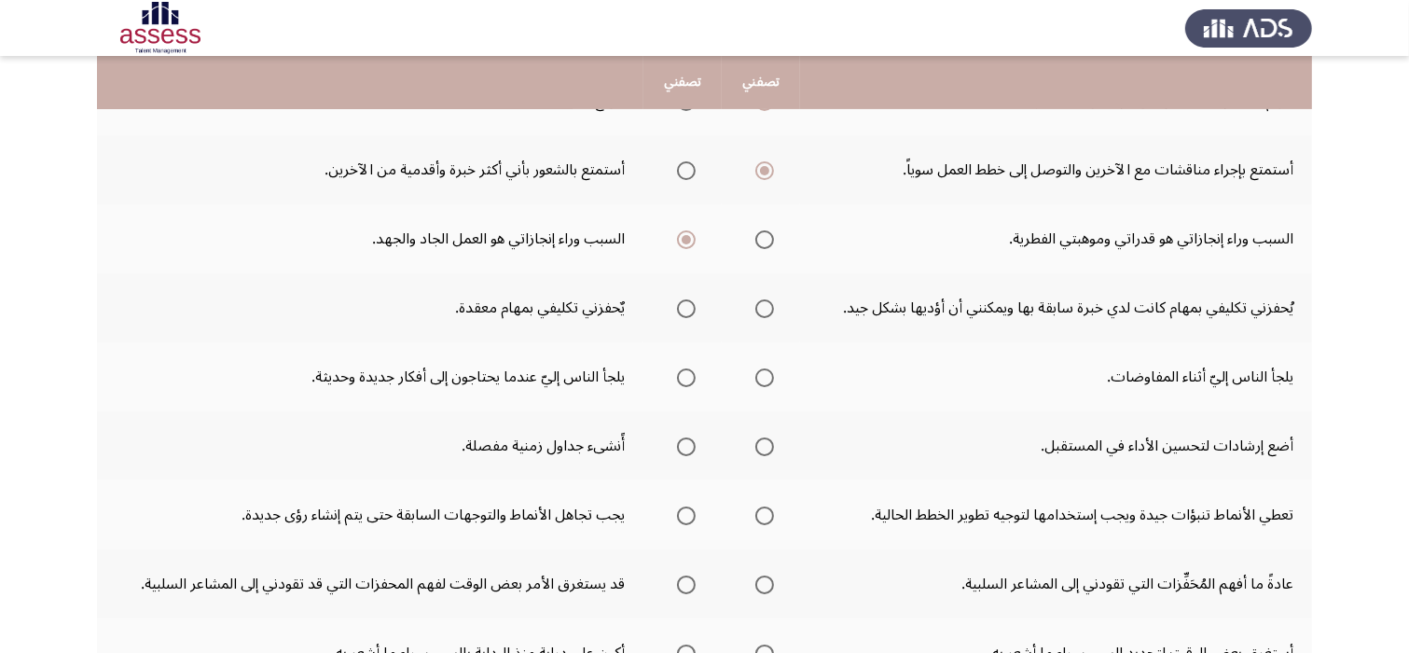
click at [758, 300] on span "Select an option" at bounding box center [765, 308] width 19 height 19
click at [758, 300] on input "Select an option" at bounding box center [765, 308] width 19 height 19
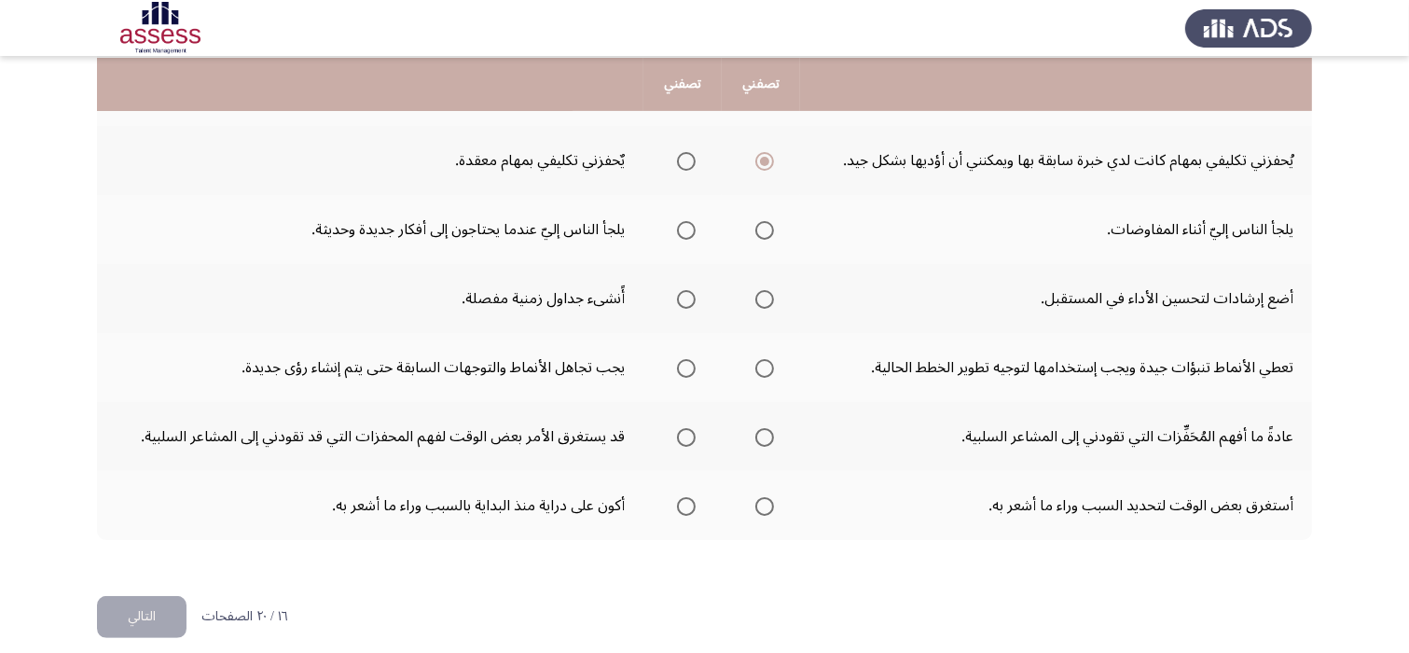
scroll to position [597, 0]
click at [686, 224] on span "Select an option" at bounding box center [686, 228] width 19 height 19
click at [686, 224] on input "Select an option" at bounding box center [686, 228] width 19 height 19
click at [682, 294] on span "Select an option" at bounding box center [686, 297] width 19 height 19
click at [682, 294] on input "Select an option" at bounding box center [686, 297] width 19 height 19
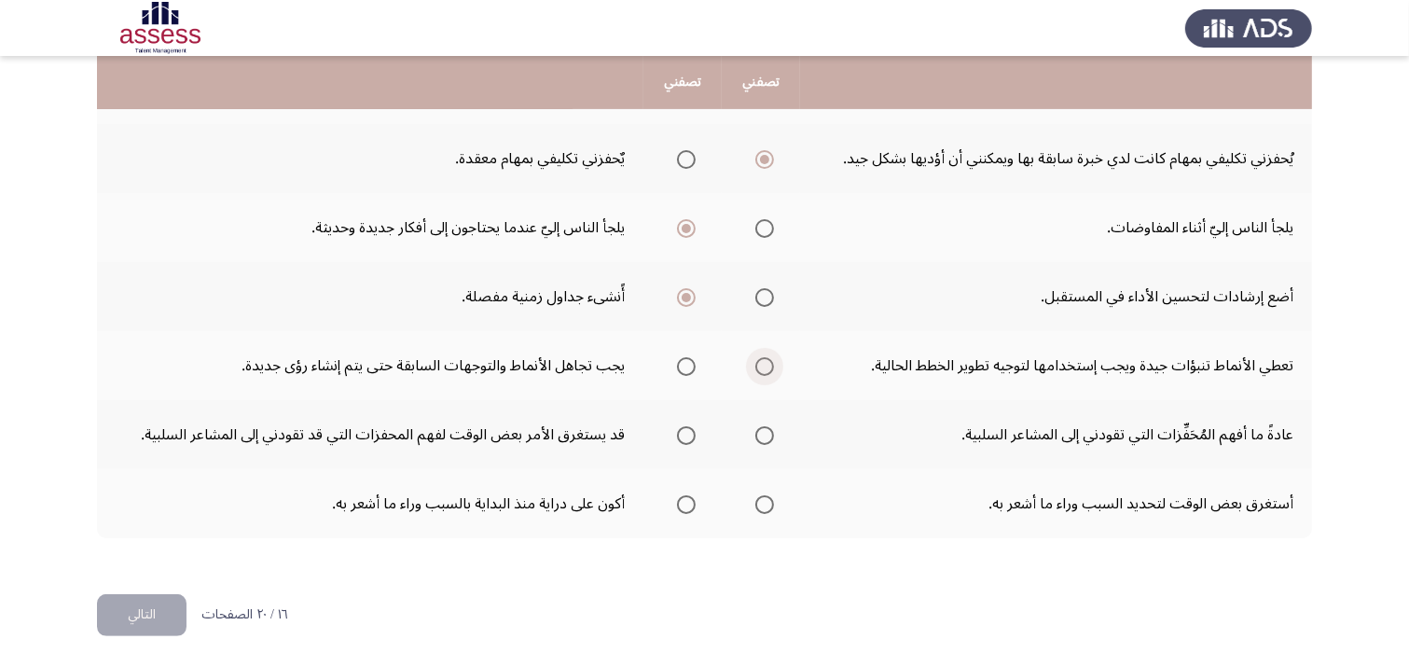
click at [758, 362] on span "Select an option" at bounding box center [765, 366] width 19 height 19
click at [758, 362] on input "Select an option" at bounding box center [765, 366] width 19 height 19
click at [761, 432] on span "Select an option" at bounding box center [765, 435] width 19 height 19
click at [761, 432] on input "Select an option" at bounding box center [765, 435] width 19 height 19
click at [764, 498] on span "Select an option" at bounding box center [765, 504] width 19 height 19
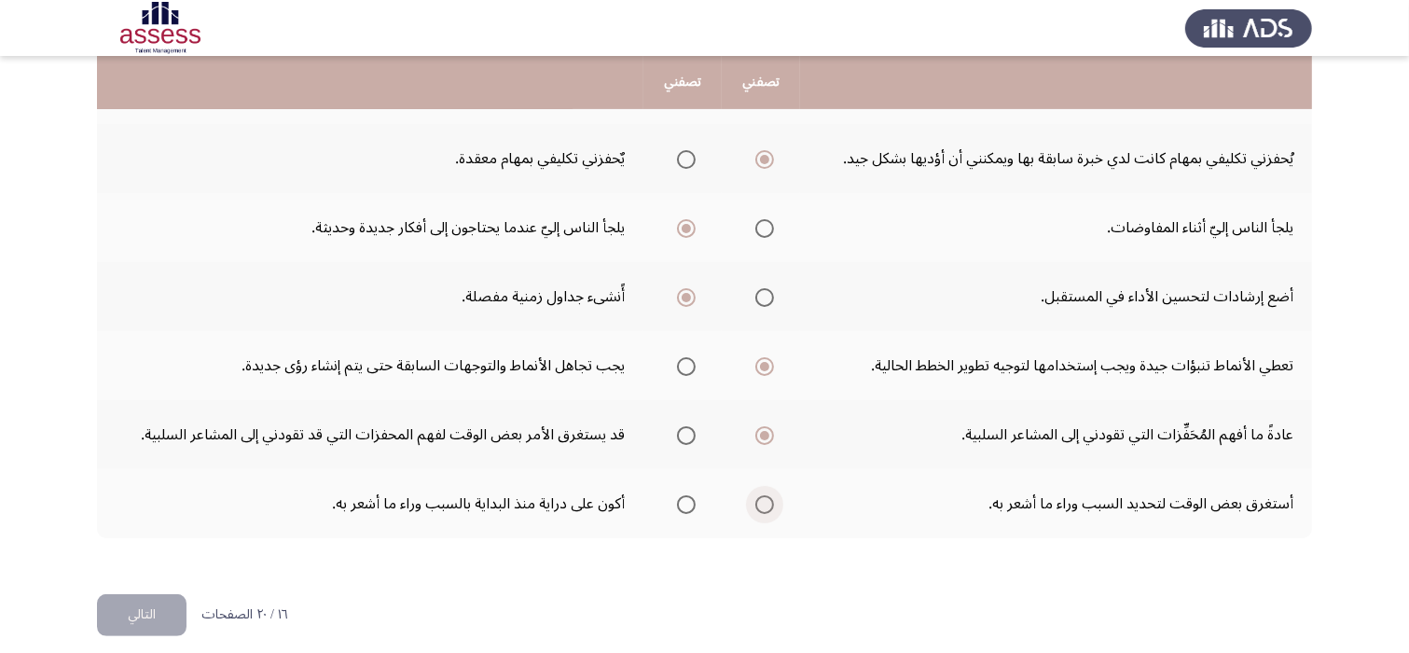
click at [764, 498] on input "Select an option" at bounding box center [765, 504] width 19 height 19
click at [153, 602] on button "التالي" at bounding box center [142, 615] width 90 height 42
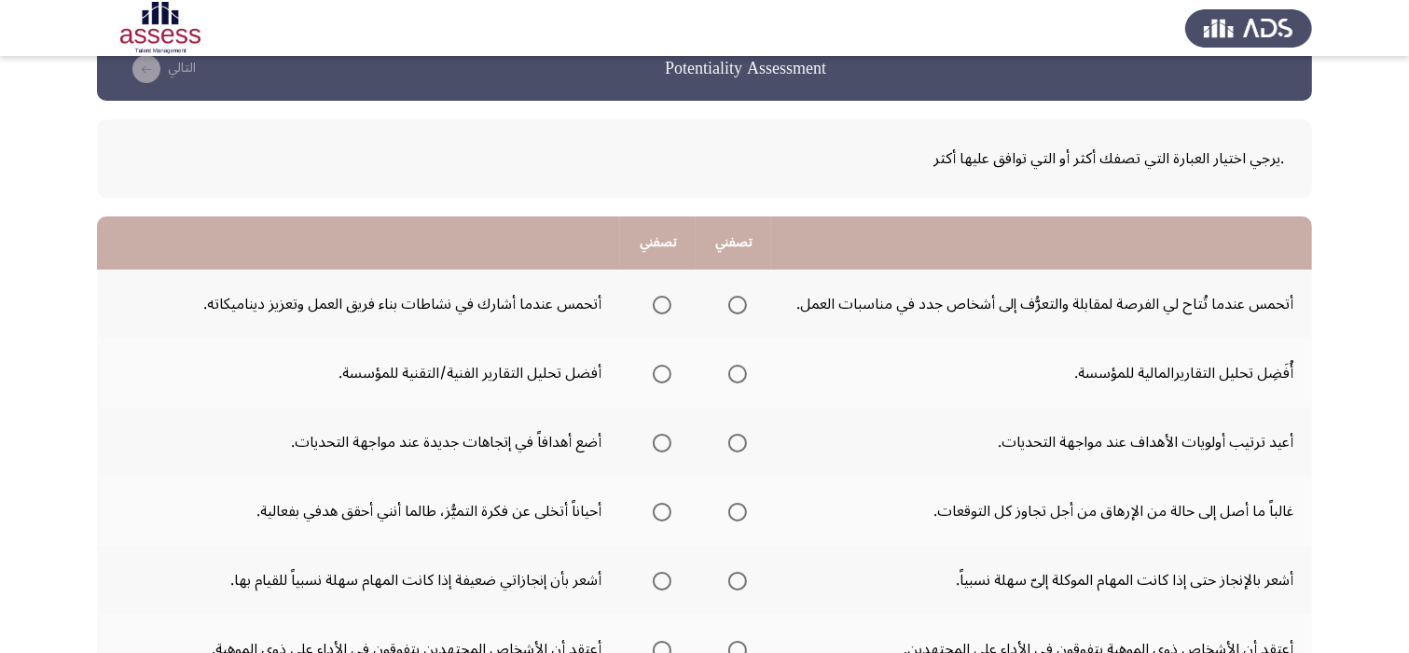
scroll to position [75, 0]
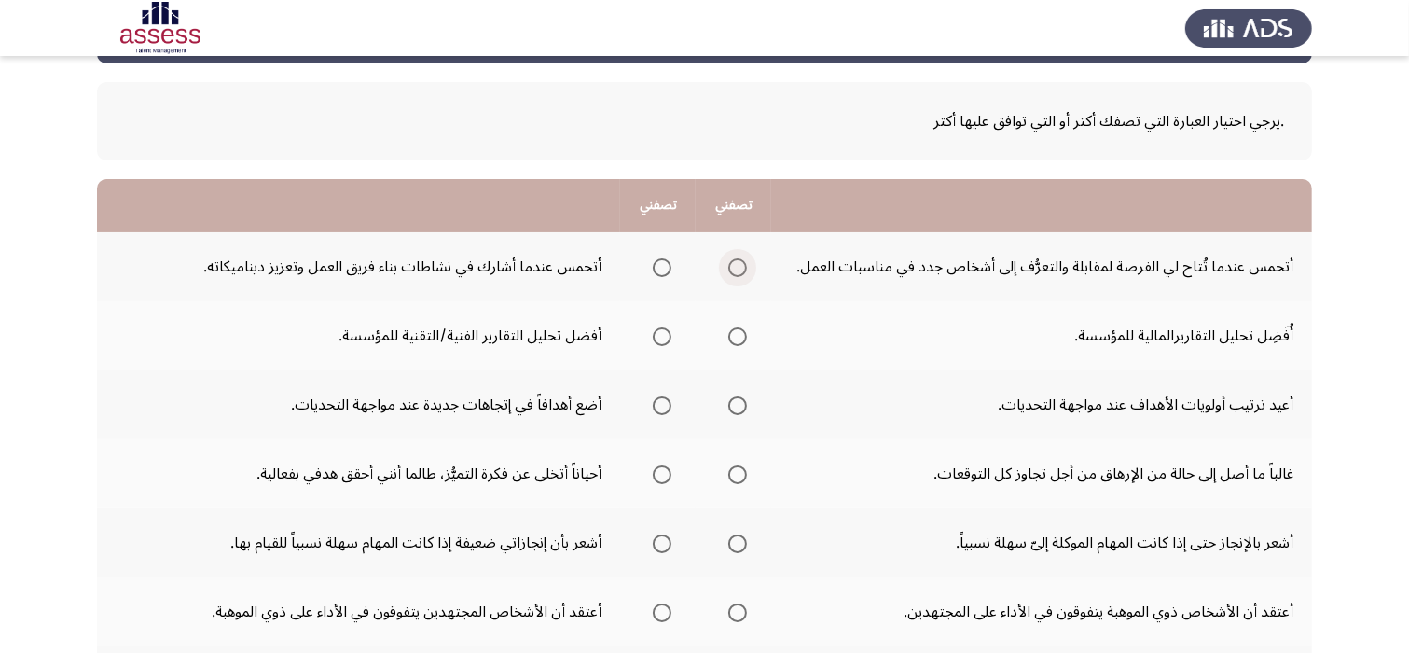
click at [735, 270] on span "Select an option" at bounding box center [737, 267] width 19 height 19
click at [735, 270] on input "Select an option" at bounding box center [737, 267] width 19 height 19
click at [731, 335] on span "Select an option" at bounding box center [737, 336] width 19 height 19
click at [731, 335] on input "Select an option" at bounding box center [737, 336] width 19 height 19
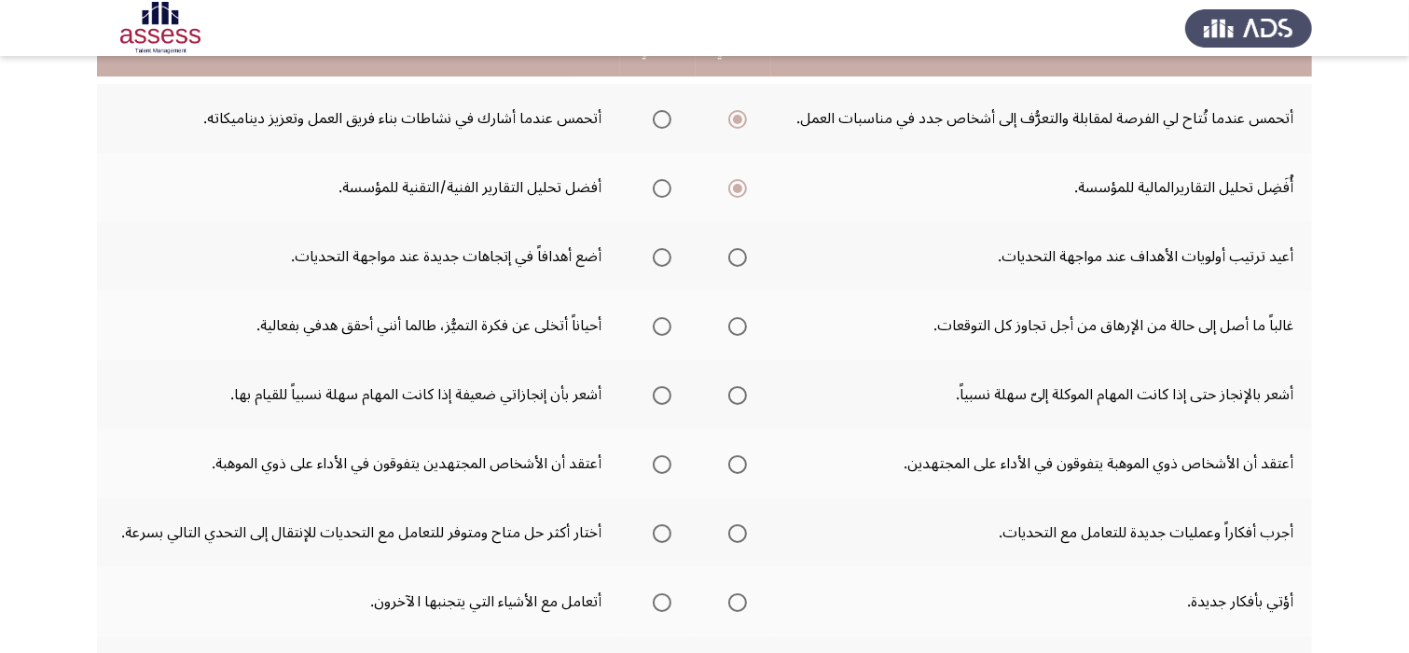
scroll to position [224, 0]
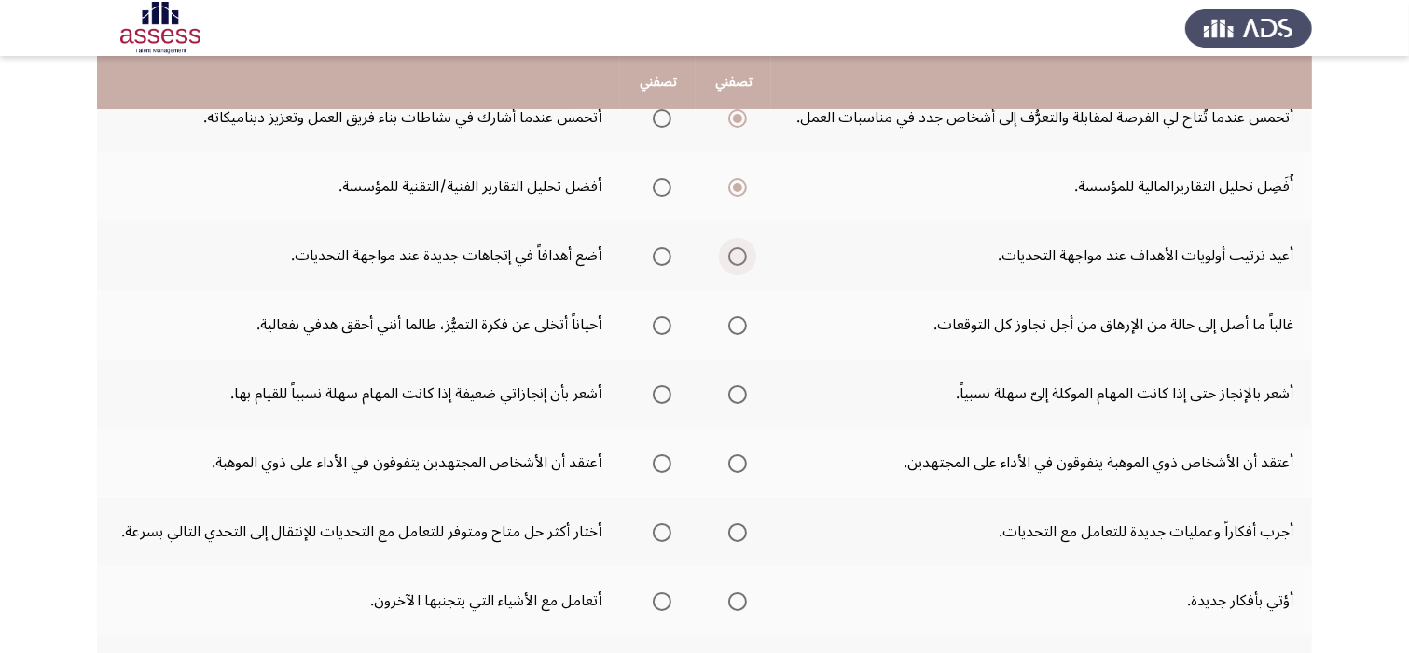
click at [742, 260] on span "Select an option" at bounding box center [737, 256] width 19 height 19
click at [742, 260] on input "Select an option" at bounding box center [737, 256] width 19 height 19
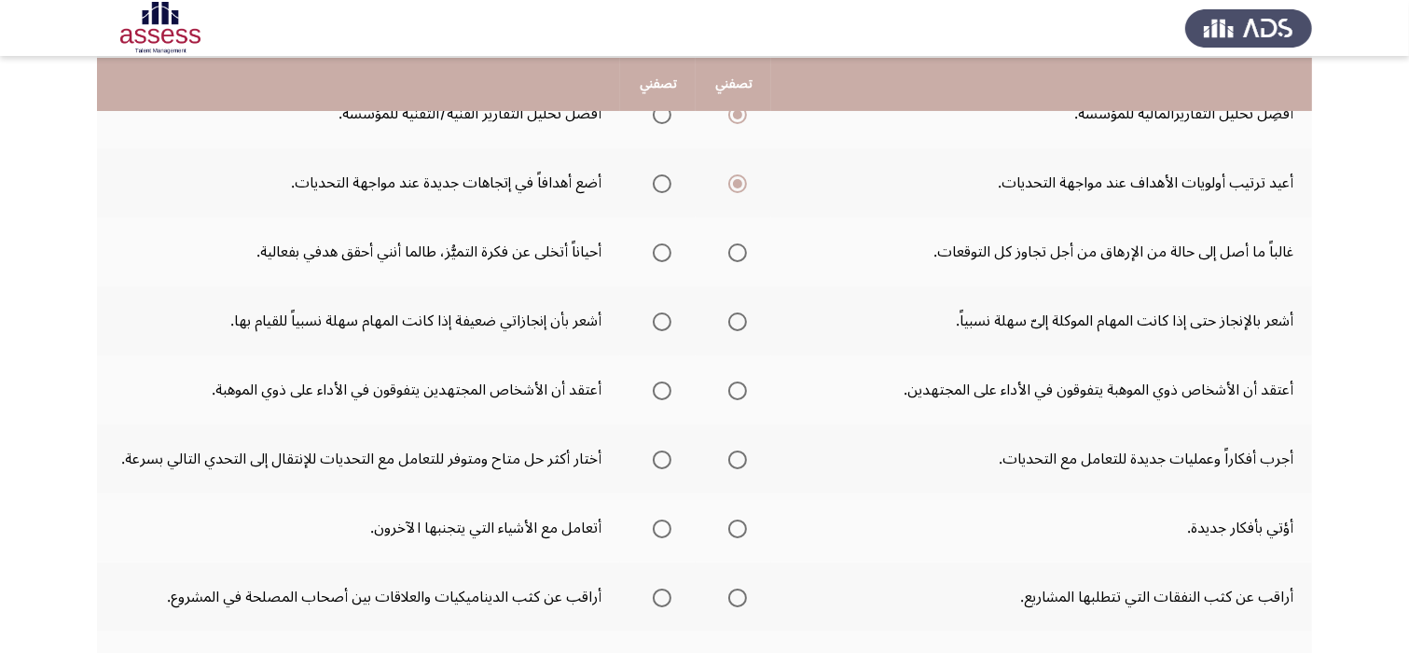
scroll to position [298, 0]
click at [735, 250] on span "Select an option" at bounding box center [737, 251] width 19 height 19
click at [735, 250] on input "Select an option" at bounding box center [737, 251] width 19 height 19
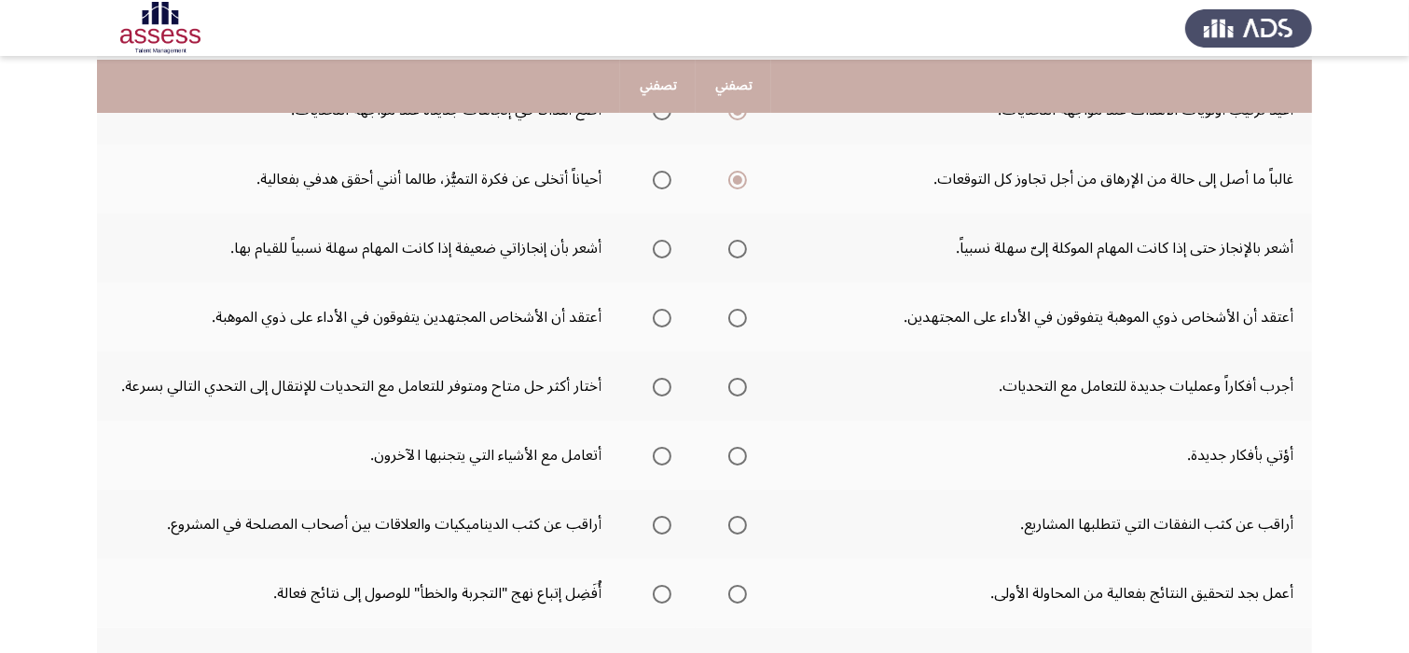
scroll to position [373, 0]
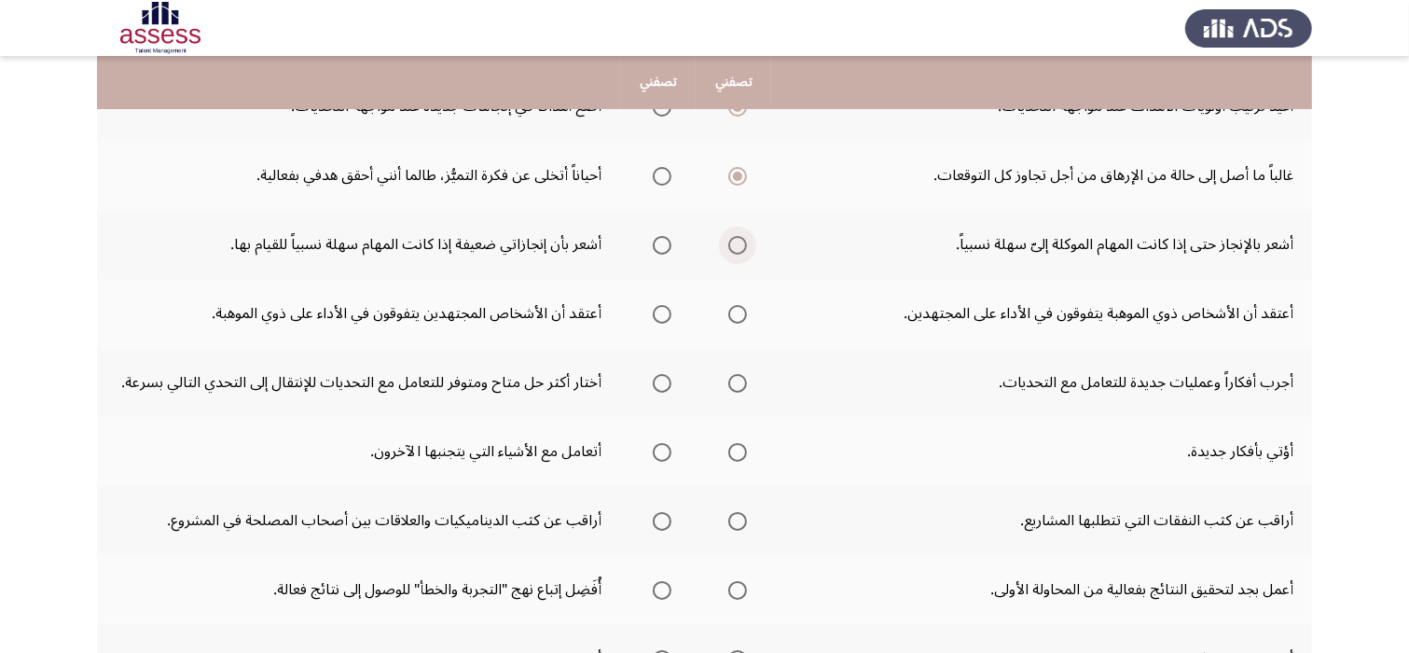
click at [731, 249] on span "Select an option" at bounding box center [737, 245] width 19 height 19
click at [731, 249] on input "Select an option" at bounding box center [737, 245] width 19 height 19
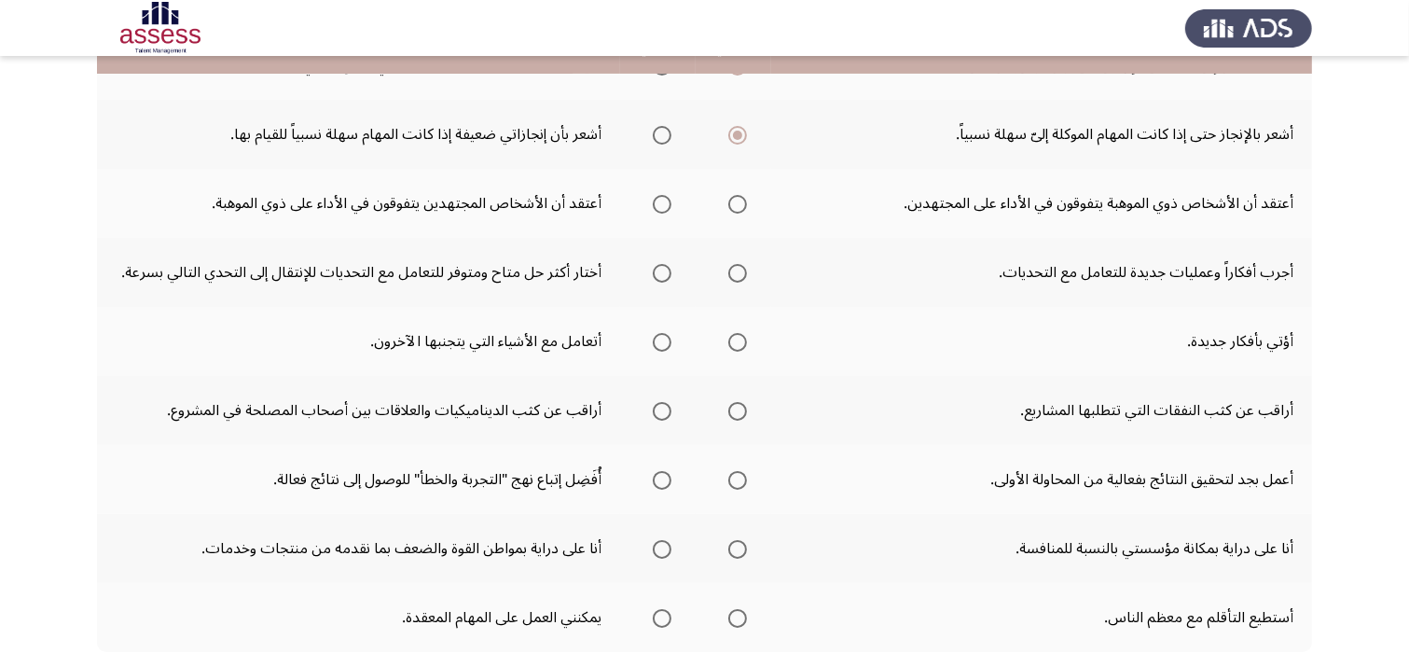
scroll to position [485, 0]
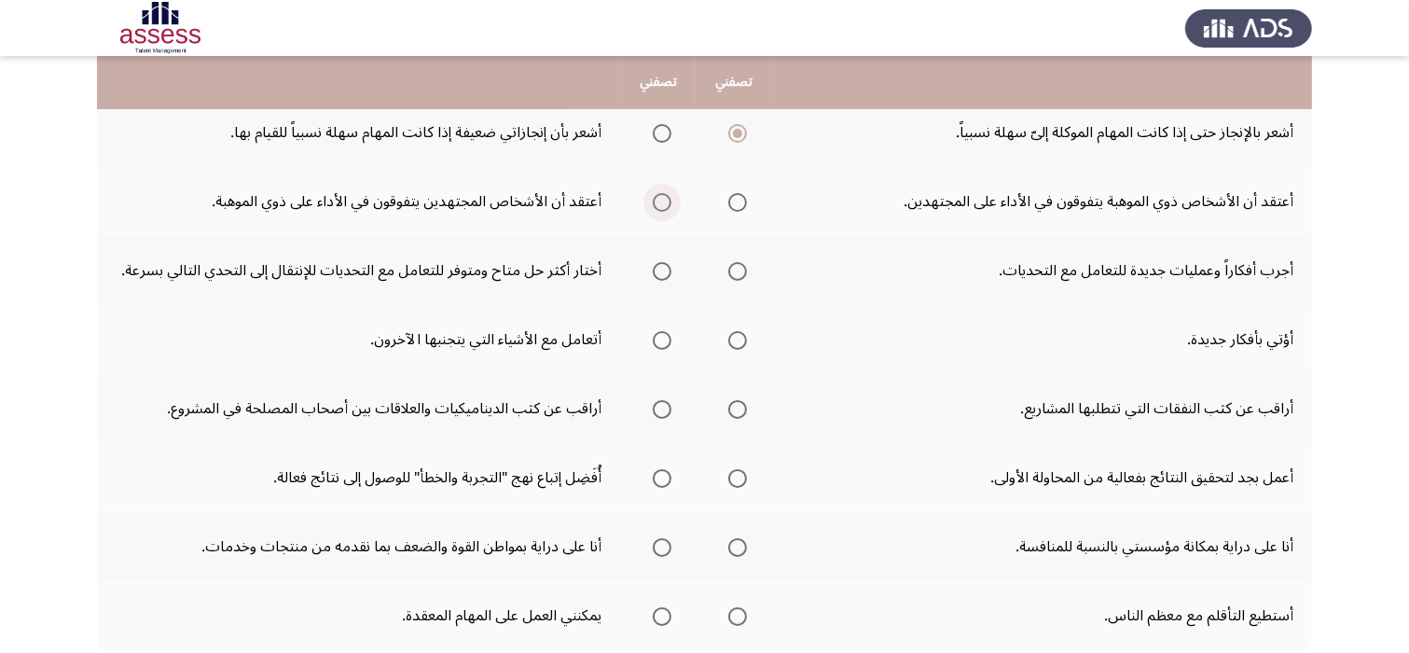
click at [655, 204] on span "Select an option" at bounding box center [662, 202] width 19 height 19
click at [655, 204] on input "Select an option" at bounding box center [662, 202] width 19 height 19
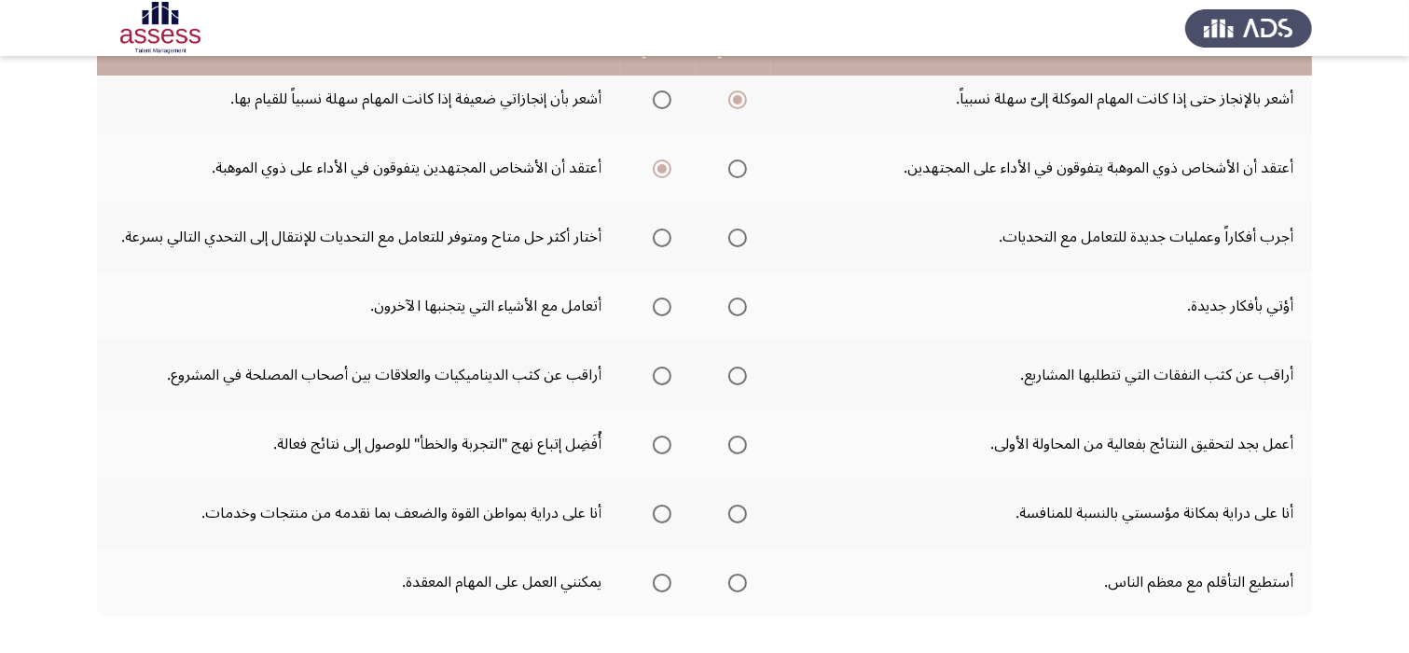
scroll to position [522, 0]
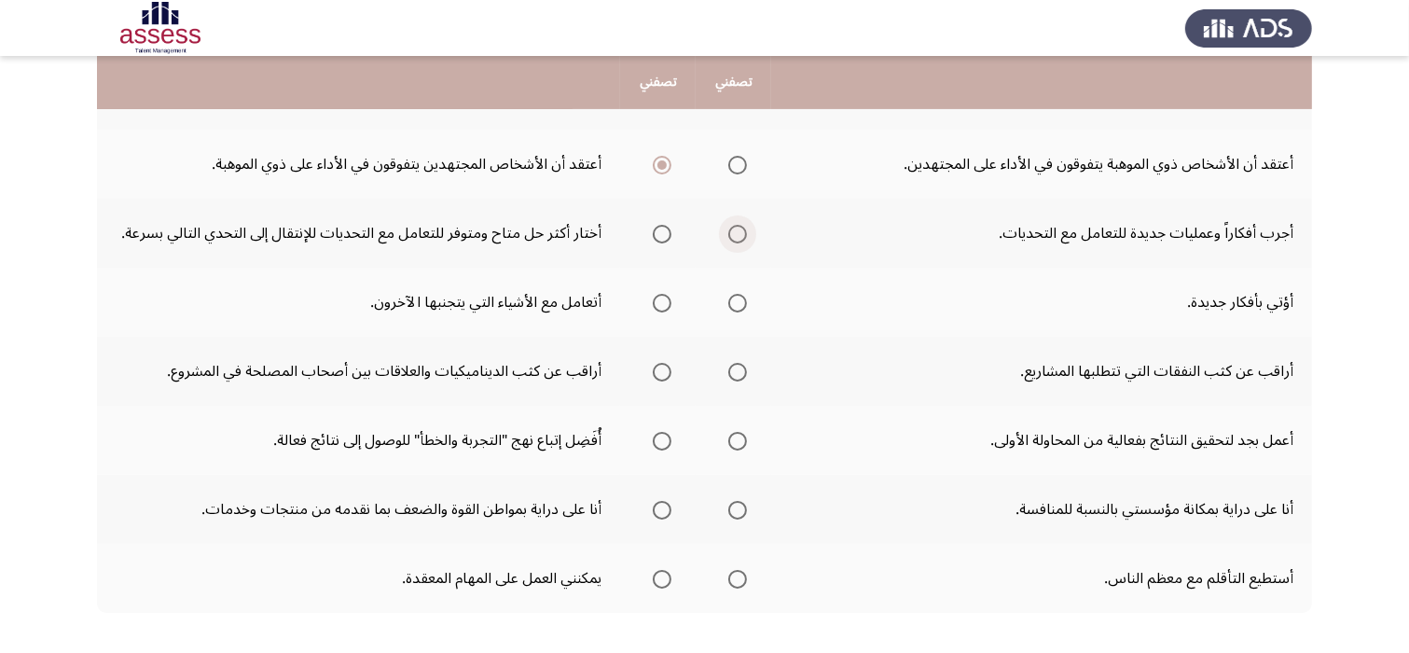
click at [740, 238] on span "Select an option" at bounding box center [737, 234] width 19 height 19
click at [740, 238] on input "Select an option" at bounding box center [737, 234] width 19 height 19
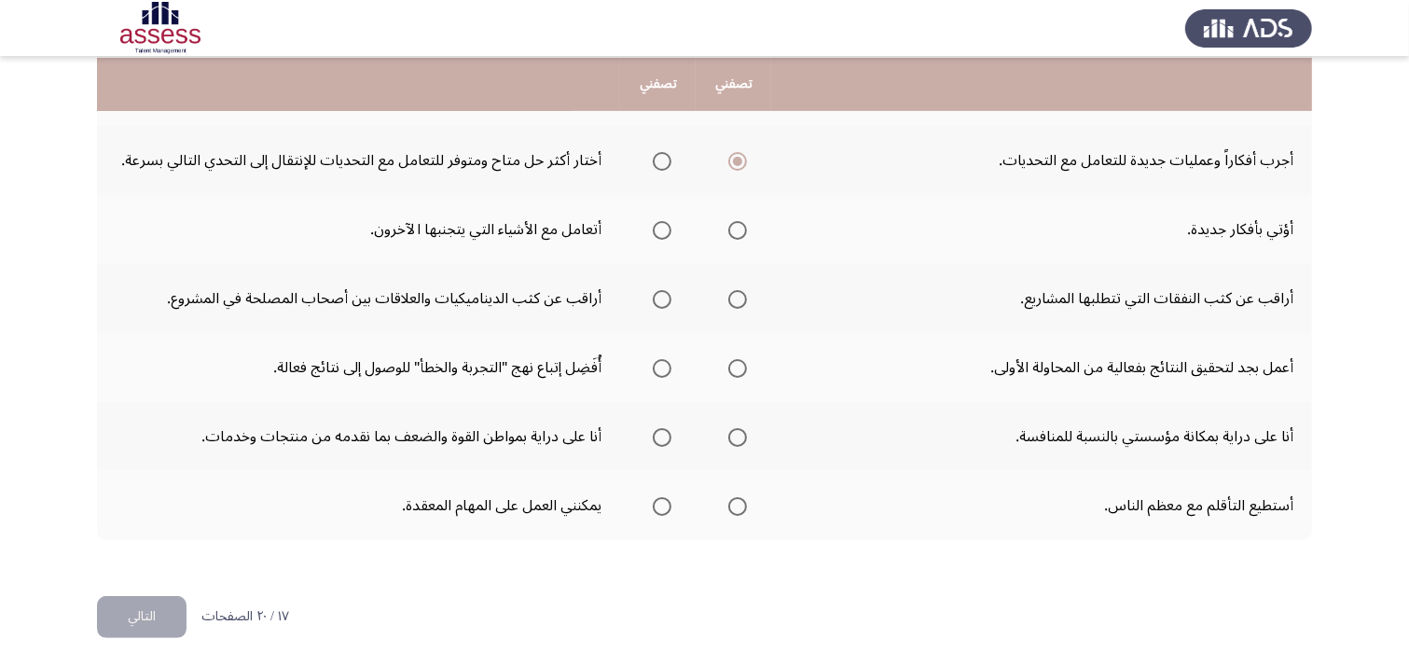
scroll to position [597, 0]
click at [658, 227] on span "Select an option" at bounding box center [662, 228] width 19 height 19
click at [658, 227] on input "Select an option" at bounding box center [662, 228] width 19 height 19
click at [737, 289] on span "Select an option" at bounding box center [737, 297] width 19 height 19
click at [737, 289] on input "Select an option" at bounding box center [737, 297] width 19 height 19
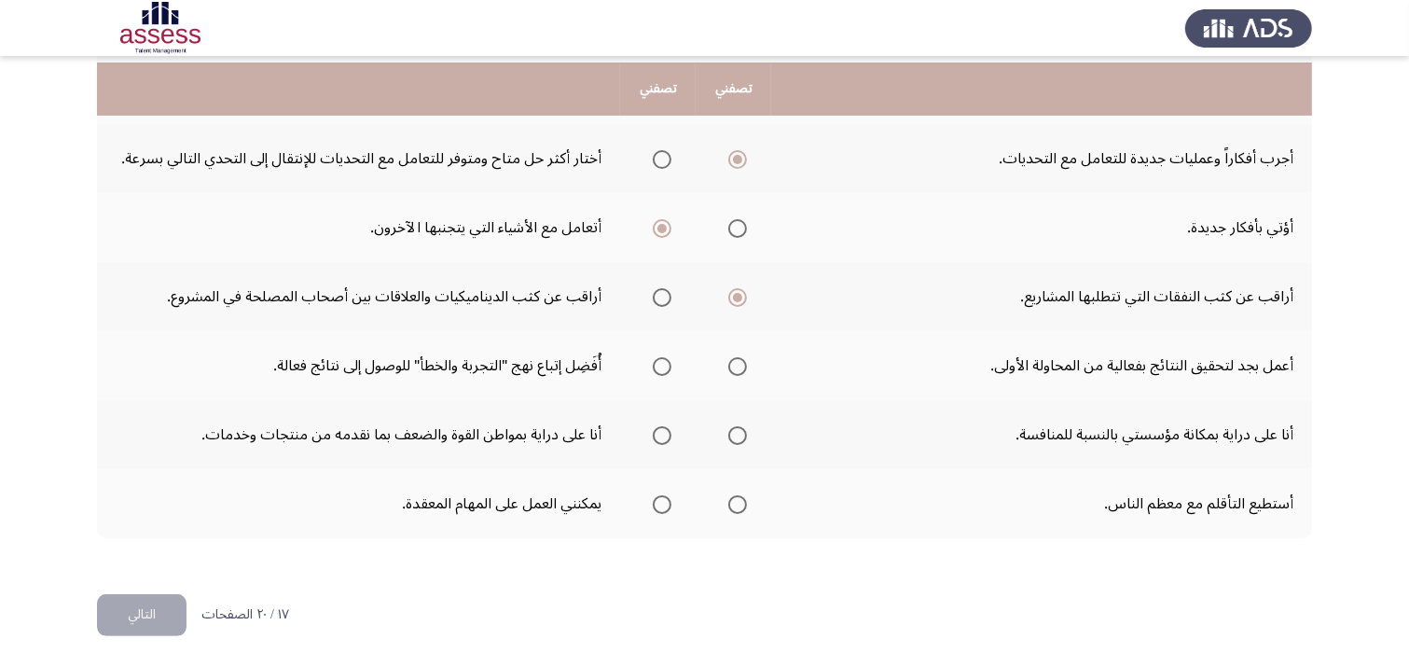
scroll to position [608, 0]
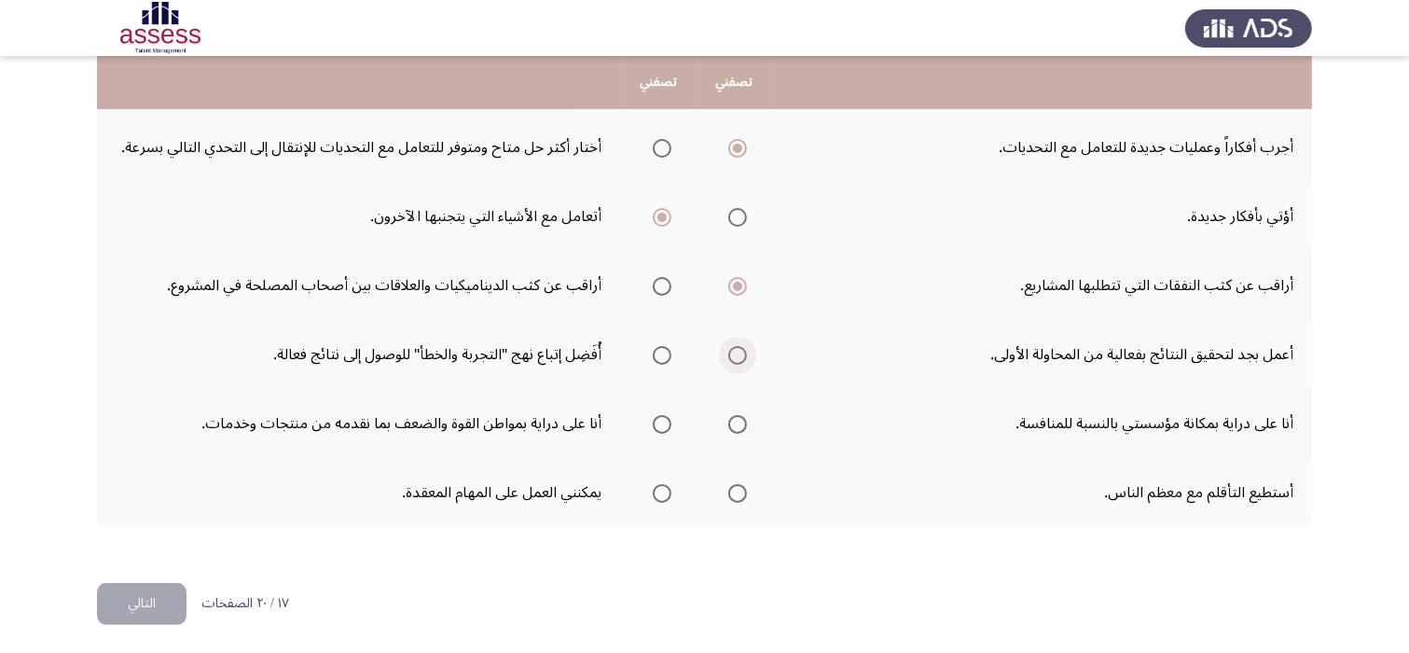
click at [741, 354] on span "Select an option" at bounding box center [737, 355] width 19 height 19
click at [741, 354] on input "Select an option" at bounding box center [737, 355] width 19 height 19
click at [733, 423] on span "Select an option" at bounding box center [737, 424] width 19 height 19
click at [733, 423] on input "Select an option" at bounding box center [737, 424] width 19 height 19
click at [733, 423] on span "Select an option" at bounding box center [737, 424] width 19 height 19
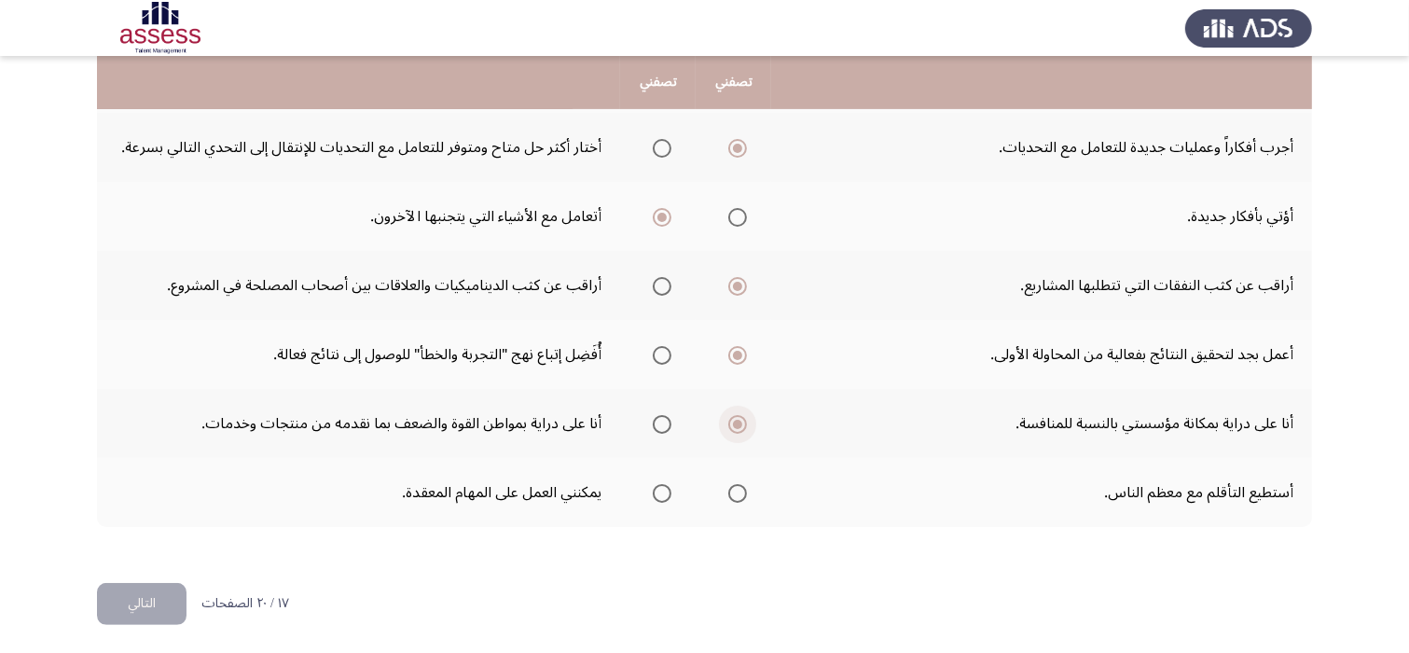
click at [733, 423] on input "Select an option" at bounding box center [737, 424] width 19 height 19
click at [659, 487] on span "Select an option" at bounding box center [662, 493] width 19 height 19
click at [659, 487] on input "Select an option" at bounding box center [662, 493] width 19 height 19
click at [145, 605] on button "التالي" at bounding box center [142, 604] width 90 height 42
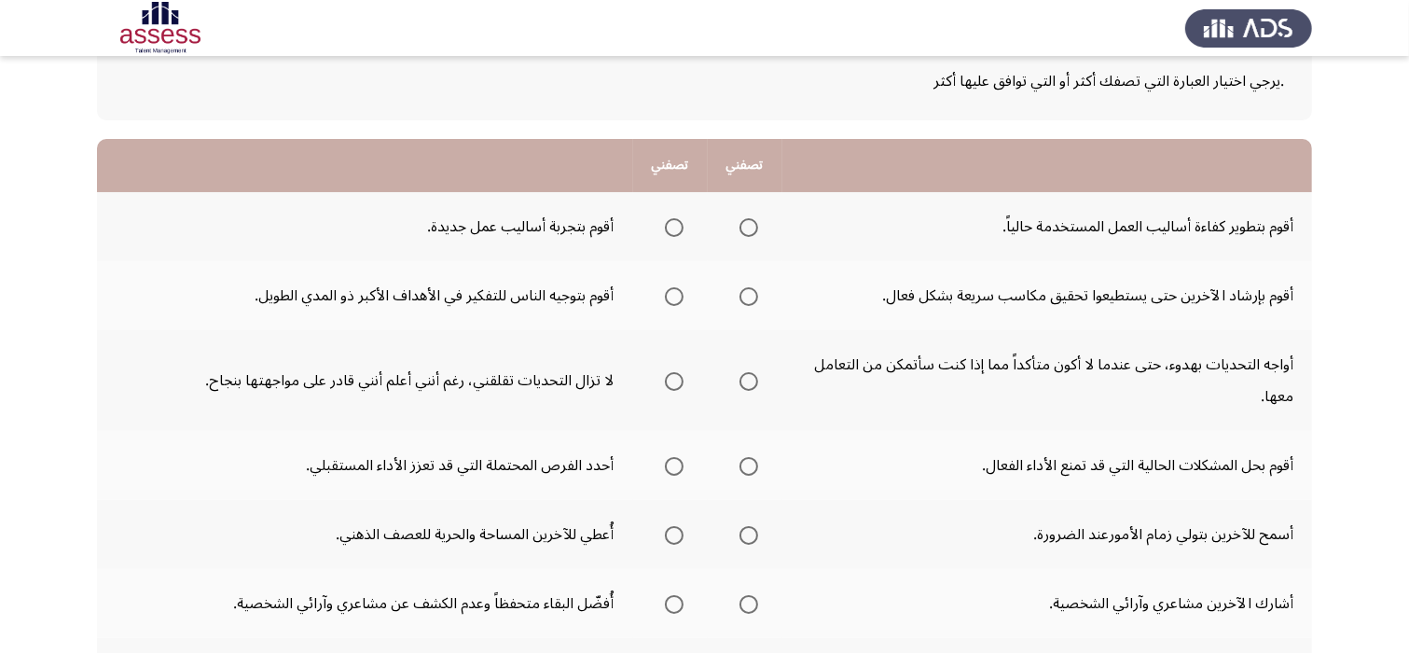
scroll to position [149, 0]
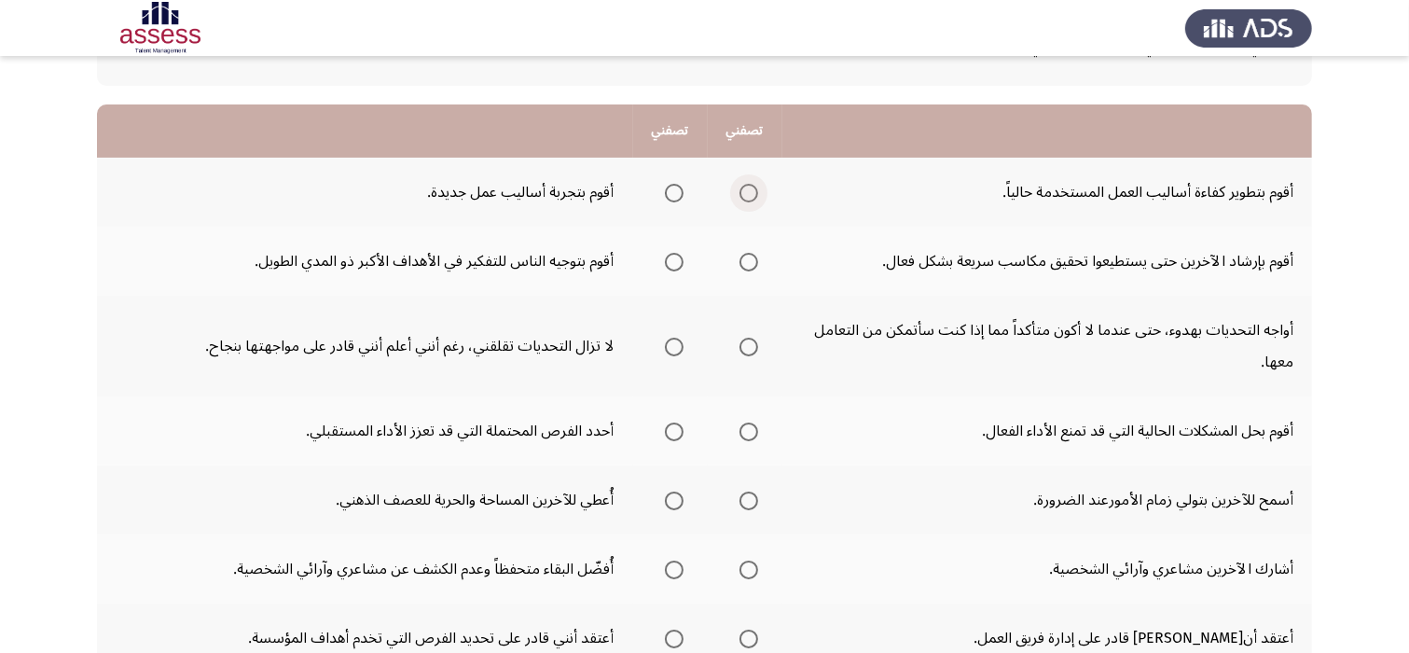
click at [745, 186] on span "Select an option" at bounding box center [749, 193] width 19 height 19
click at [745, 186] on input "Select an option" at bounding box center [749, 193] width 19 height 19
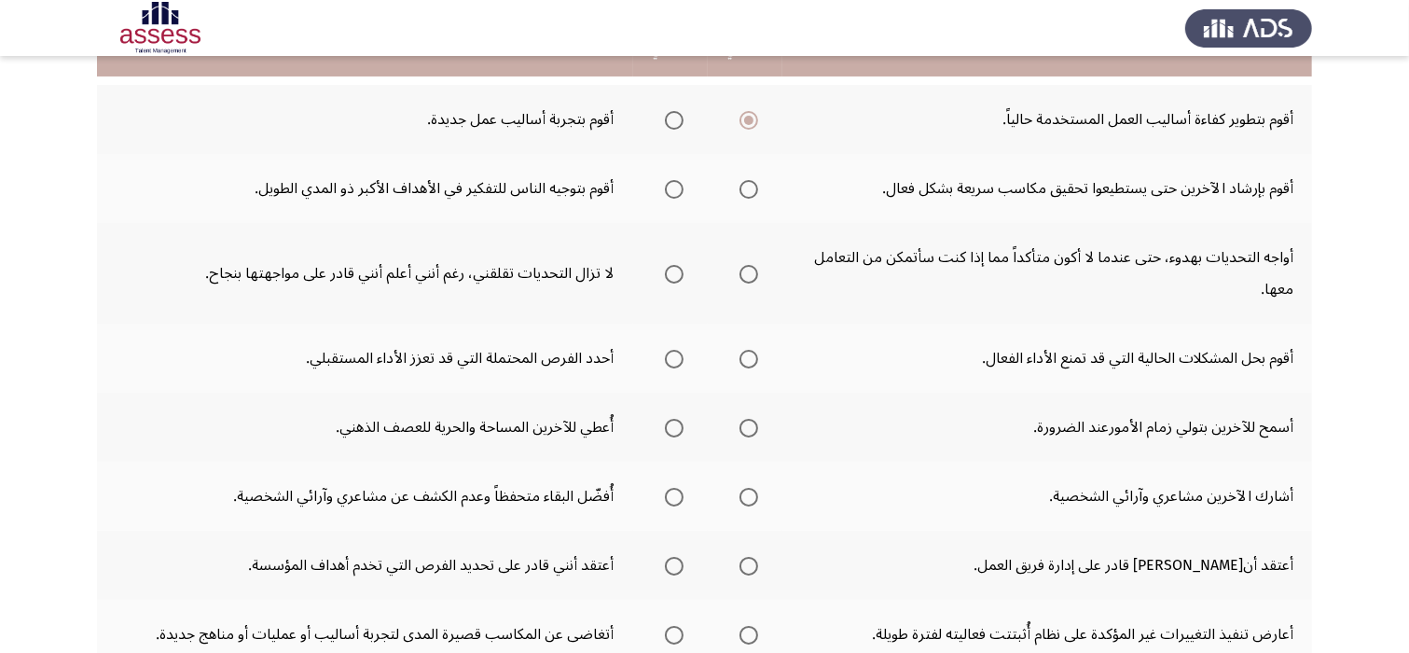
scroll to position [224, 0]
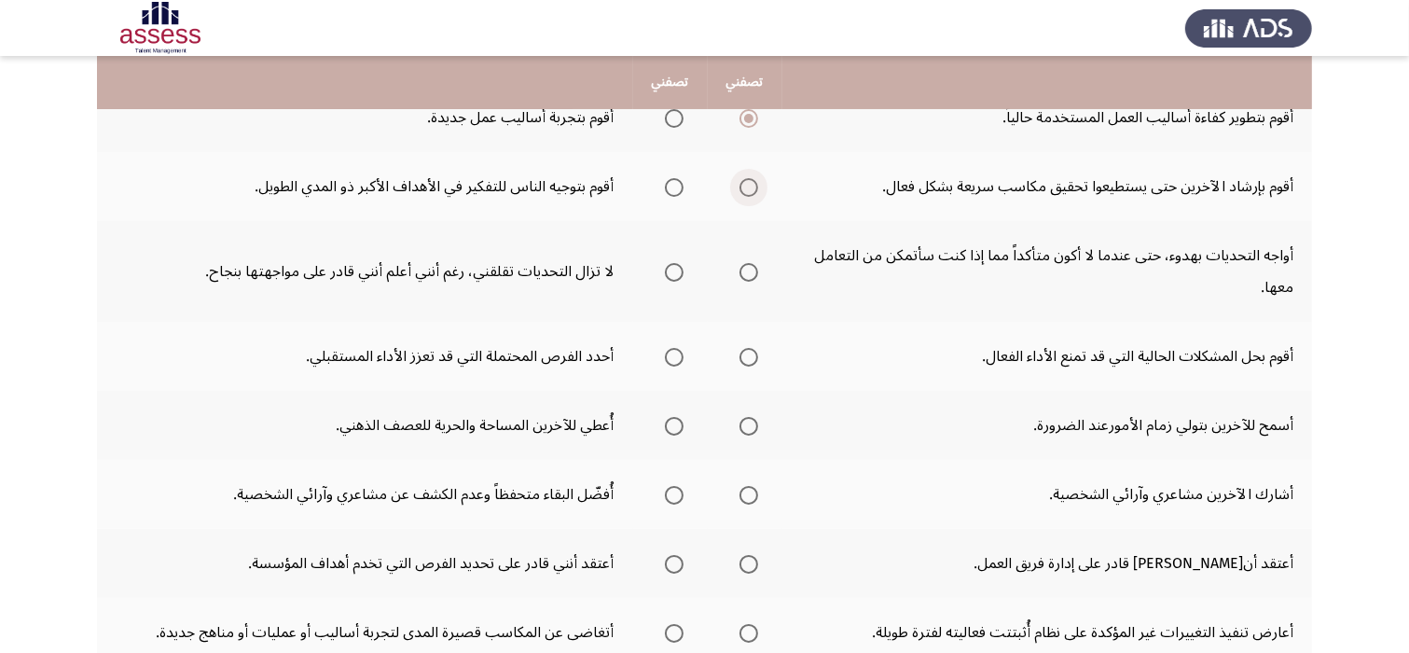
click at [745, 186] on span "Select an option" at bounding box center [749, 187] width 19 height 19
click at [745, 186] on input "Select an option" at bounding box center [749, 187] width 19 height 19
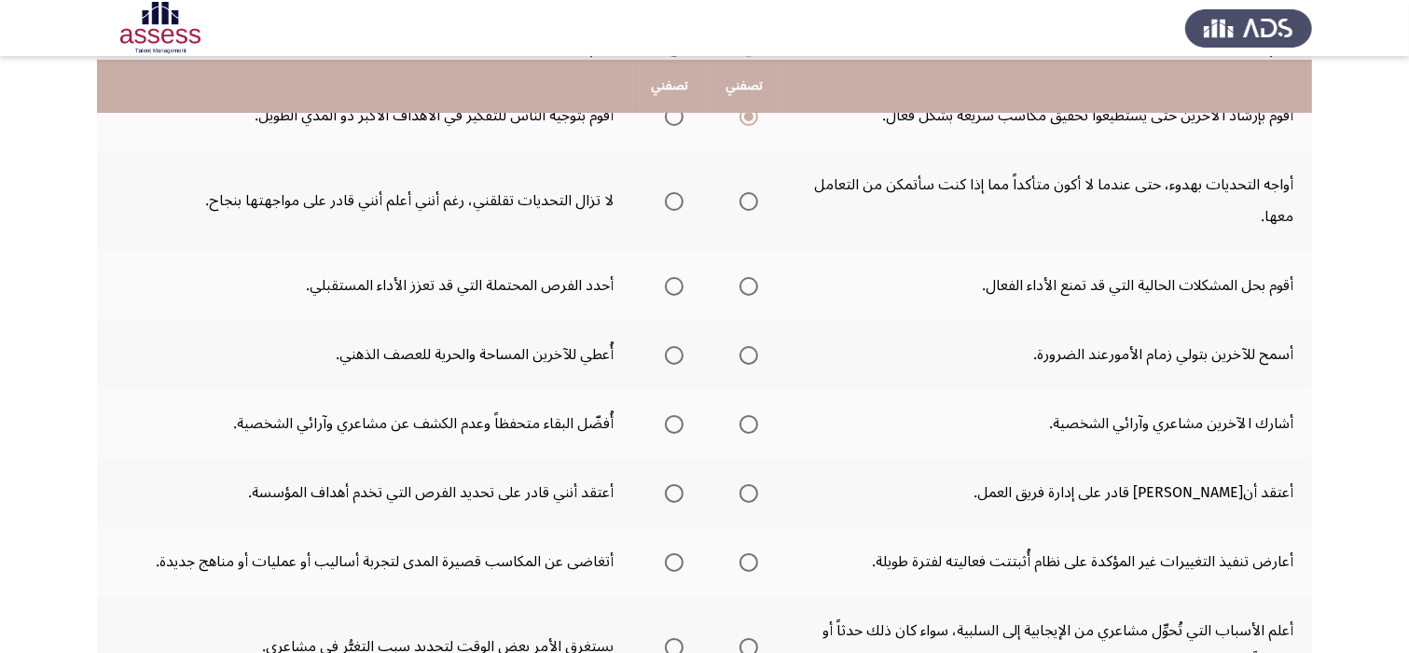
scroll to position [298, 0]
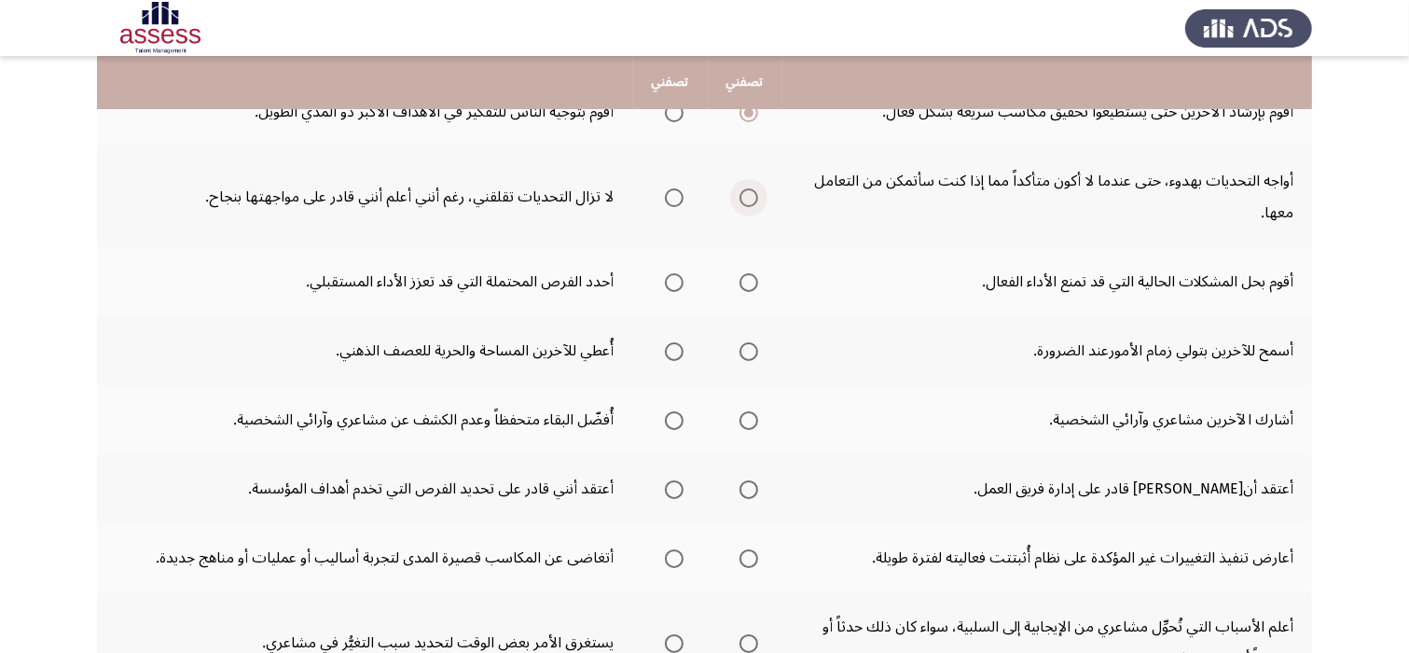
click at [743, 200] on span "Select an option" at bounding box center [749, 197] width 19 height 19
click at [743, 200] on input "Select an option" at bounding box center [749, 197] width 19 height 19
click at [743, 289] on span "Select an option" at bounding box center [749, 282] width 19 height 19
click at [743, 289] on input "Select an option" at bounding box center [749, 282] width 19 height 19
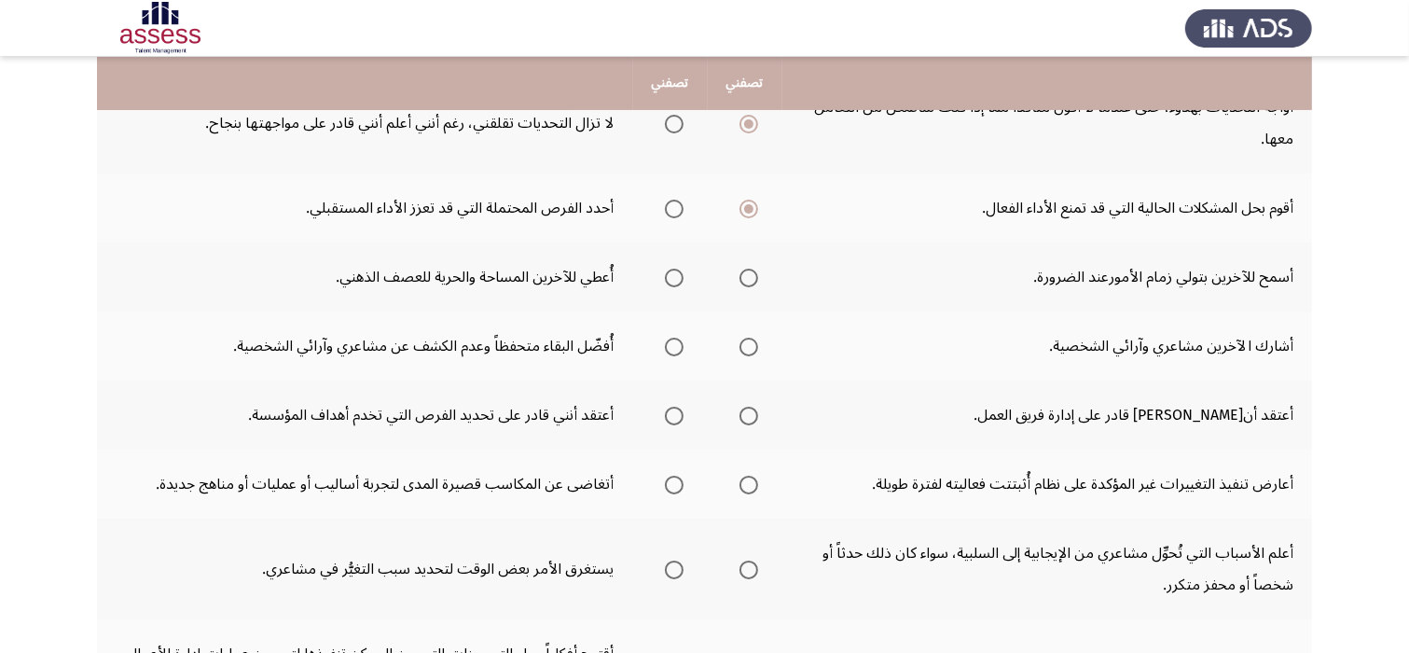
scroll to position [373, 0]
click at [749, 271] on span "Select an option" at bounding box center [749, 277] width 19 height 19
click at [749, 271] on input "Select an option" at bounding box center [749, 277] width 19 height 19
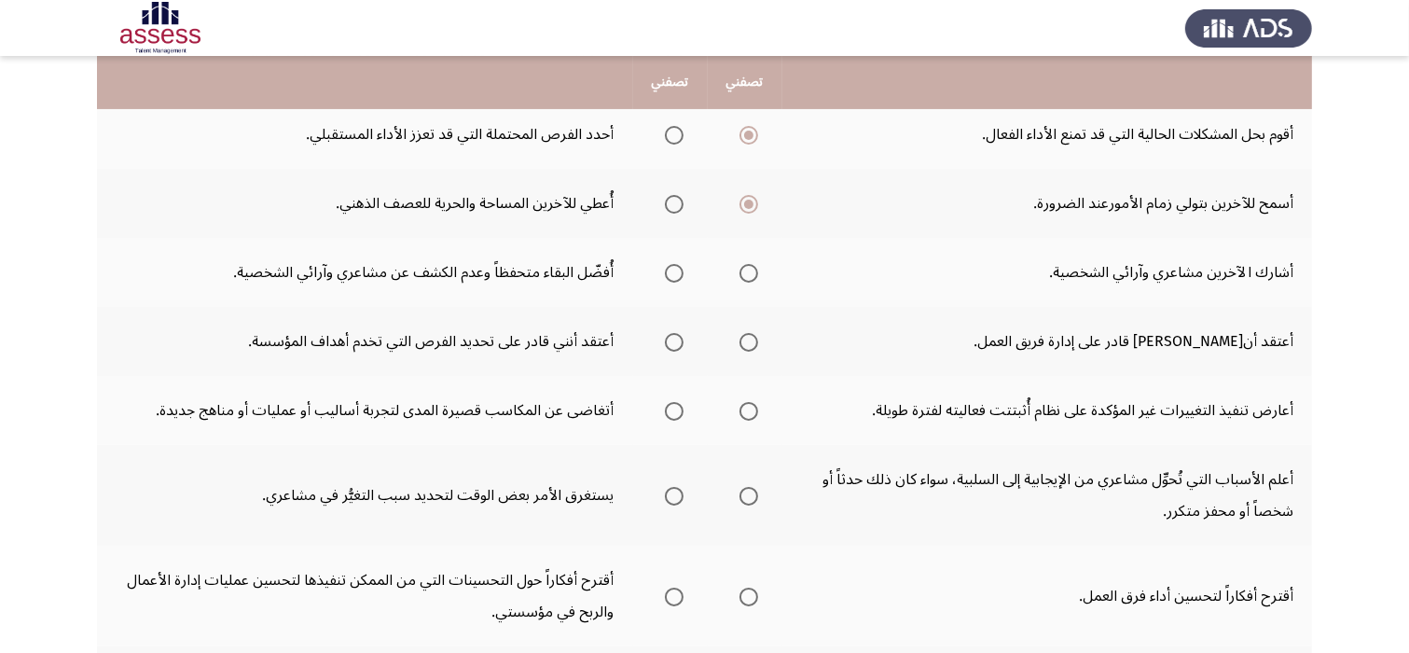
scroll to position [448, 0]
click at [668, 273] on span "Select an option" at bounding box center [674, 271] width 19 height 19
click at [668, 273] on input "Select an option" at bounding box center [674, 271] width 19 height 19
click at [746, 346] on span "Select an option" at bounding box center [749, 340] width 19 height 19
click at [746, 346] on input "Select an option" at bounding box center [749, 340] width 19 height 19
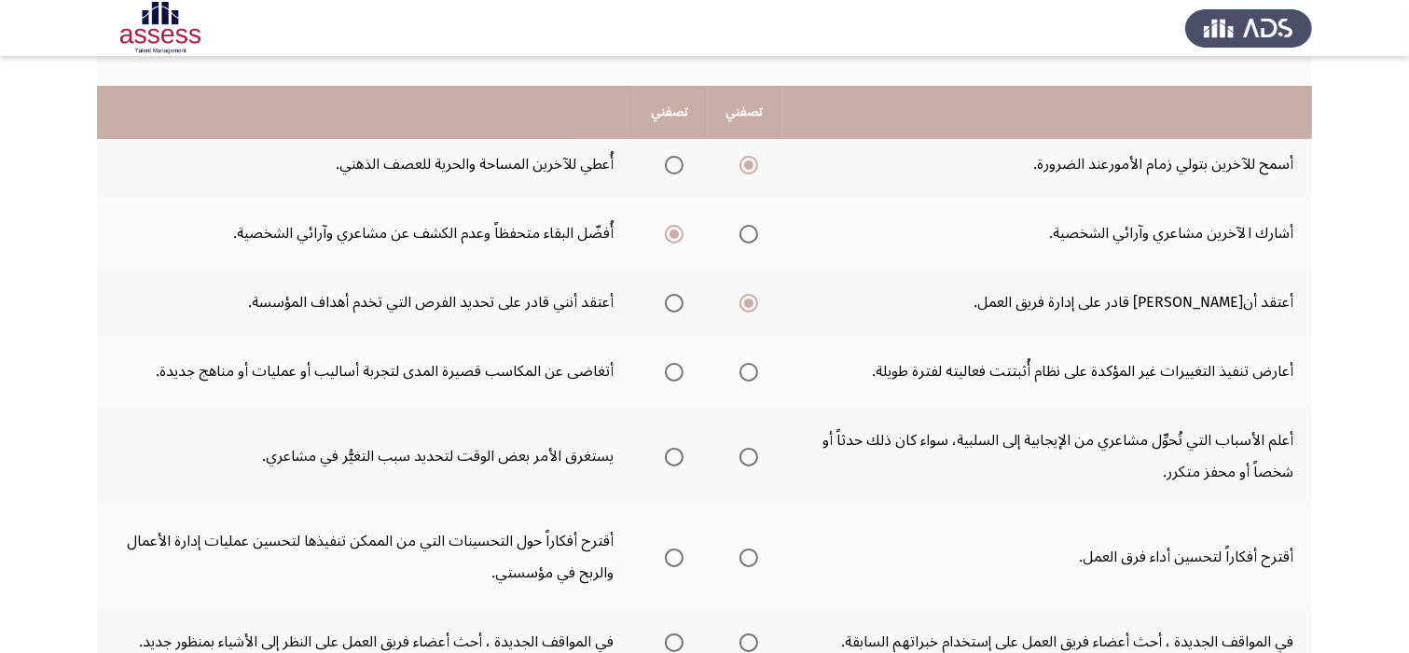
scroll to position [522, 0]
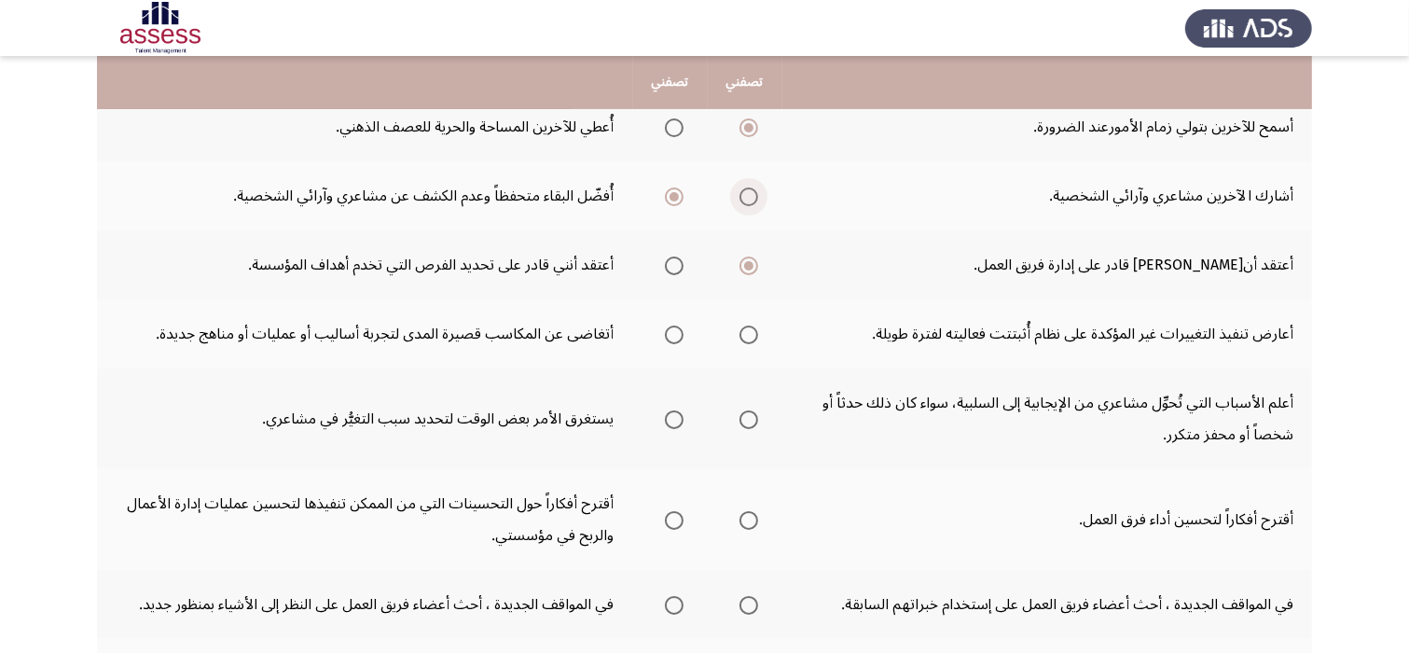
click at [756, 201] on span "Select an option" at bounding box center [749, 196] width 19 height 19
click at [756, 201] on input "Select an option" at bounding box center [749, 196] width 19 height 19
click at [672, 336] on span "Select an option" at bounding box center [674, 335] width 19 height 19
click at [672, 336] on input "Select an option" at bounding box center [674, 335] width 19 height 19
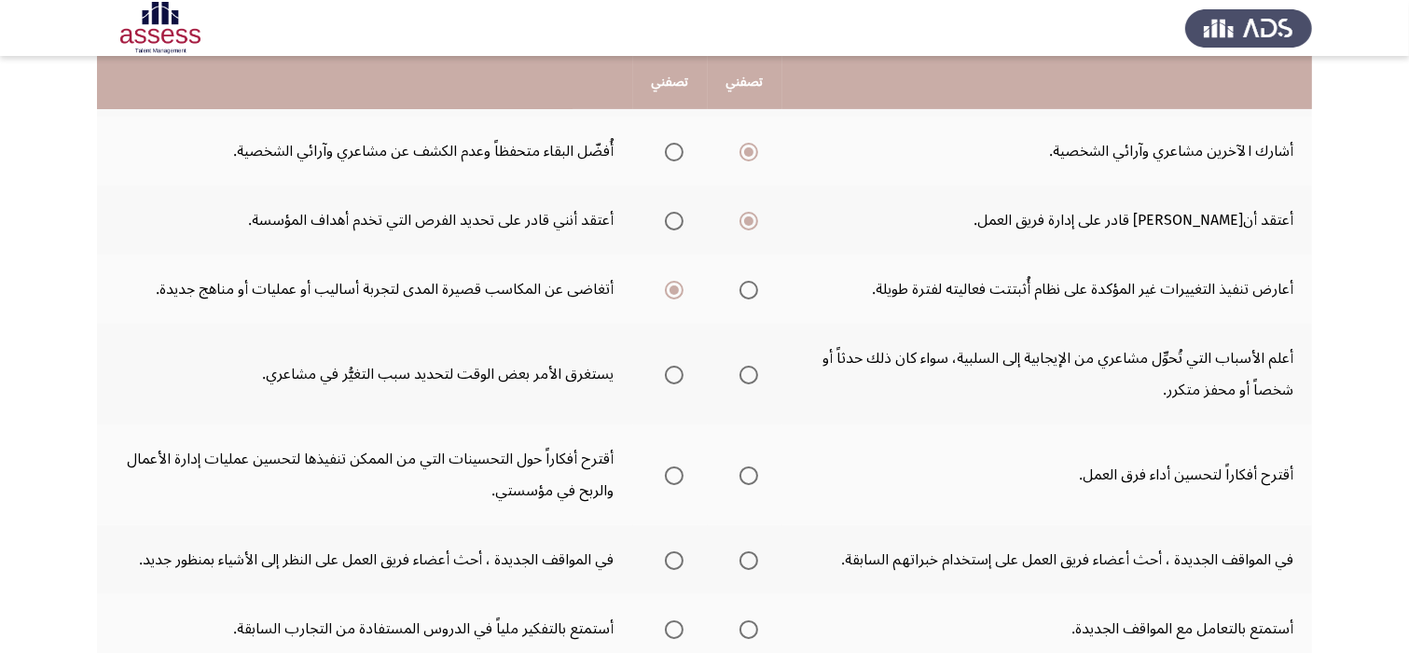
scroll to position [597, 0]
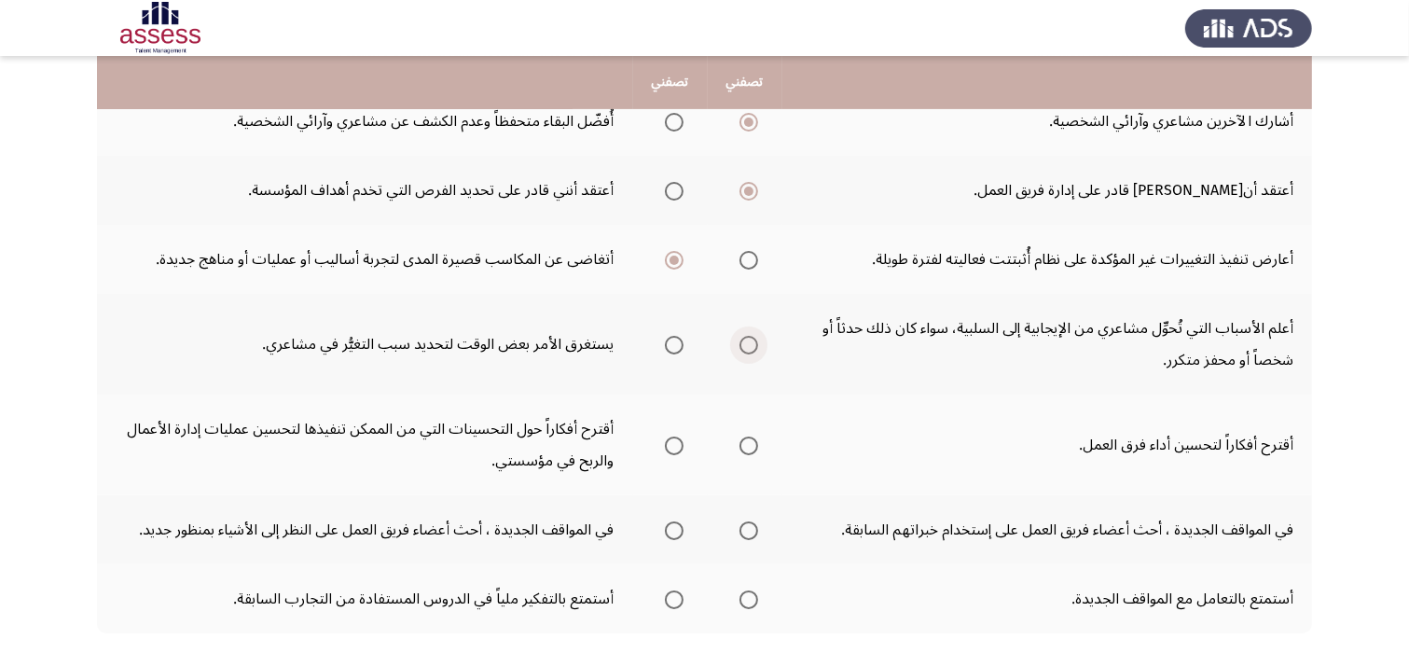
click at [754, 342] on span "Select an option" at bounding box center [749, 345] width 19 height 19
click at [754, 342] on input "Select an option" at bounding box center [749, 345] width 19 height 19
click at [672, 446] on span "Select an option" at bounding box center [674, 446] width 19 height 19
click at [672, 446] on input "Select an option" at bounding box center [674, 446] width 19 height 19
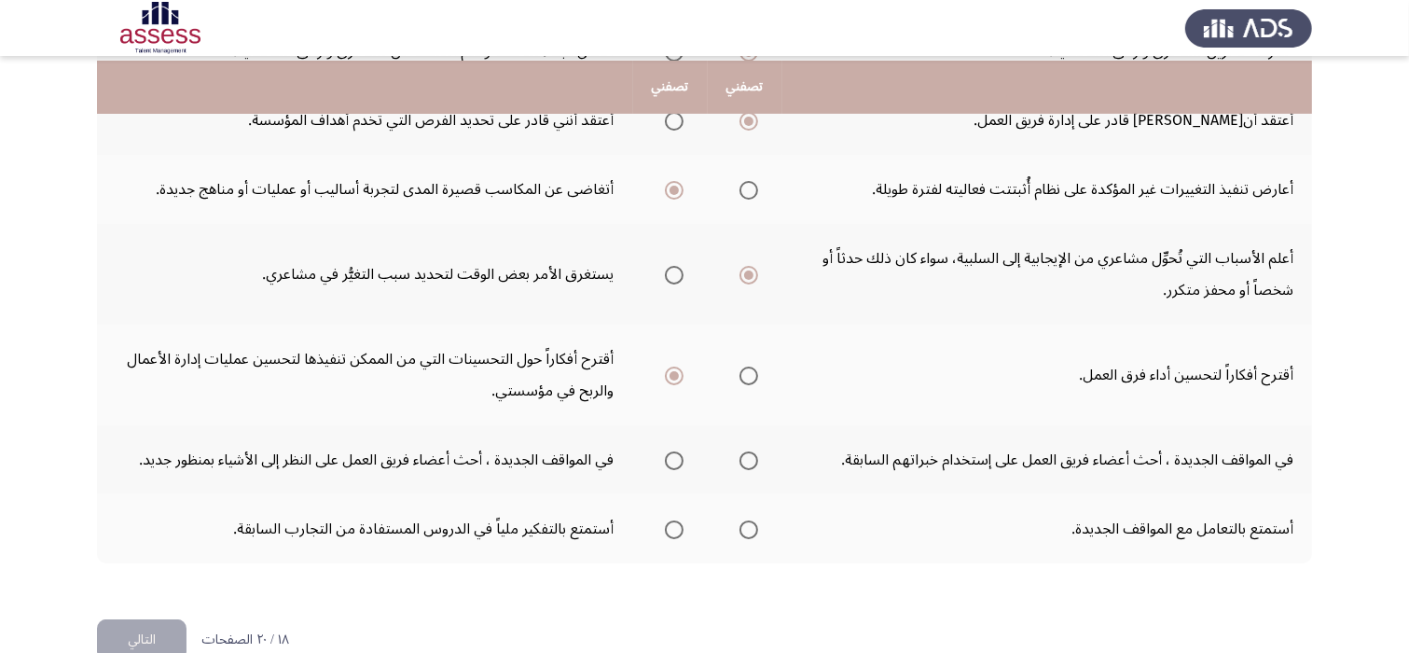
scroll to position [672, 0]
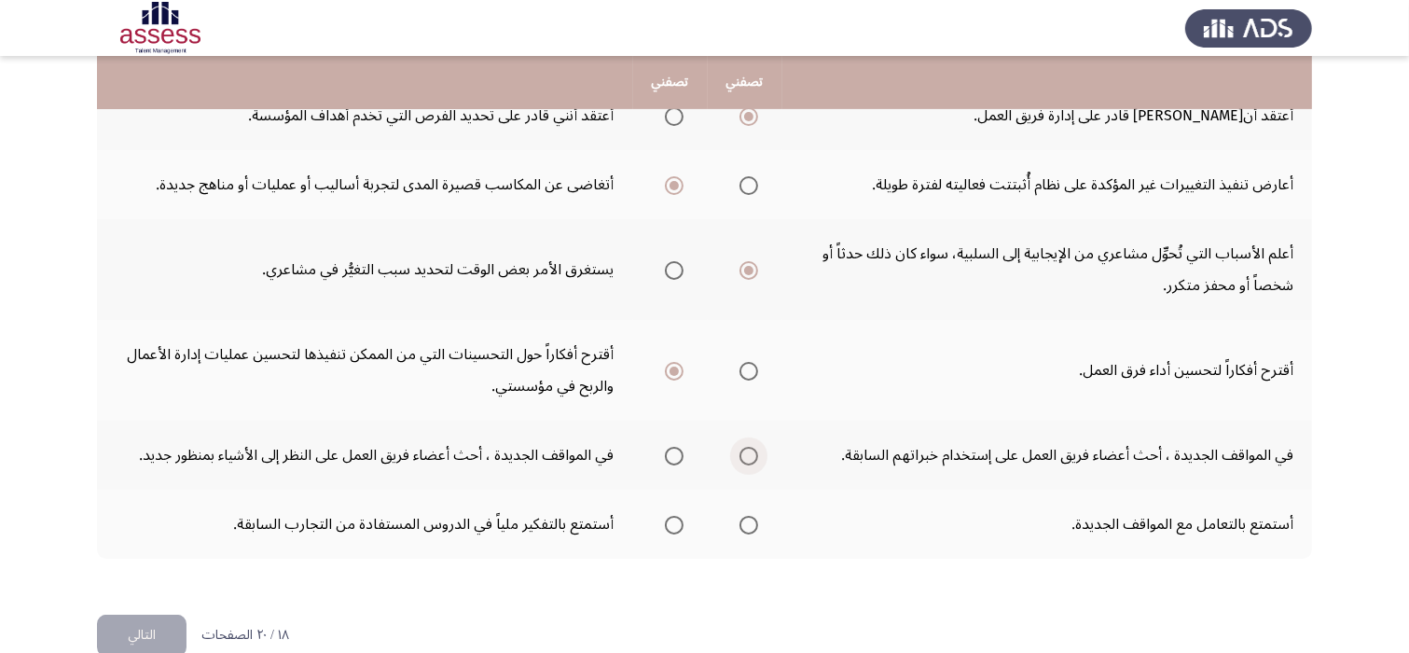
click at [749, 451] on span "Select an option" at bounding box center [749, 456] width 19 height 19
click at [749, 451] on input "Select an option" at bounding box center [749, 456] width 19 height 19
click at [677, 521] on span "Select an option" at bounding box center [674, 525] width 19 height 19
click at [677, 521] on input "Select an option" at bounding box center [674, 525] width 19 height 19
click at [746, 521] on span "Select an option" at bounding box center [749, 525] width 19 height 19
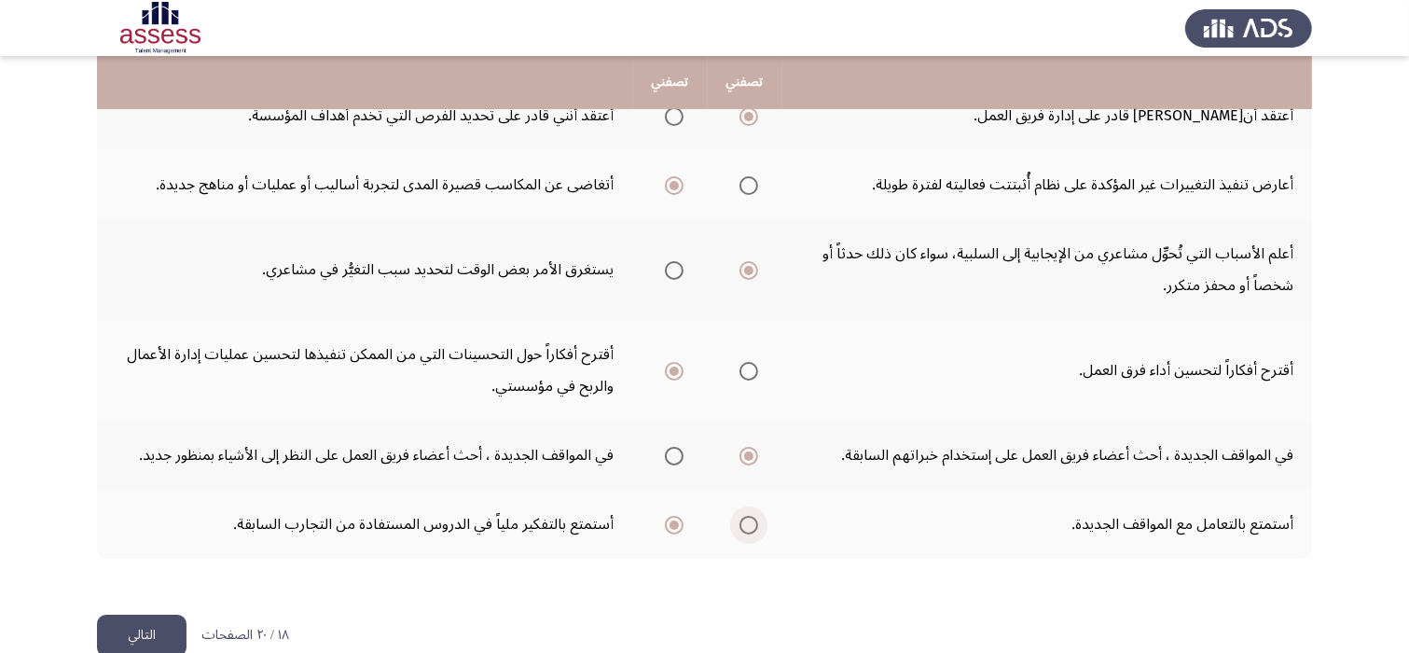
click at [746, 521] on input "Select an option" at bounding box center [749, 525] width 19 height 19
click at [156, 626] on button "التالي" at bounding box center [142, 636] width 90 height 42
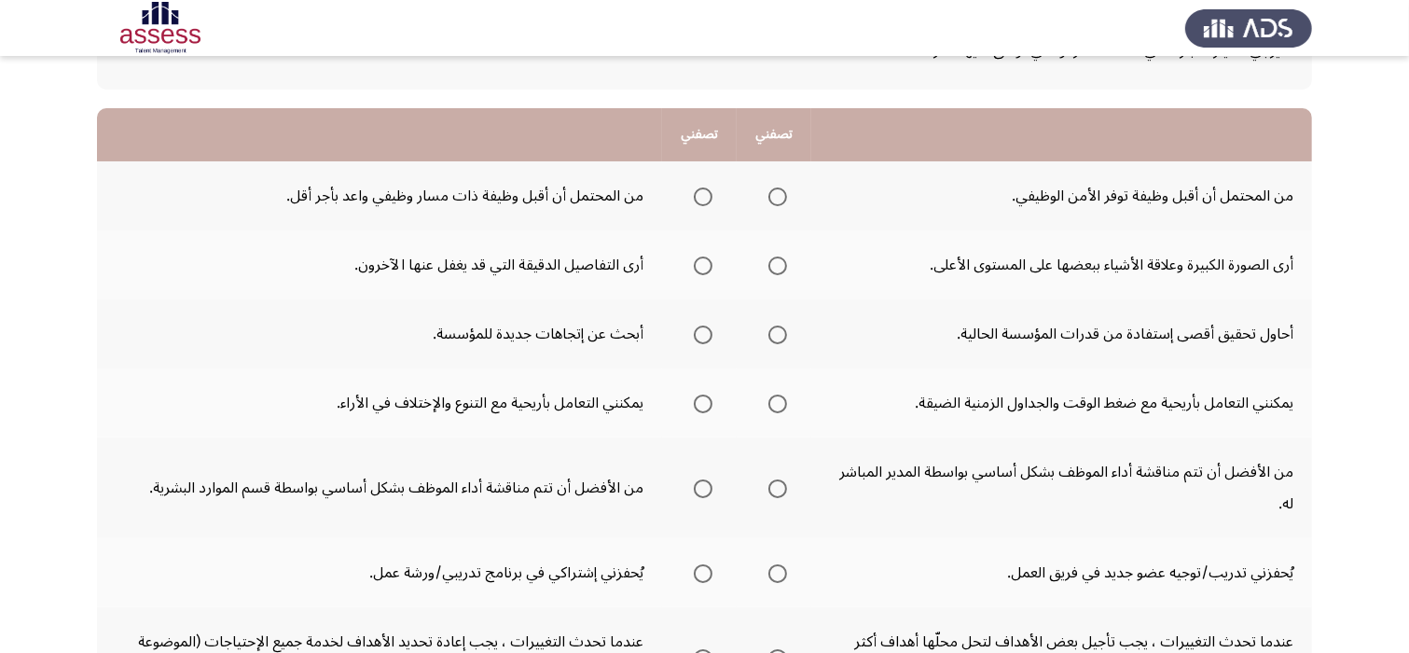
scroll to position [149, 0]
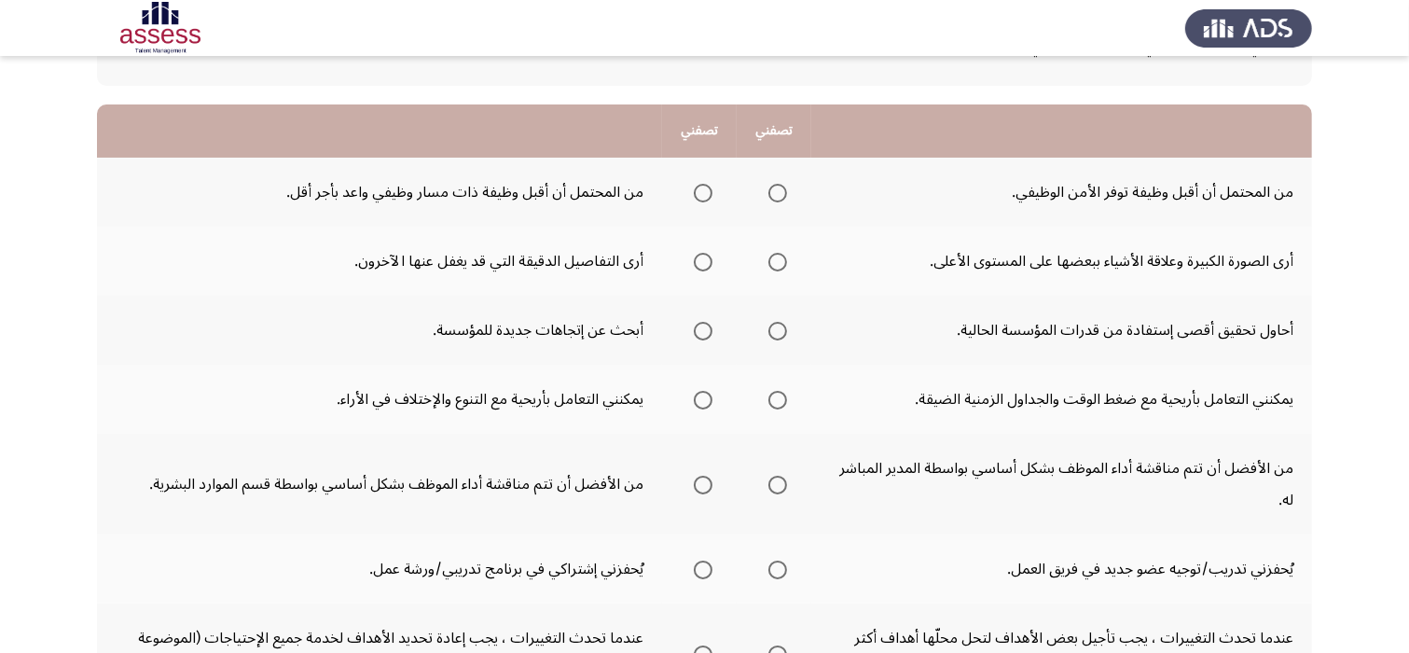
click at [780, 197] on span "Select an option" at bounding box center [778, 193] width 19 height 19
click at [780, 197] on input "Select an option" at bounding box center [778, 193] width 19 height 19
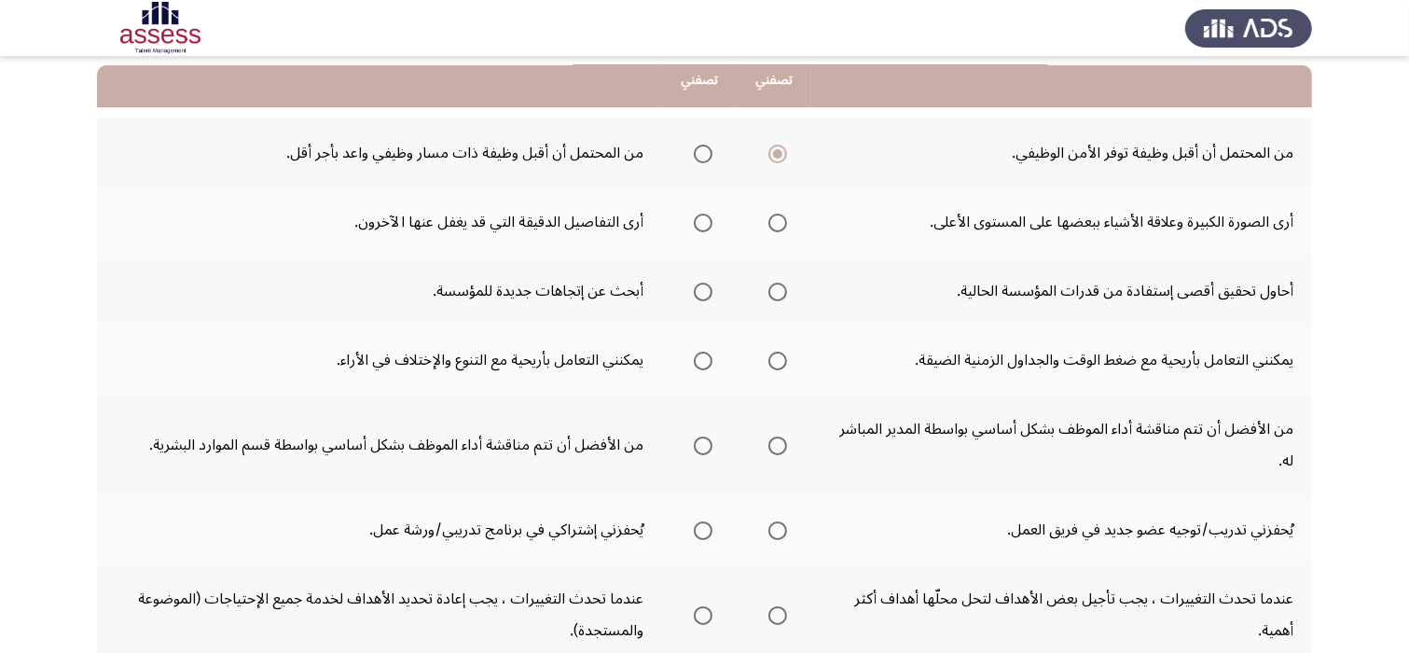
scroll to position [224, 0]
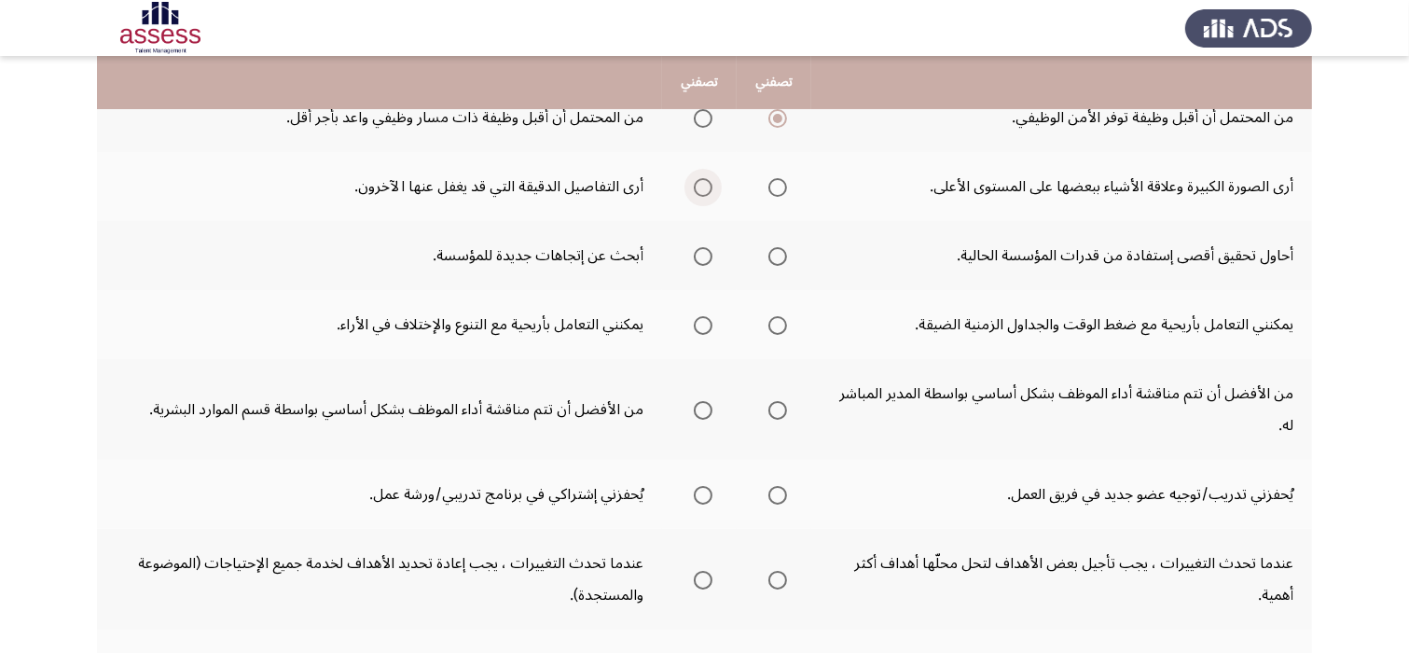
click at [699, 188] on span "Select an option" at bounding box center [703, 187] width 19 height 19
click at [699, 188] on input "Select an option" at bounding box center [703, 187] width 19 height 19
click at [780, 187] on span "Select an option" at bounding box center [778, 187] width 19 height 19
click at [780, 187] on input "Select an option" at bounding box center [778, 187] width 19 height 19
click at [774, 253] on span "Select an option" at bounding box center [778, 256] width 19 height 19
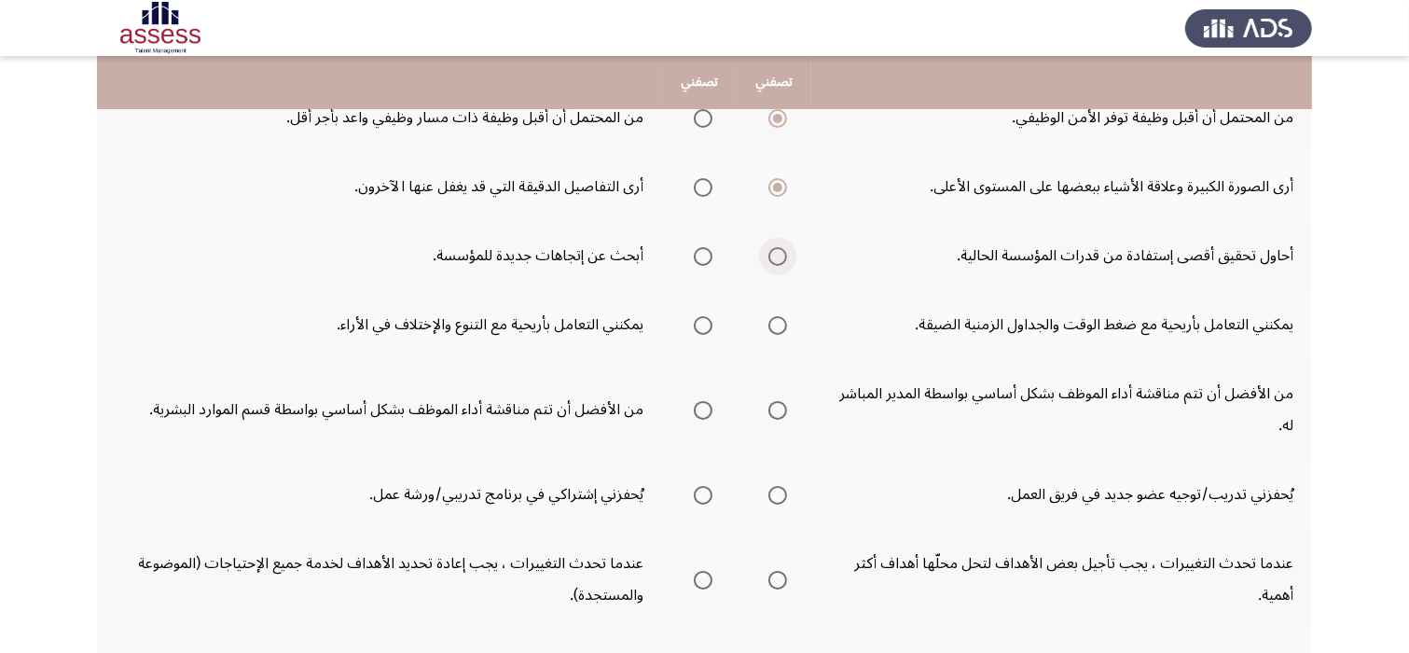
click at [774, 253] on input "Select an option" at bounding box center [778, 256] width 19 height 19
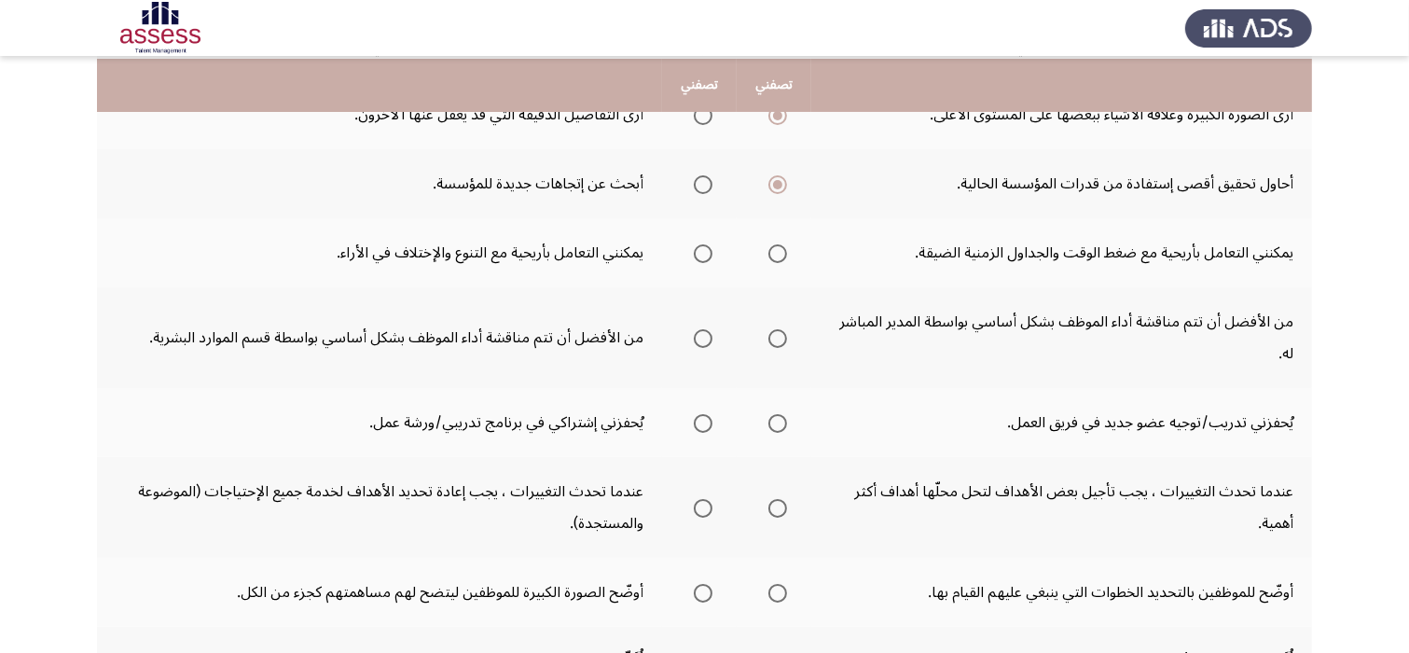
scroll to position [298, 0]
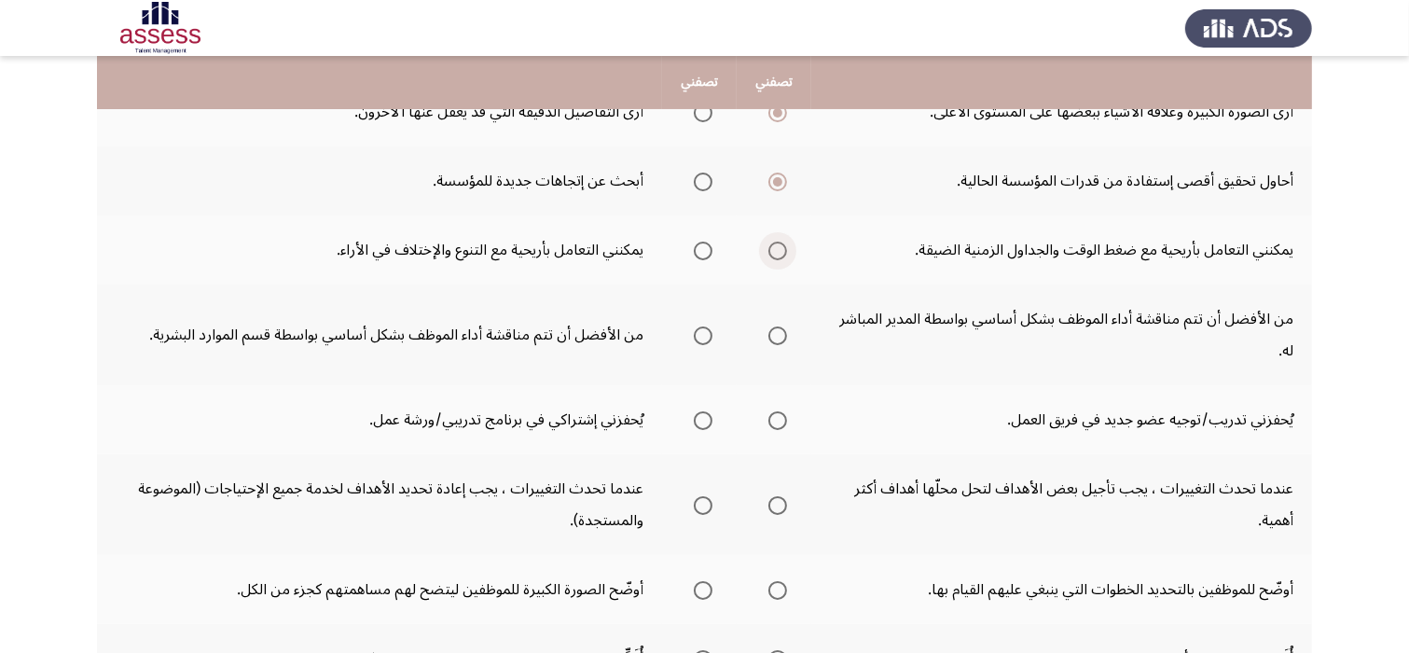
click at [772, 250] on span "Select an option" at bounding box center [778, 251] width 19 height 19
click at [772, 250] on input "Select an option" at bounding box center [778, 251] width 19 height 19
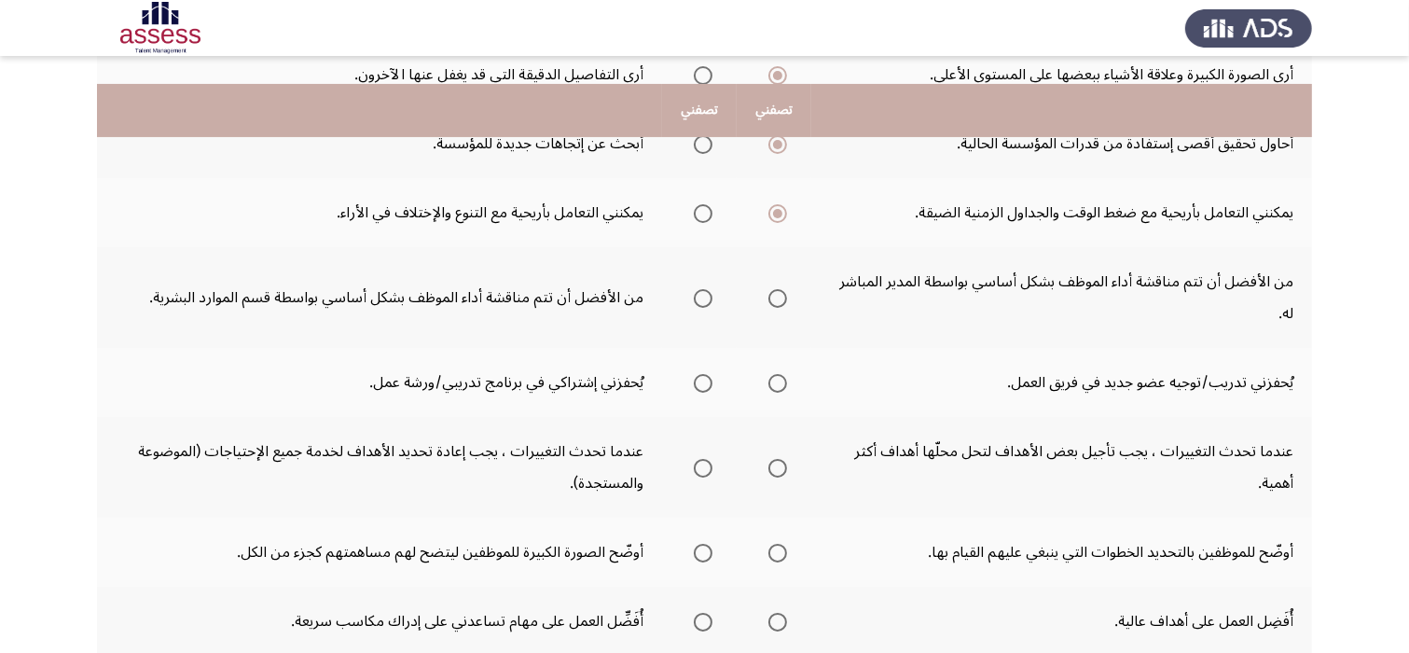
scroll to position [373, 0]
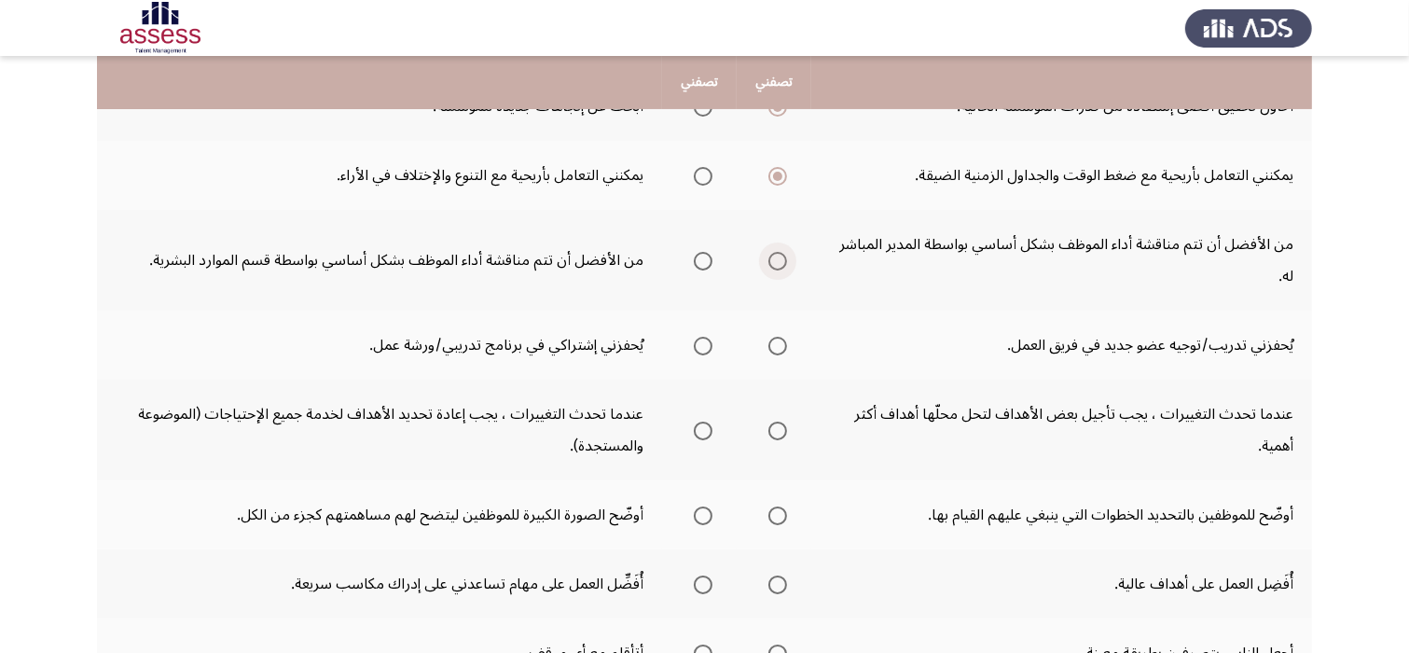
click at [776, 261] on span "Select an option" at bounding box center [778, 261] width 19 height 19
click at [776, 261] on input "Select an option" at bounding box center [778, 261] width 19 height 19
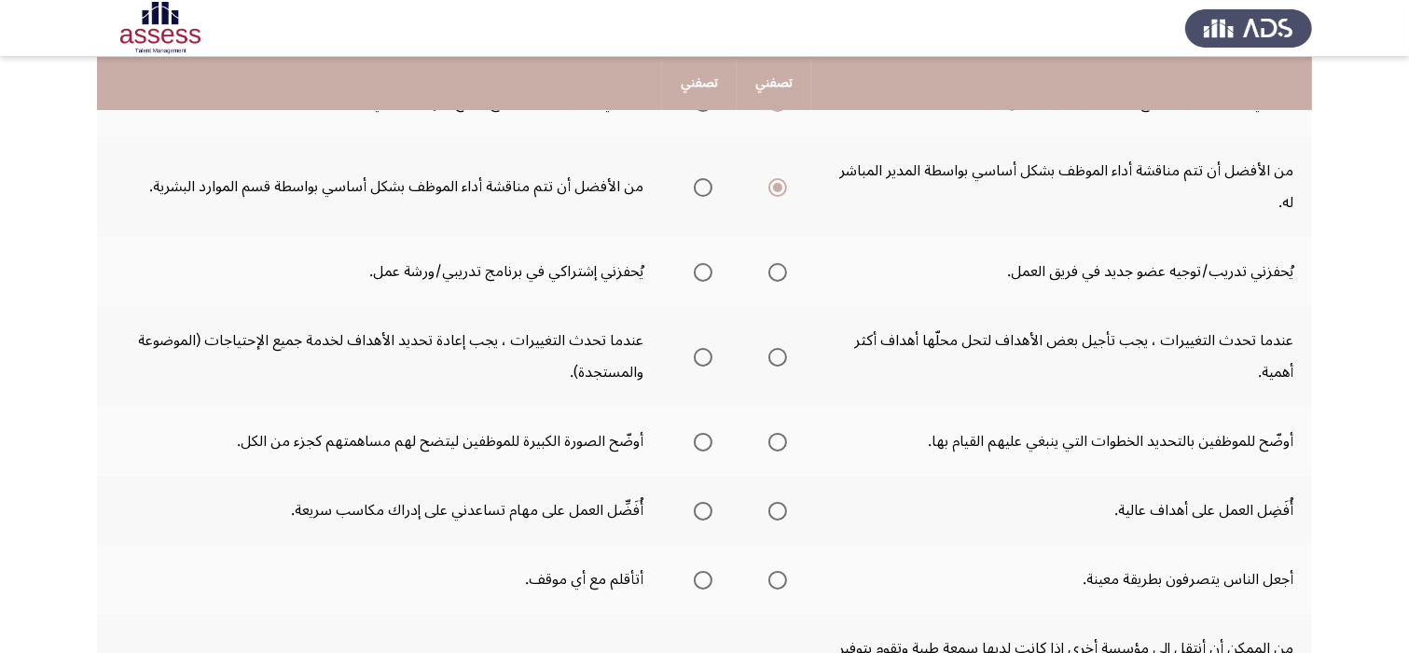
scroll to position [448, 0]
click at [774, 285] on th at bounding box center [774, 270] width 75 height 69
click at [776, 277] on span "Select an option" at bounding box center [778, 271] width 19 height 19
click at [776, 277] on input "Select an option" at bounding box center [778, 271] width 19 height 19
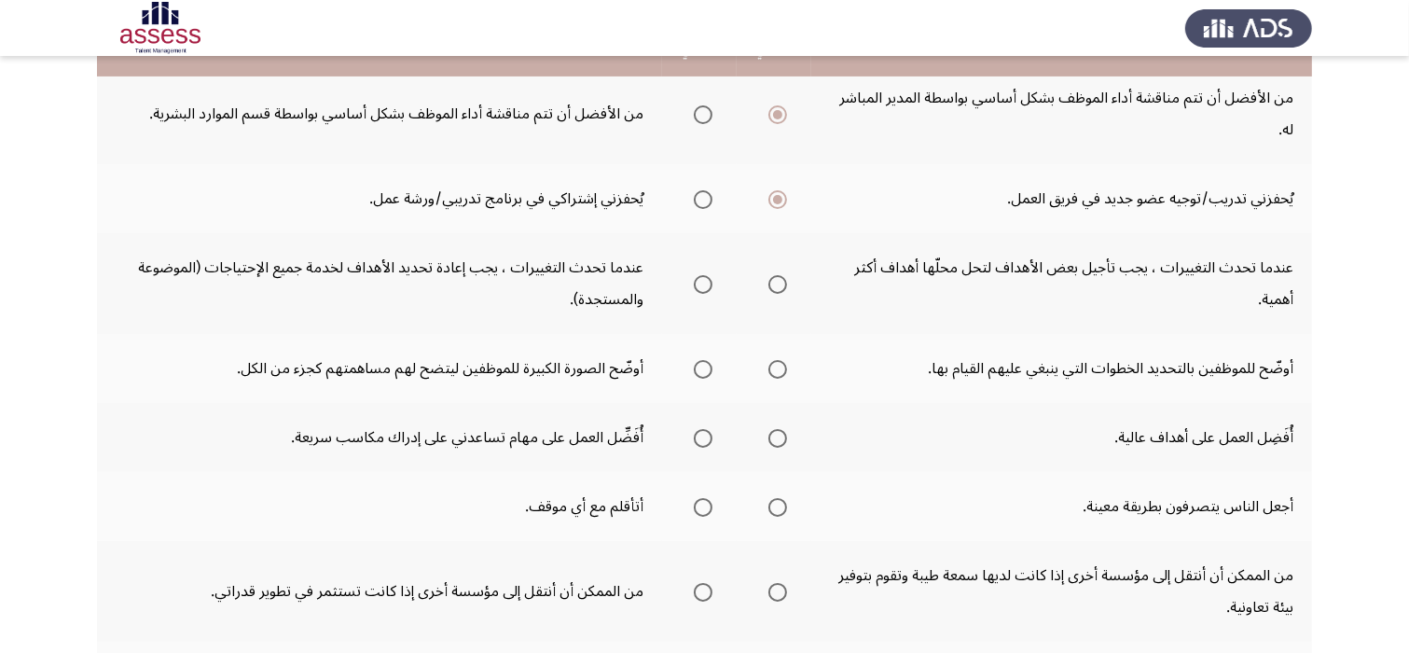
scroll to position [522, 0]
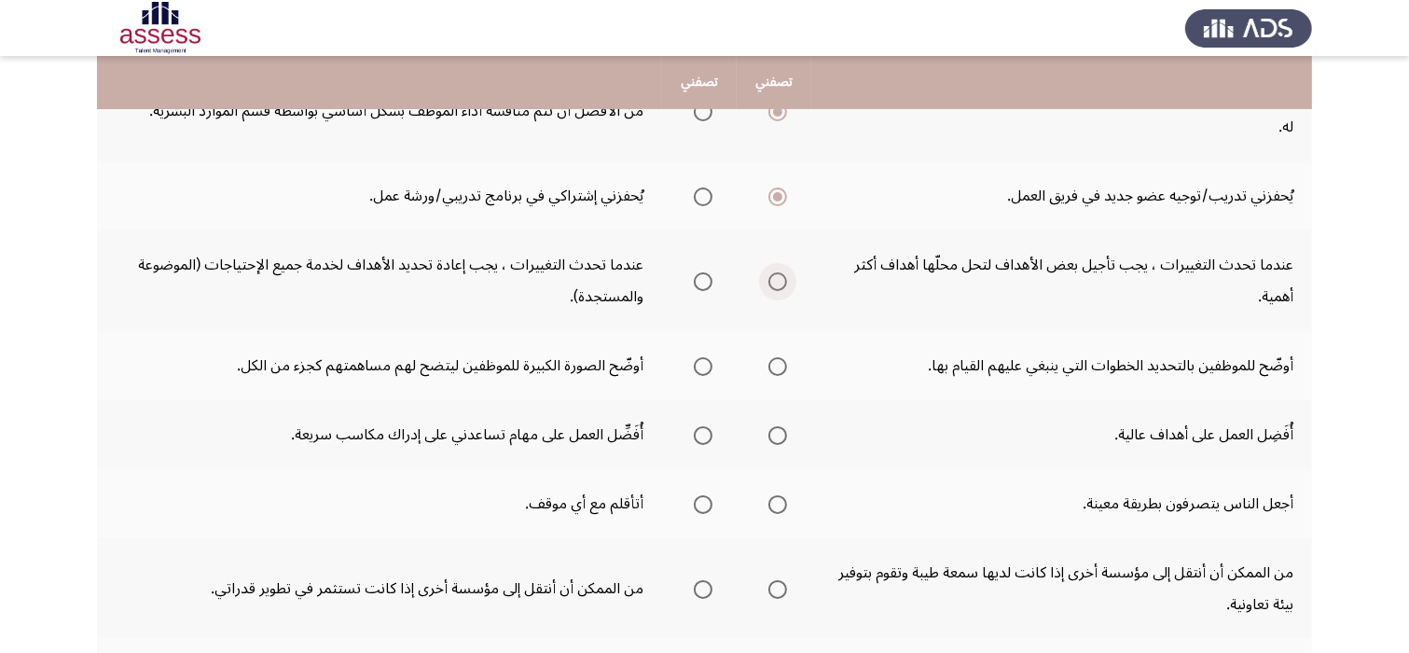
click at [778, 284] on span "Select an option" at bounding box center [778, 281] width 19 height 19
click at [778, 284] on input "Select an option" at bounding box center [778, 281] width 19 height 19
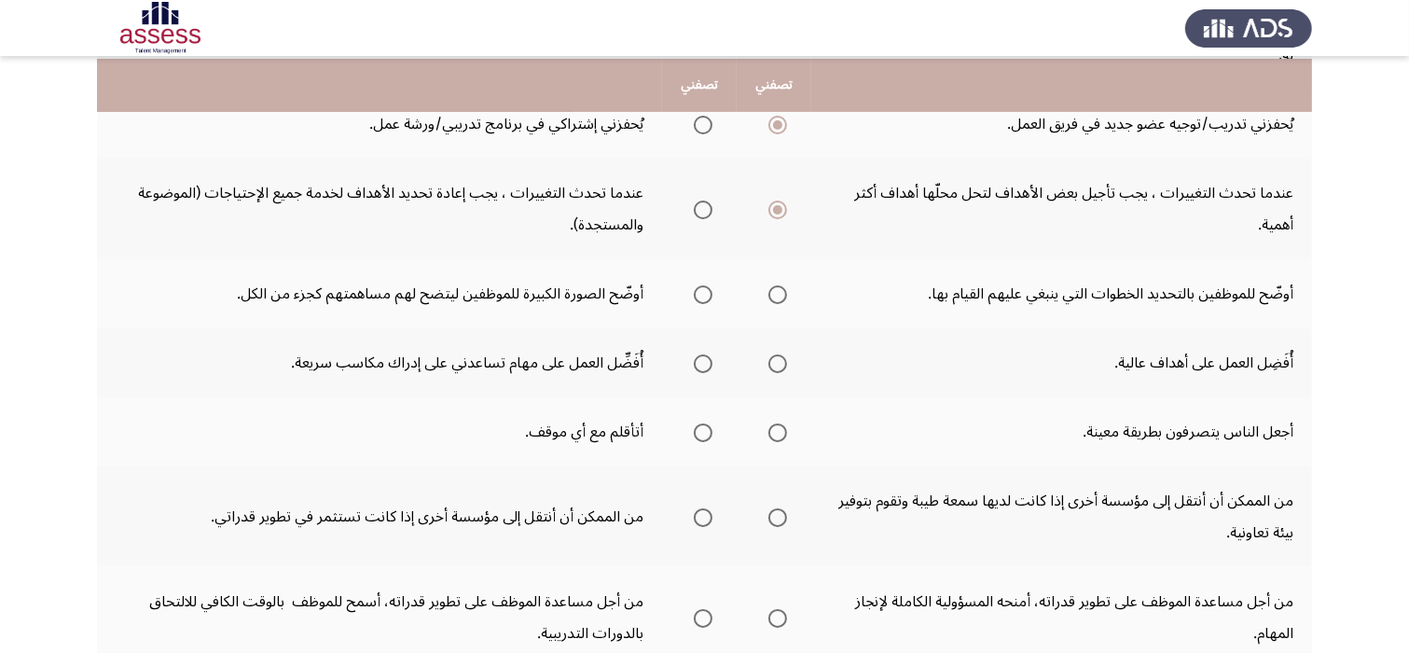
scroll to position [597, 0]
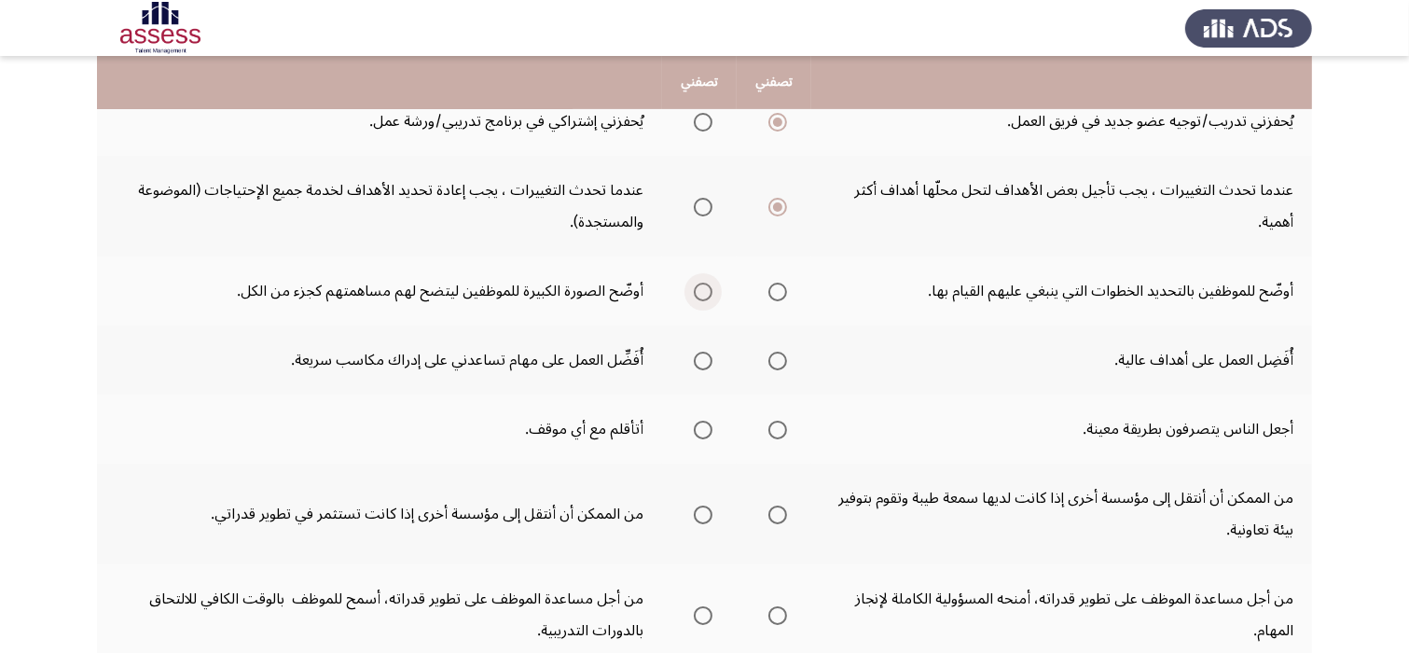
click at [695, 285] on span "Select an option" at bounding box center [703, 292] width 19 height 19
click at [695, 285] on input "Select an option" at bounding box center [703, 292] width 19 height 19
click at [782, 292] on span "Select an option" at bounding box center [778, 292] width 19 height 19
click at [782, 292] on input "Select an option" at bounding box center [778, 292] width 19 height 19
click at [699, 285] on span "Select an option" at bounding box center [703, 292] width 19 height 19
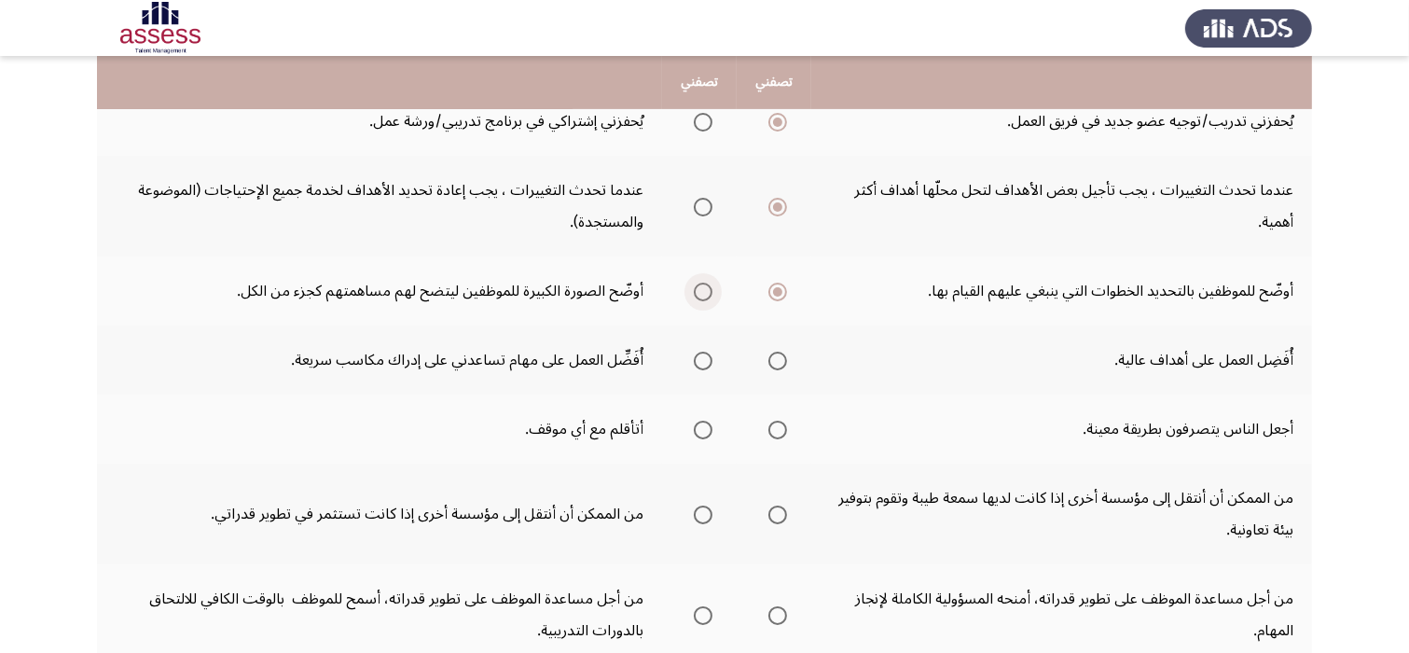
click at [699, 285] on input "Select an option" at bounding box center [703, 292] width 19 height 19
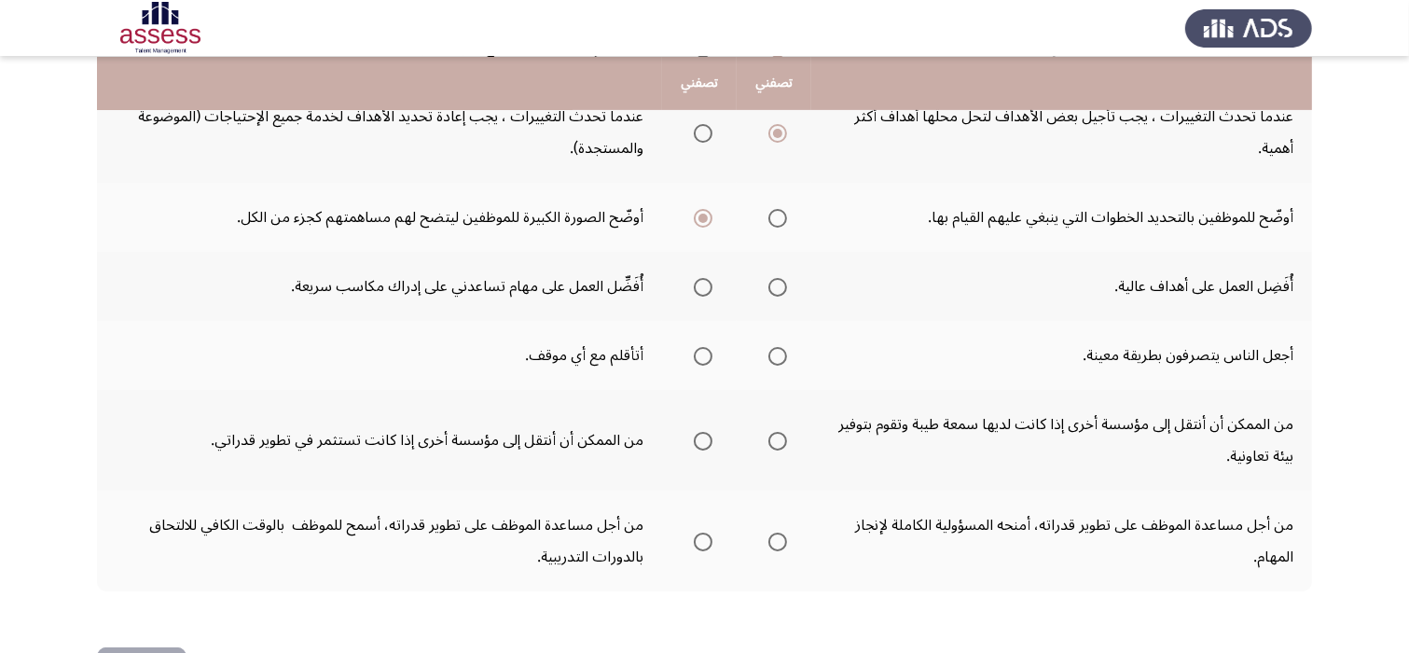
scroll to position [672, 0]
click at [698, 290] on span "Select an option" at bounding box center [703, 286] width 19 height 19
click at [698, 290] on input "Select an option" at bounding box center [703, 286] width 19 height 19
click at [699, 351] on span "Select an option" at bounding box center [703, 355] width 19 height 19
click at [699, 351] on input "Select an option" at bounding box center [703, 355] width 19 height 19
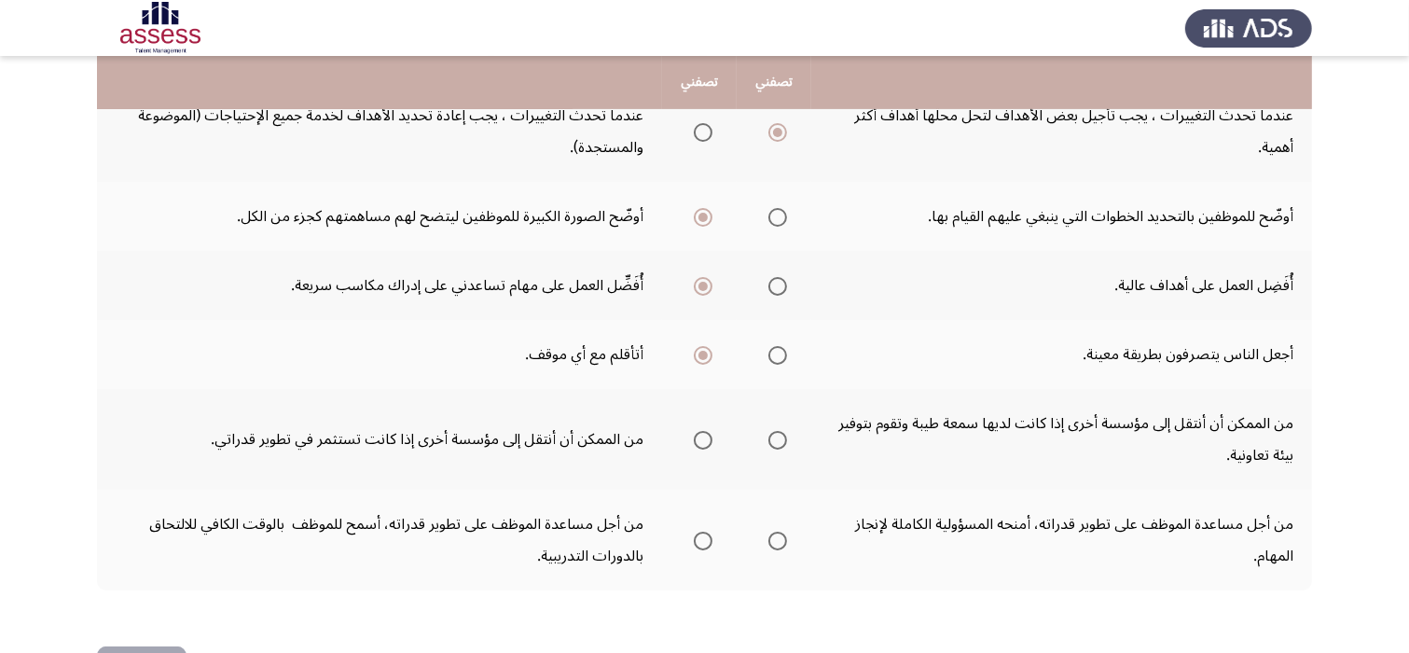
click at [699, 444] on mat-radio-group "Select an option" at bounding box center [699, 439] width 26 height 32
click at [769, 432] on span "Select an option" at bounding box center [778, 440] width 19 height 19
click at [769, 432] on input "Select an option" at bounding box center [778, 440] width 19 height 19
click at [776, 538] on span "Select an option" at bounding box center [778, 541] width 19 height 19
click at [776, 538] on input "Select an option" at bounding box center [778, 541] width 19 height 19
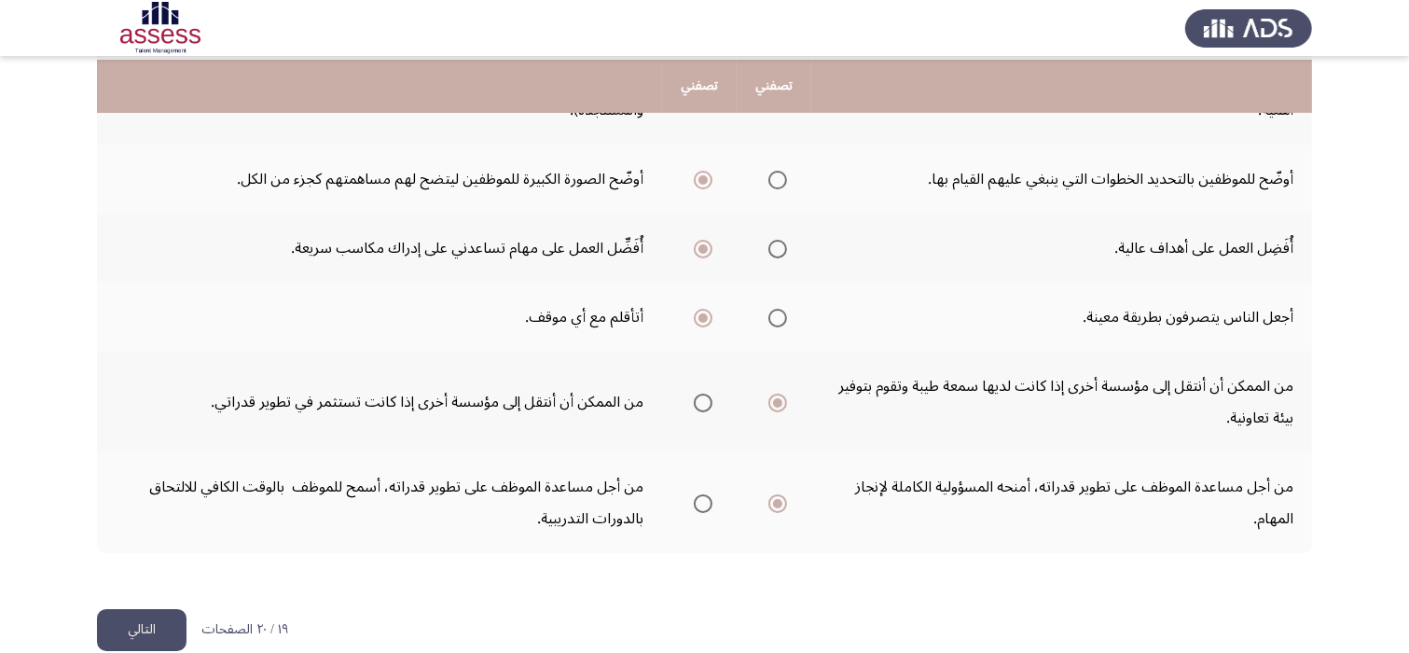
scroll to position [733, 0]
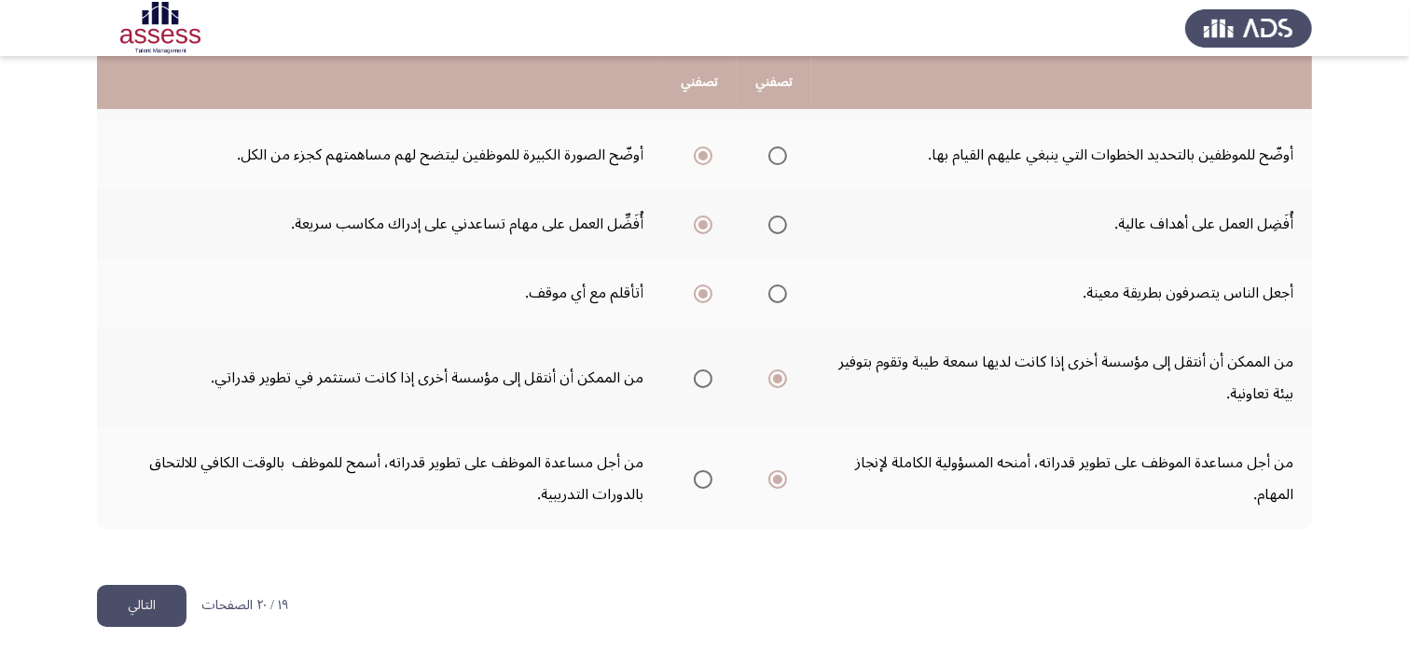
click at [154, 608] on button "التالي" at bounding box center [142, 606] width 90 height 42
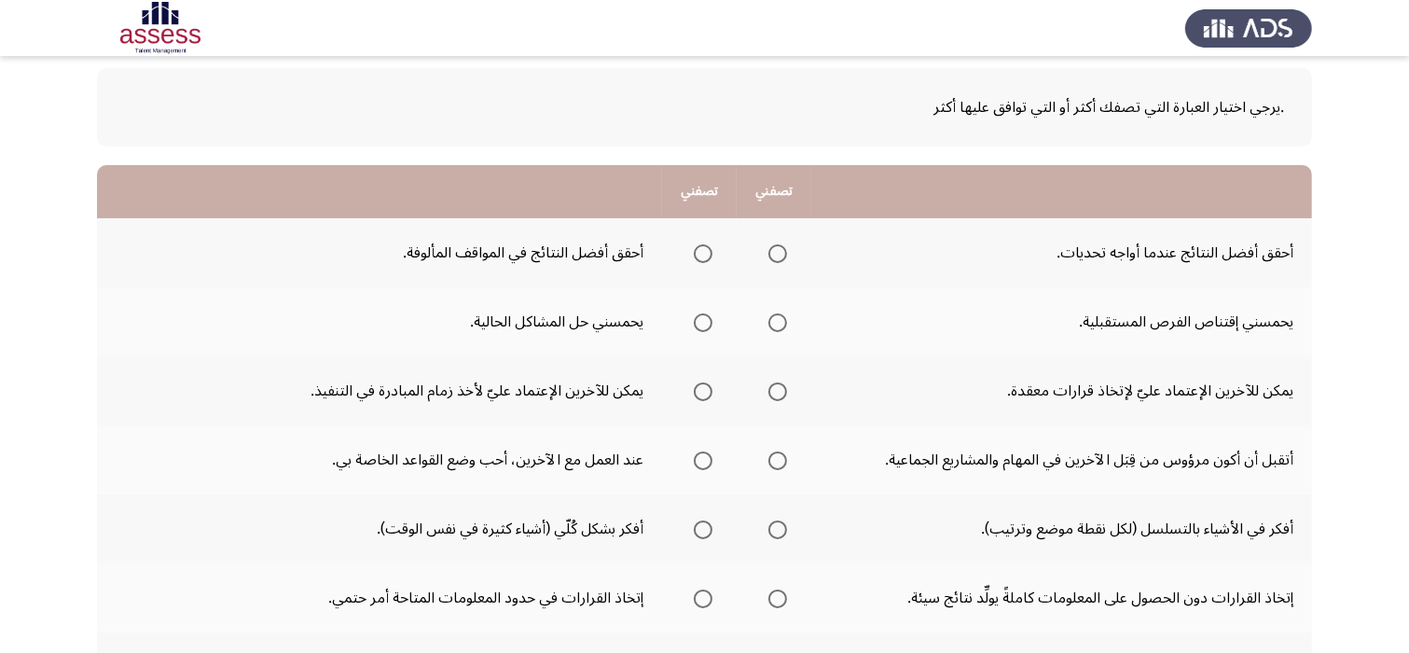
scroll to position [112, 0]
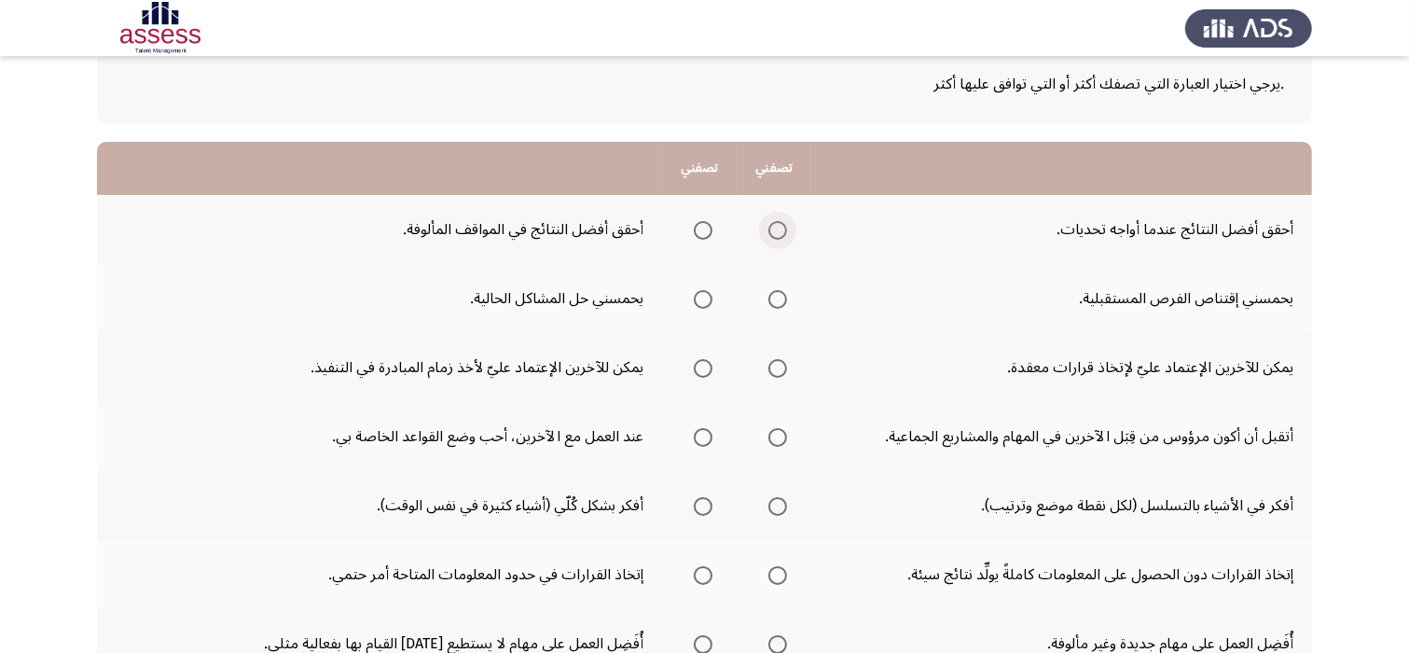
click at [780, 229] on span "Select an option" at bounding box center [778, 230] width 19 height 19
click at [780, 229] on input "Select an option" at bounding box center [778, 230] width 19 height 19
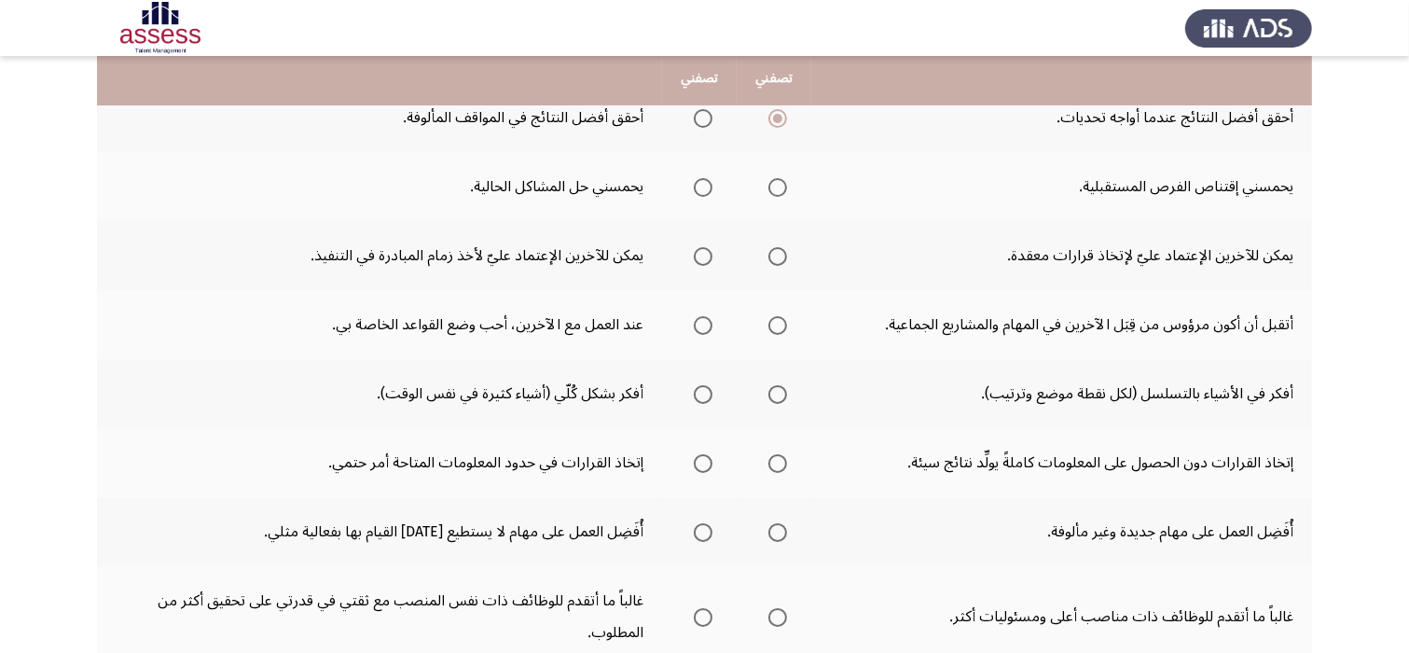
scroll to position [187, 0]
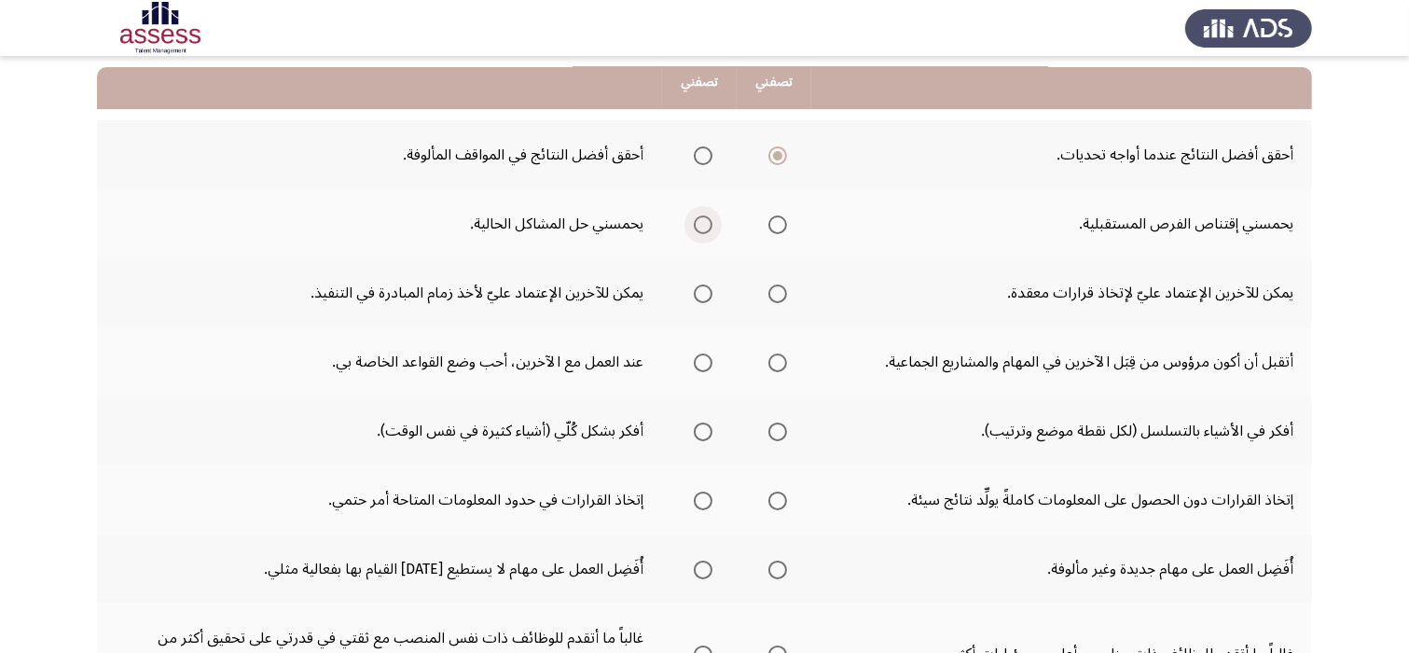
click at [702, 223] on span "Select an option" at bounding box center [703, 224] width 19 height 19
click at [702, 223] on input "Select an option" at bounding box center [703, 224] width 19 height 19
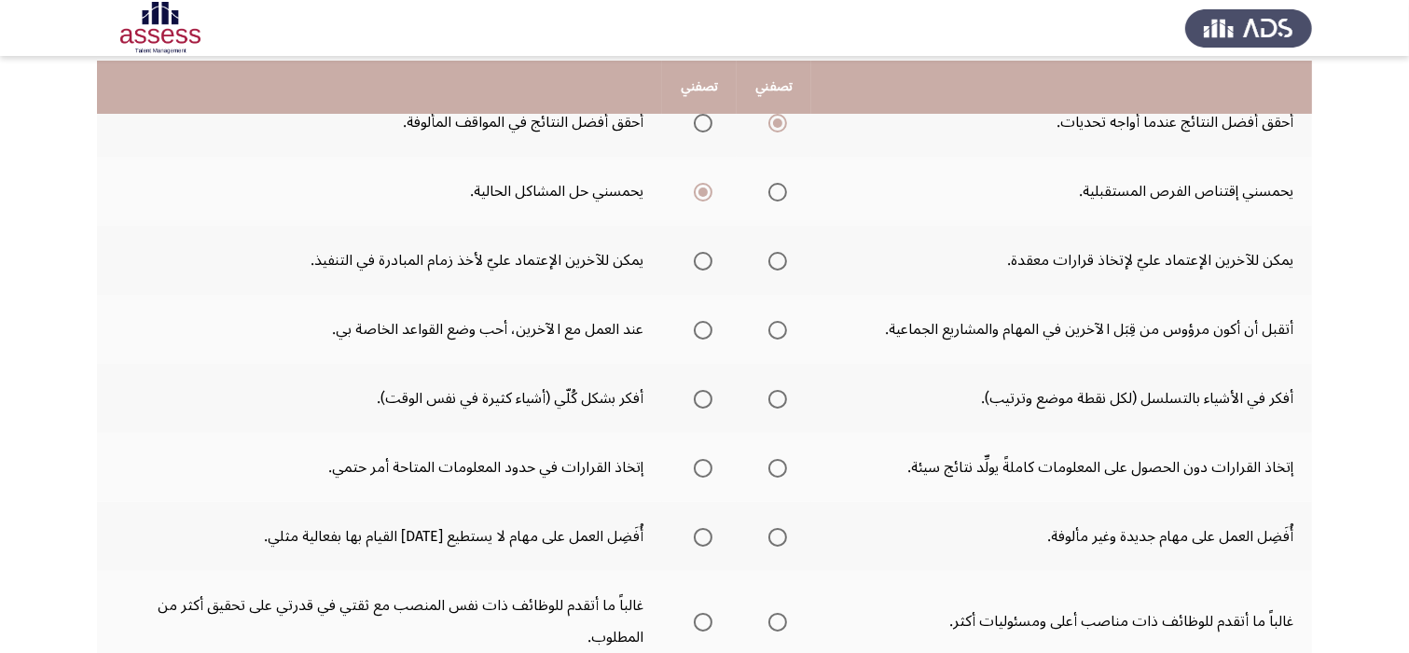
scroll to position [224, 0]
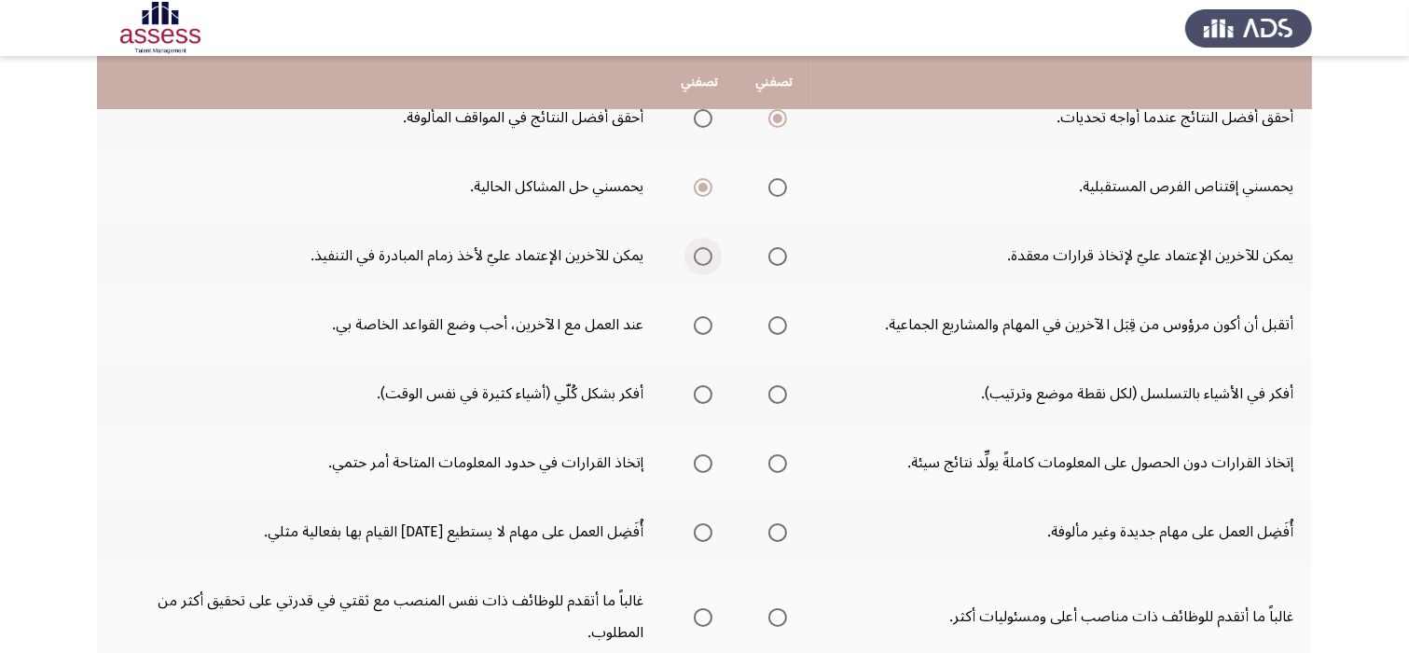
click at [710, 254] on span "Select an option" at bounding box center [703, 256] width 19 height 19
click at [710, 254] on input "Select an option" at bounding box center [703, 256] width 19 height 19
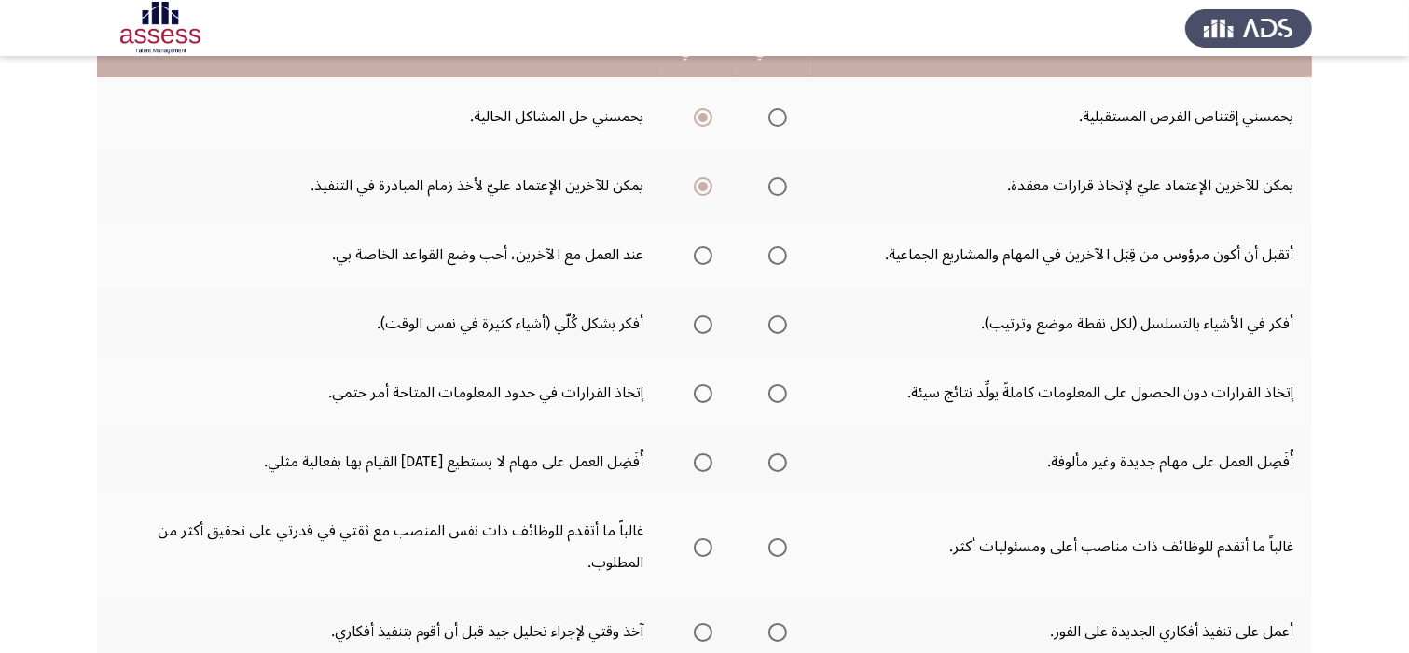
scroll to position [298, 0]
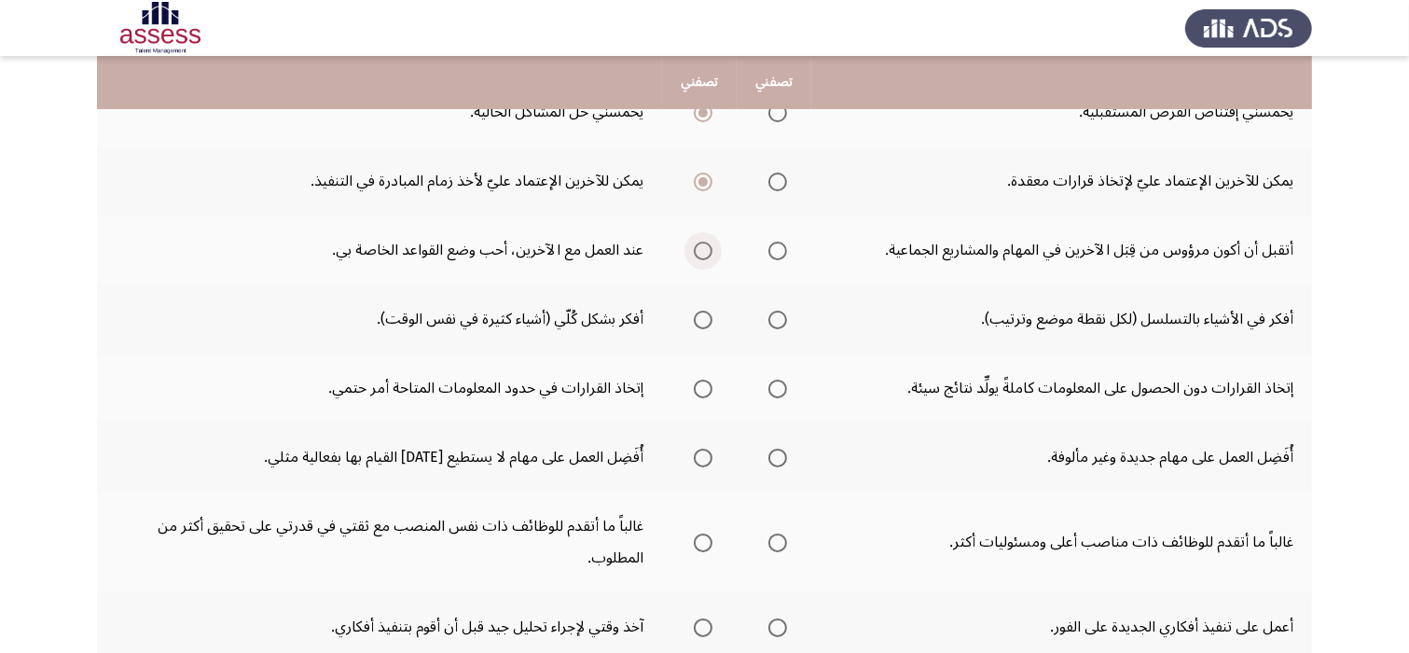
click at [695, 242] on span "Select an option" at bounding box center [703, 251] width 19 height 19
click at [695, 242] on input "Select an option" at bounding box center [703, 251] width 19 height 19
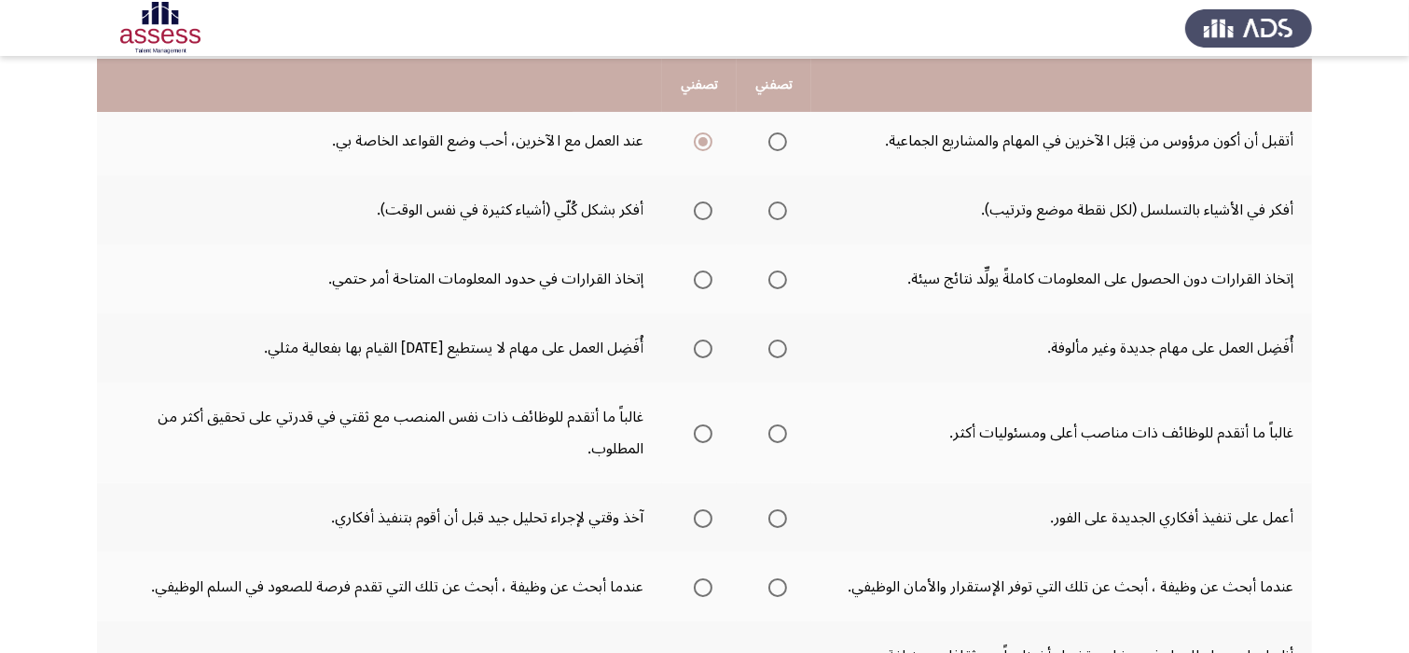
scroll to position [410, 0]
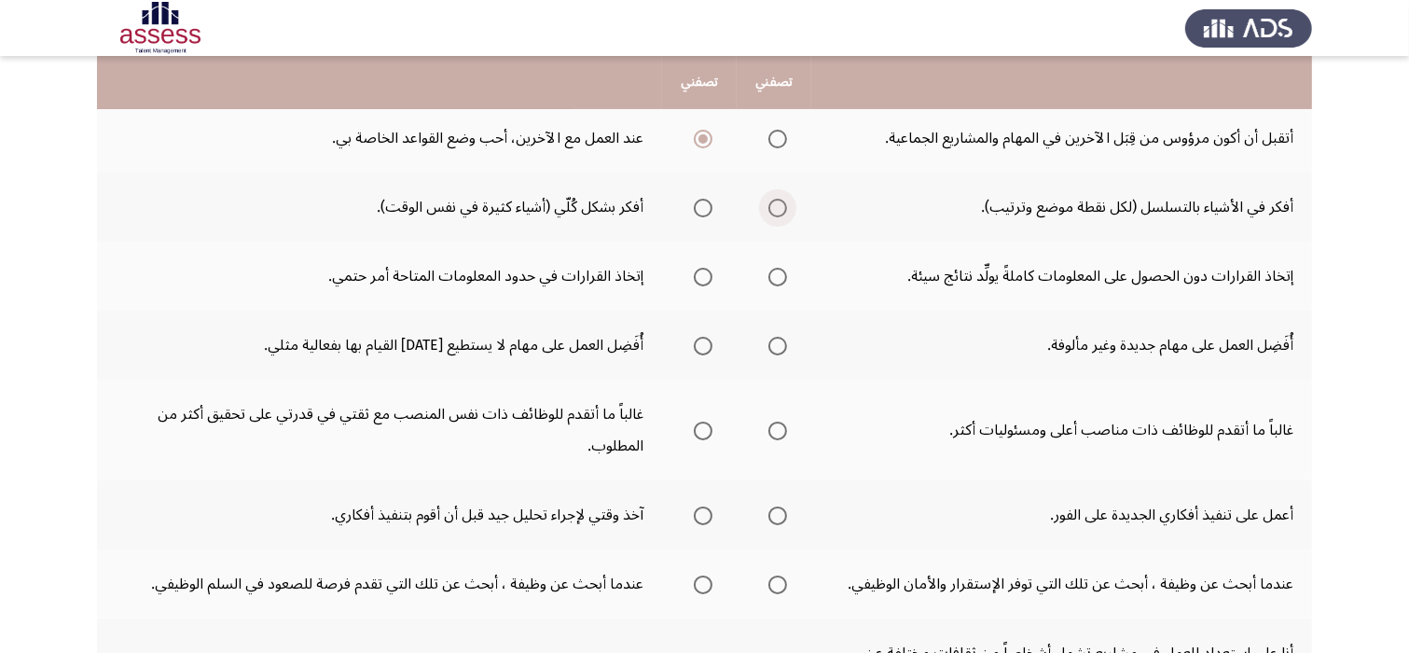
click at [779, 213] on span "Select an option" at bounding box center [778, 208] width 19 height 19
click at [779, 213] on input "Select an option" at bounding box center [778, 208] width 19 height 19
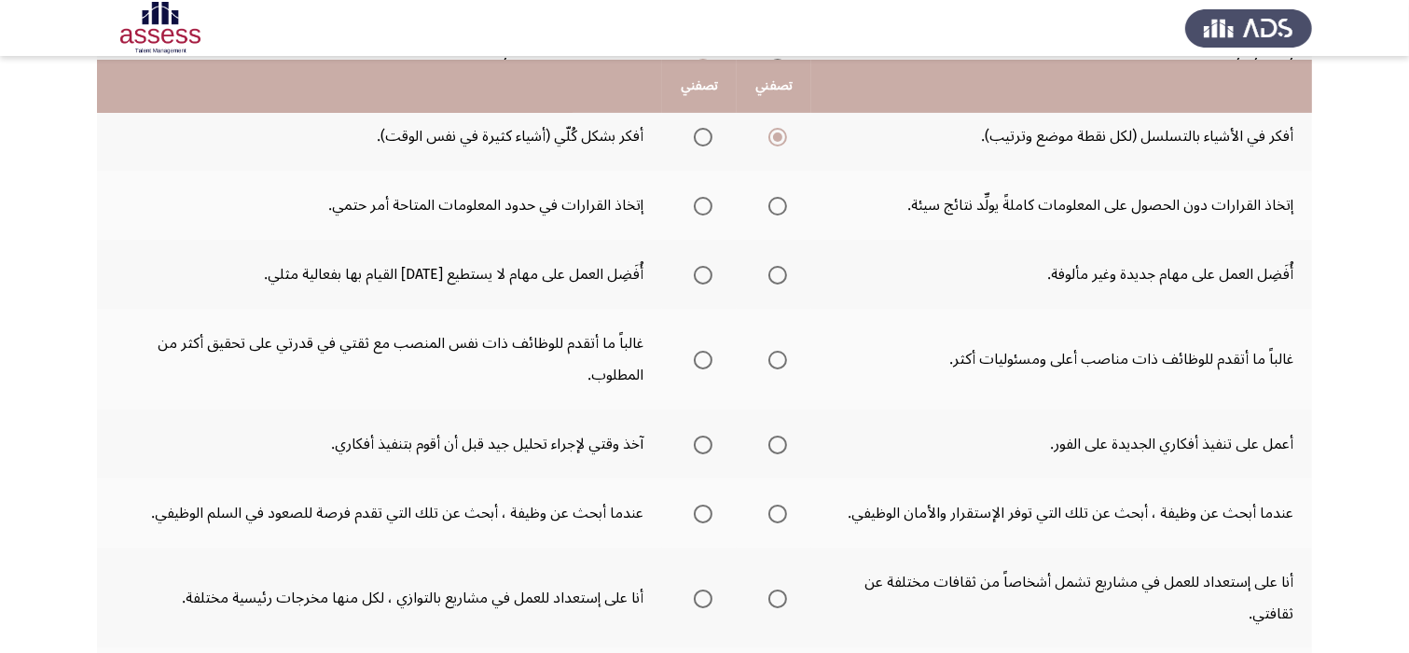
scroll to position [485, 0]
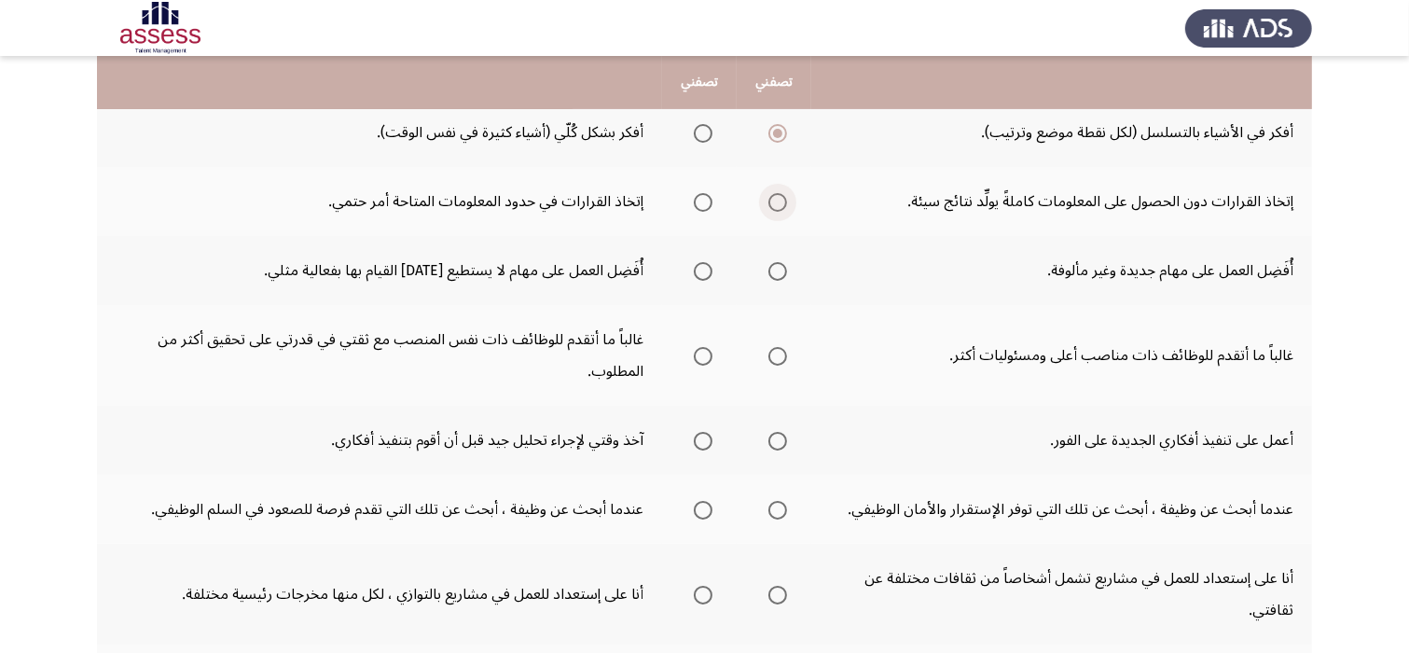
click at [774, 204] on span "Select an option" at bounding box center [778, 202] width 19 height 19
click at [774, 204] on input "Select an option" at bounding box center [778, 202] width 19 height 19
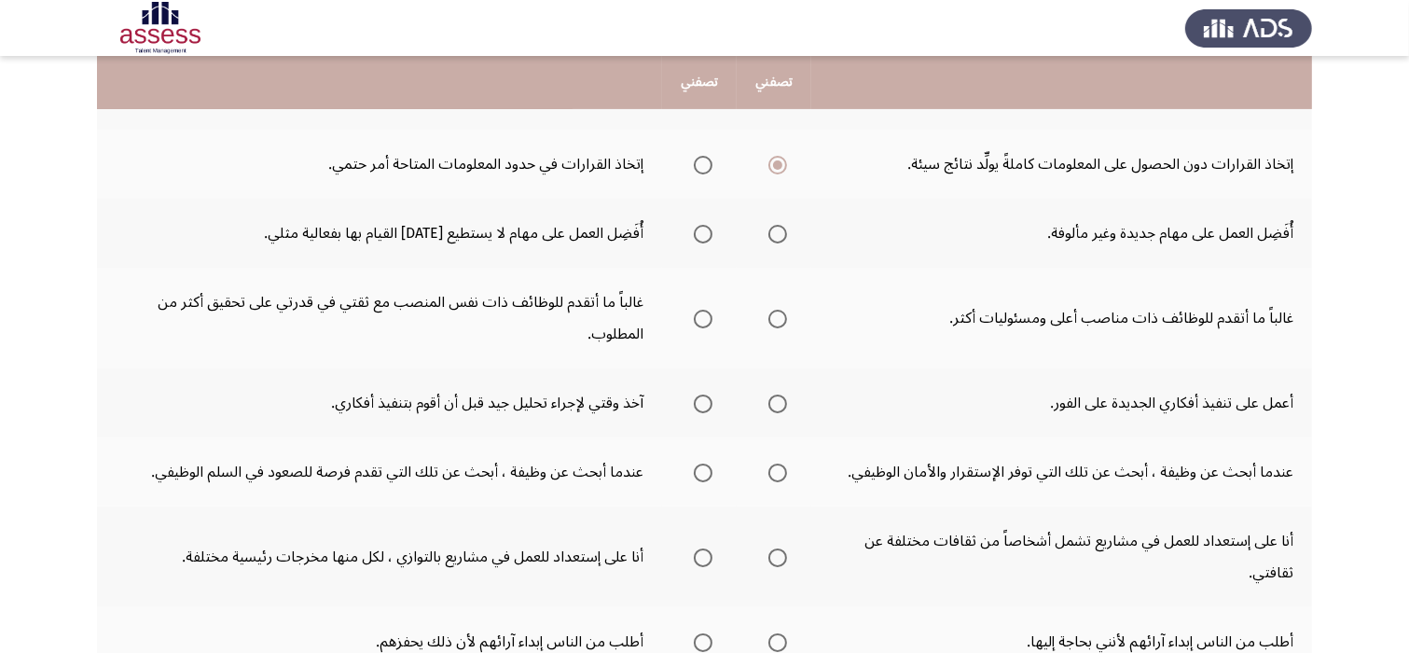
scroll to position [560, 0]
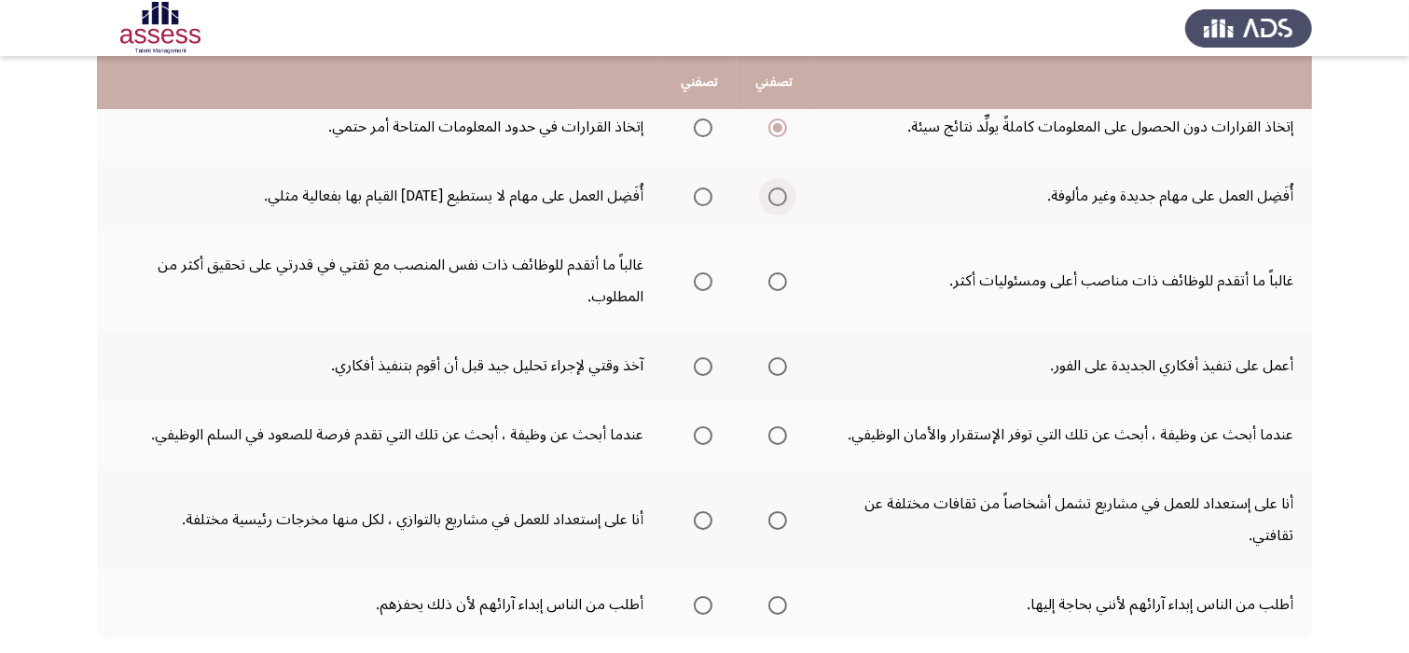
click at [783, 190] on span "Select an option" at bounding box center [778, 196] width 19 height 19
click at [783, 190] on input "Select an option" at bounding box center [778, 196] width 19 height 19
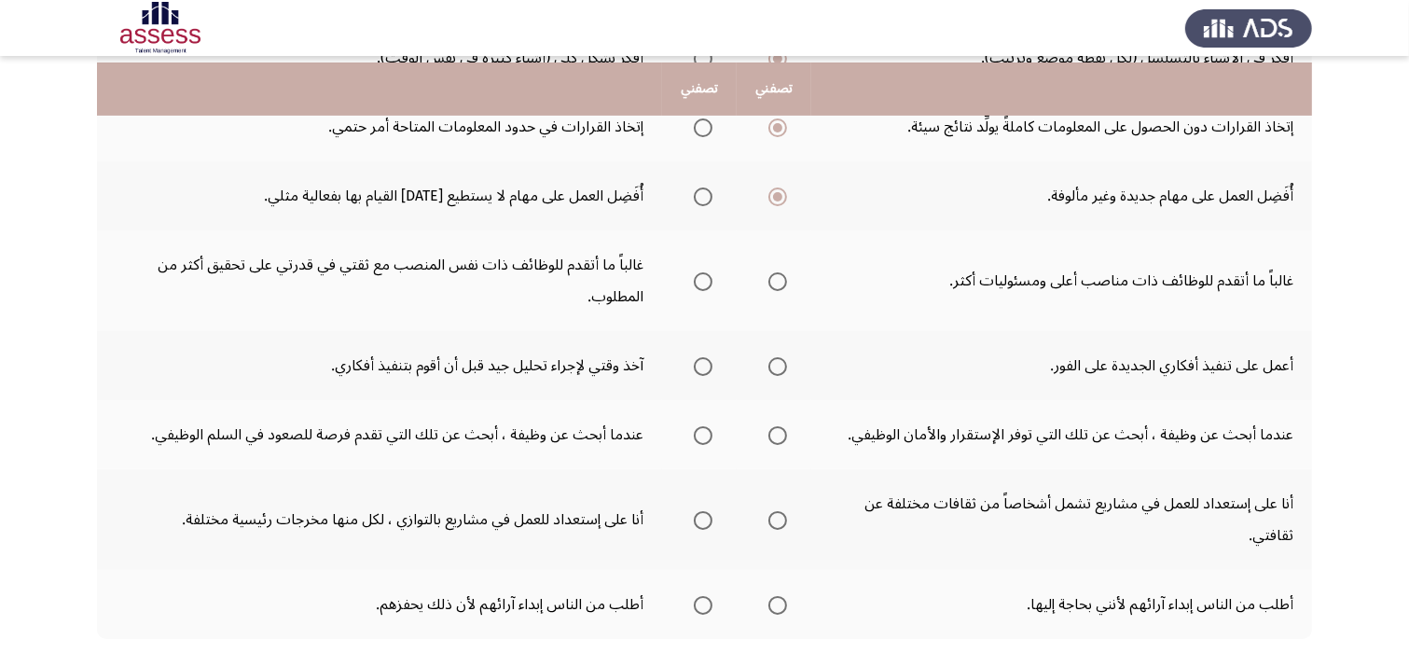
scroll to position [597, 0]
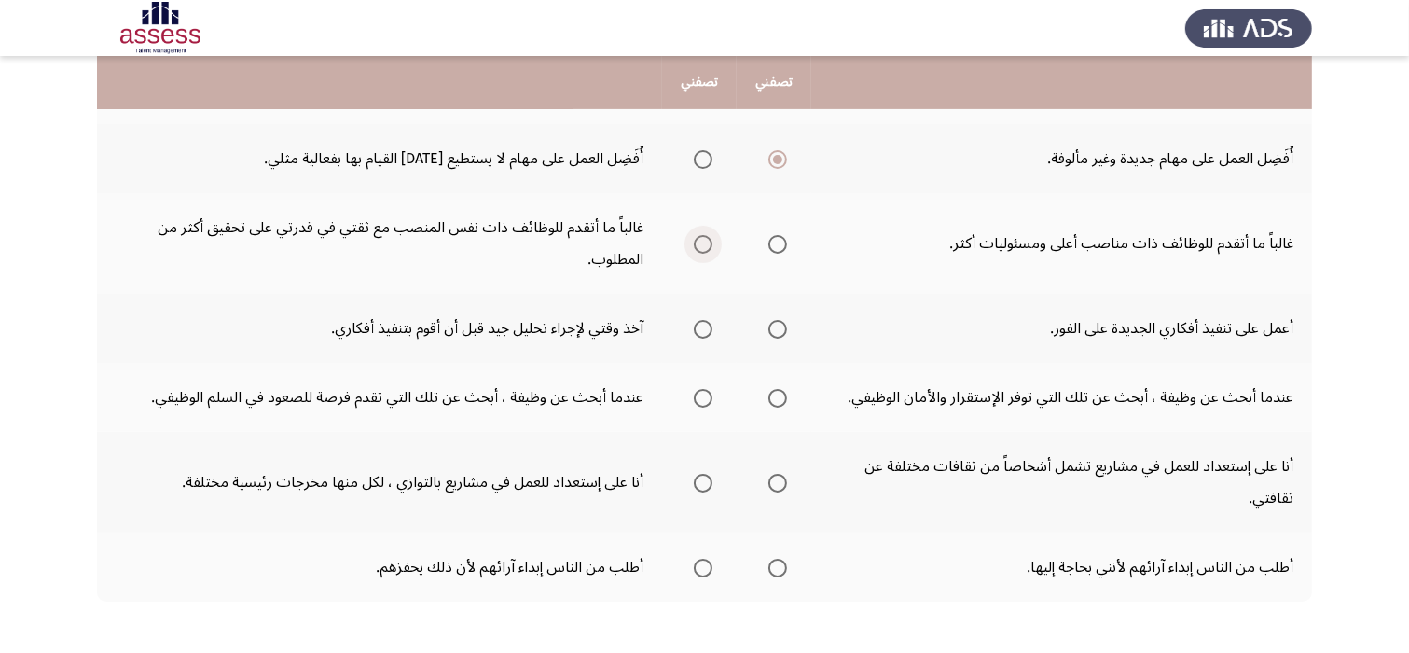
click at [705, 243] on span "Select an option" at bounding box center [703, 244] width 19 height 19
click at [705, 243] on input "Select an option" at bounding box center [703, 244] width 19 height 19
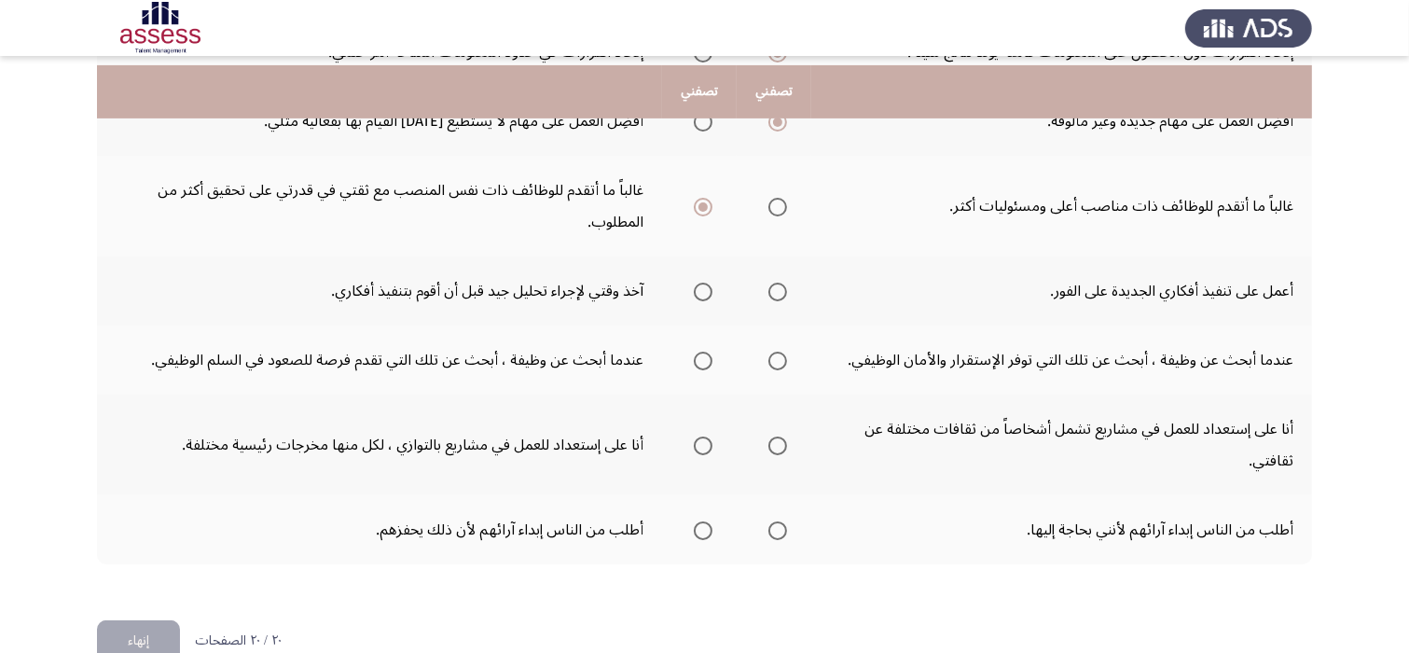
scroll to position [671, 0]
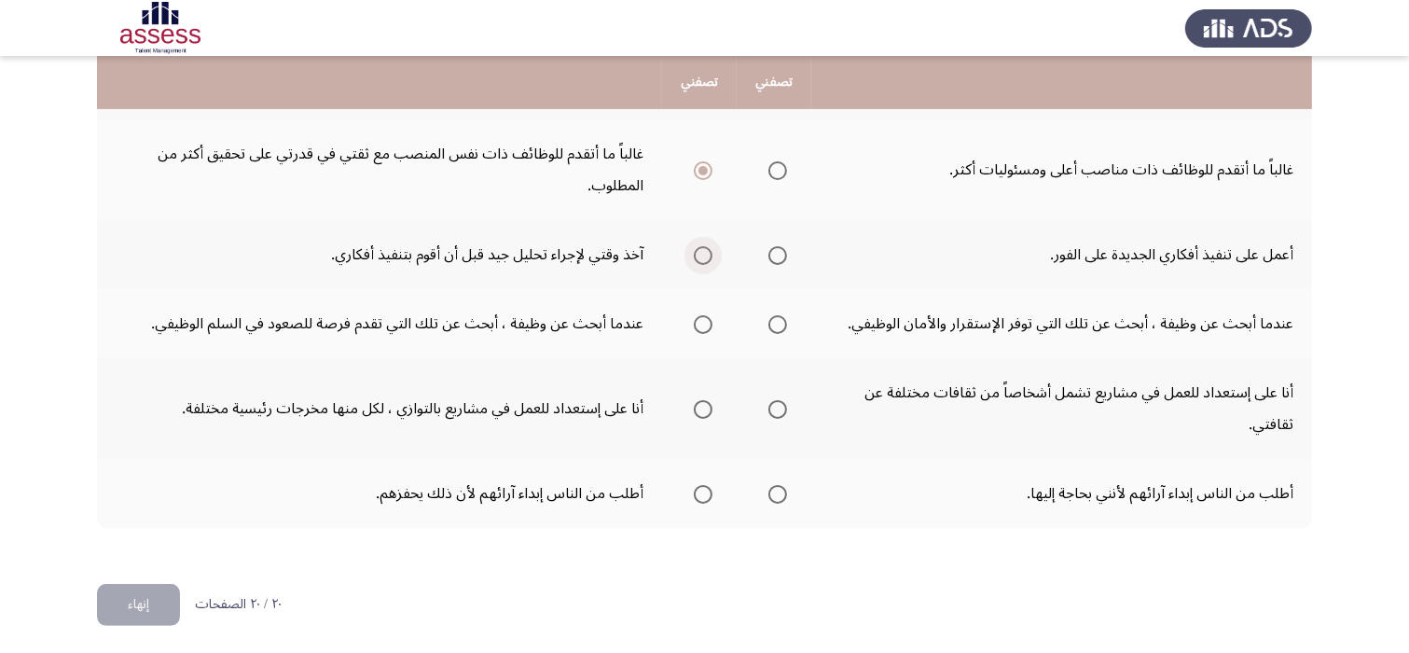
click at [700, 253] on span "Select an option" at bounding box center [703, 255] width 19 height 19
click at [700, 253] on input "Select an option" at bounding box center [703, 255] width 19 height 19
click at [783, 323] on span "Select an option" at bounding box center [778, 324] width 19 height 19
click at [783, 323] on input "Select an option" at bounding box center [778, 324] width 19 height 19
click at [777, 410] on span "Select an option" at bounding box center [778, 409] width 19 height 19
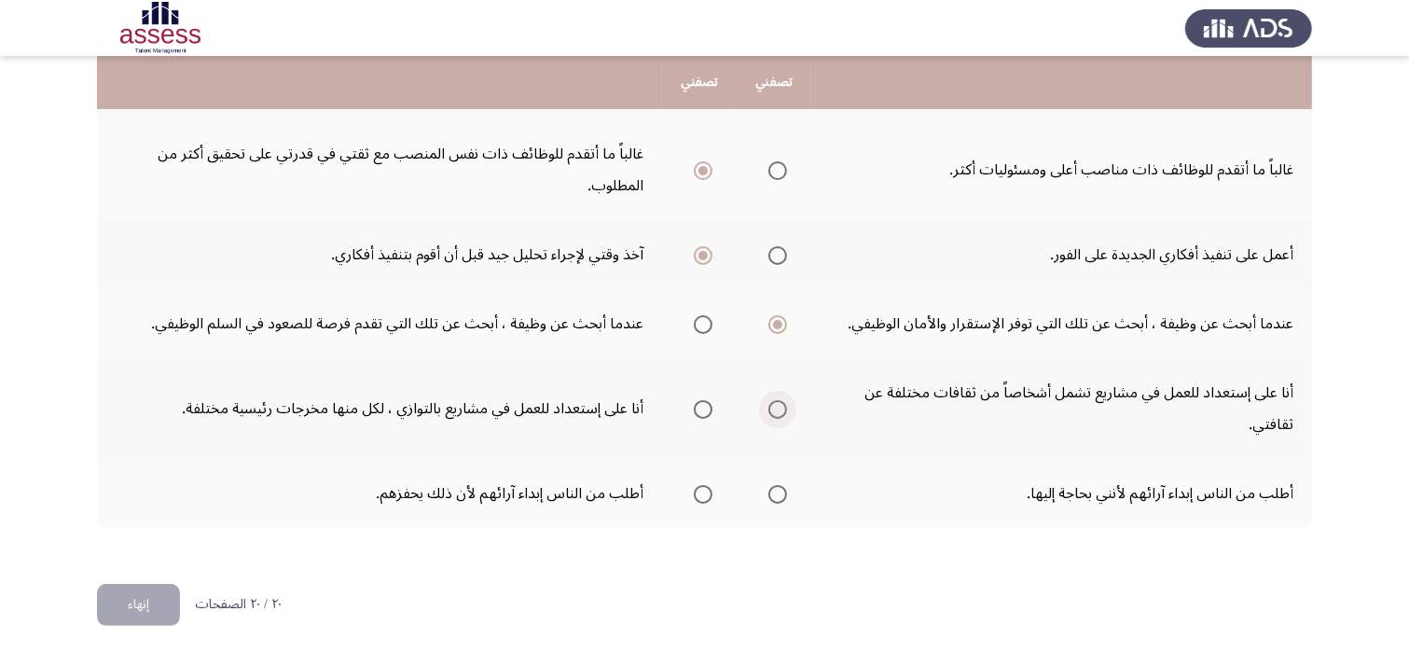
click at [777, 410] on input "Select an option" at bounding box center [778, 409] width 19 height 19
click at [781, 492] on span "Select an option" at bounding box center [778, 494] width 19 height 19
click at [781, 492] on input "Select an option" at bounding box center [778, 494] width 19 height 19
click at [697, 408] on span "Select an option" at bounding box center [703, 409] width 19 height 19
click at [697, 408] on input "Select an option" at bounding box center [703, 409] width 19 height 19
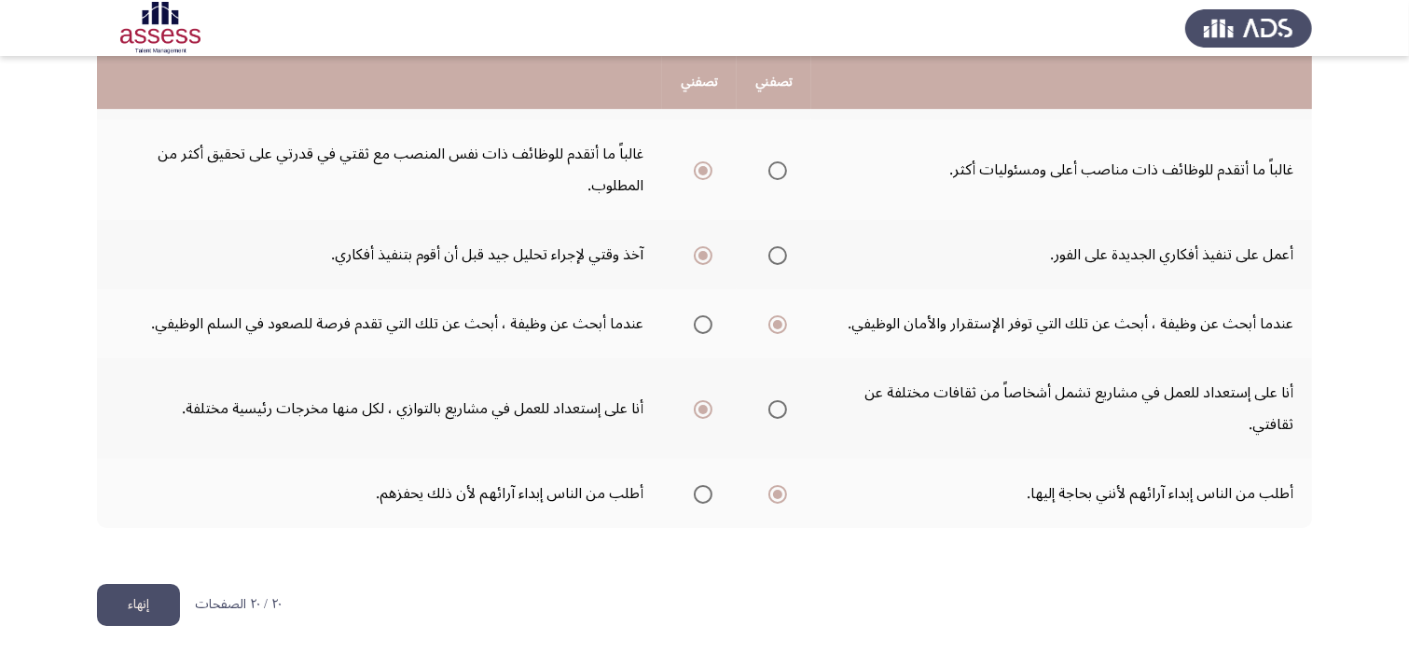
click at [154, 597] on button "إنهاء" at bounding box center [138, 605] width 83 height 42
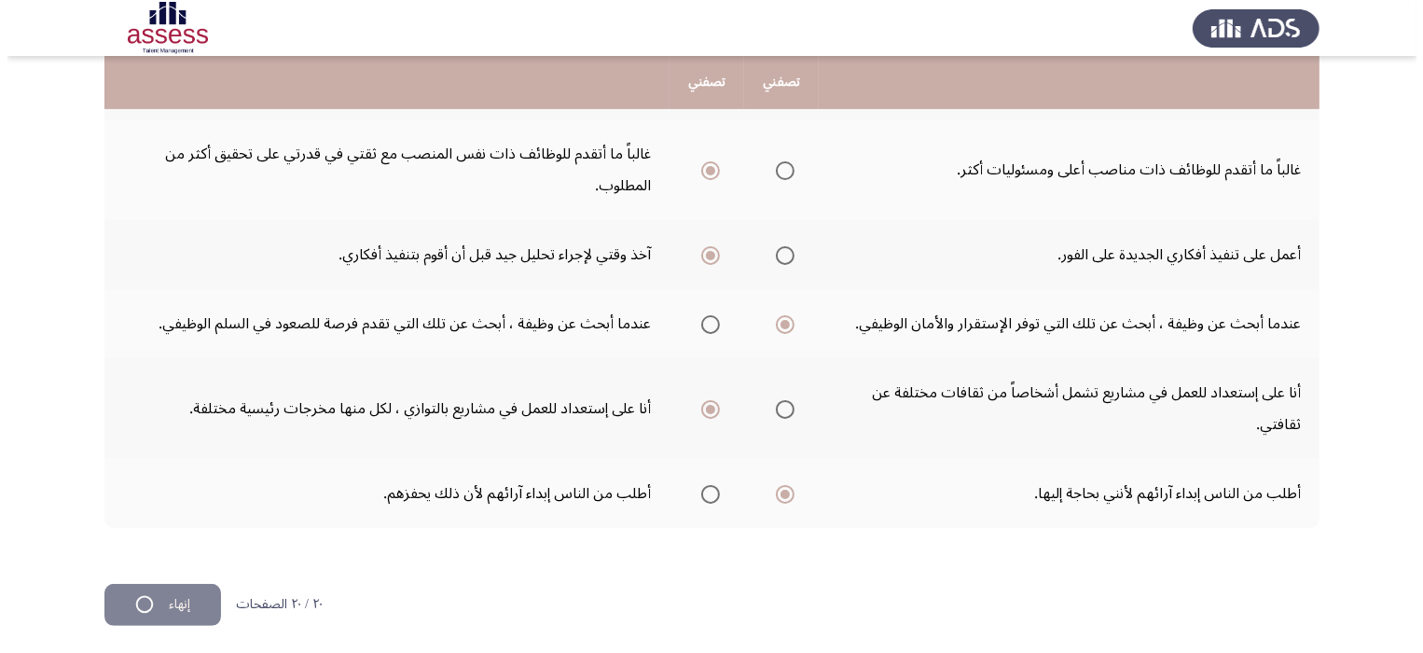
scroll to position [0, 0]
